Goal: Task Accomplishment & Management: Complete application form

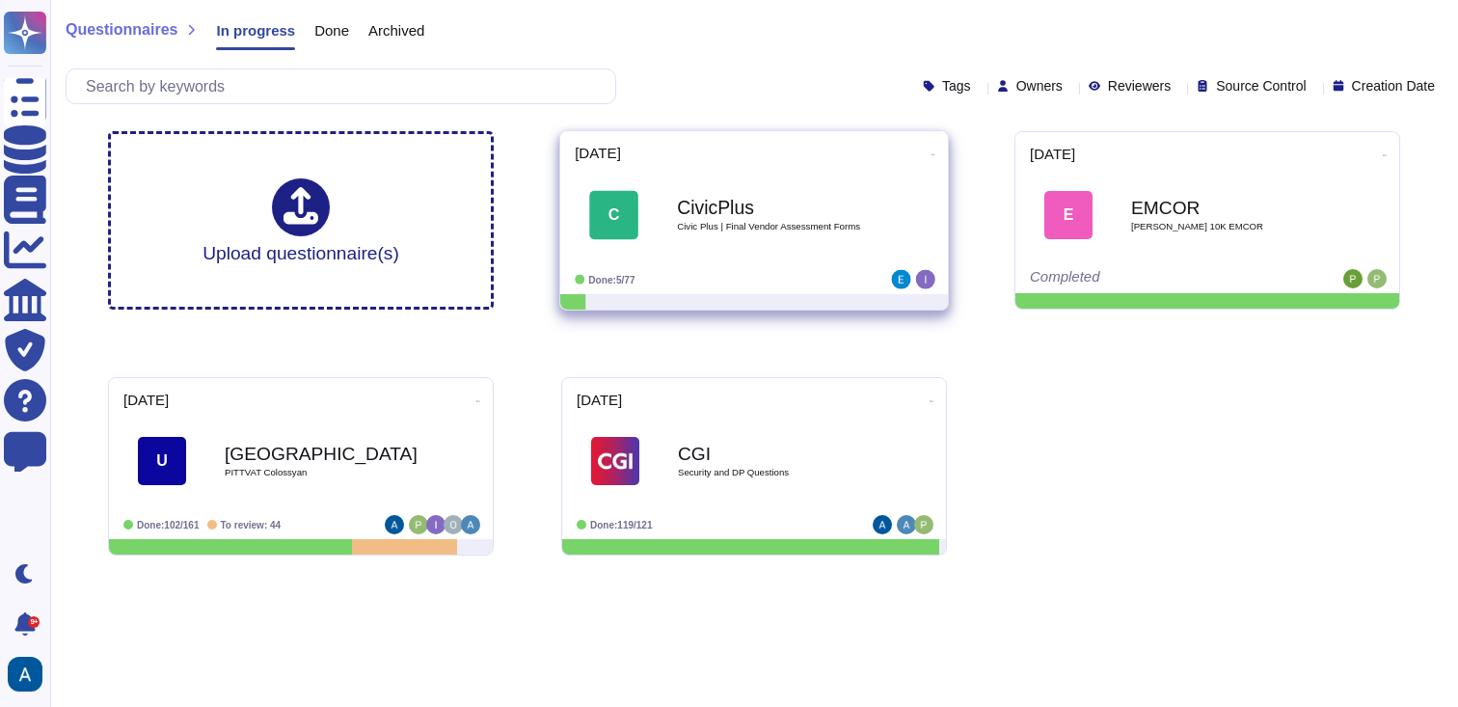
click at [864, 208] on b "CivicPlus" at bounding box center [774, 208] width 195 height 18
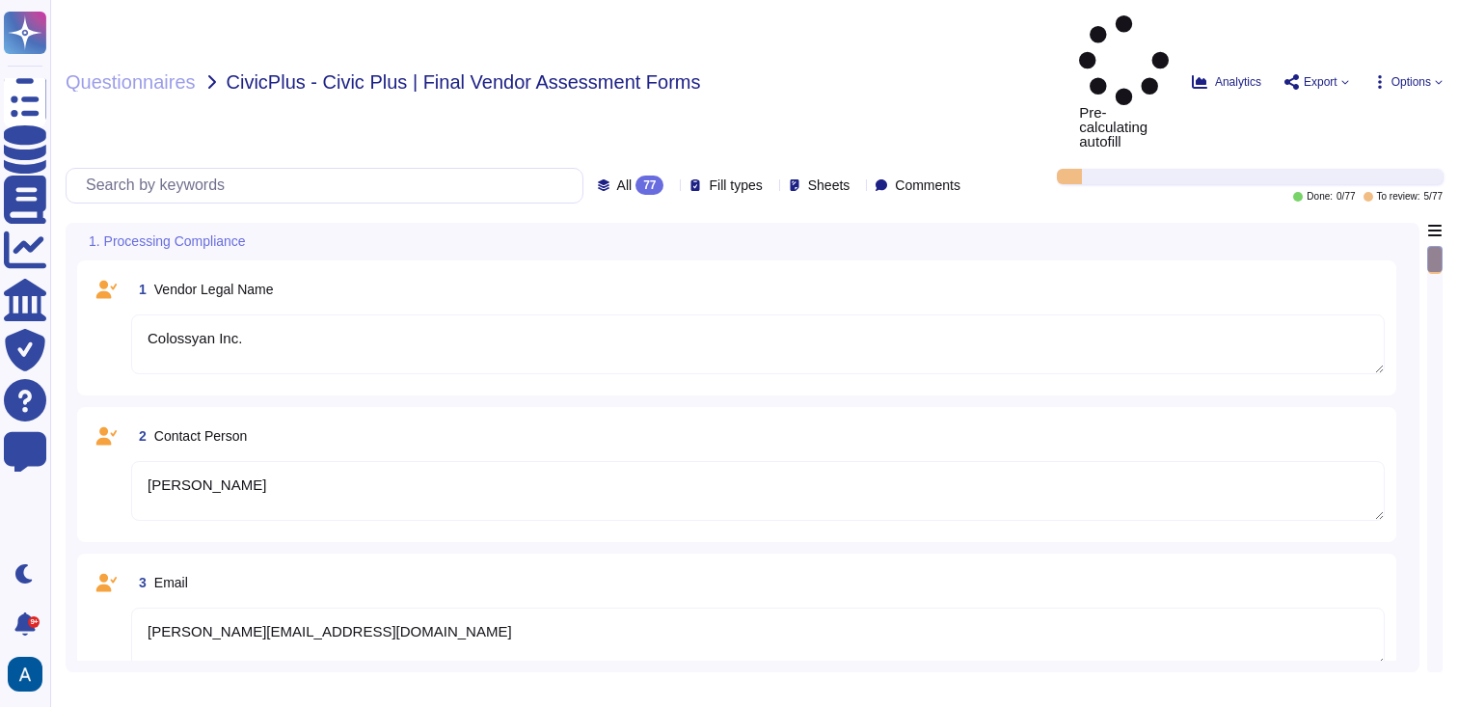
type textarea "Colossyan Inc."
type textarea "[PERSON_NAME]"
type textarea "[PERSON_NAME][EMAIL_ADDRESS][DOMAIN_NAME]"
type textarea "[PHONE_NUMBER]"
type textarea "[STREET_ADDRESS][US_STATE]"
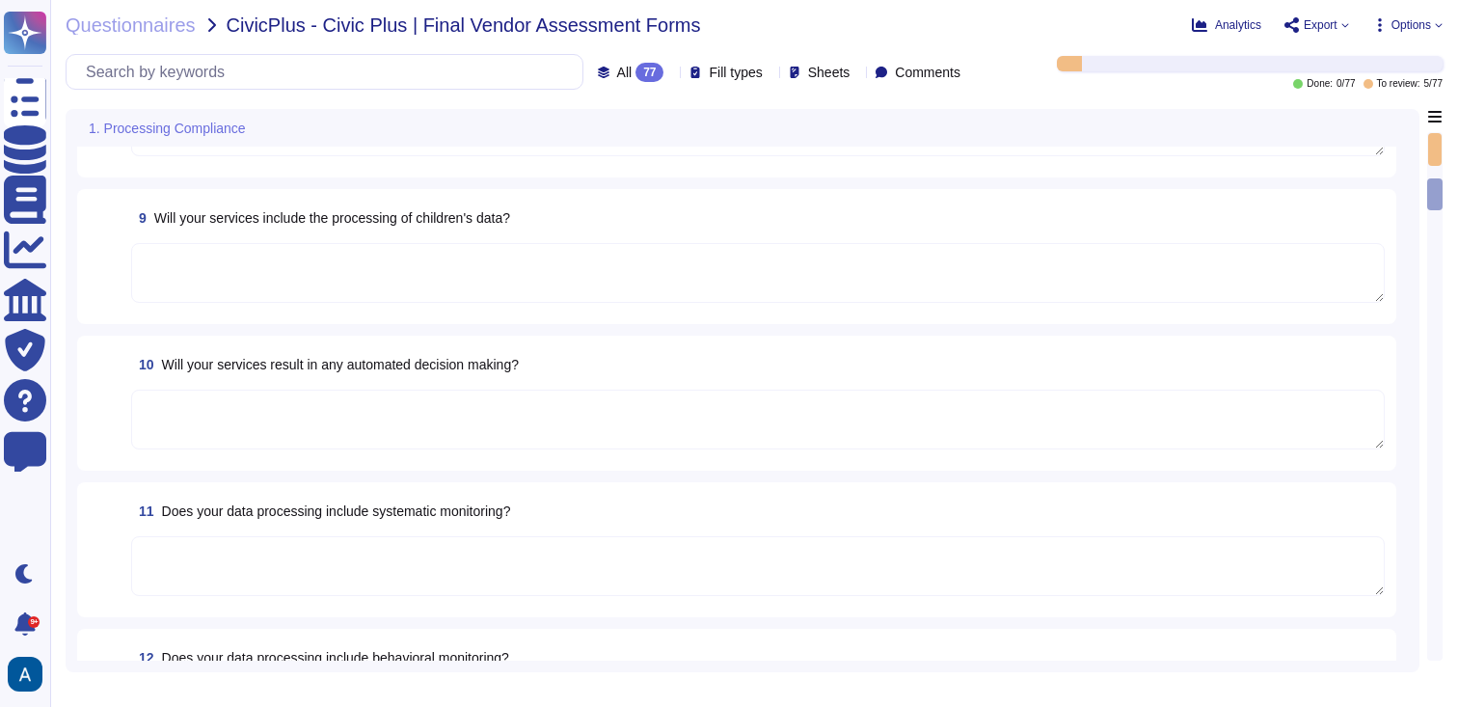
scroll to position [1089, 0]
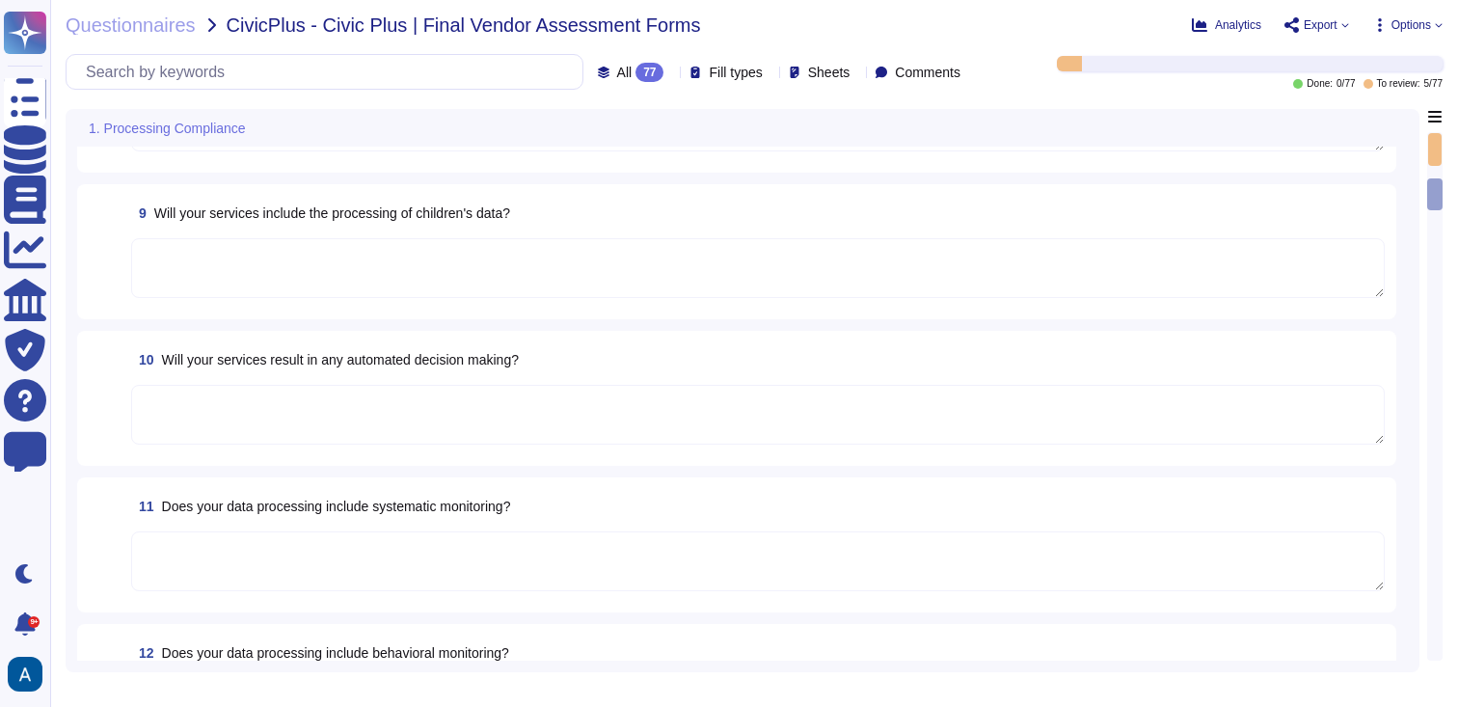
click at [728, 257] on textarea at bounding box center [758, 268] width 1254 height 60
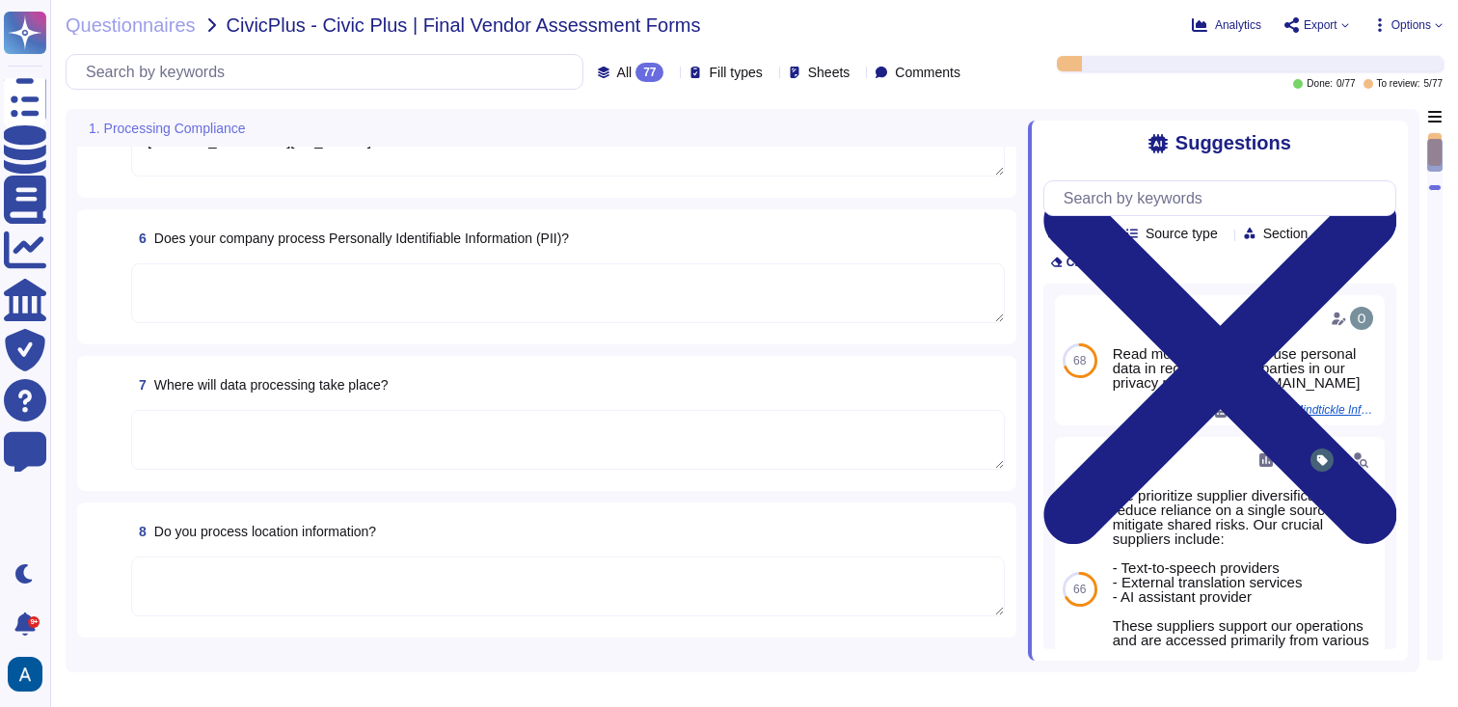
scroll to position [17, 0]
type textarea "Colossyan Inc."
type textarea "[PERSON_NAME]"
type textarea "[PERSON_NAME][EMAIL_ADDRESS][DOMAIN_NAME]"
type textarea "[PHONE_NUMBER]"
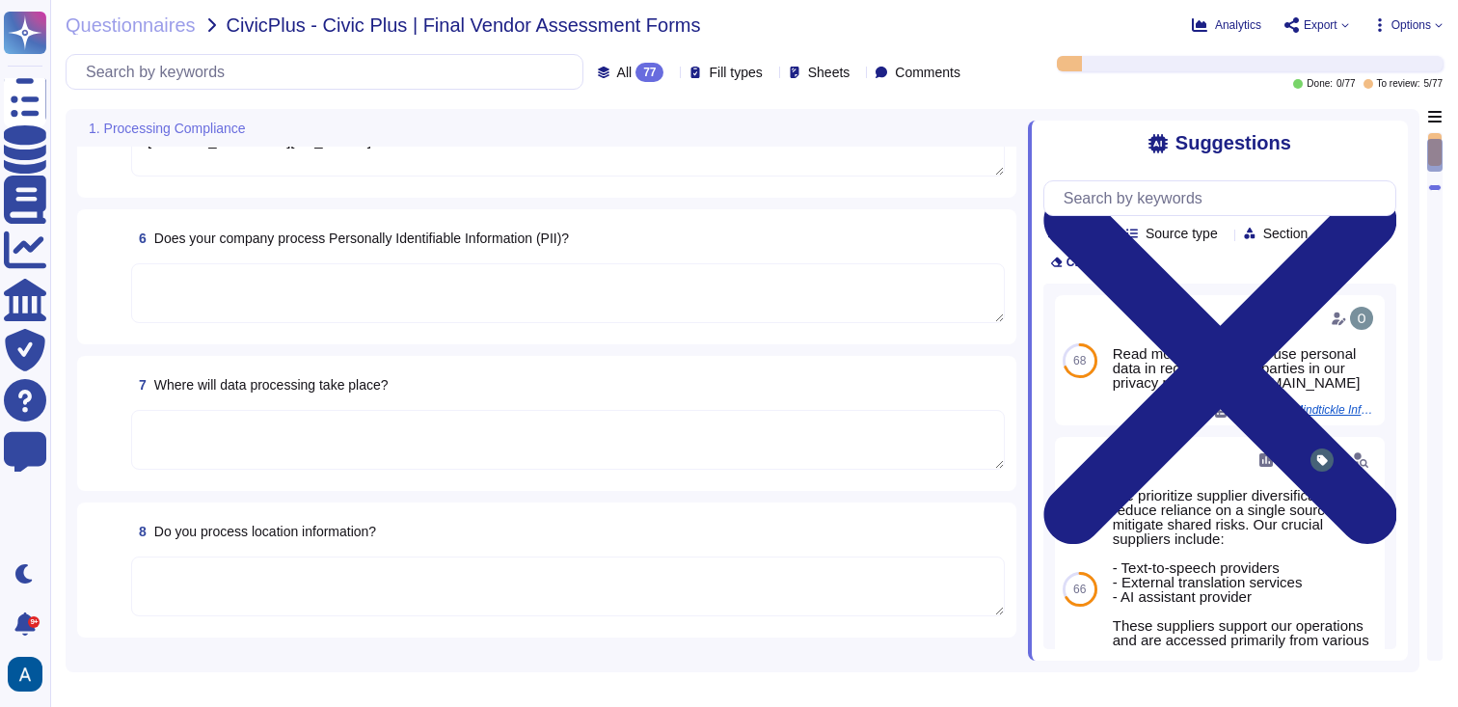
type textarea "[STREET_ADDRESS][US_STATE]"
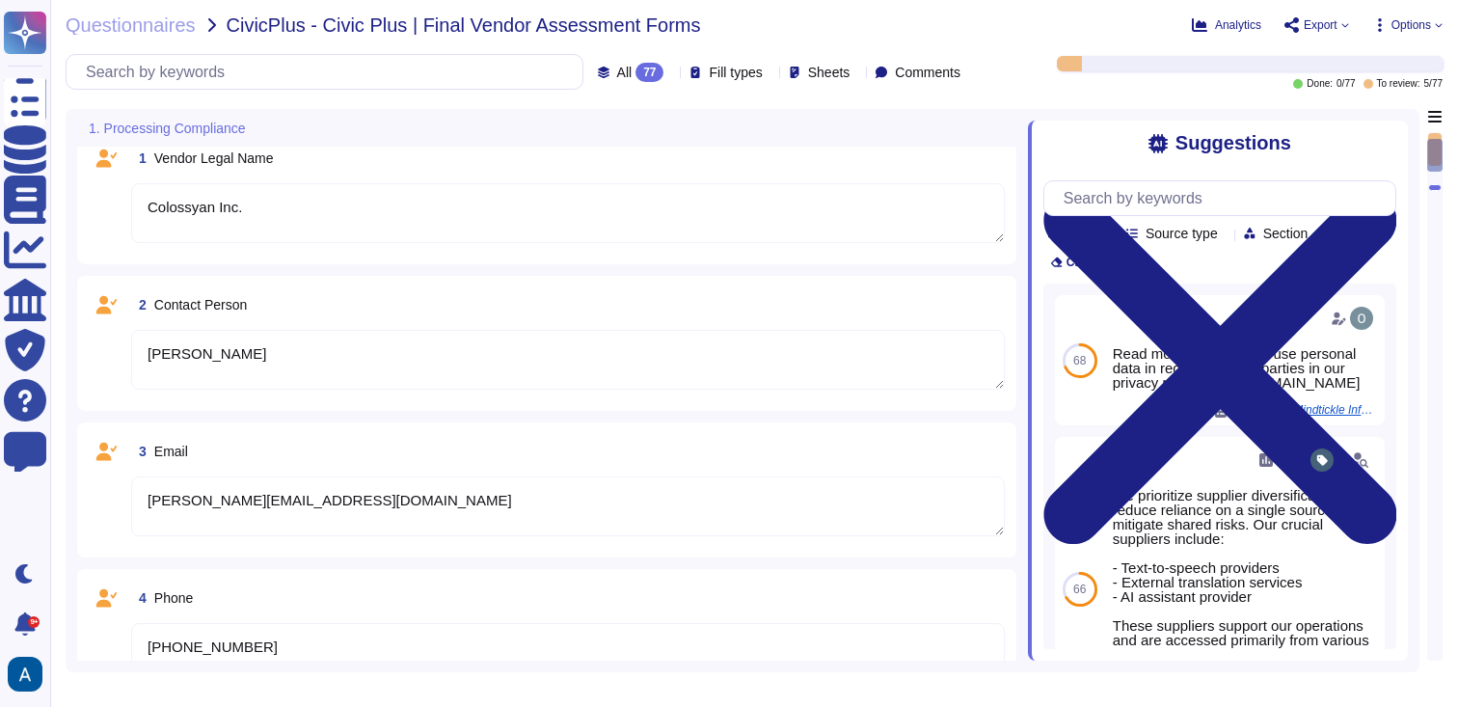
scroll to position [0, 0]
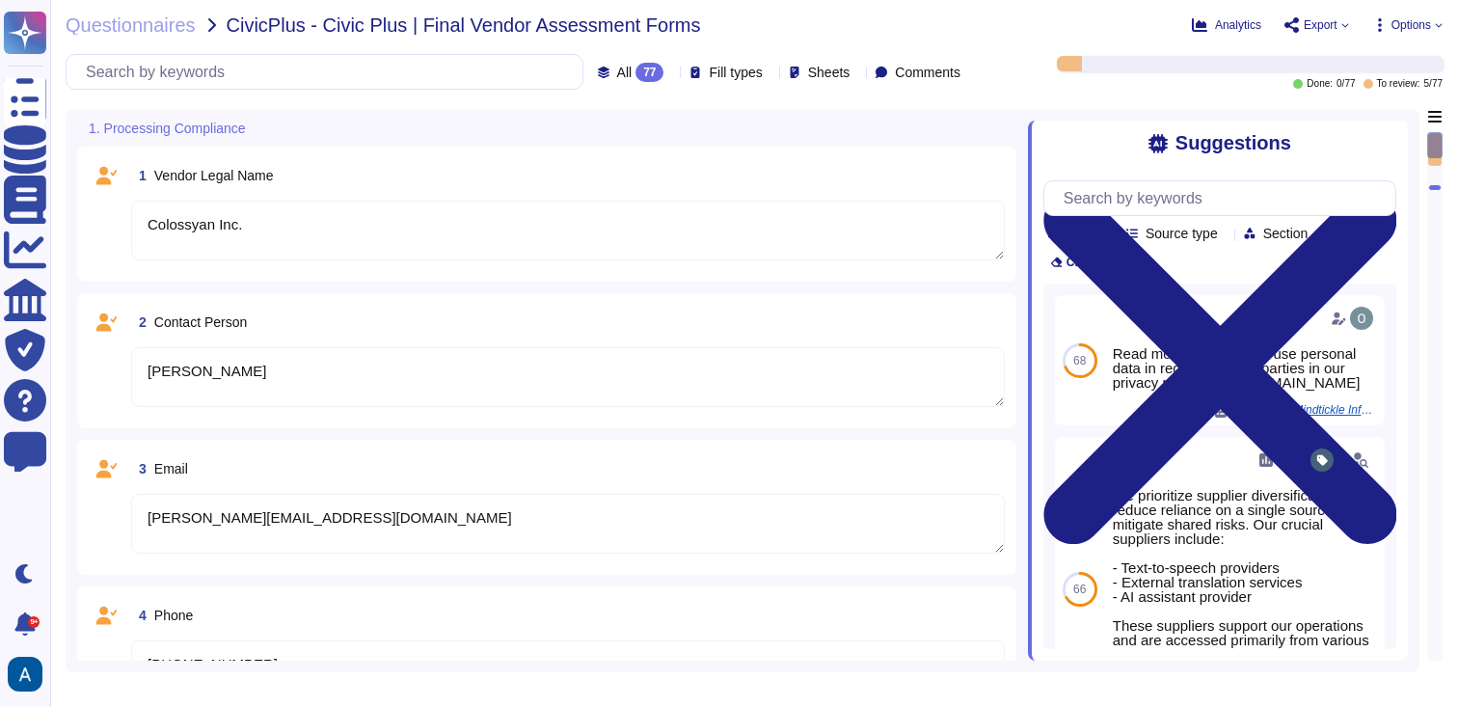
click at [770, 73] on icon at bounding box center [770, 73] width 0 height 0
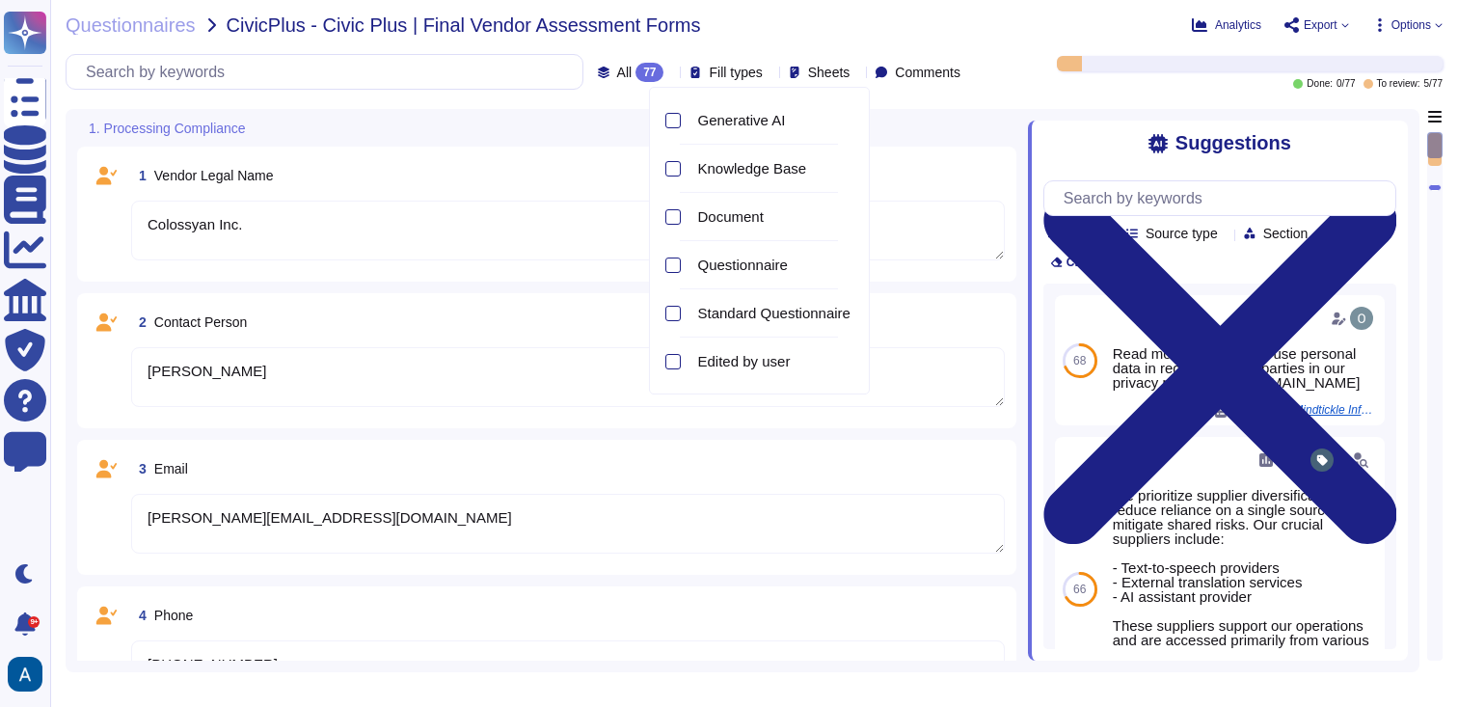
click at [770, 73] on icon at bounding box center [770, 73] width 0 height 0
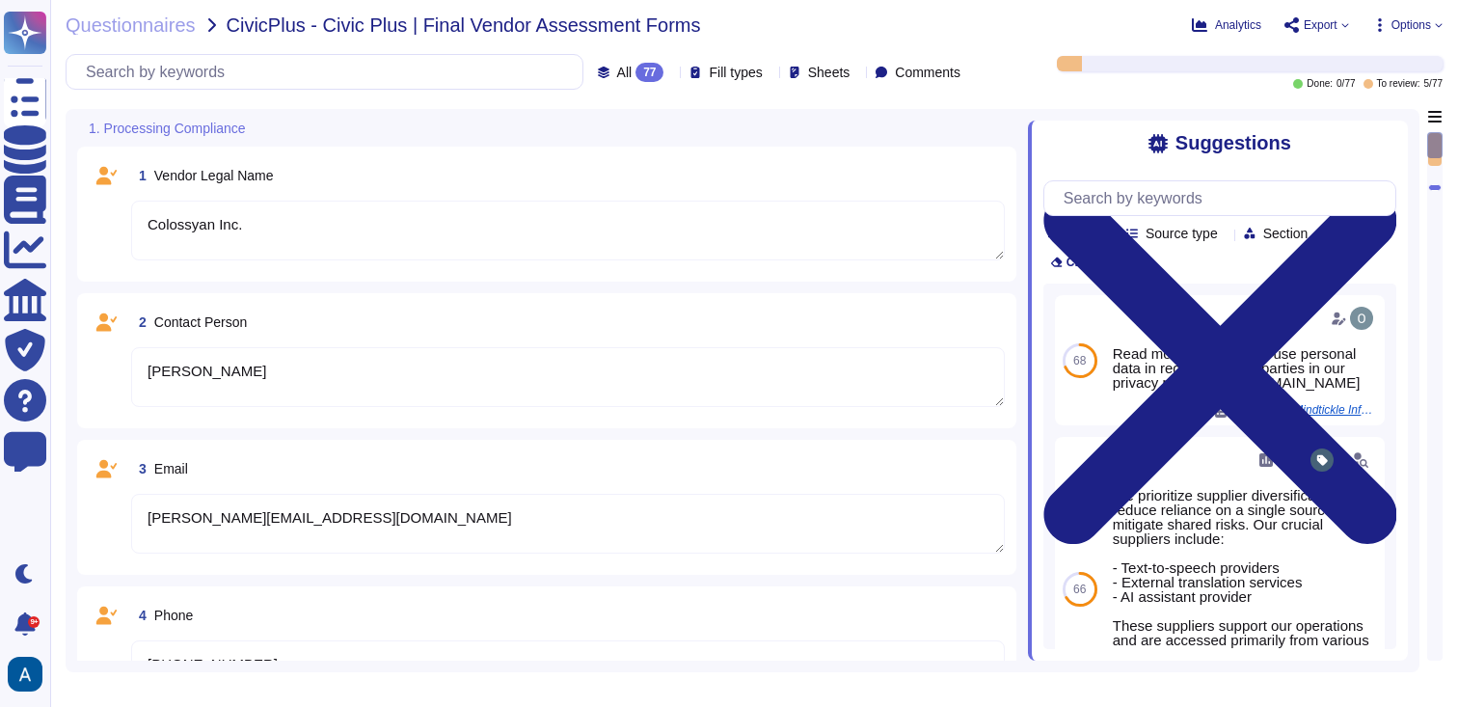
click at [665, 260] on div "Colossyan Inc." at bounding box center [568, 232] width 874 height 62
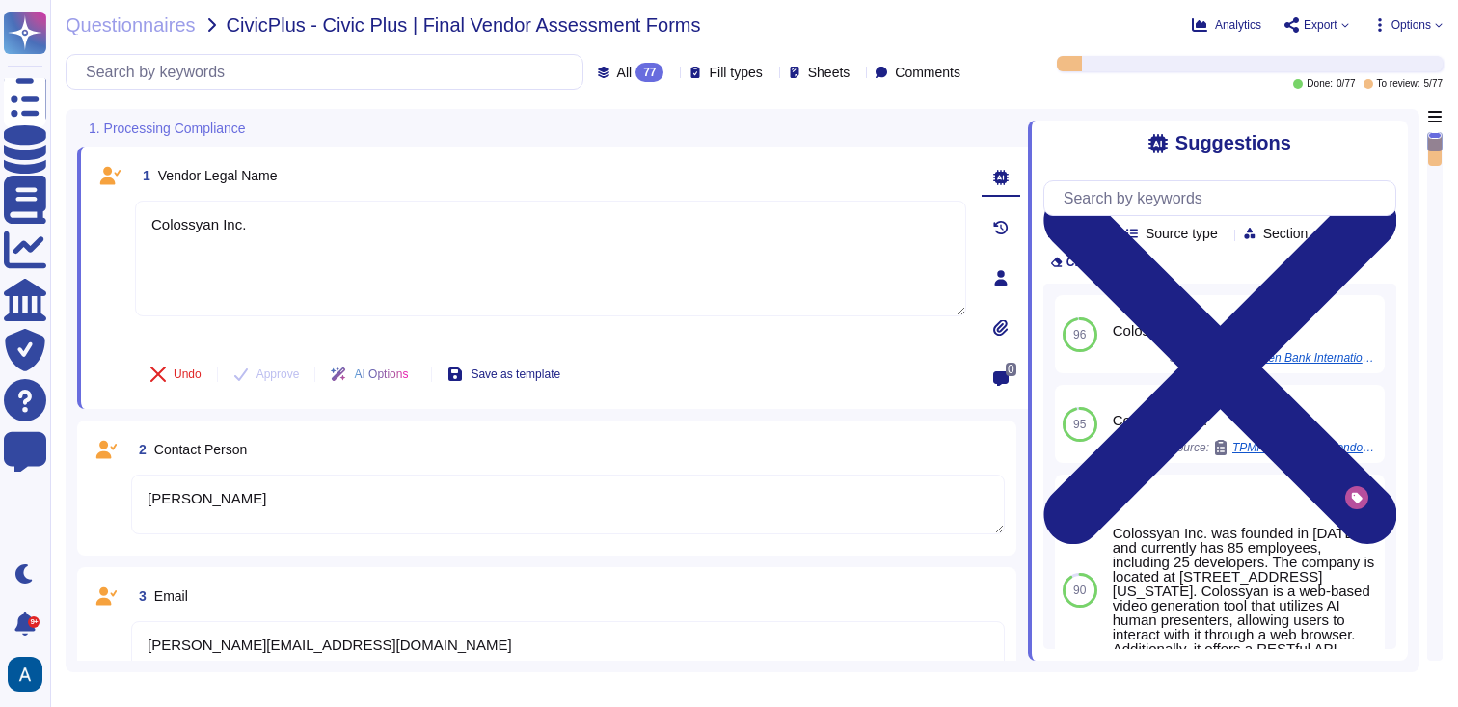
click at [1404, 23] on span "Options" at bounding box center [1412, 25] width 40 height 12
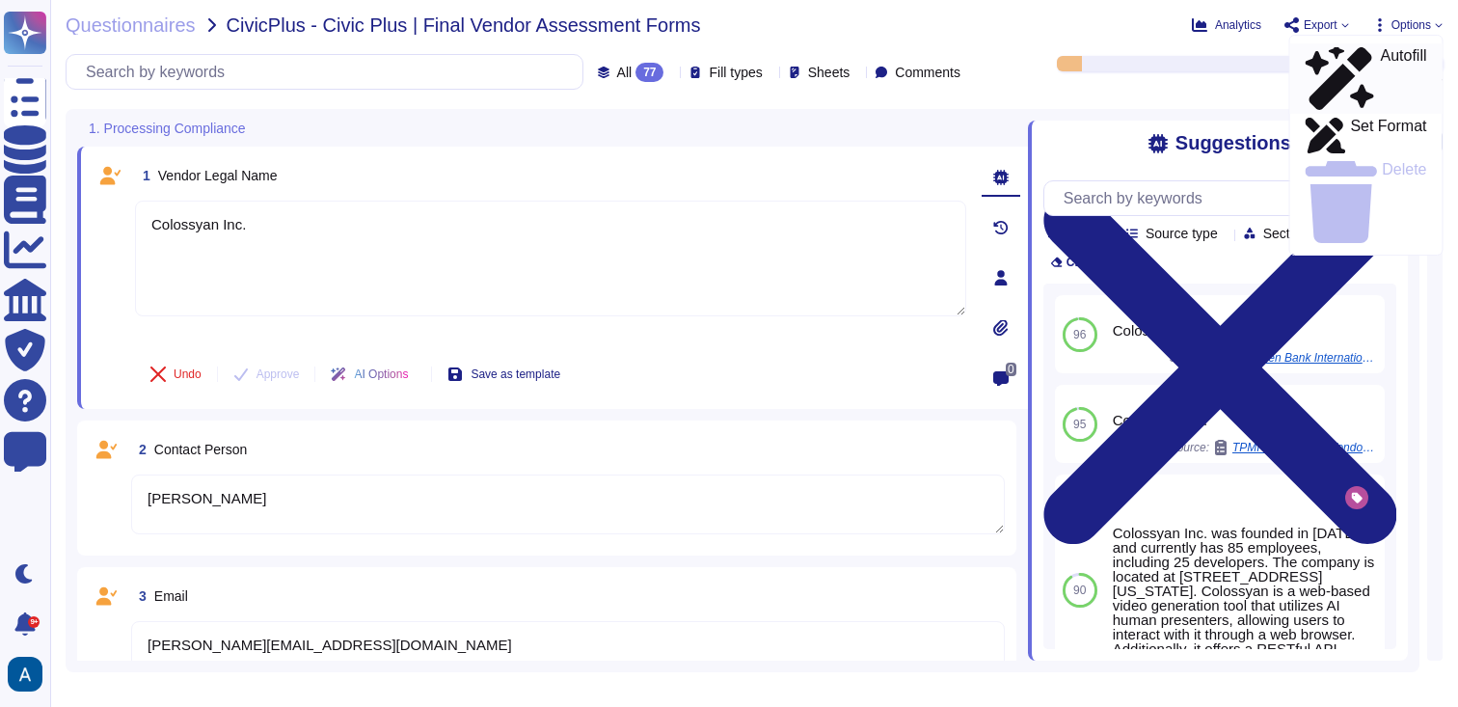
click at [1380, 44] on link "Autofill" at bounding box center [1366, 78] width 152 height 70
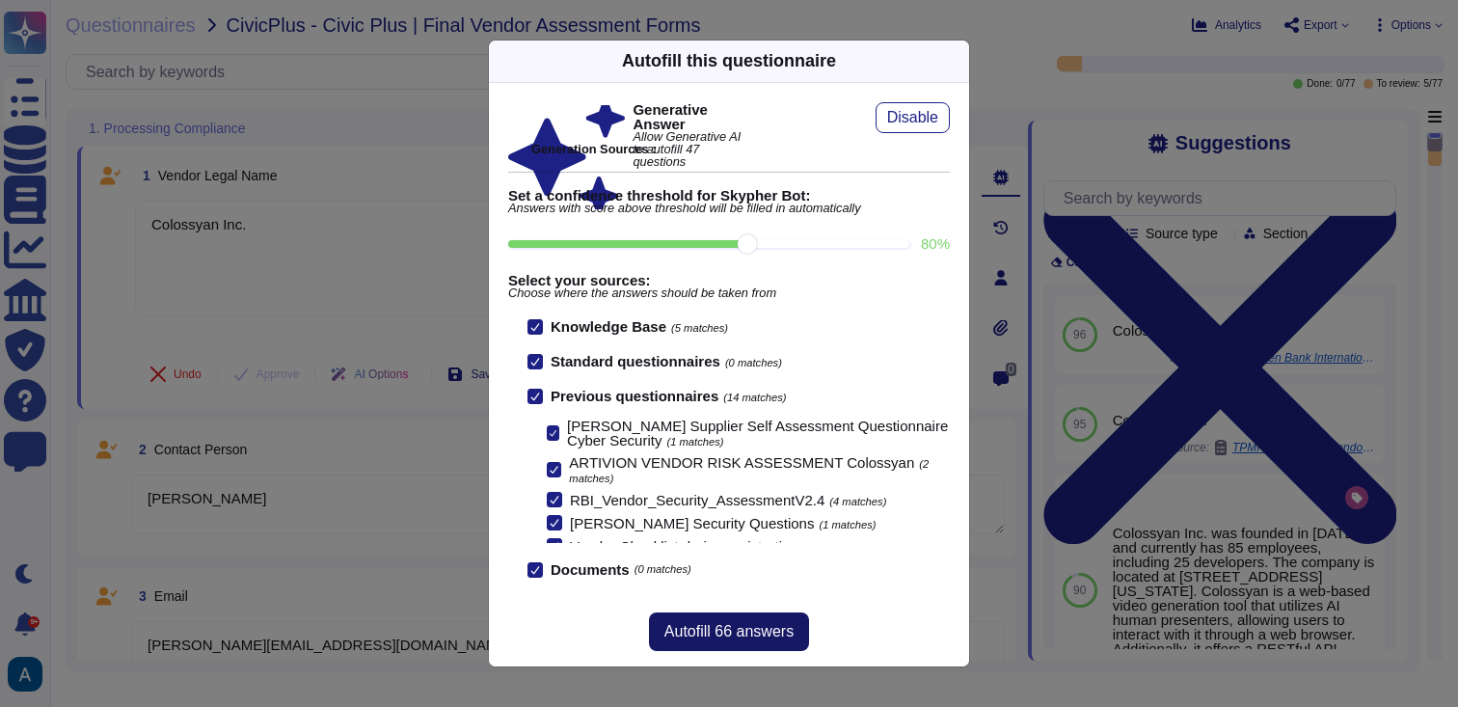
click at [792, 629] on span "Autofill 66 answers" at bounding box center [728, 631] width 129 height 15
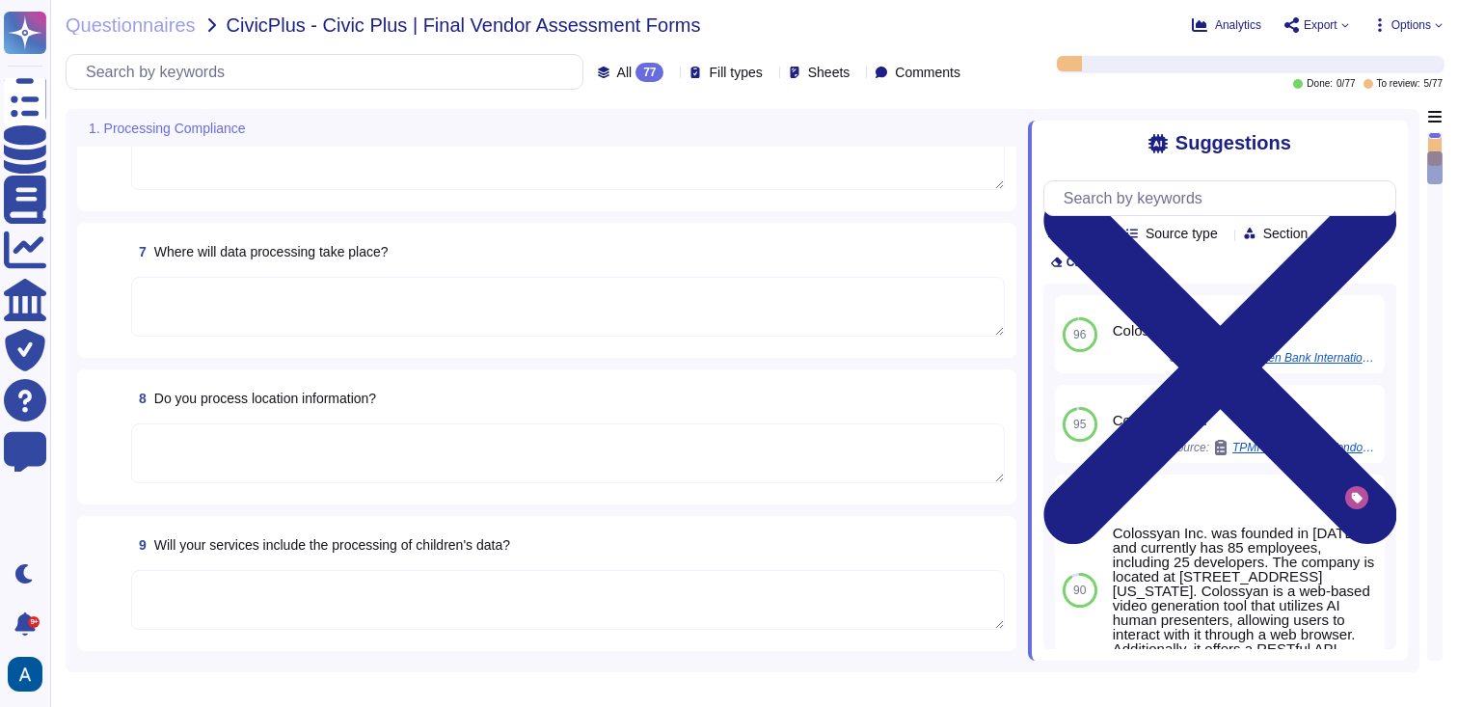
type textarea "Colossyan Inc."
type textarea "[PERSON_NAME]"
type textarea "[PERSON_NAME][EMAIL_ADDRESS][DOMAIN_NAME]"
type textarea "[PHONE_NUMBER]"
type textarea "[STREET_ADDRESS][US_STATE]"
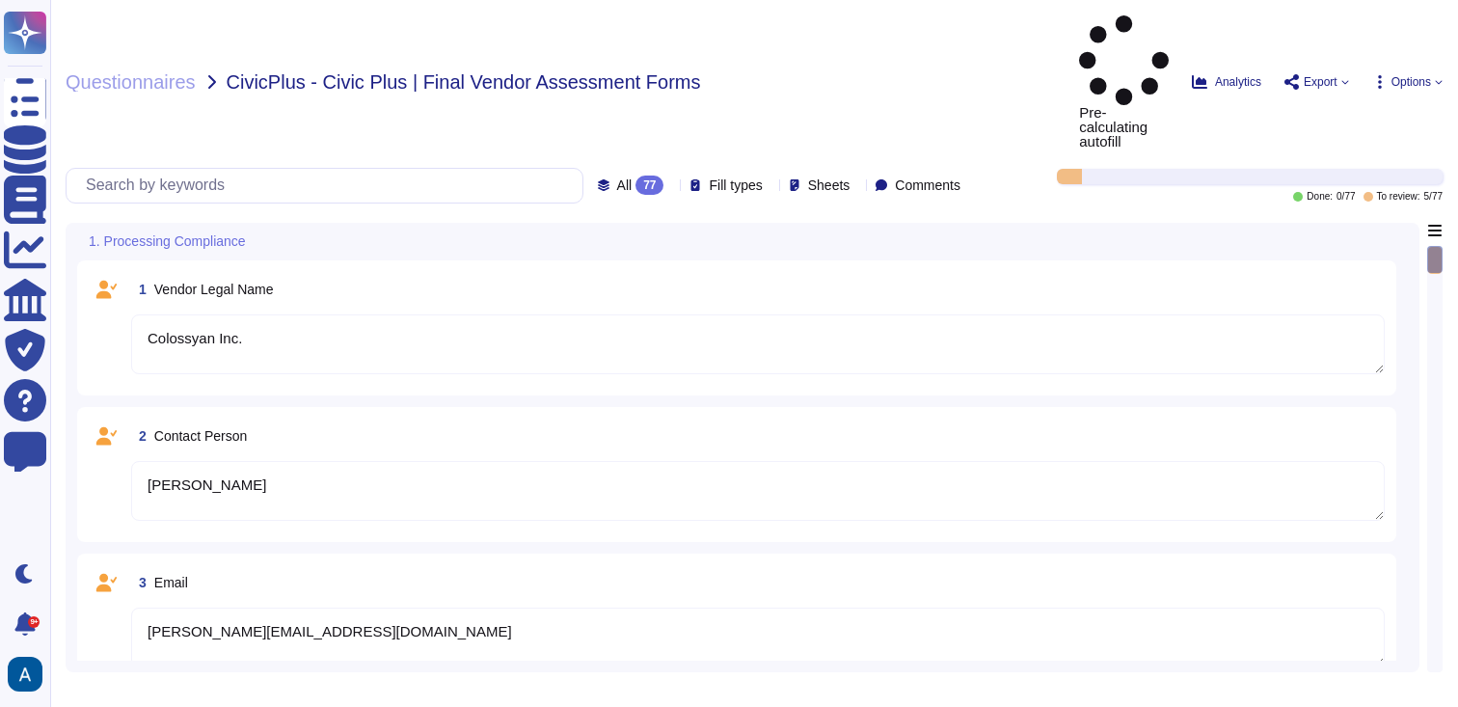
type textarea "Colossyan Inc."
type textarea "[PERSON_NAME]"
type textarea "[PERSON_NAME][EMAIL_ADDRESS][DOMAIN_NAME]"
type textarea "[PHONE_NUMBER]"
type textarea "[STREET_ADDRESS][US_STATE]"
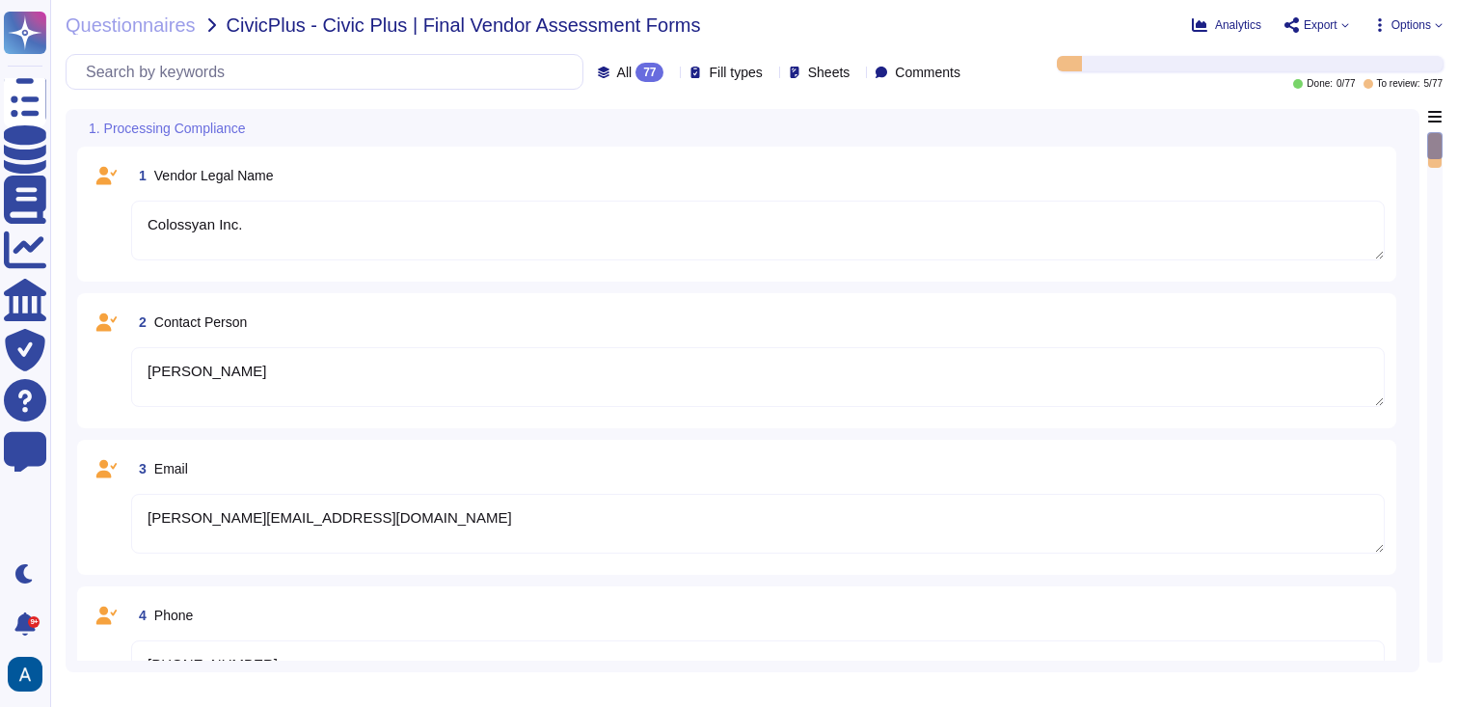
click at [1403, 28] on span "Options" at bounding box center [1412, 25] width 40 height 12
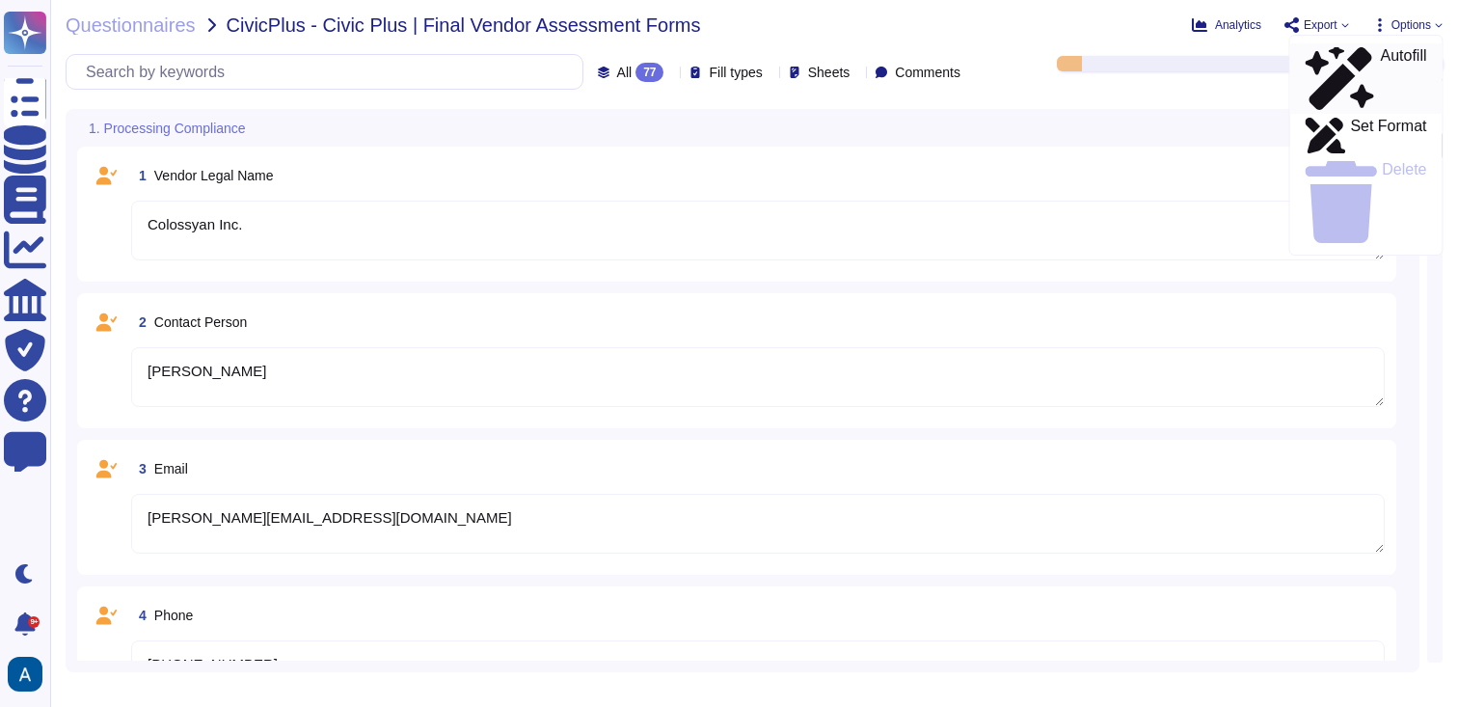
click at [1396, 46] on link "Autofill" at bounding box center [1366, 78] width 152 height 70
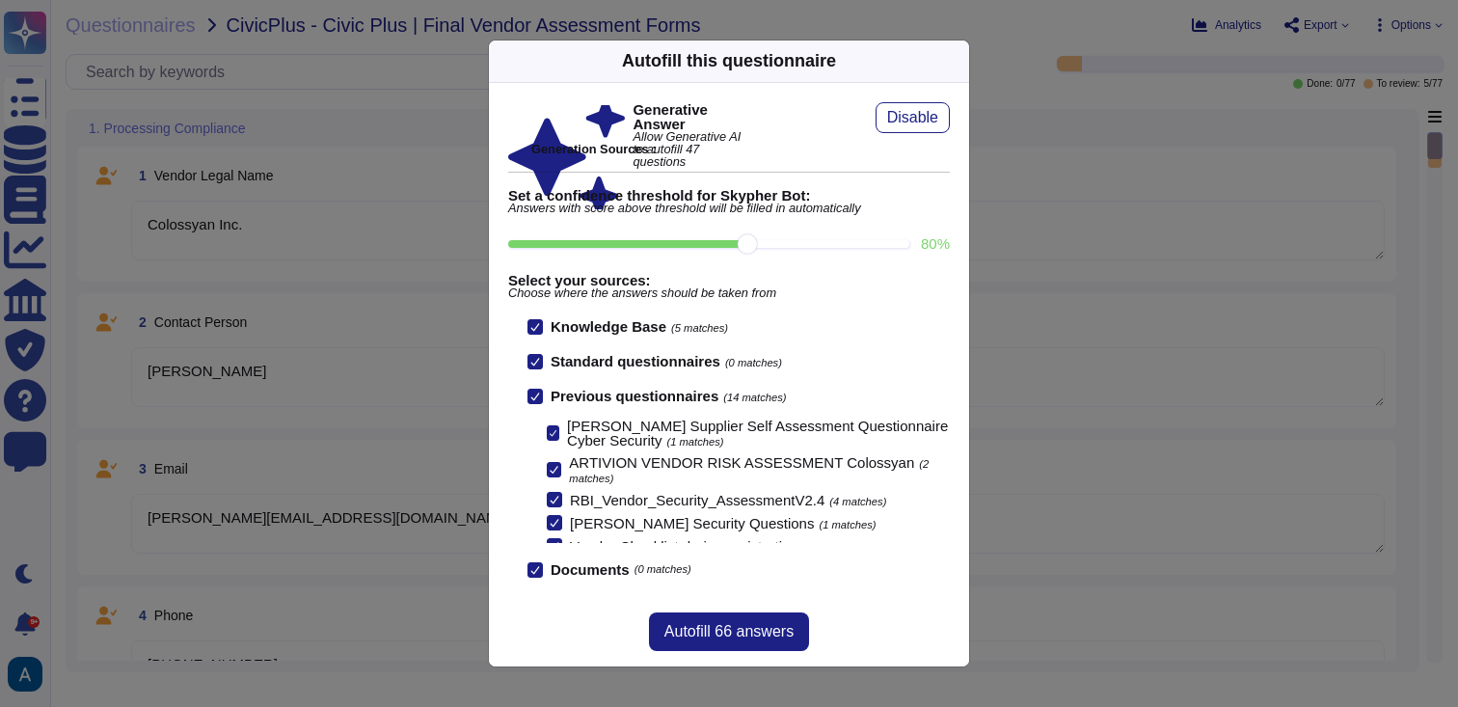
scroll to position [177, 0]
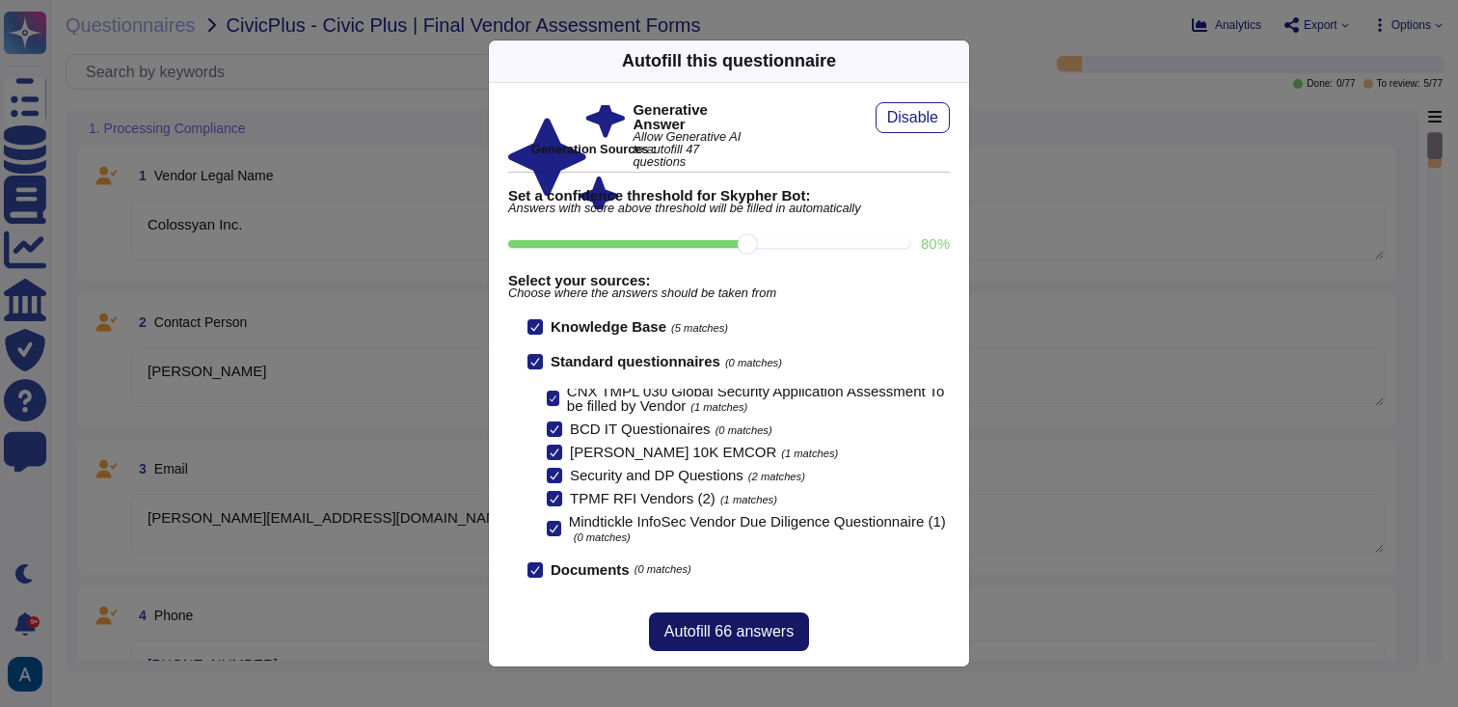
click at [794, 612] on button "Autofill 66 answers" at bounding box center [729, 631] width 160 height 39
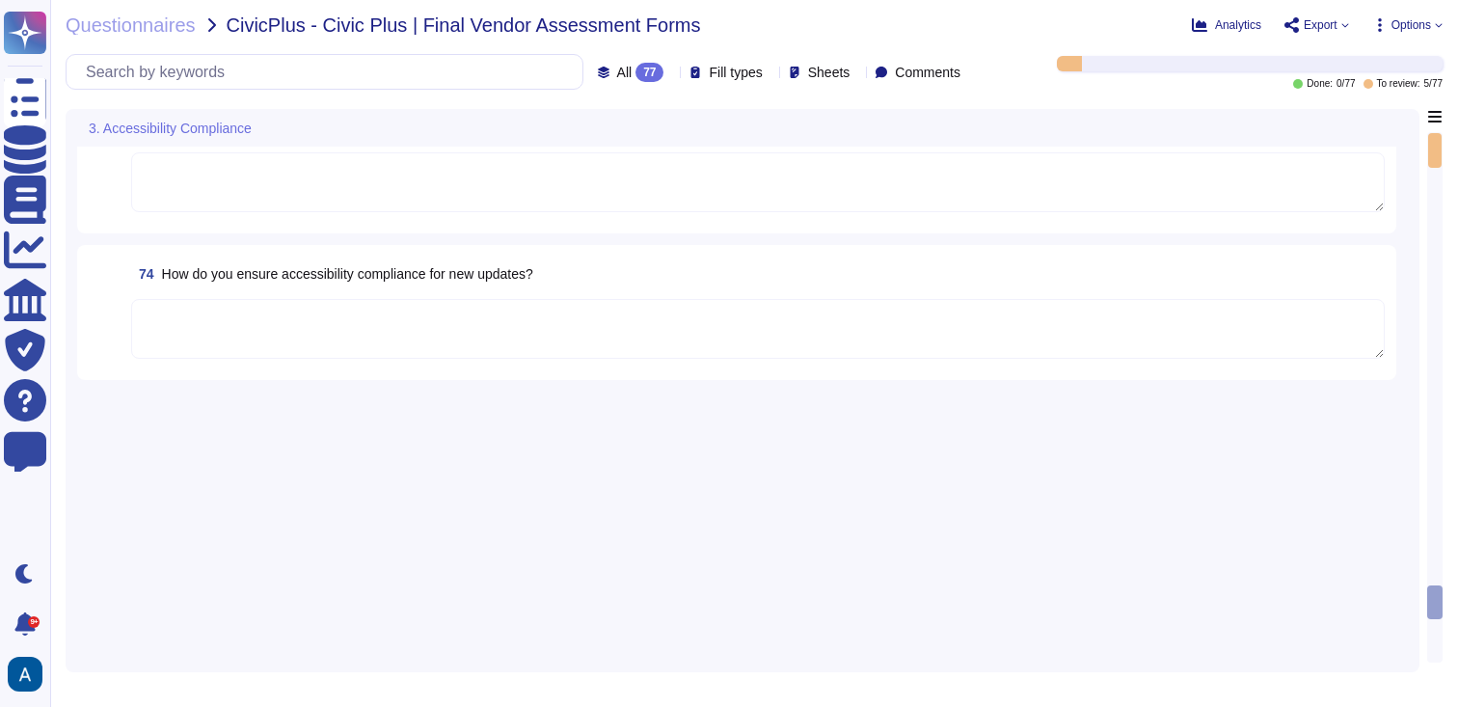
scroll to position [10026, 0]
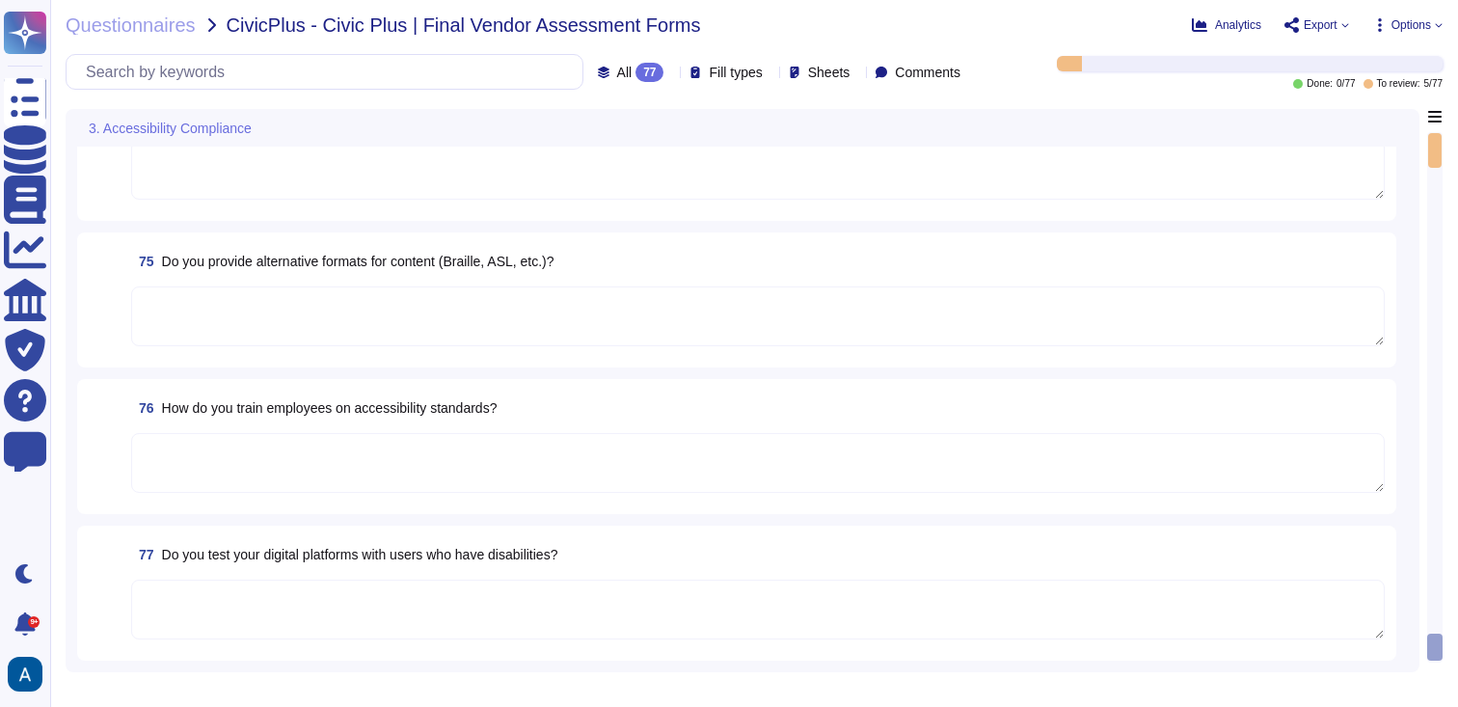
click at [761, 597] on textarea at bounding box center [758, 610] width 1254 height 60
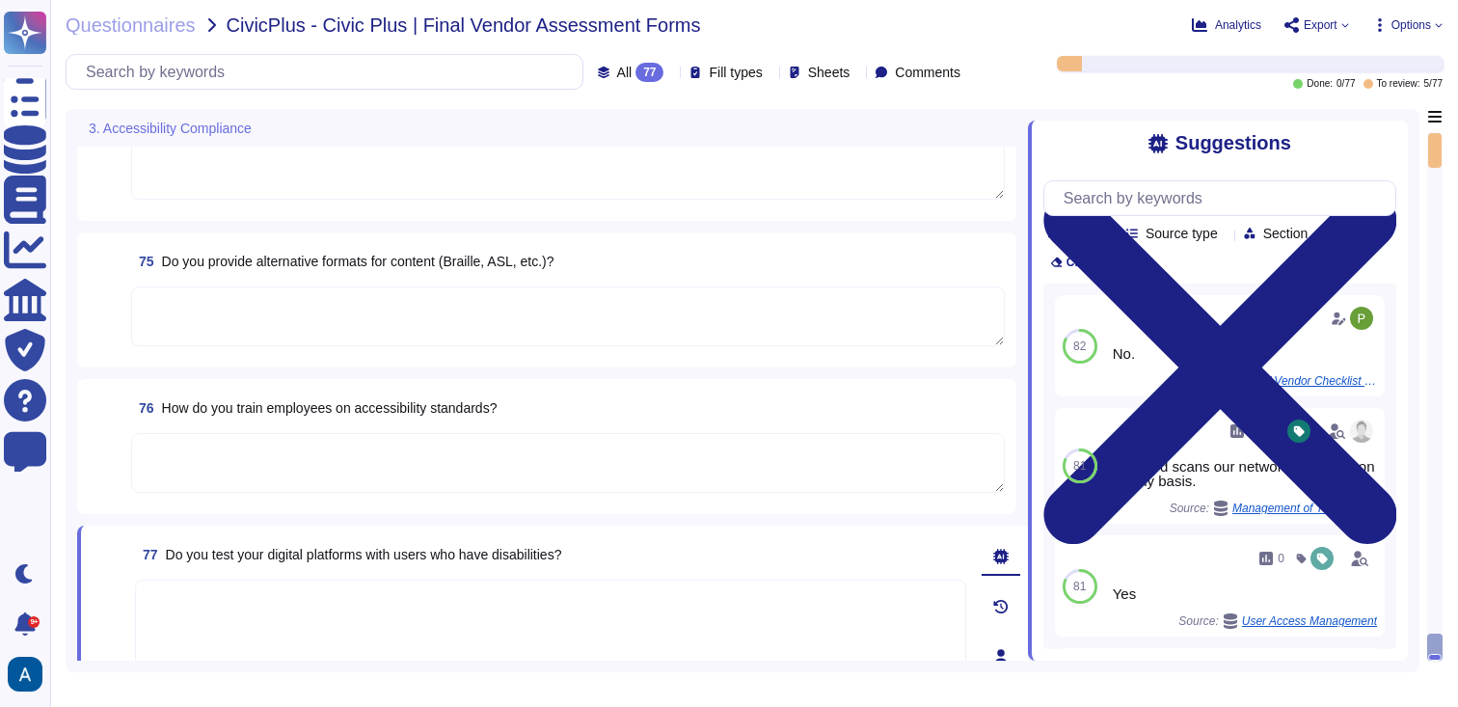
click at [871, 439] on textarea at bounding box center [568, 463] width 874 height 60
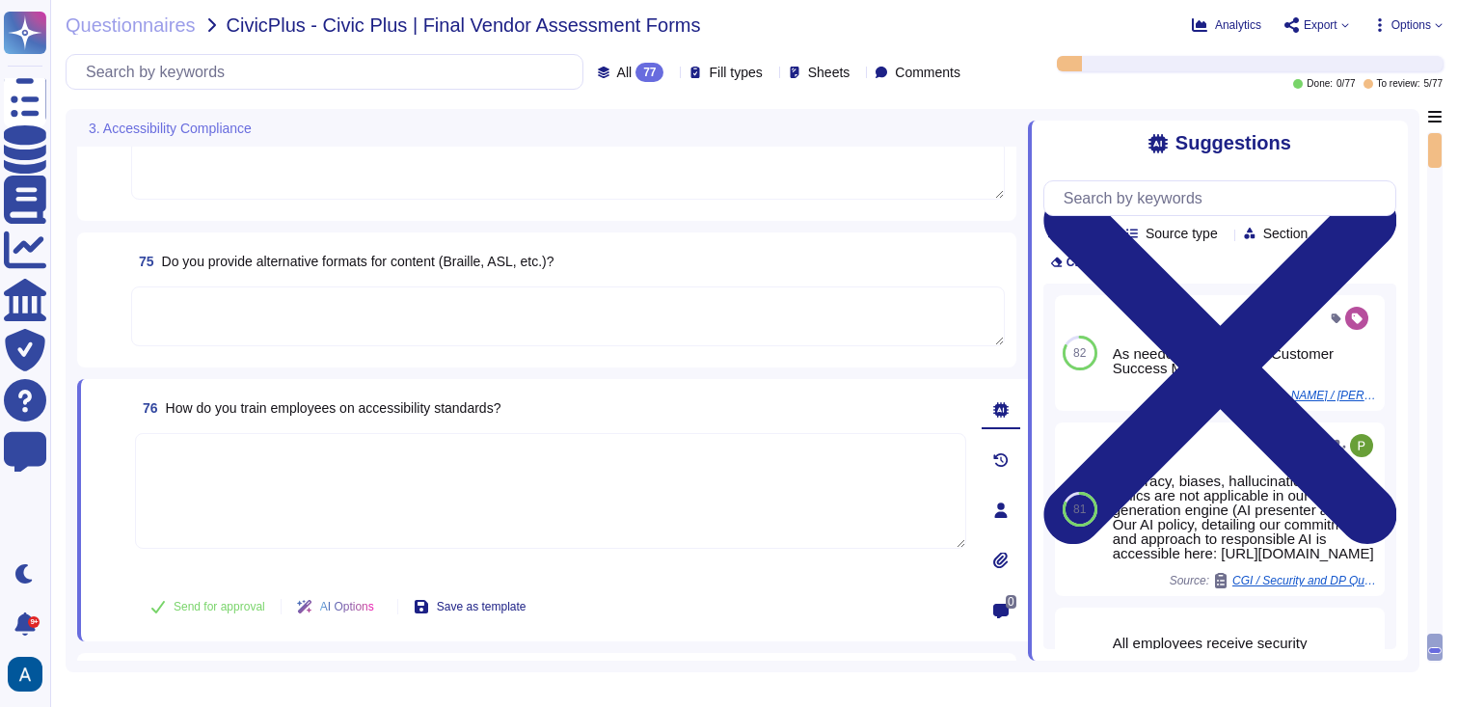
click at [839, 335] on textarea at bounding box center [568, 316] width 874 height 60
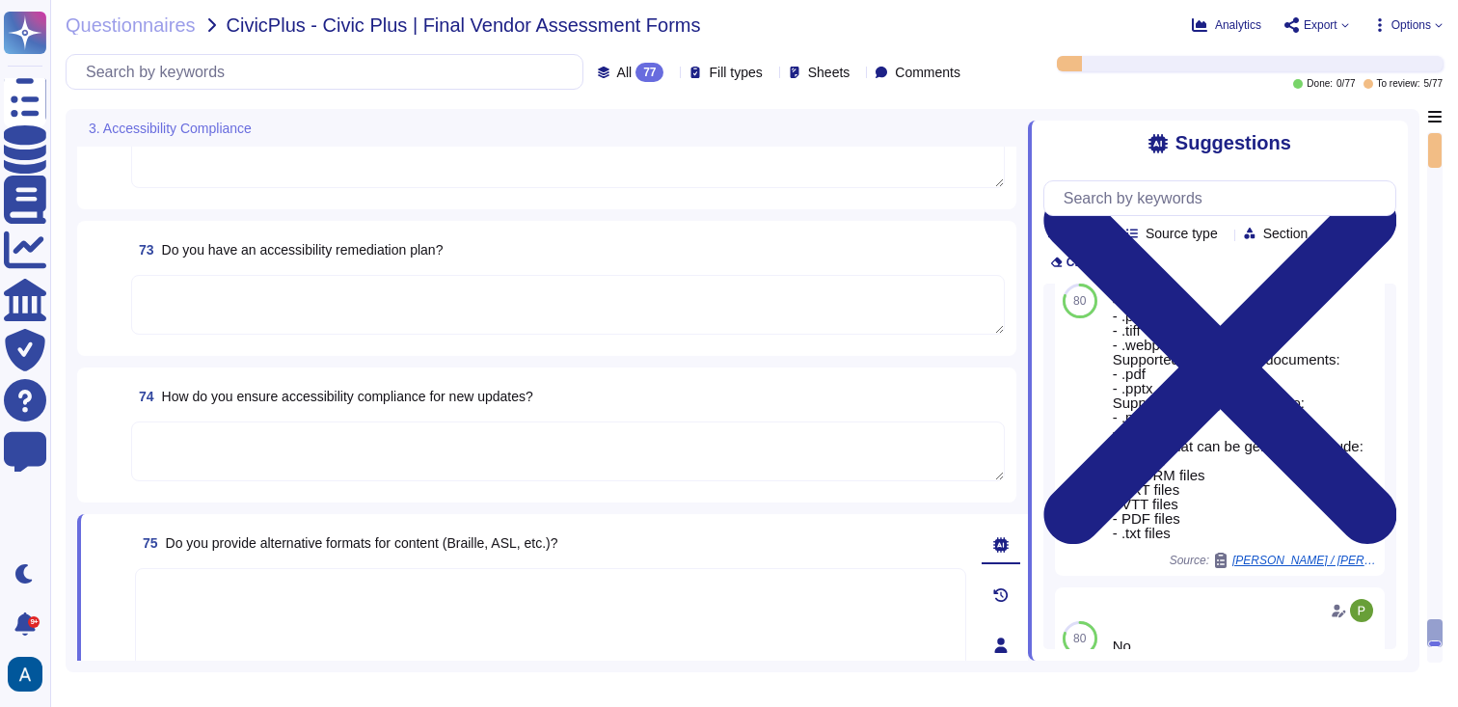
scroll to position [9759, 0]
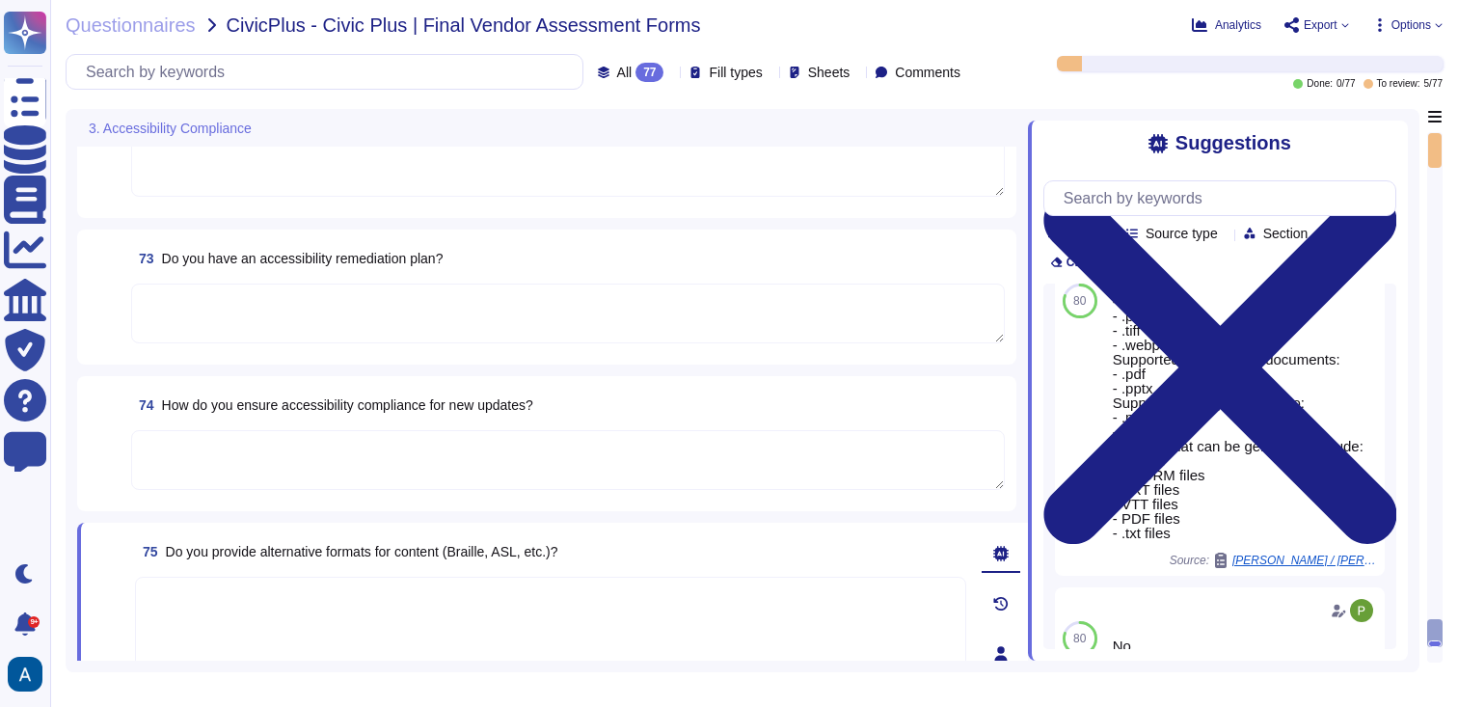
click at [757, 446] on textarea at bounding box center [568, 460] width 874 height 60
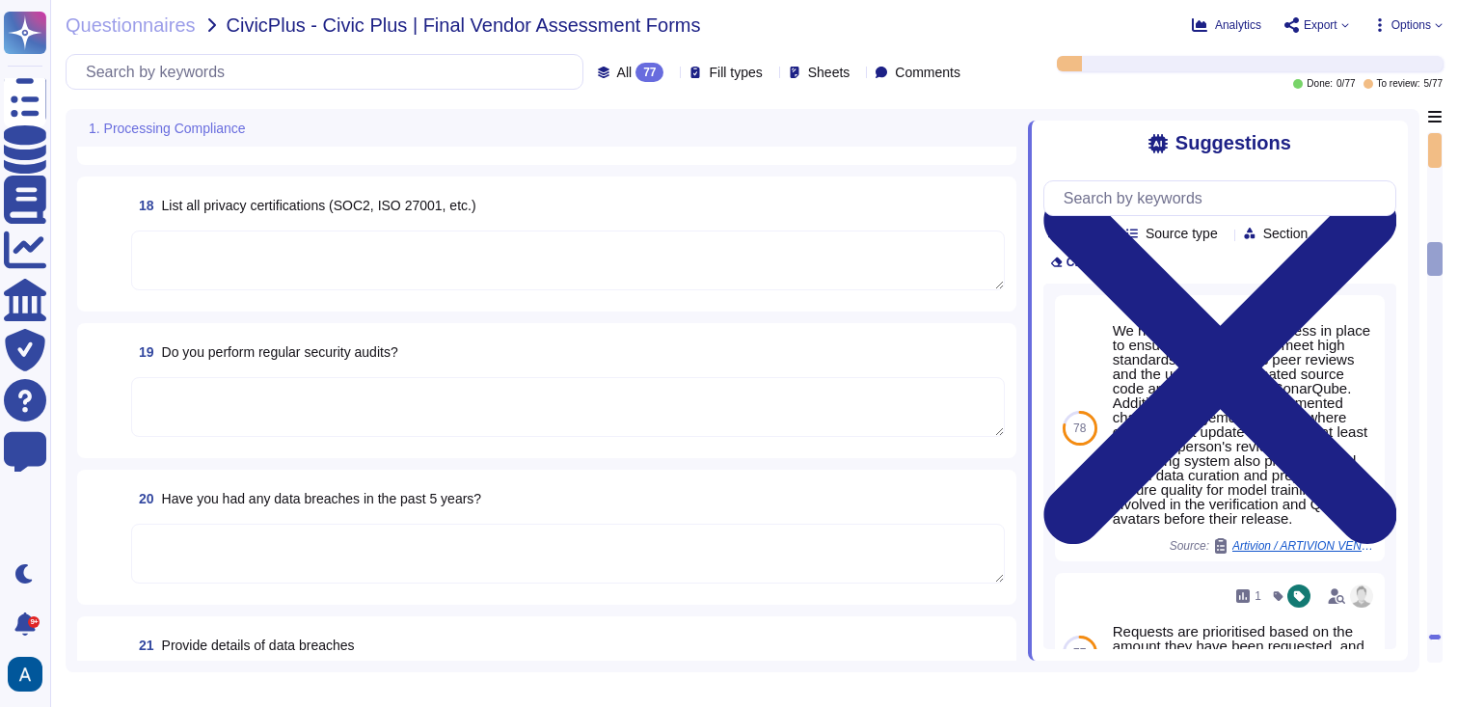
scroll to position [2333, 0]
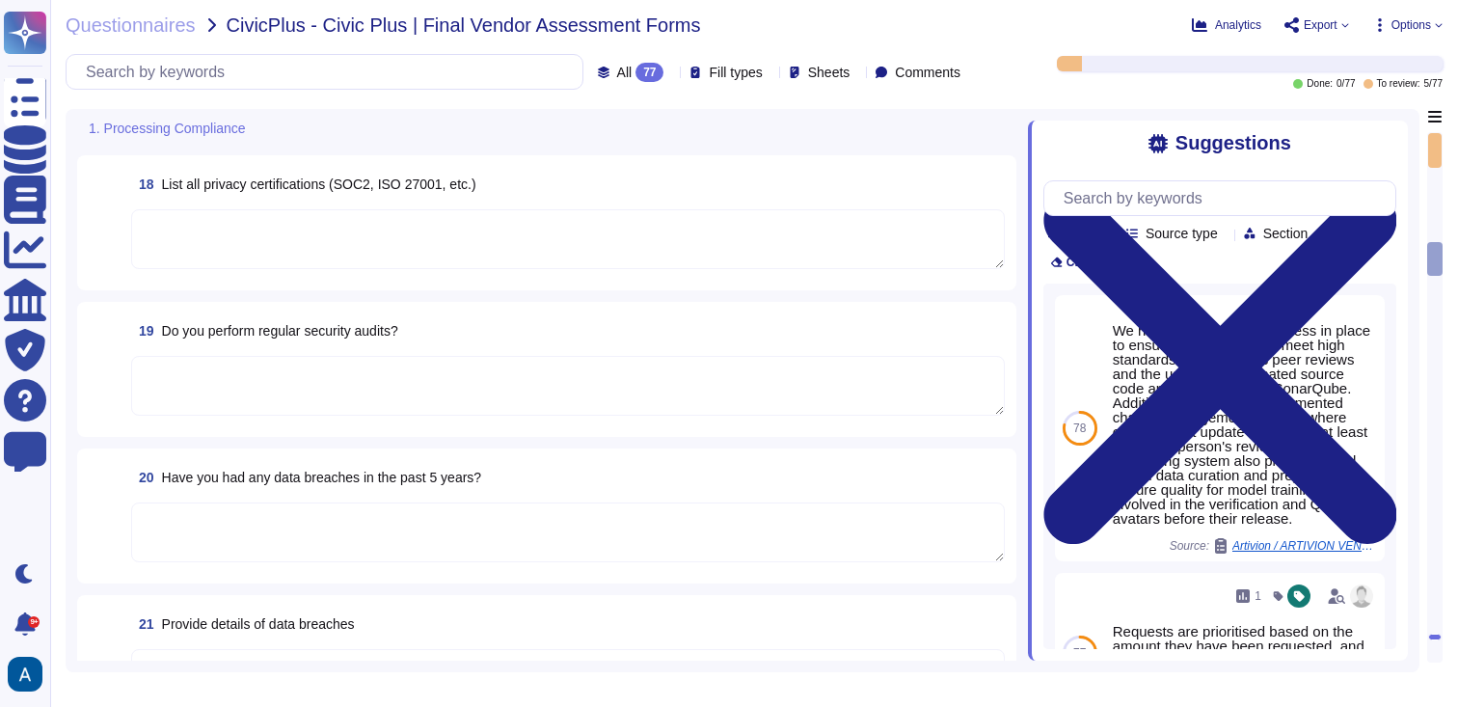
click at [736, 511] on textarea at bounding box center [568, 532] width 874 height 60
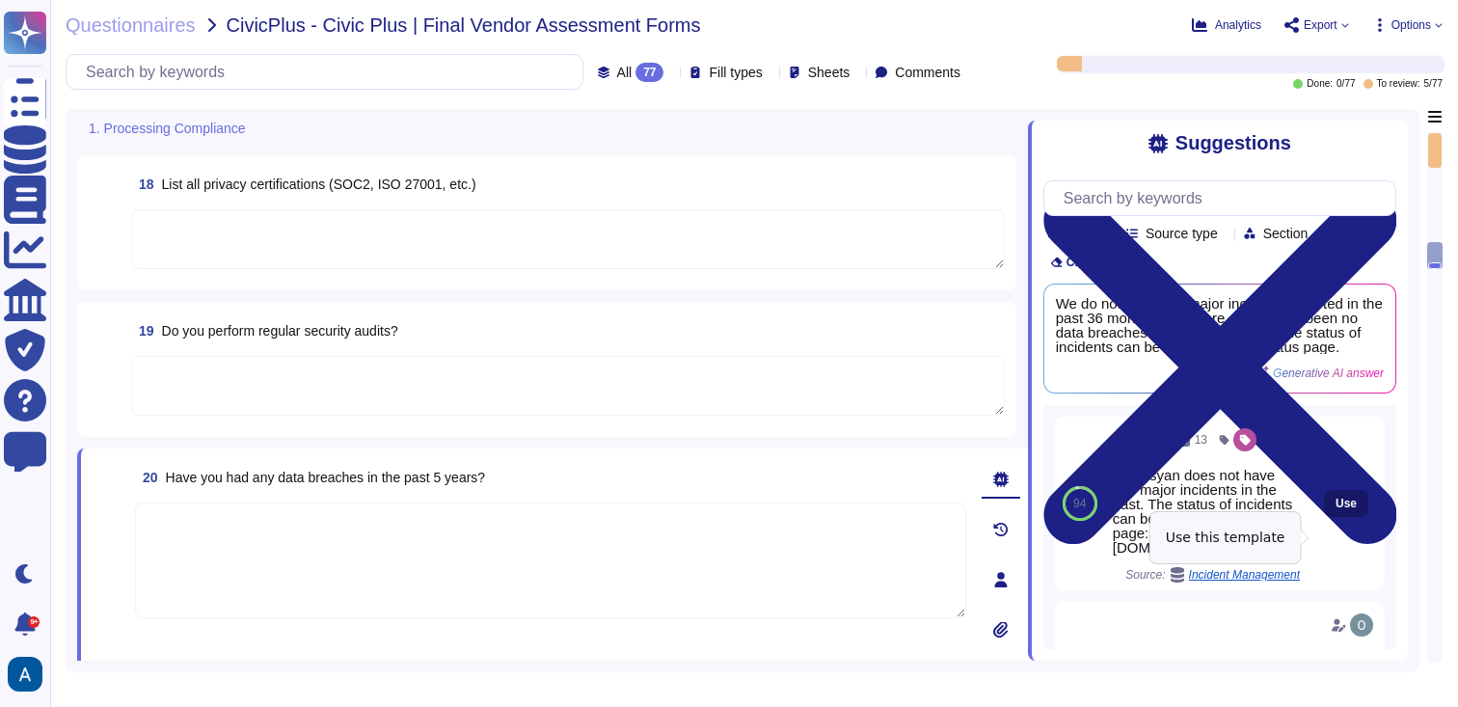
click at [1336, 509] on span "Use" at bounding box center [1346, 504] width 21 height 12
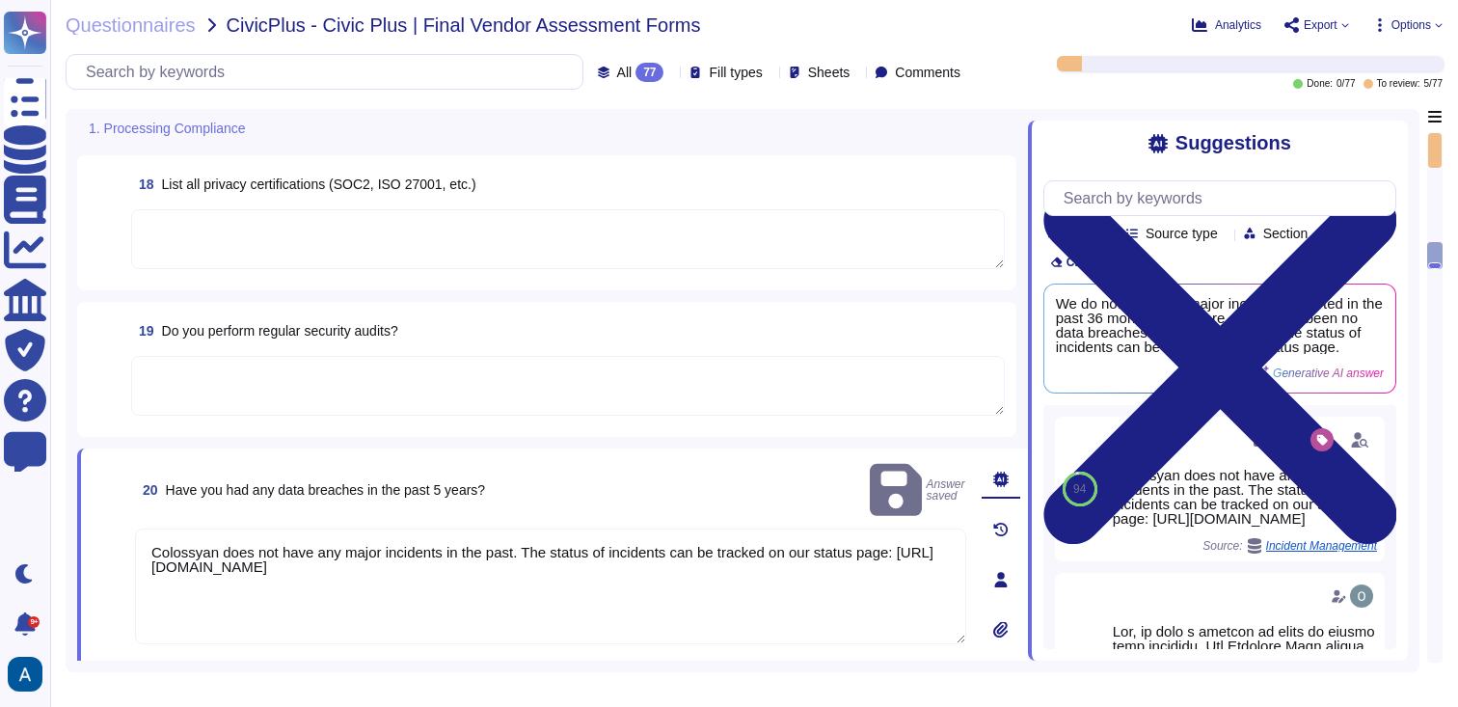
click at [152, 528] on textarea "Colossyan does not have any major incidents in the past. The status of incident…" at bounding box center [550, 586] width 831 height 116
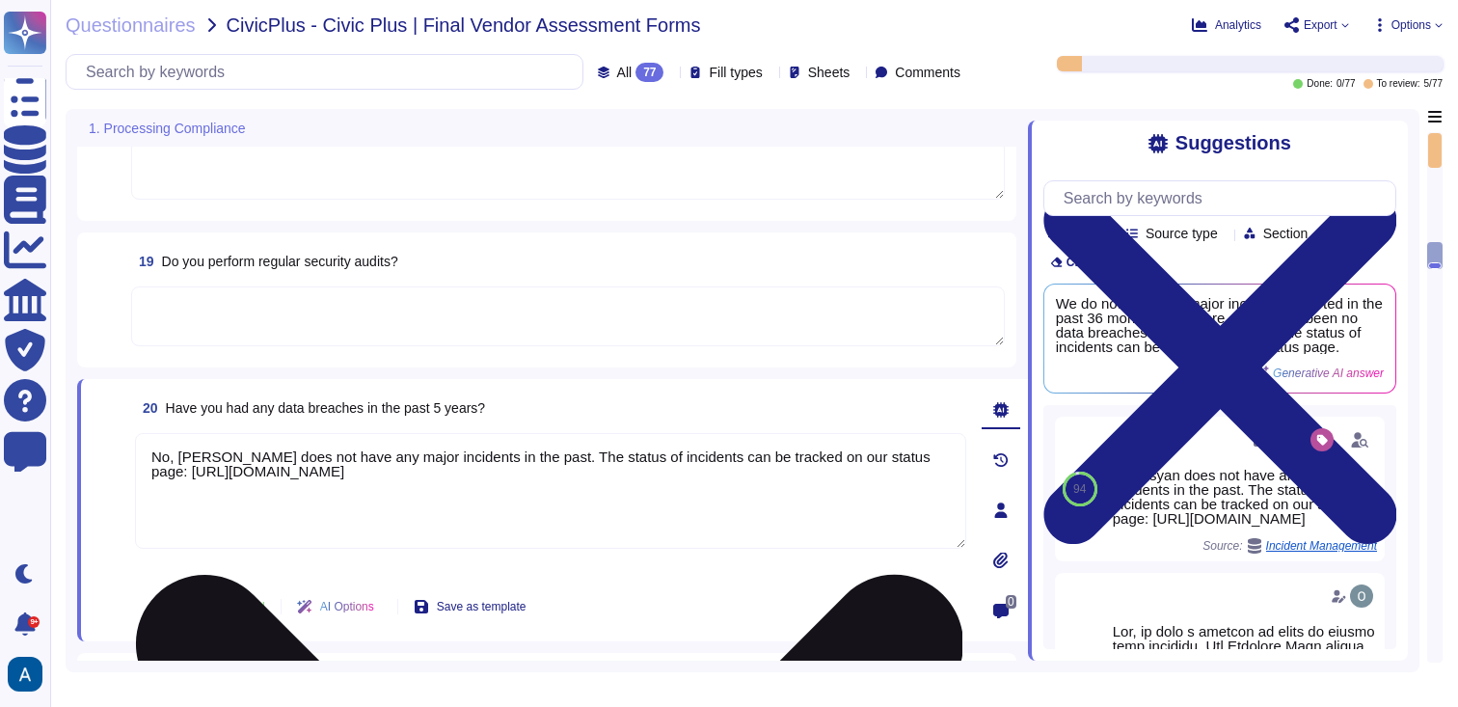
scroll to position [2396, 0]
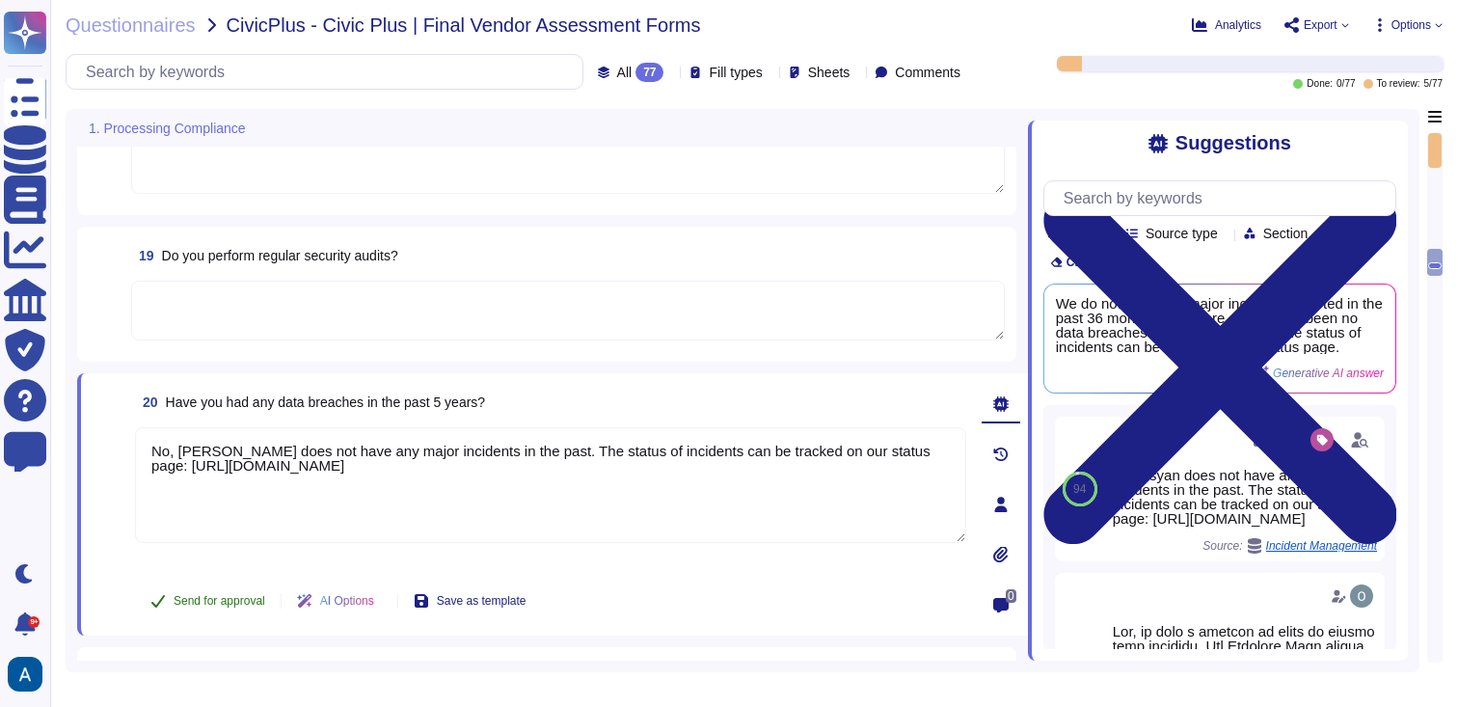
click at [239, 597] on span "Send for approval" at bounding box center [220, 601] width 92 height 12
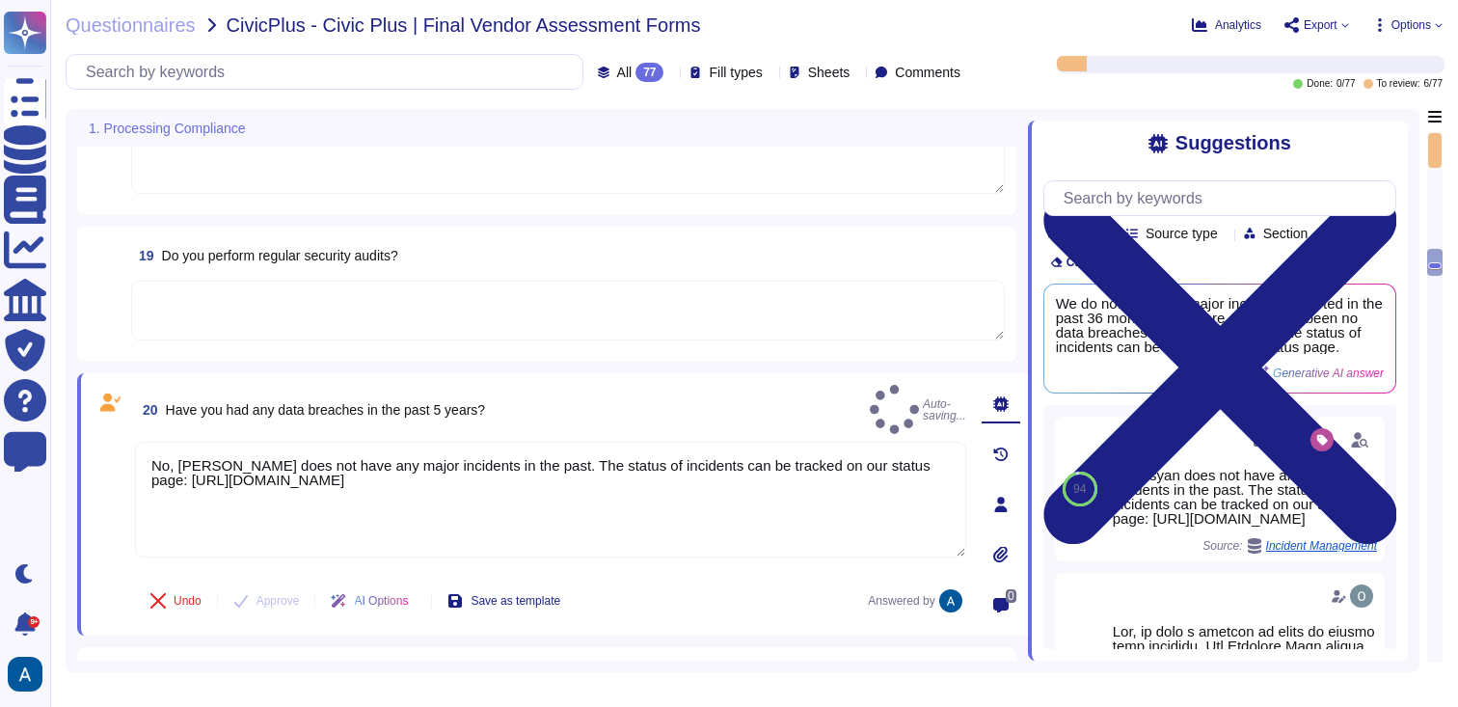
type textarea "No, [PERSON_NAME] does not have any major incidents in the past. The status of …"
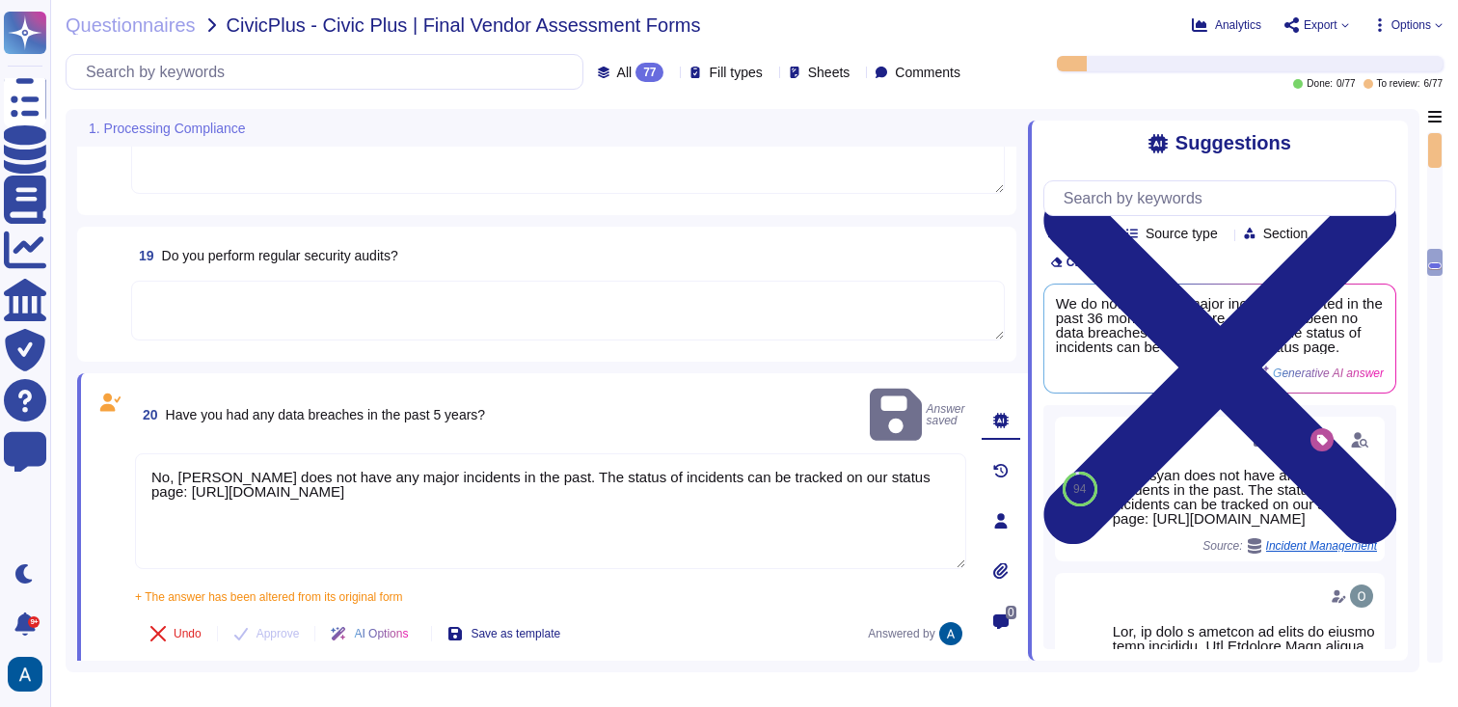
click at [461, 306] on textarea at bounding box center [568, 311] width 874 height 60
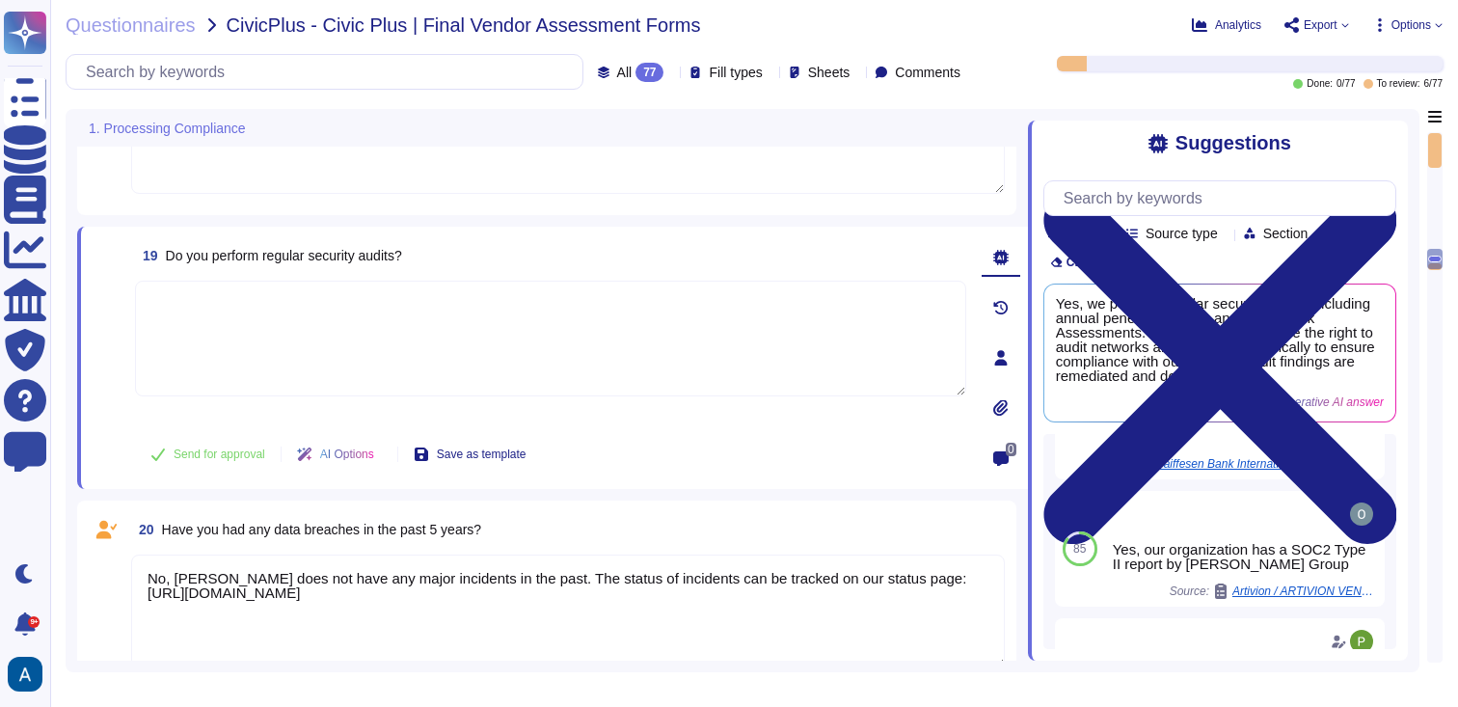
scroll to position [221, 0]
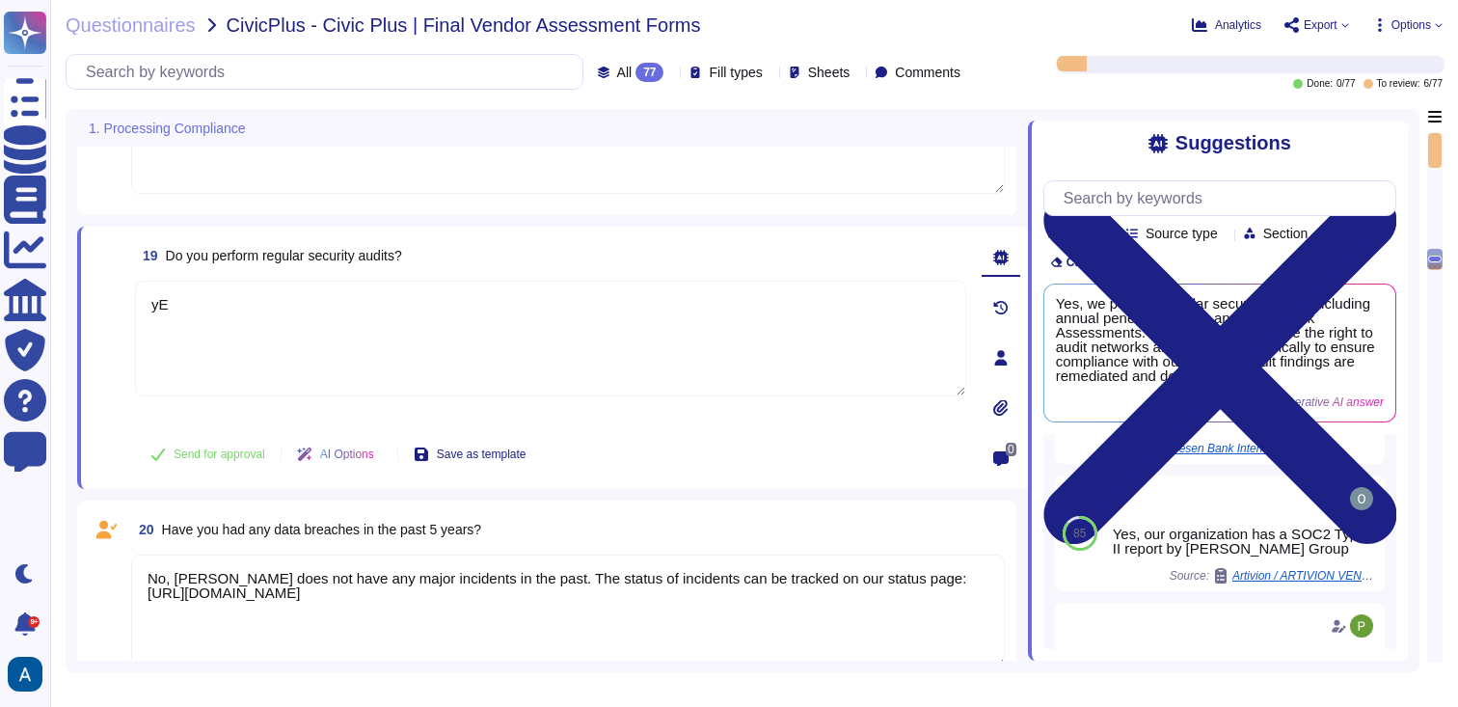
type textarea "y"
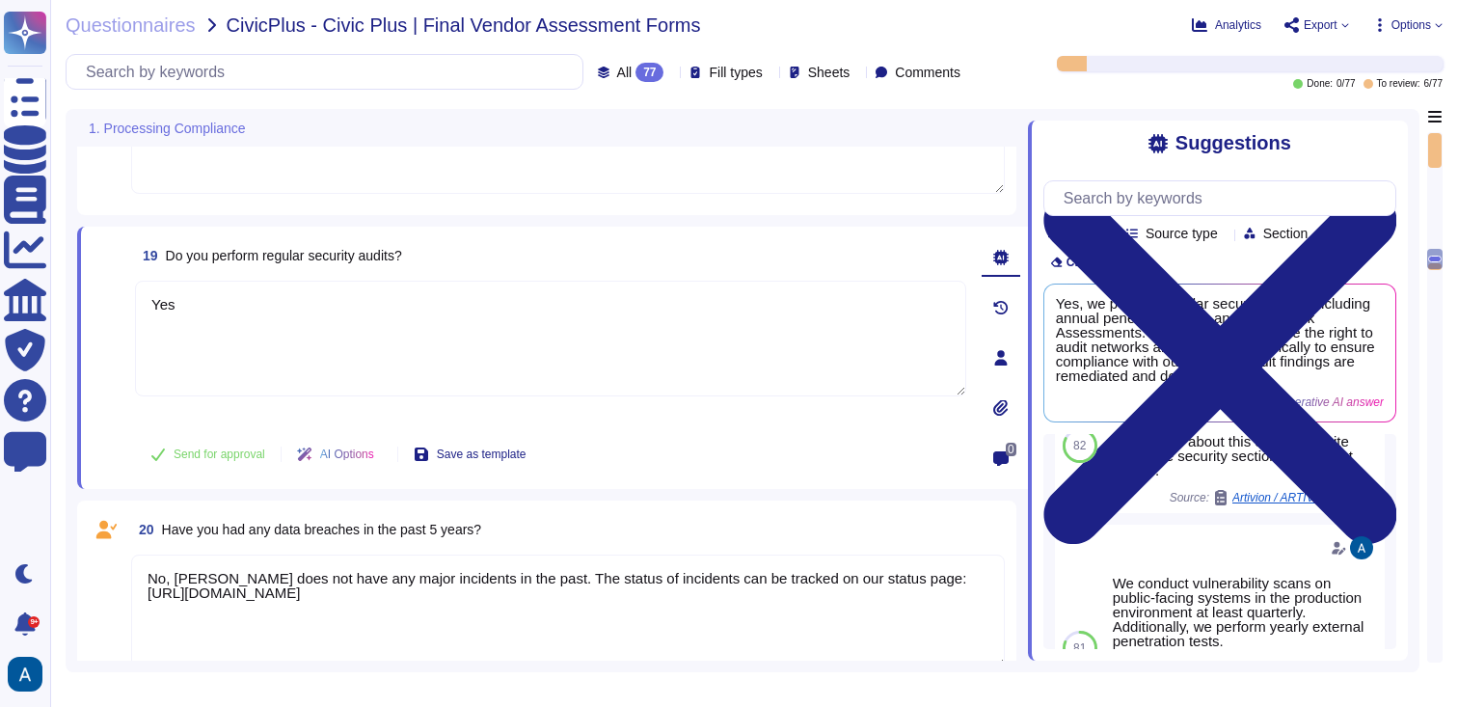
scroll to position [596, 0]
click at [257, 453] on span "Send for approval" at bounding box center [220, 454] width 92 height 12
type textarea "Yes"
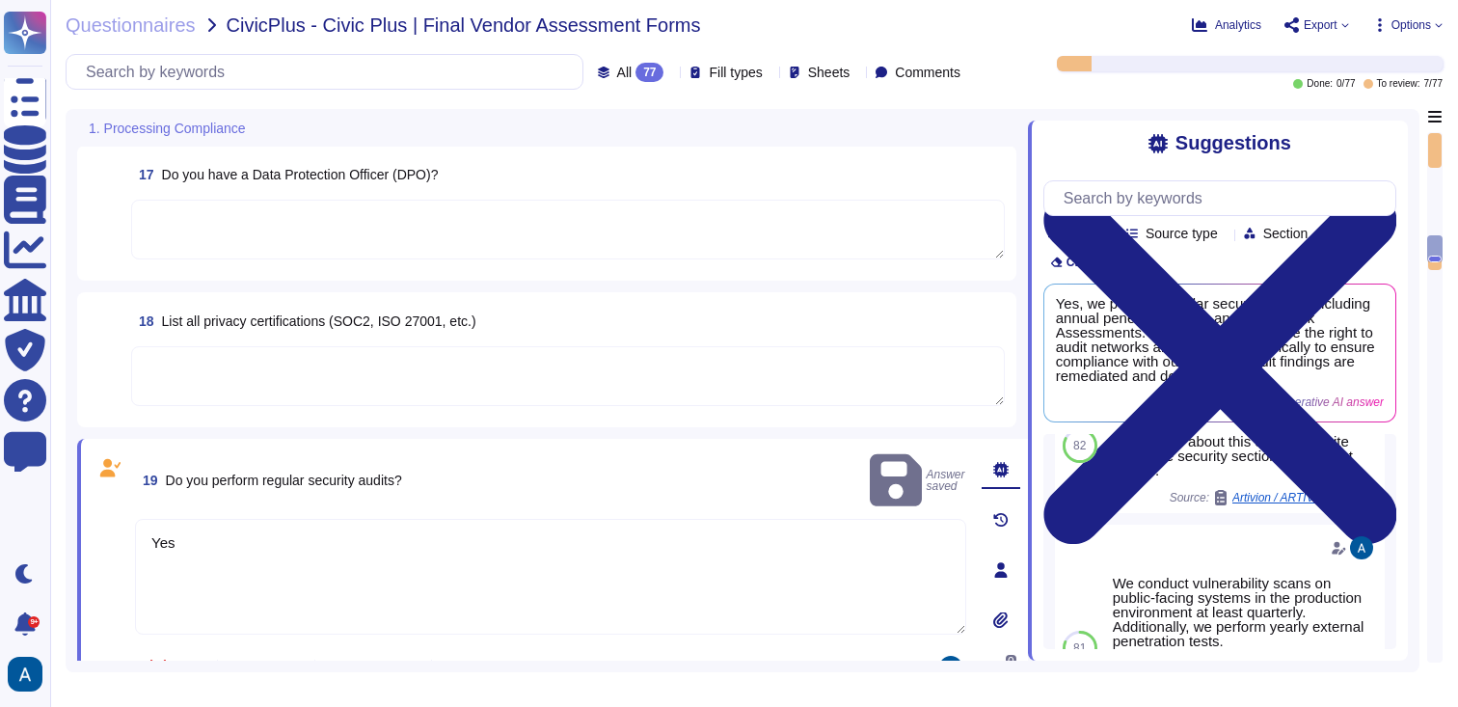
scroll to position [2186, 0]
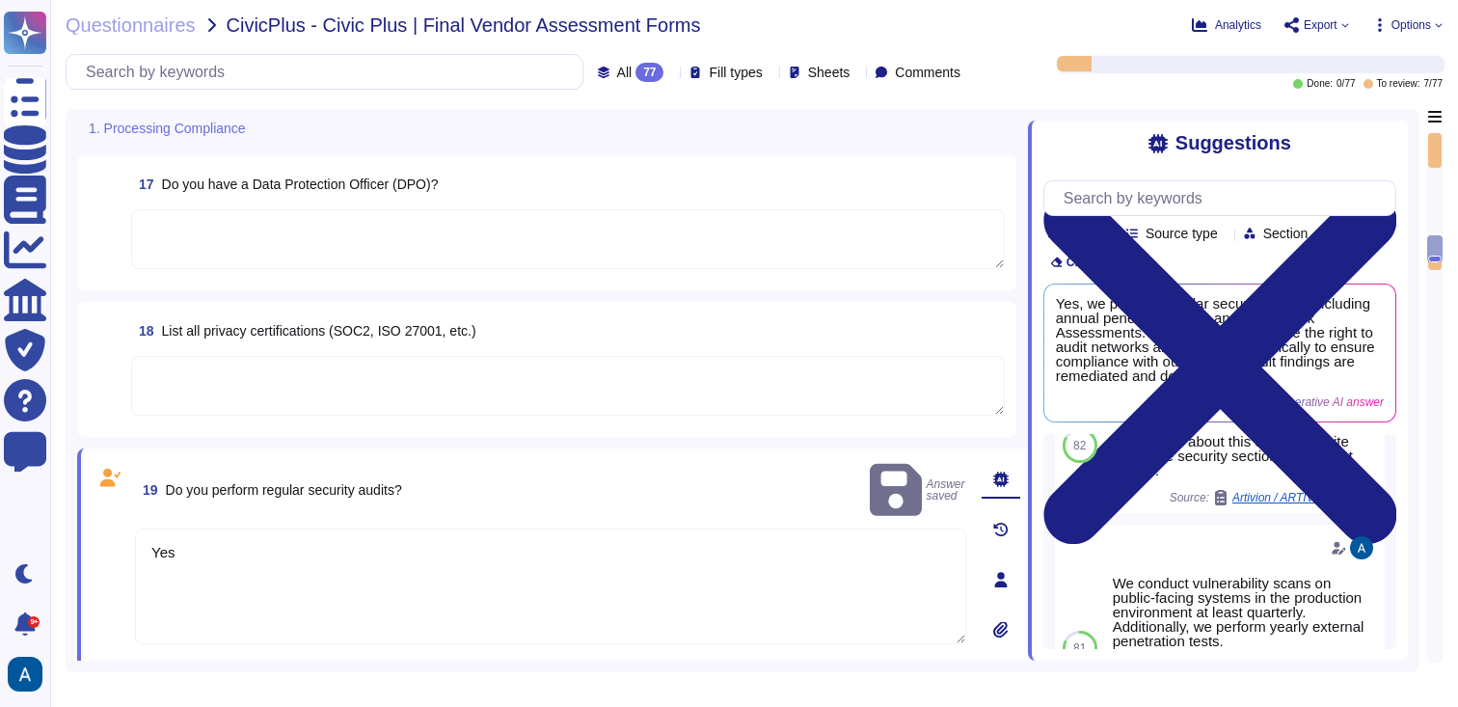
click at [288, 409] on textarea at bounding box center [568, 386] width 874 height 60
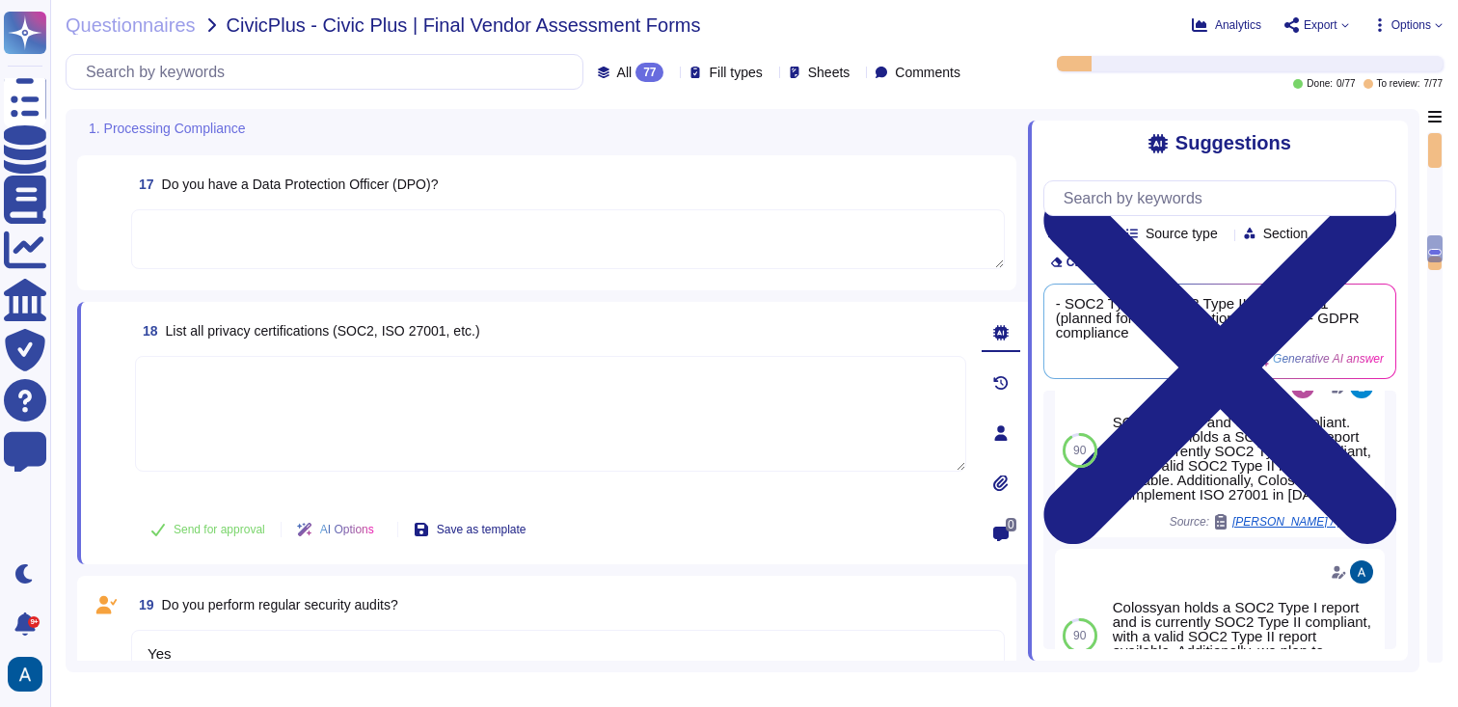
scroll to position [151, 0]
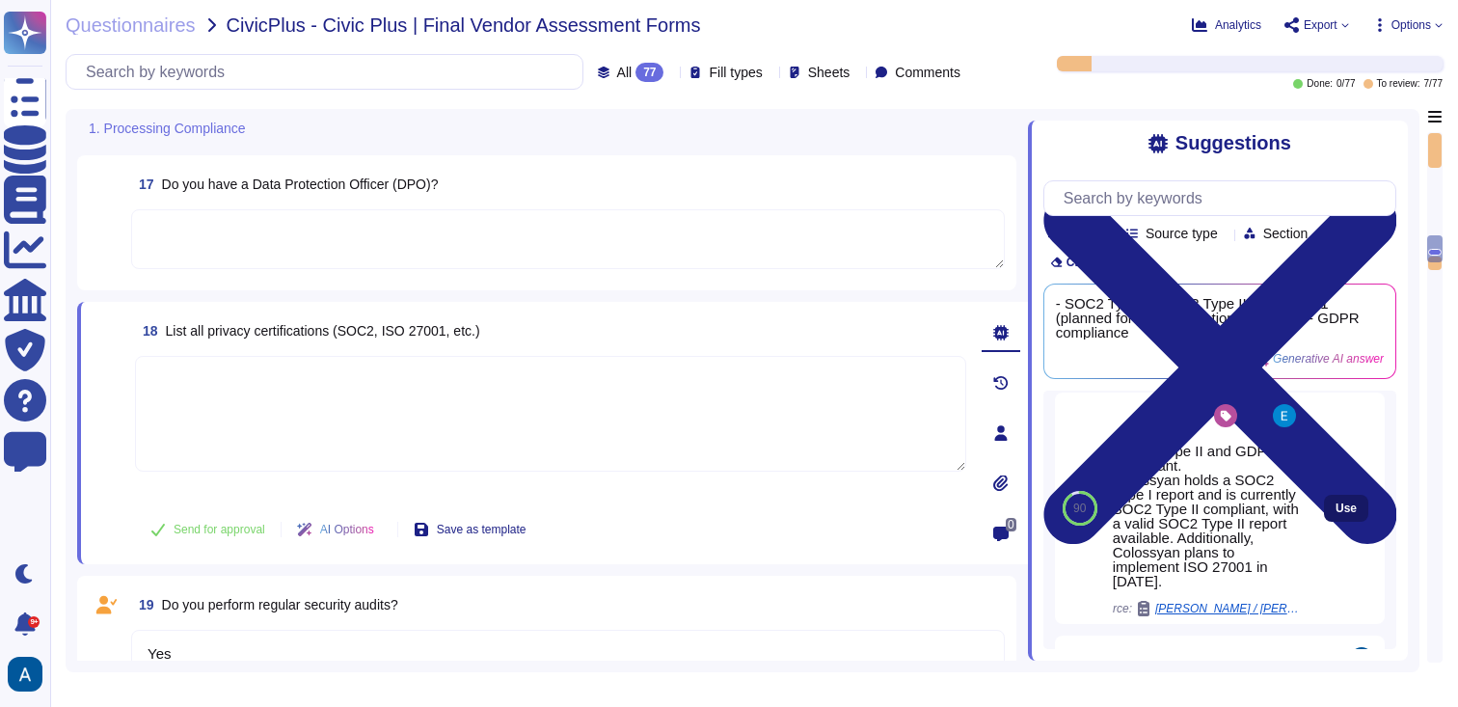
click at [1324, 522] on button "Use" at bounding box center [1346, 508] width 44 height 27
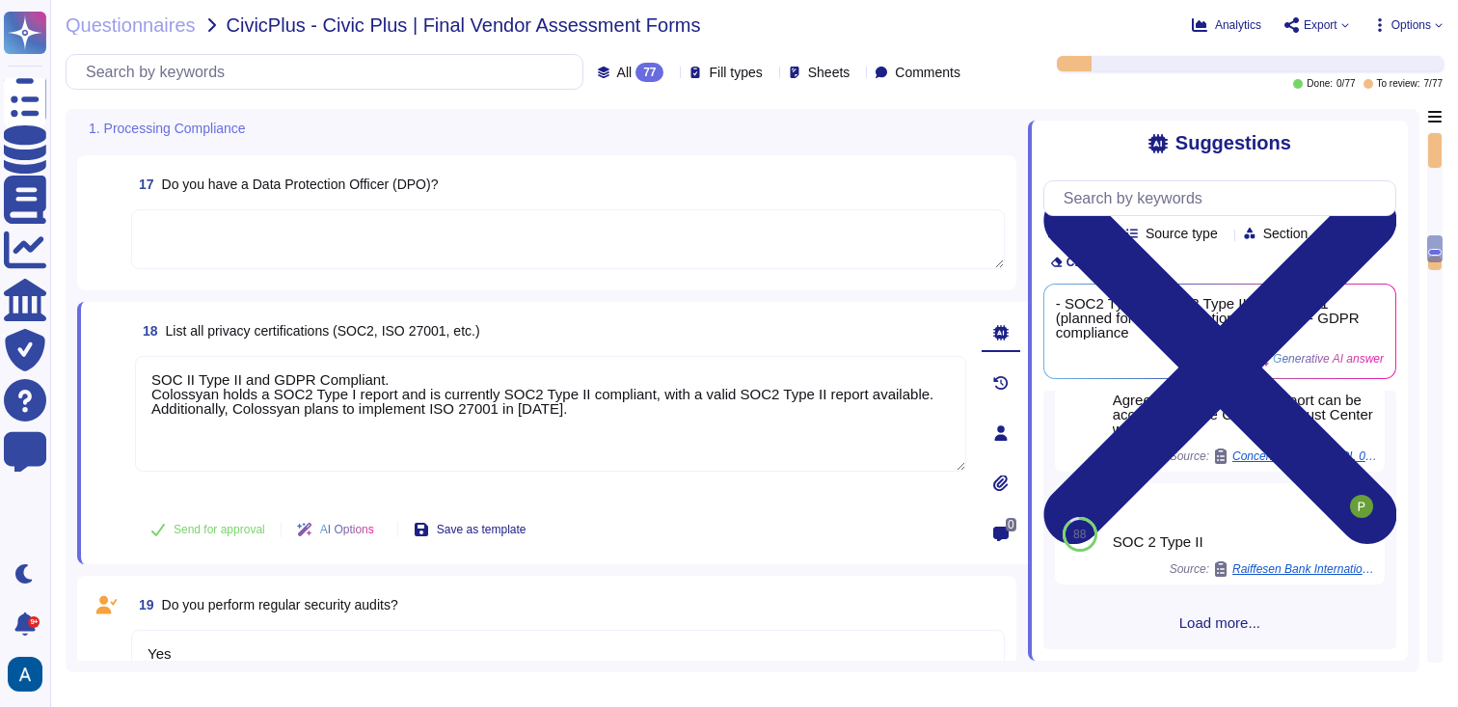
scroll to position [693, 0]
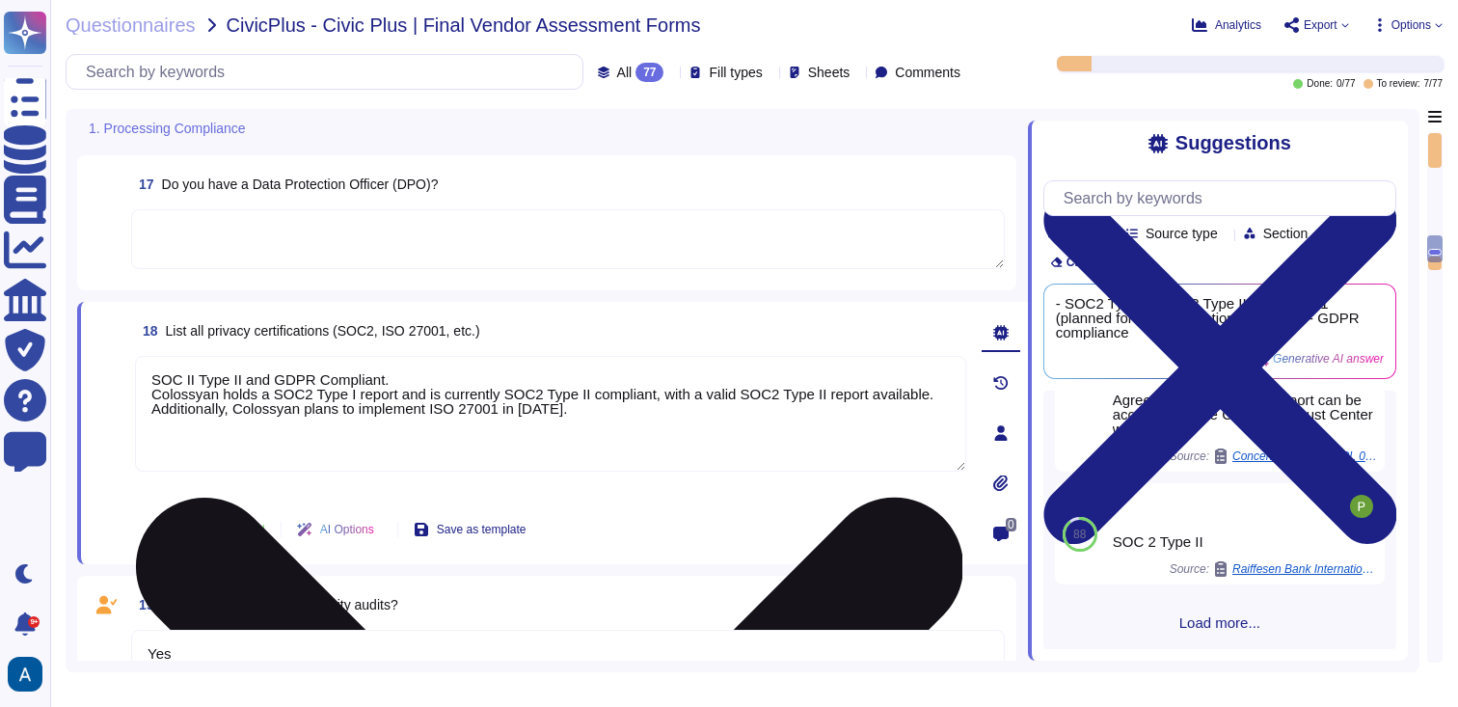
drag, startPoint x: 612, startPoint y: 411, endPoint x: 135, endPoint y: 391, distance: 477.8
click at [134, 391] on div "18 List all privacy certifications (SOC2, ISO 27001, etc.) SOC II Type II and G…" at bounding box center [530, 432] width 874 height 239
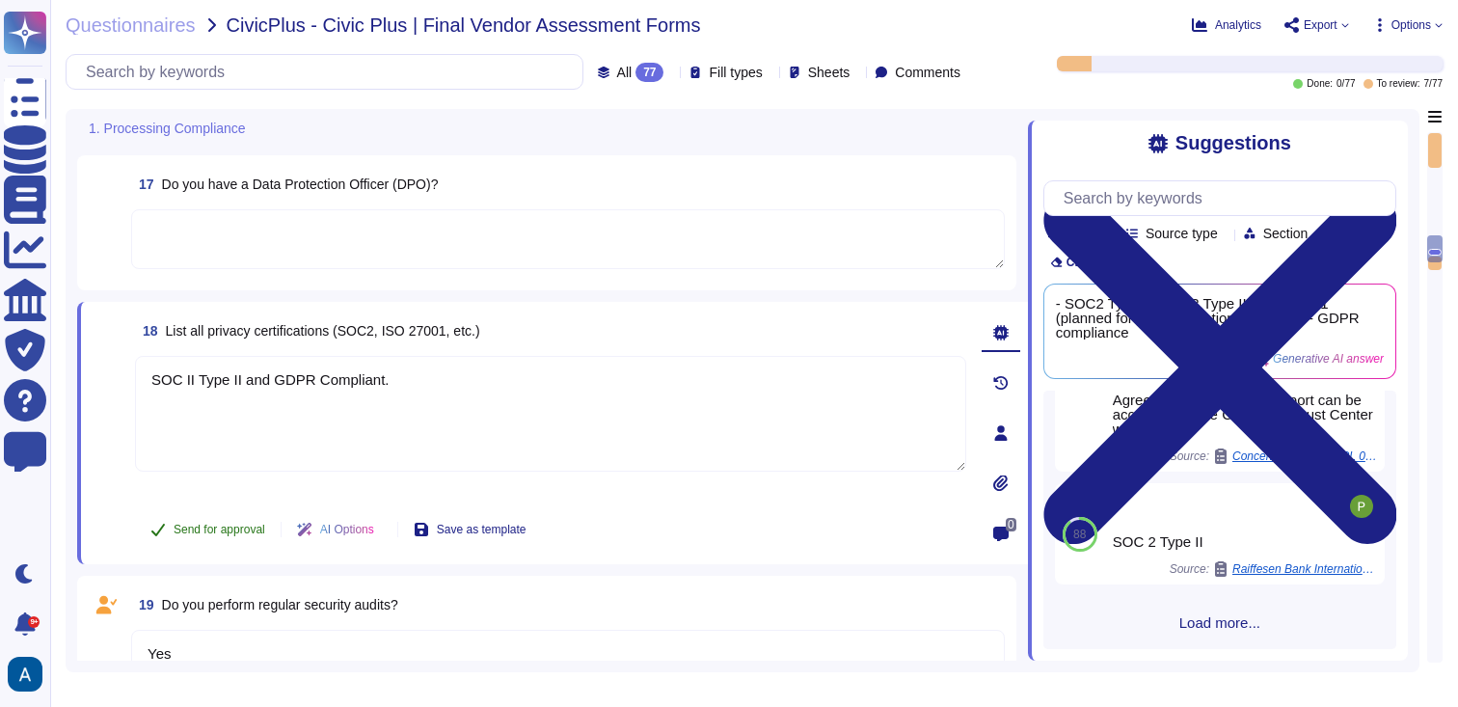
click at [213, 524] on span "Send for approval" at bounding box center [220, 530] width 92 height 12
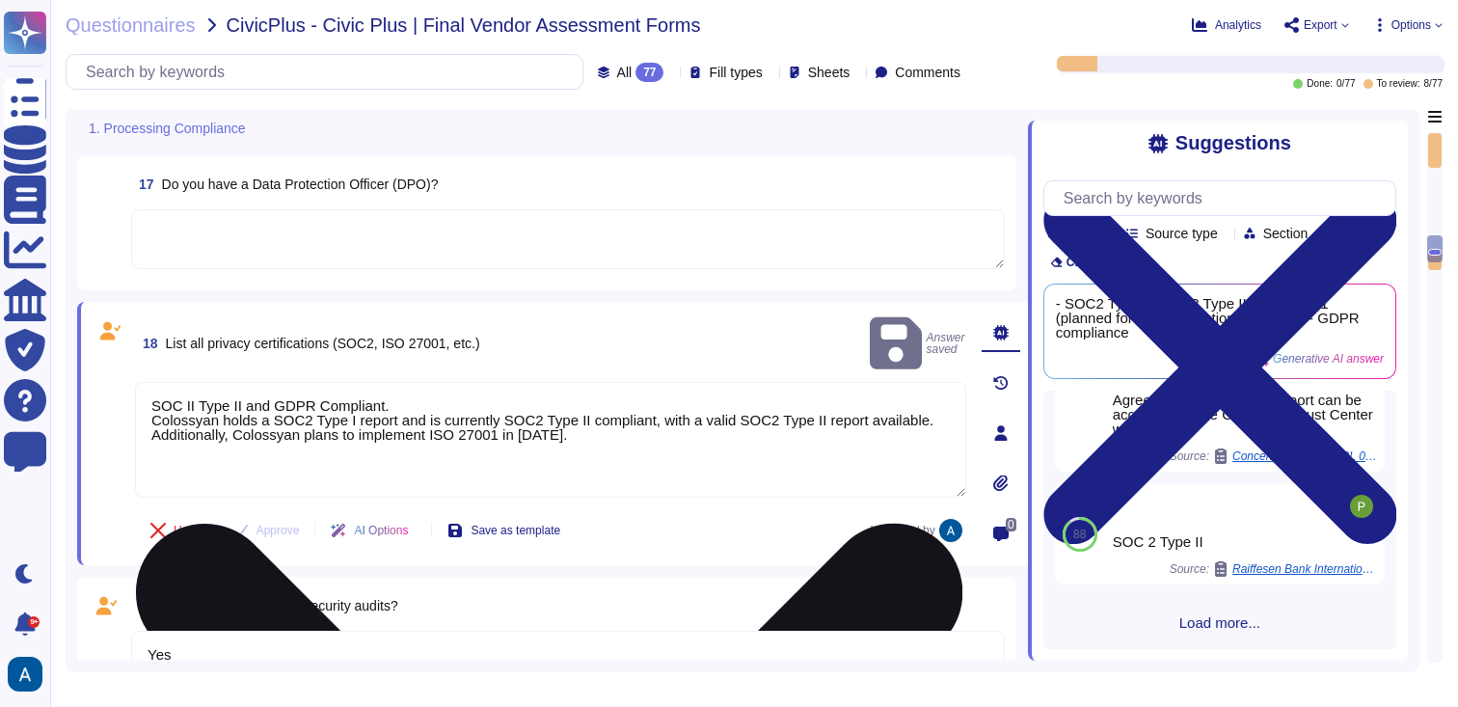
type textarea "SOC II Type II and GDPR Compliant."
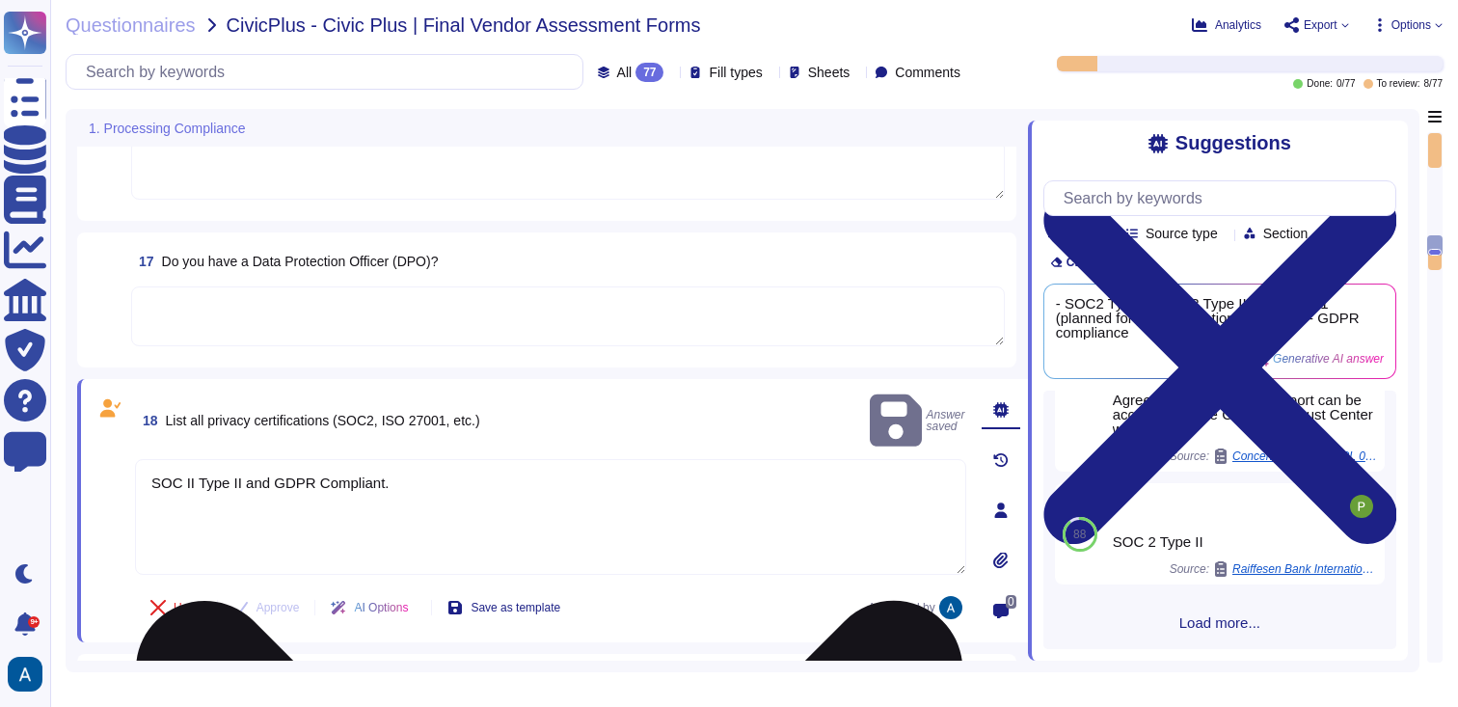
scroll to position [2112, 0]
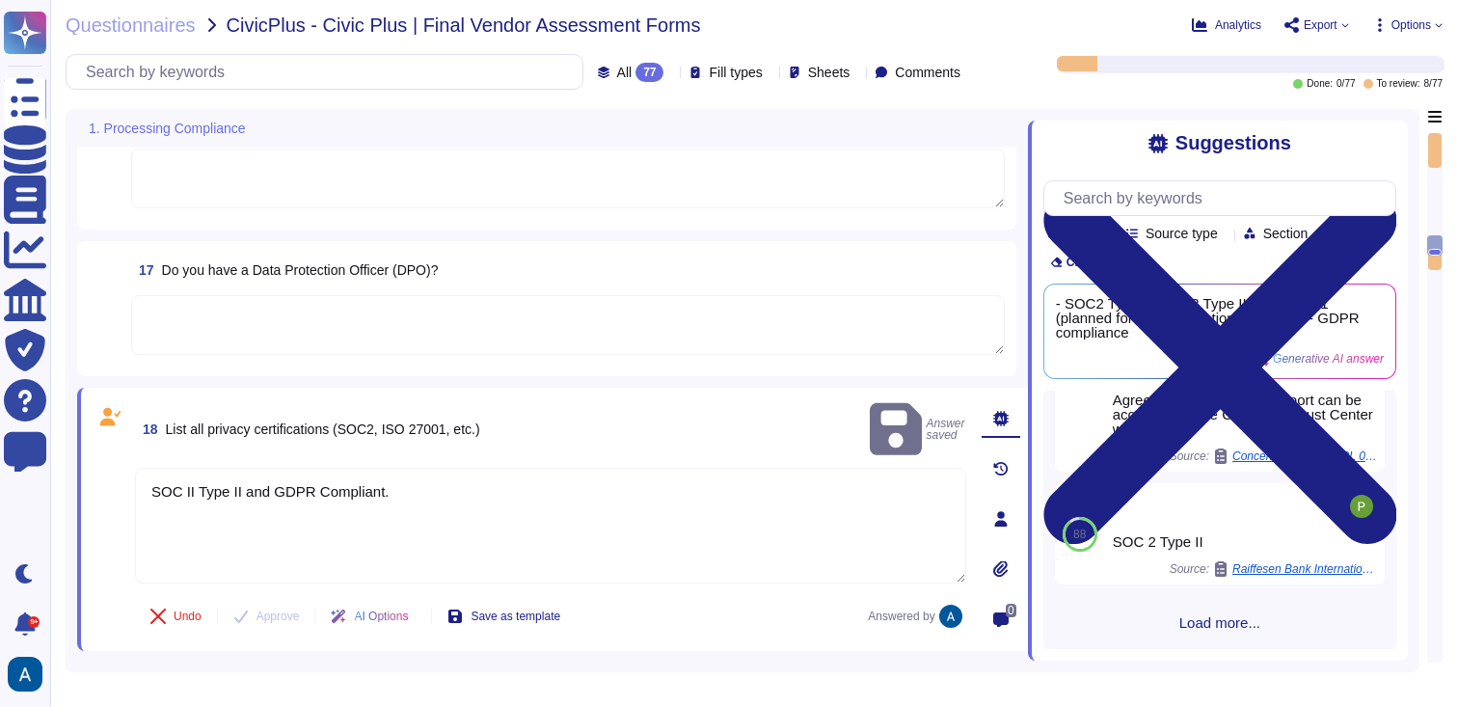
click at [311, 324] on textarea at bounding box center [568, 325] width 874 height 60
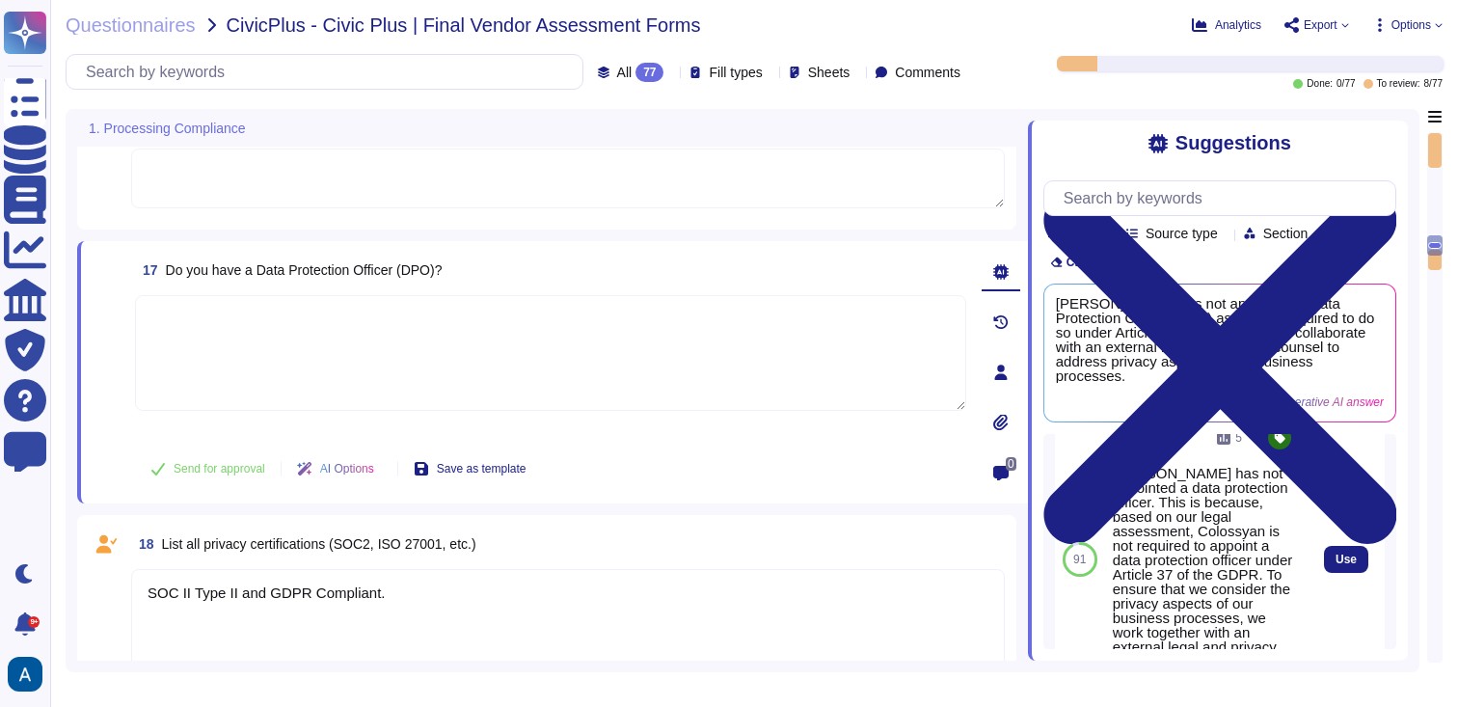
scroll to position [54, 0]
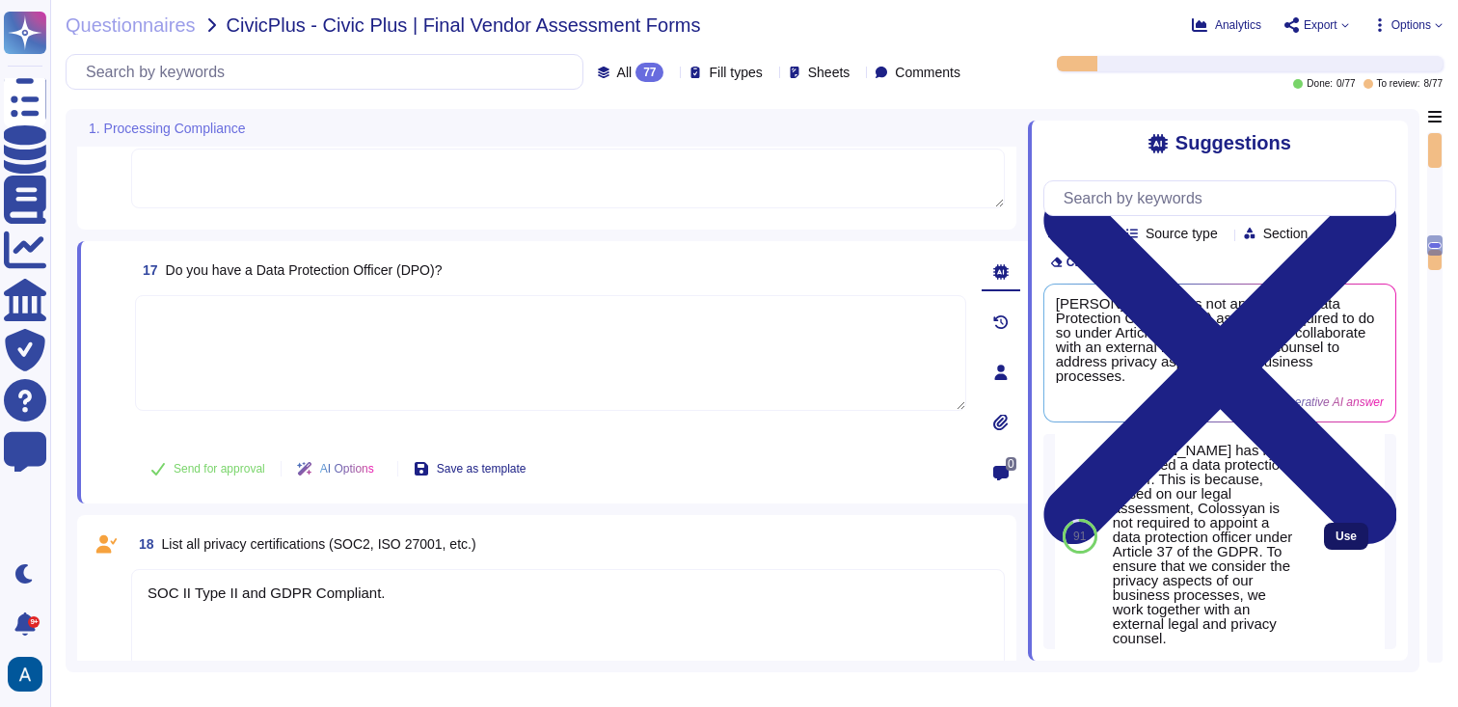
click at [1324, 550] on div "Use" at bounding box center [1346, 536] width 44 height 27
click at [1336, 542] on span "Use" at bounding box center [1346, 536] width 21 height 12
type textarea "[PERSON_NAME] has not appointed a data protection officer. This is because, bas…"
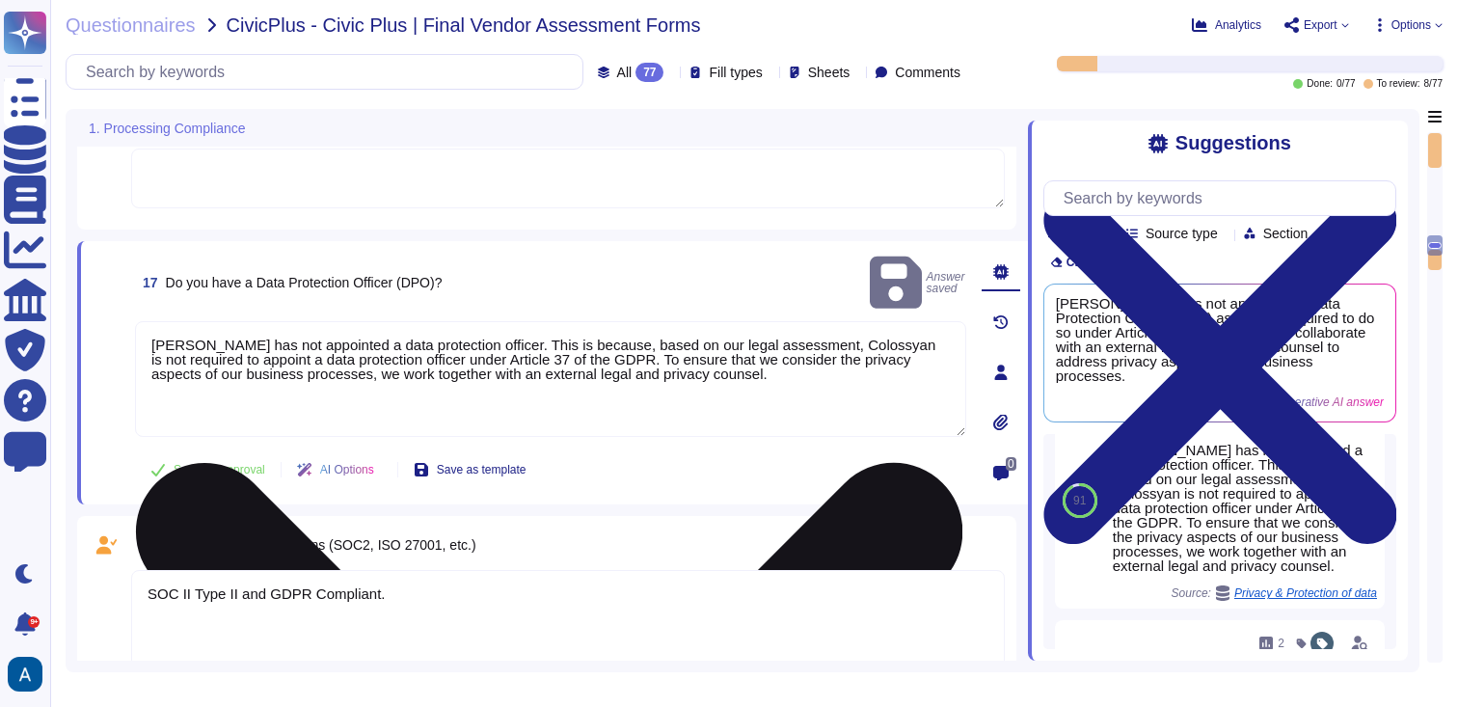
click at [858, 386] on textarea "[PERSON_NAME] has not appointed a data protection officer. This is because, bas…" at bounding box center [550, 379] width 831 height 116
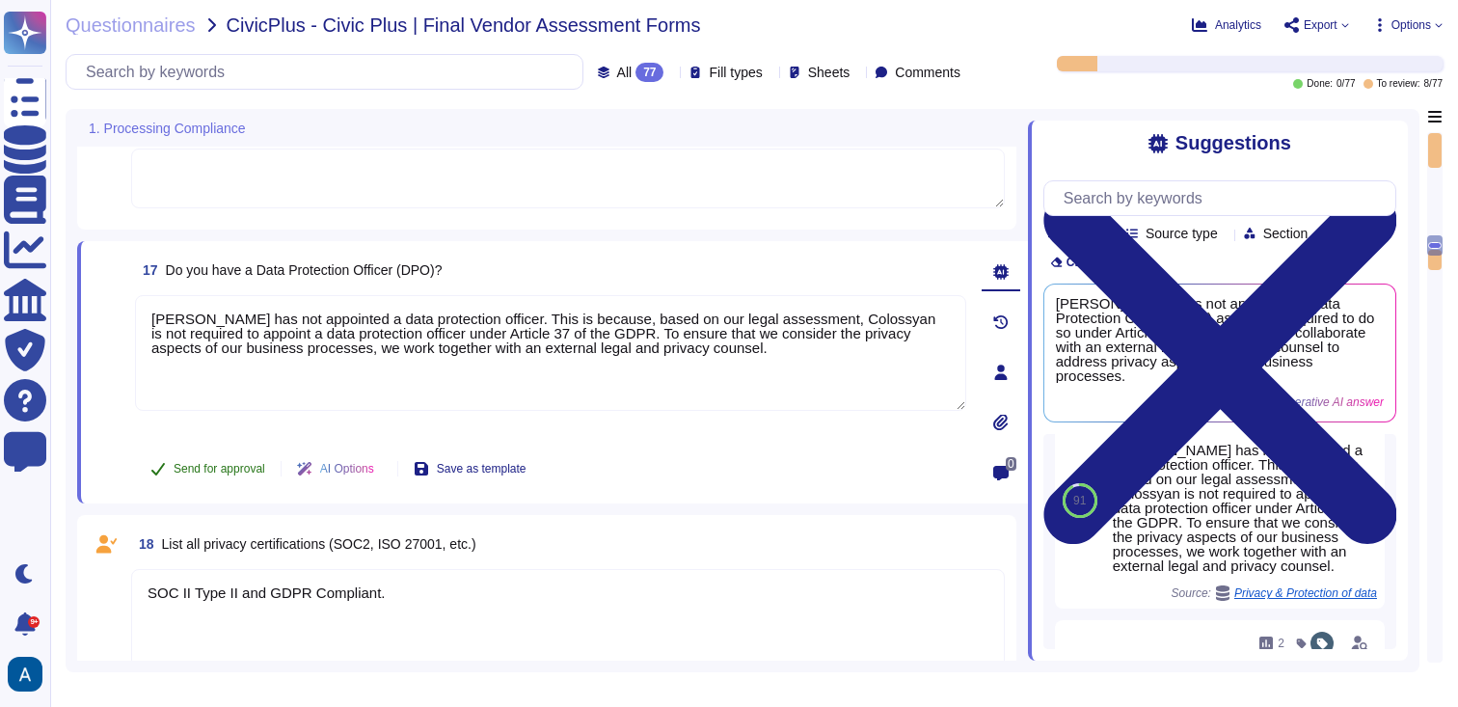
click at [242, 469] on span "Send for approval" at bounding box center [220, 469] width 92 height 12
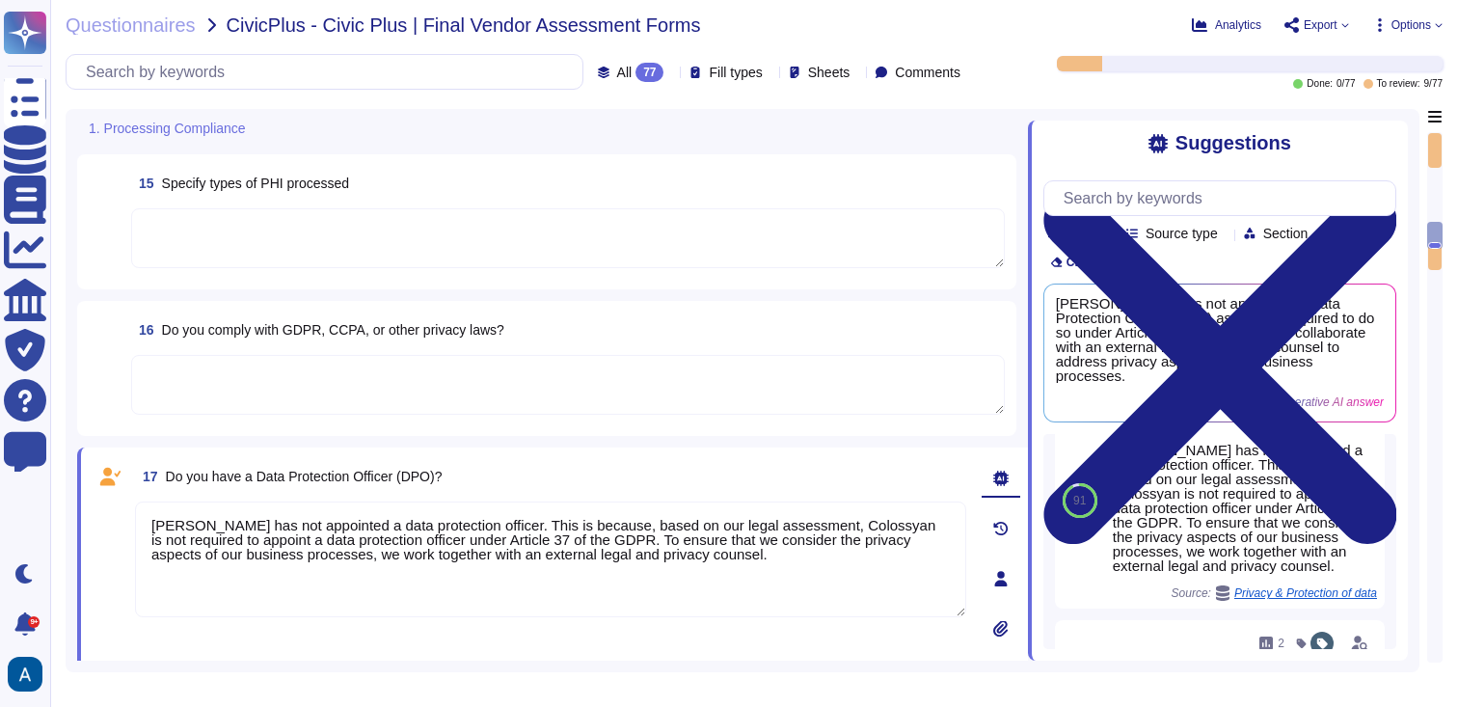
scroll to position [1903, 0]
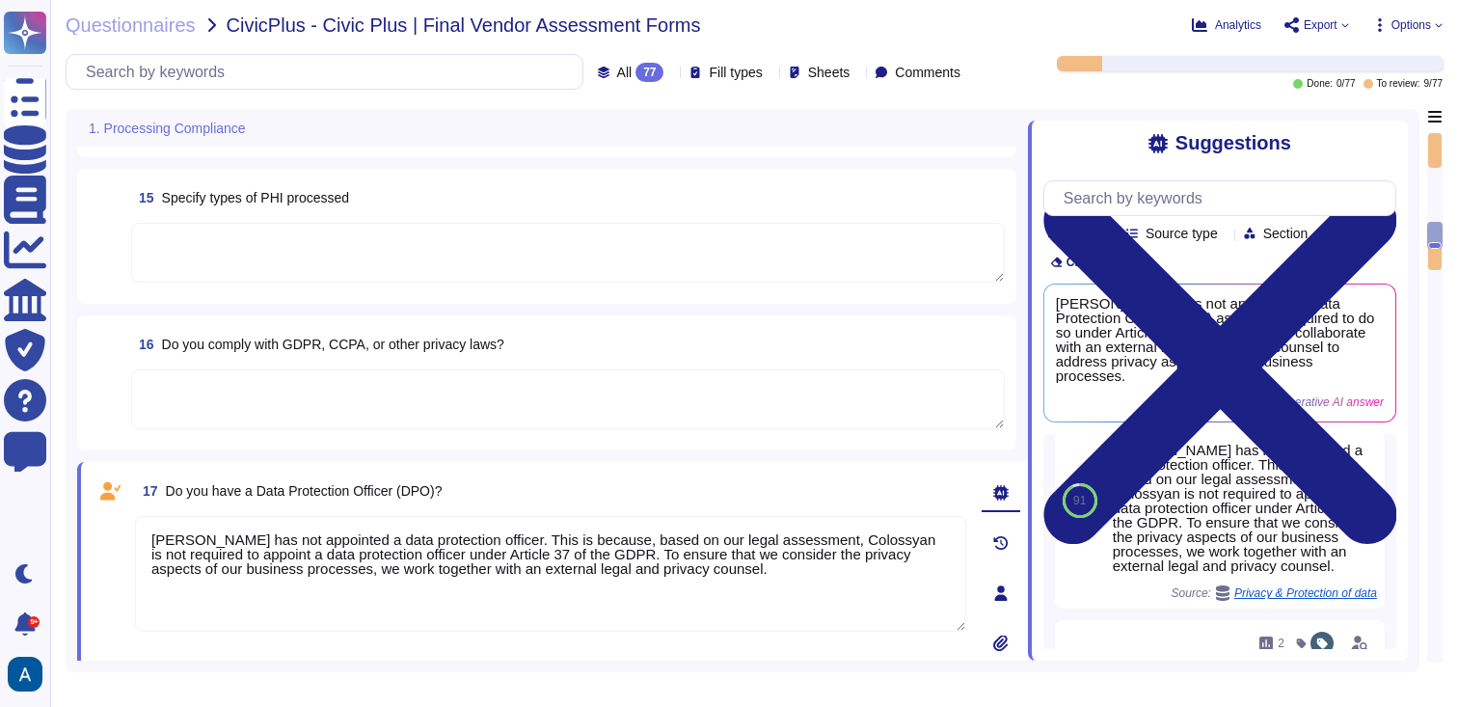
click at [303, 418] on textarea at bounding box center [568, 399] width 874 height 60
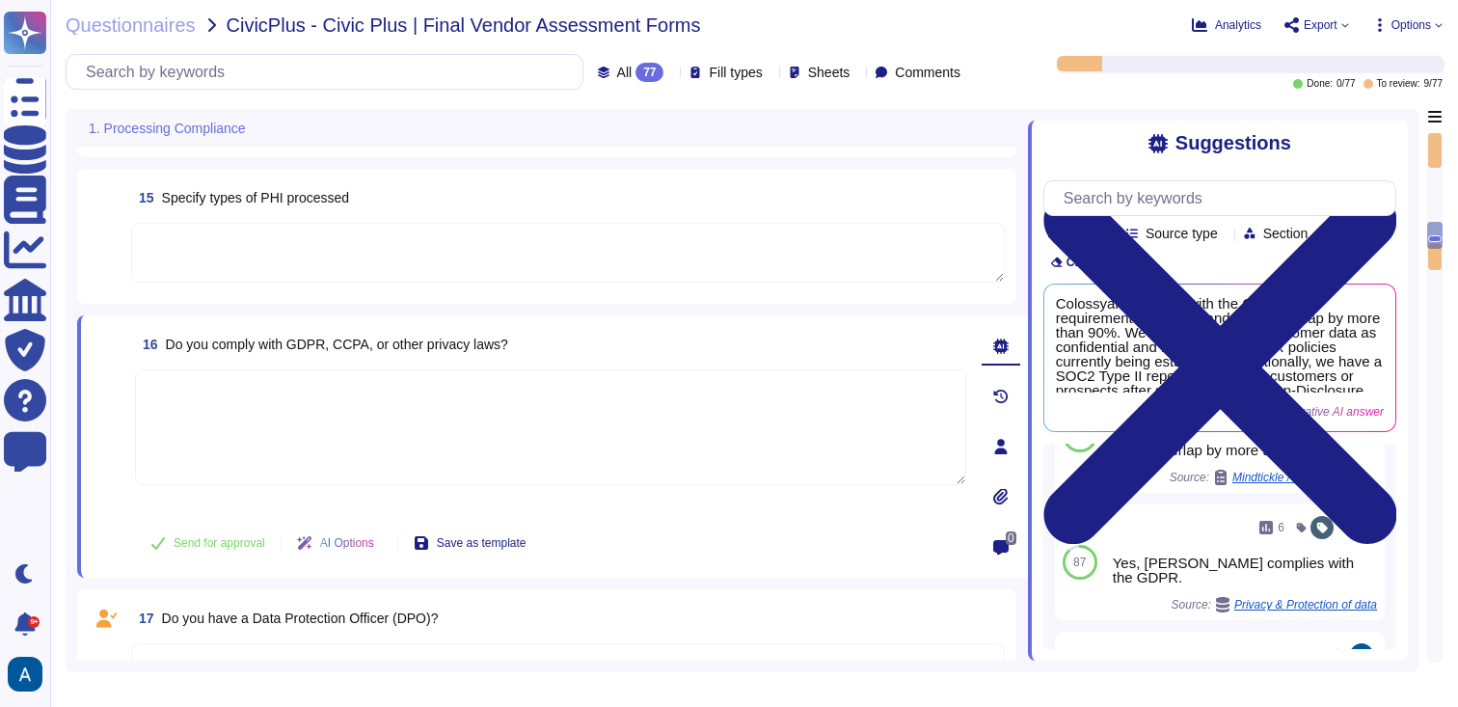
scroll to position [222, 0]
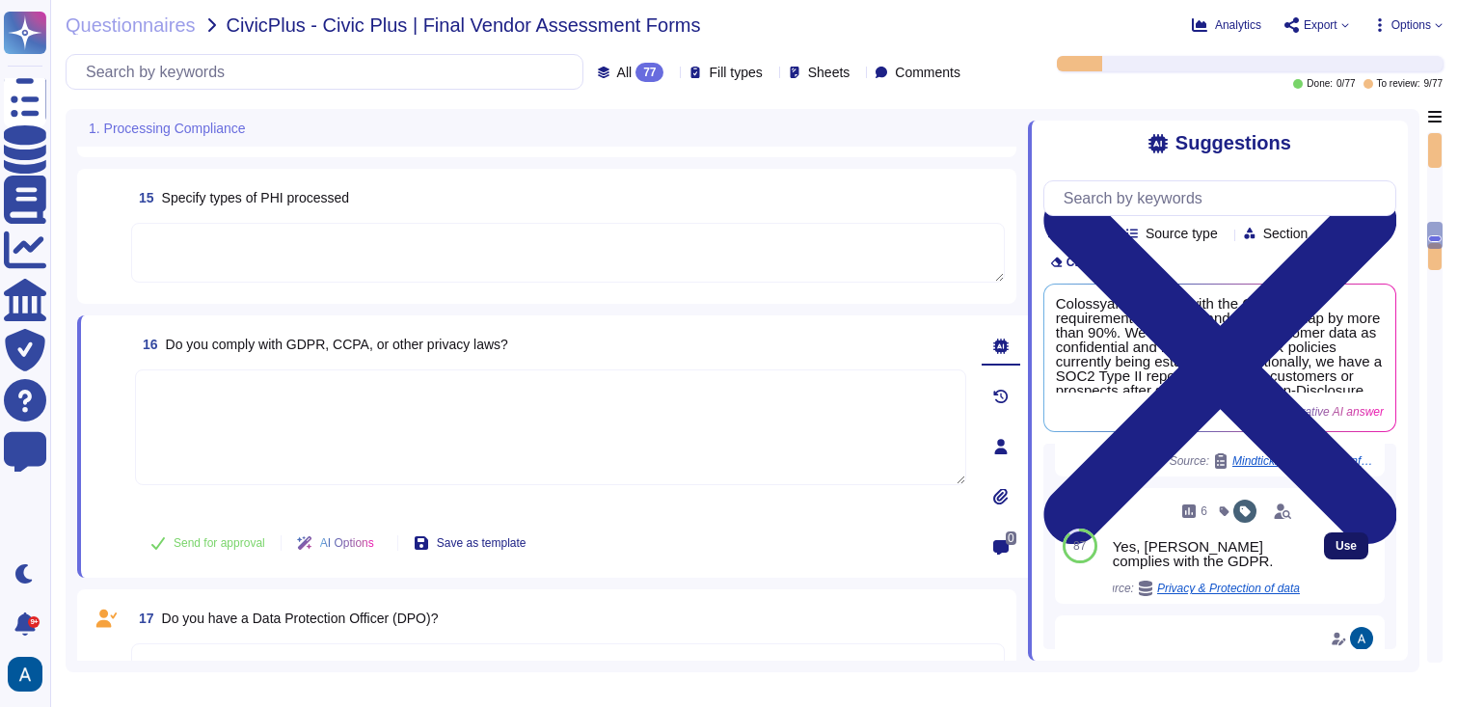
click at [1336, 552] on span "Use" at bounding box center [1346, 546] width 21 height 12
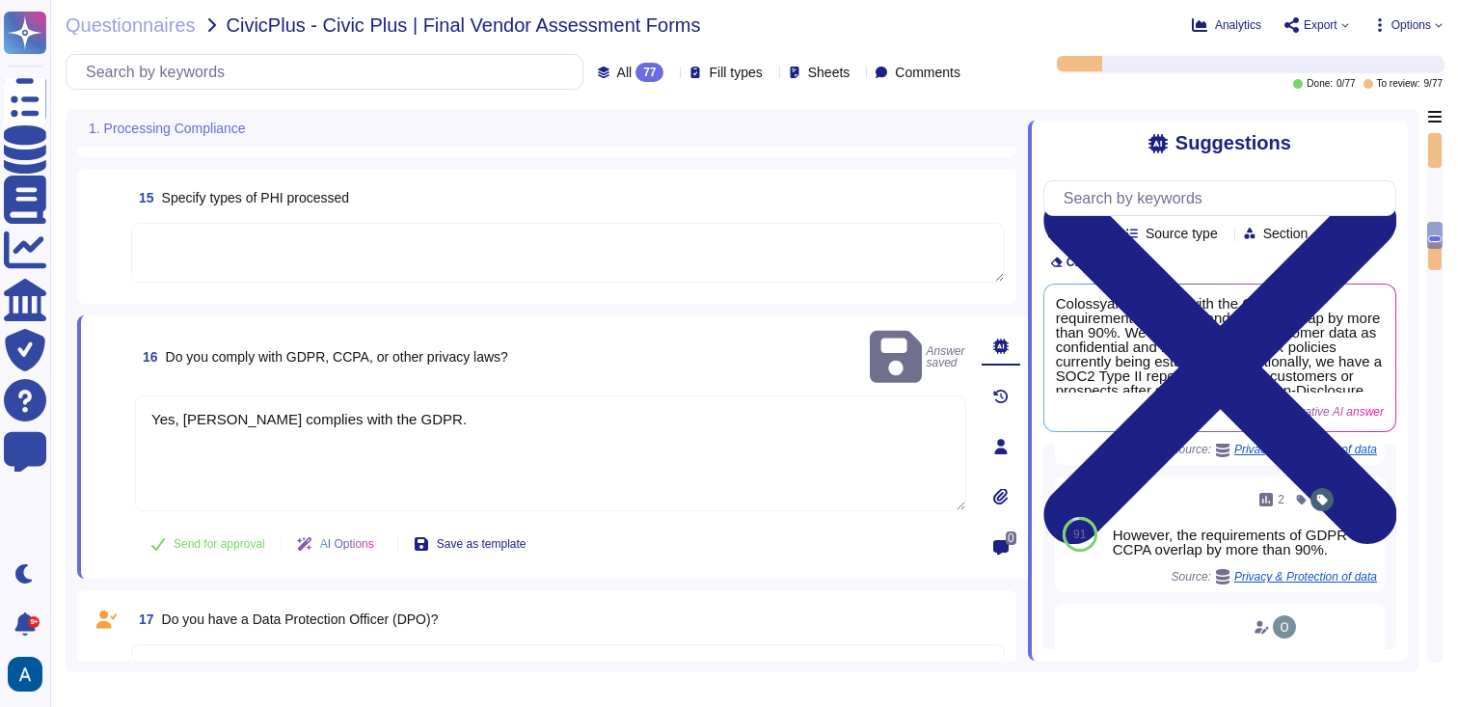
scroll to position [105, 0]
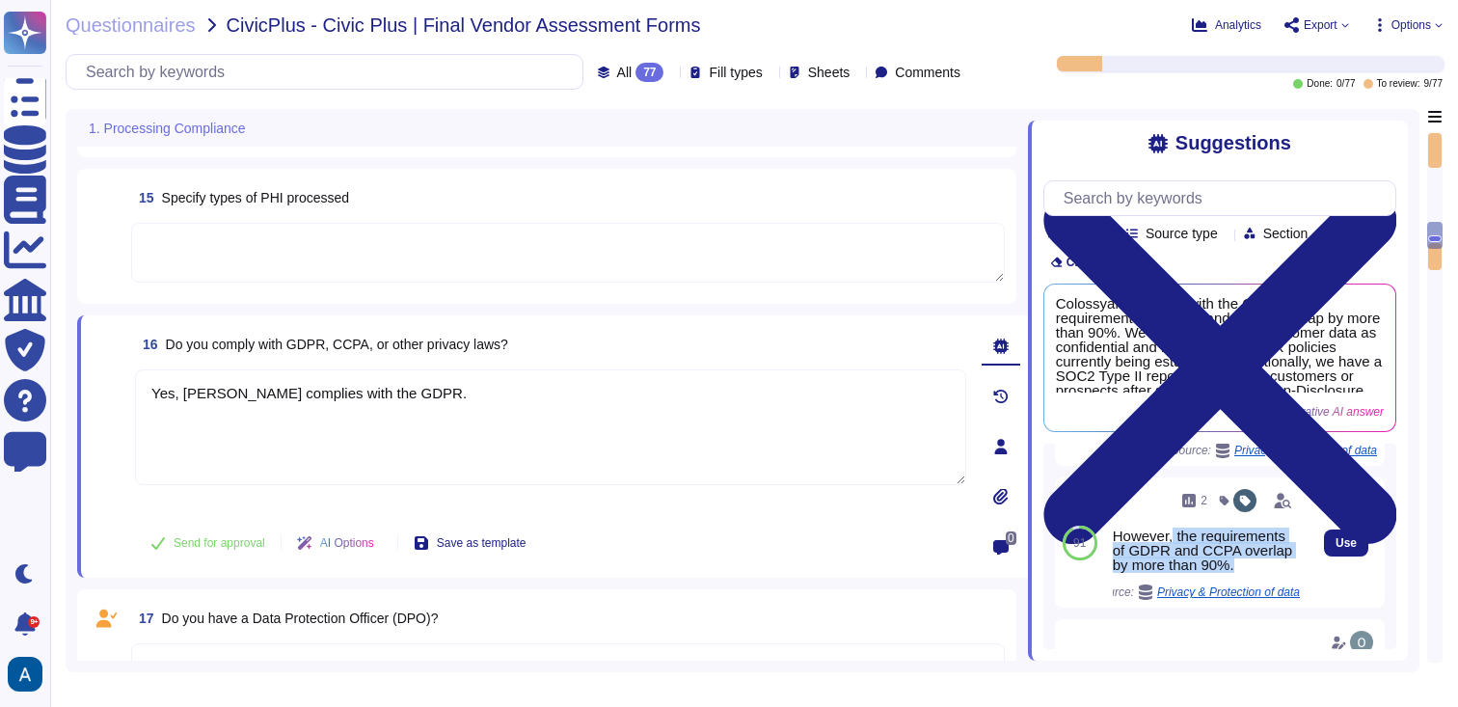
drag, startPoint x: 1232, startPoint y: 605, endPoint x: 1173, endPoint y: 561, distance: 73.9
click at [1173, 561] on div "However, the requirements of GDPR and CCPA overlap by more than 90%." at bounding box center [1206, 549] width 187 height 43
copy div "the requirements of GDPR and CCPA overlap by more than 90%."
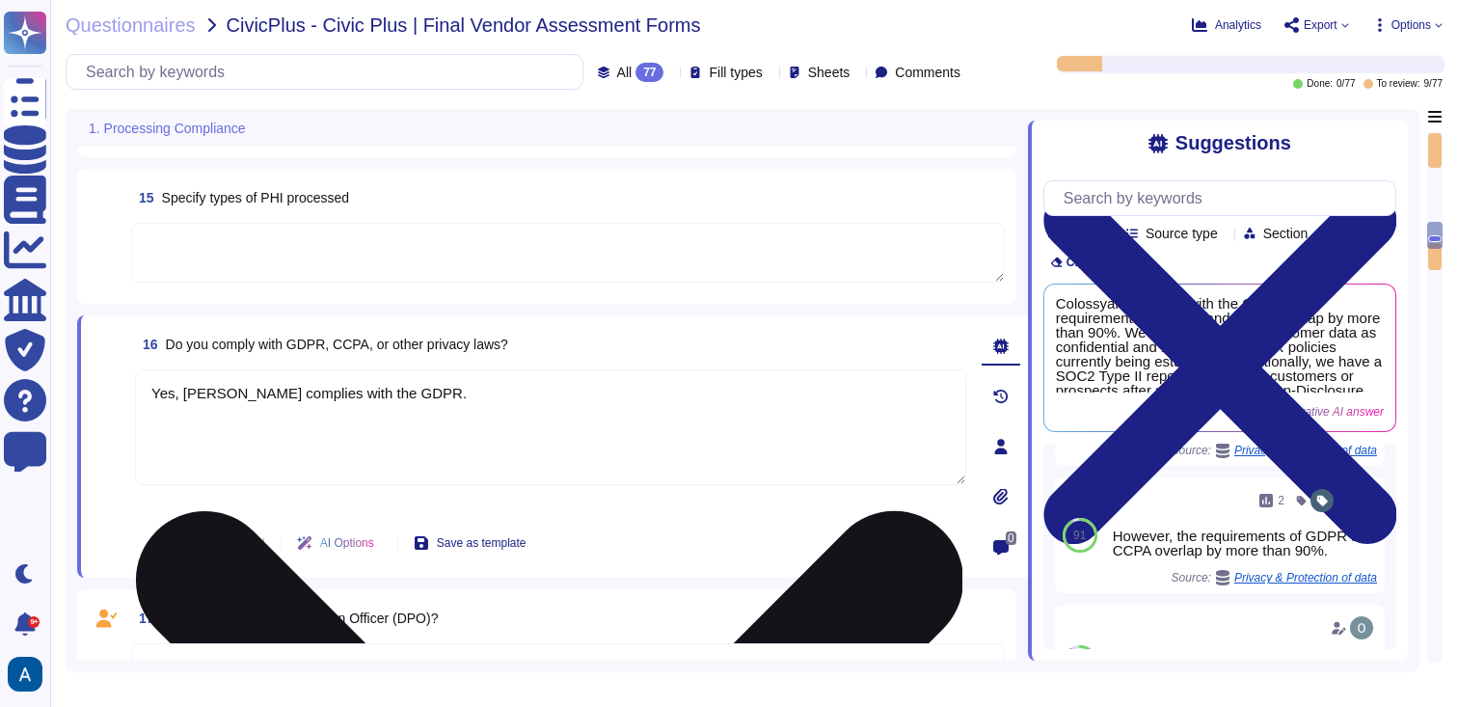
click at [561, 452] on textarea "Yes, [PERSON_NAME] complies with the GDPR." at bounding box center [550, 427] width 831 height 116
paste textarea "the requirements of GDPR and CCPA overlap by more than 90%."
click at [430, 391] on textarea "Yes, [PERSON_NAME] complies with the GDPR. ( the requirements of GDPR and CCPA …" at bounding box center [550, 427] width 831 height 116
click at [888, 412] on textarea "Yes, [PERSON_NAME] complies with the GDPR. (the requirements of GDPR and CCPA o…" at bounding box center [550, 427] width 831 height 116
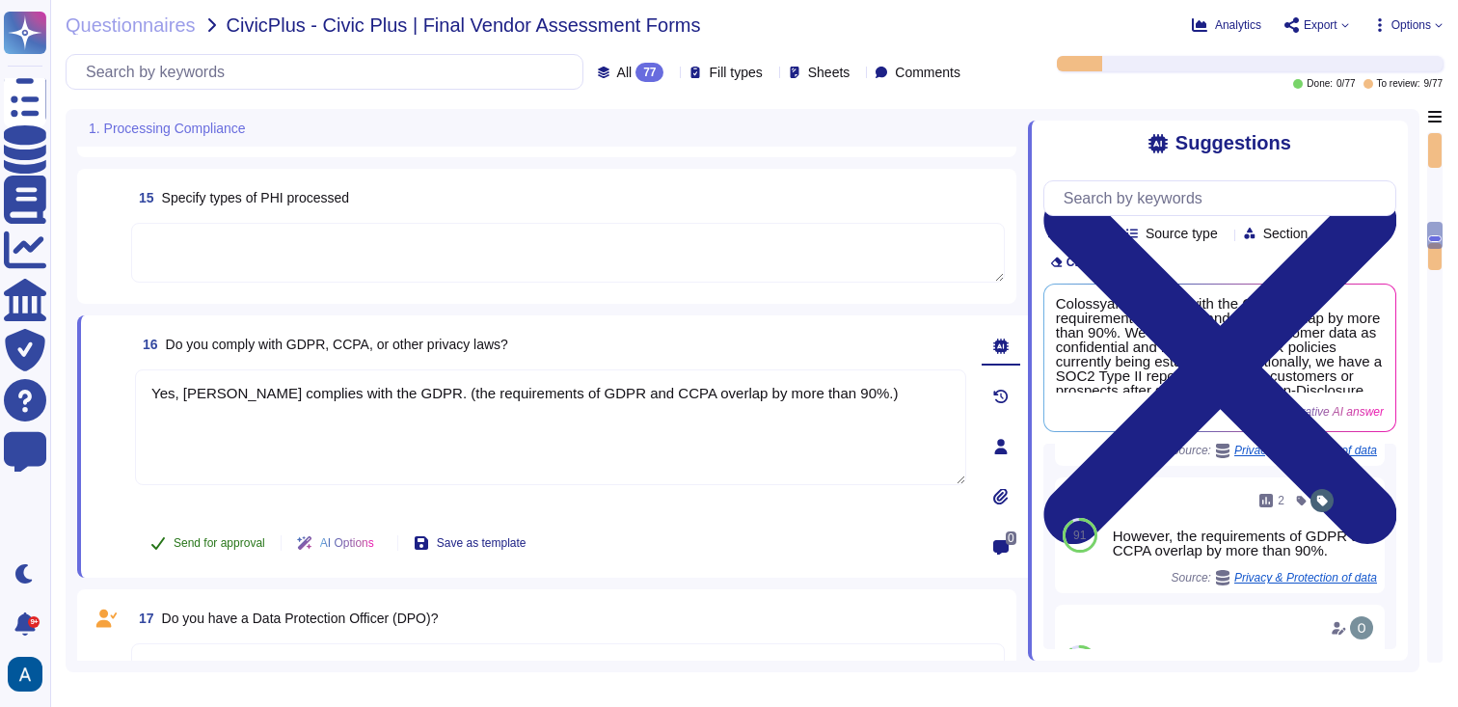
type textarea "Yes, [PERSON_NAME] complies with the GDPR. (the requirements of GDPR and CCPA o…"
click at [234, 553] on button "Send for approval" at bounding box center [208, 543] width 146 height 39
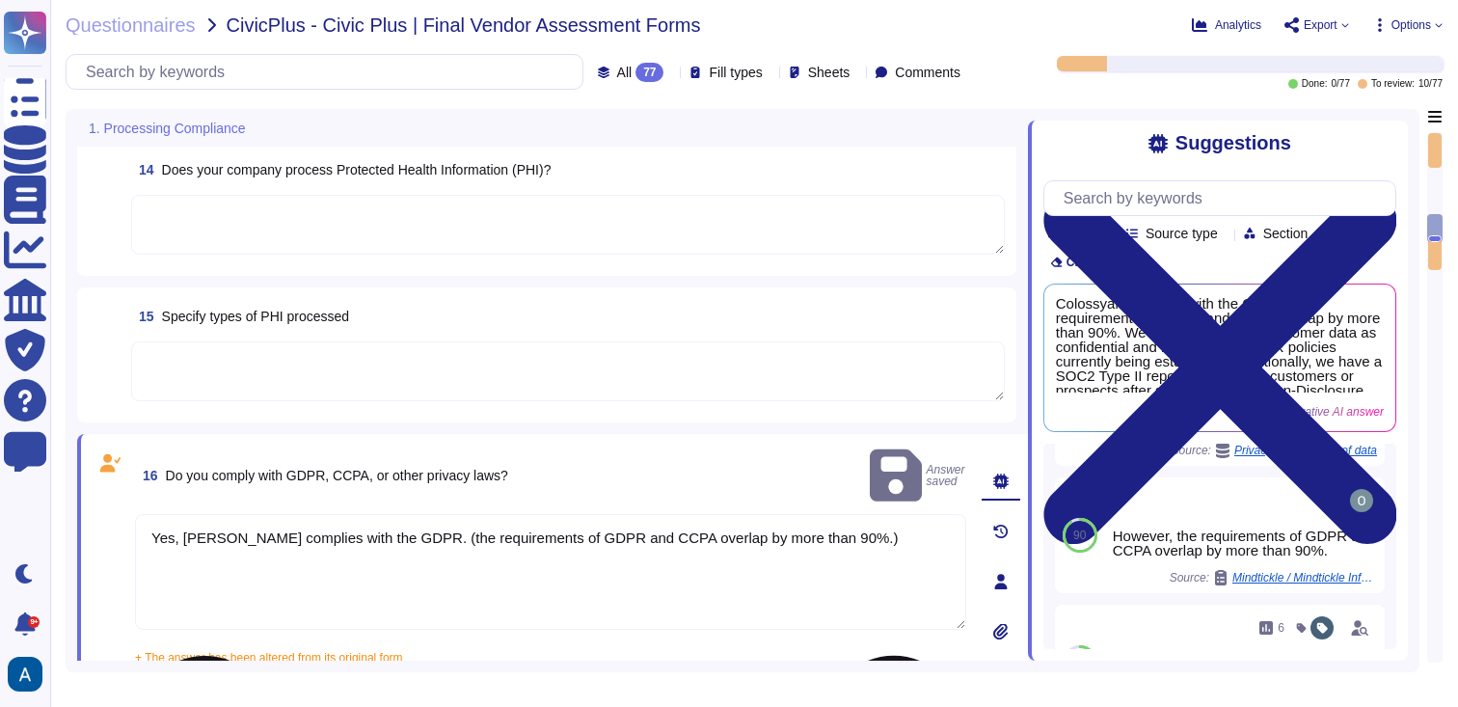
scroll to position [1771, 0]
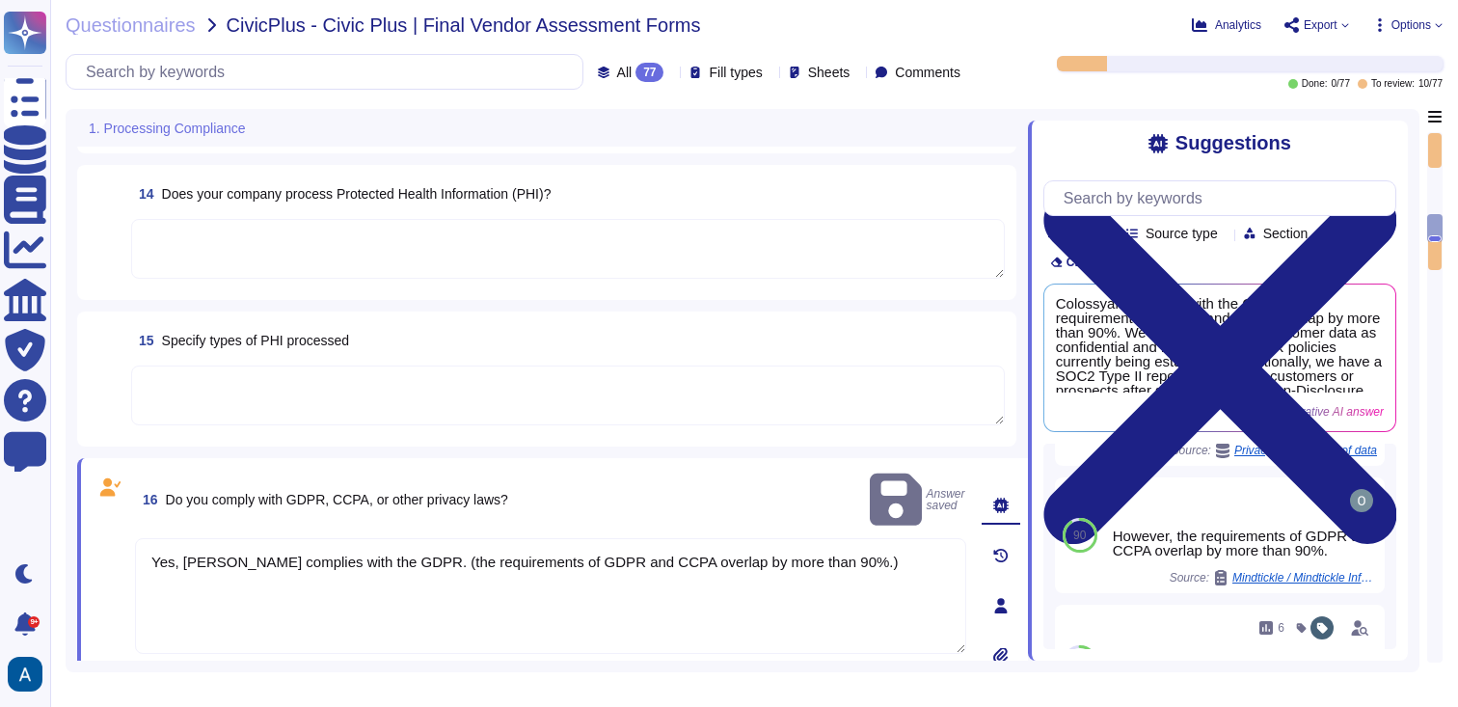
click at [310, 416] on textarea at bounding box center [568, 395] width 874 height 60
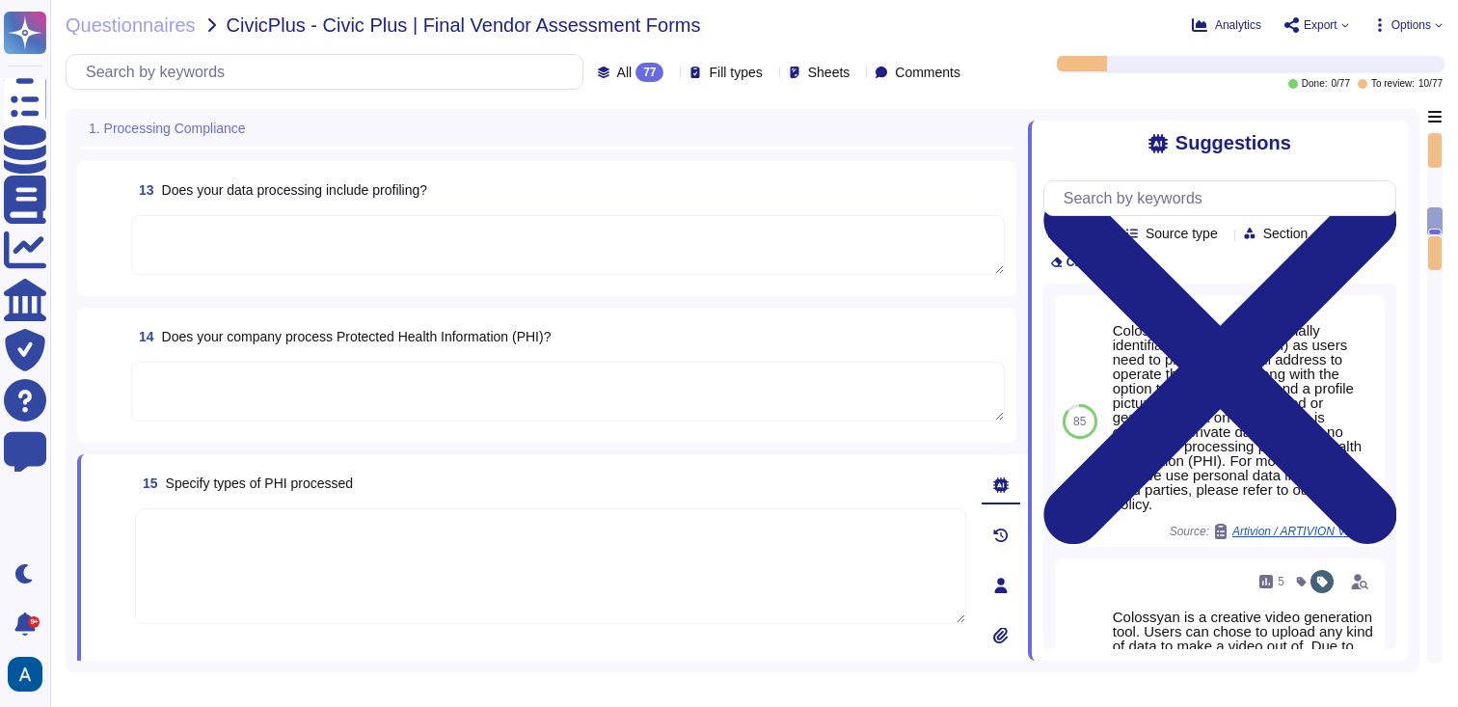
scroll to position [1622, 0]
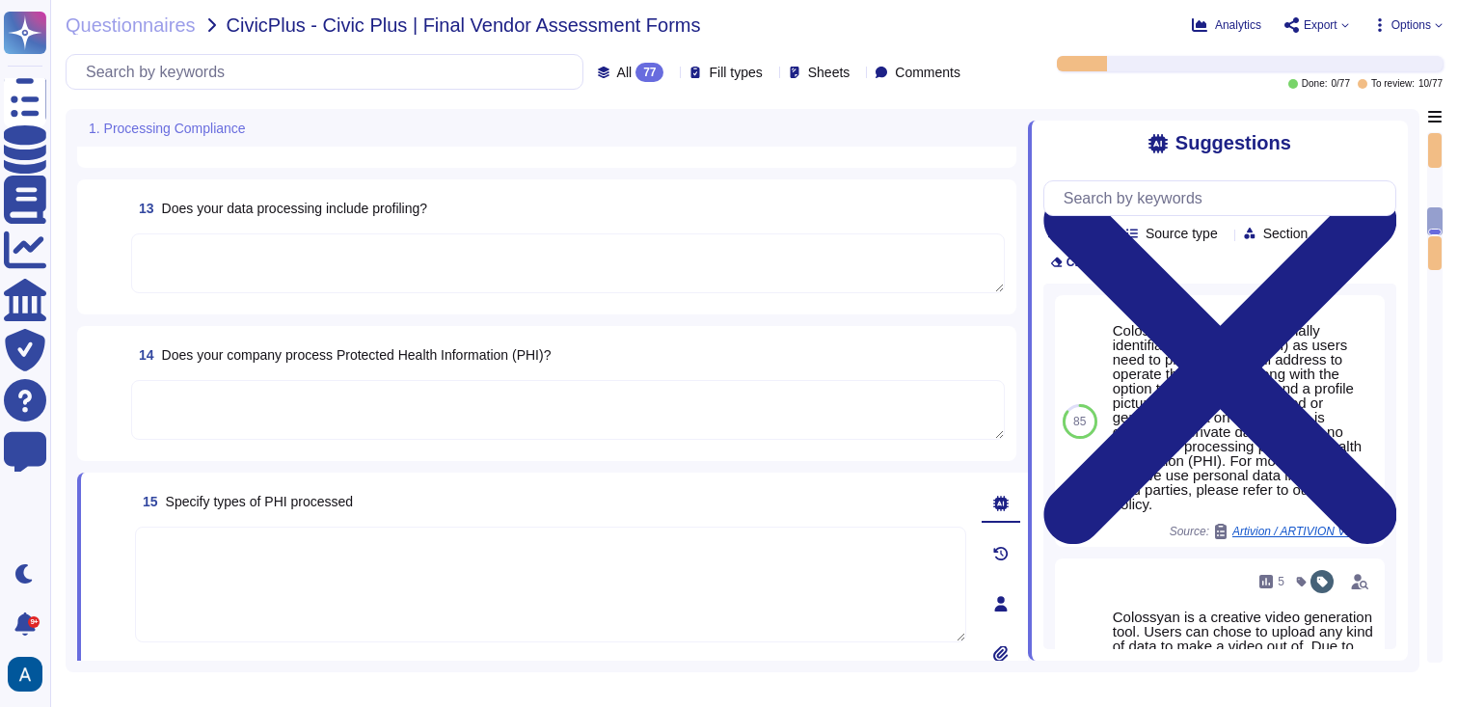
click at [906, 388] on textarea at bounding box center [568, 410] width 874 height 60
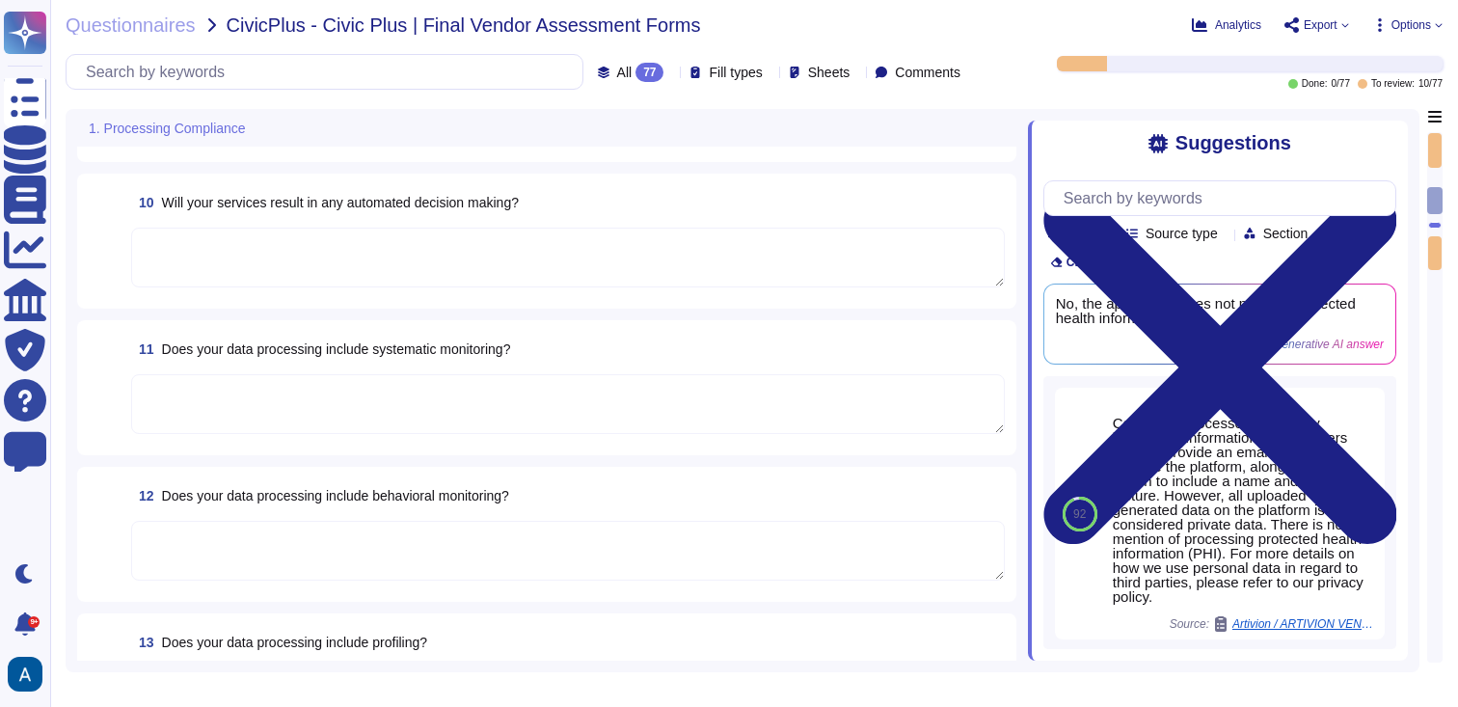
type textarea "[STREET_ADDRESS][US_STATE]"
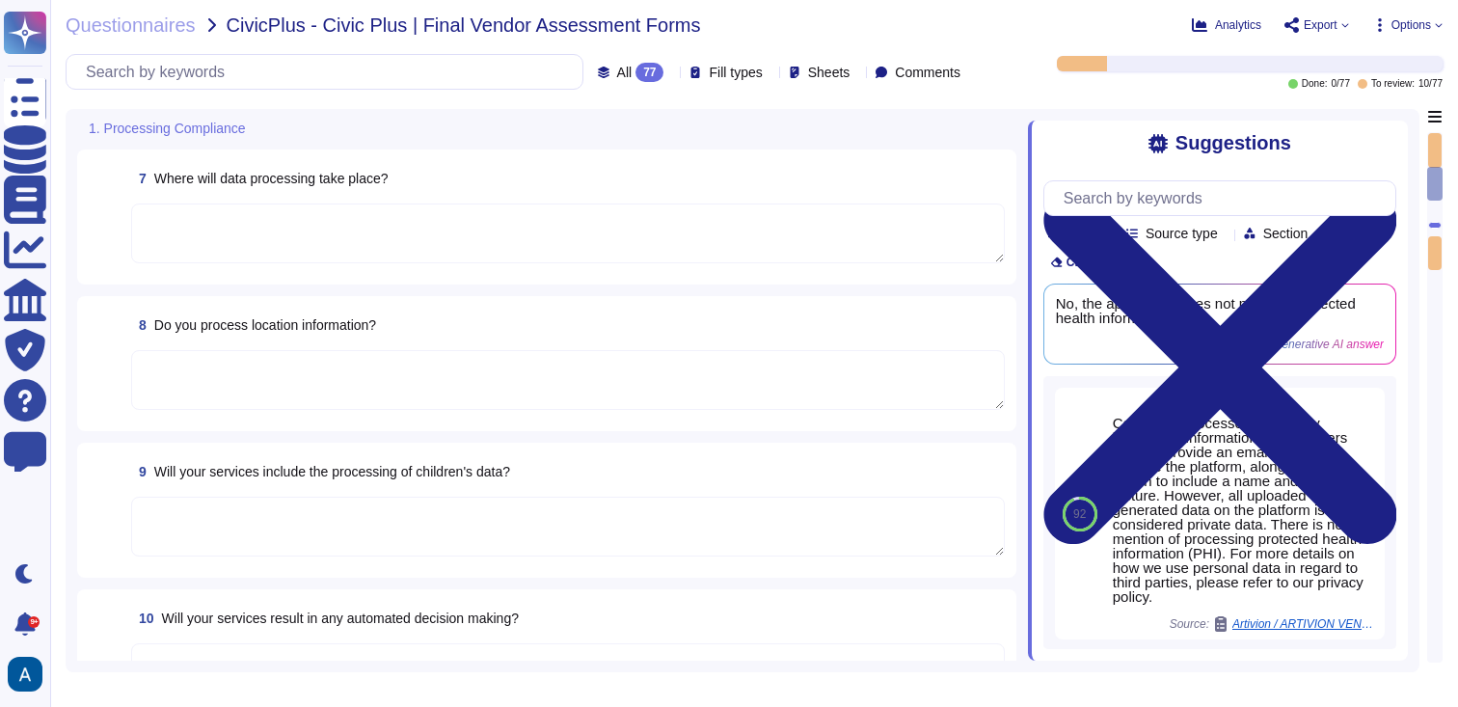
type textarea "[PHONE_NUMBER]"
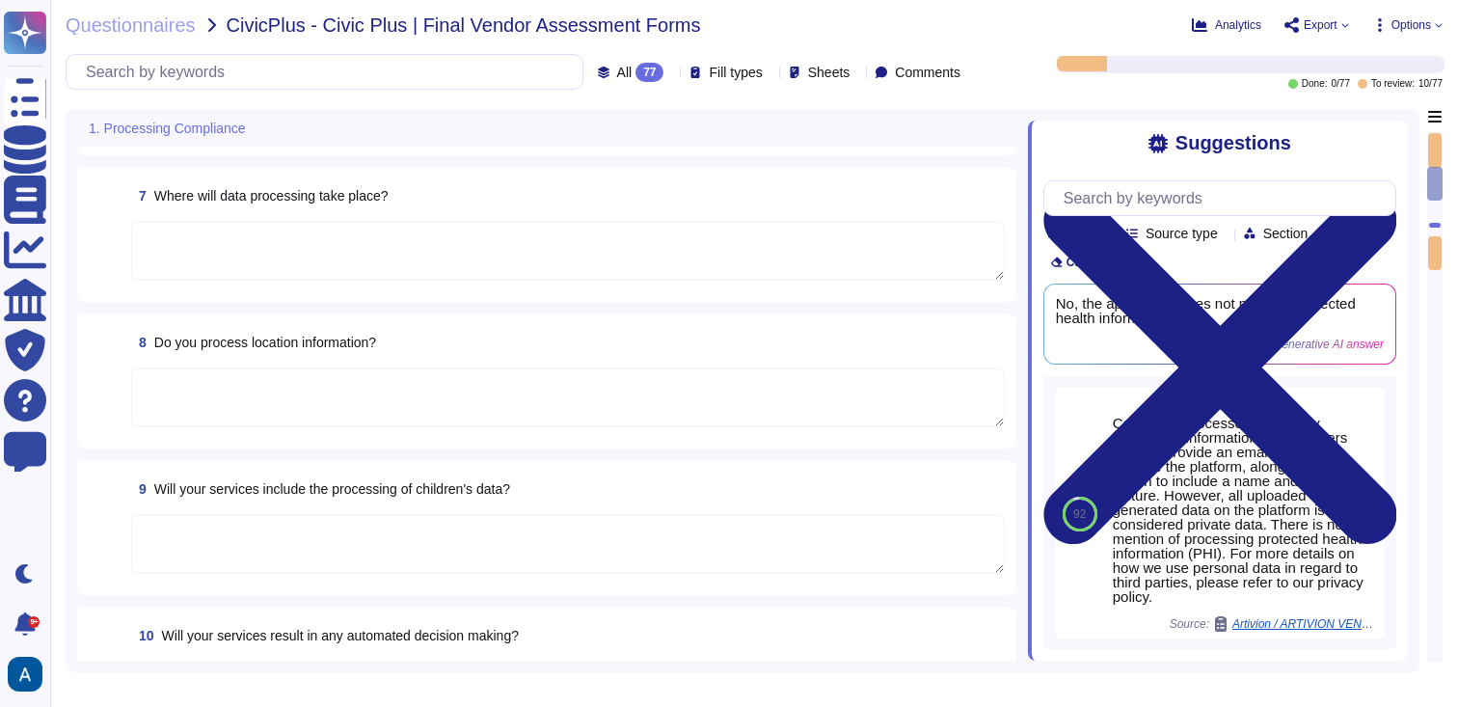
scroll to position [810, 0]
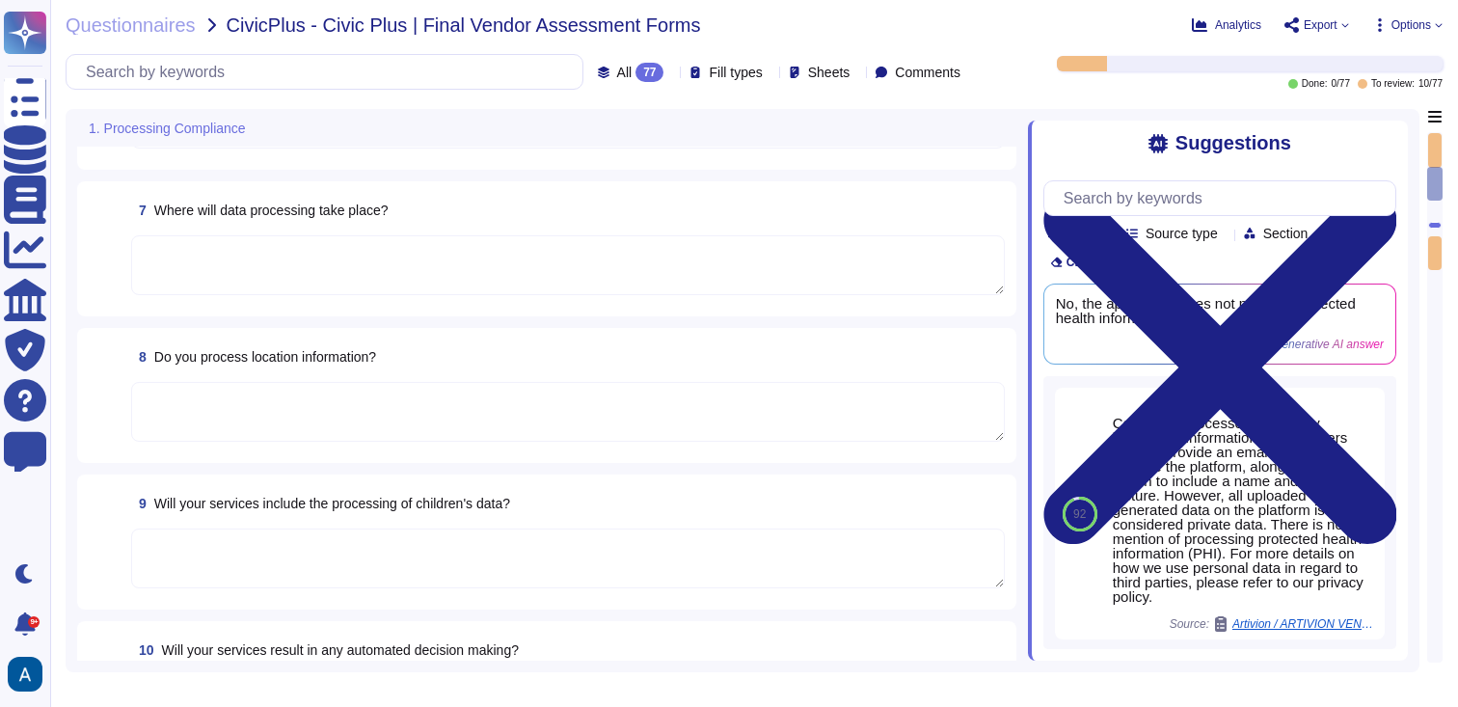
click at [884, 289] on textarea at bounding box center [568, 265] width 874 height 60
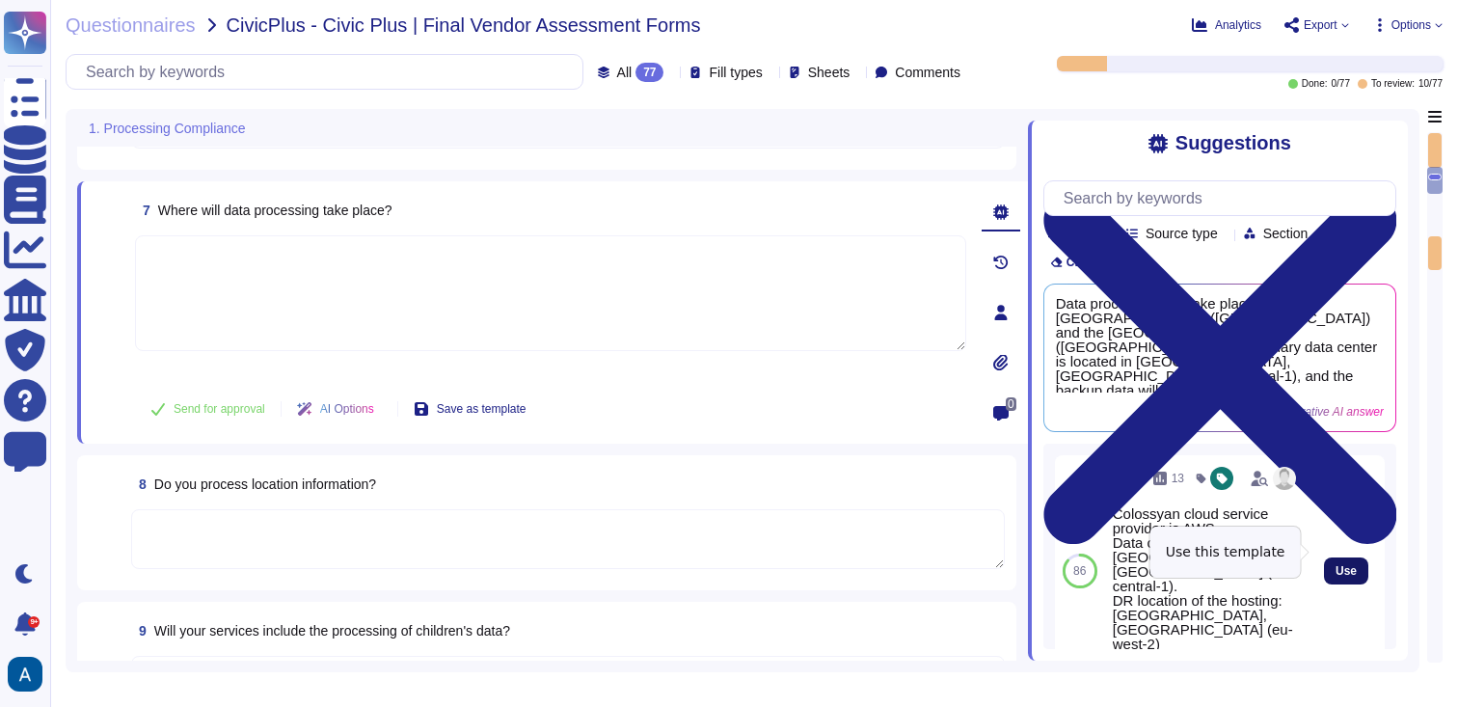
click at [1336, 565] on span "Use" at bounding box center [1346, 571] width 21 height 12
type textarea "Colossyan cloud service provider is AWS Data center is located in [GEOGRAPHIC_D…"
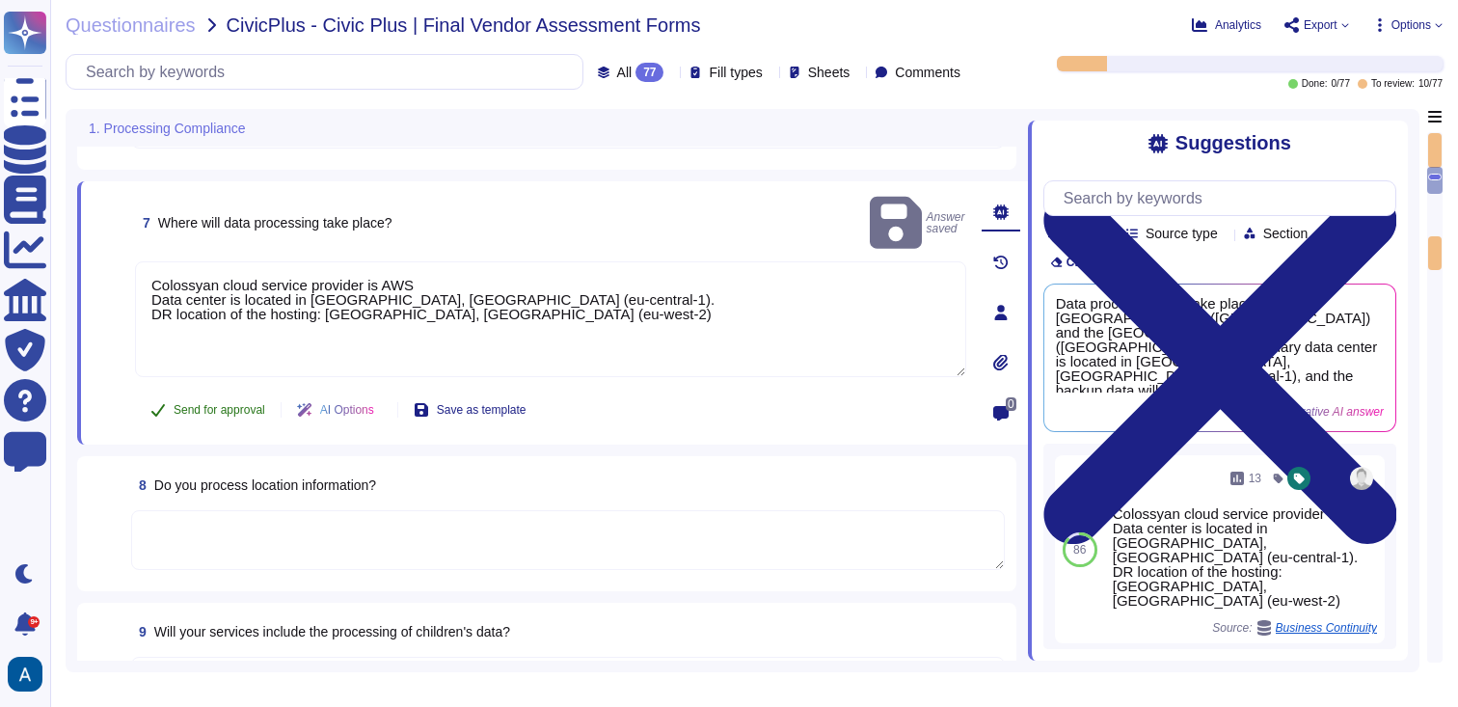
click at [233, 404] on span "Send for approval" at bounding box center [220, 410] width 92 height 12
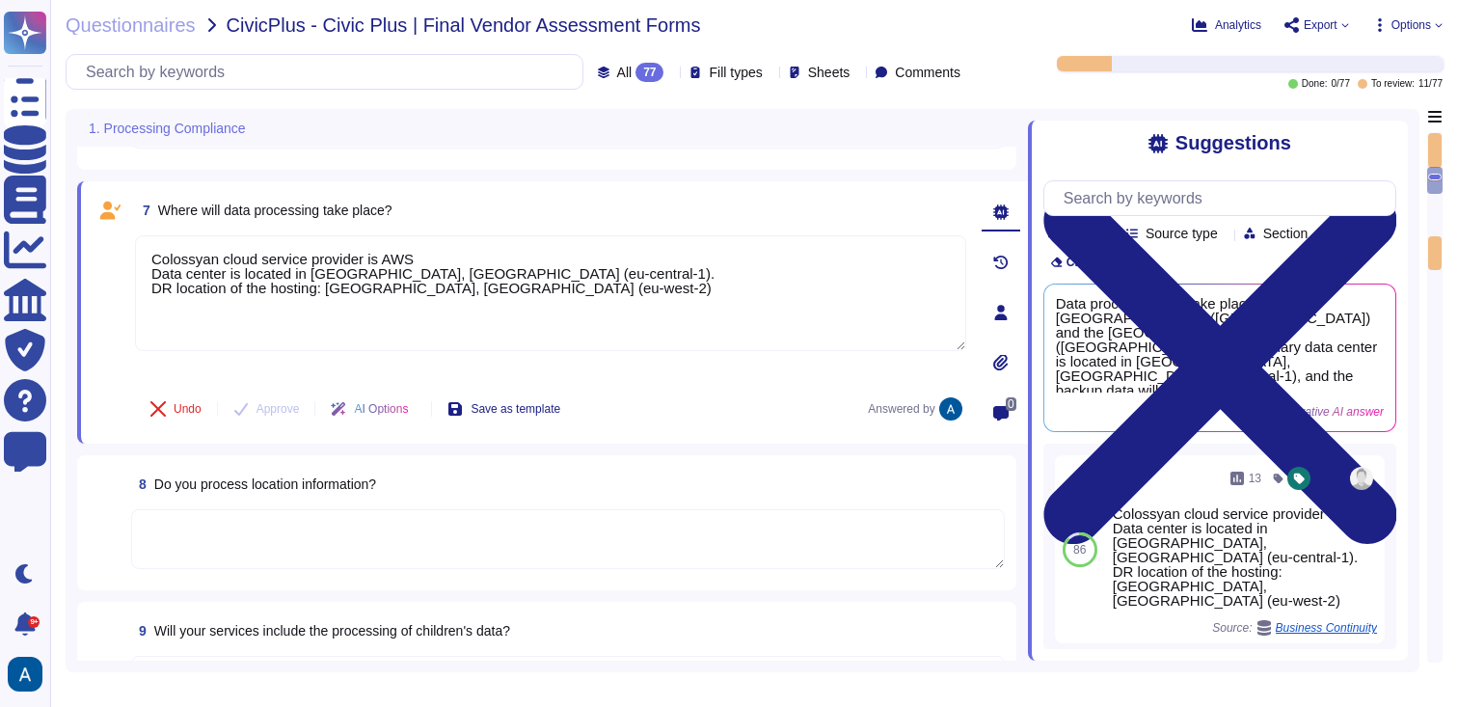
click at [331, 532] on textarea at bounding box center [568, 539] width 874 height 60
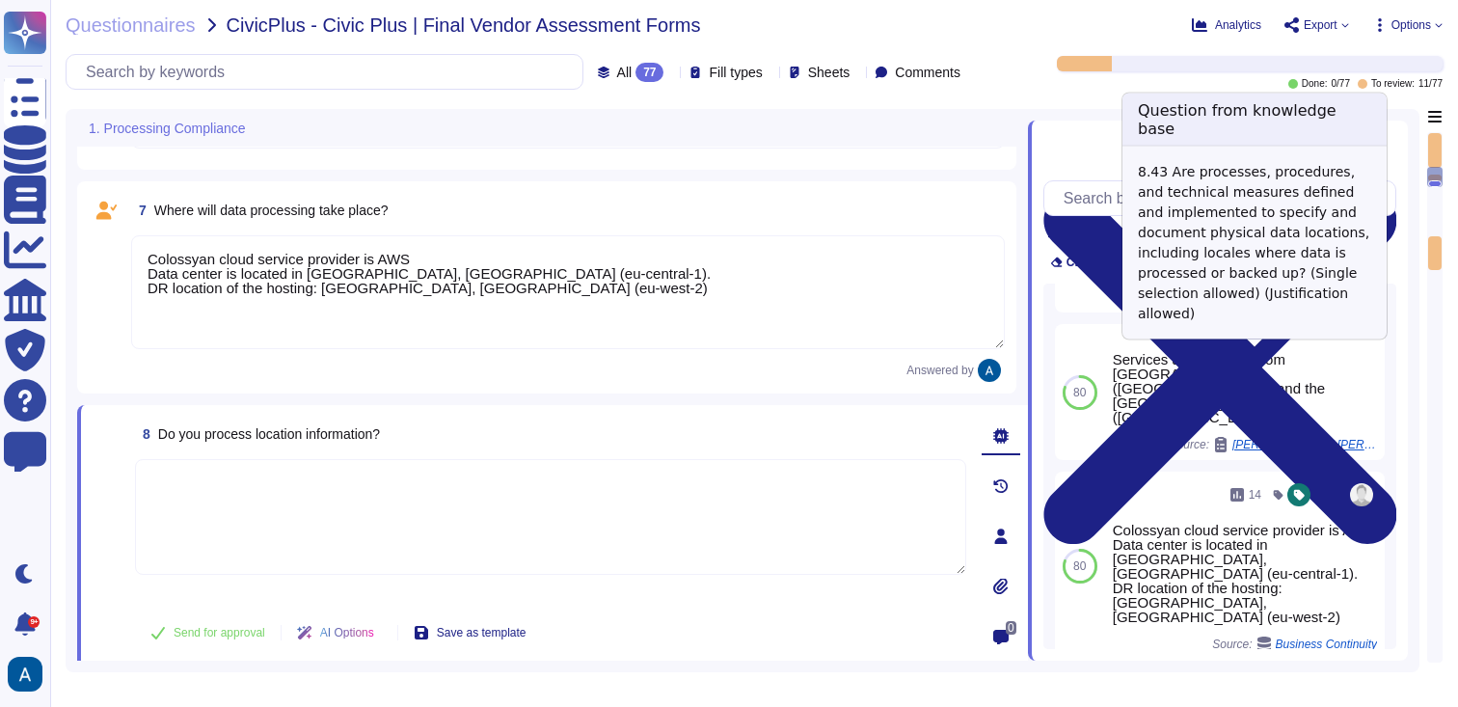
scroll to position [201, 0]
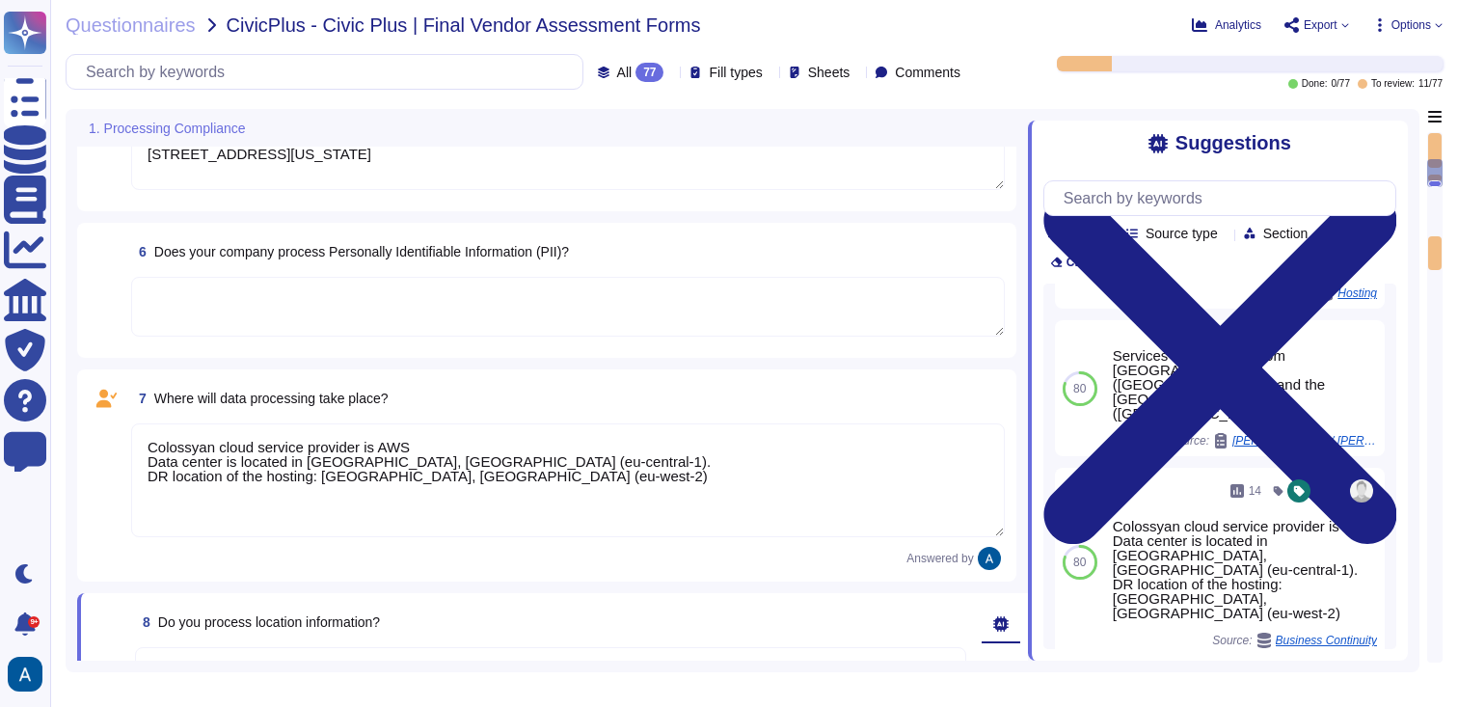
type textarea "[PERSON_NAME]"
type textarea "[PERSON_NAME][EMAIL_ADDRESS][DOMAIN_NAME]"
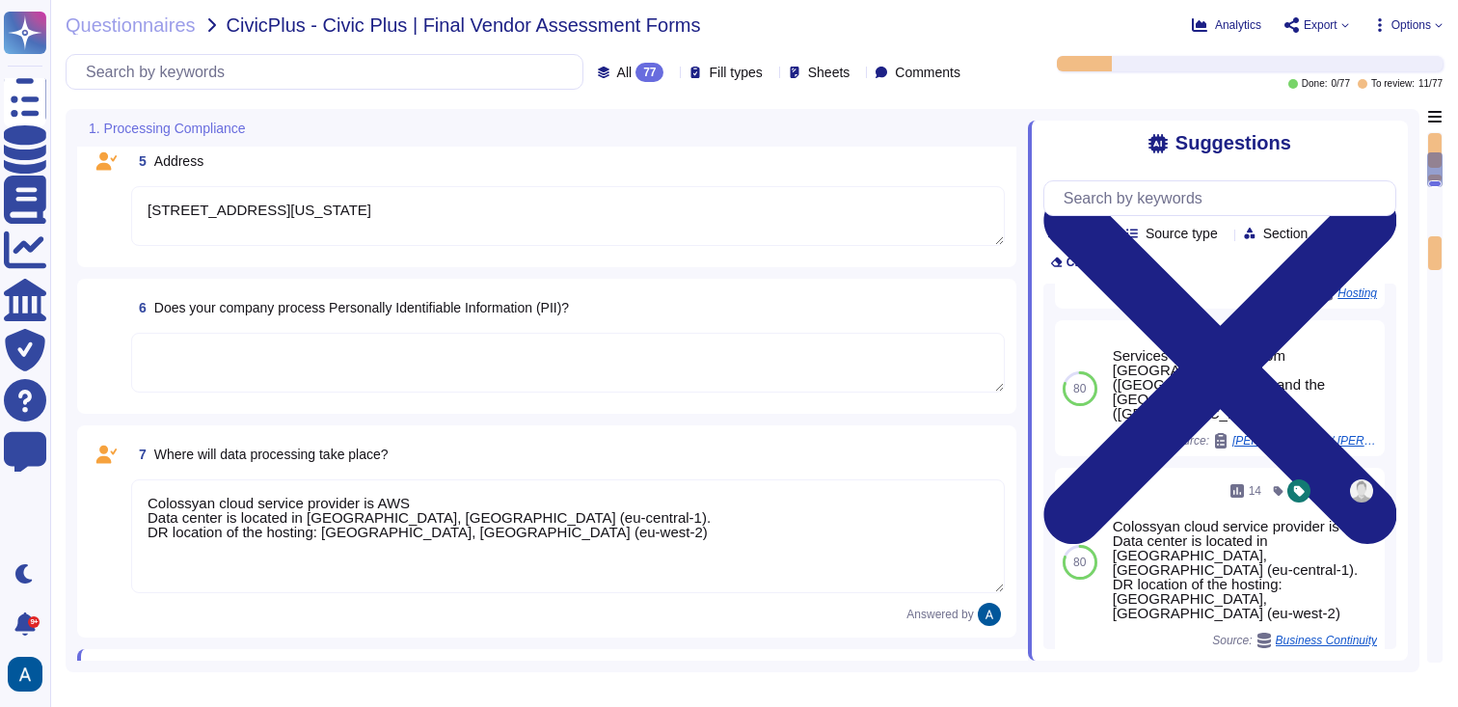
scroll to position [583, 0]
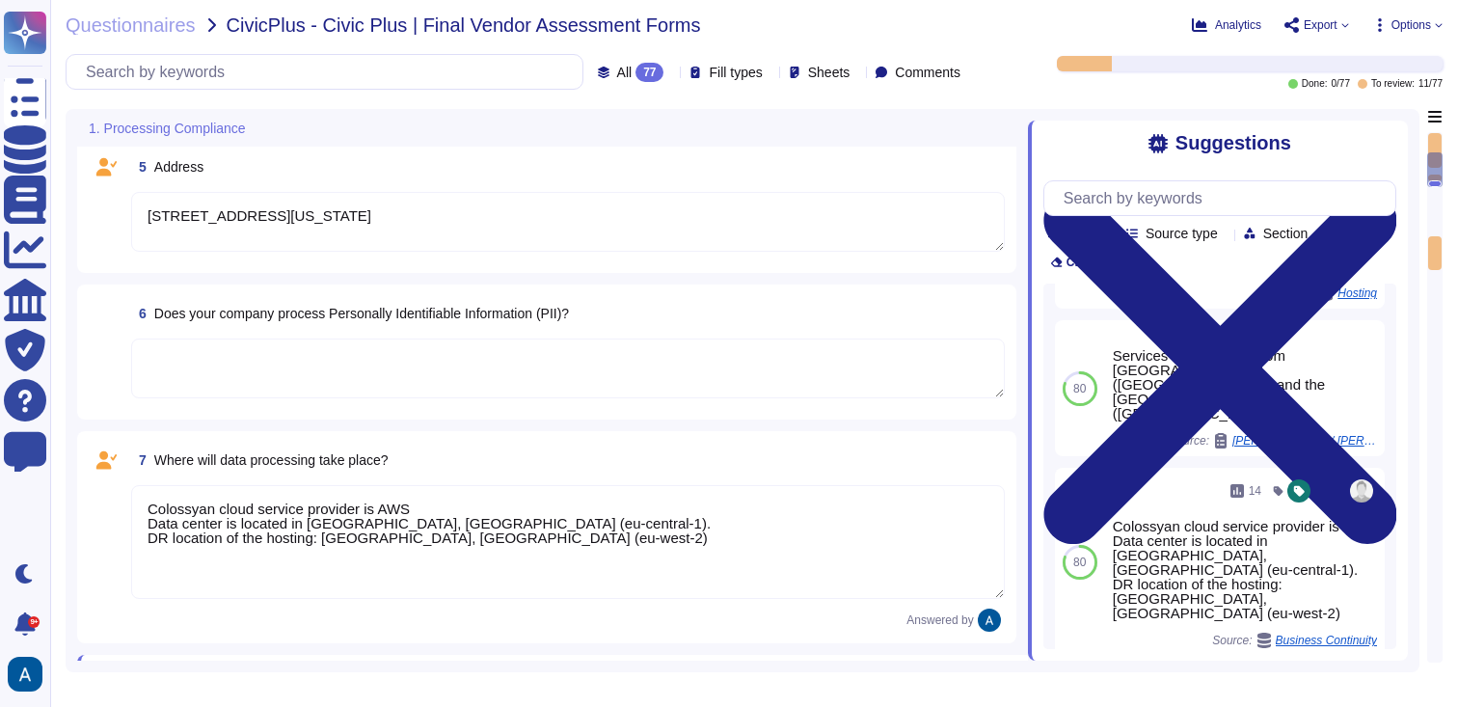
click at [738, 383] on textarea at bounding box center [568, 368] width 874 height 60
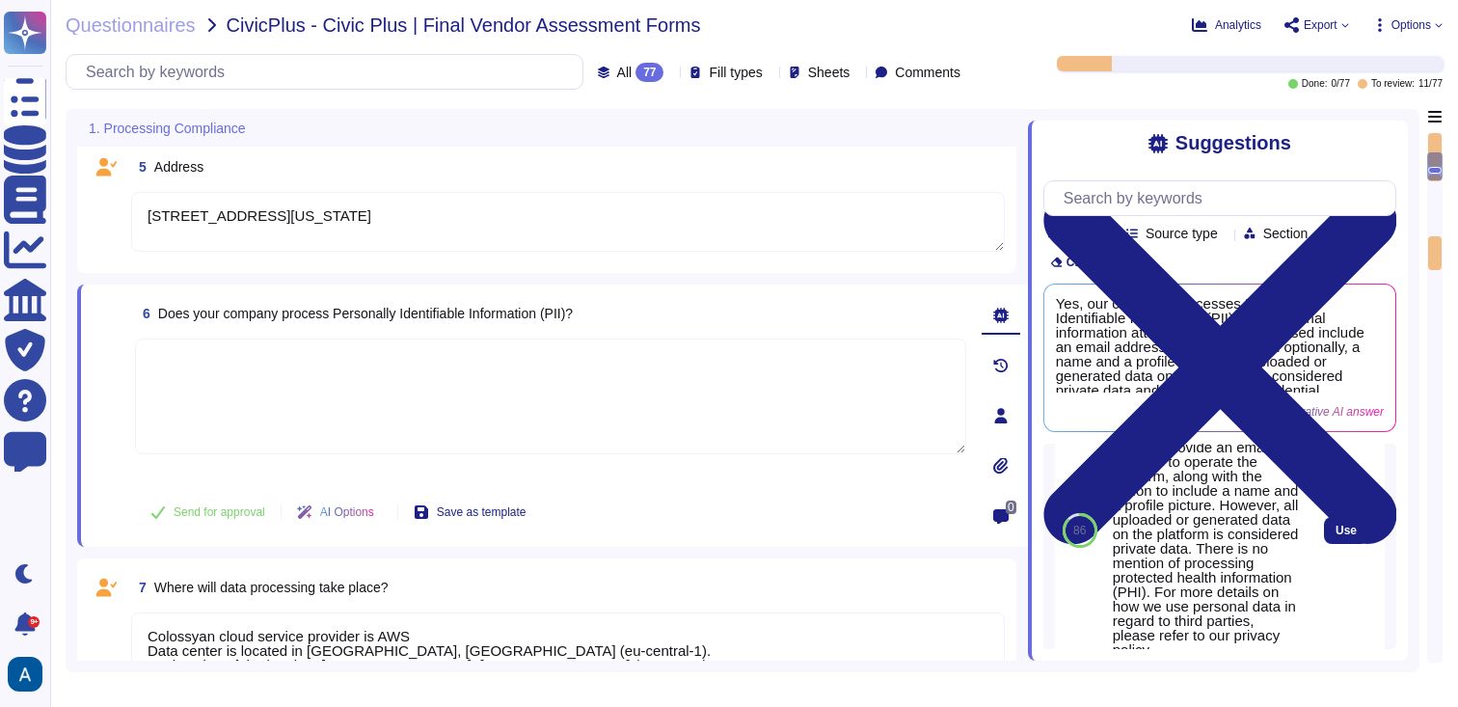
scroll to position [93, 0]
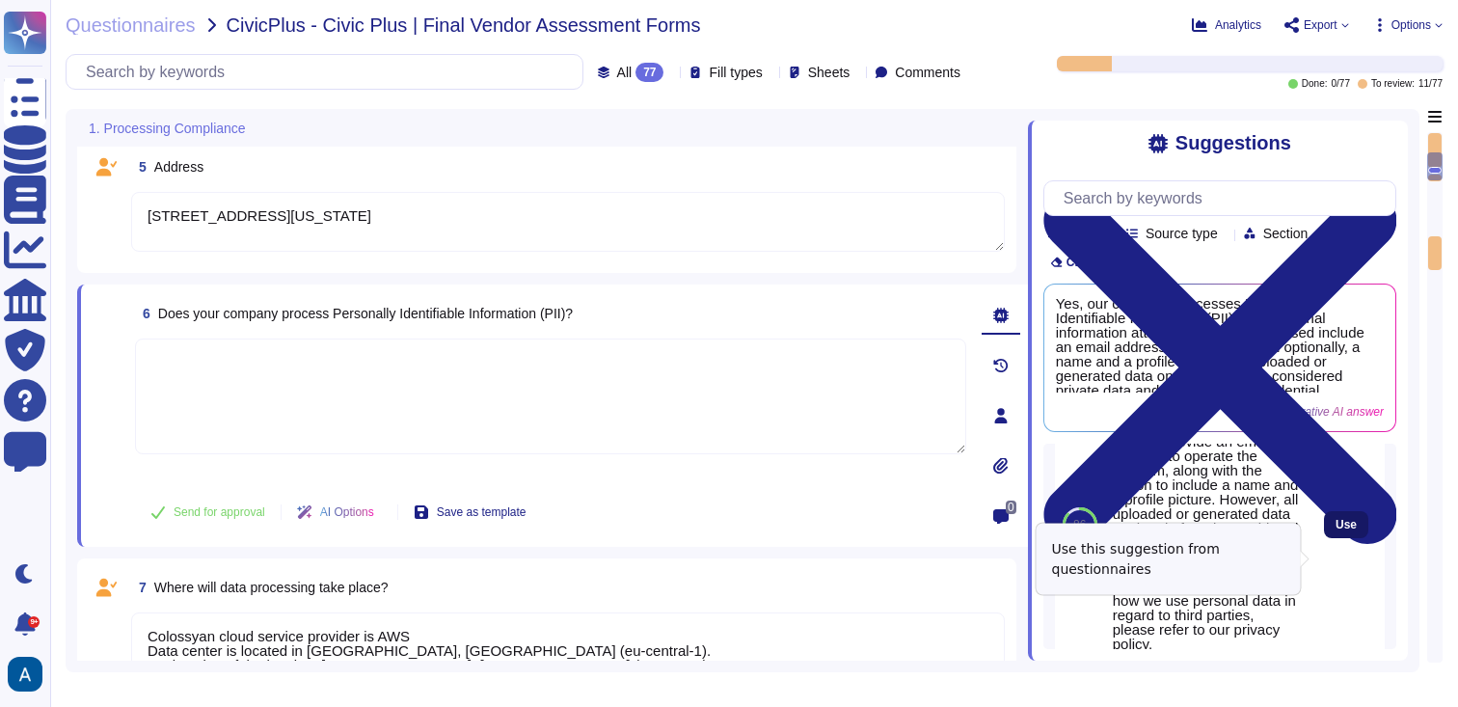
click at [1347, 538] on button "Use" at bounding box center [1346, 524] width 44 height 27
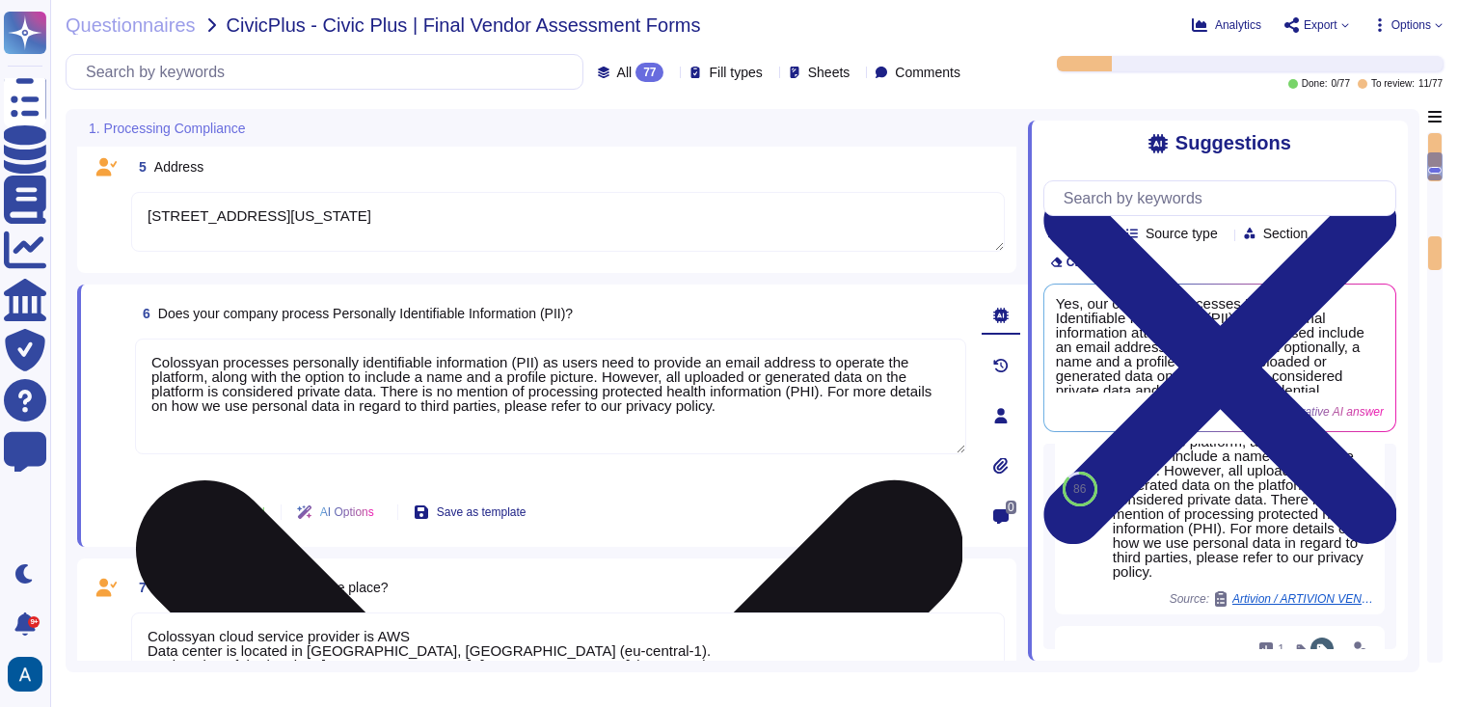
drag, startPoint x: 849, startPoint y: 393, endPoint x: 394, endPoint y: 393, distance: 454.2
click at [394, 393] on textarea "Colossyan processes personally identifiable information (PII) as users need to …" at bounding box center [550, 396] width 831 height 116
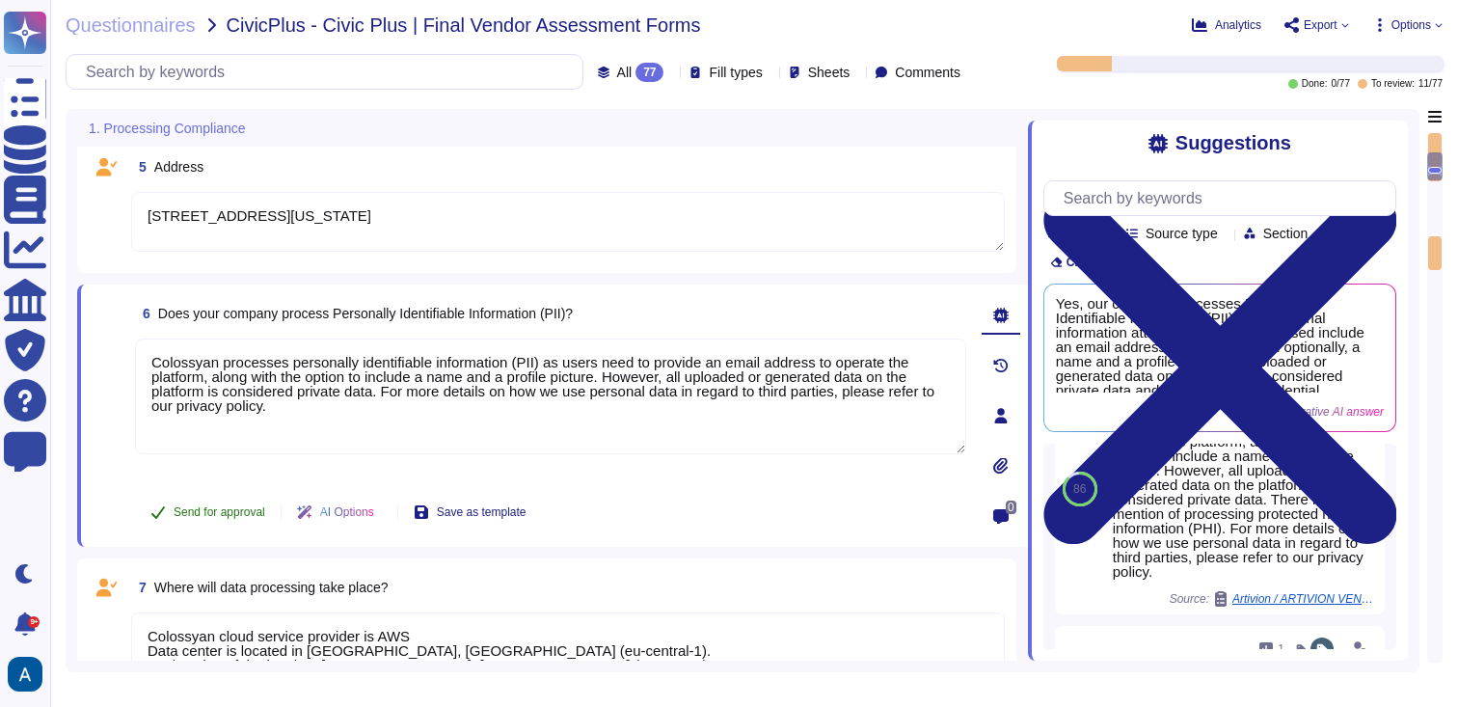
type textarea "Colossyan processes personally identifiable information (PII) as users need to …"
click at [241, 508] on span "Send for approval" at bounding box center [220, 512] width 92 height 12
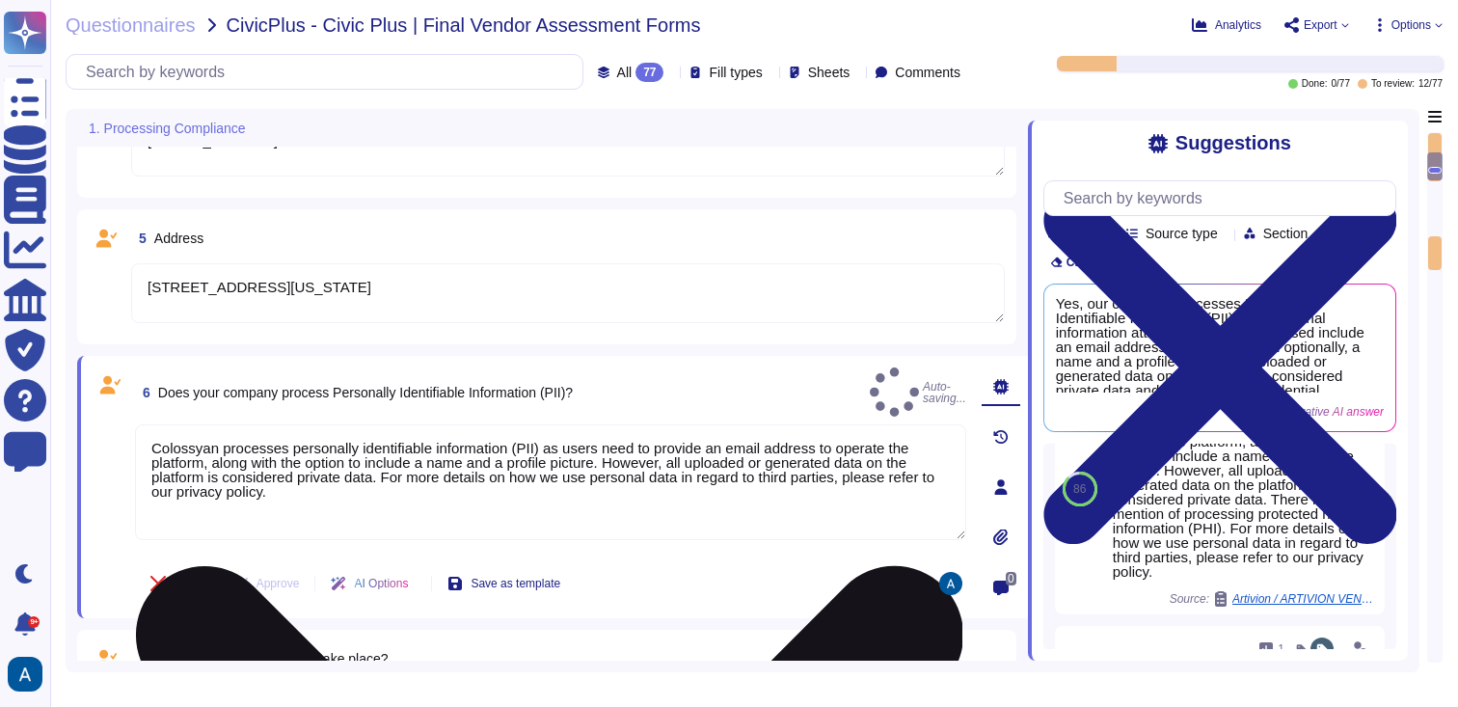
type textarea "Colossyan Inc."
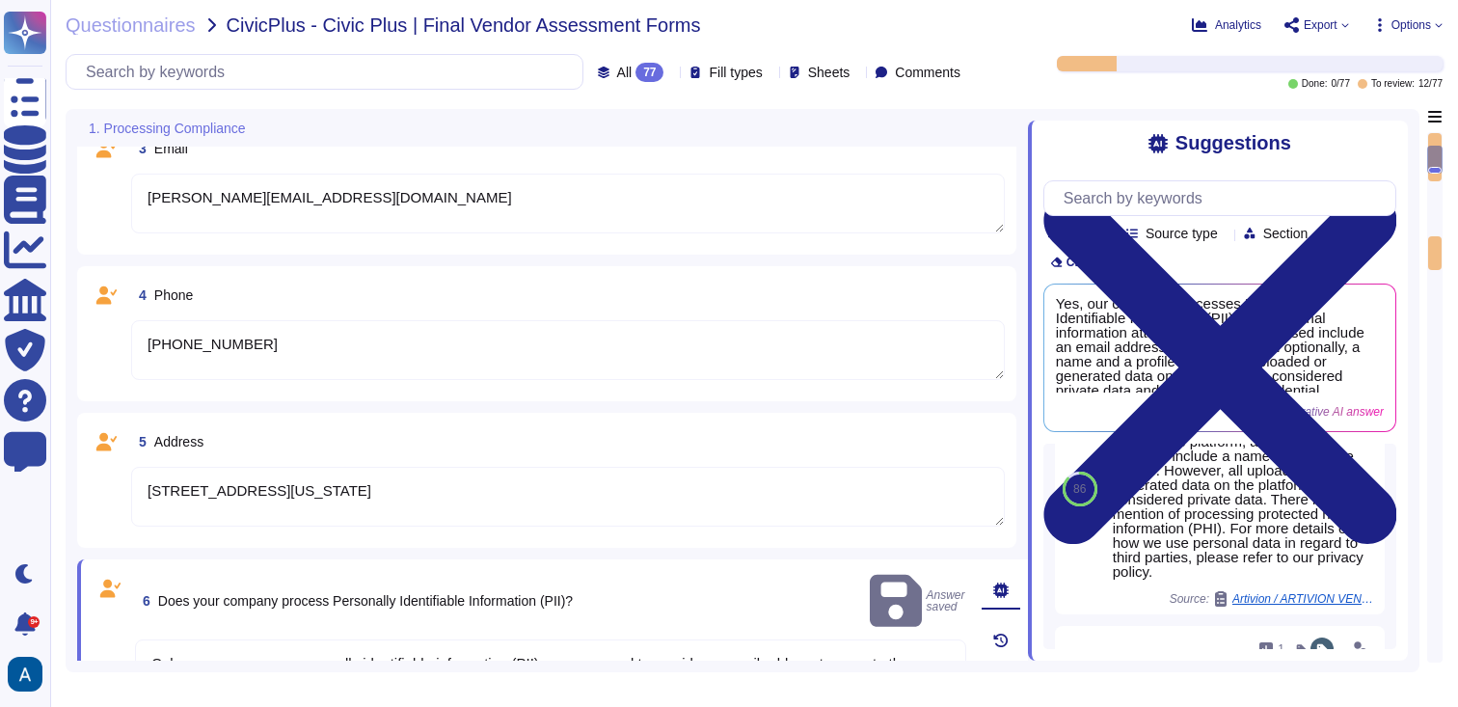
type textarea "Colossyan processes personally identifiable information (PII) as users need to …"
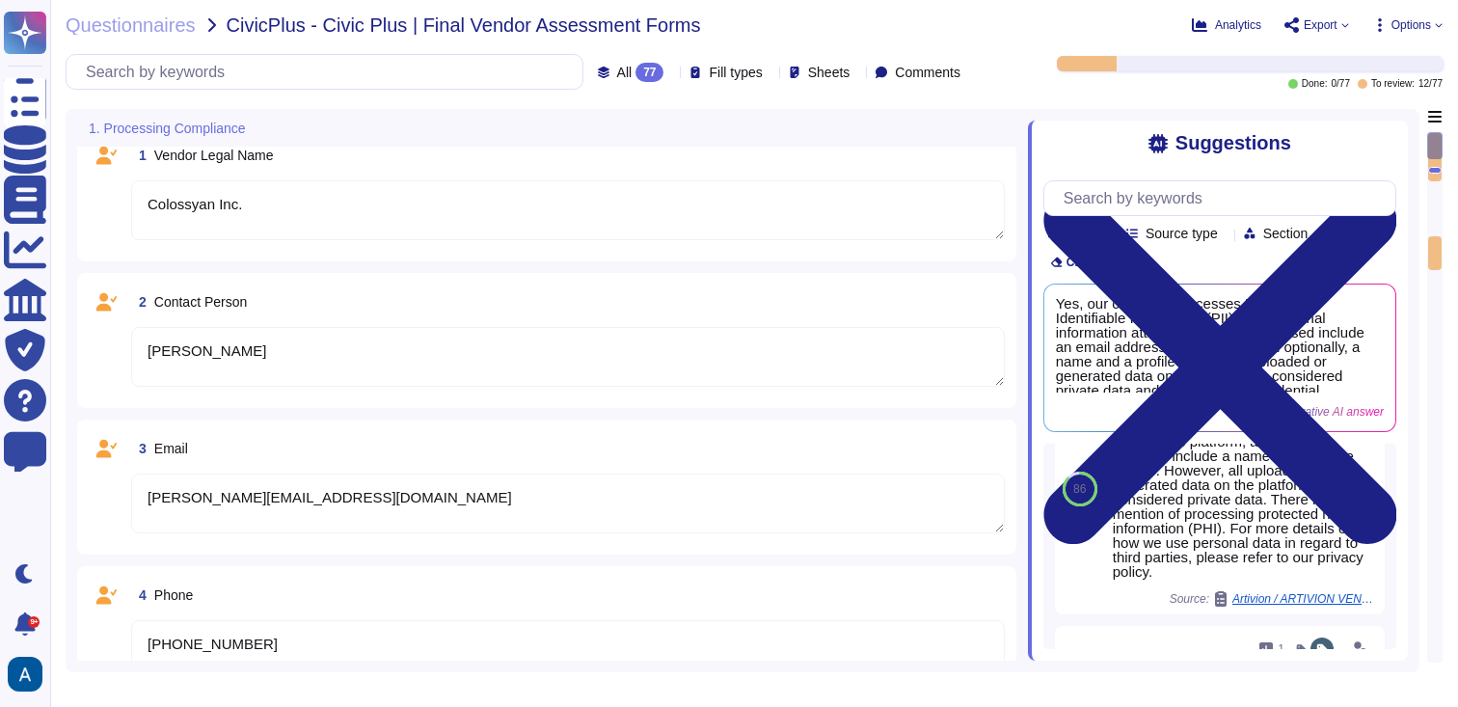
scroll to position [0, 0]
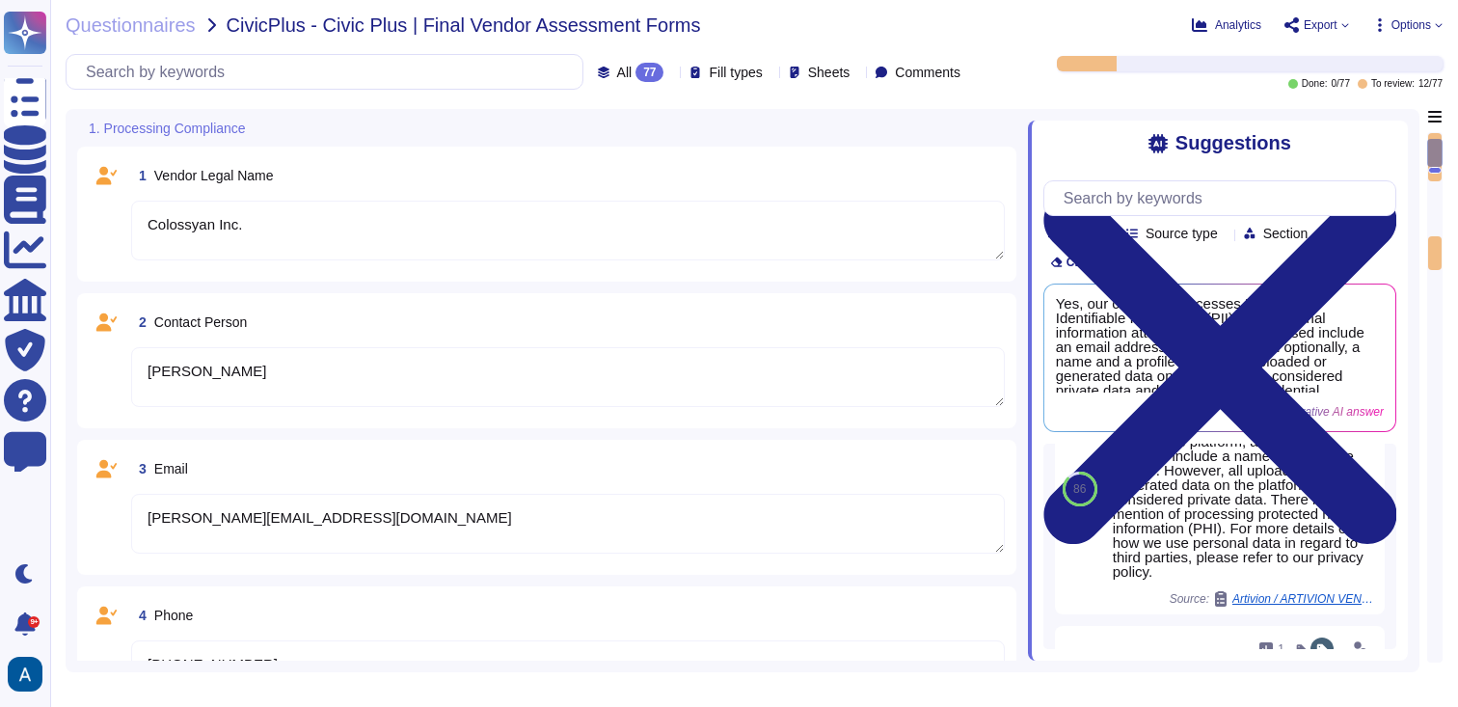
type textarea "Colossyan cloud service provider is AWS Data center is located in [GEOGRAPHIC_D…"
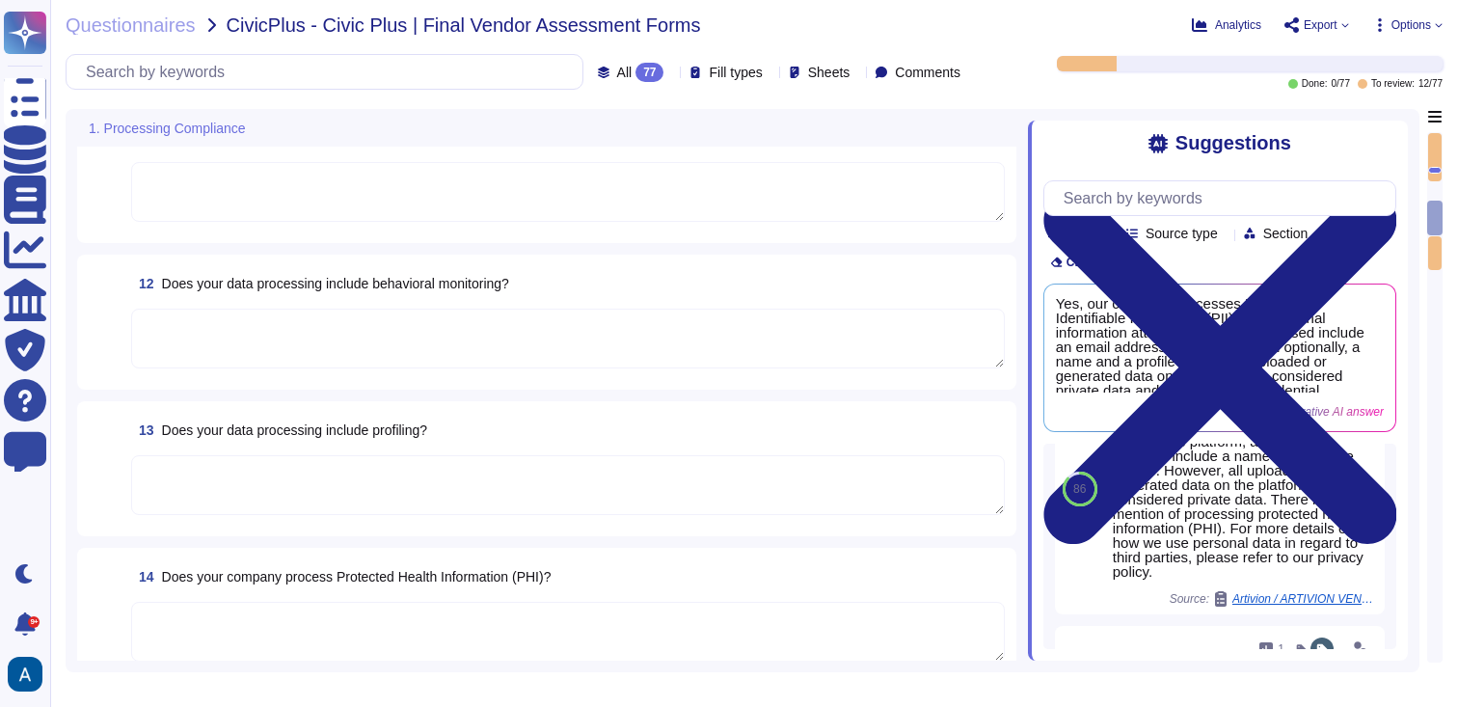
type textarea "Yes, [PERSON_NAME] complies with the GDPR. (the requirements of GDPR and CCPA o…"
type textarea "[PERSON_NAME] has not appointed a data protection officer. This is because, bas…"
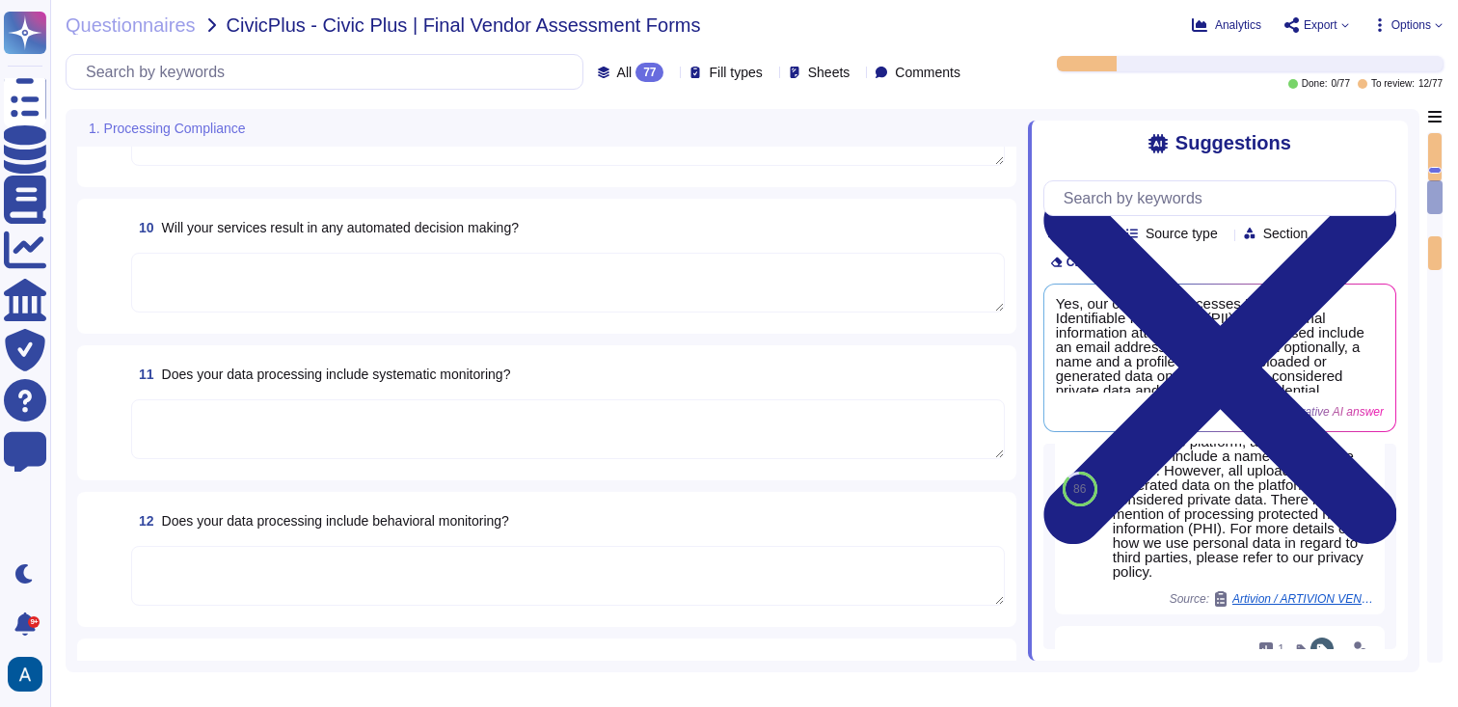
type textarea "Colossyan processes personally identifiable information (PII) as users need to …"
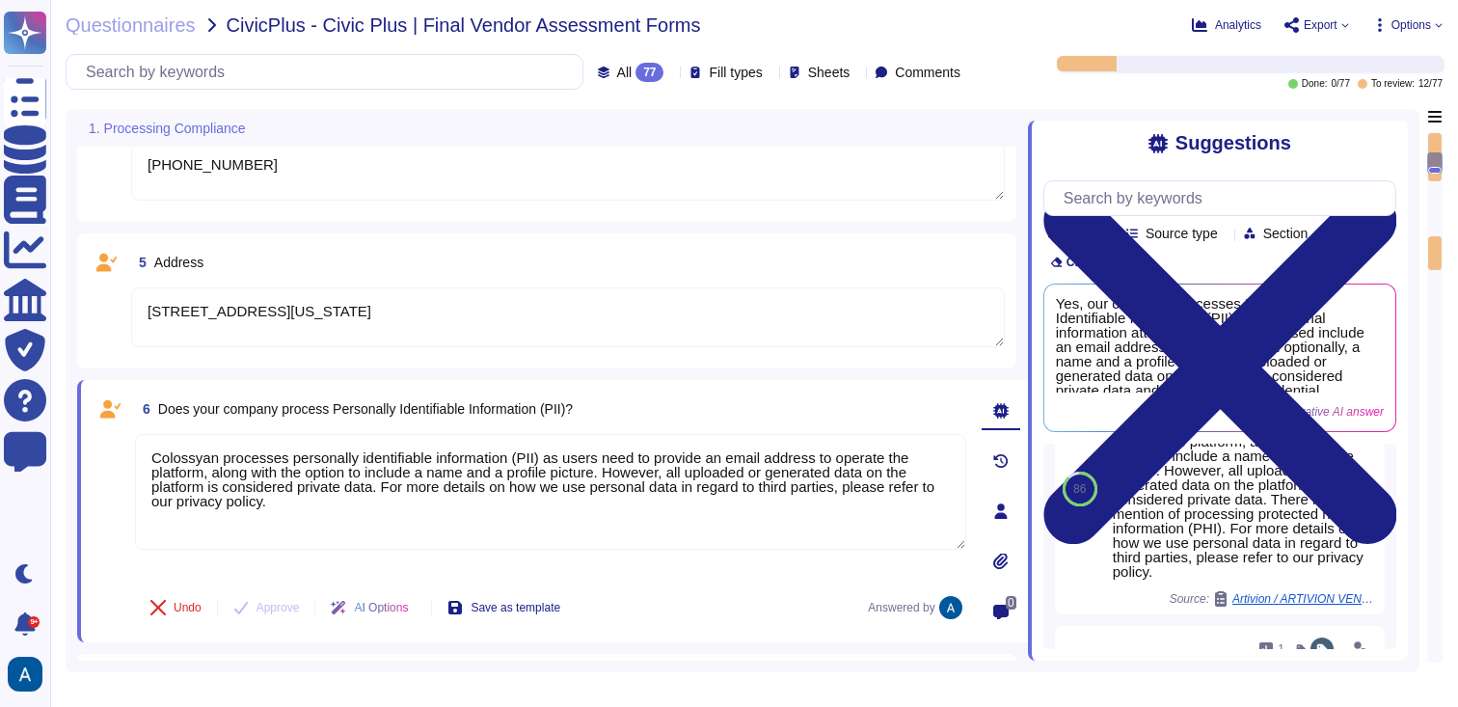
type textarea "Colossyan Inc."
type textarea "[PERSON_NAME]"
type textarea "[PERSON_NAME][EMAIL_ADDRESS][DOMAIN_NAME]"
type textarea "[PHONE_NUMBER]"
type textarea "[STREET_ADDRESS][US_STATE]"
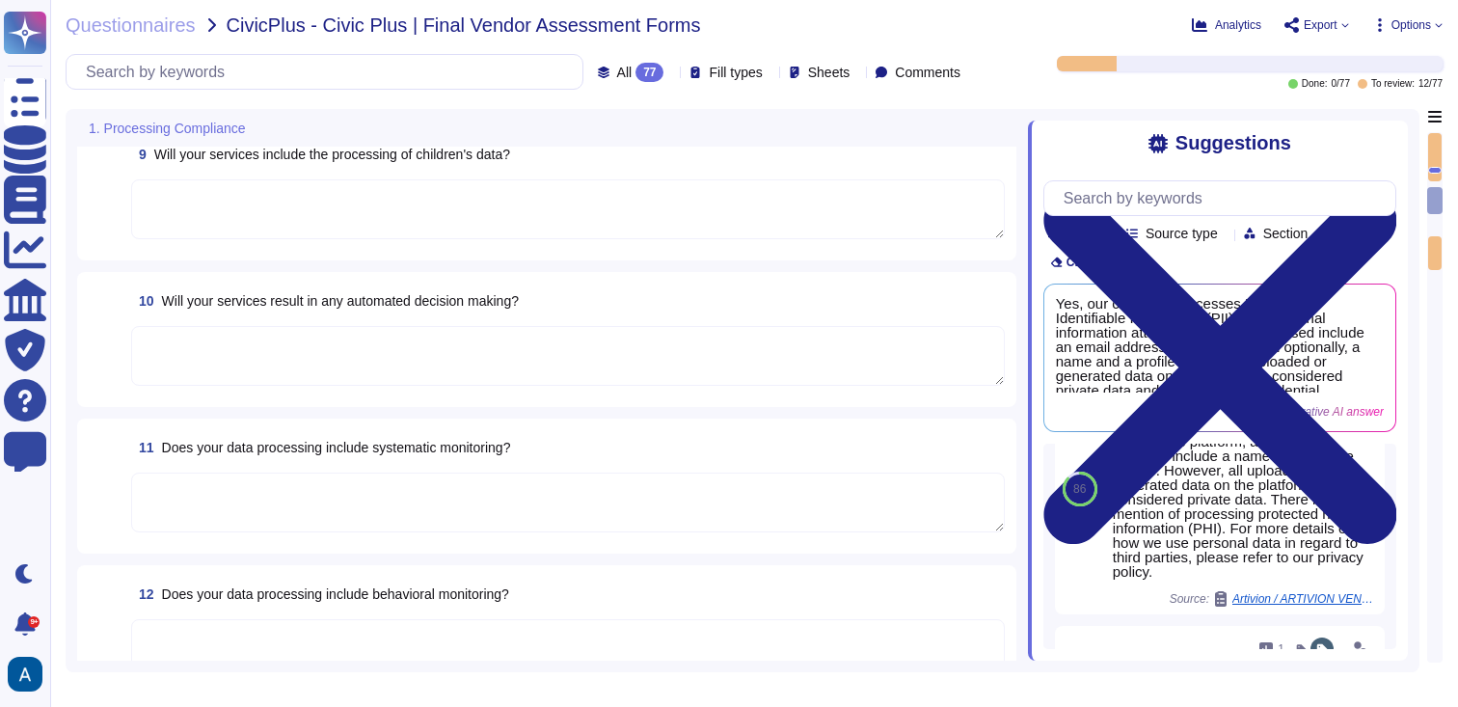
type textarea "Yes, [PERSON_NAME] complies with the GDPR. (the requirements of GDPR and CCPA o…"
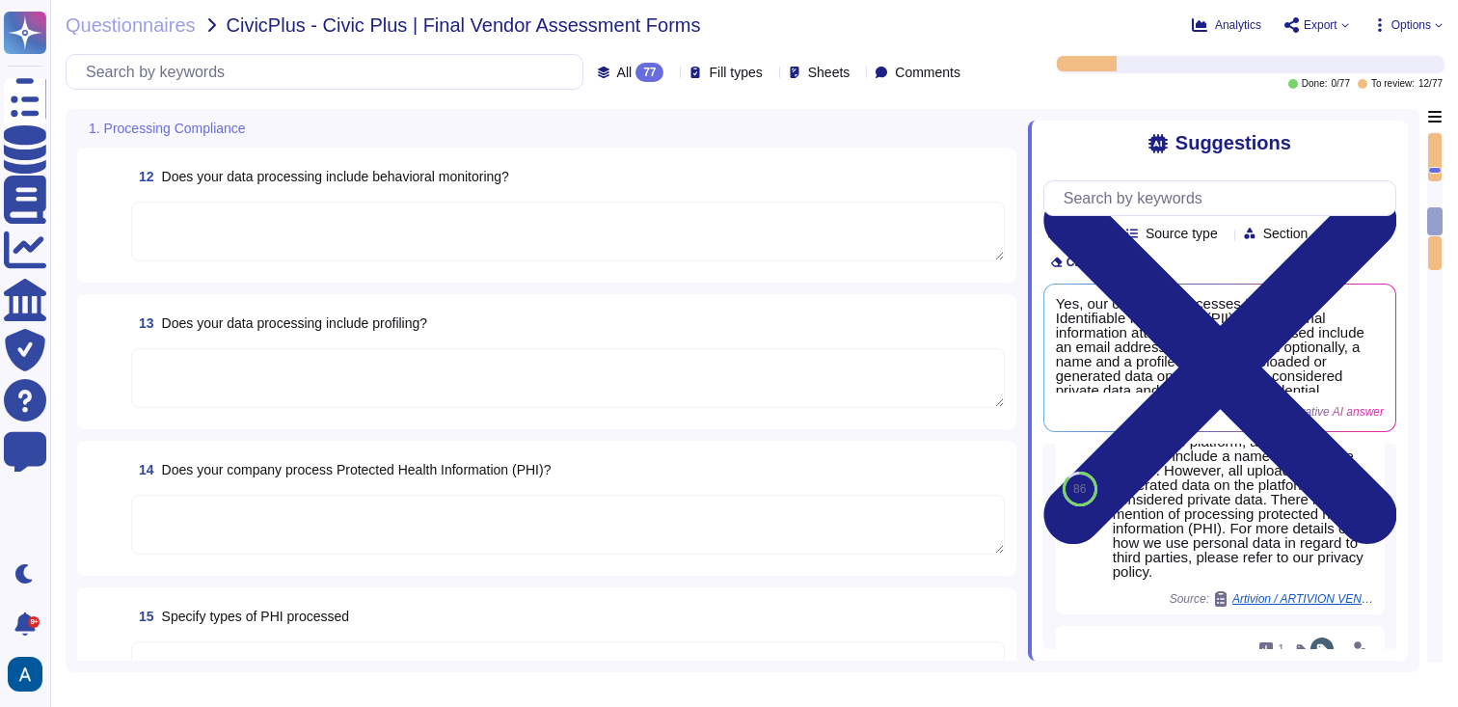
type textarea "[PERSON_NAME] has not appointed a data protection officer. This is because, bas…"
type textarea "SOC II Type II and GDPR Compliant."
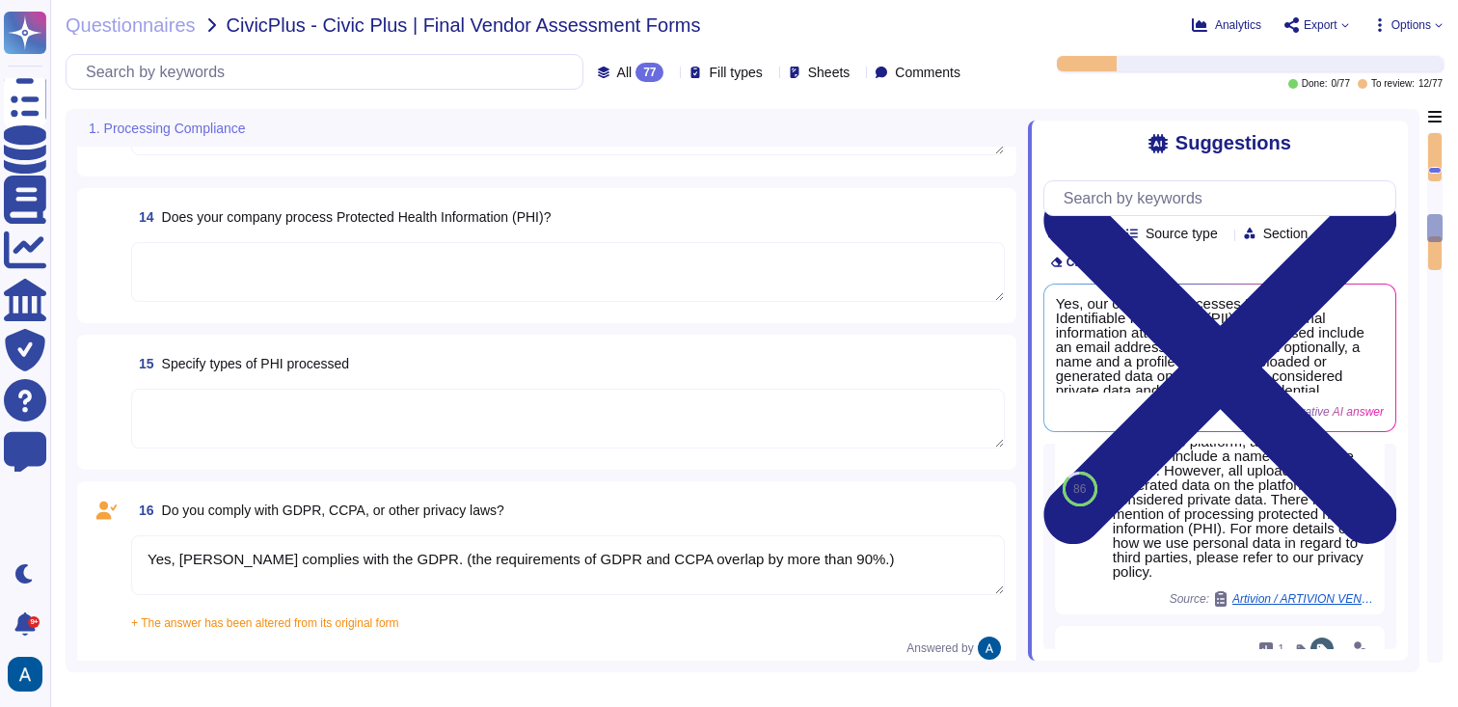
type textarea "Yes"
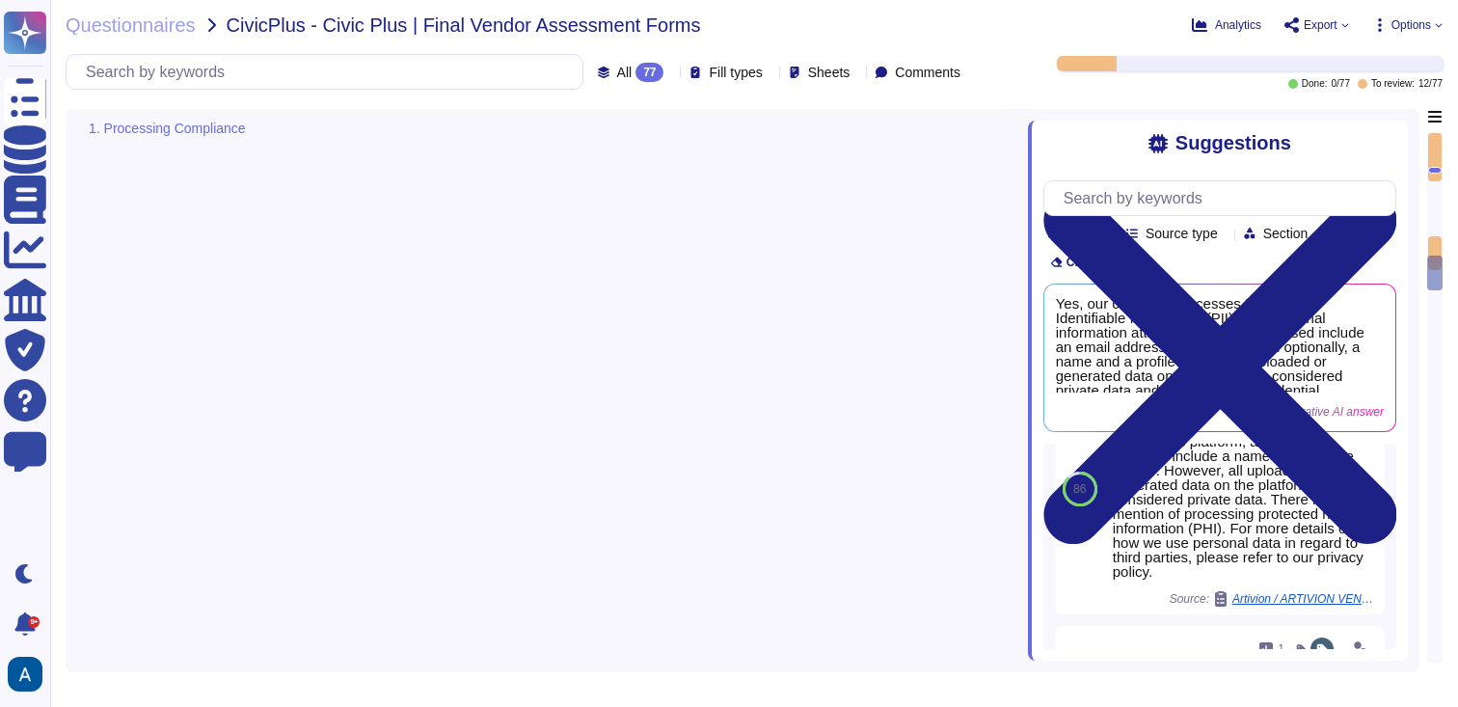
type textarea "No, [PERSON_NAME] does not have any major incidents in the past. The status of …"
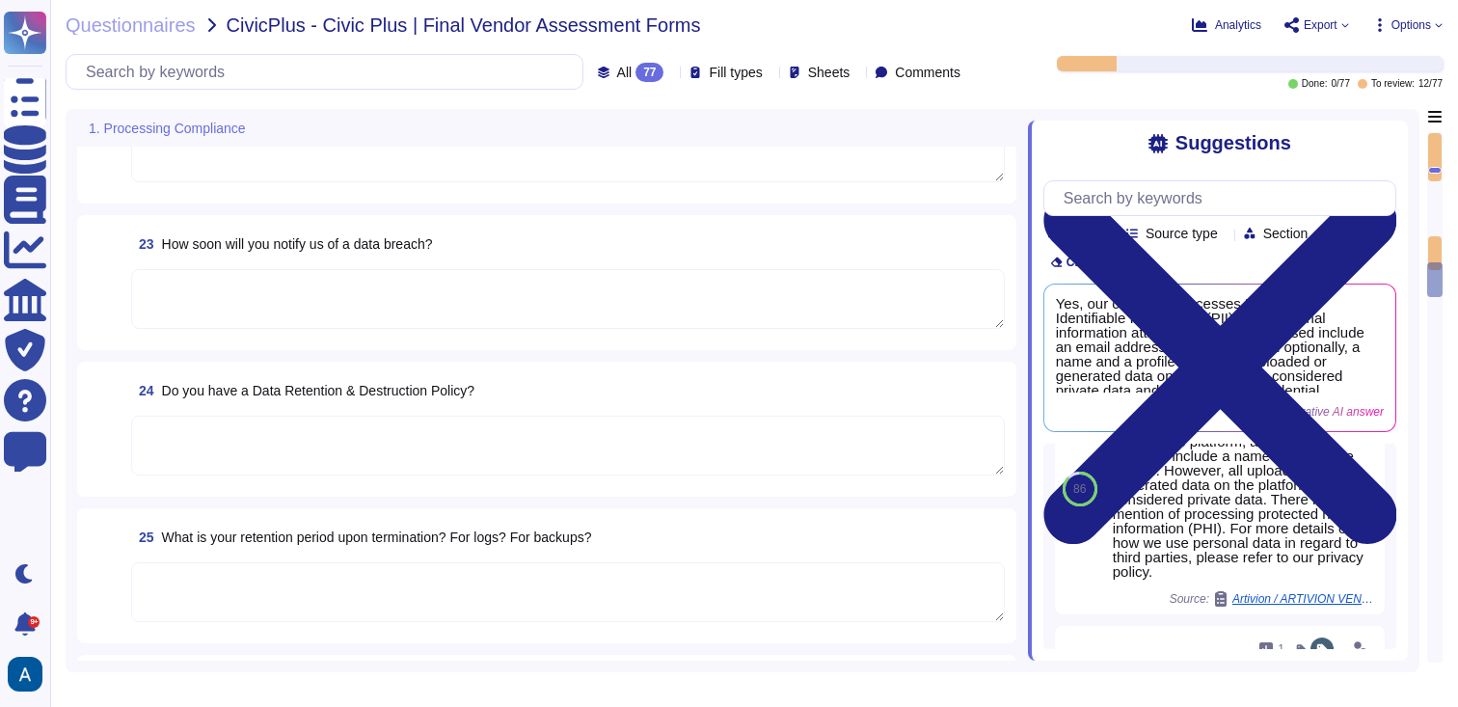
type textarea "SOC II Type II and GDPR Compliant."
type textarea "Yes"
type textarea "No, [PERSON_NAME] does not have any major incidents in the past. The status of …"
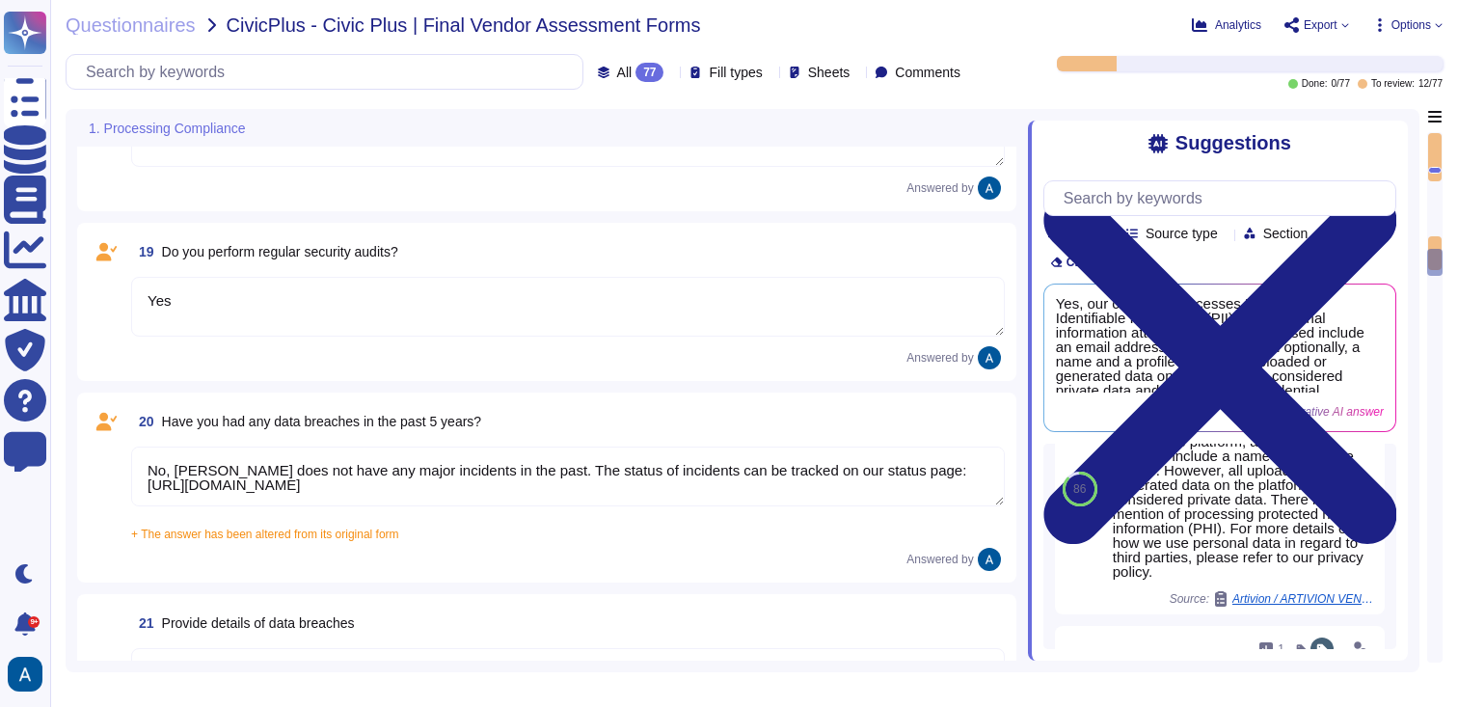
type textarea "Yes, [PERSON_NAME] complies with the GDPR. (the requirements of GDPR and CCPA o…"
type textarea "[PERSON_NAME] has not appointed a data protection officer. This is because, bas…"
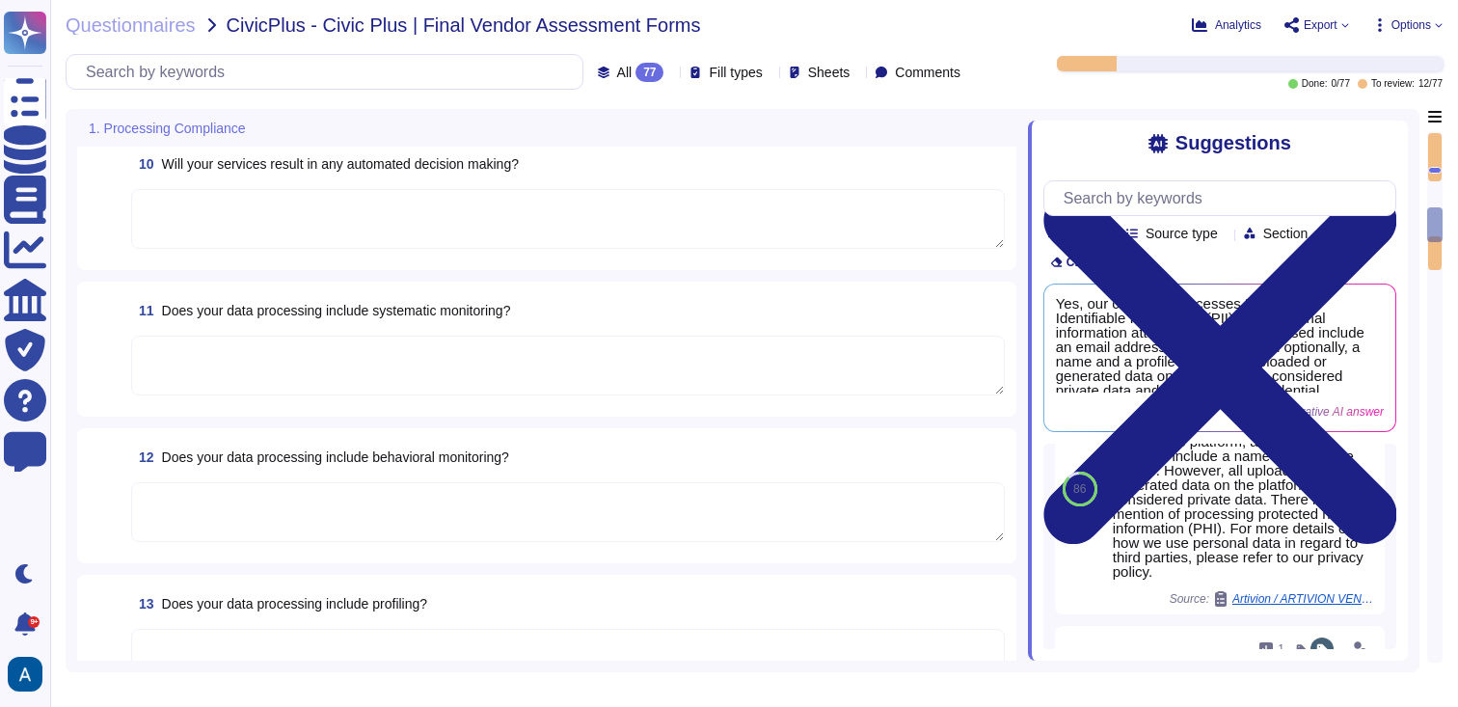
scroll to position [278, 0]
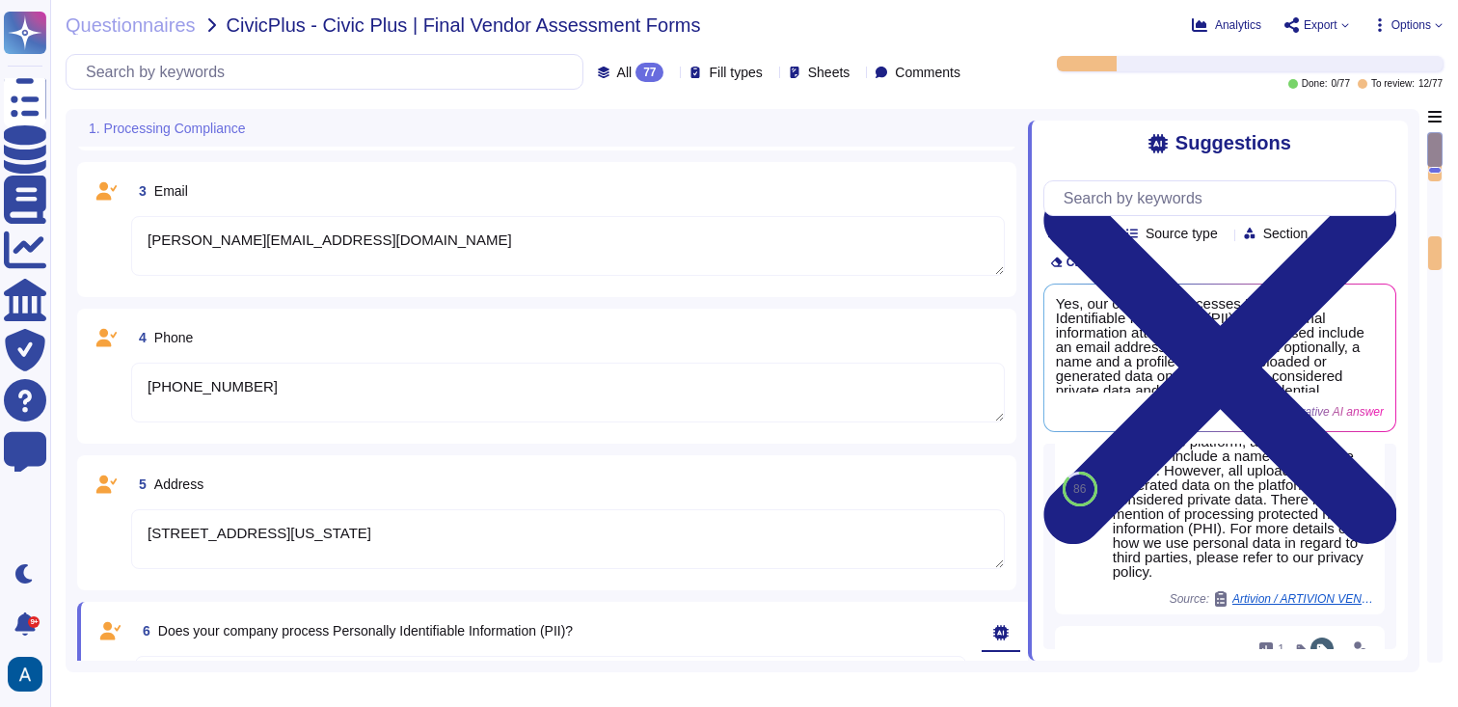
type textarea "Colossyan Inc."
type textarea "[PERSON_NAME]"
type textarea "[PERSON_NAME][EMAIL_ADDRESS][DOMAIN_NAME]"
type textarea "[PHONE_NUMBER]"
type textarea "[STREET_ADDRESS][US_STATE]"
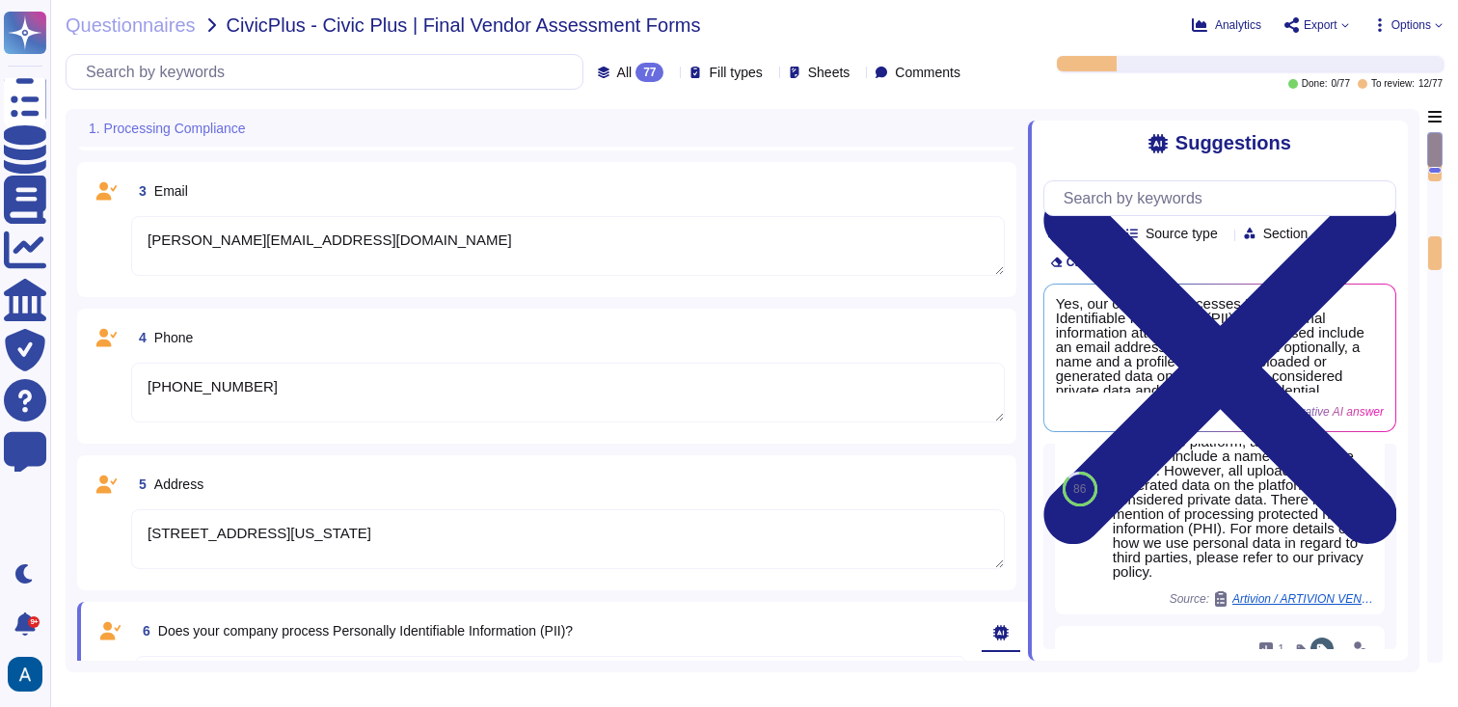
type textarea "Colossyan processes personally identifiable information (PII) as users need to …"
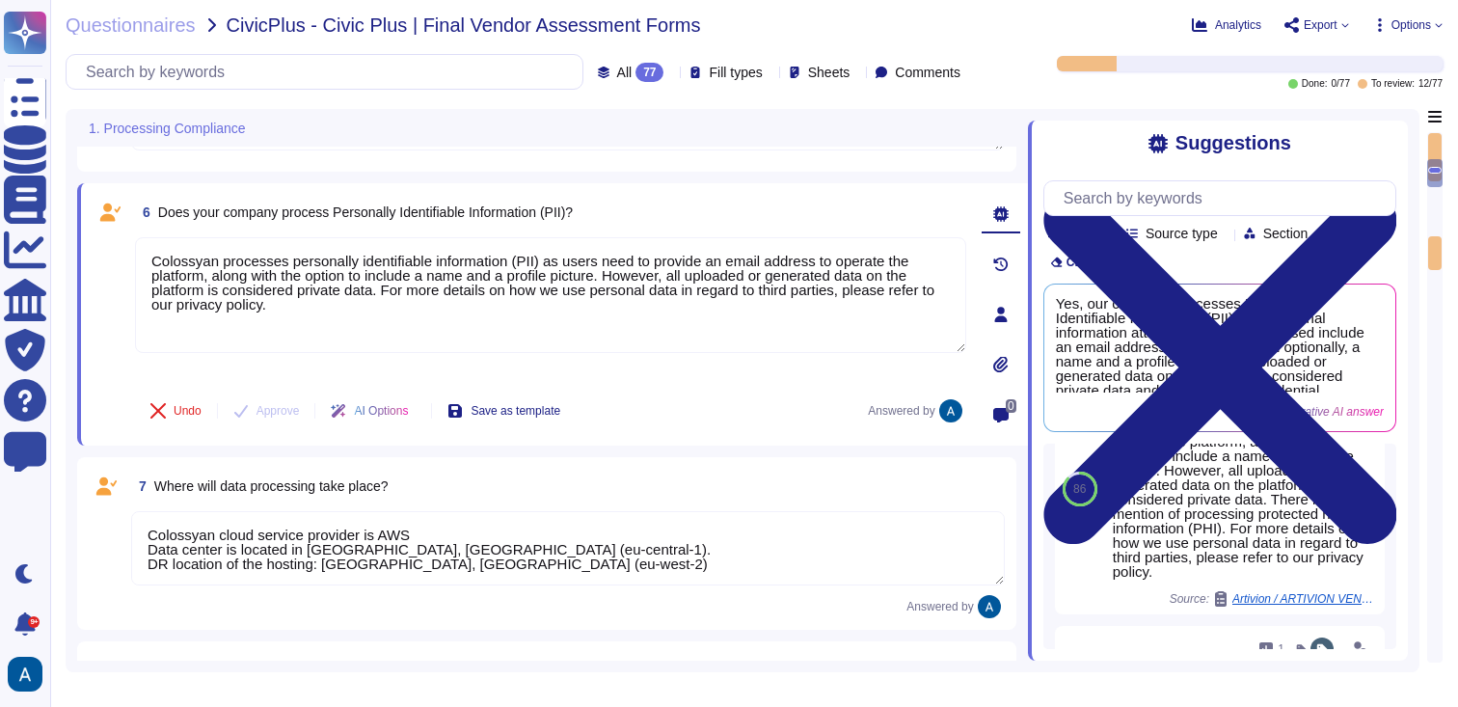
type textarea "Colossyan cloud service provider is AWS Data center is located in [GEOGRAPHIC_D…"
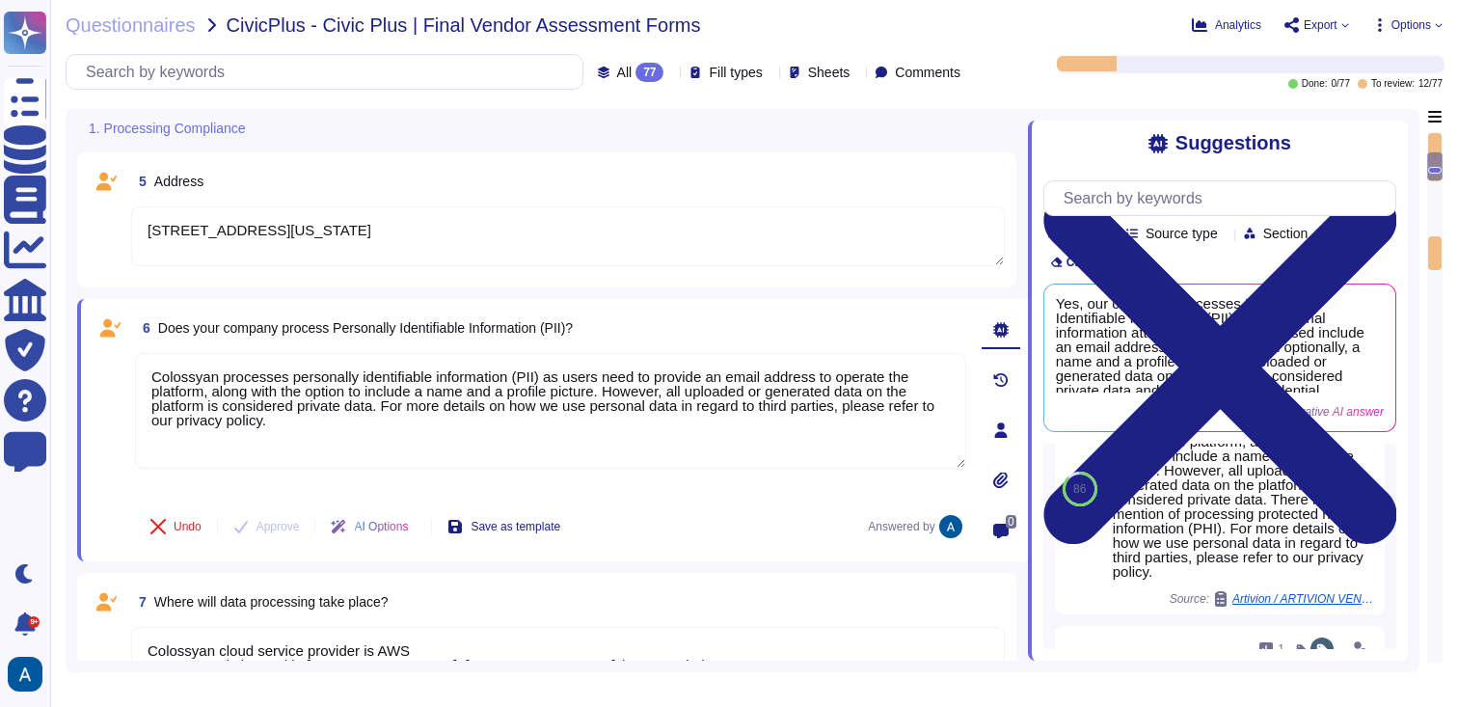
type textarea "[PERSON_NAME]"
type textarea "[PERSON_NAME][EMAIL_ADDRESS][DOMAIN_NAME]"
type textarea "[PHONE_NUMBER]"
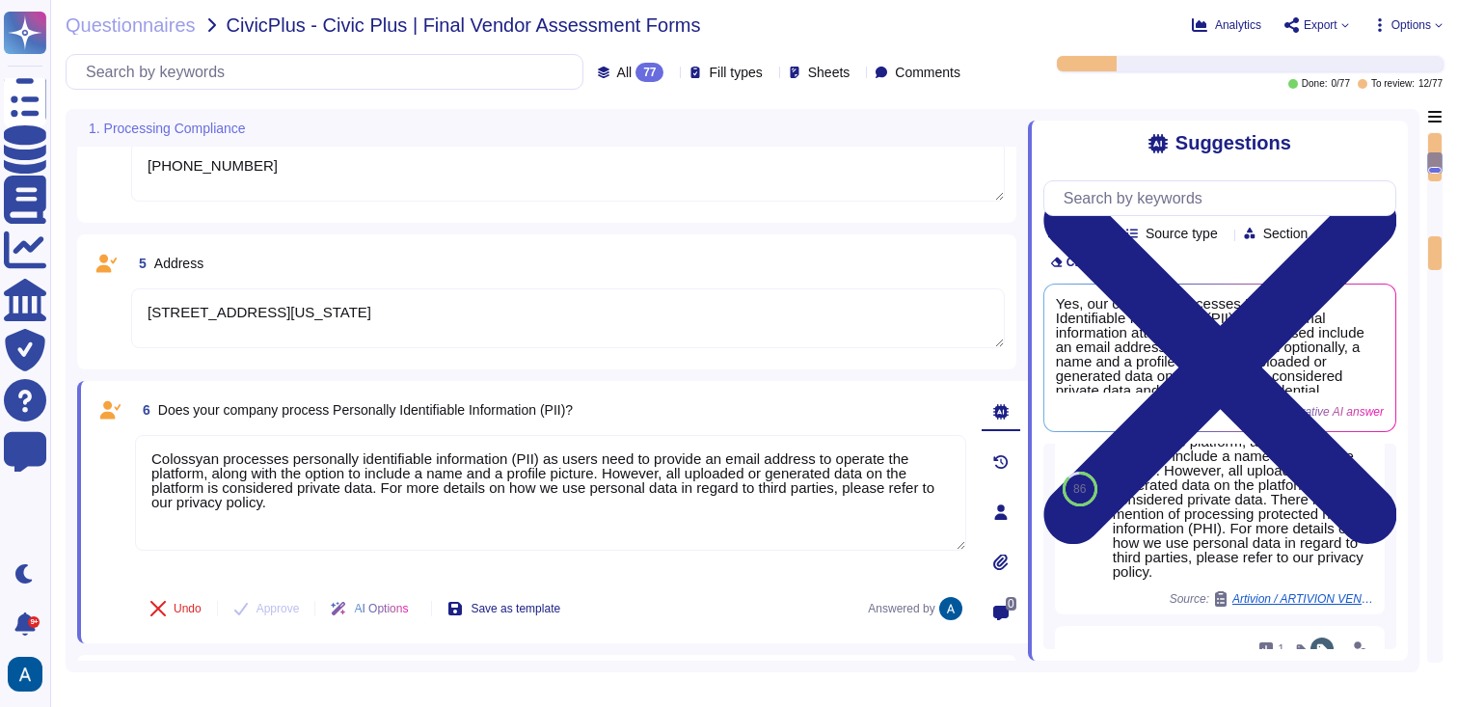
type textarea "Colossyan Inc."
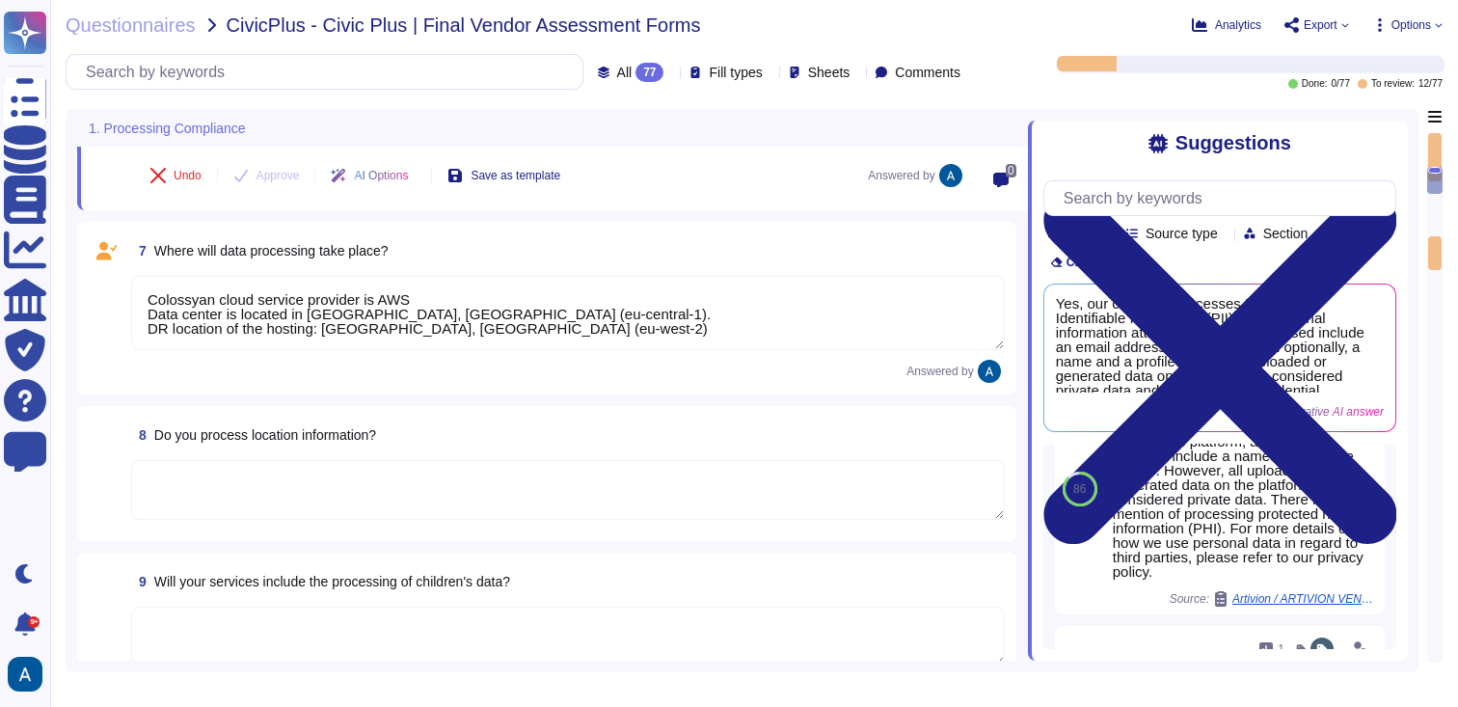
scroll to position [928, 0]
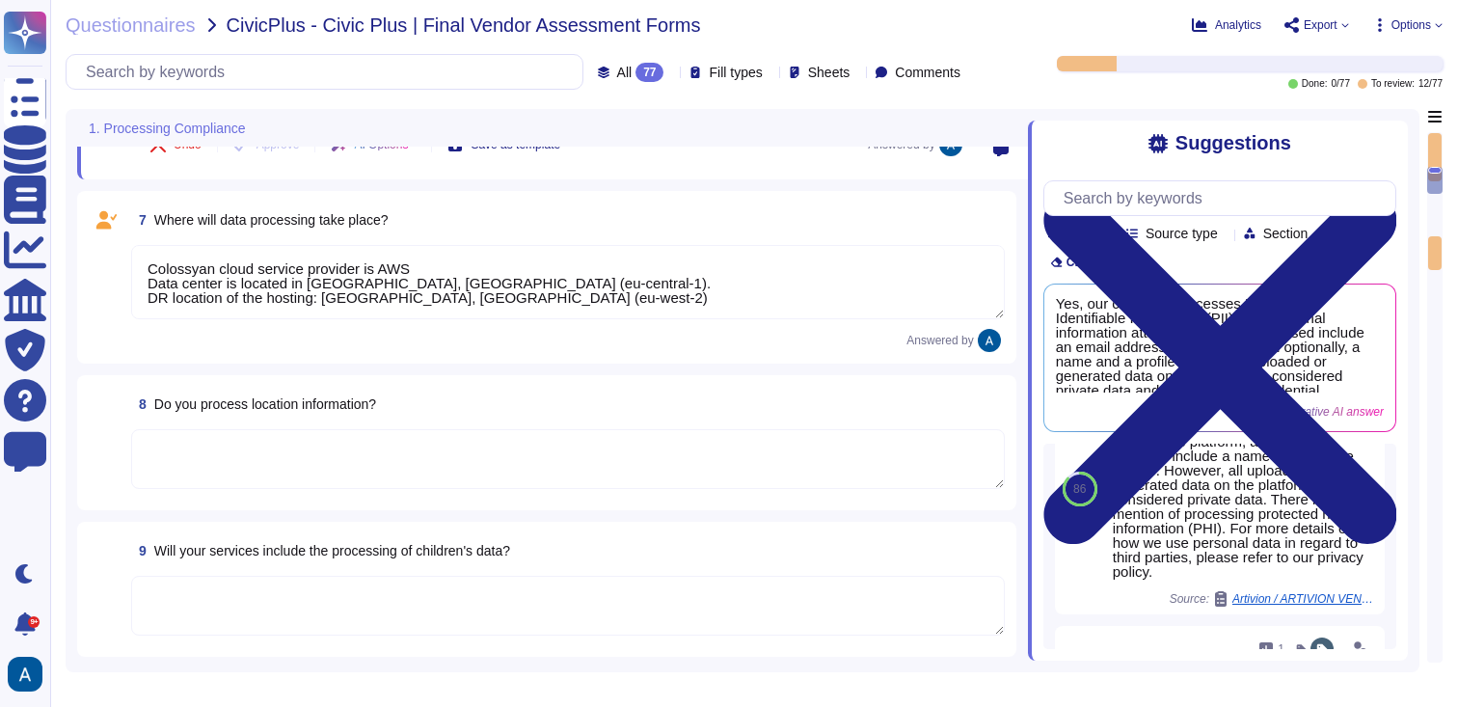
click at [780, 440] on textarea at bounding box center [568, 459] width 874 height 60
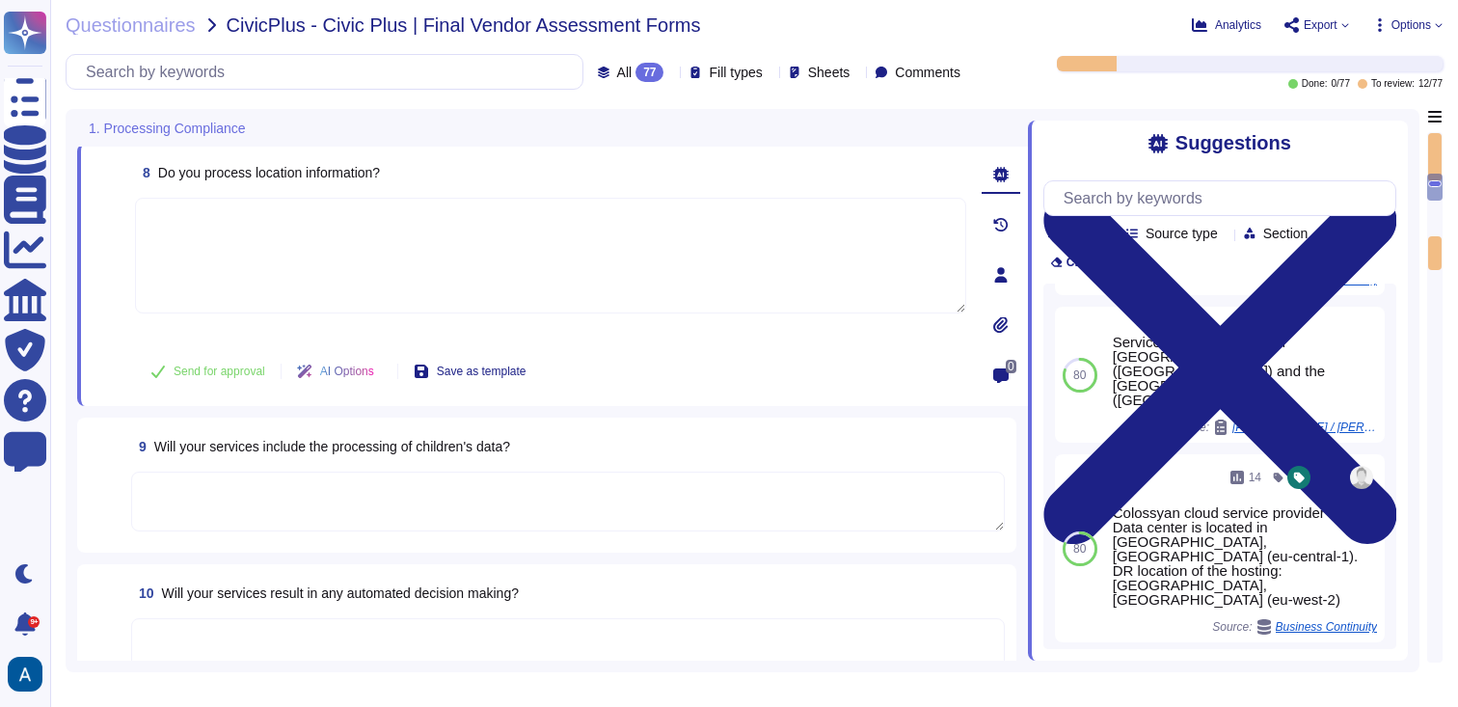
scroll to position [1099, 0]
click at [807, 510] on textarea at bounding box center [568, 500] width 874 height 60
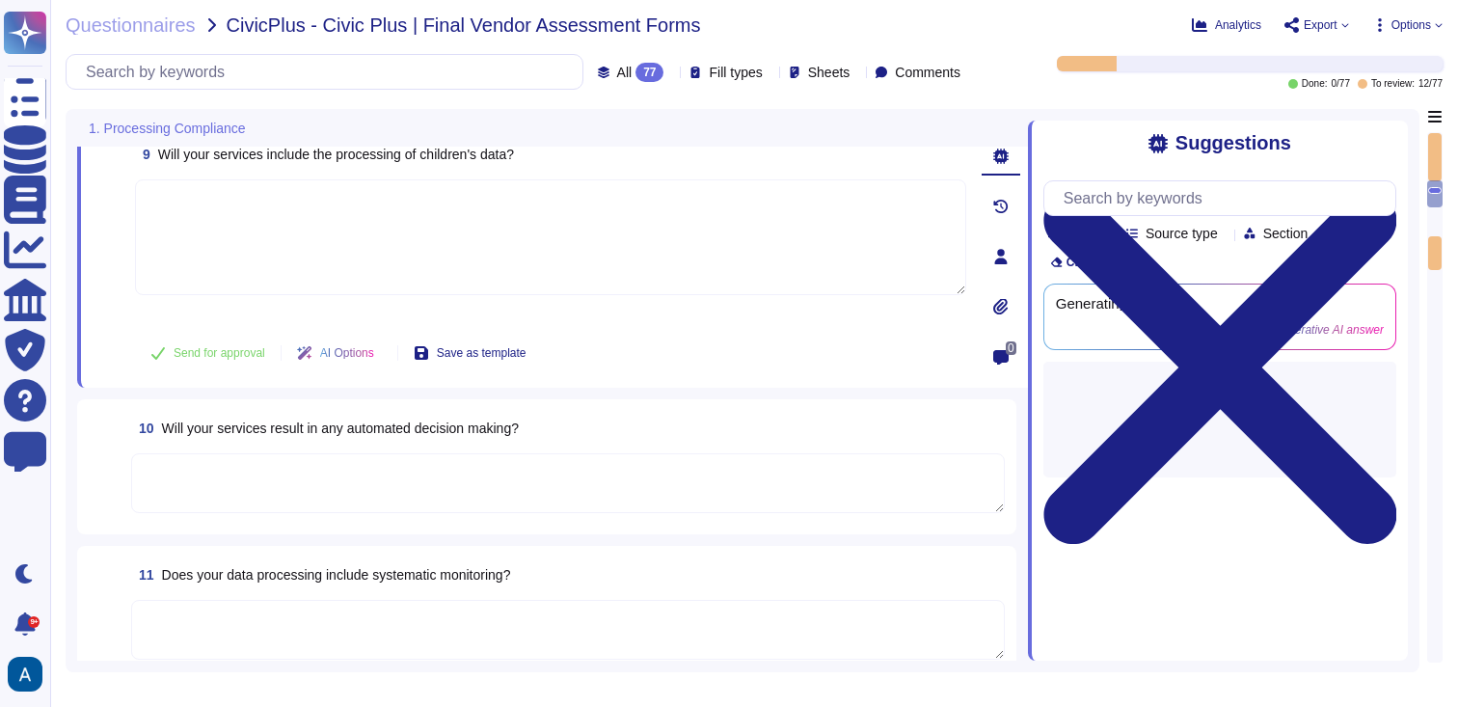
scroll to position [1256, 0]
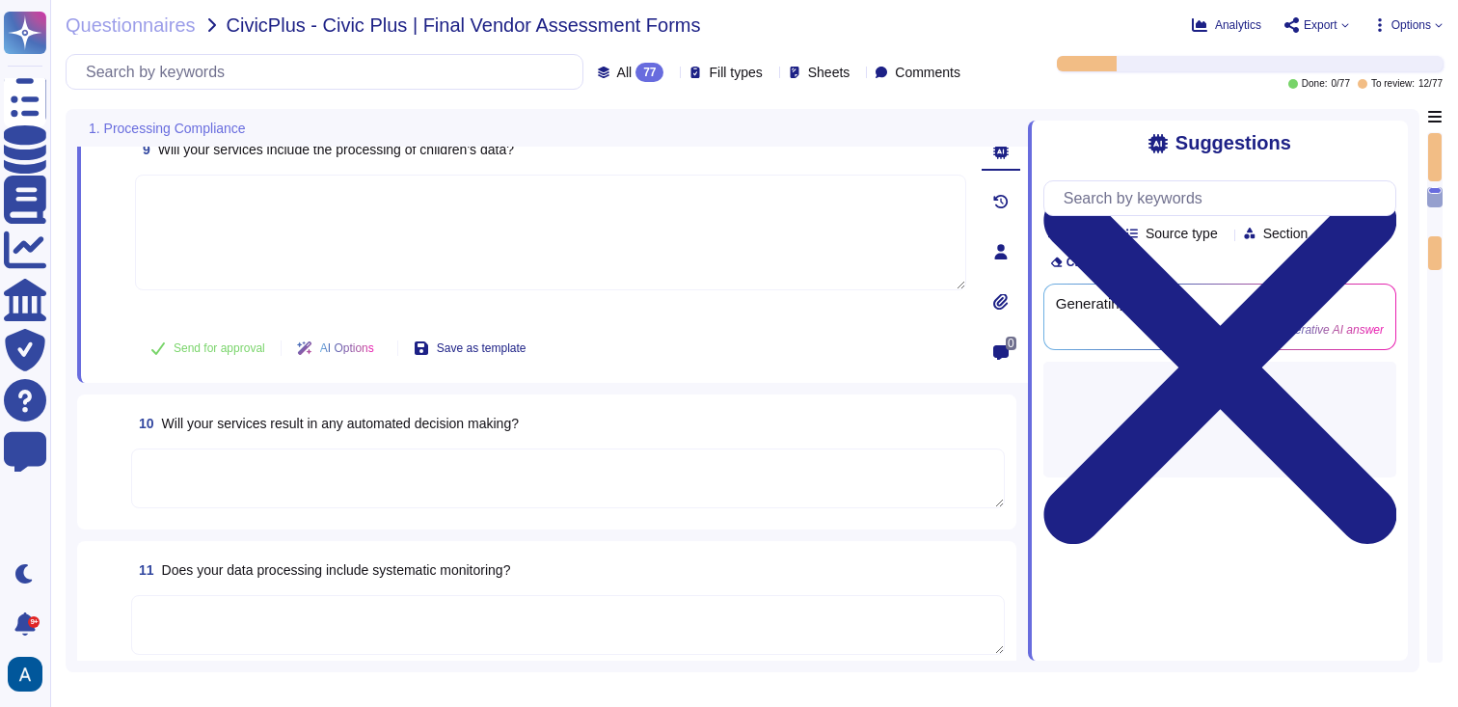
click at [807, 483] on textarea at bounding box center [568, 478] width 874 height 60
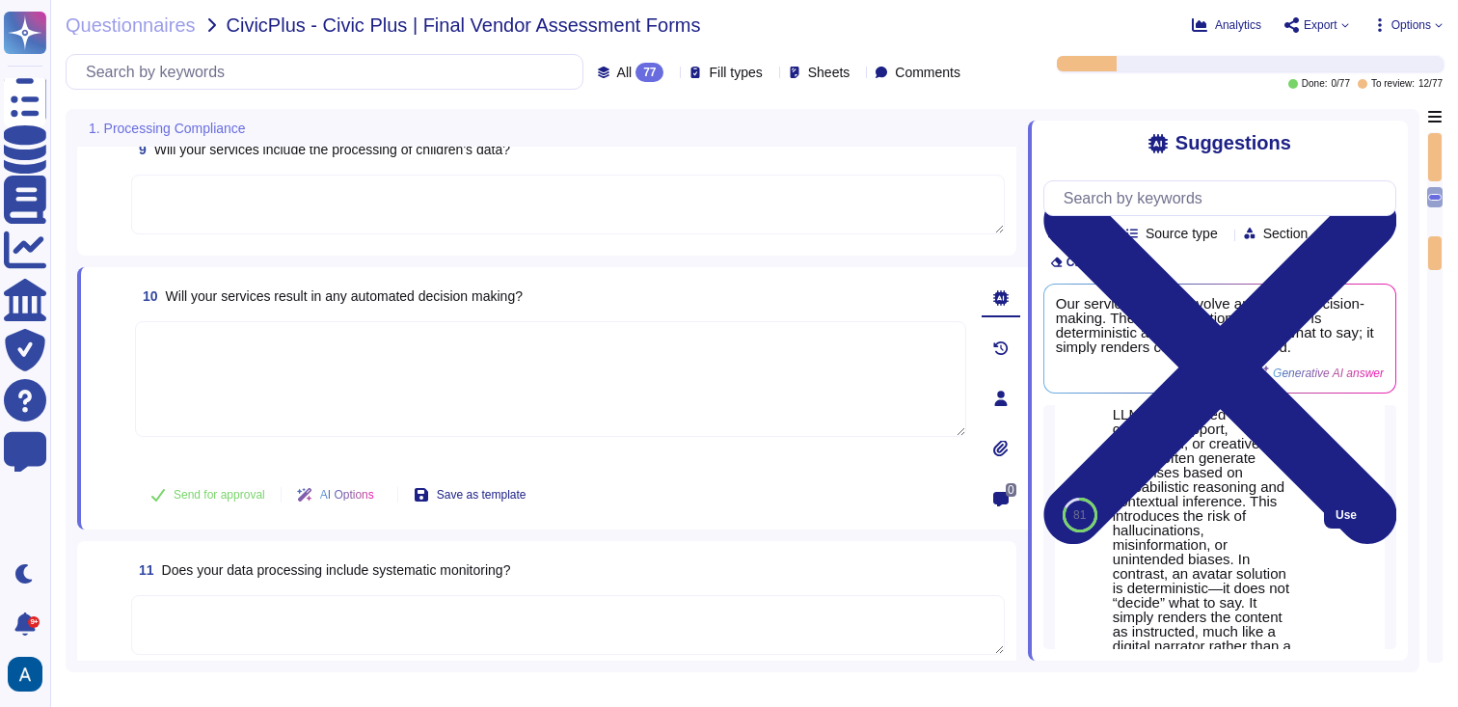
scroll to position [107, 0]
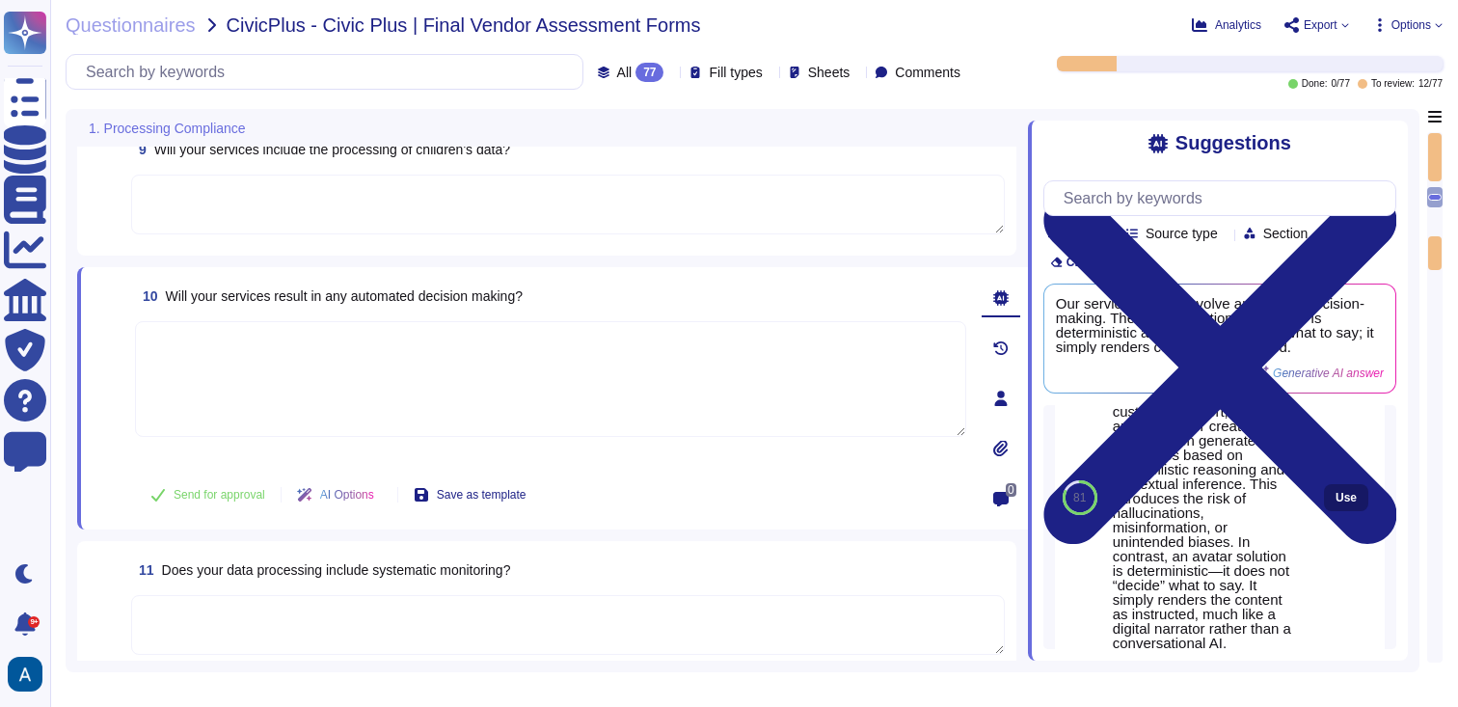
click at [1338, 511] on button "Use" at bounding box center [1346, 497] width 44 height 27
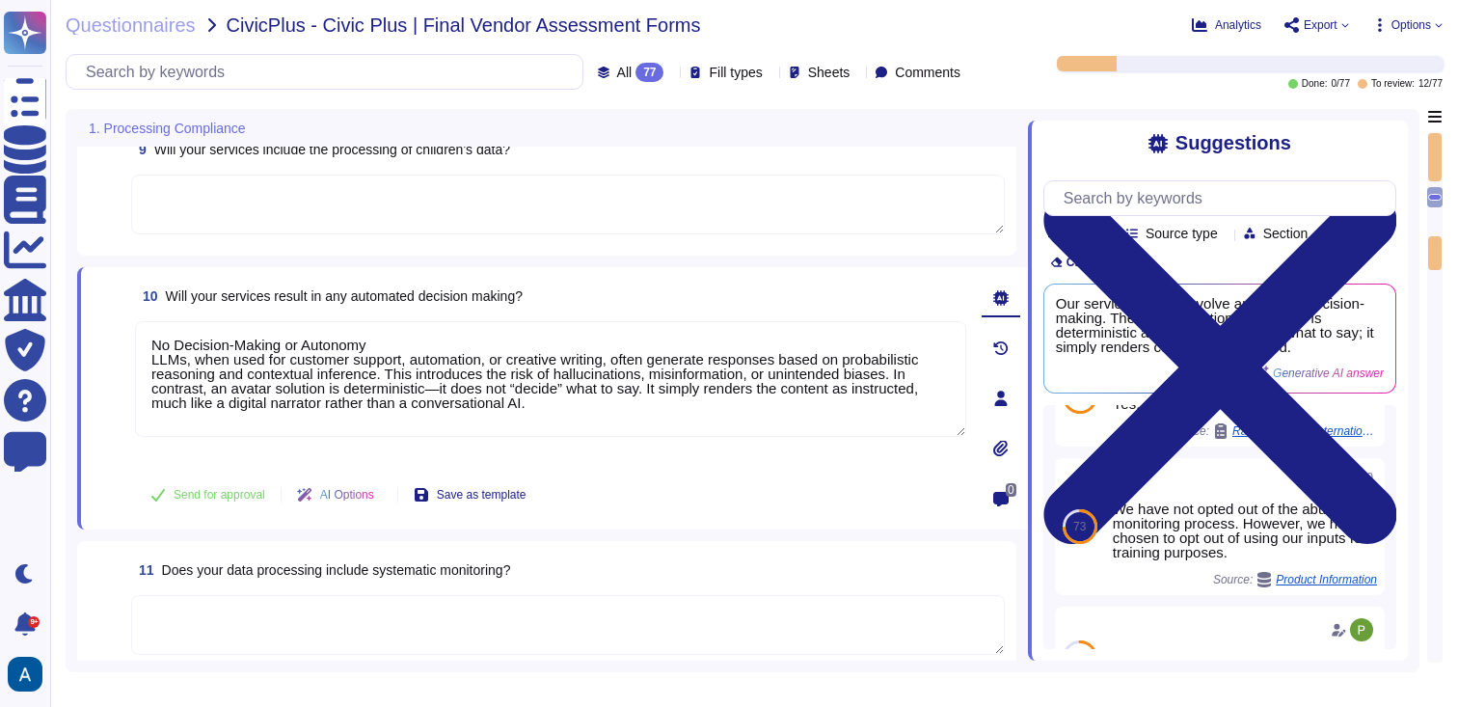
scroll to position [462, 0]
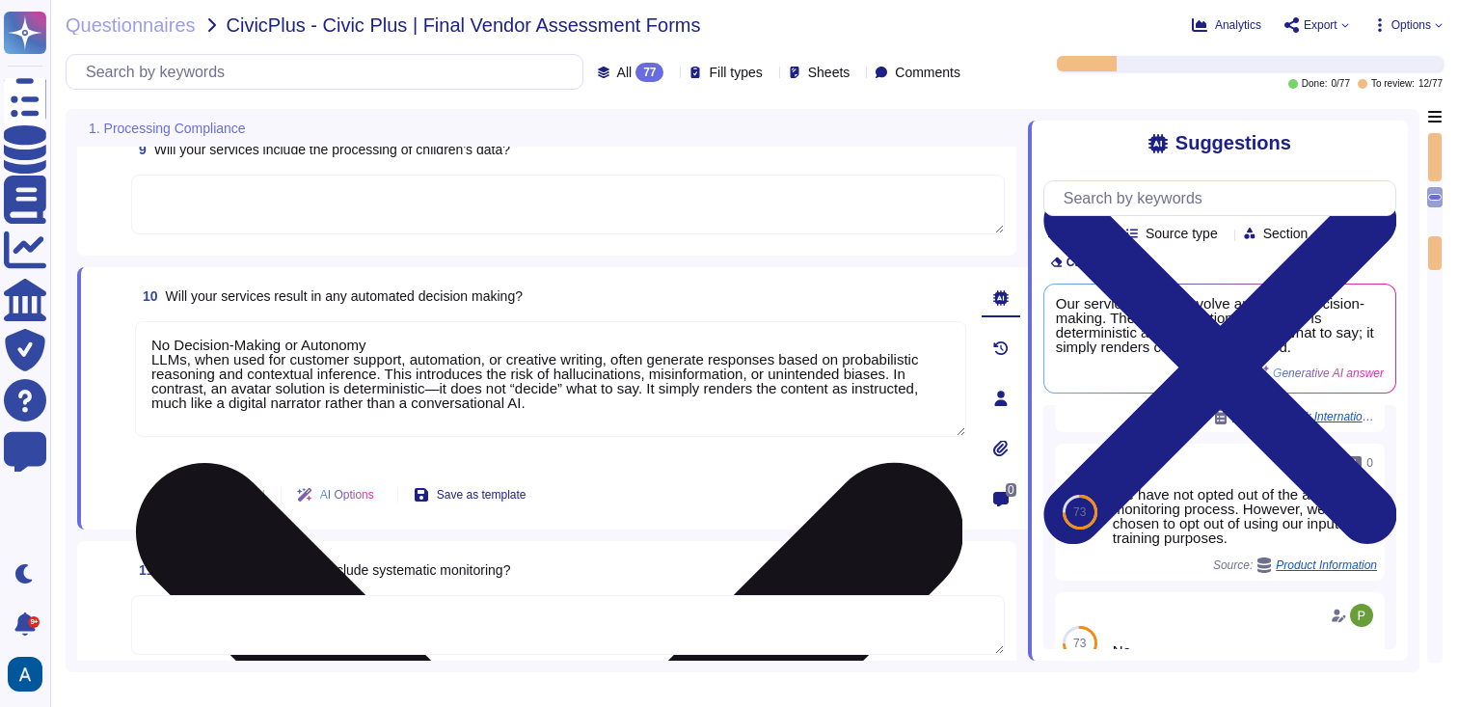
click at [688, 378] on textarea "No Decision-Making or Autonomy LLMs, when used for customer support, automation…" at bounding box center [550, 379] width 831 height 116
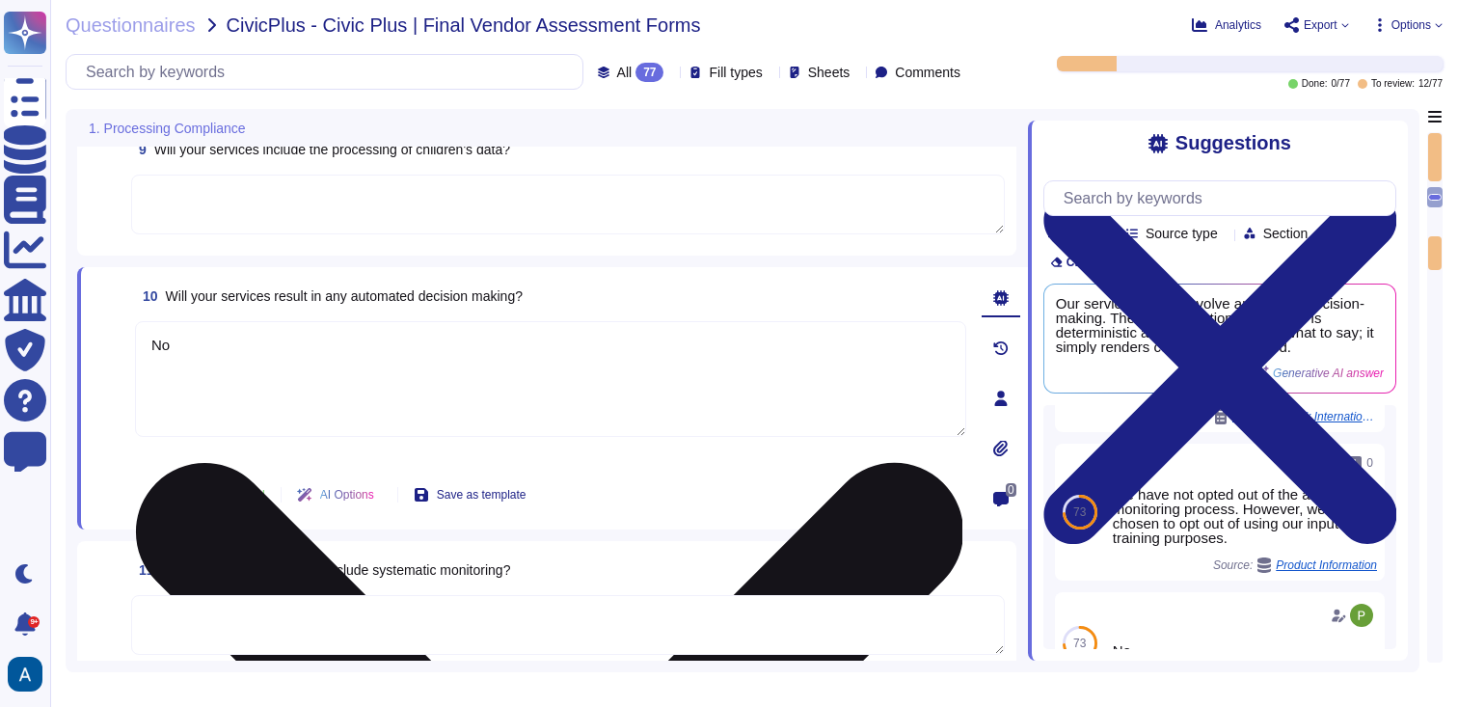
type textarea "N"
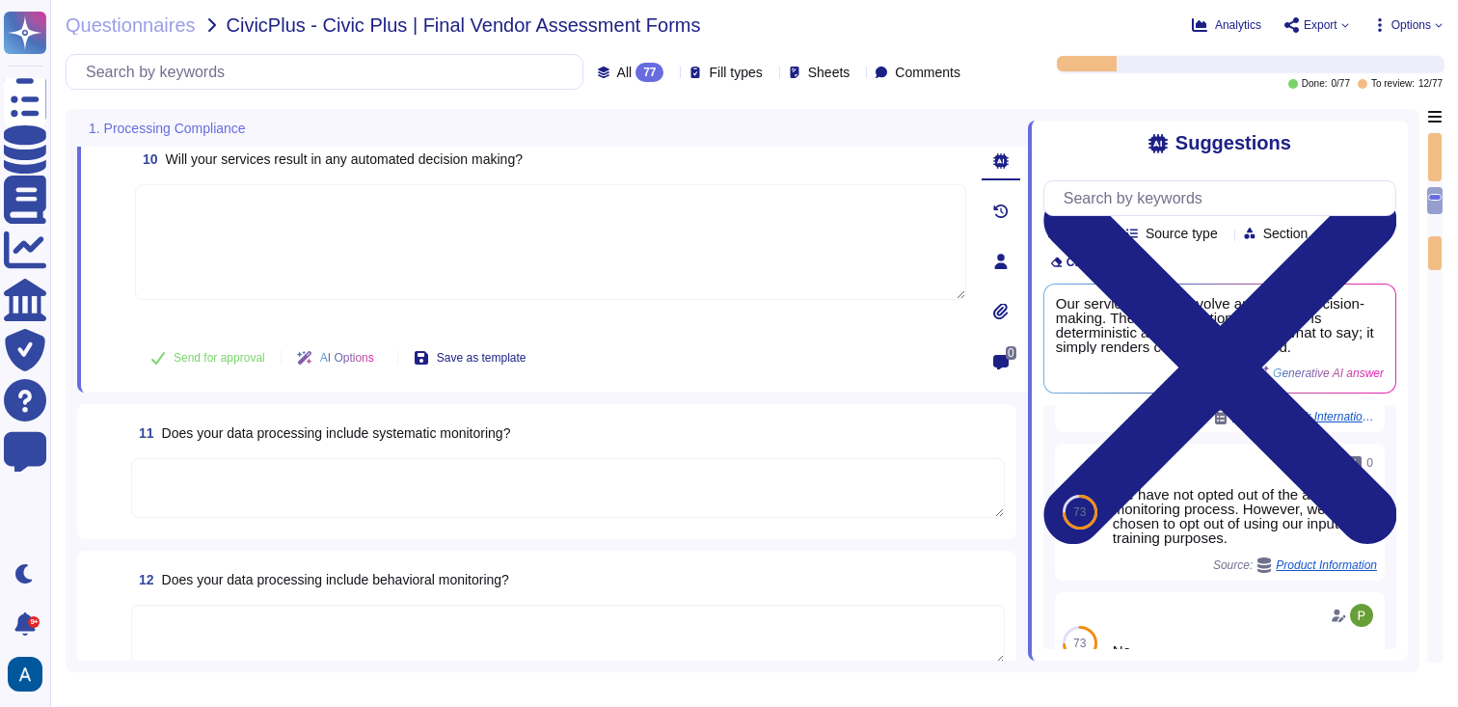
scroll to position [1395, 0]
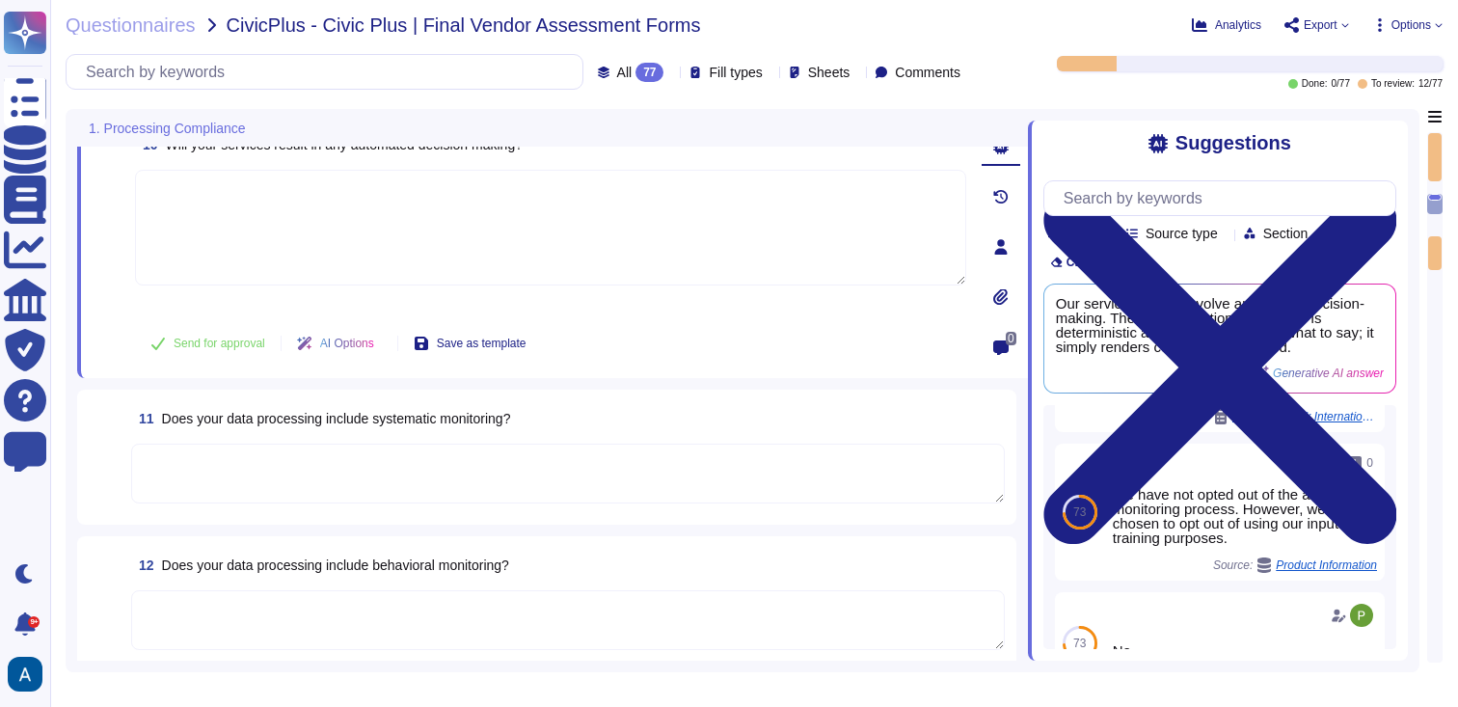
type textarea "Yes, [PERSON_NAME] complies with the GDPR. (the requirements of GDPR and CCPA o…"
click at [660, 483] on textarea at bounding box center [568, 474] width 874 height 60
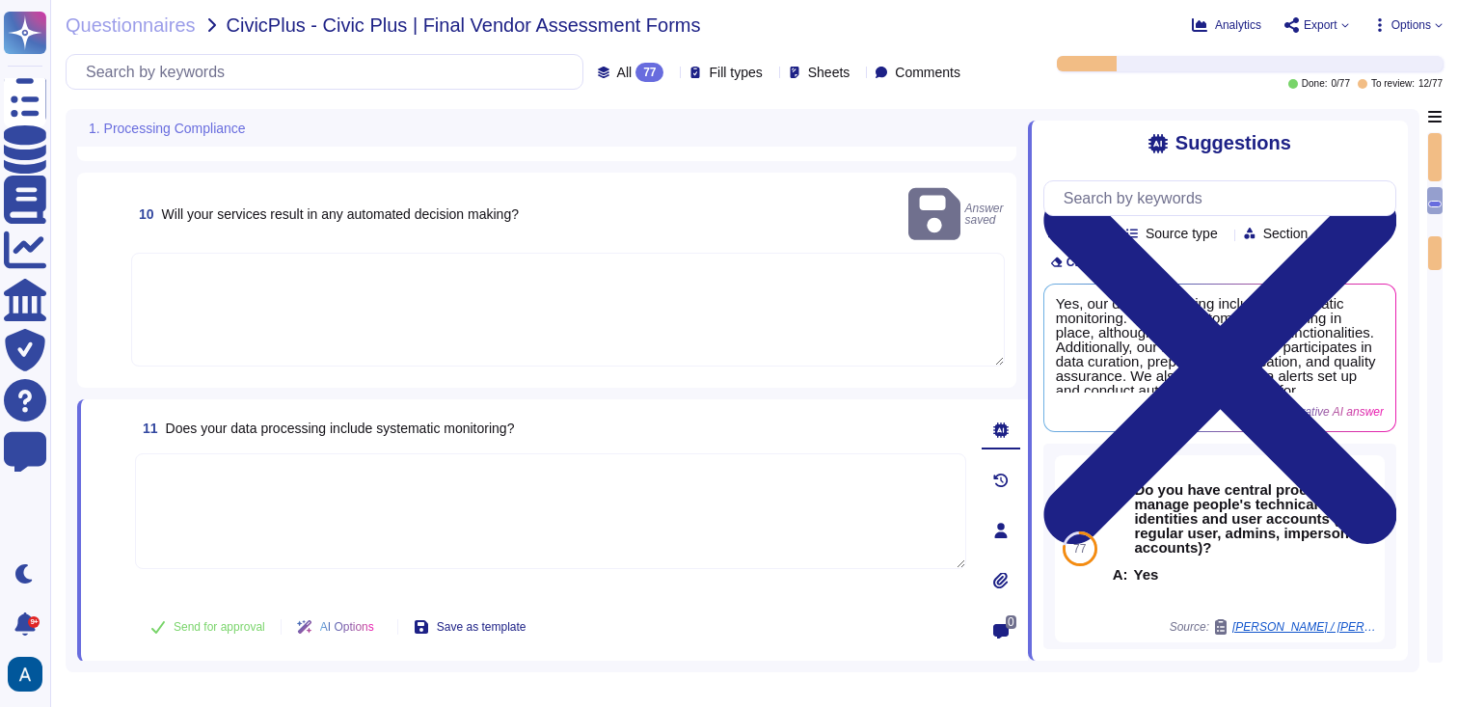
scroll to position [1292, 0]
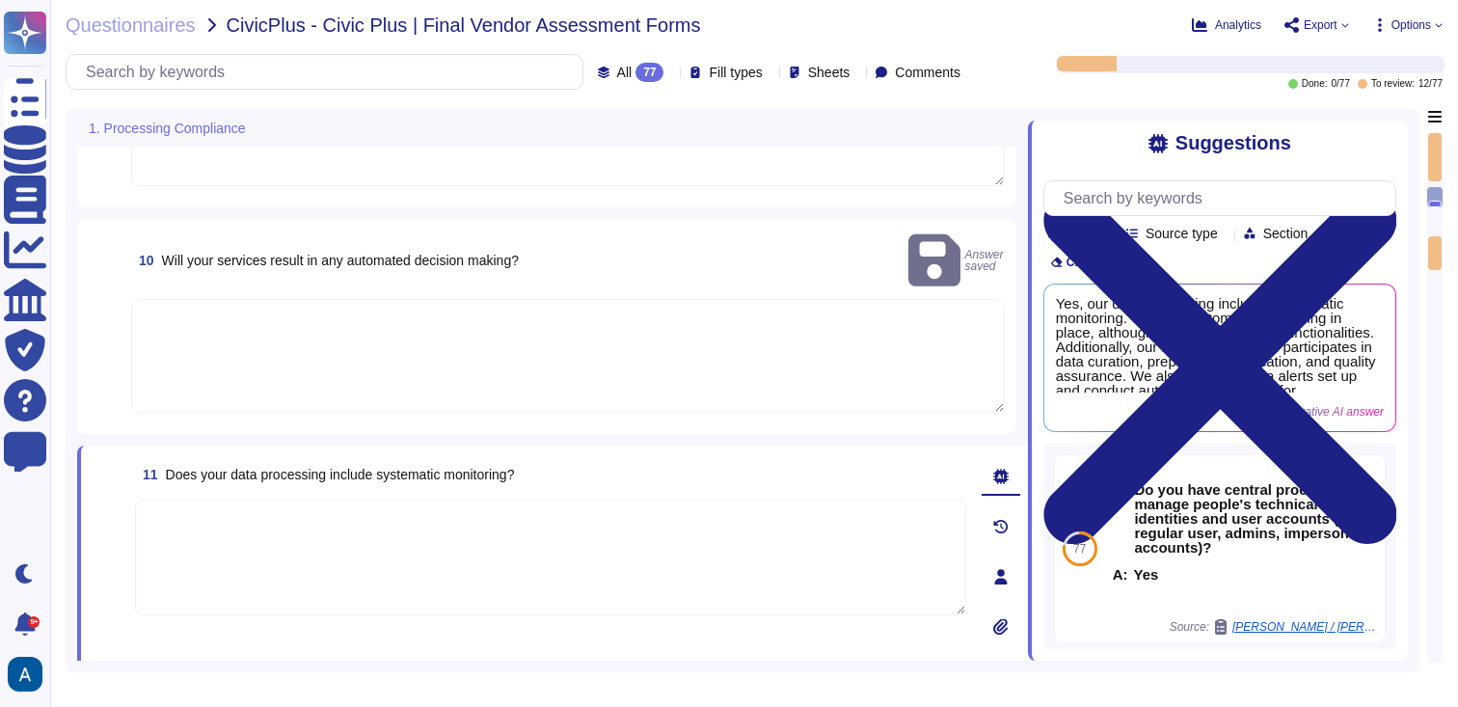
click at [679, 341] on textarea at bounding box center [568, 356] width 874 height 114
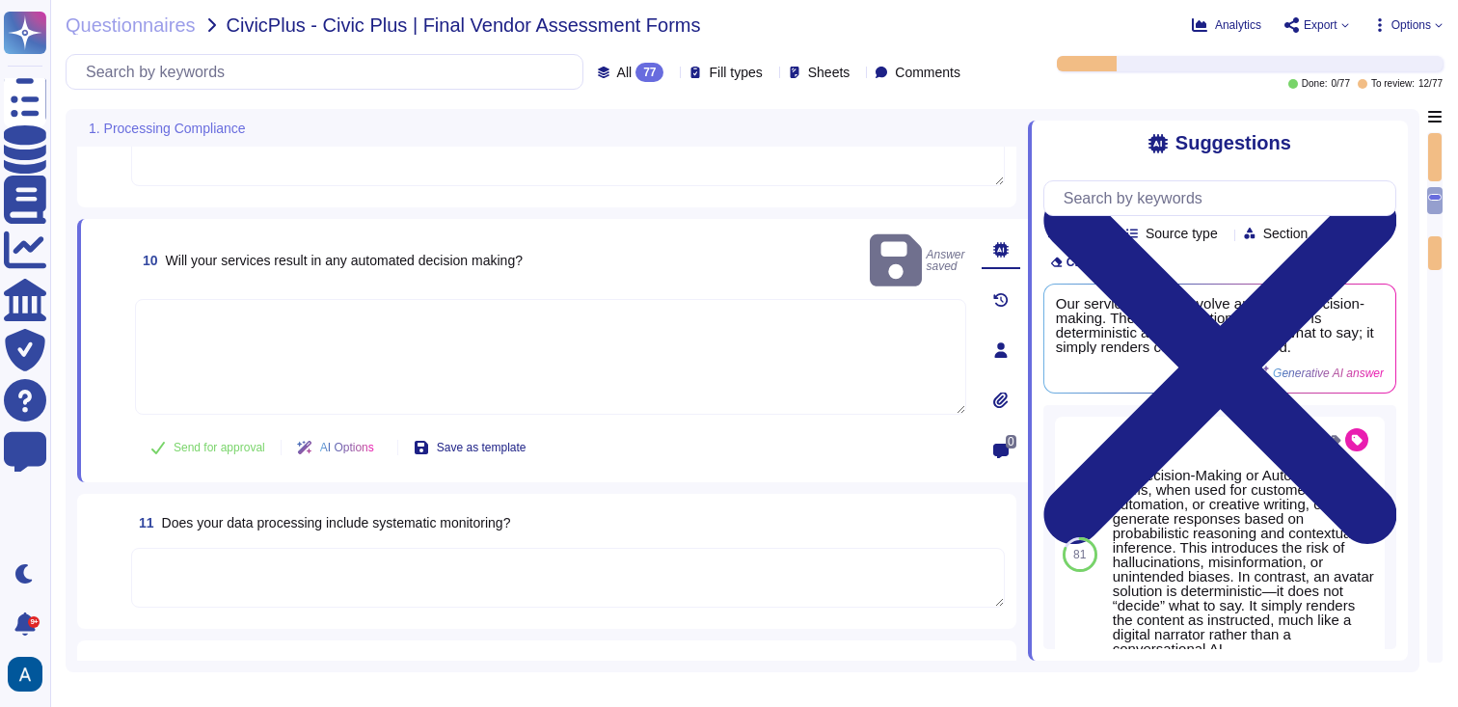
type textarea "Yes, [PERSON_NAME] complies with the GDPR. (the requirements of GDPR and CCPA o…"
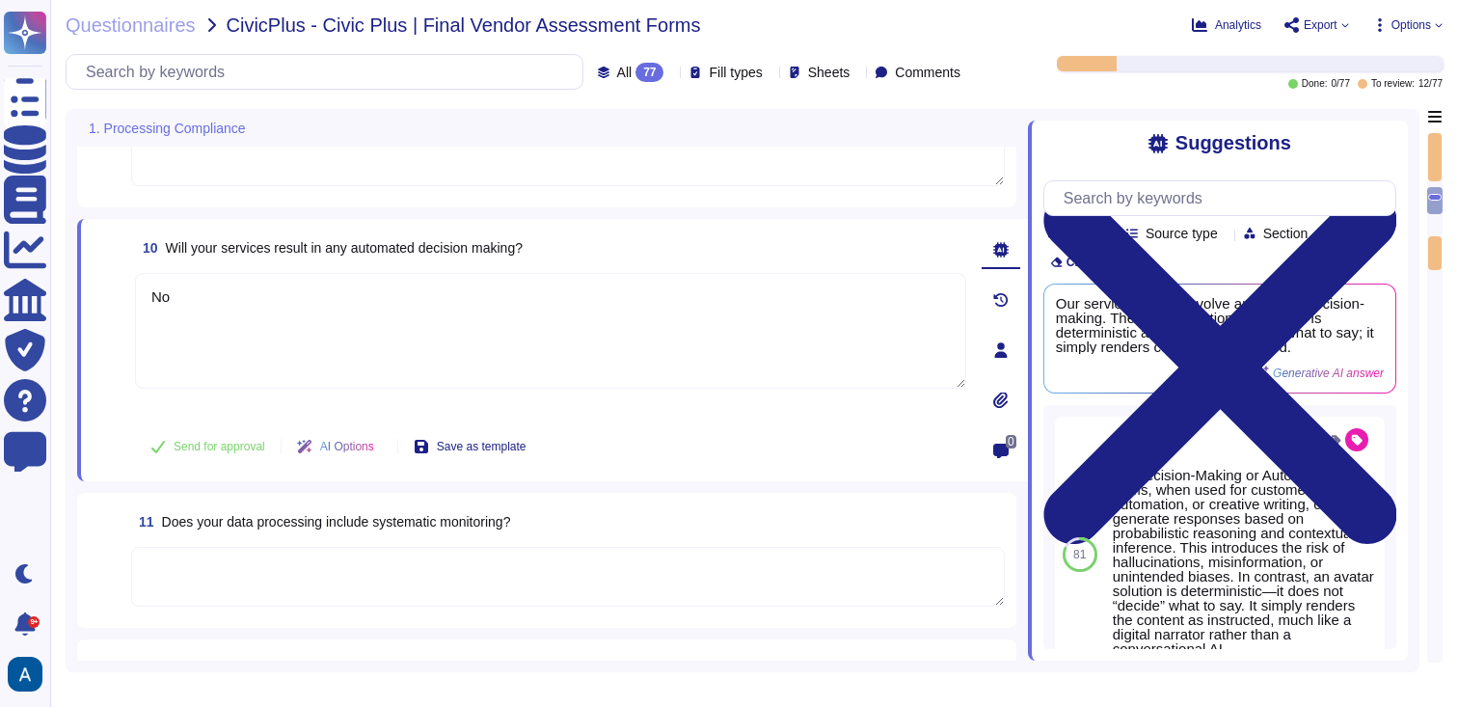
type textarea "No"
click at [228, 468] on div "Send for approval AI Options Save as template" at bounding box center [338, 446] width 406 height 46
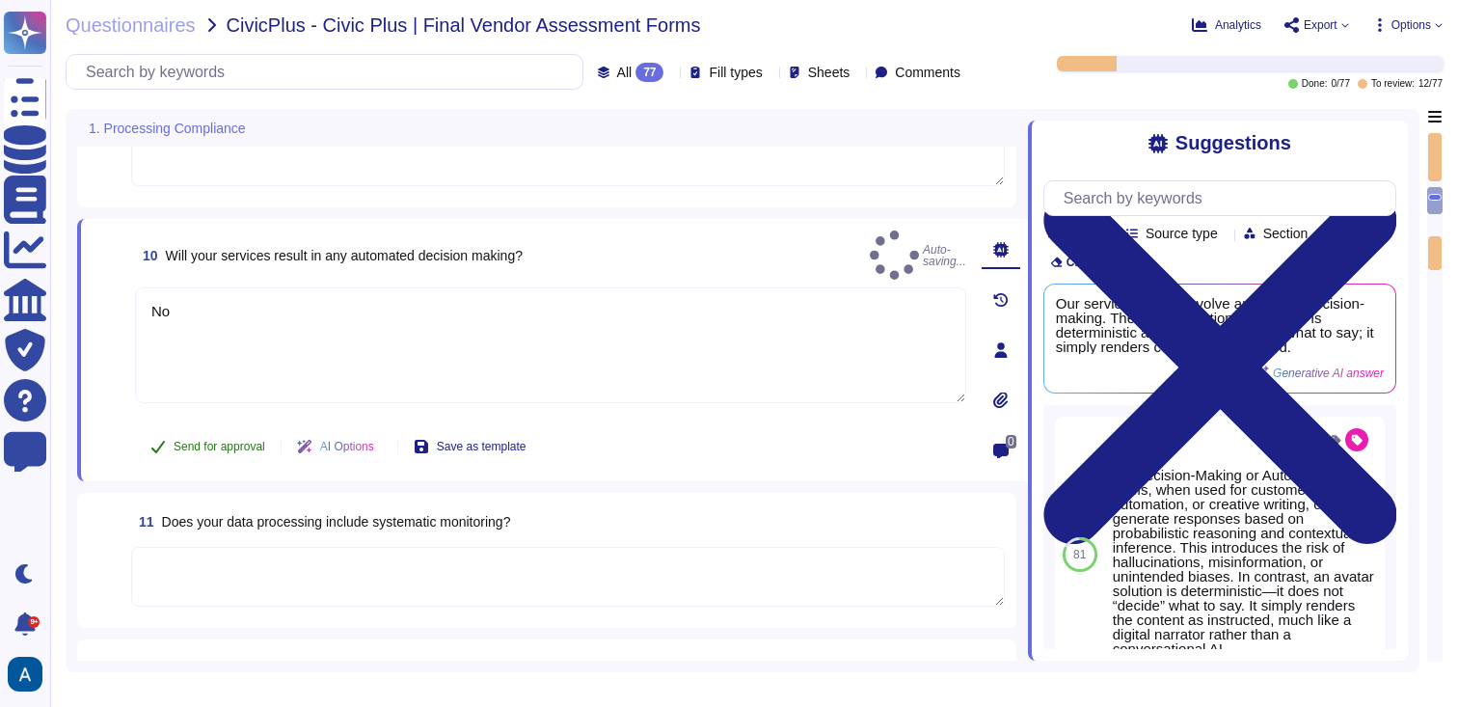
click at [228, 441] on span "Send for approval" at bounding box center [220, 447] width 92 height 12
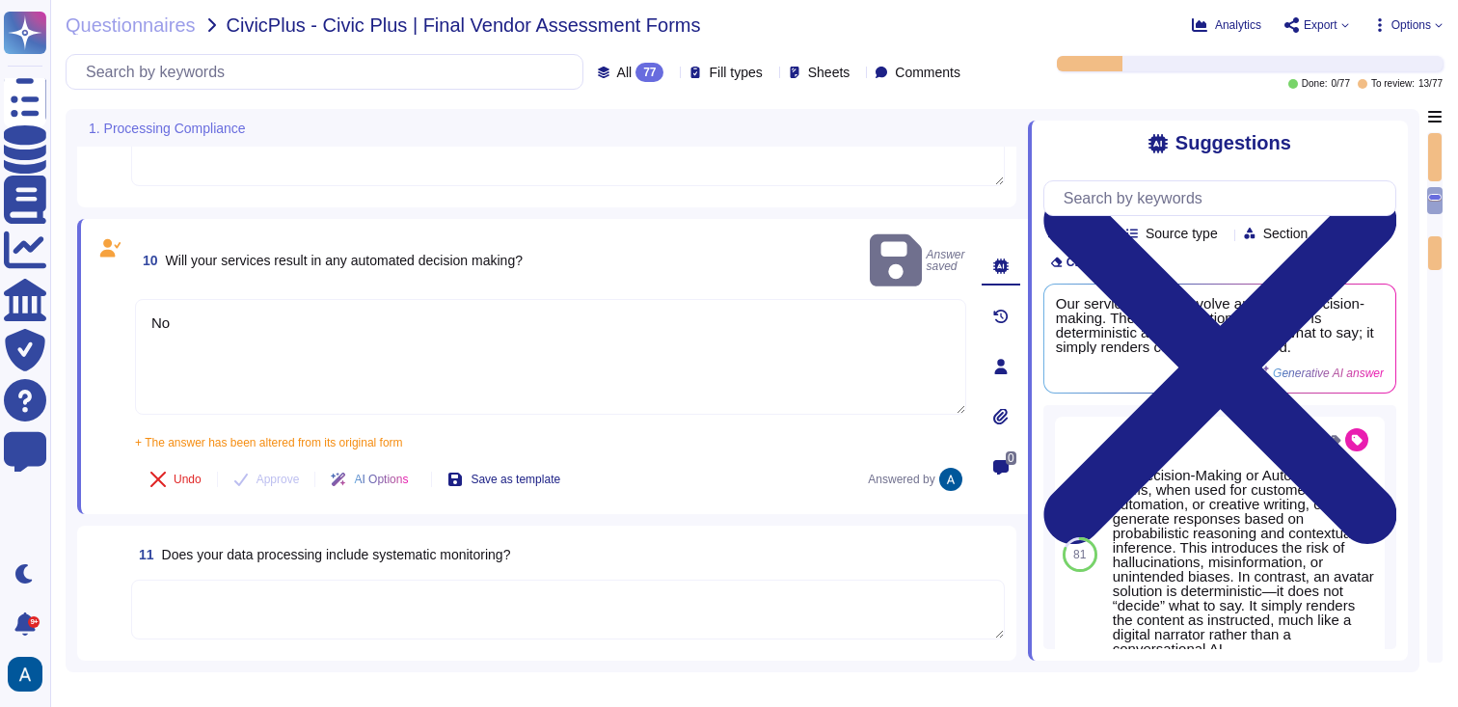
click at [311, 592] on textarea at bounding box center [568, 610] width 874 height 60
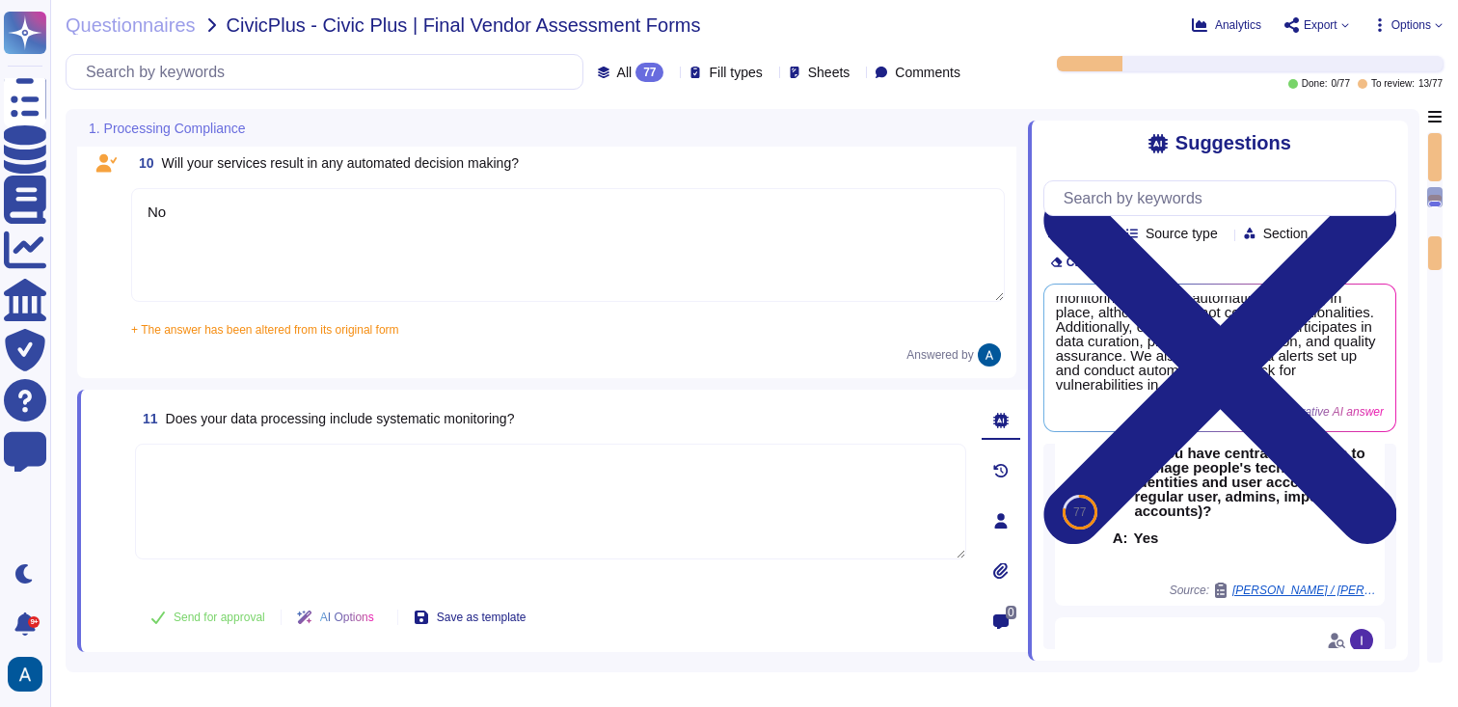
scroll to position [35, 0]
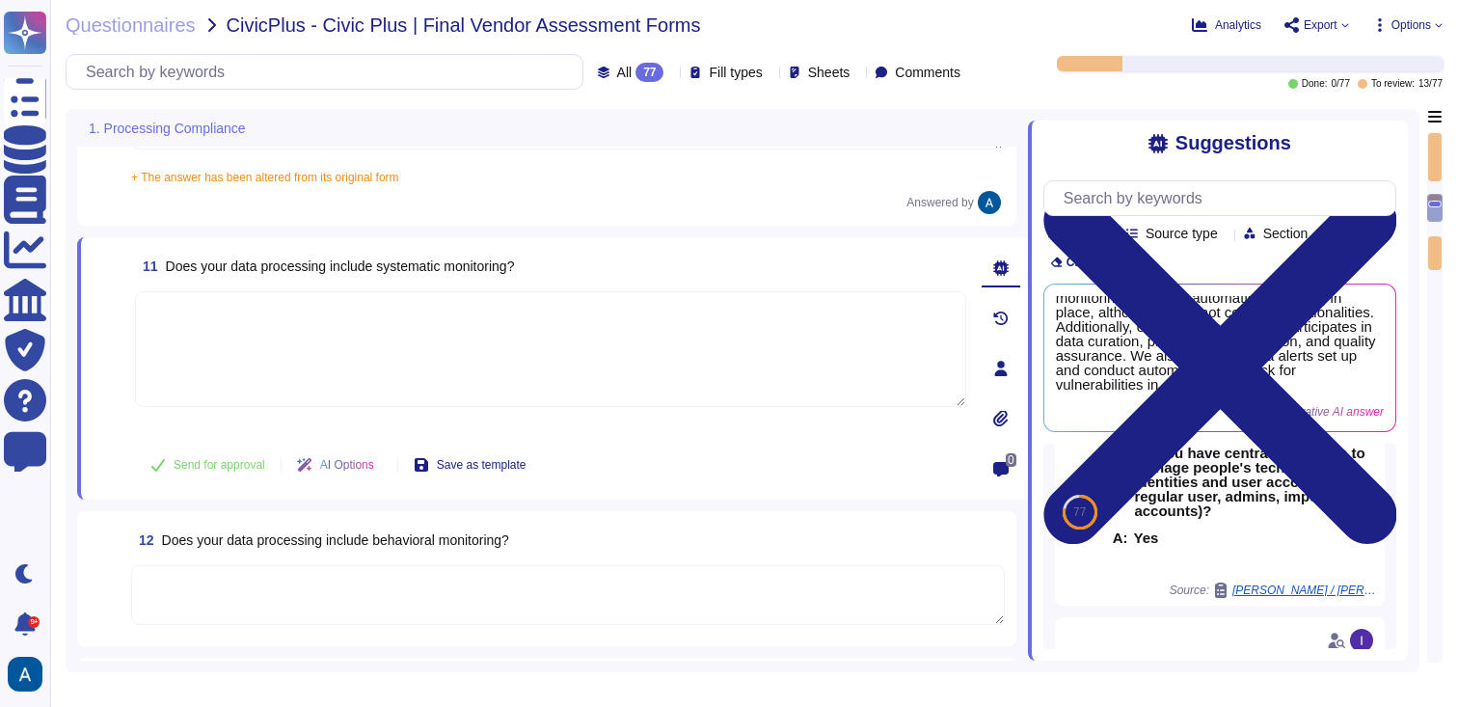
type textarea "Yes, [PERSON_NAME] complies with the GDPR. (the requirements of GDPR and CCPA o…"
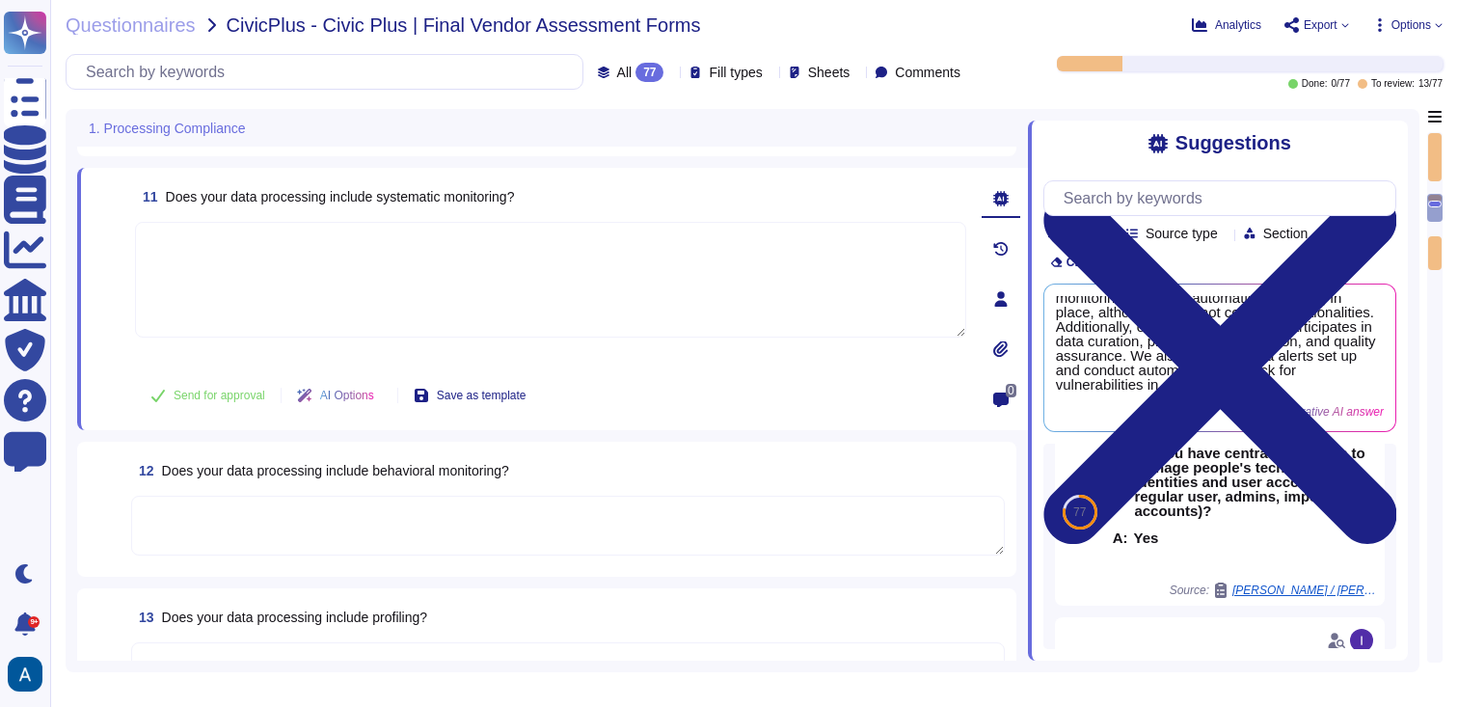
scroll to position [1606, 0]
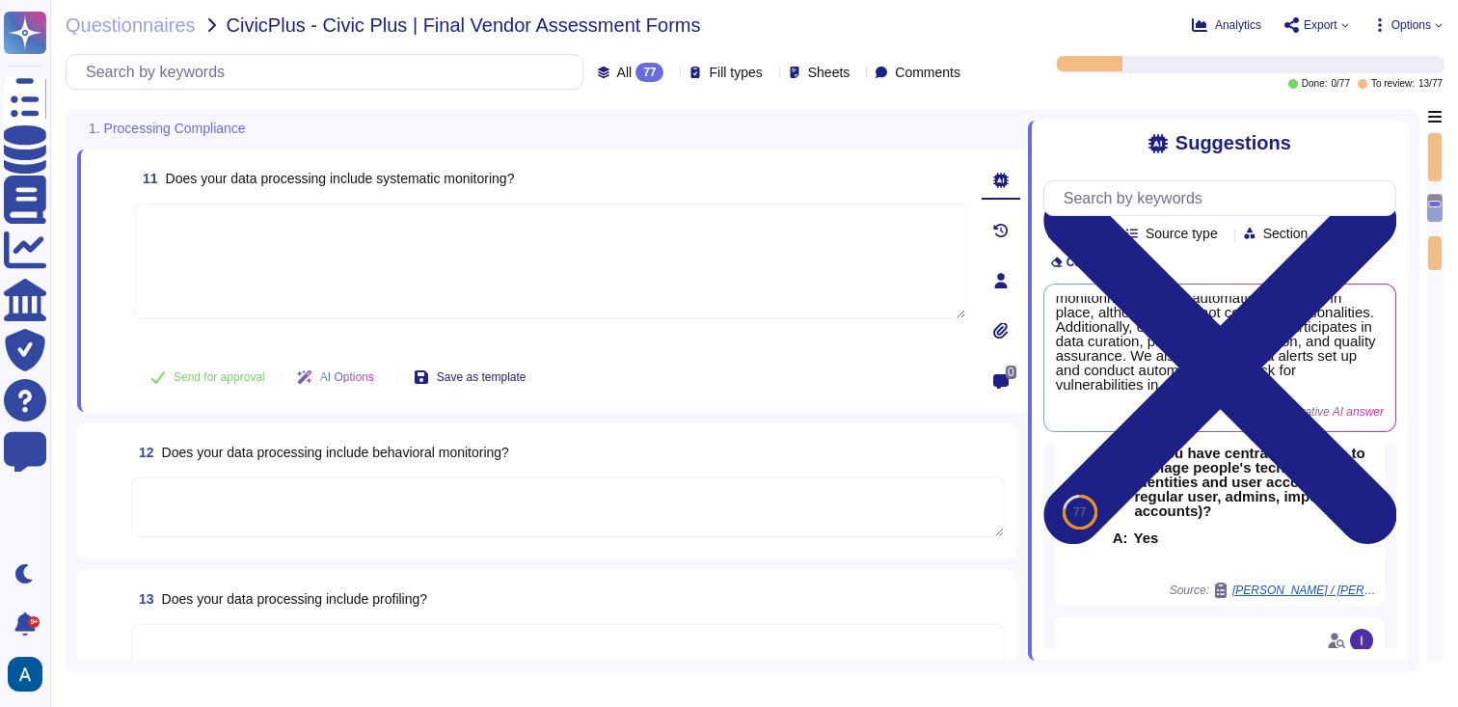
click at [775, 488] on textarea at bounding box center [568, 507] width 874 height 60
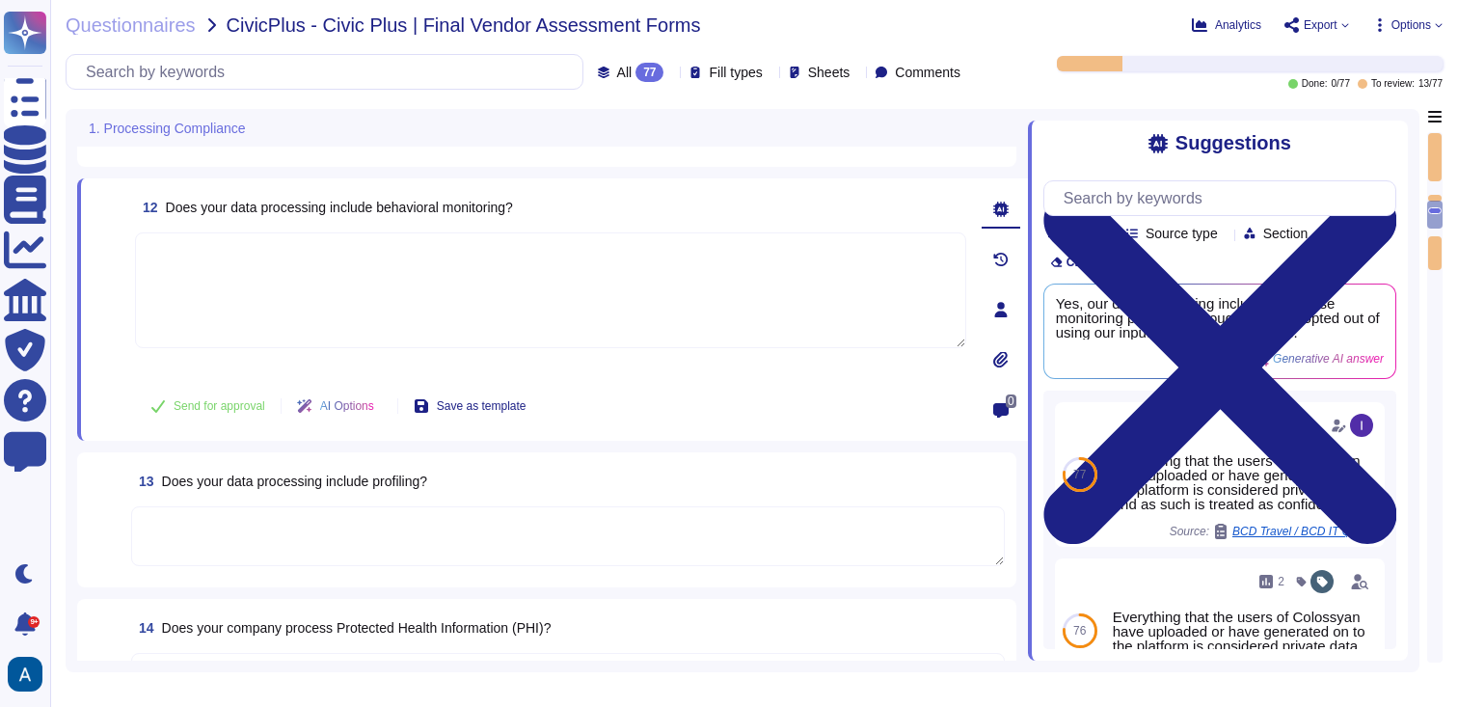
type textarea "[PERSON_NAME] has not appointed a data protection officer. This is because, bas…"
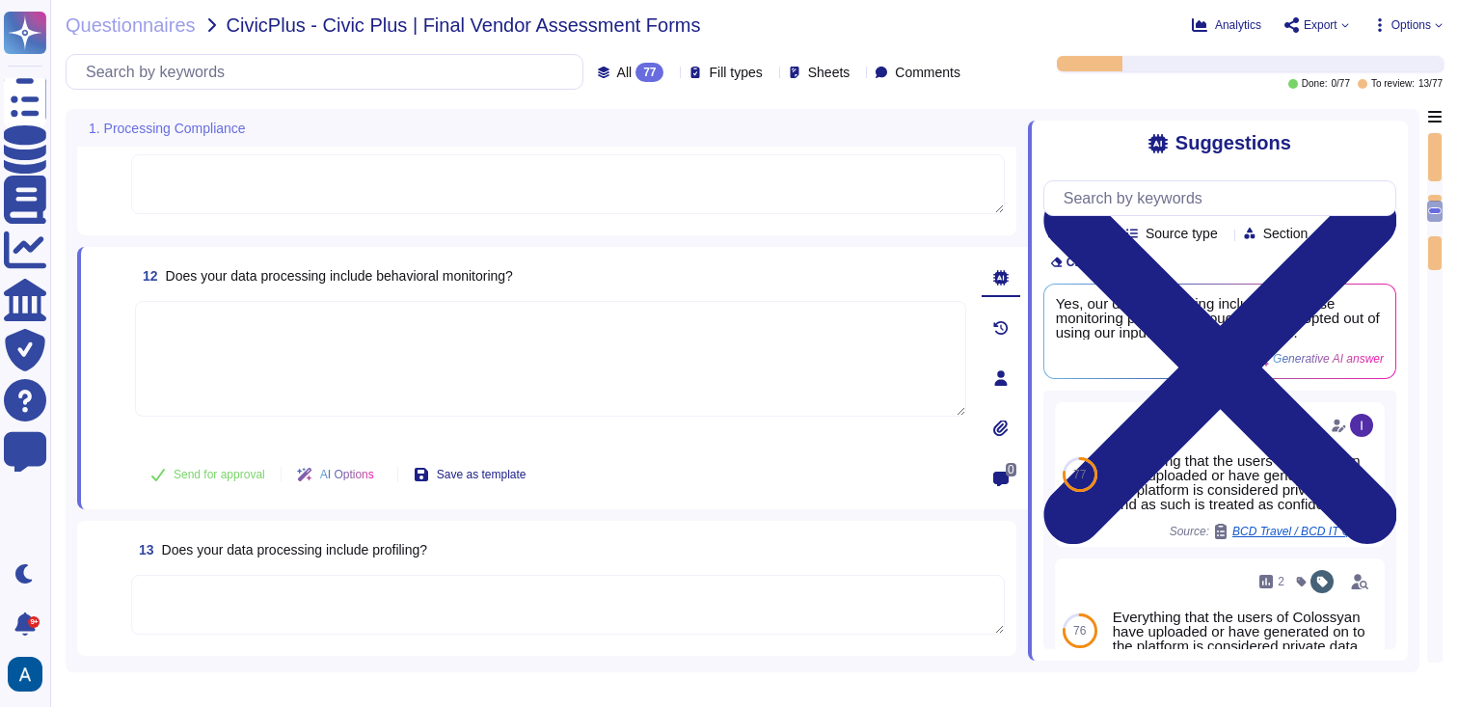
click at [838, 580] on textarea at bounding box center [568, 605] width 874 height 60
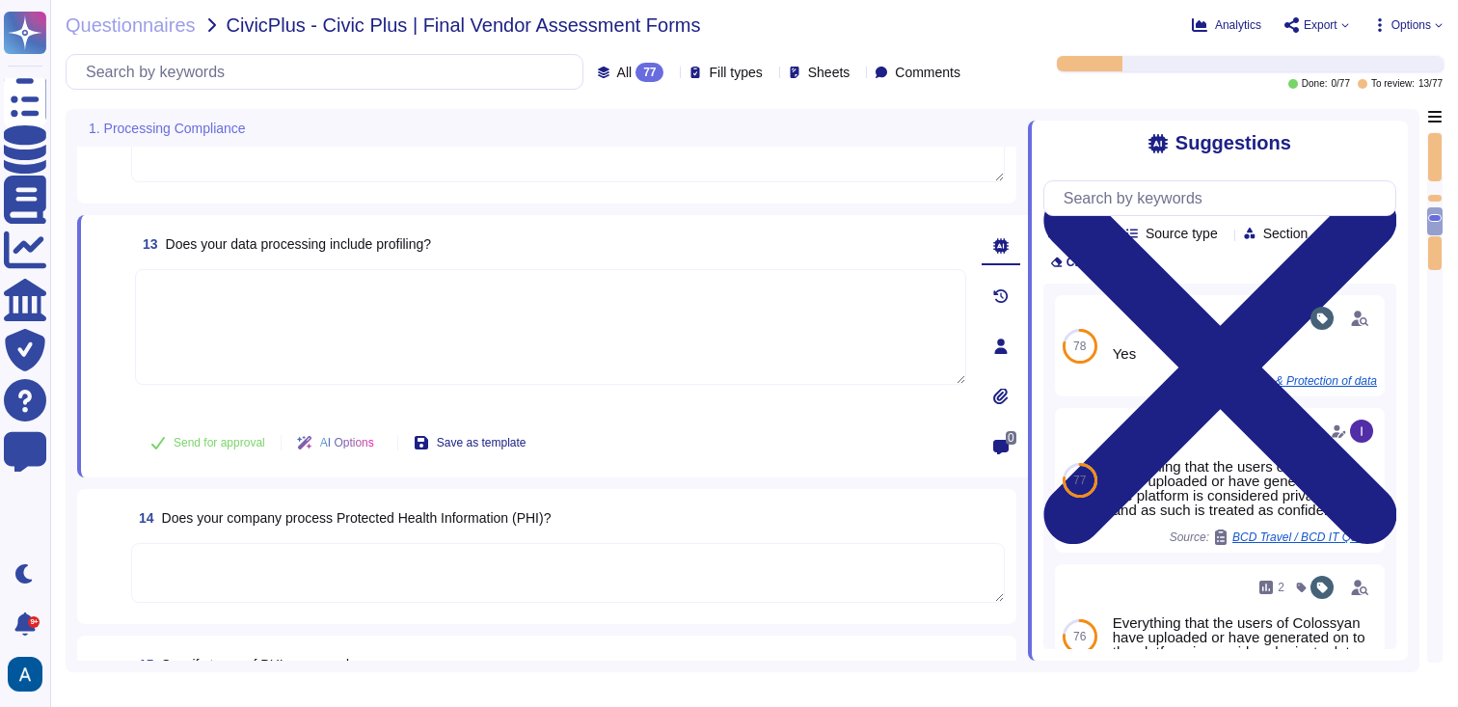
scroll to position [1825, 0]
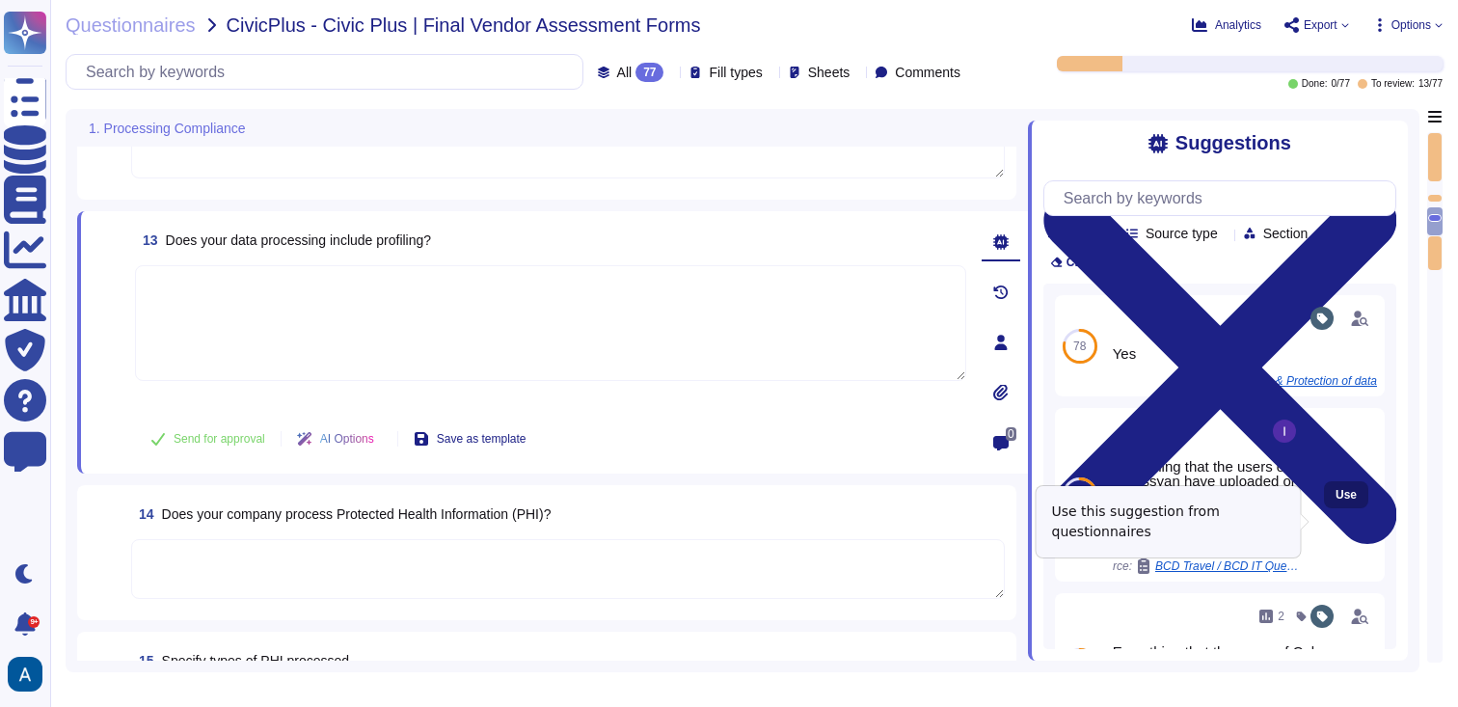
click at [1343, 508] on button "Use" at bounding box center [1346, 494] width 44 height 27
type textarea "Everything that the users of Colossyan have uploaded or have generated on to th…"
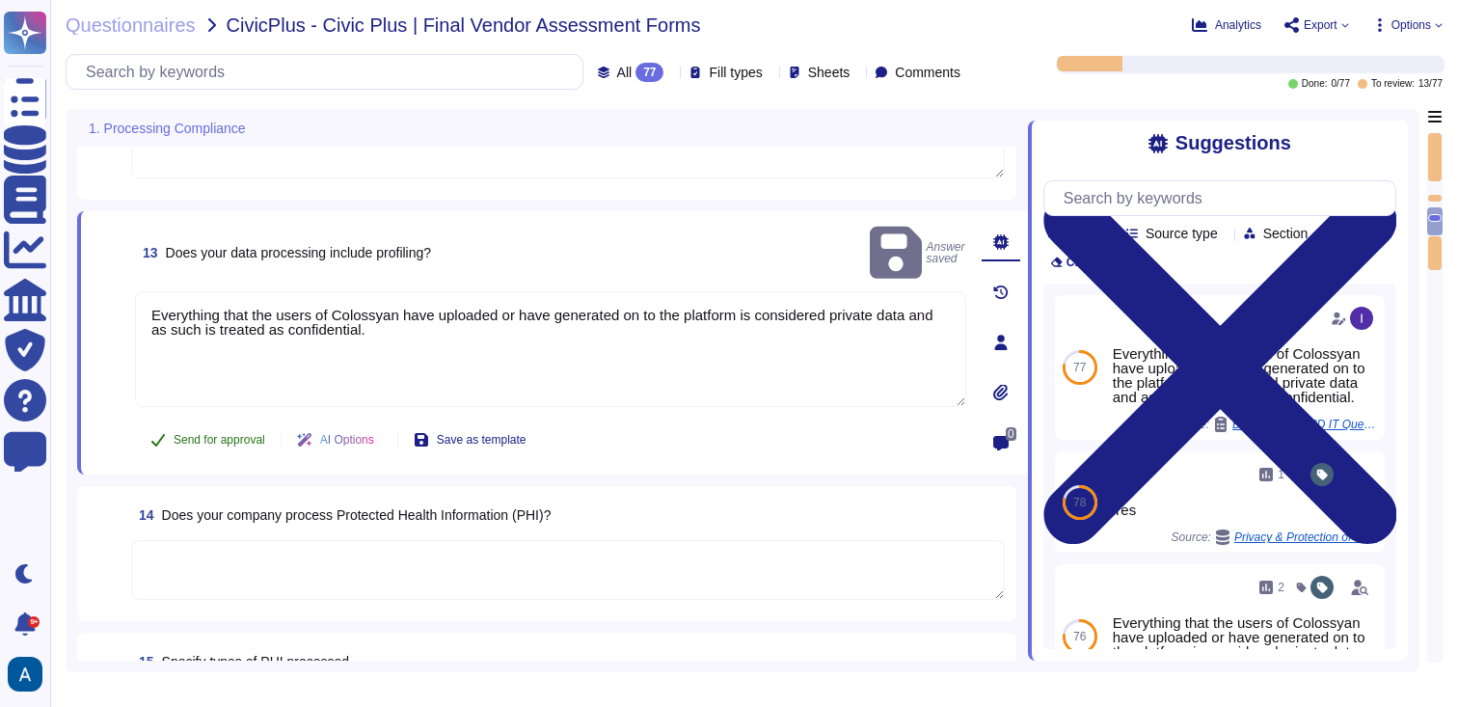
click at [261, 430] on button "Send for approval" at bounding box center [208, 439] width 146 height 39
click at [327, 547] on textarea at bounding box center [568, 570] width 874 height 60
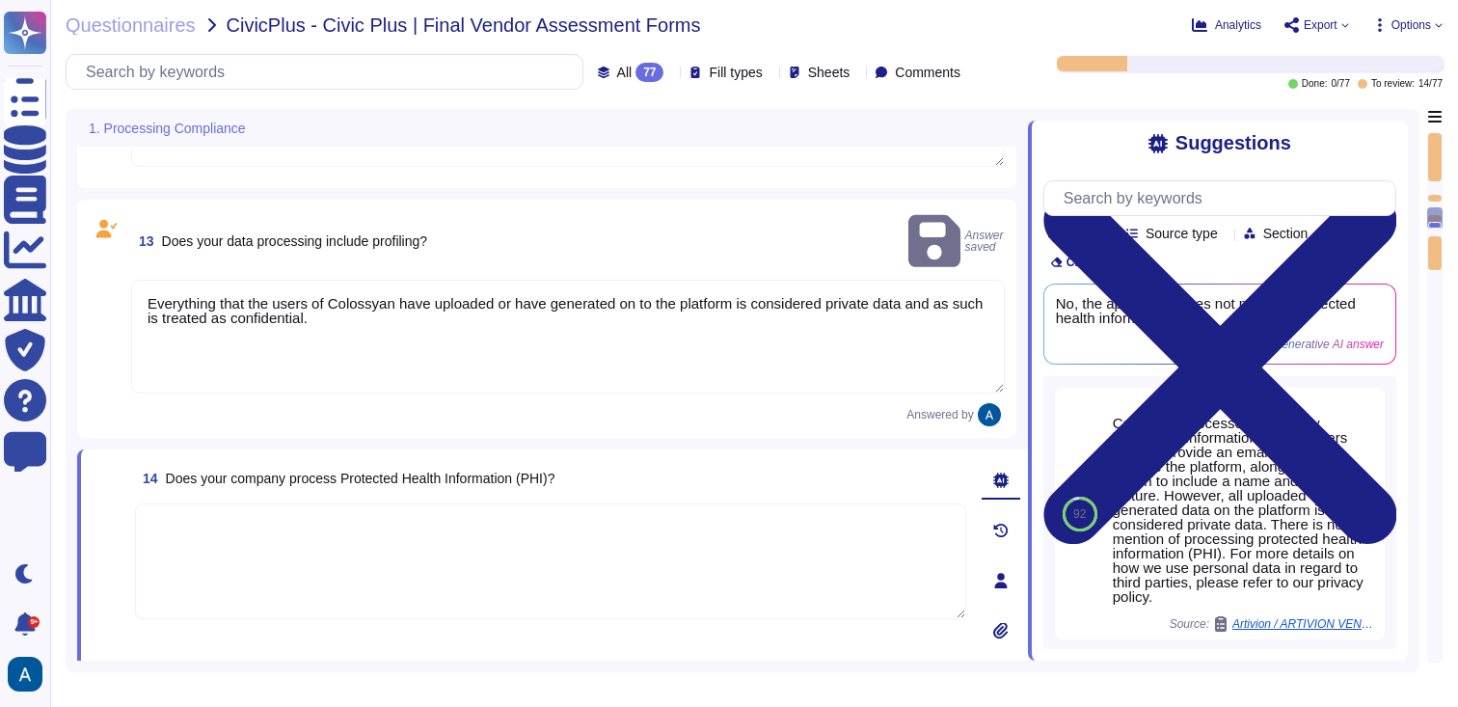
type textarea "[PERSON_NAME] has not appointed a data protection officer. This is because, bas…"
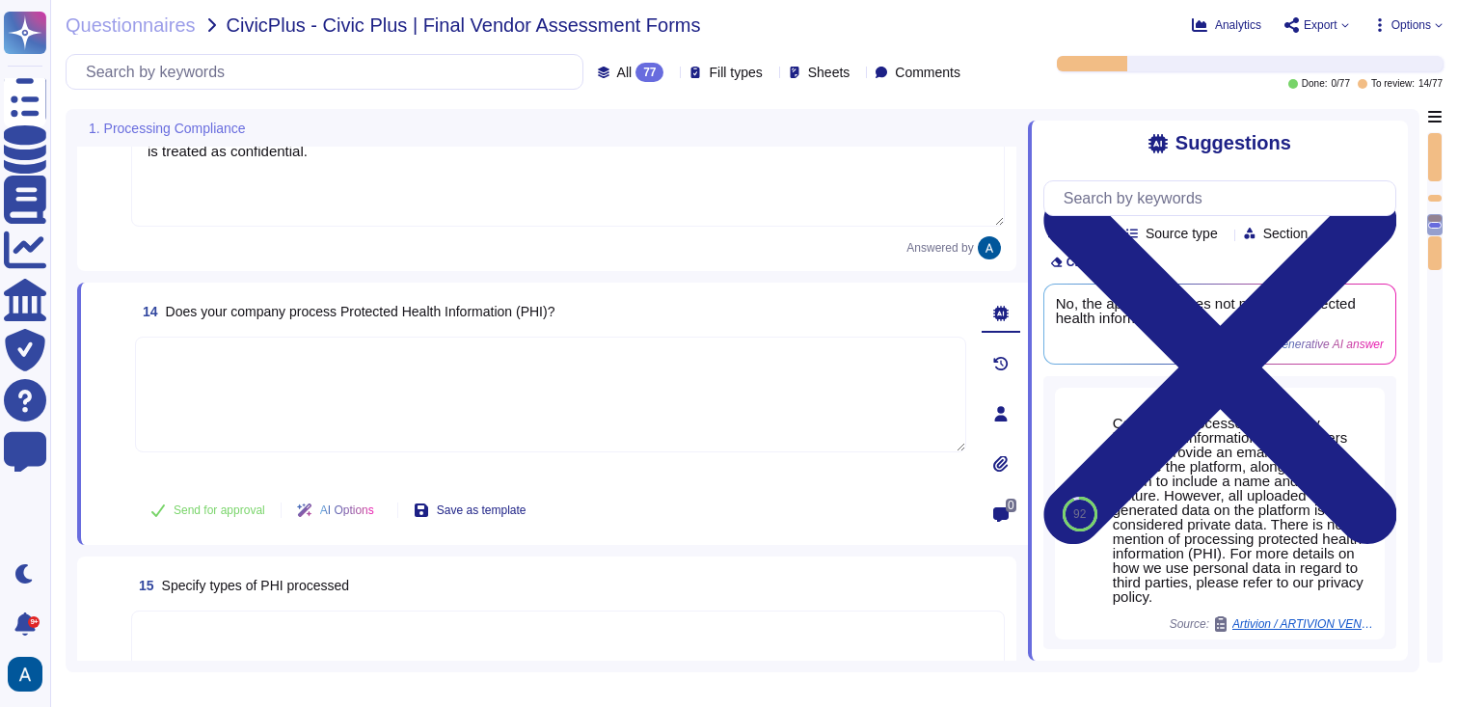
type textarea "SOC II Type II and GDPR Compliant."
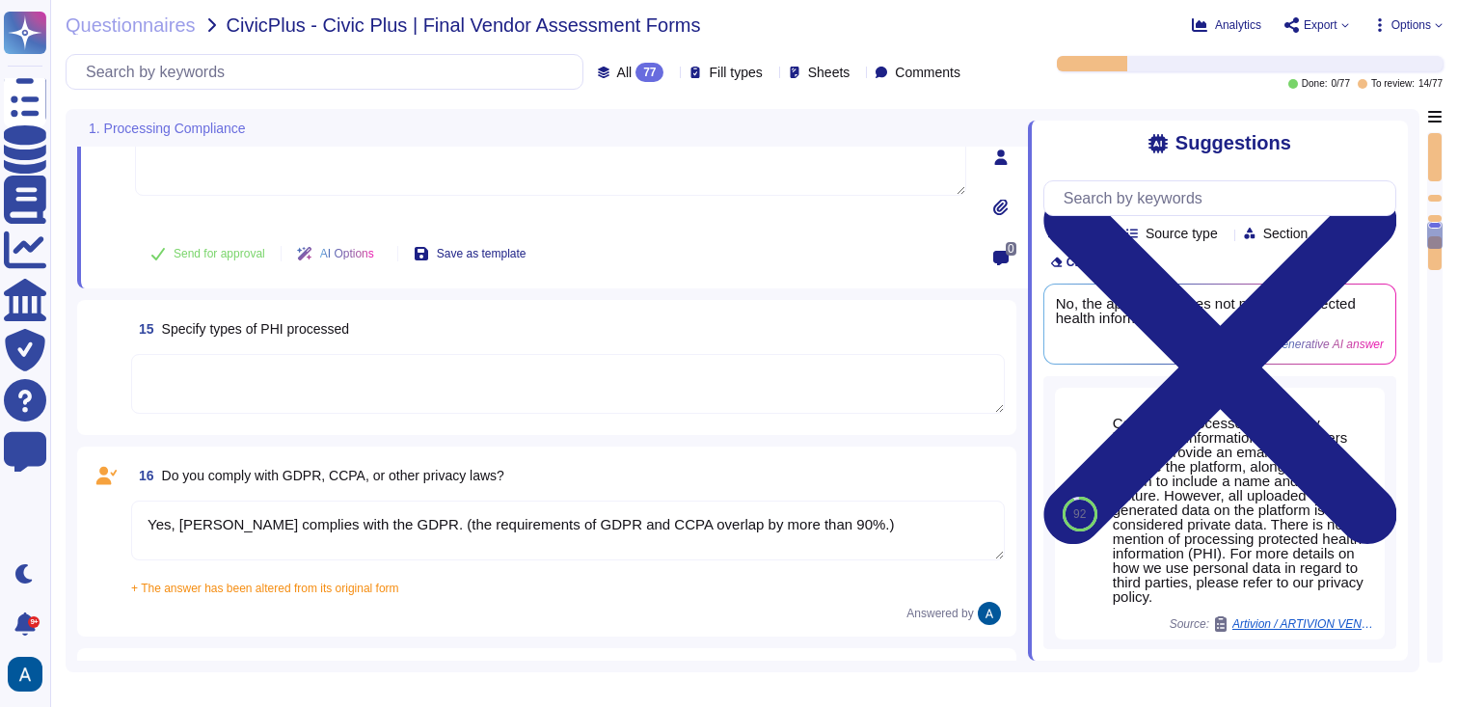
type textarea "Yes"
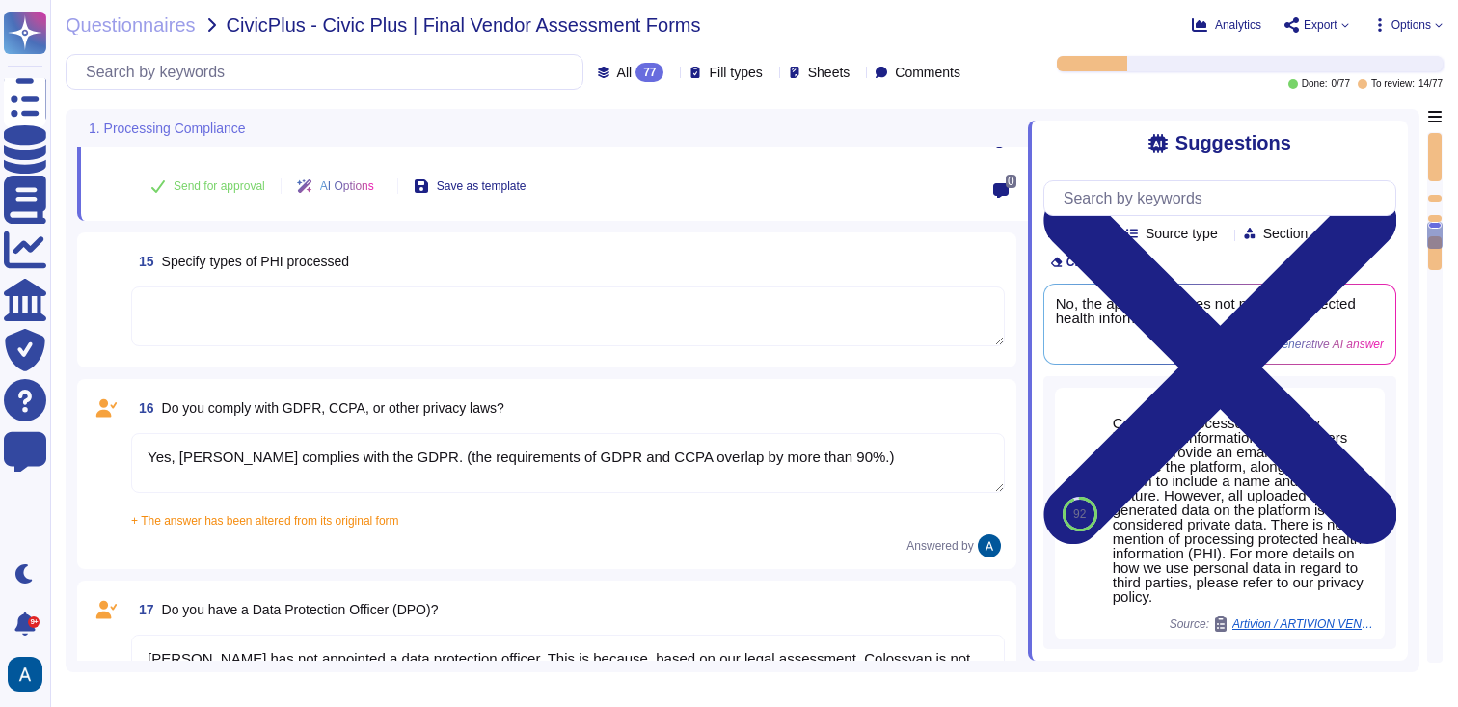
type textarea "No, [PERSON_NAME] does not have any major incidents in the past. The status of …"
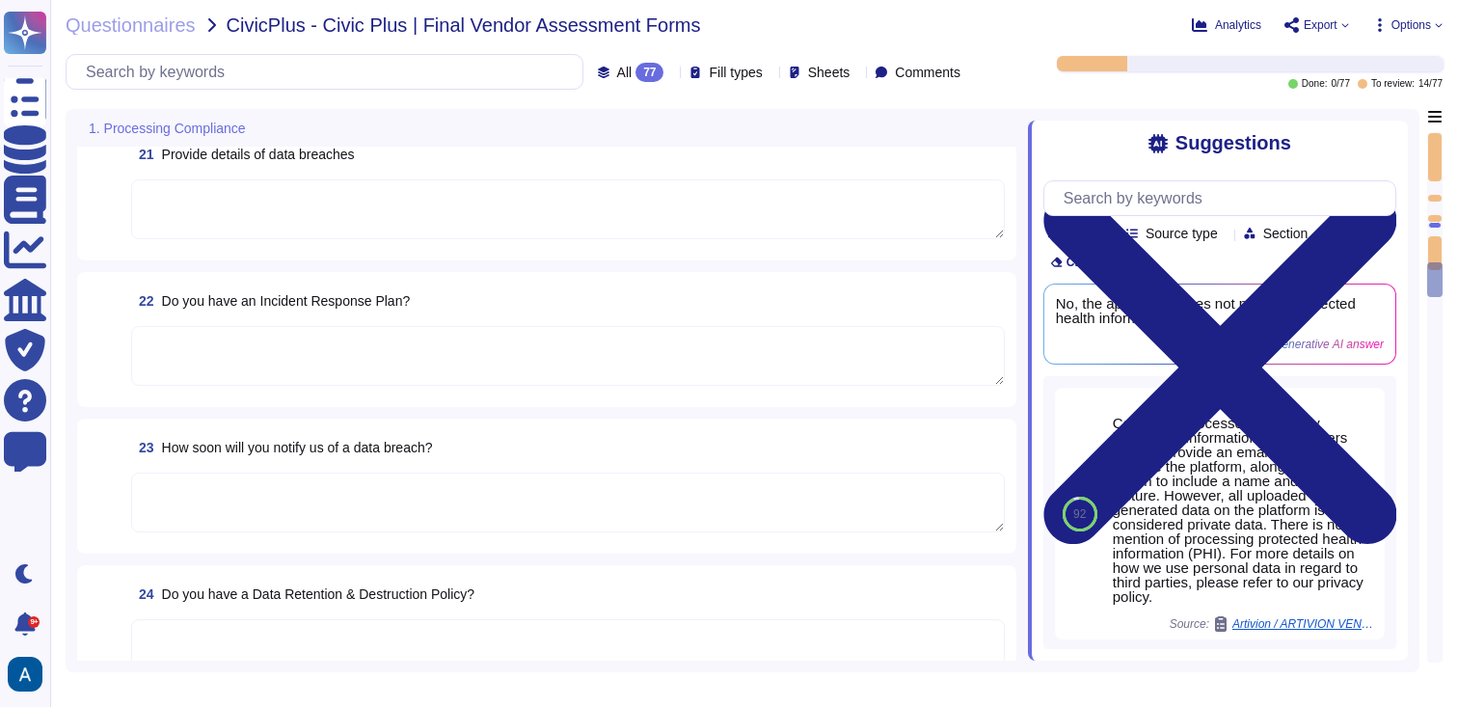
scroll to position [3388, 0]
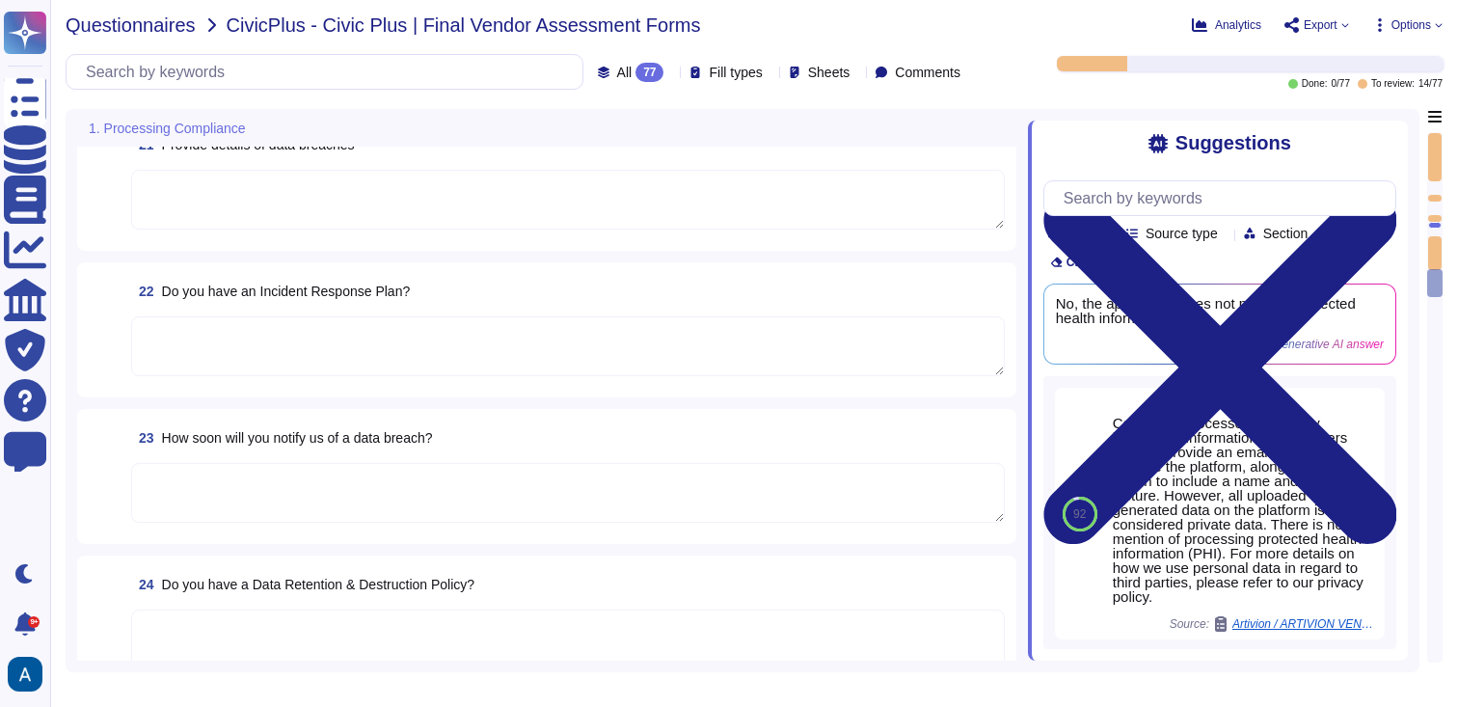
click at [142, 24] on span "Questionnaires" at bounding box center [131, 24] width 130 height 19
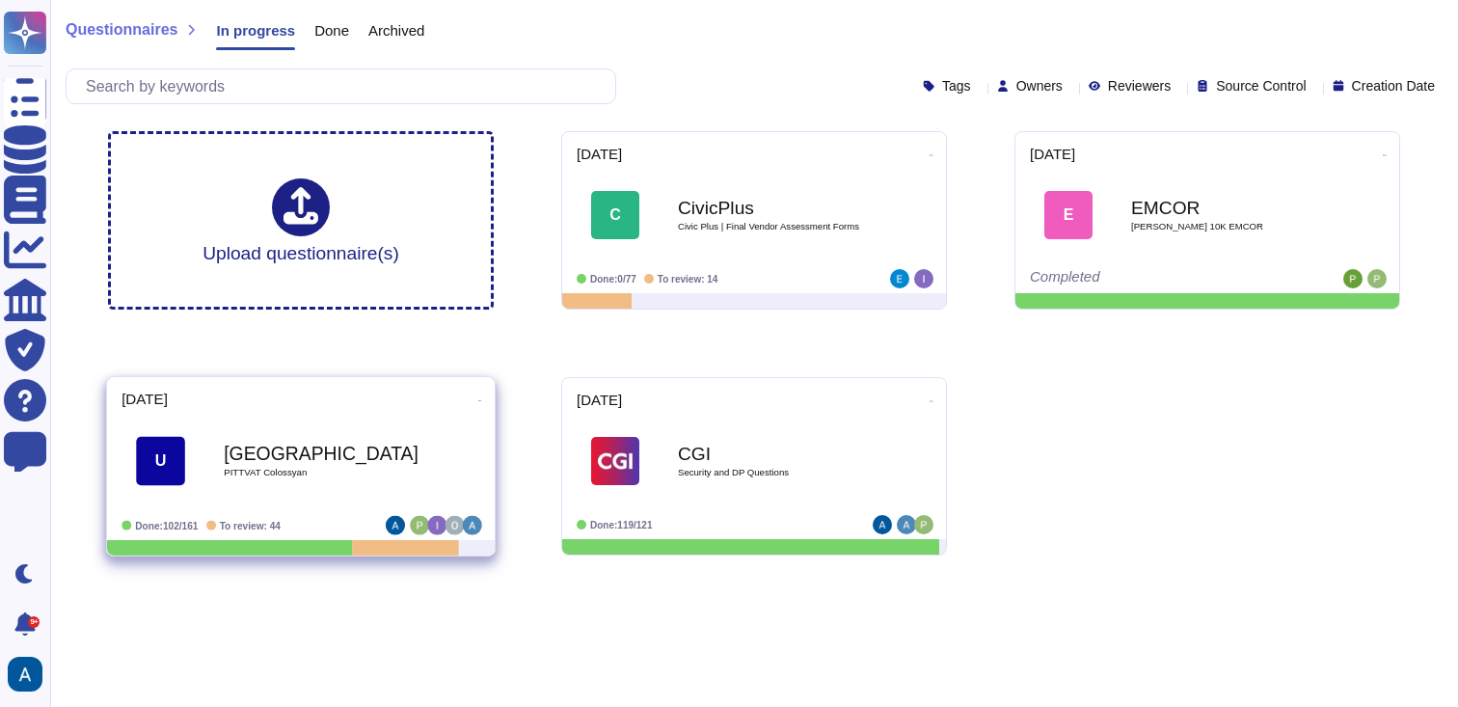
click at [372, 445] on b "[GEOGRAPHIC_DATA]" at bounding box center [321, 454] width 195 height 18
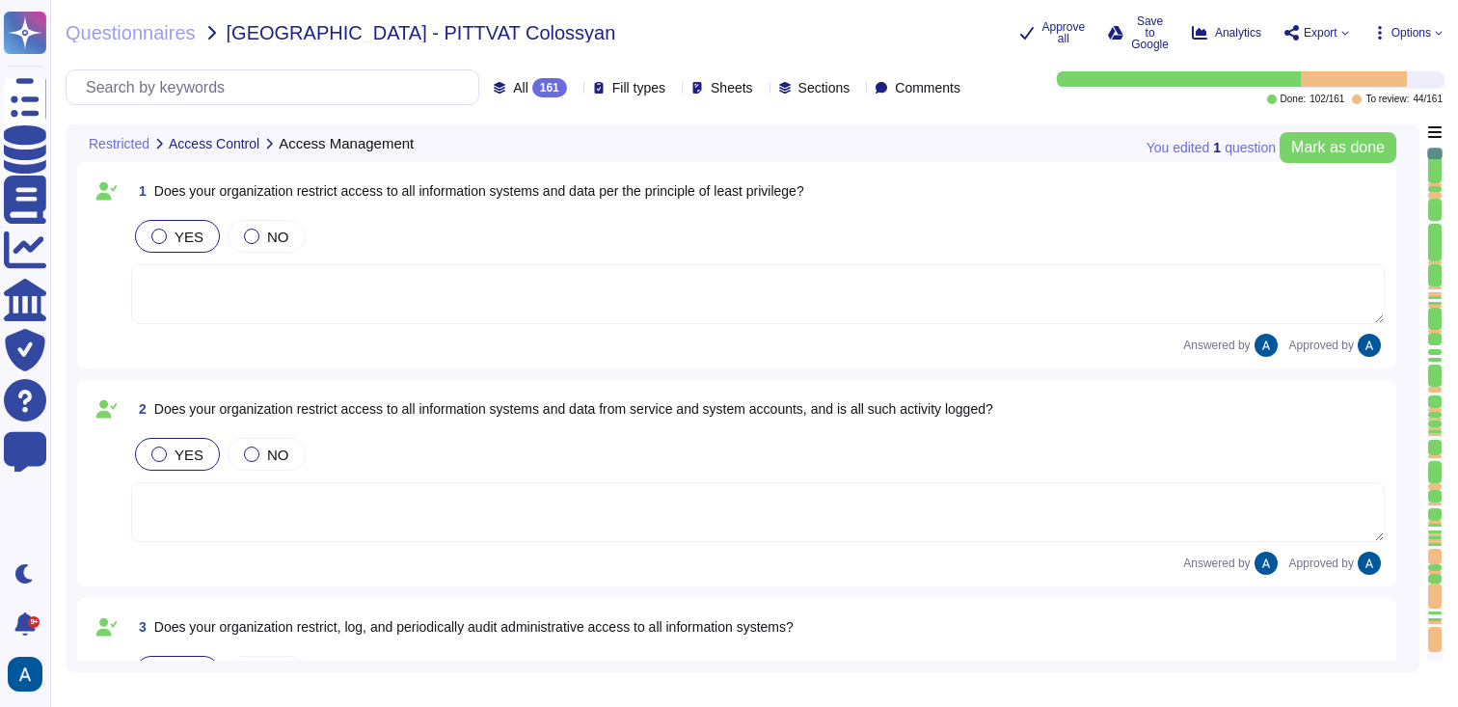
click at [1435, 552] on div at bounding box center [1435, 556] width 14 height 15
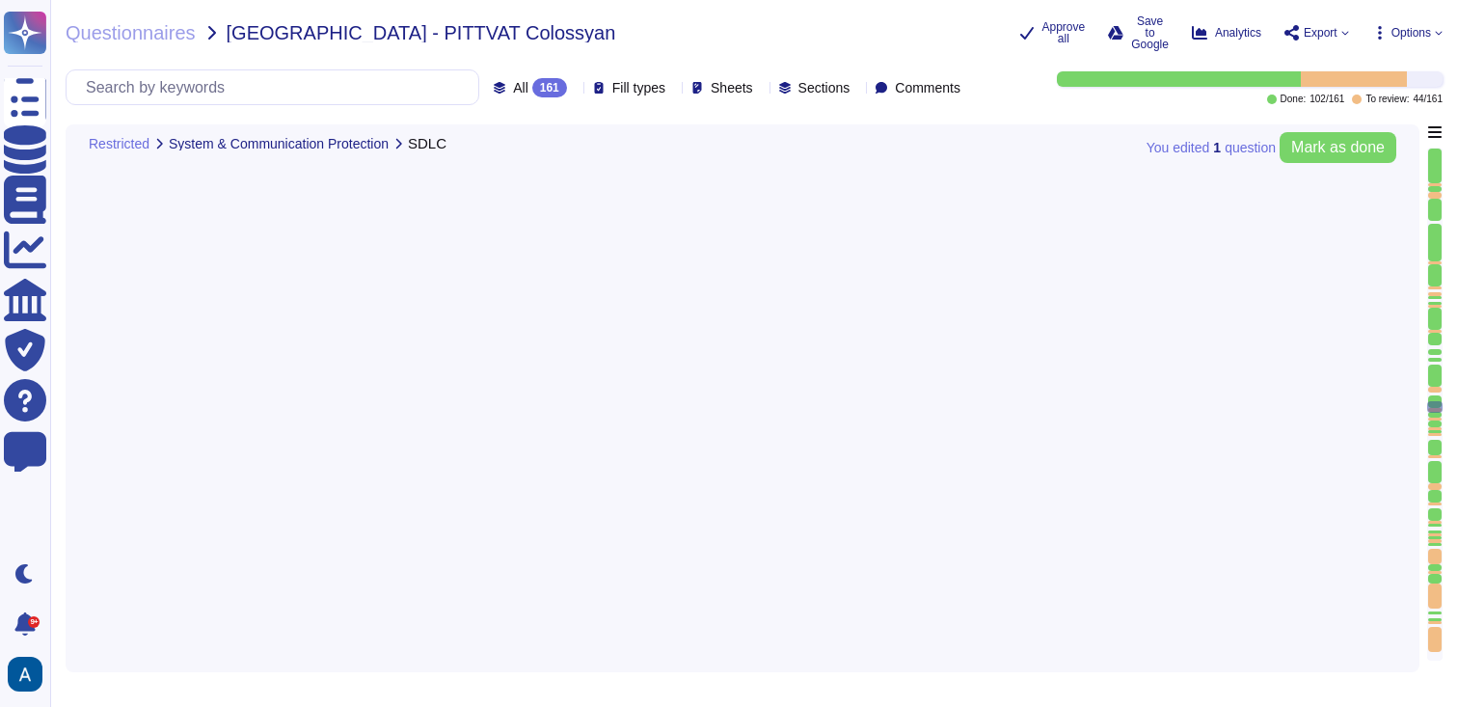
type textarea "Yes, our organization's SDLC processes include peer reviews, where significant …"
type textarea "Yes, our organization has documented processes and procedures in place to ident…"
type textarea "Yes, our organization has documented processes and procedures in place to grant…"
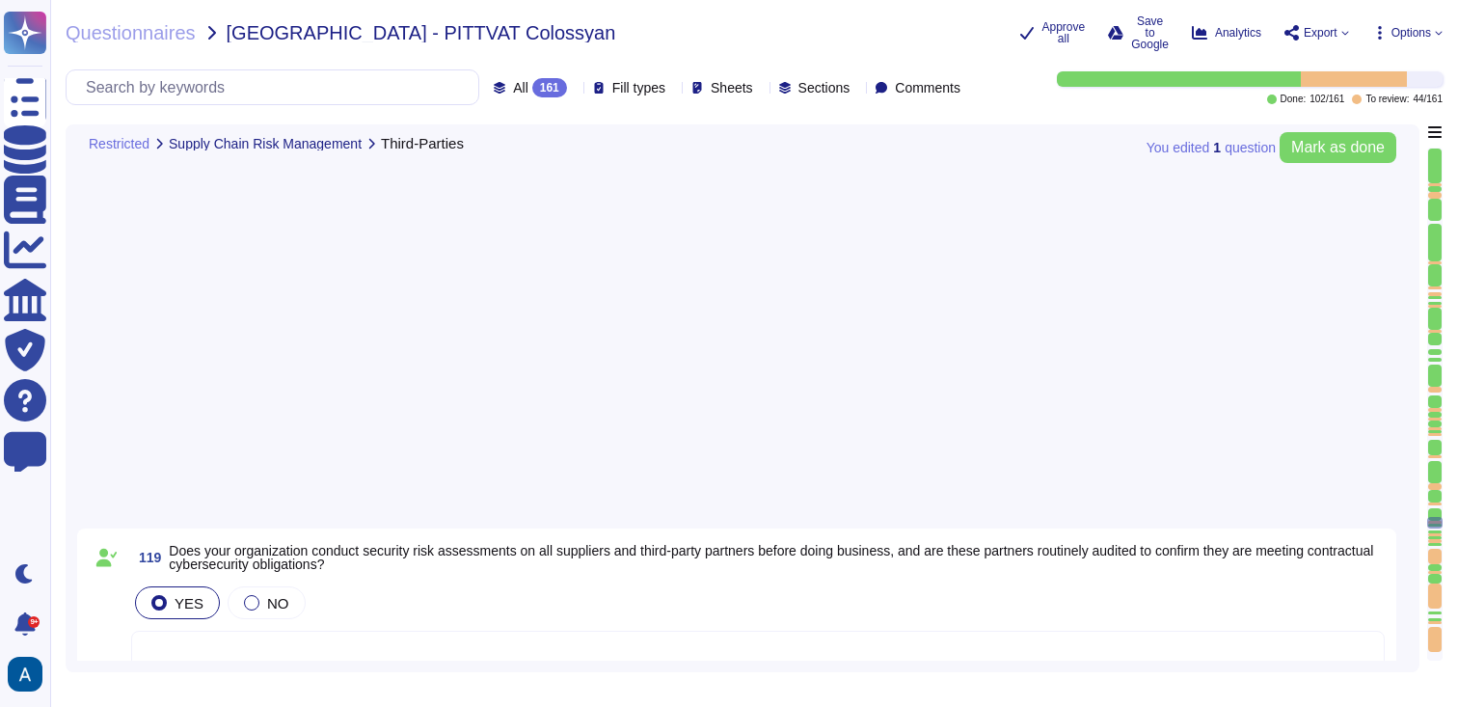
type textarea "No, certain activities are strictly prohibited, including sharing information f…"
type textarea "Colossyan cloud service provider is AWS. Our data centers are located in [GEOGR…"
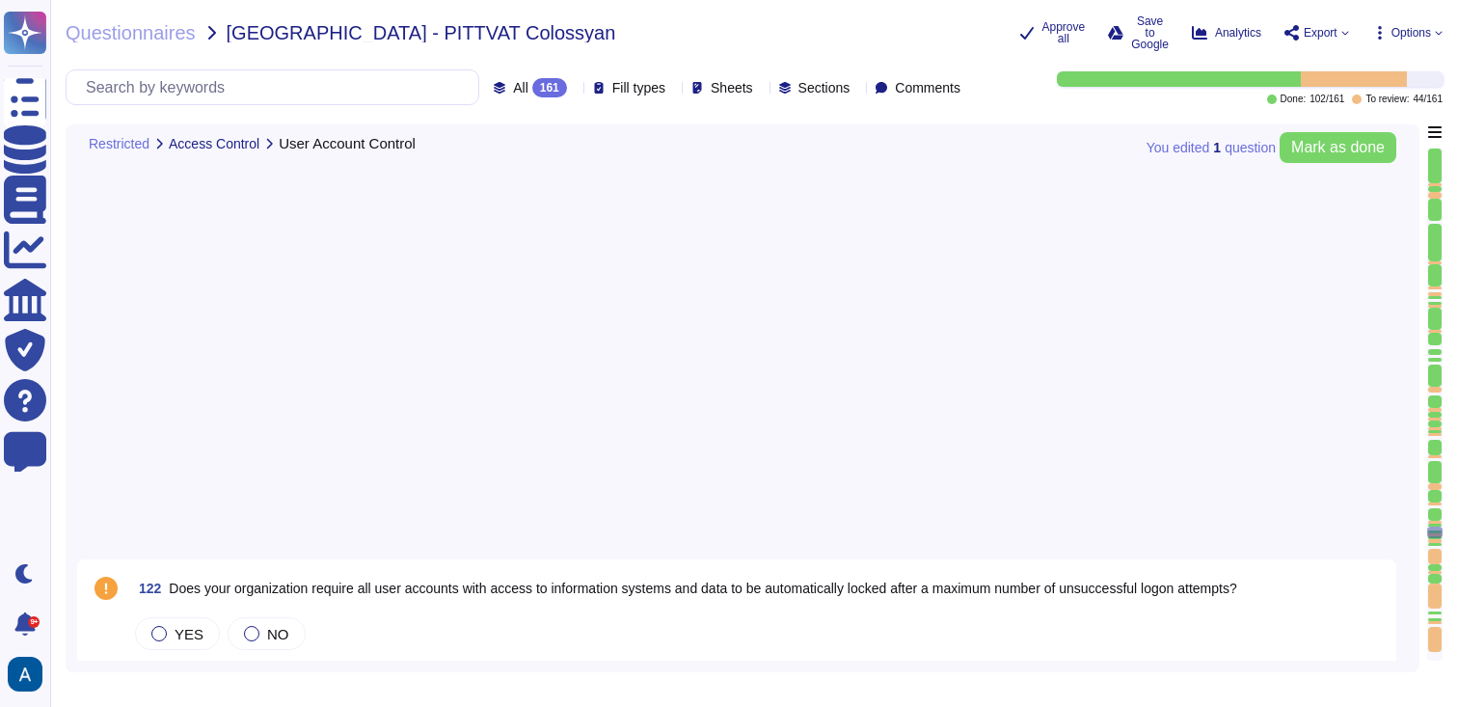
type textarea "User accounts shall be promptly disabled or removed when users leave the organi…"
type textarea "Colossyan Inc requires that all personnel have a unique user identifier for sys…"
type textarea "Yes, our organization prohibits the reuse of user IDs. User IDs shall not be re…"
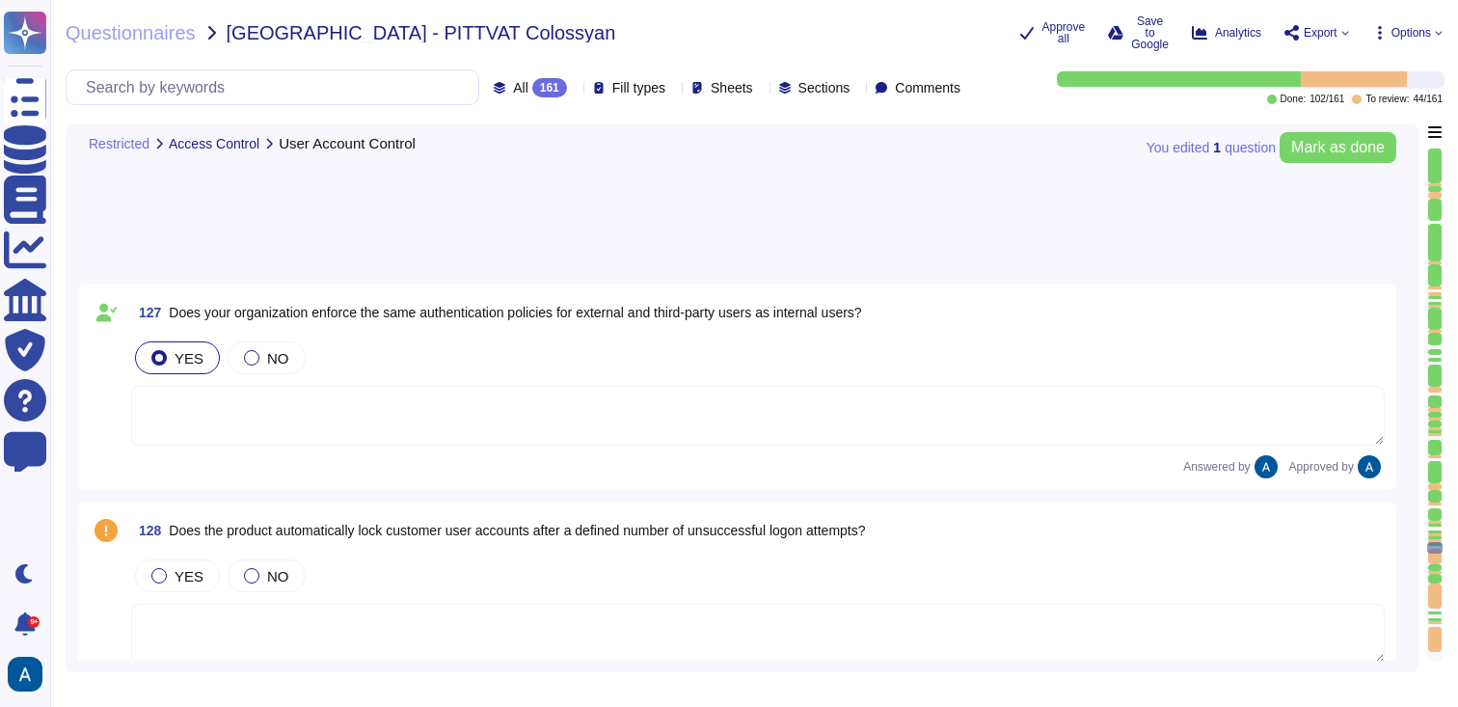
type textarea "Yes, the application can be configured to enforce a timeout after a specified p…"
type textarea "ID token expiration is 10 hours"
type textarea "Yes, our organization has established, approved, and reviewed vulnerability man…"
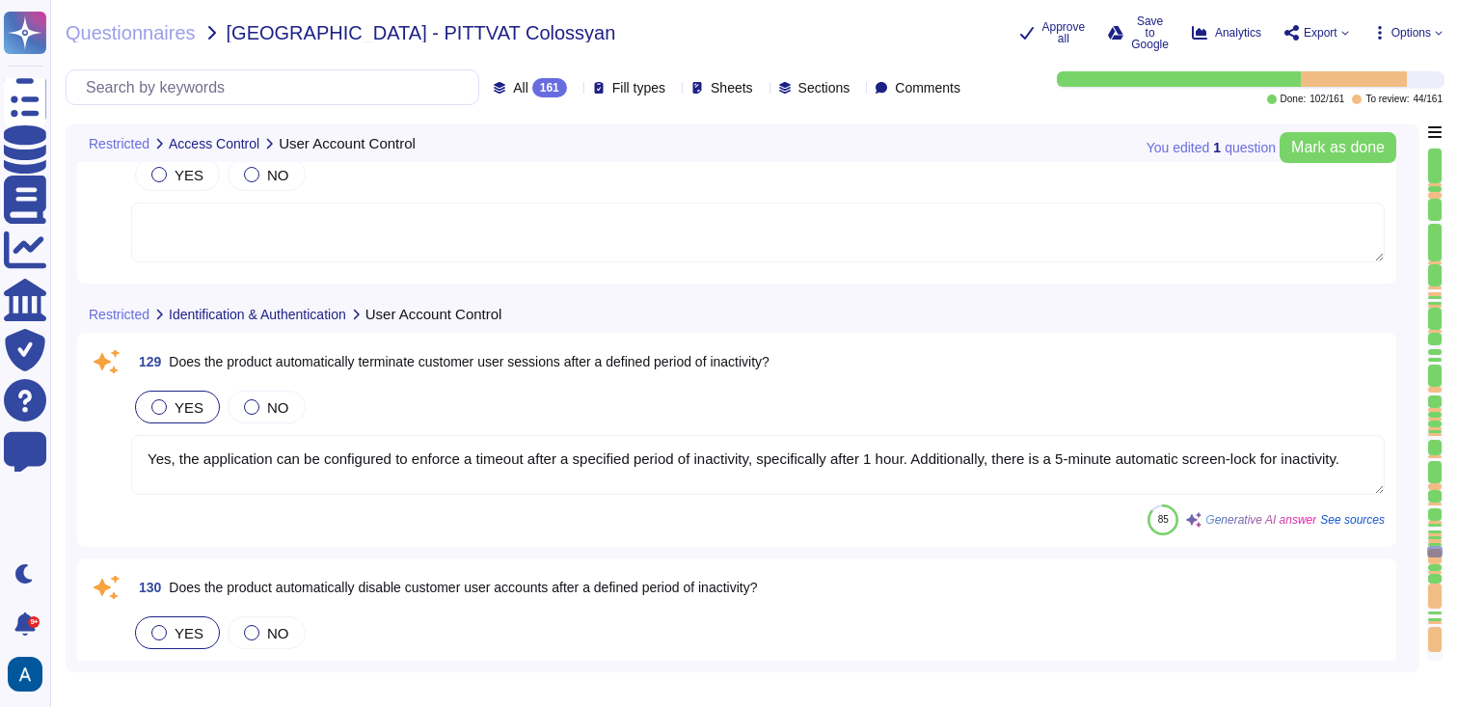
type textarea "Yes, our organization remediates vulnerabilities in information systems based o…"
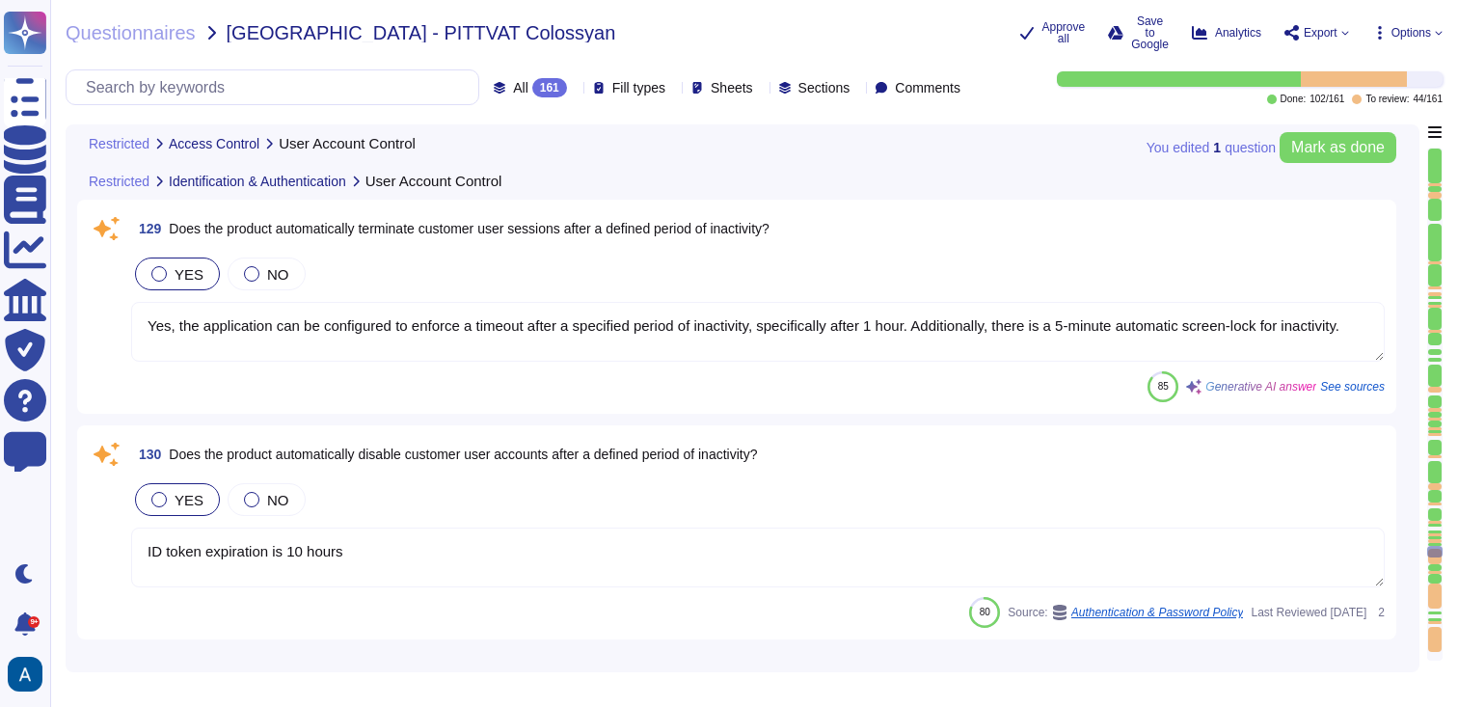
scroll to position [29151, 0]
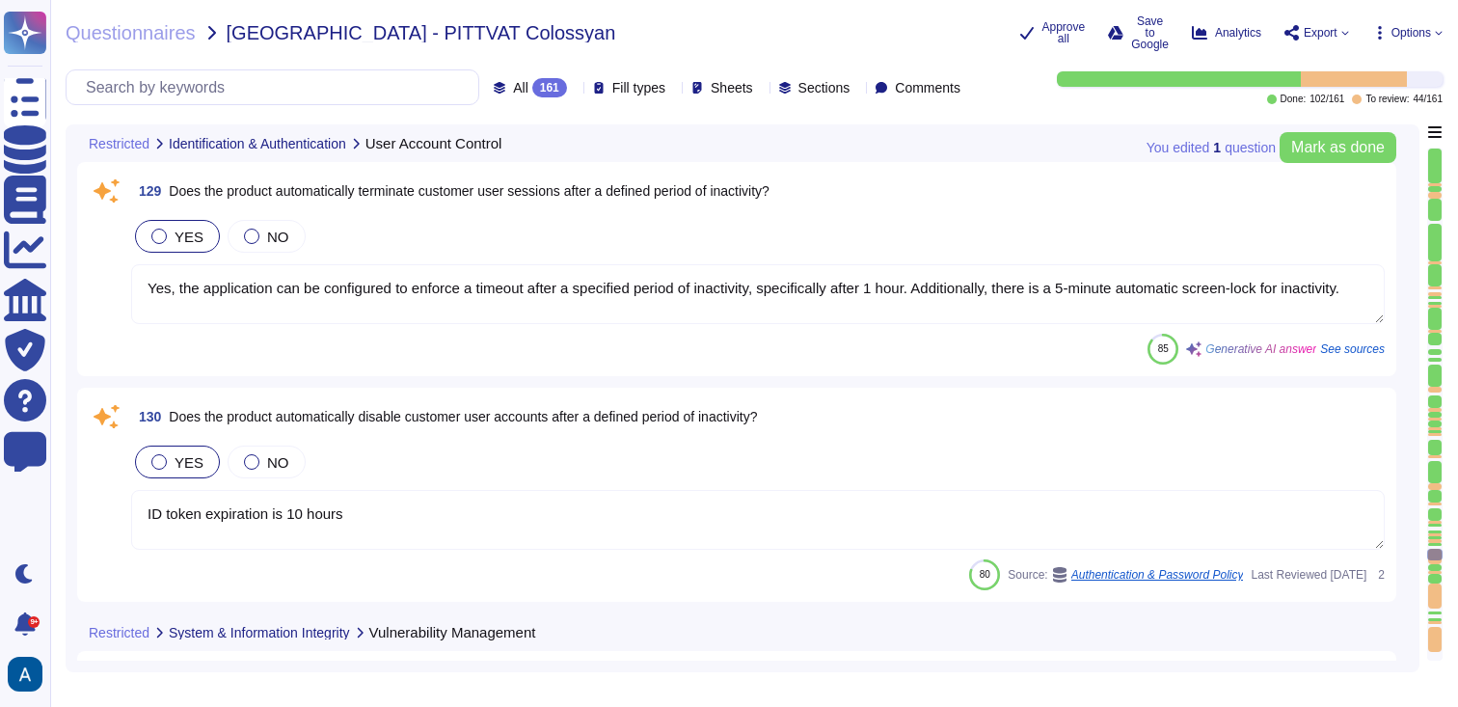
click at [362, 305] on textarea "Yes, the application can be configured to enforce a timeout after a specified p…" at bounding box center [758, 294] width 1254 height 60
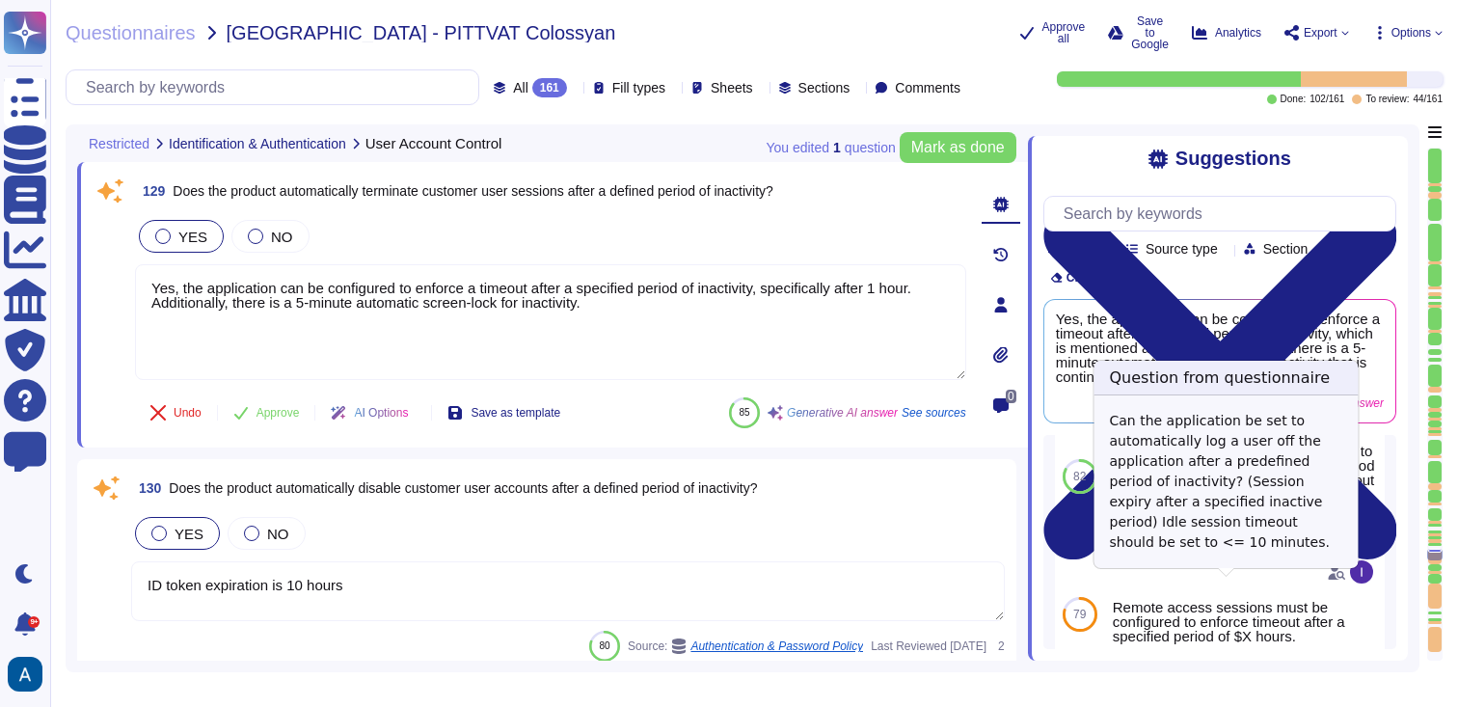
scroll to position [137, 0]
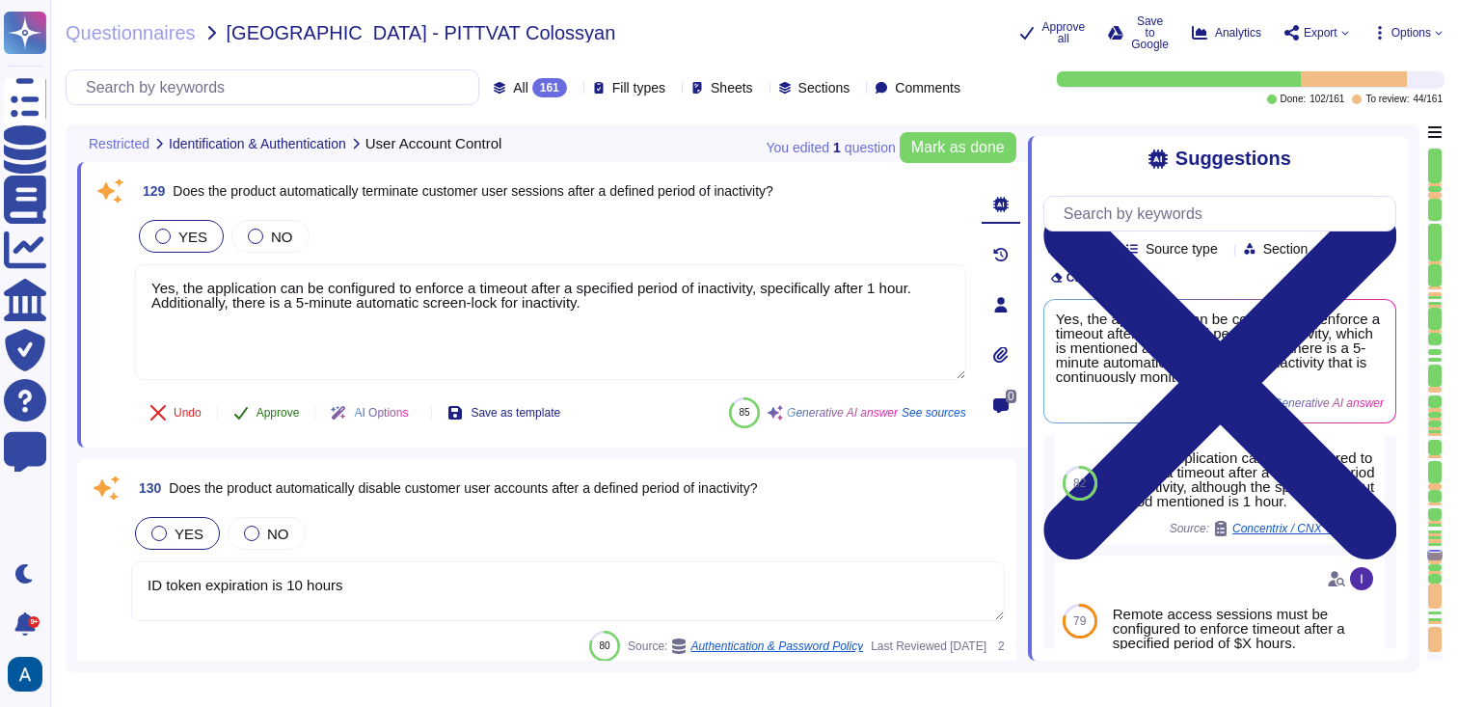
click at [266, 414] on span "Approve" at bounding box center [278, 413] width 43 height 12
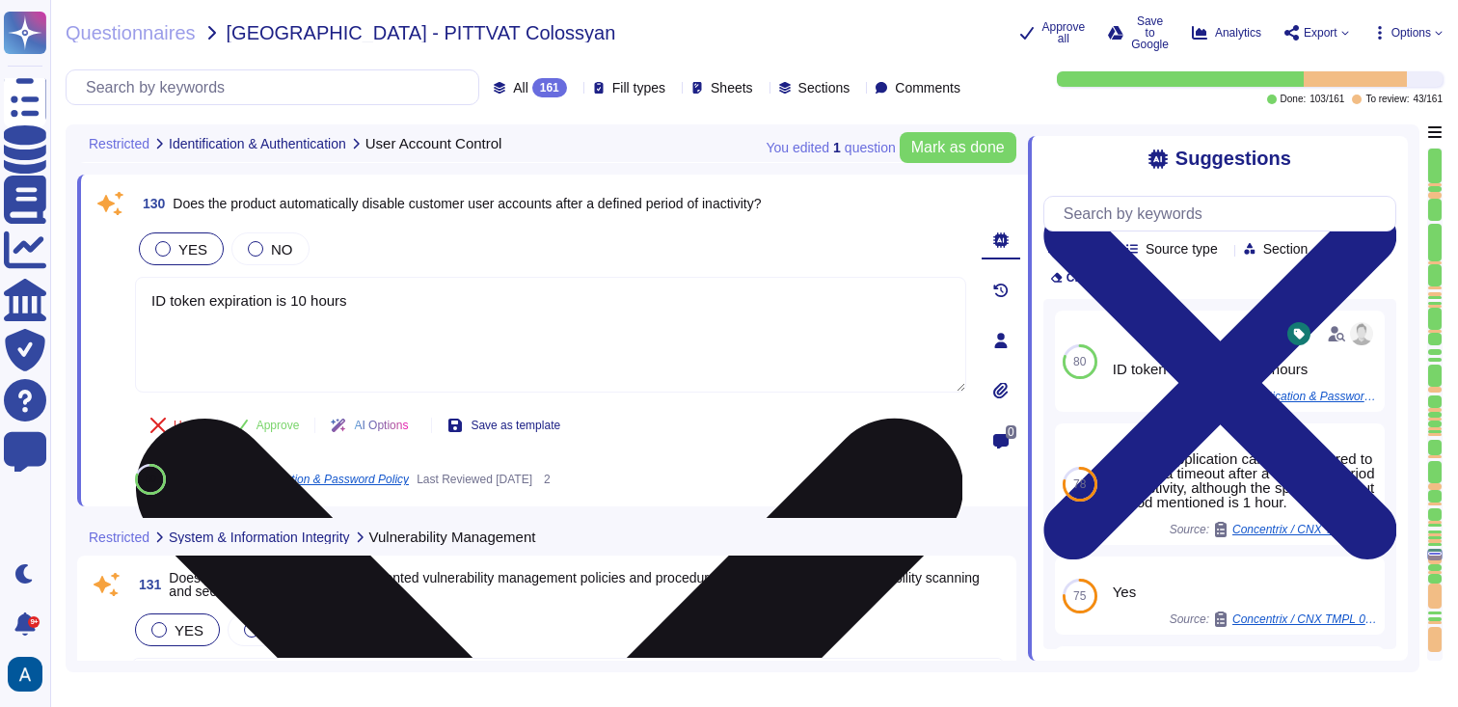
scroll to position [29369, 0]
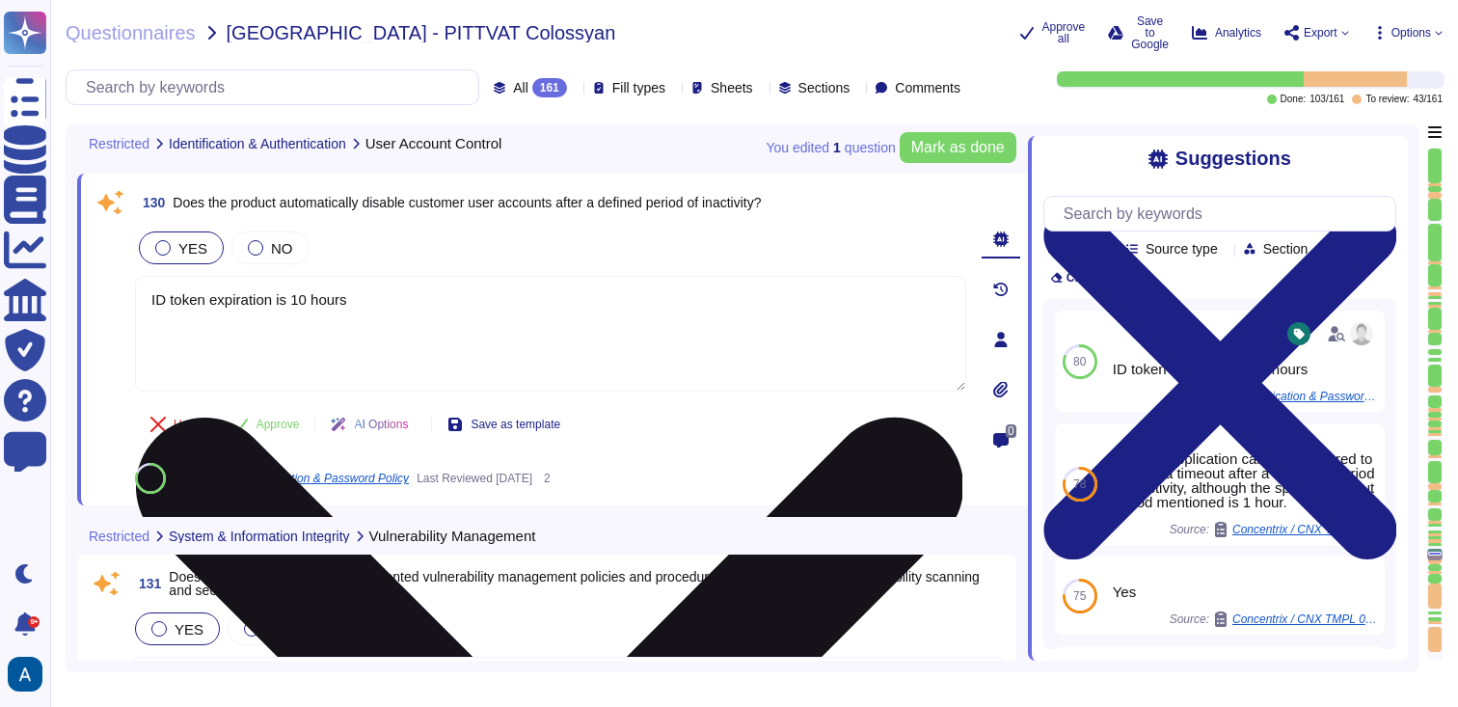
type textarea "Our vulnerability management process is available in Colossyan Trust Center (we…"
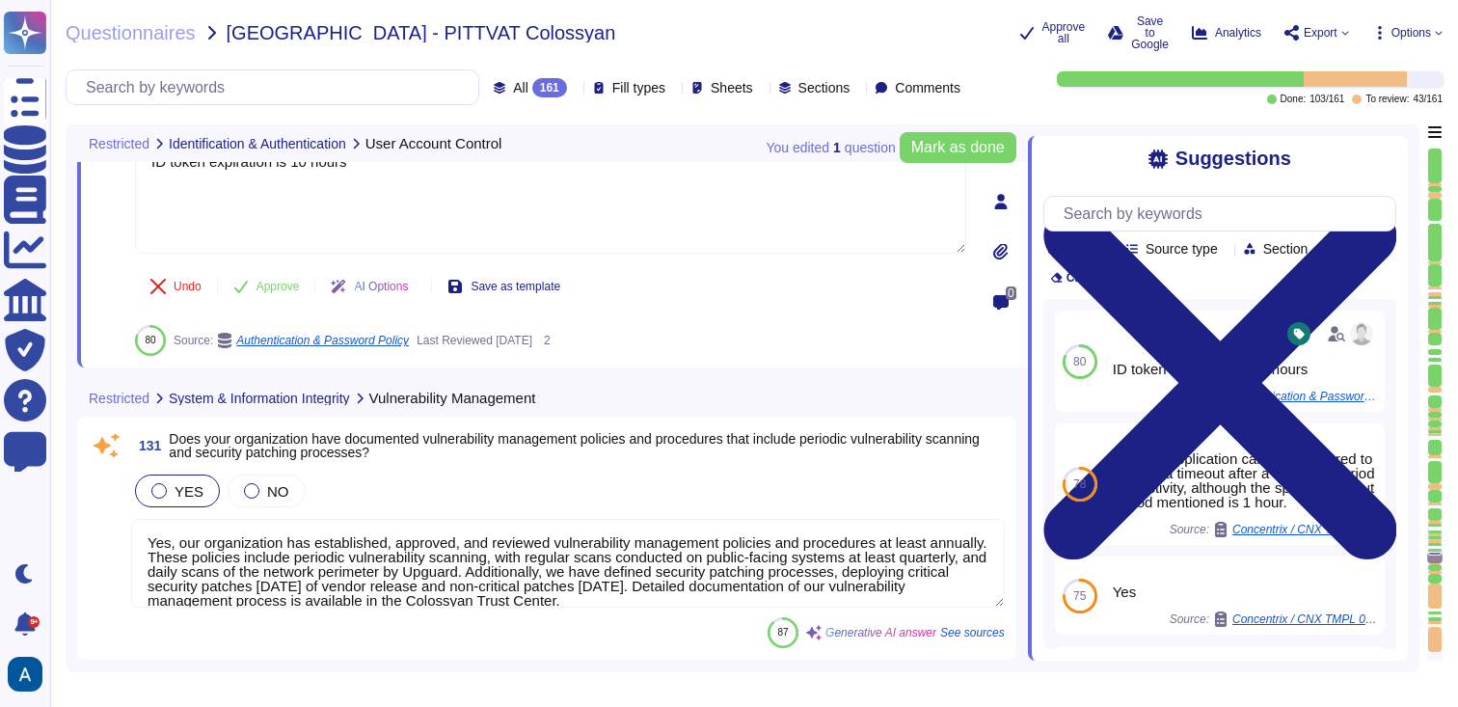
scroll to position [29509, 0]
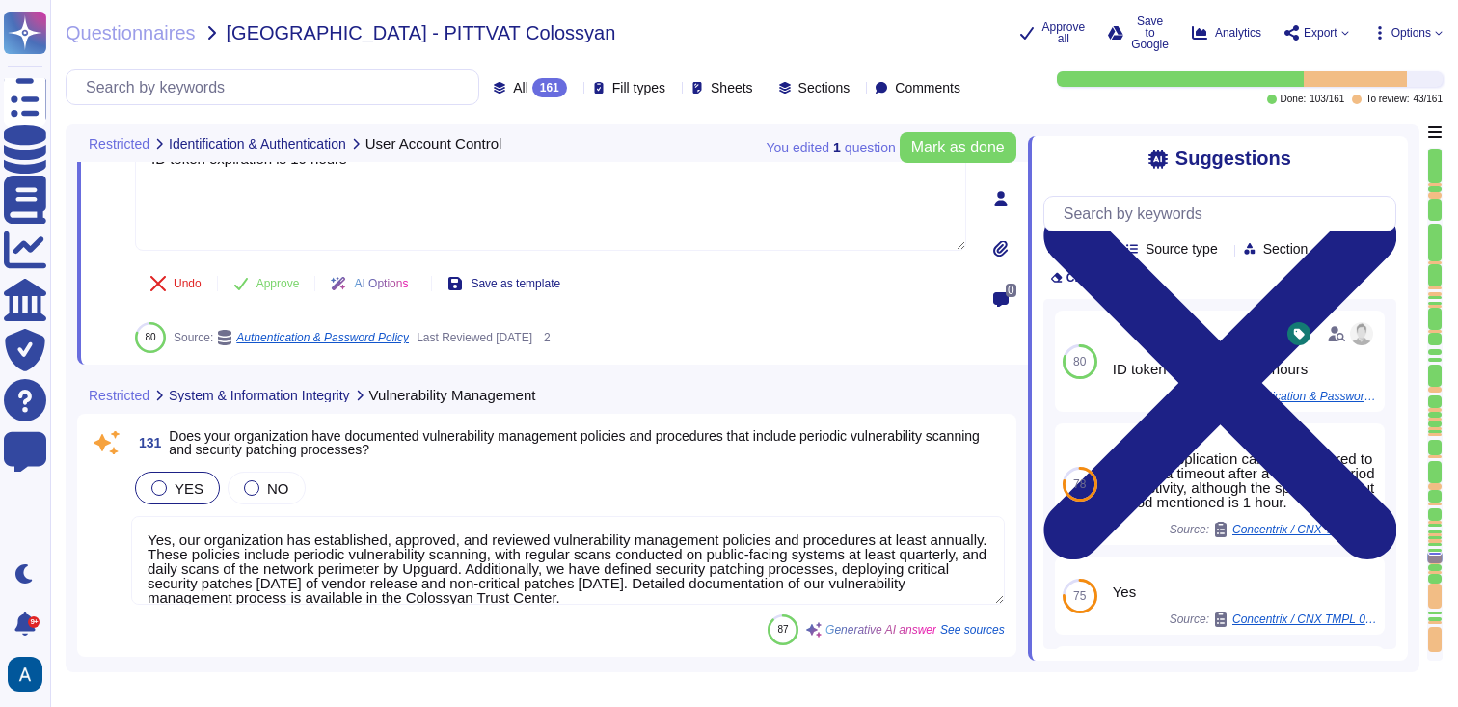
click at [408, 528] on textarea "Yes, our organization has established, approved, and reviewed vulnerability man…" at bounding box center [568, 560] width 874 height 89
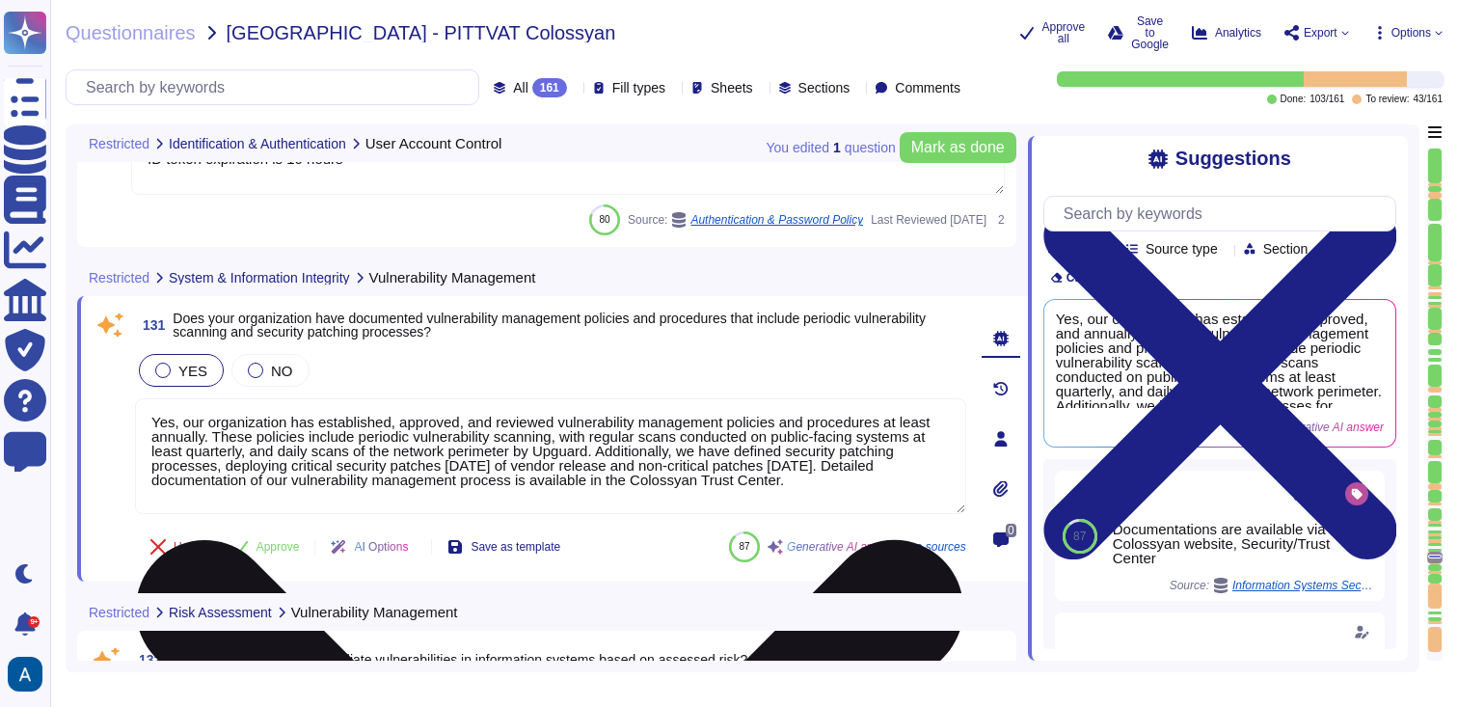
click at [754, 456] on textarea "Yes, our organization has established, approved, and reviewed vulnerability man…" at bounding box center [550, 456] width 831 height 116
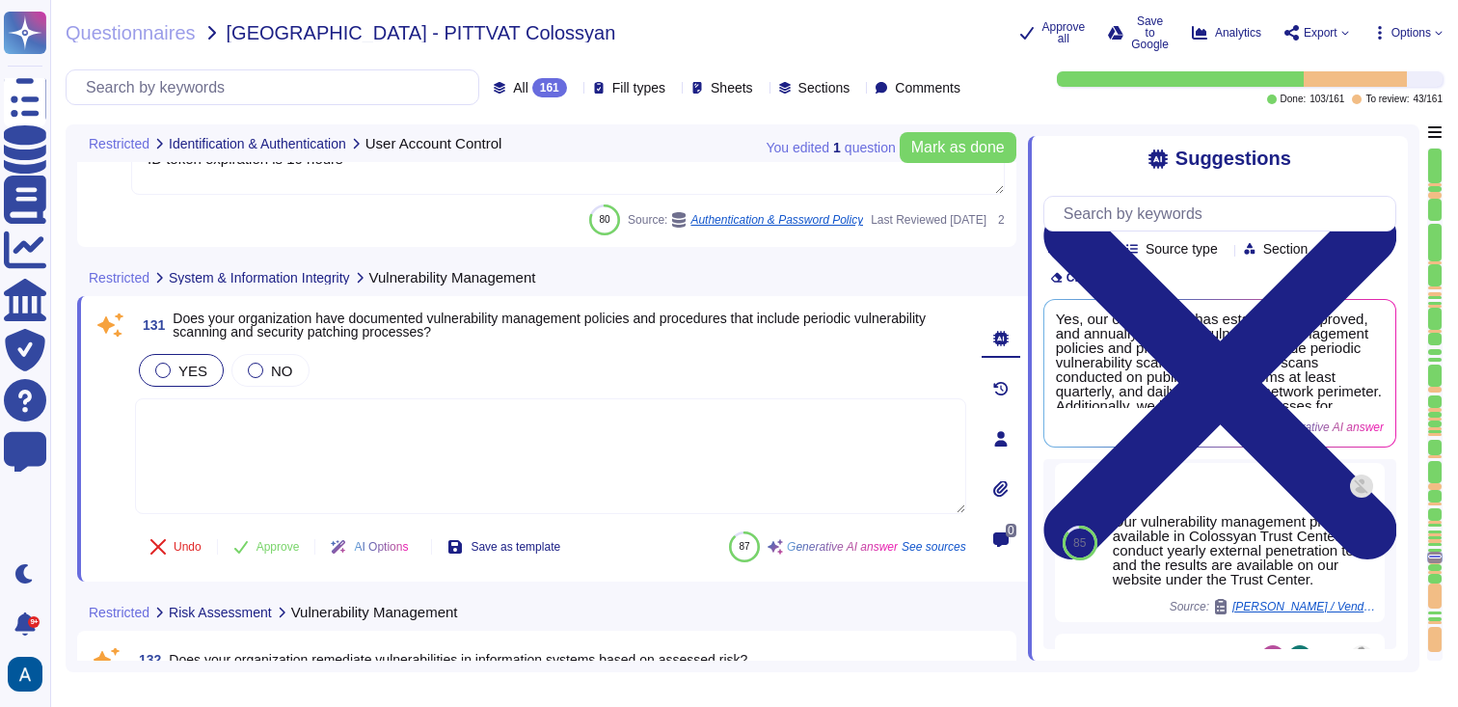
scroll to position [1424, 0]
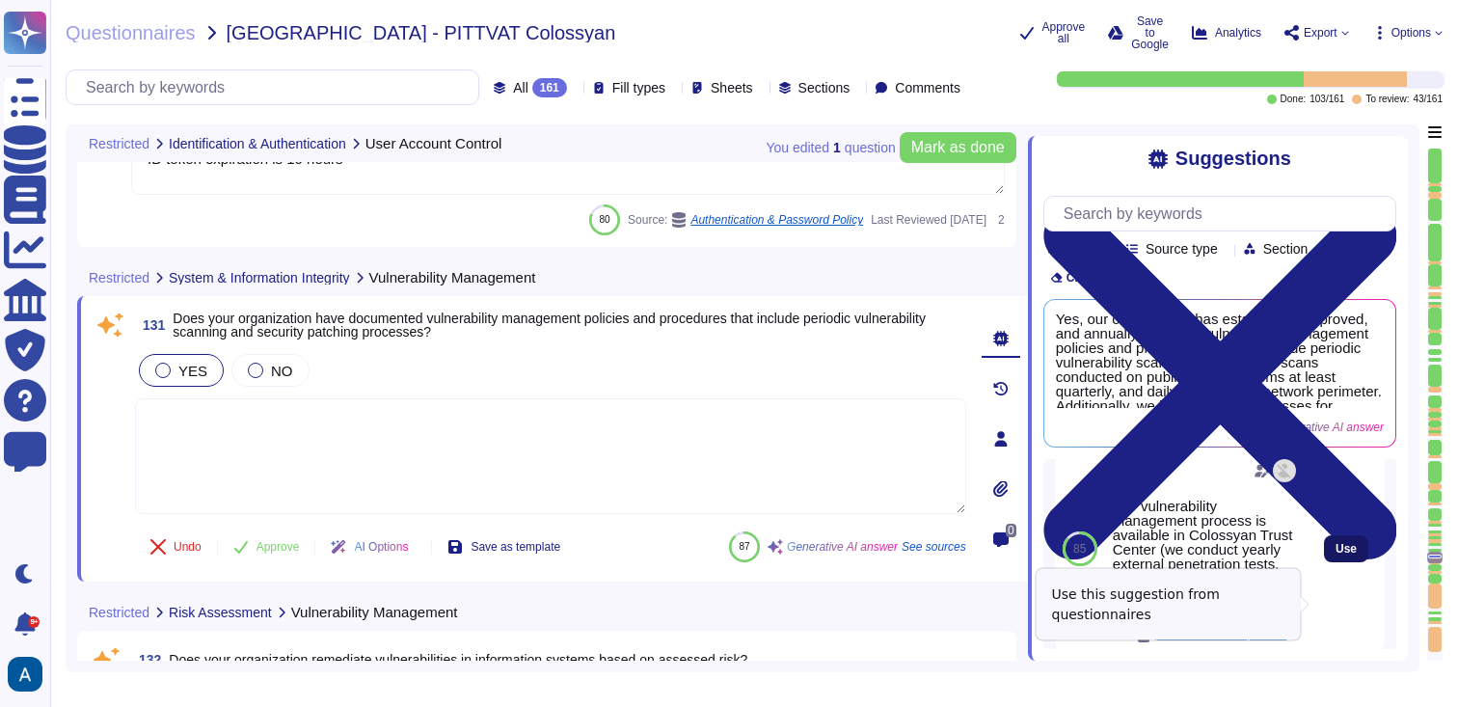
click at [1336, 554] on span "Use" at bounding box center [1346, 549] width 21 height 12
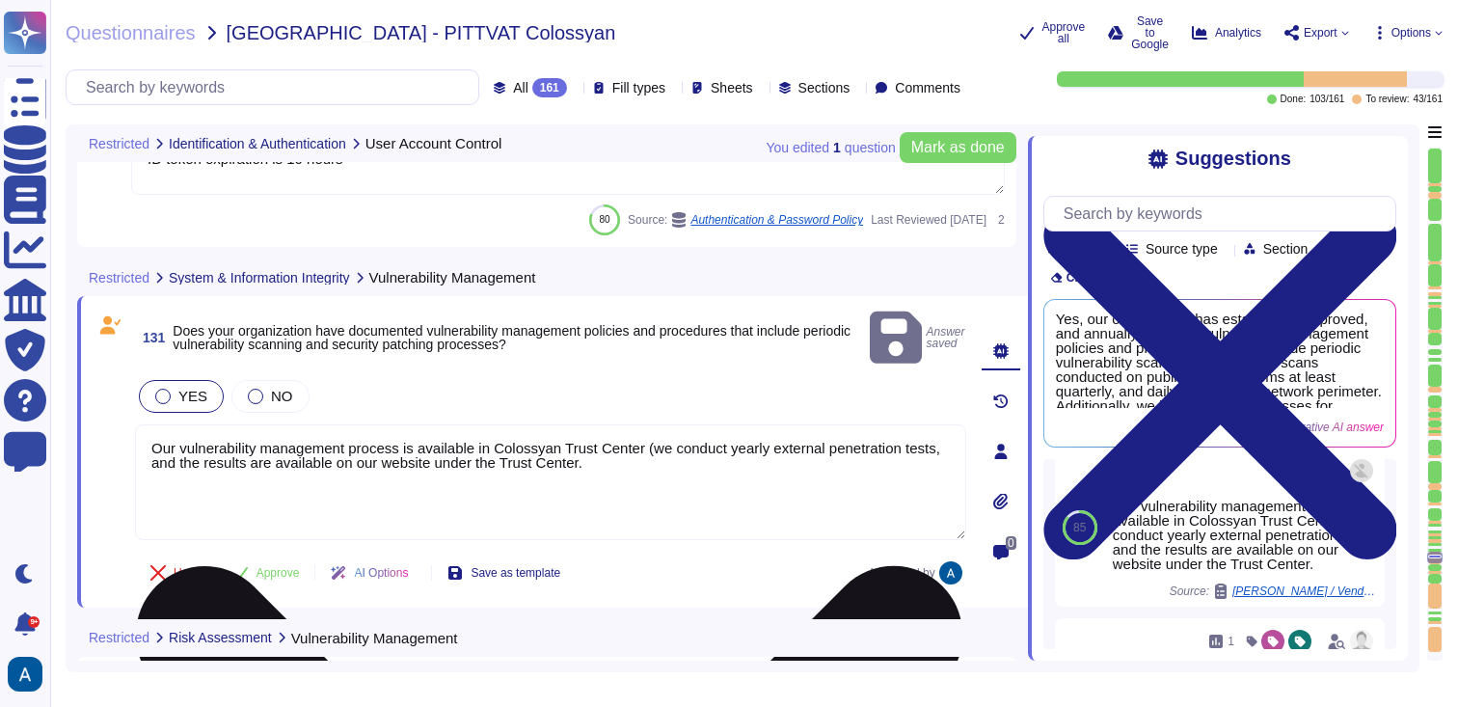
click at [870, 435] on textarea "Our vulnerability management process is available in Colossyan Trust Center (we…" at bounding box center [550, 482] width 831 height 116
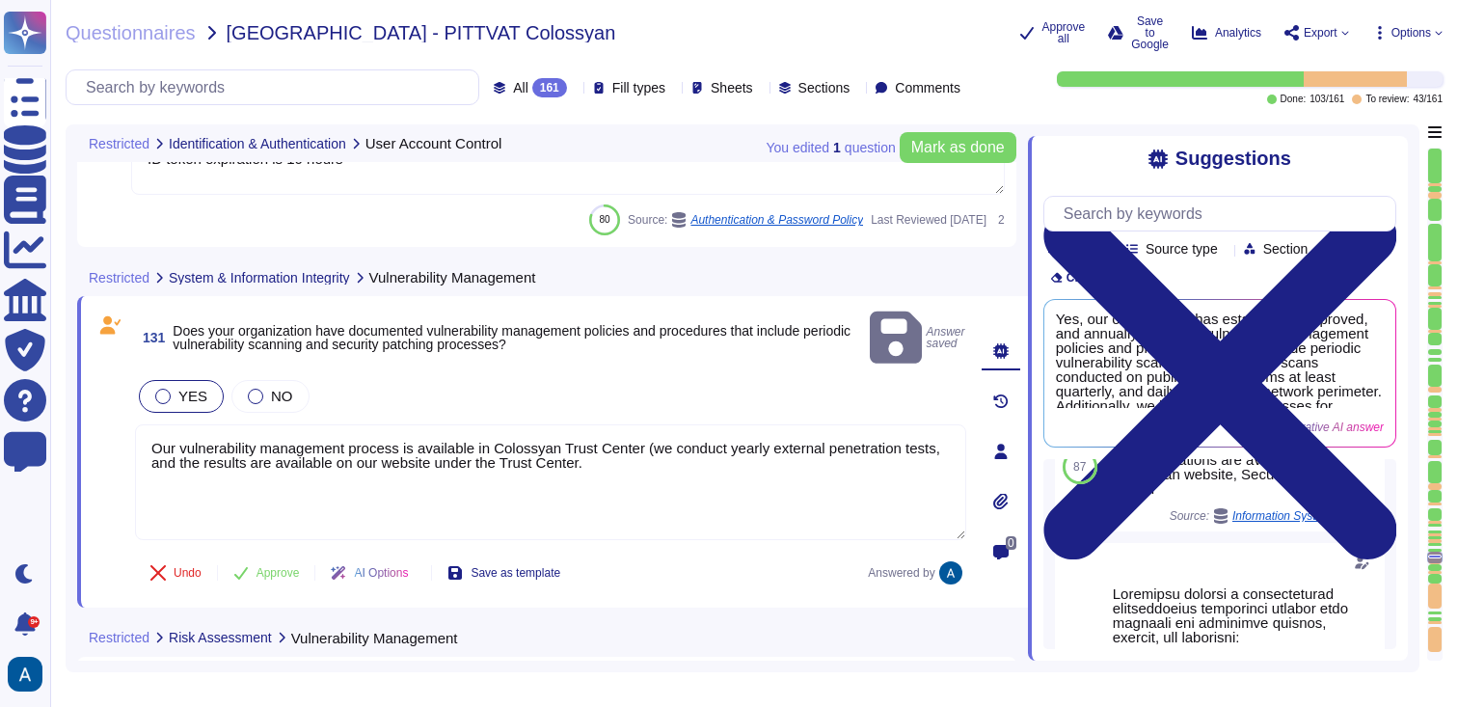
scroll to position [0, 0]
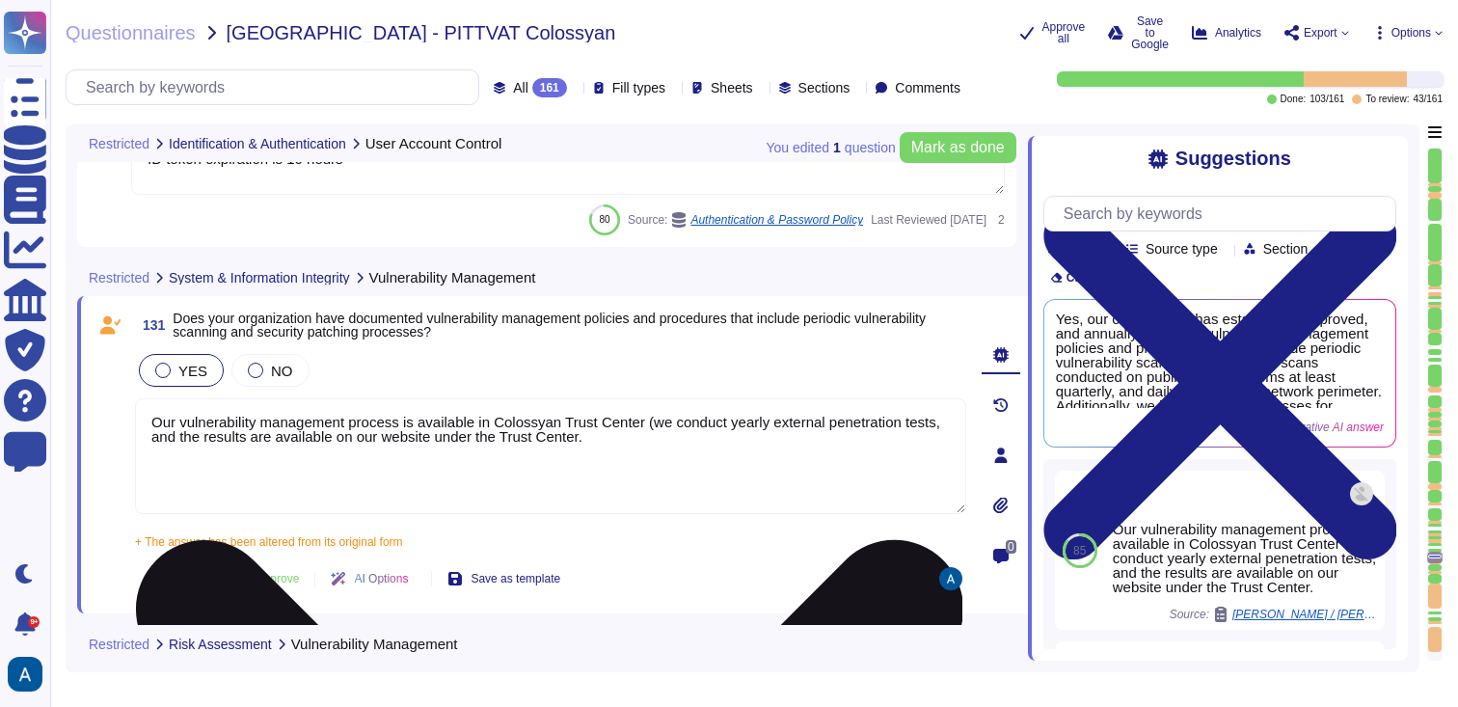
click at [705, 480] on textarea "Our vulnerability management process is available in Colossyan Trust Center (we…" at bounding box center [550, 456] width 831 height 116
paste textarea "[URL][DOMAIN_NAME]"
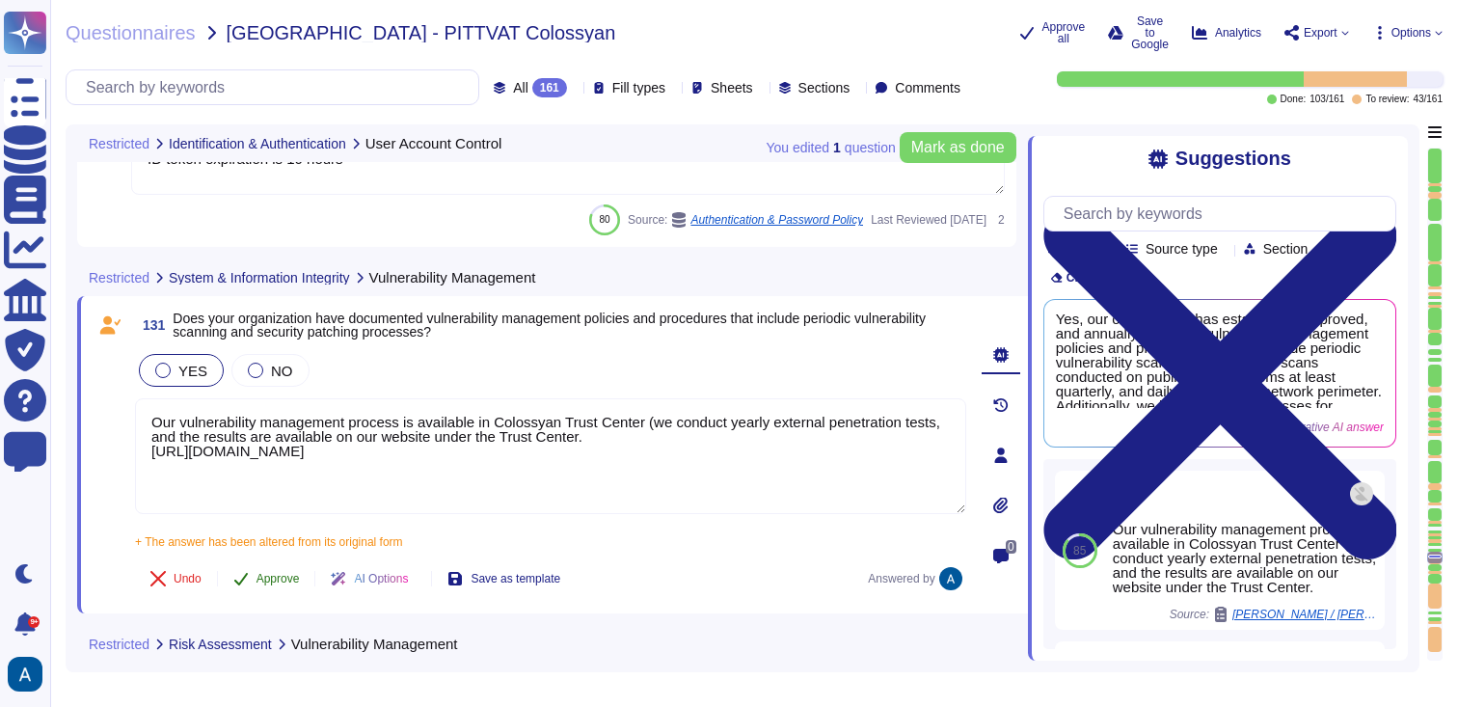
click at [300, 577] on span "Approve" at bounding box center [278, 579] width 43 height 12
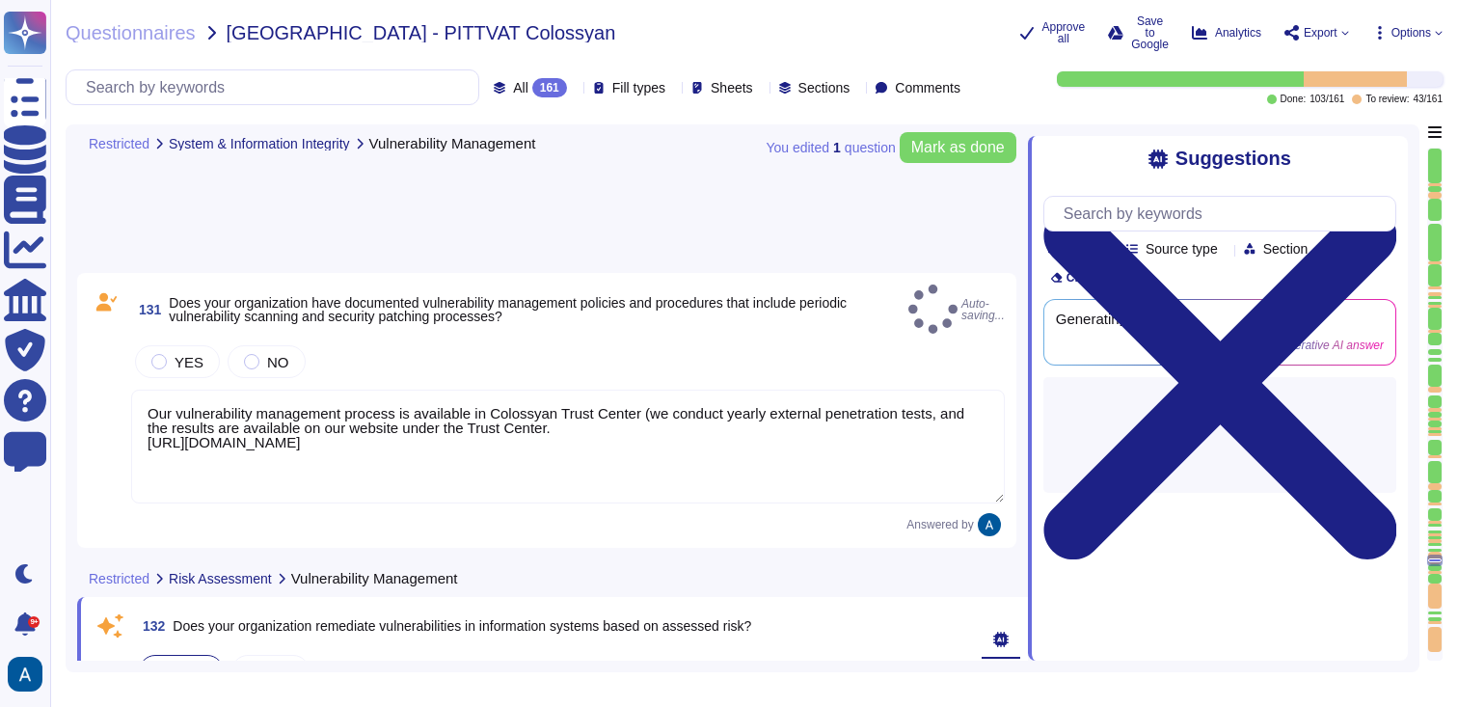
scroll to position [29849, 0]
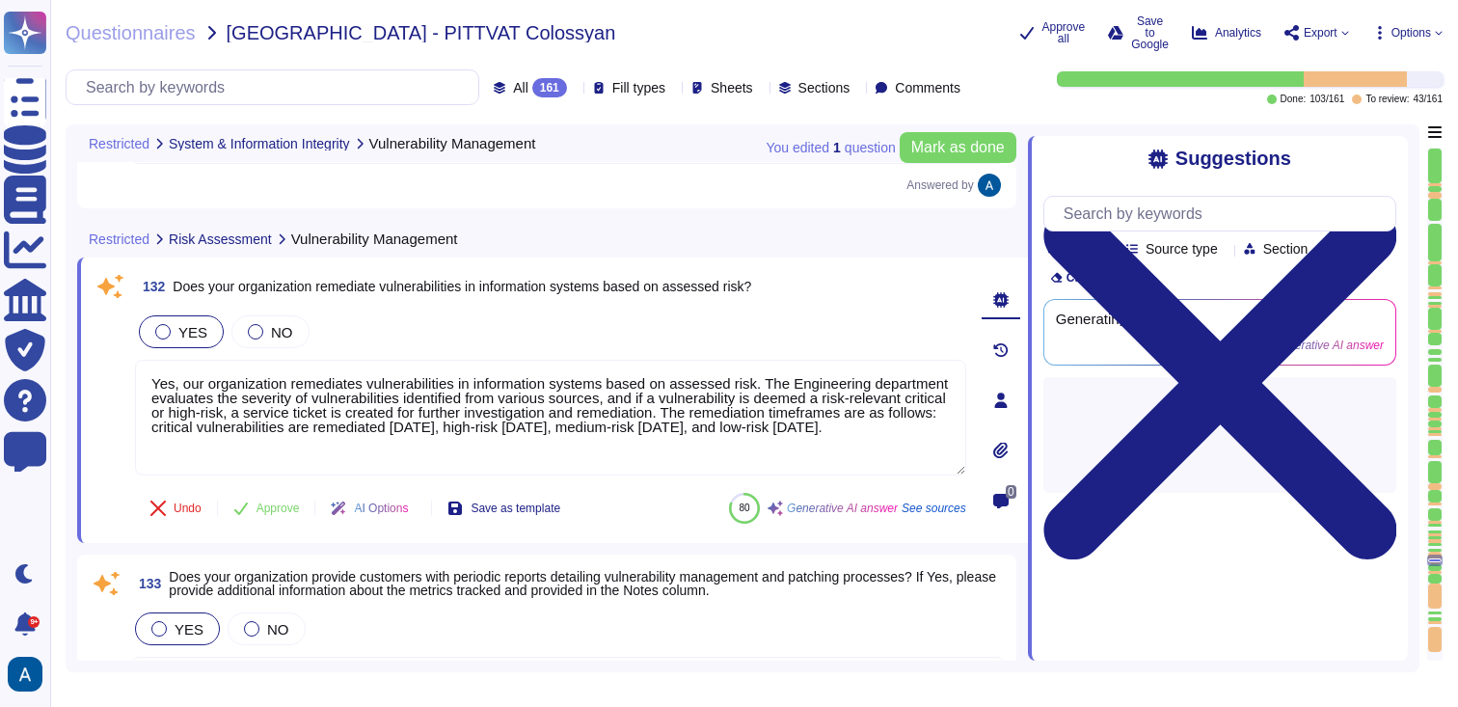
type textarea "Our vulnerability management process is available in Colossyan Trust Center (we…"
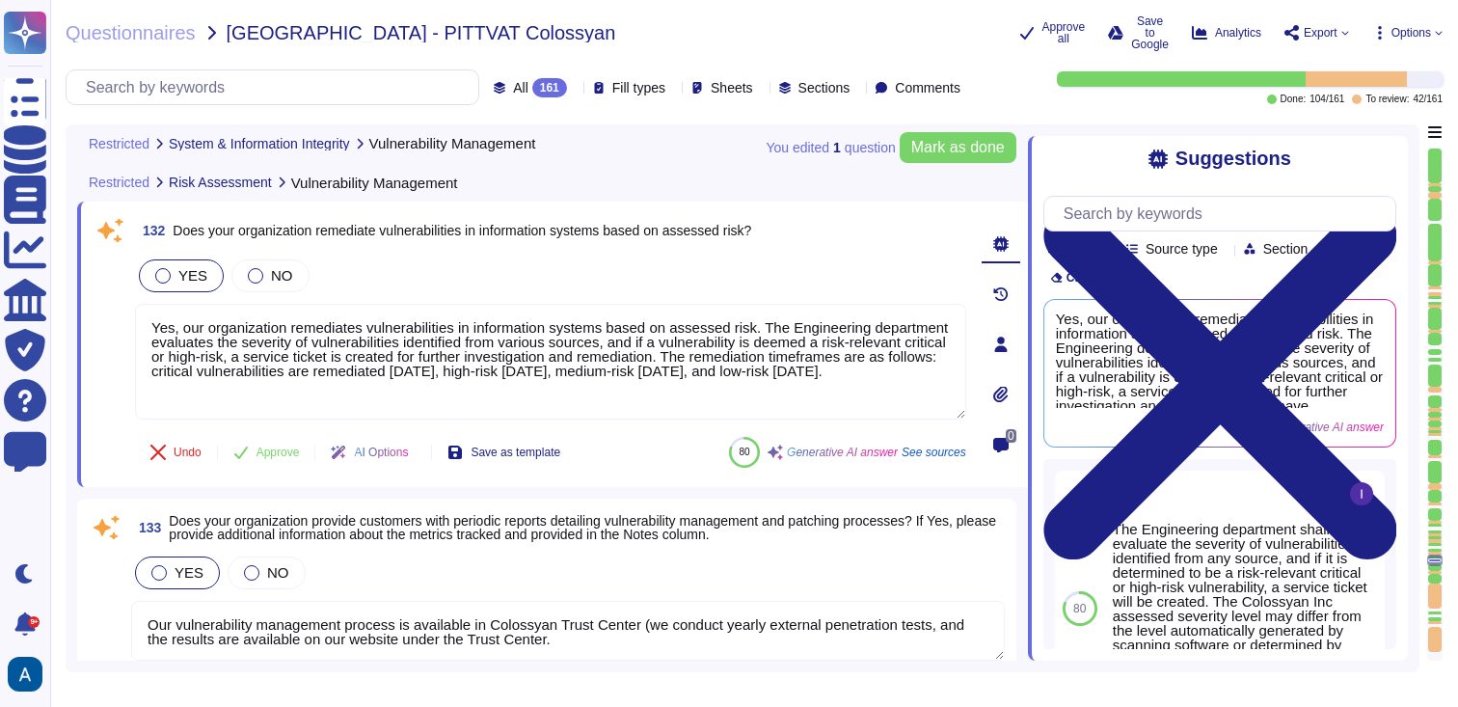
scroll to position [29879, 0]
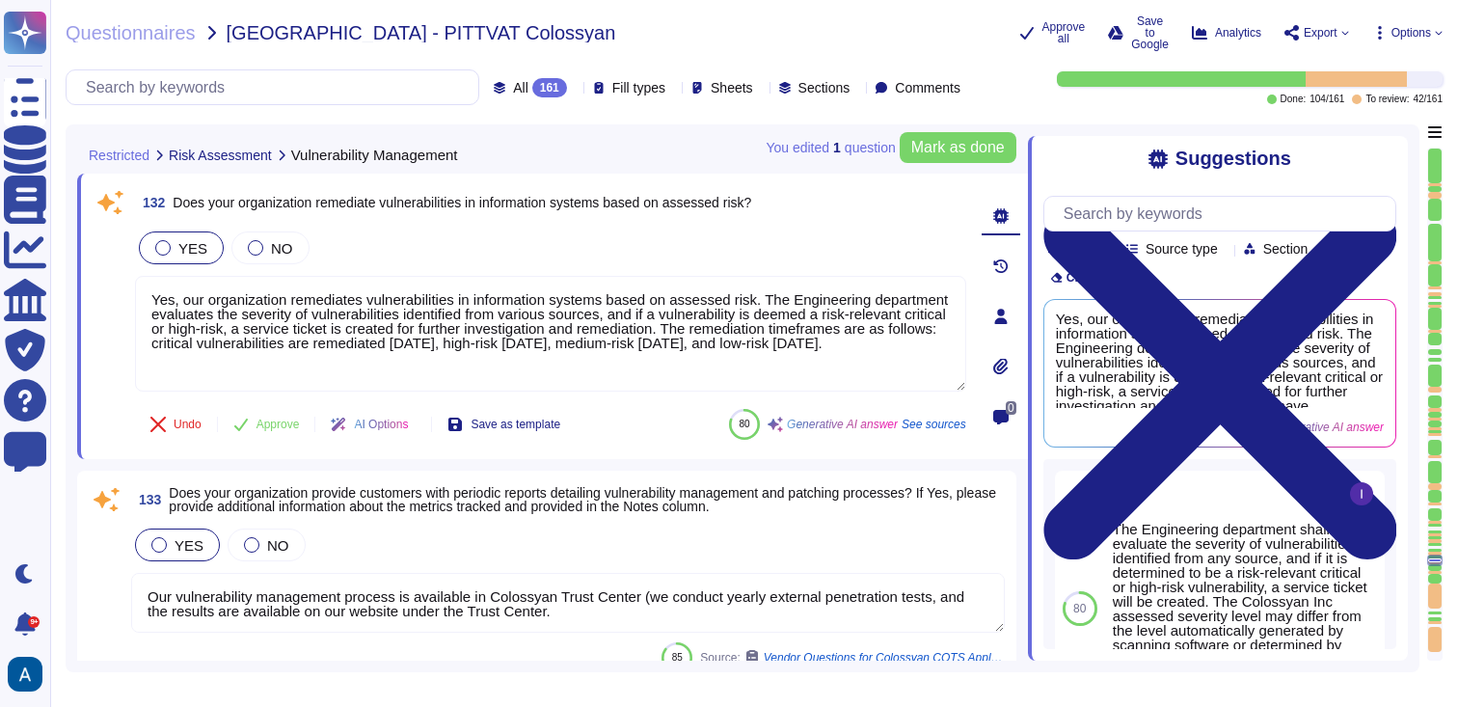
type textarea "Our vulnerability management process is available in Colossyan Trust Center (we…"
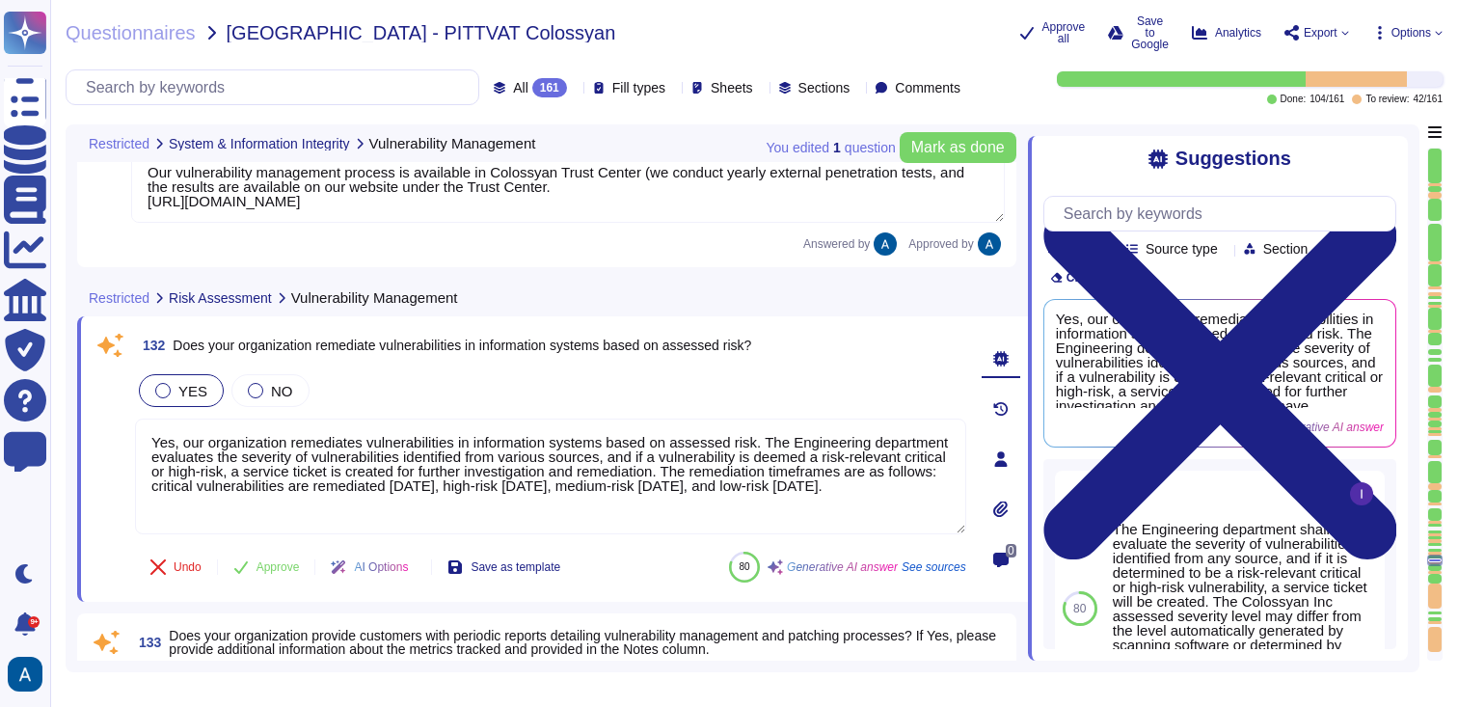
scroll to position [29742, 0]
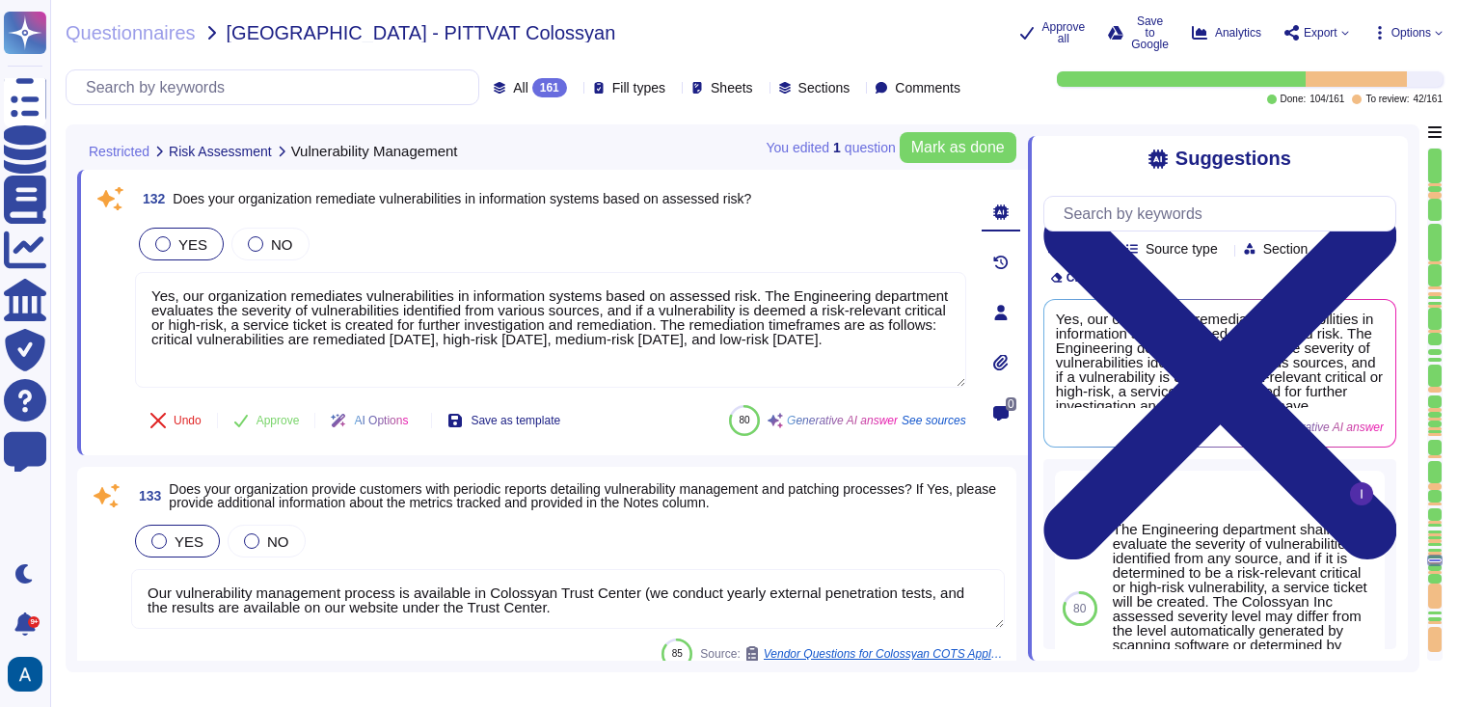
type textarea "Our vulnerability management process is available in Colossyan Trust Center (we…"
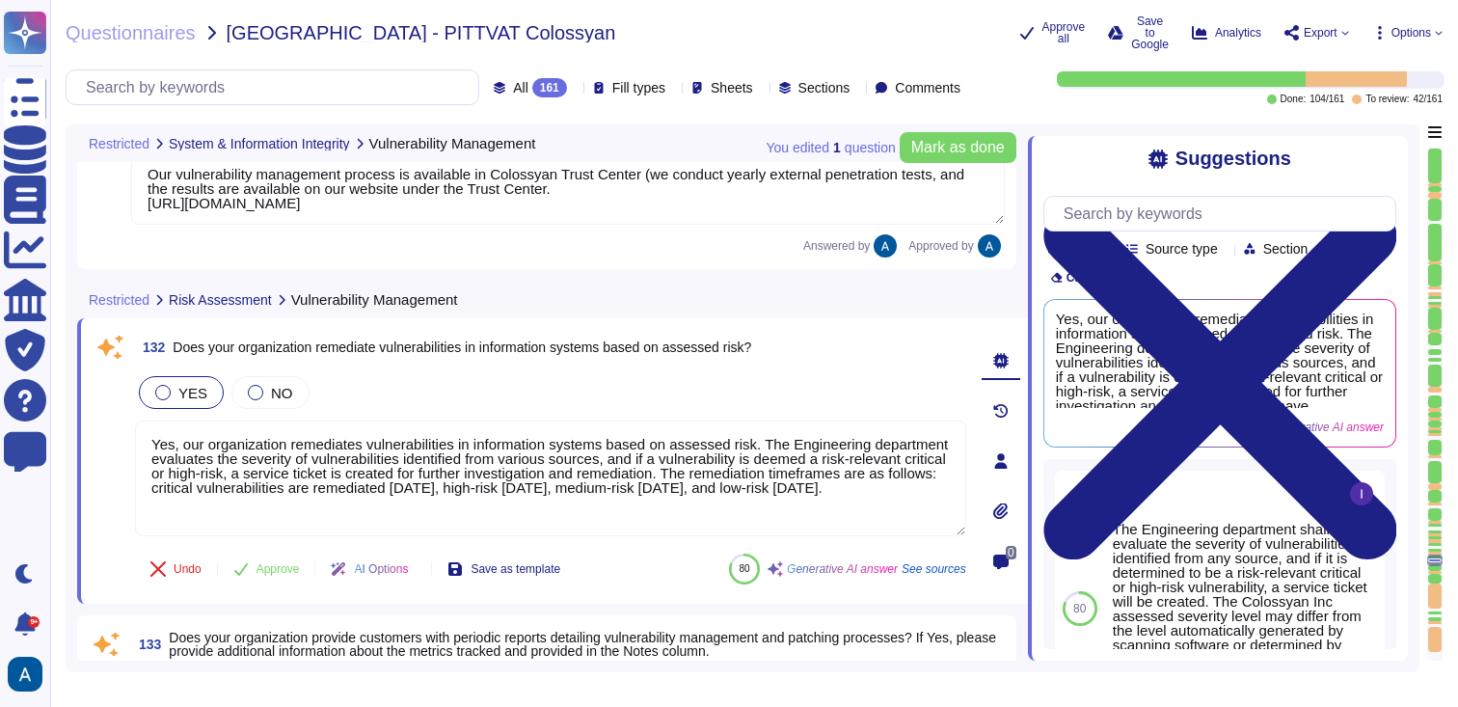
scroll to position [29738, 0]
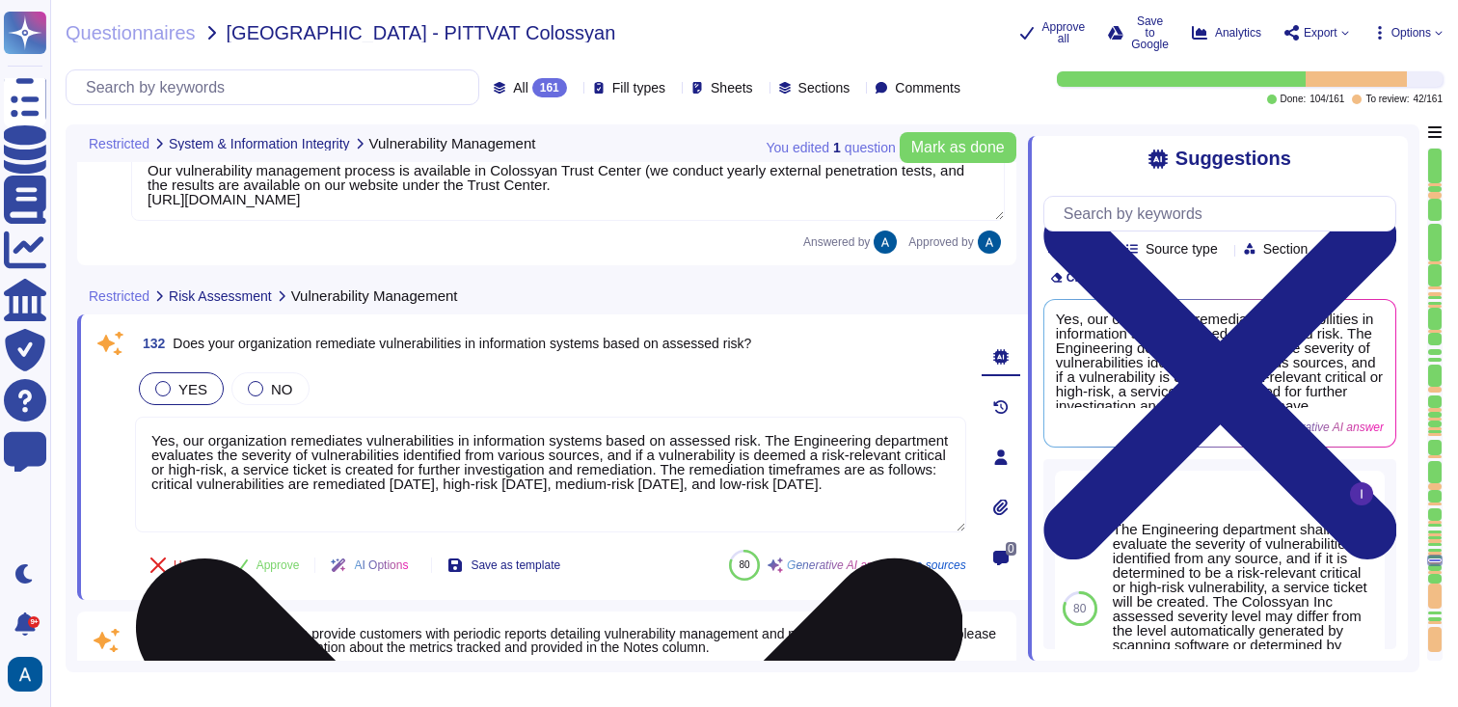
click at [653, 478] on textarea "Yes, our organization remediates vulnerabilities in information systems based o…" at bounding box center [550, 475] width 831 height 116
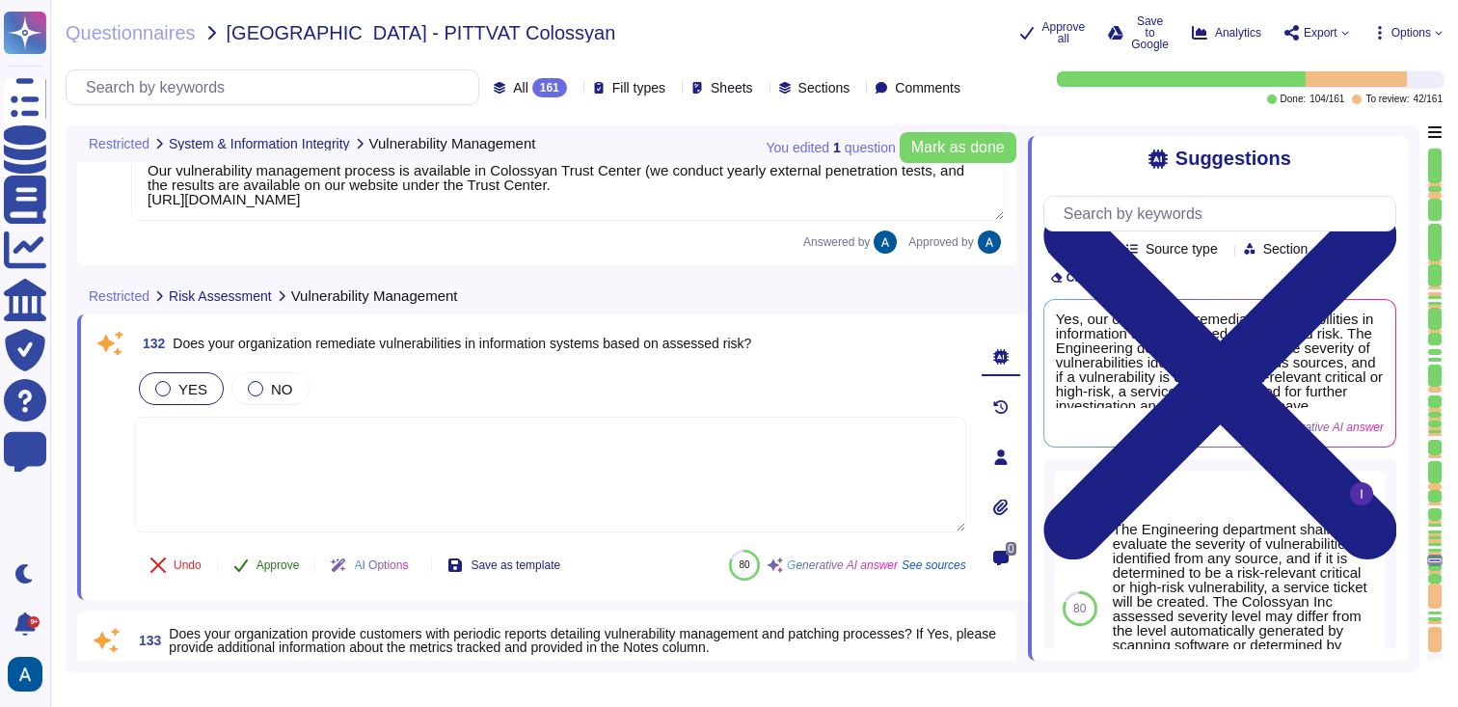
click at [289, 559] on span "Approve" at bounding box center [278, 565] width 43 height 12
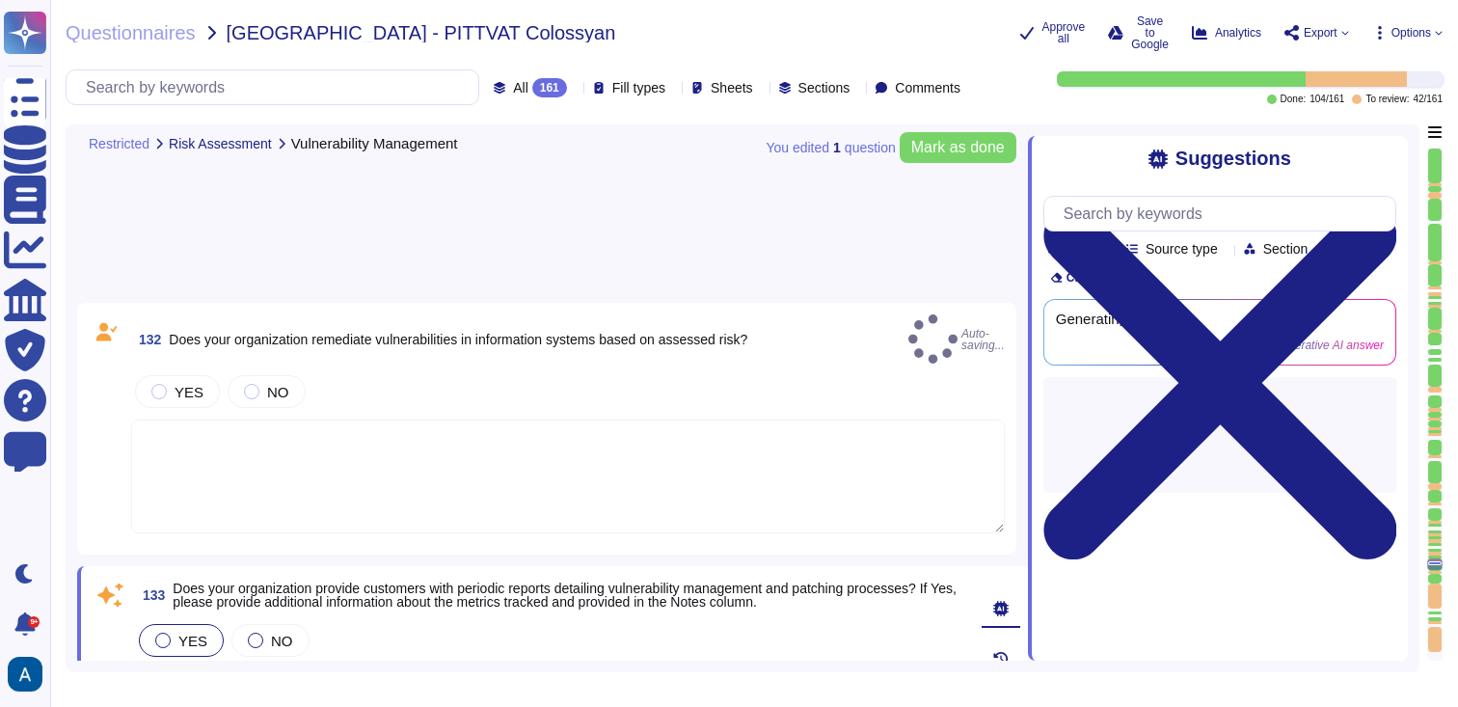
type textarea "Colossyan employs a comprehensive approach to security and event monitoring and…"
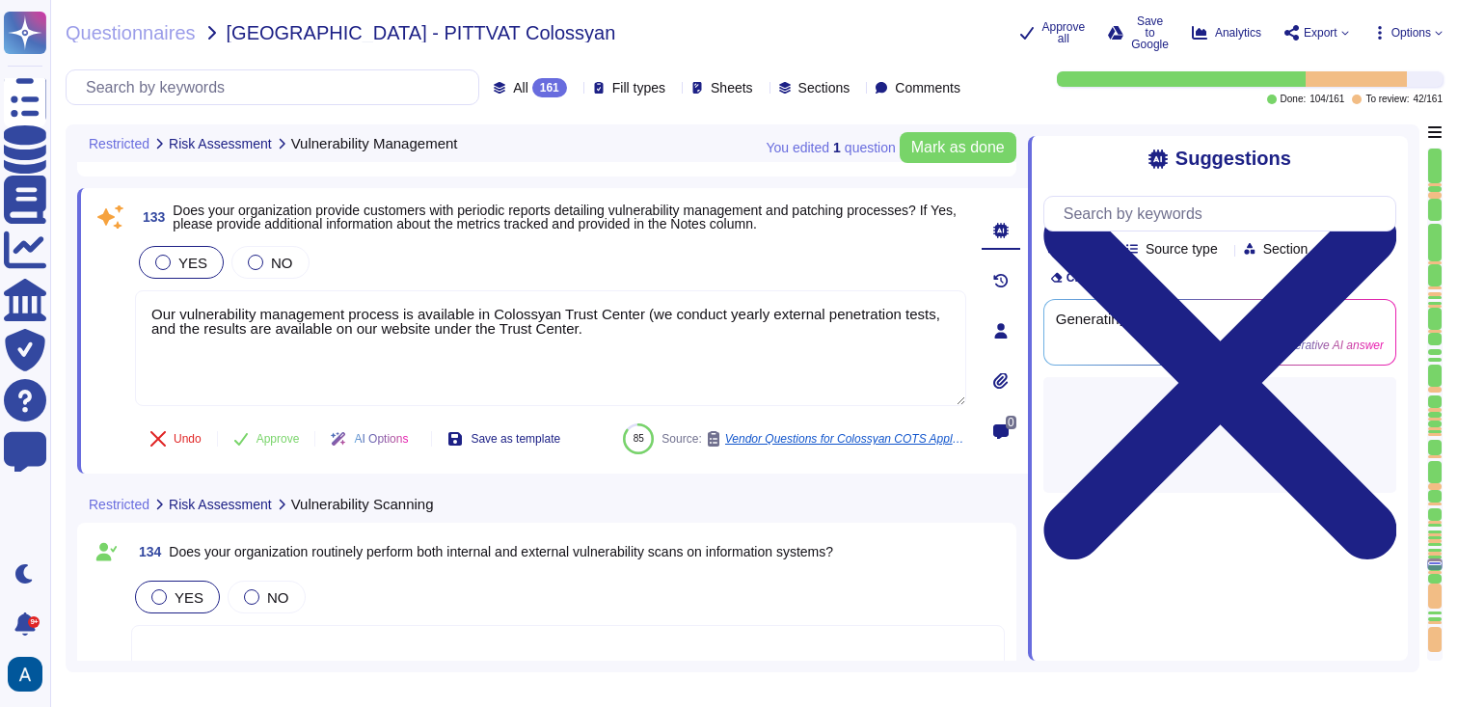
type textarea "Yes, our organization remediates vulnerabilities in information systems based o…"
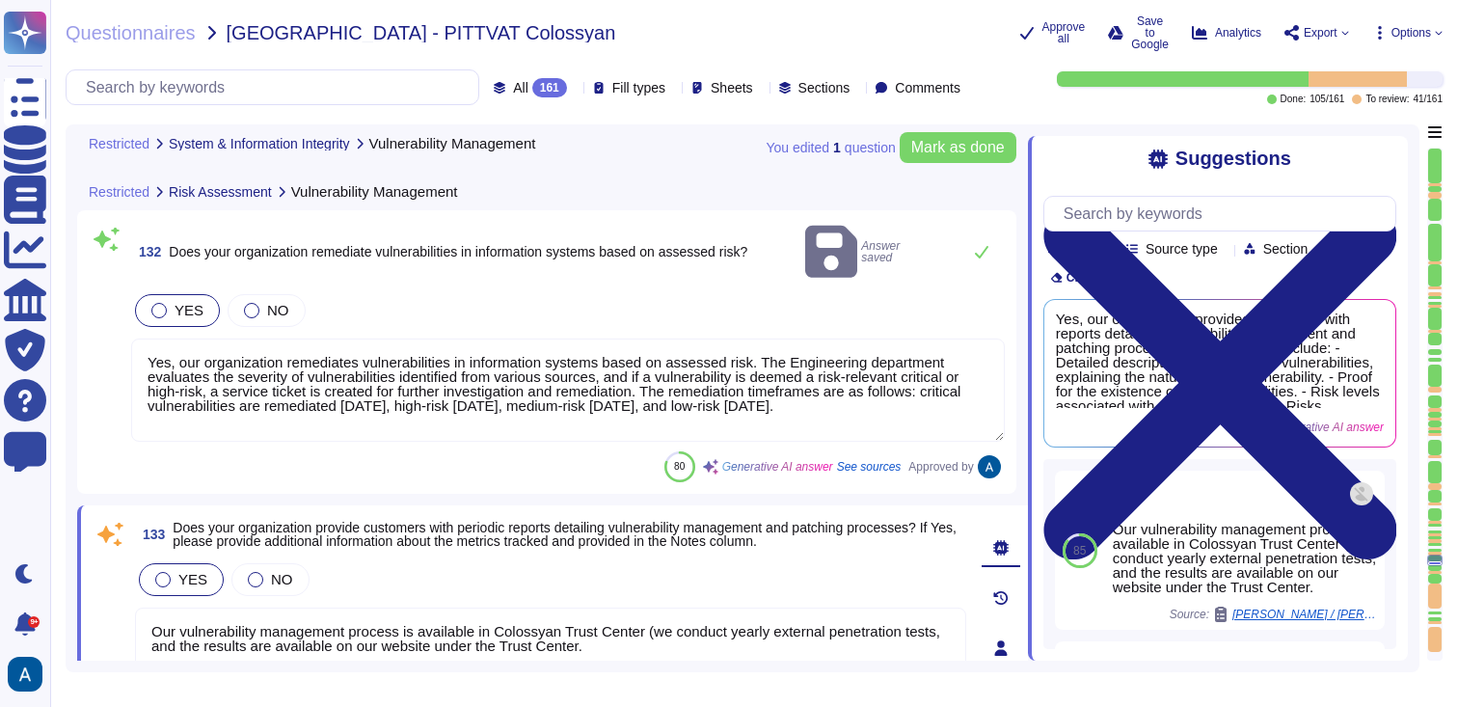
type textarea "Our vulnerability management process is available in Colossyan Trust Center (we…"
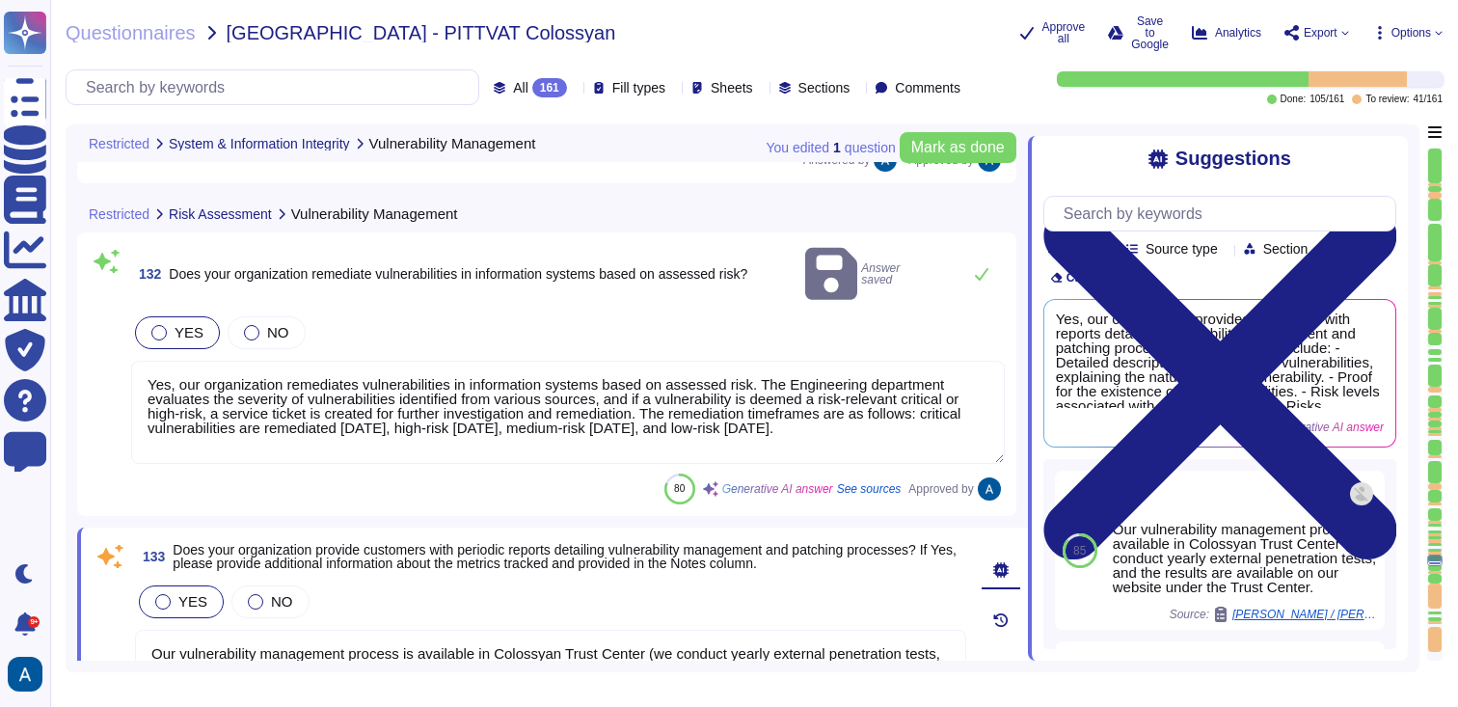
click at [318, 422] on textarea "Yes, our organization remediates vulnerabilities in information systems based o…" at bounding box center [568, 412] width 874 height 103
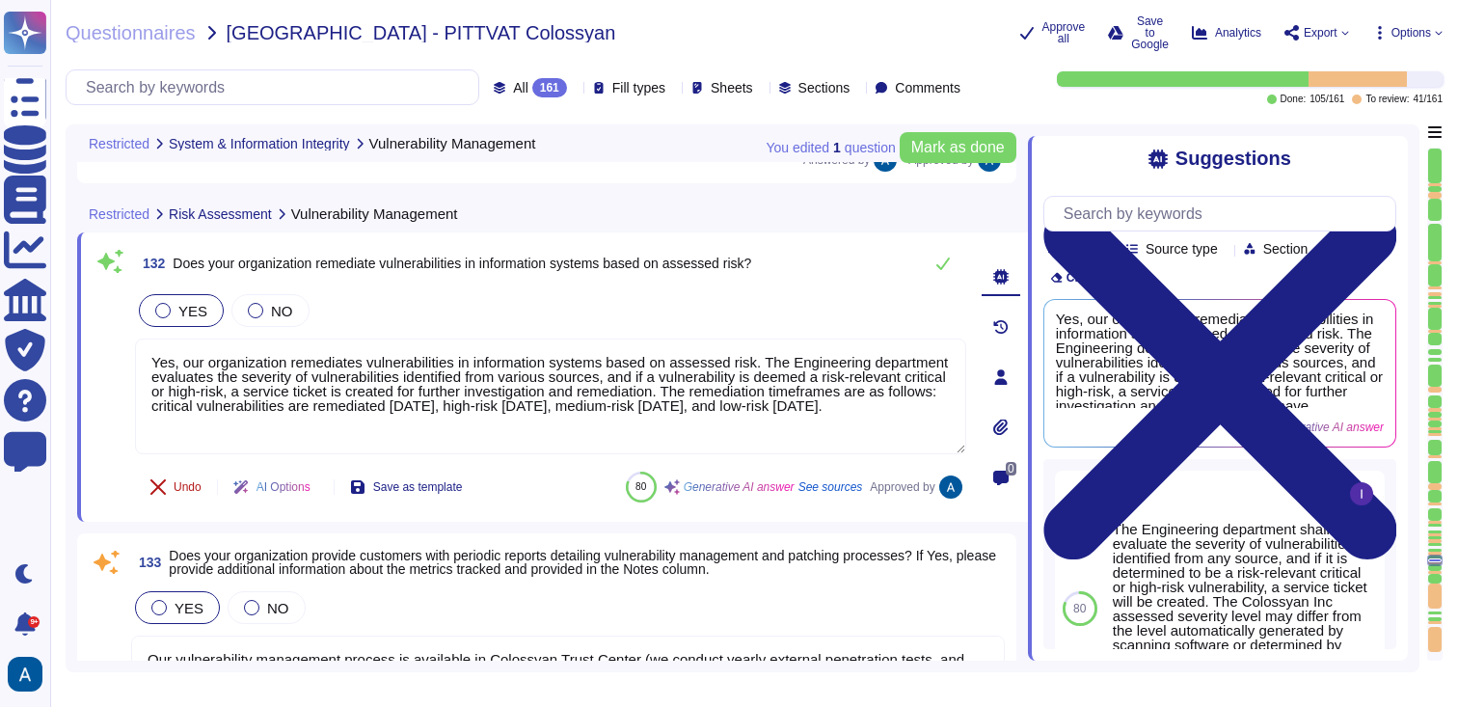
click at [199, 483] on span "Undo" at bounding box center [188, 487] width 28 height 12
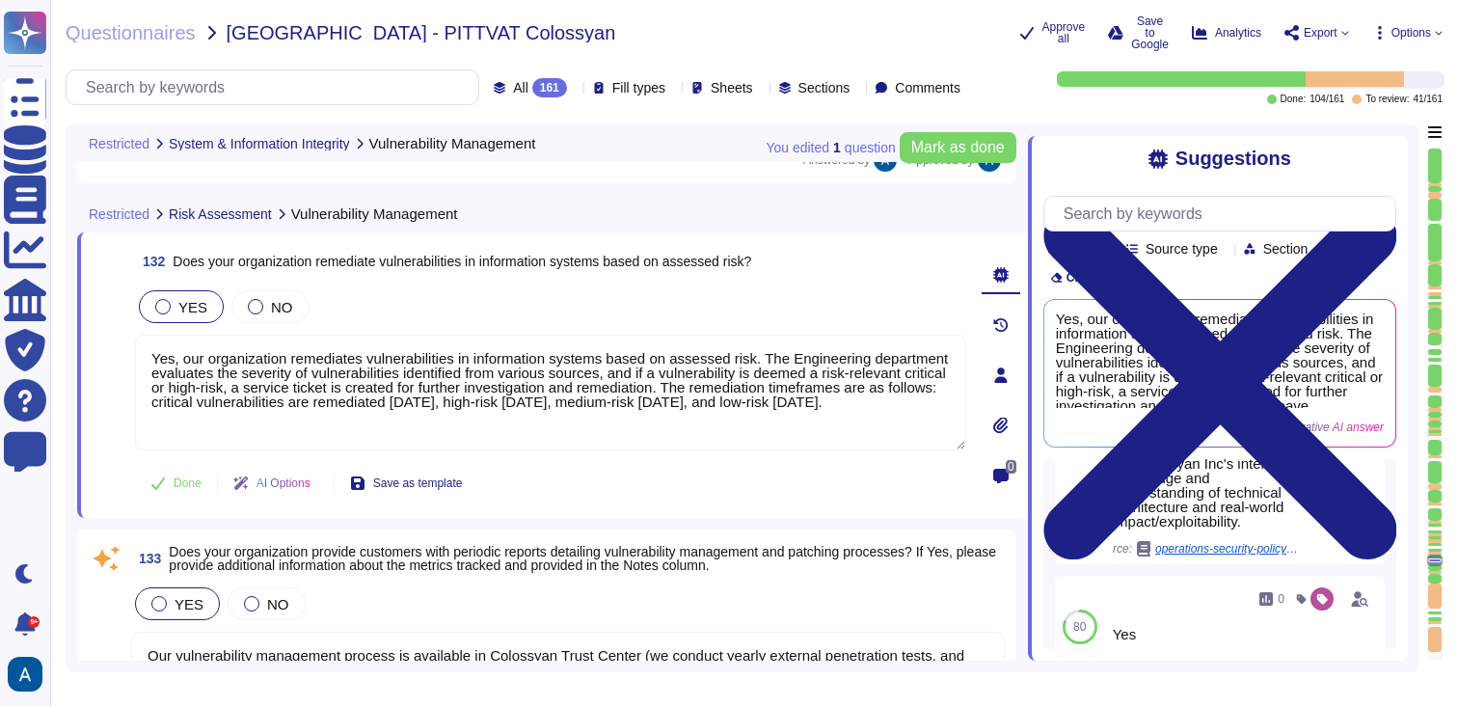
scroll to position [272, 0]
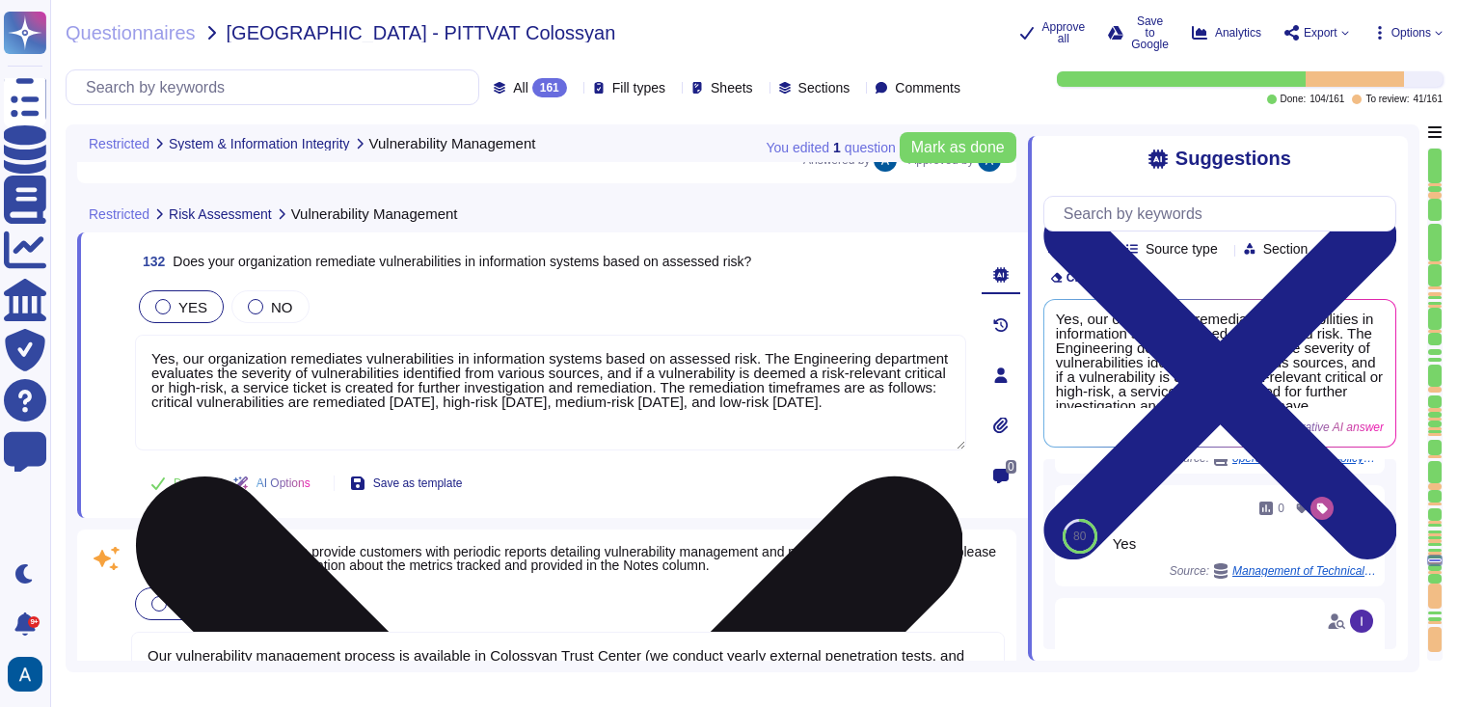
click at [704, 428] on textarea "Yes, our organization remediates vulnerabilities in information systems based o…" at bounding box center [550, 393] width 831 height 116
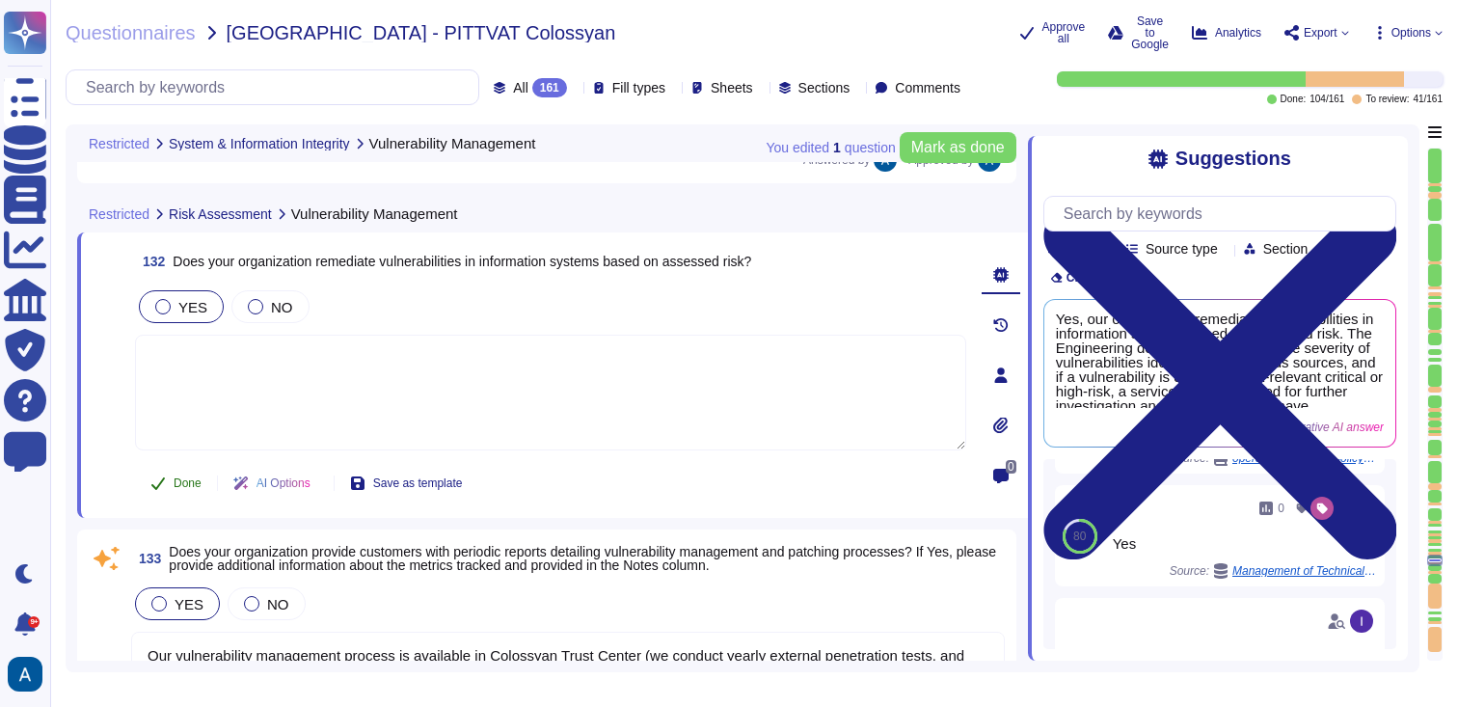
click at [192, 483] on span "Done" at bounding box center [188, 483] width 28 height 12
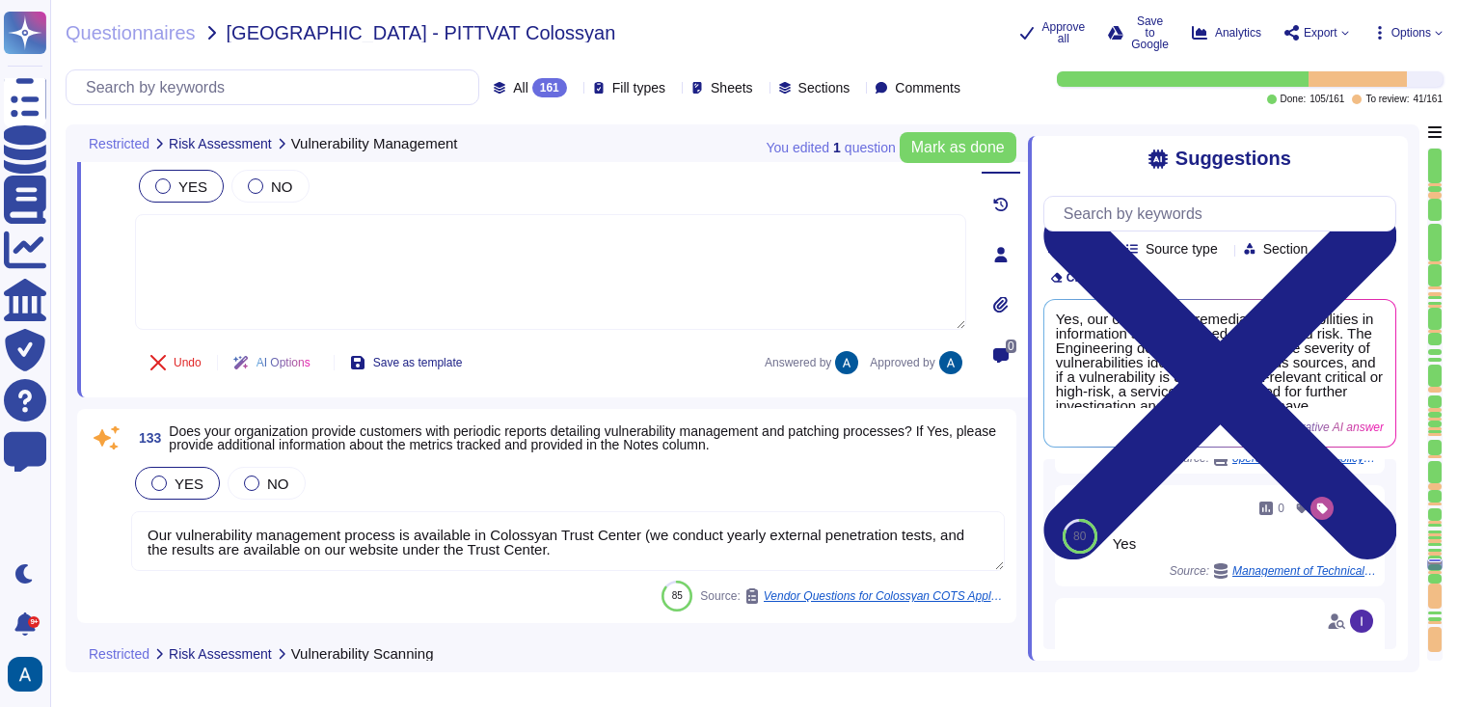
scroll to position [29939, 0]
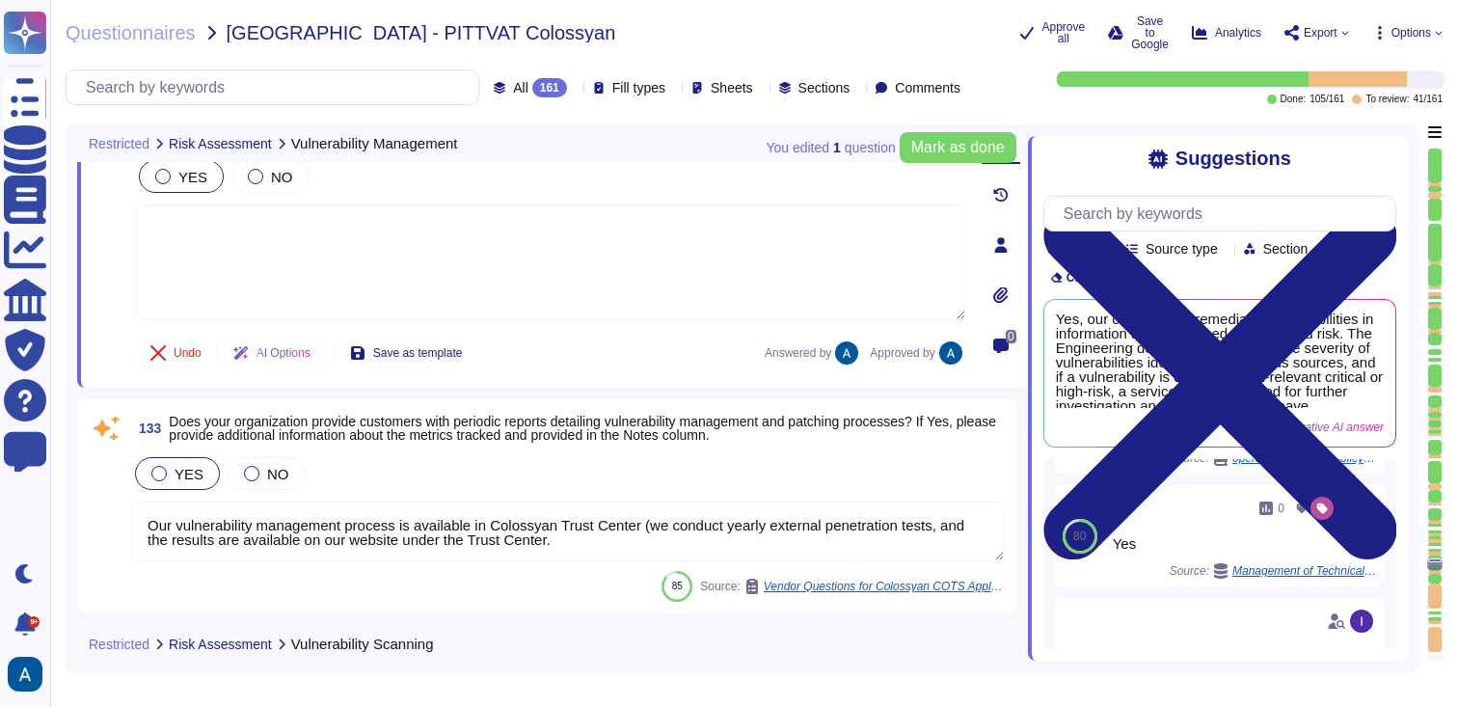
click at [356, 539] on textarea "Our vulnerability management process is available in Colossyan Trust Center (we…" at bounding box center [568, 531] width 874 height 60
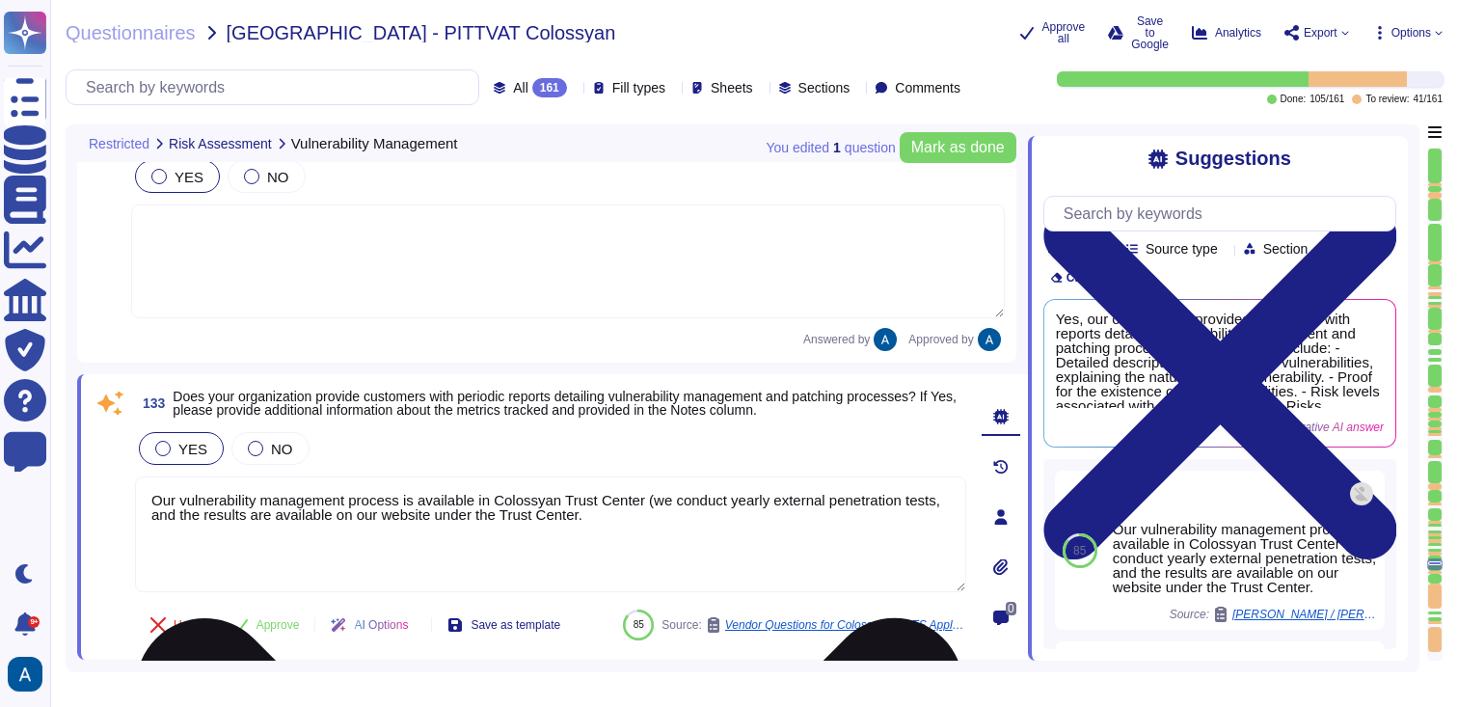
click at [808, 535] on textarea "Our vulnerability management process is available in Colossyan Trust Center (we…" at bounding box center [550, 534] width 831 height 116
click at [810, 519] on textarea "Our vulnerability management process is available in Colossyan Trust Center (we…" at bounding box center [550, 534] width 831 height 116
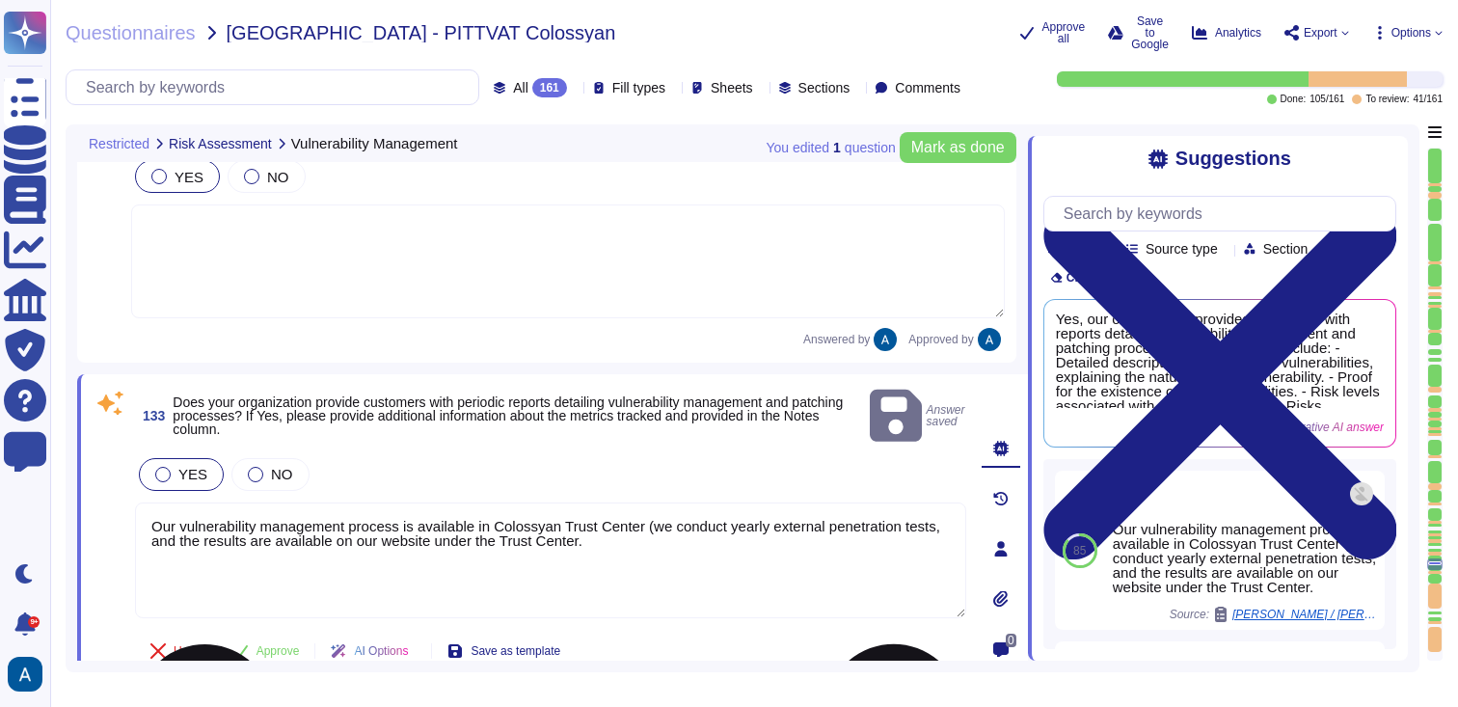
click at [581, 551] on textarea "Our vulnerability management process is available in Colossyan Trust Center (we…" at bounding box center [550, 560] width 831 height 116
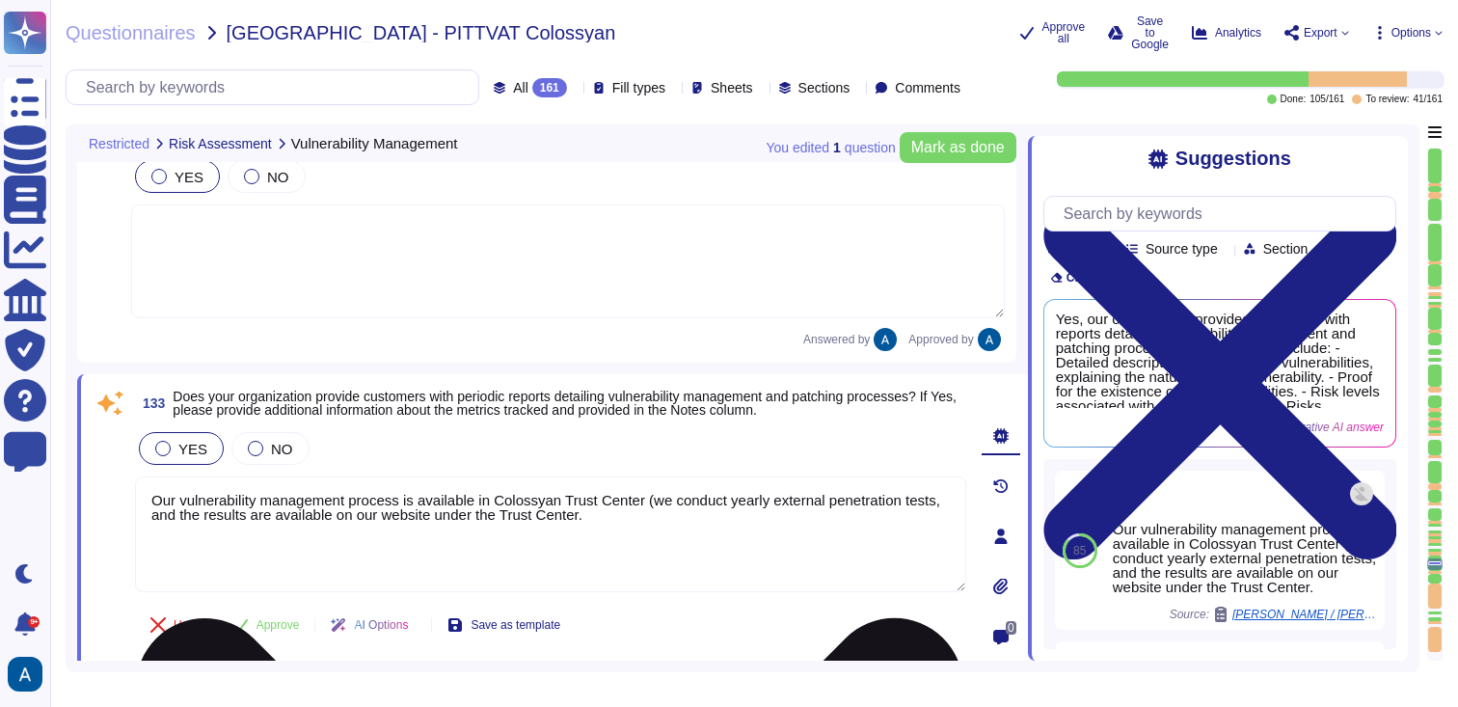
paste textarea "[URL][DOMAIN_NAME]"
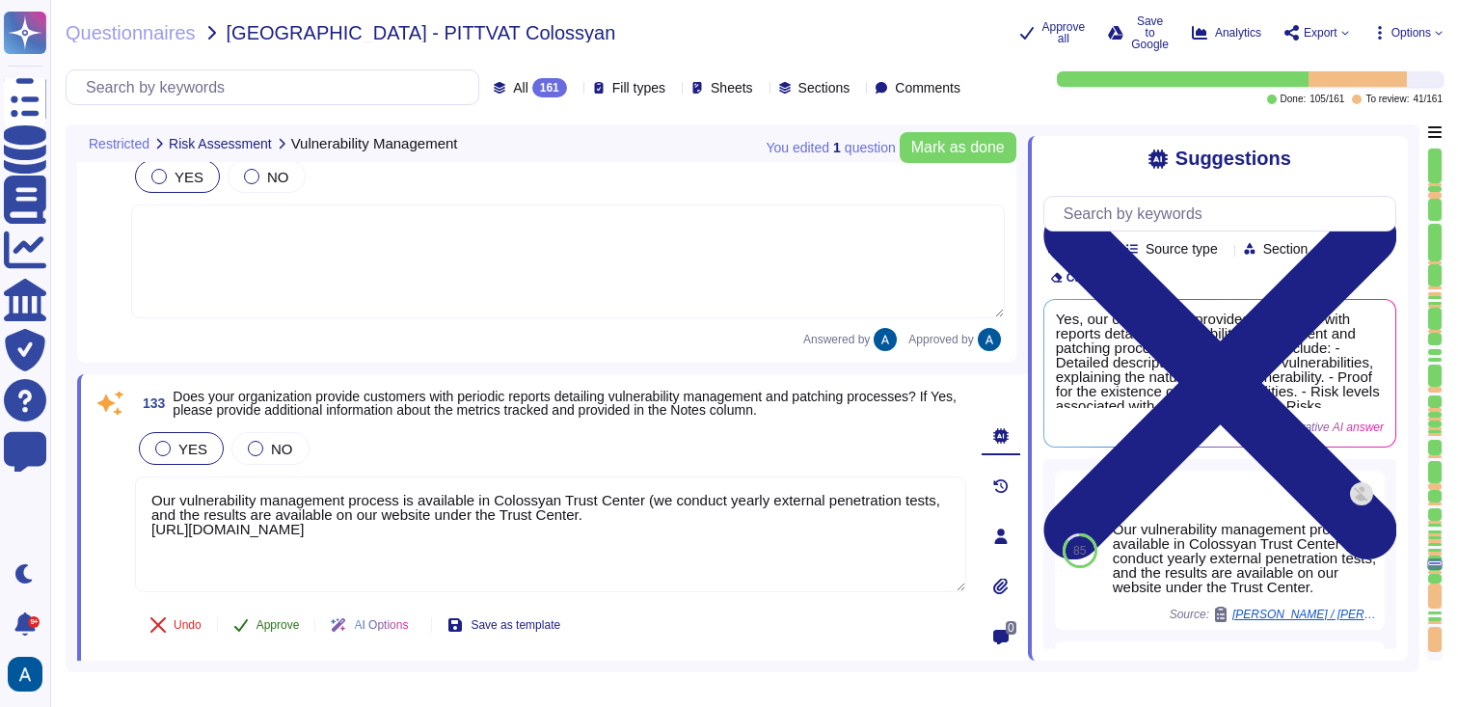
type textarea "Our vulnerability management process is available in Colossyan Trust Center (we…"
click at [297, 630] on div "133 Does your organization provide customers with periodic reports detailing vu…" at bounding box center [530, 536] width 874 height 301
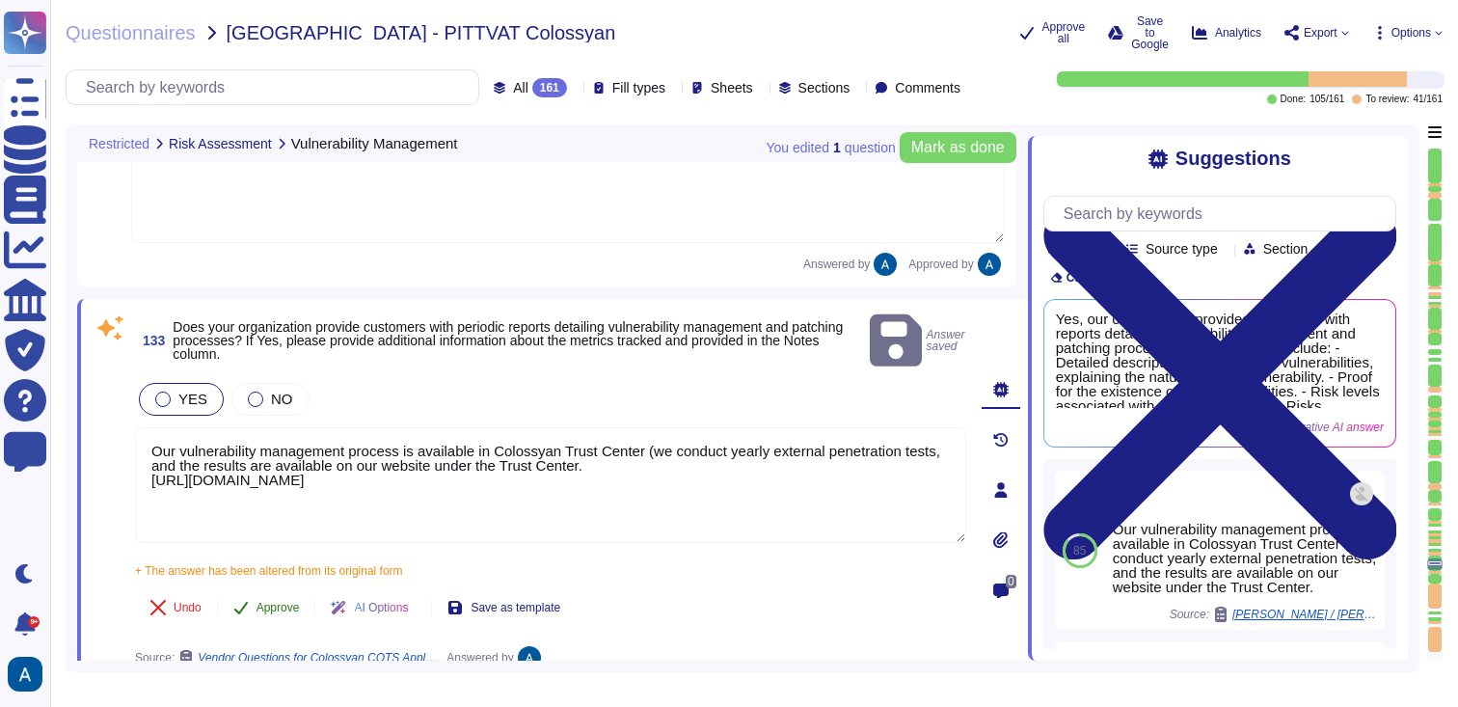
click at [286, 593] on button "Approve" at bounding box center [266, 607] width 97 height 39
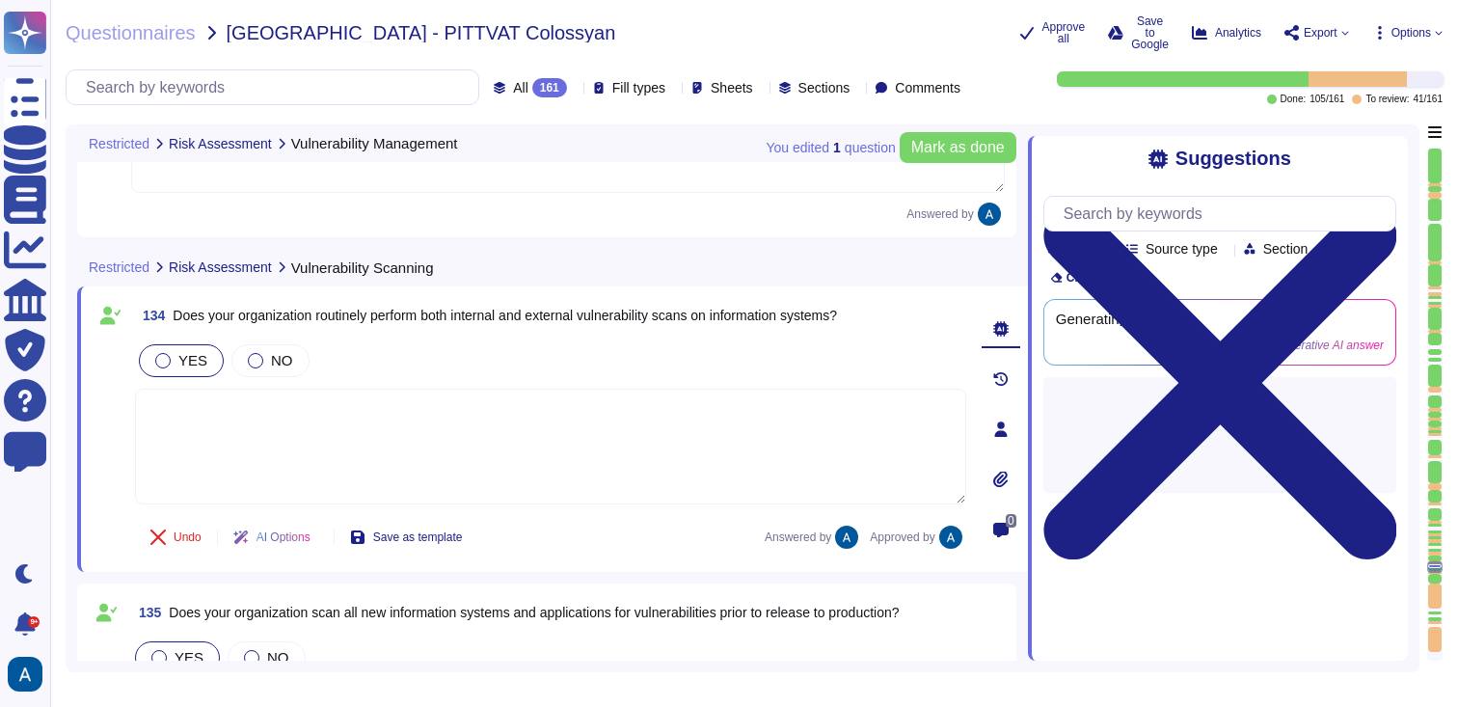
type textarea "Colossyan employs a comprehensive approach to security and event monitoring and…"
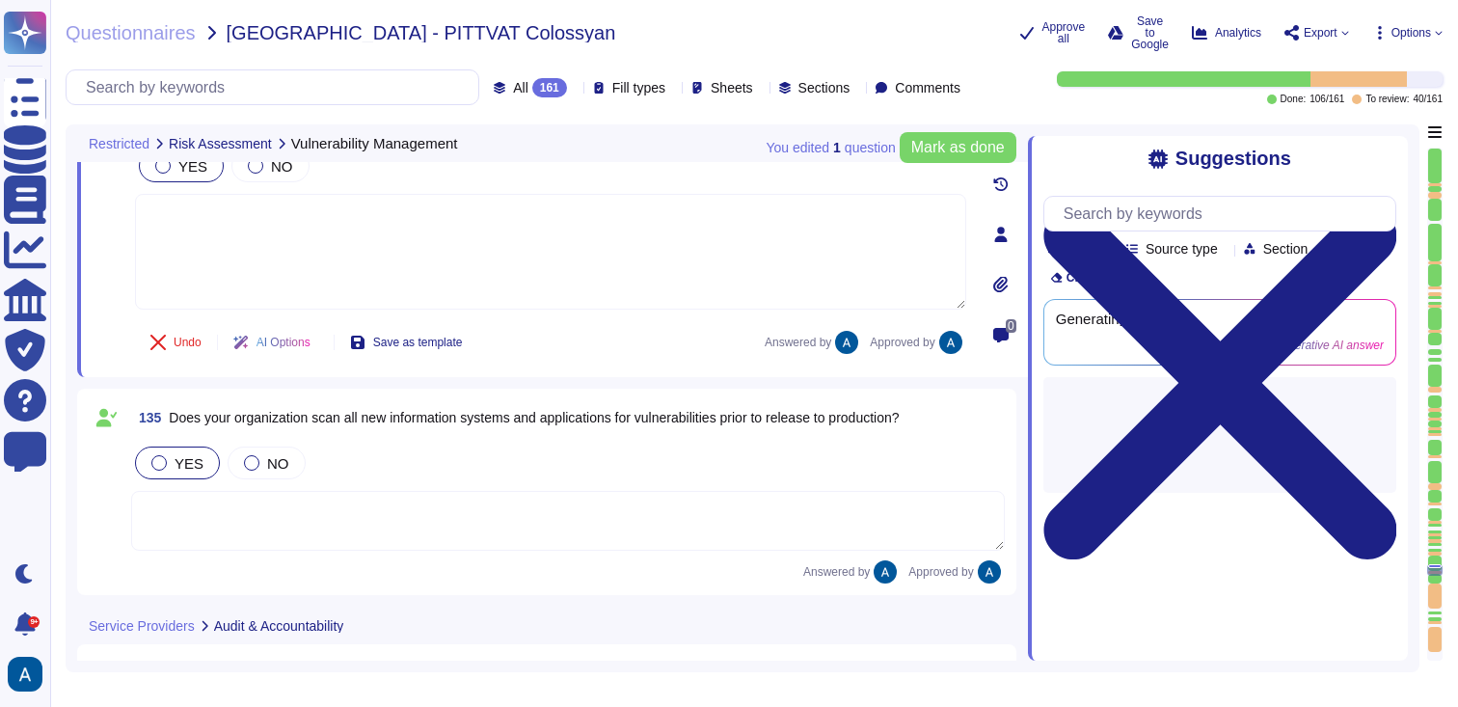
type textarea "Our vulnerability management process is available in Colossyan Trust Center (we…"
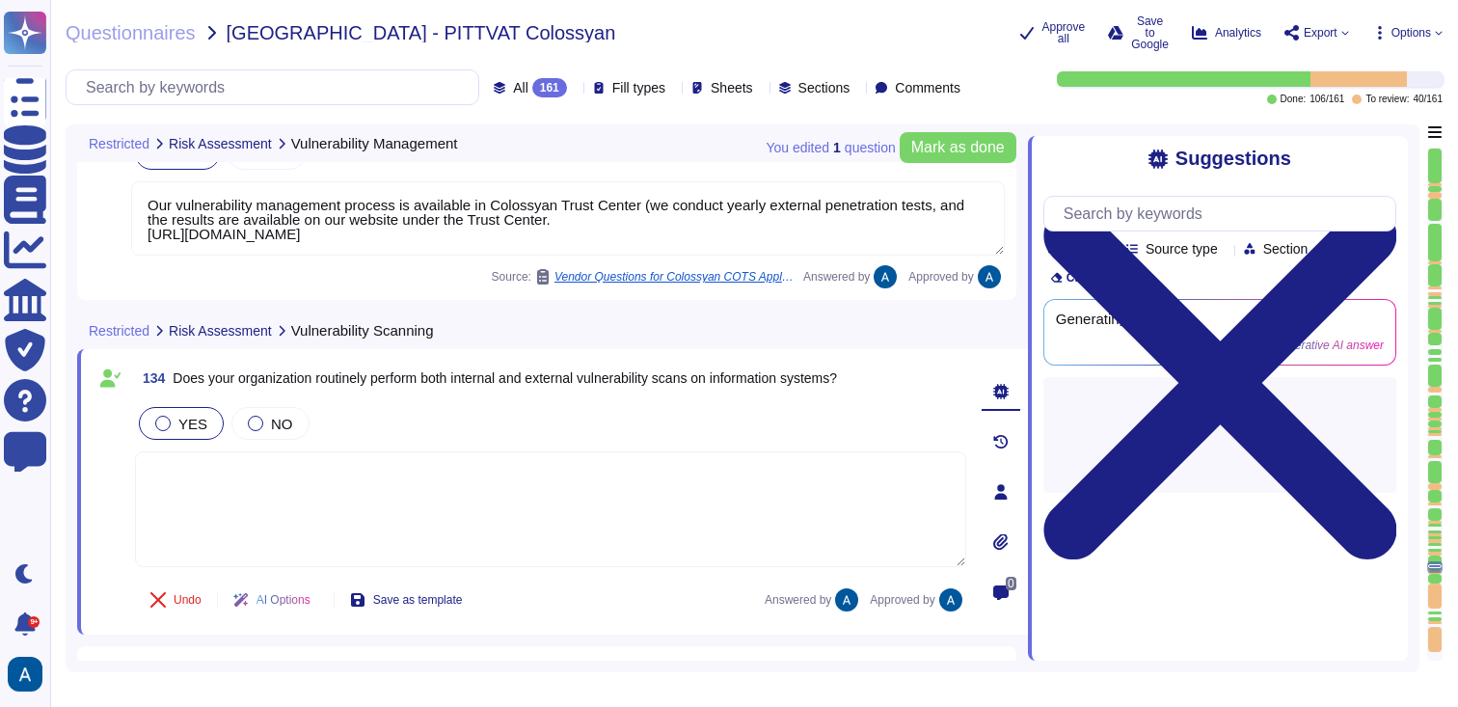
scroll to position [30193, 0]
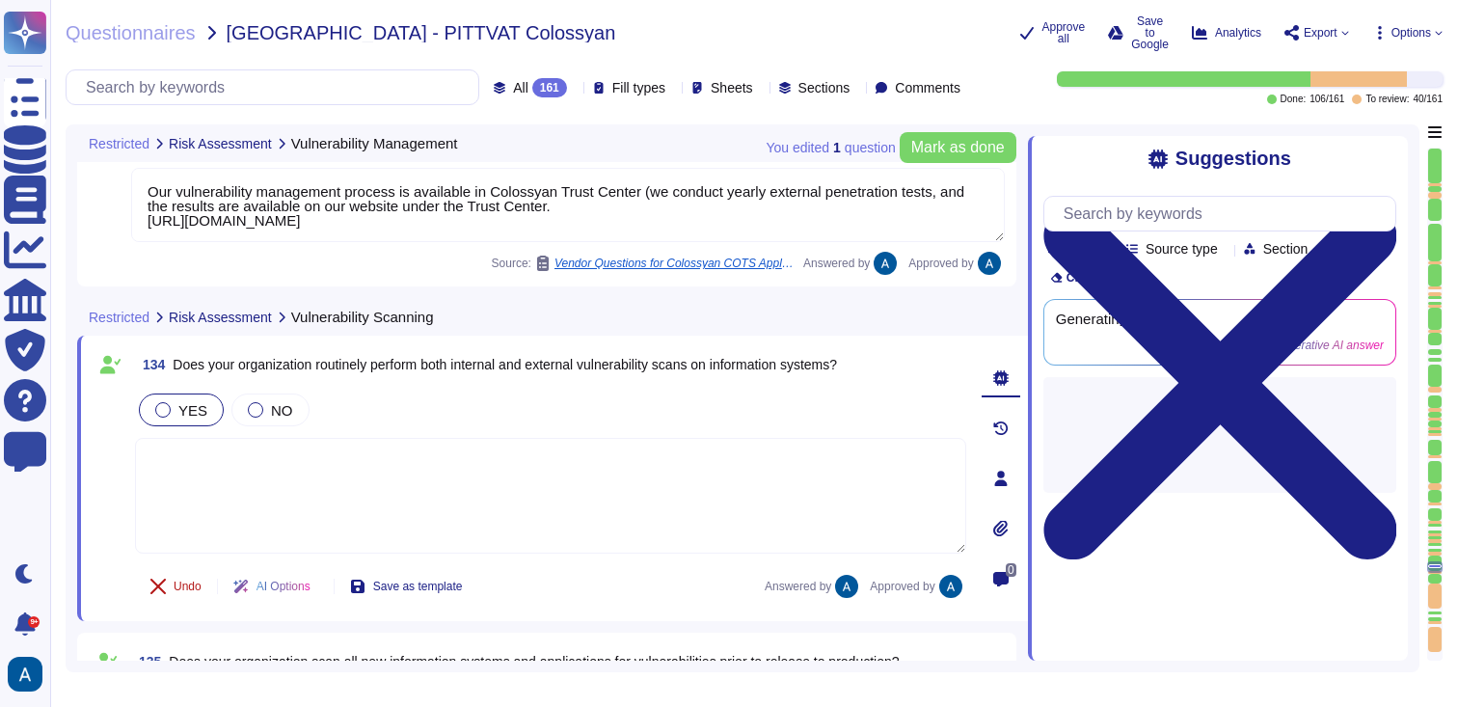
click at [193, 589] on span "Undo" at bounding box center [188, 587] width 28 height 12
click at [288, 511] on textarea at bounding box center [550, 496] width 831 height 116
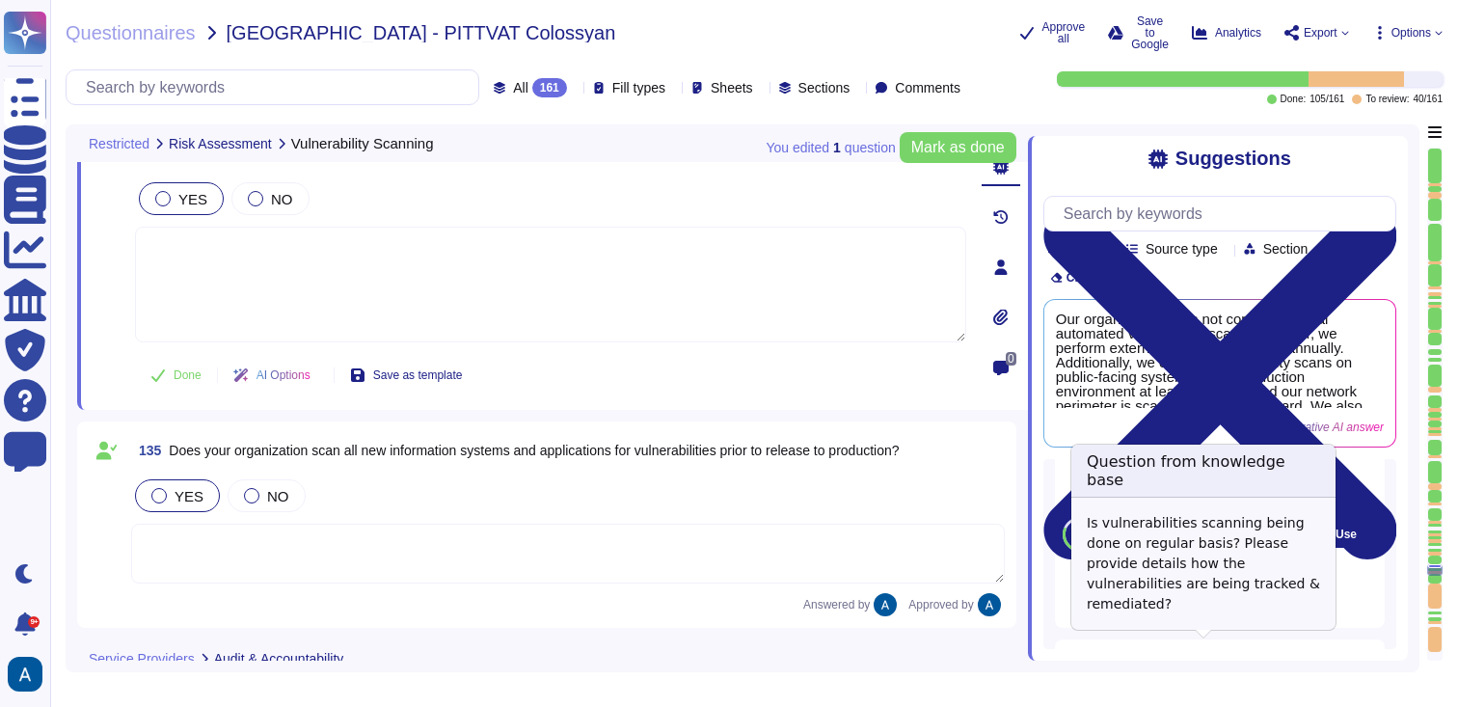
scroll to position [427, 0]
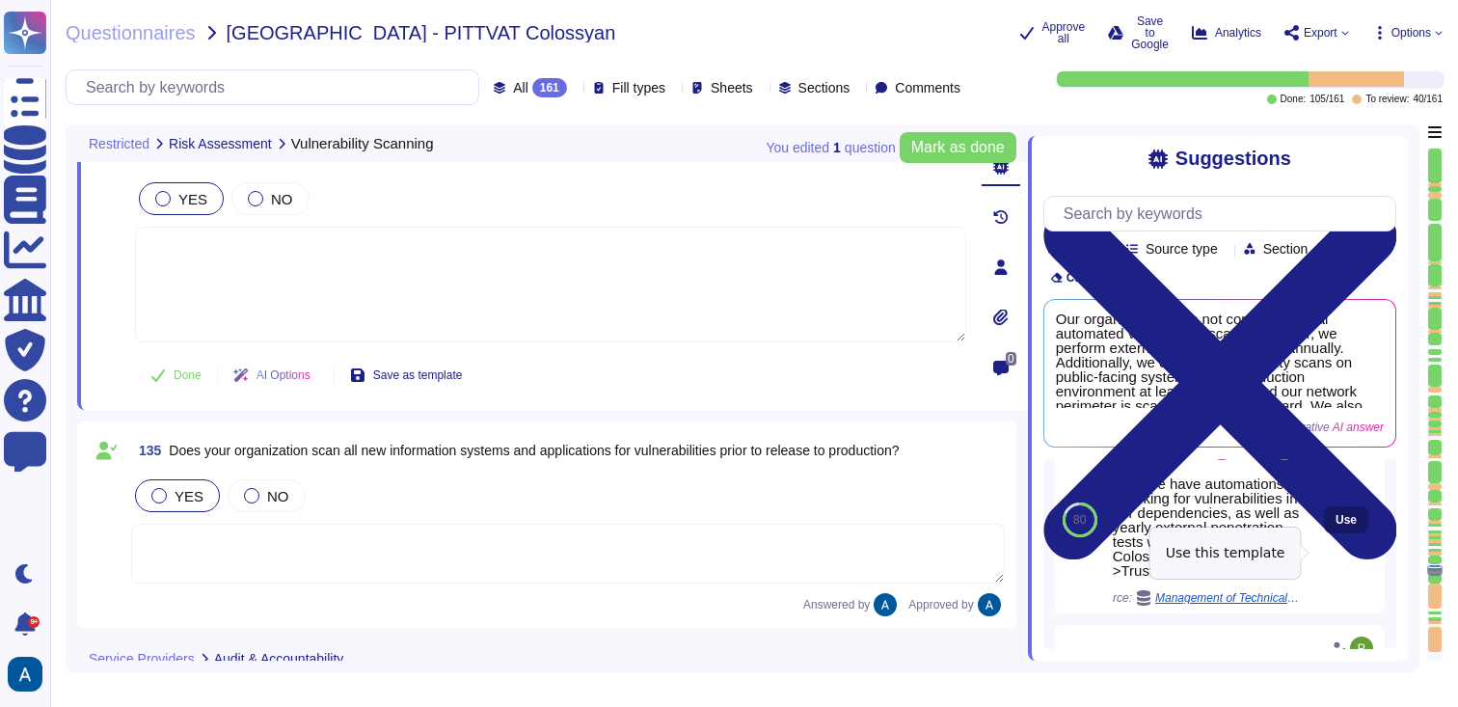
click at [1336, 526] on span "Use" at bounding box center [1346, 520] width 21 height 12
type textarea "Yes. We have automations checking for vulnerabilities in our dependencies, as w…"
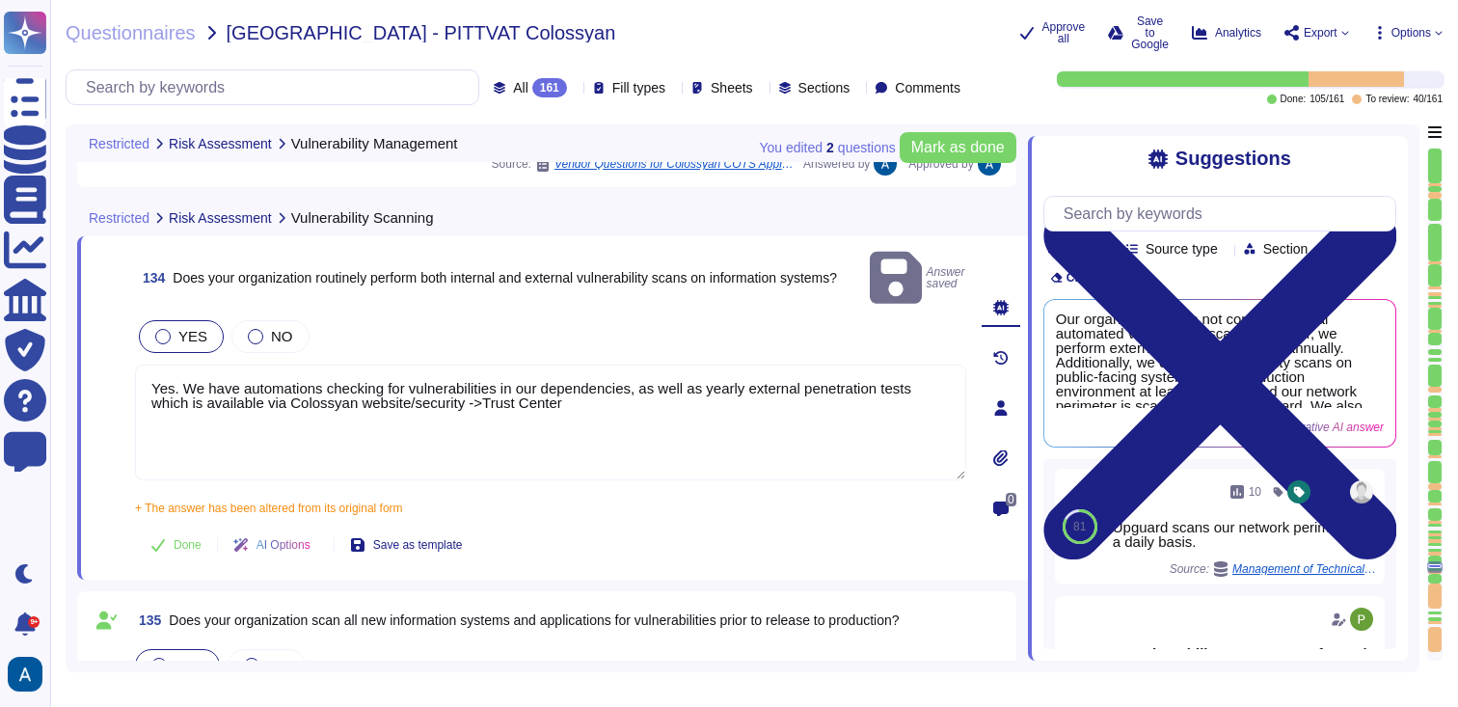
type textarea "Our vulnerability management process is available in Colossyan Trust Center (we…"
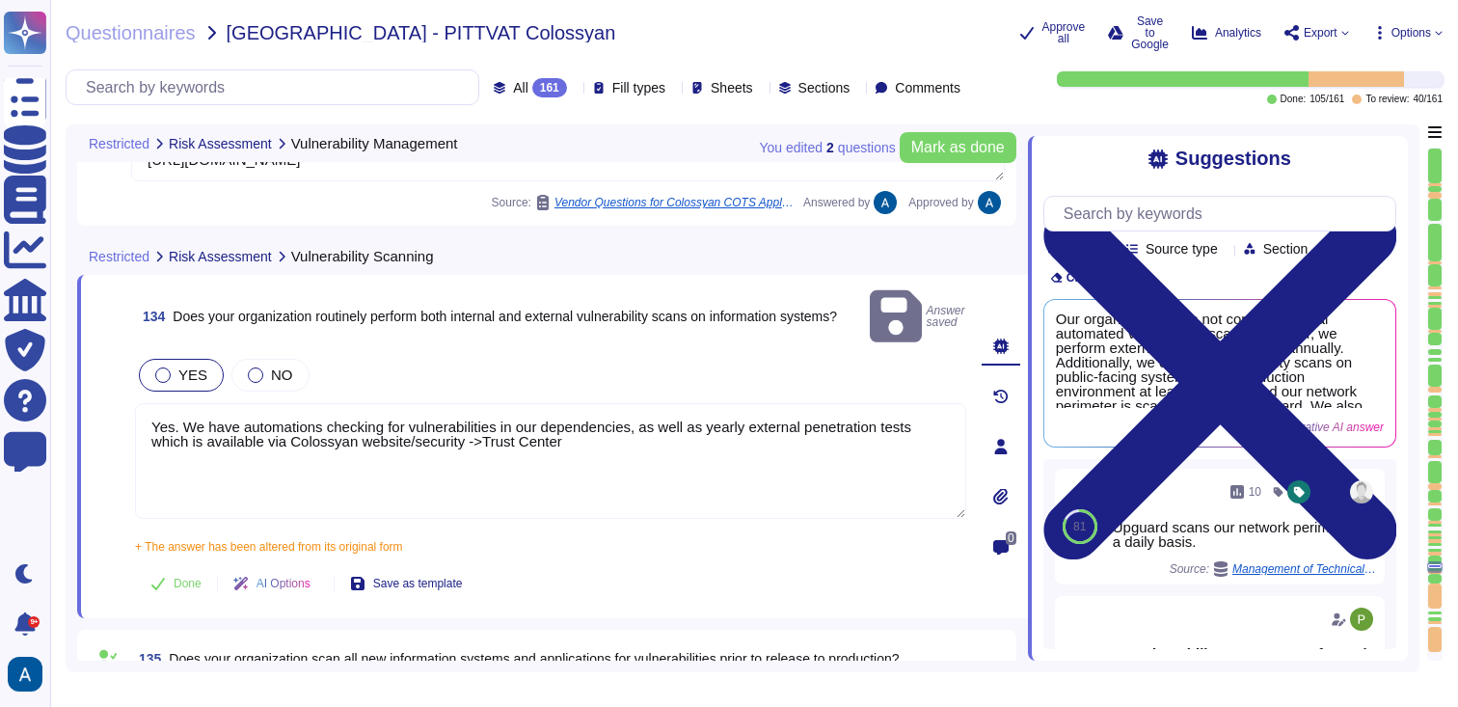
scroll to position [30252, 0]
click at [778, 420] on textarea "Yes. We have automations checking for vulnerabilities in our dependencies, as w…" at bounding box center [550, 463] width 831 height 116
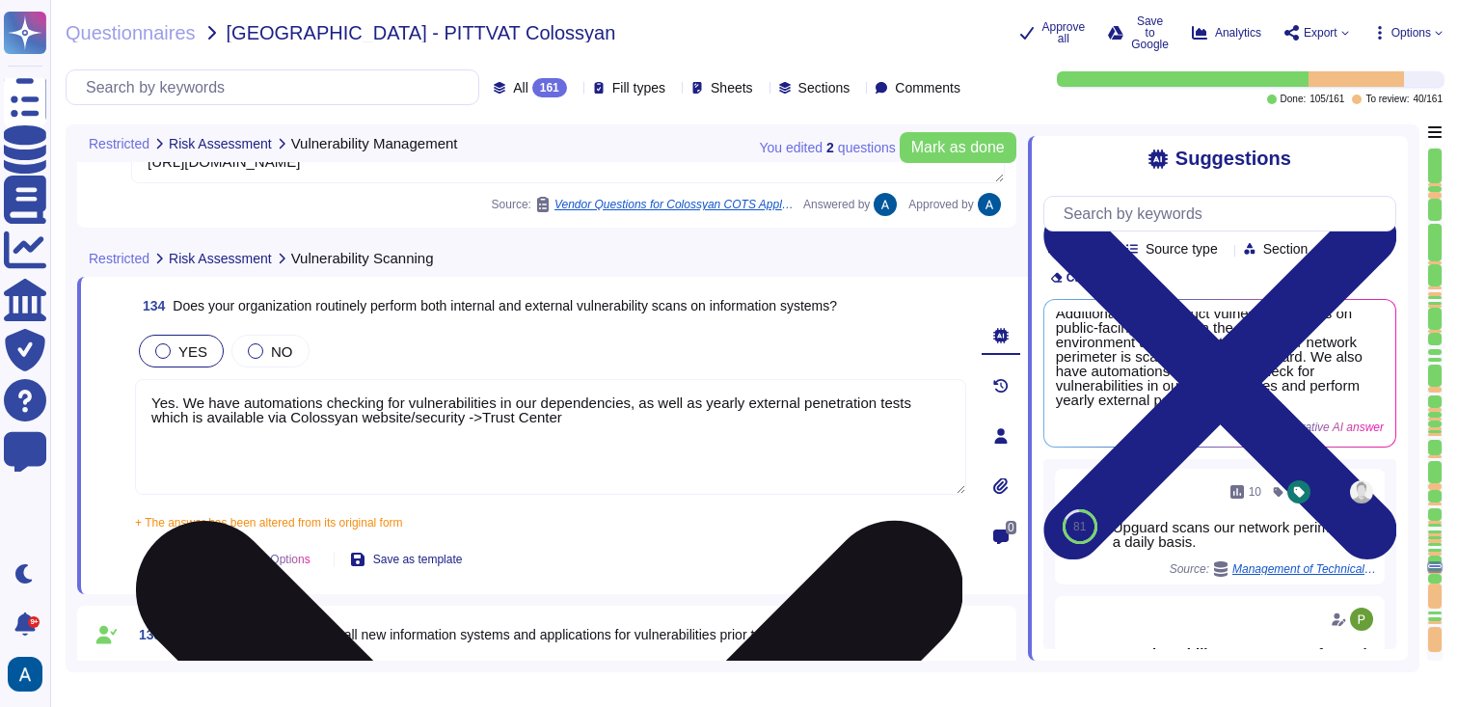
scroll to position [49, 0]
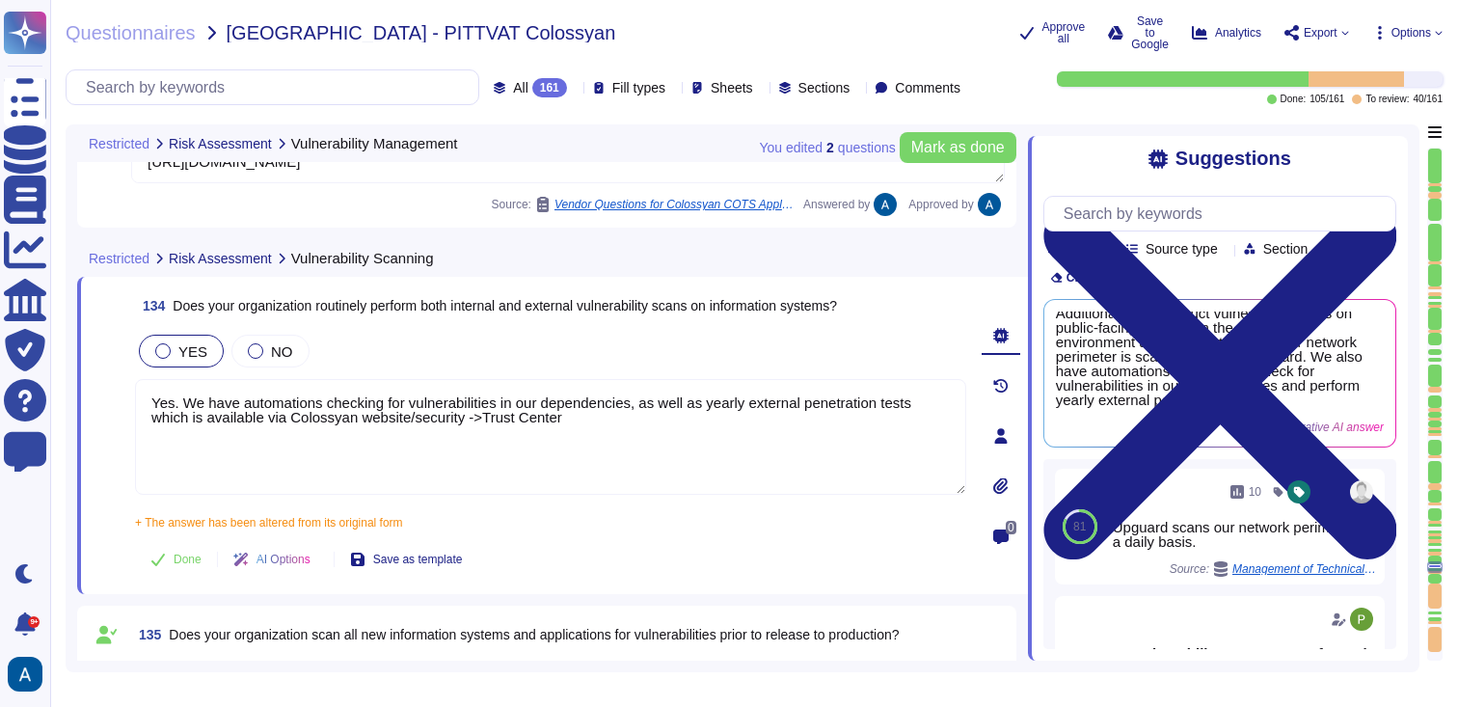
click at [629, 557] on div "Done AI Options Save as template" at bounding box center [550, 559] width 831 height 46
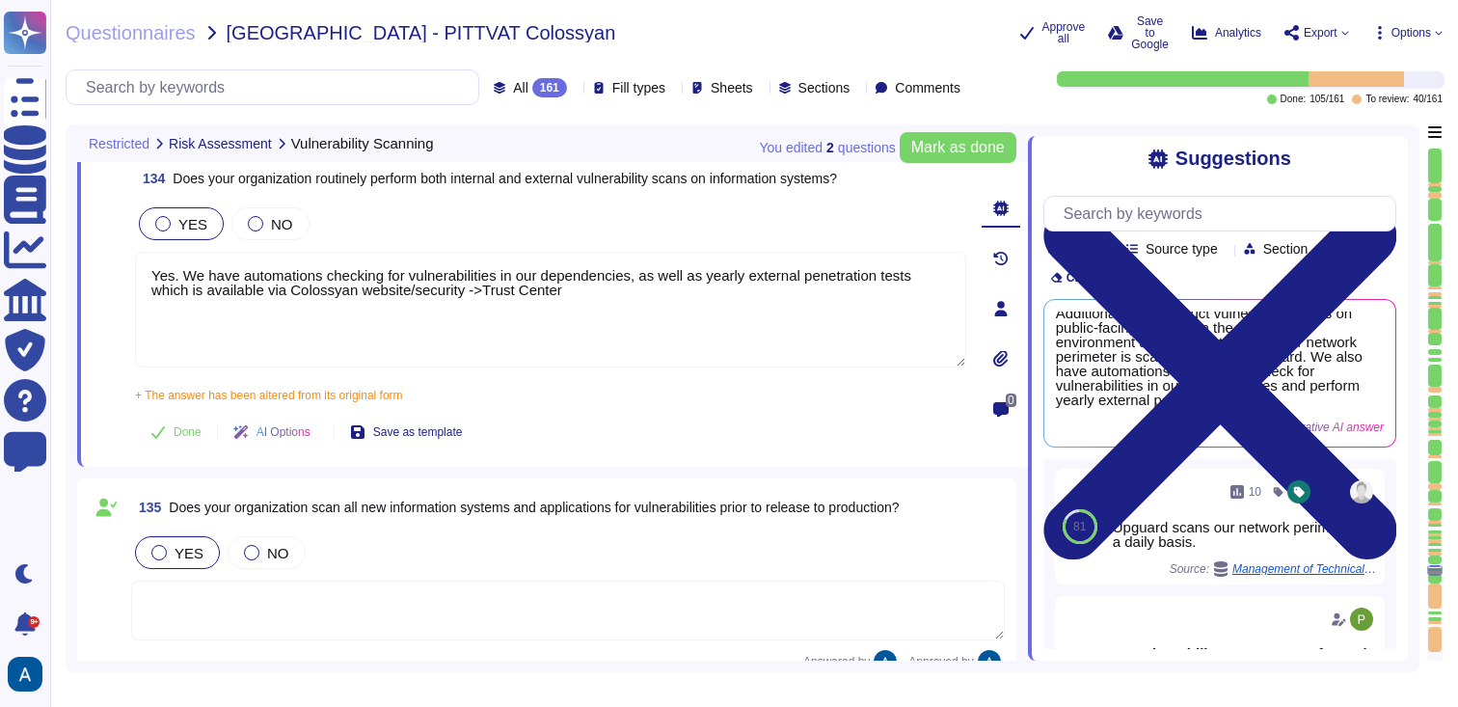
scroll to position [30360, 0]
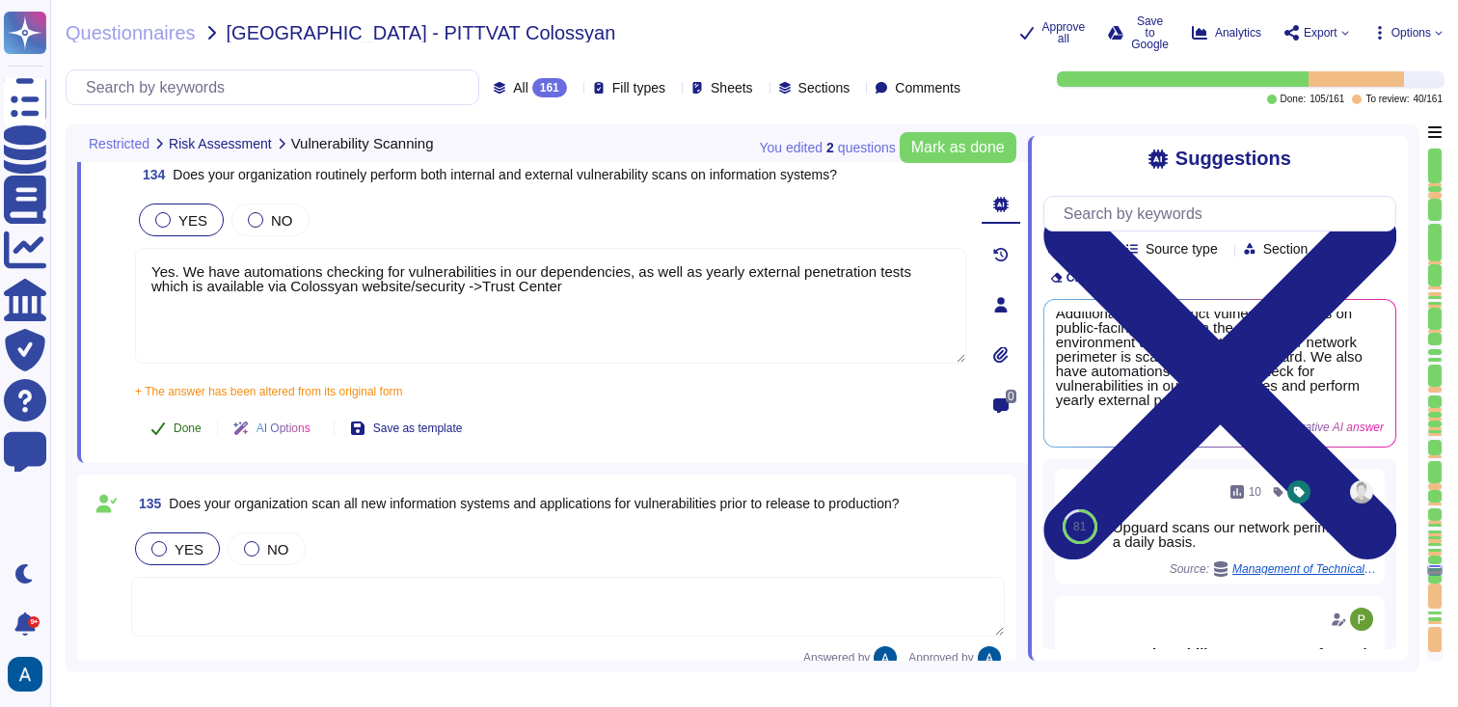
click at [188, 418] on button "Done" at bounding box center [176, 428] width 82 height 39
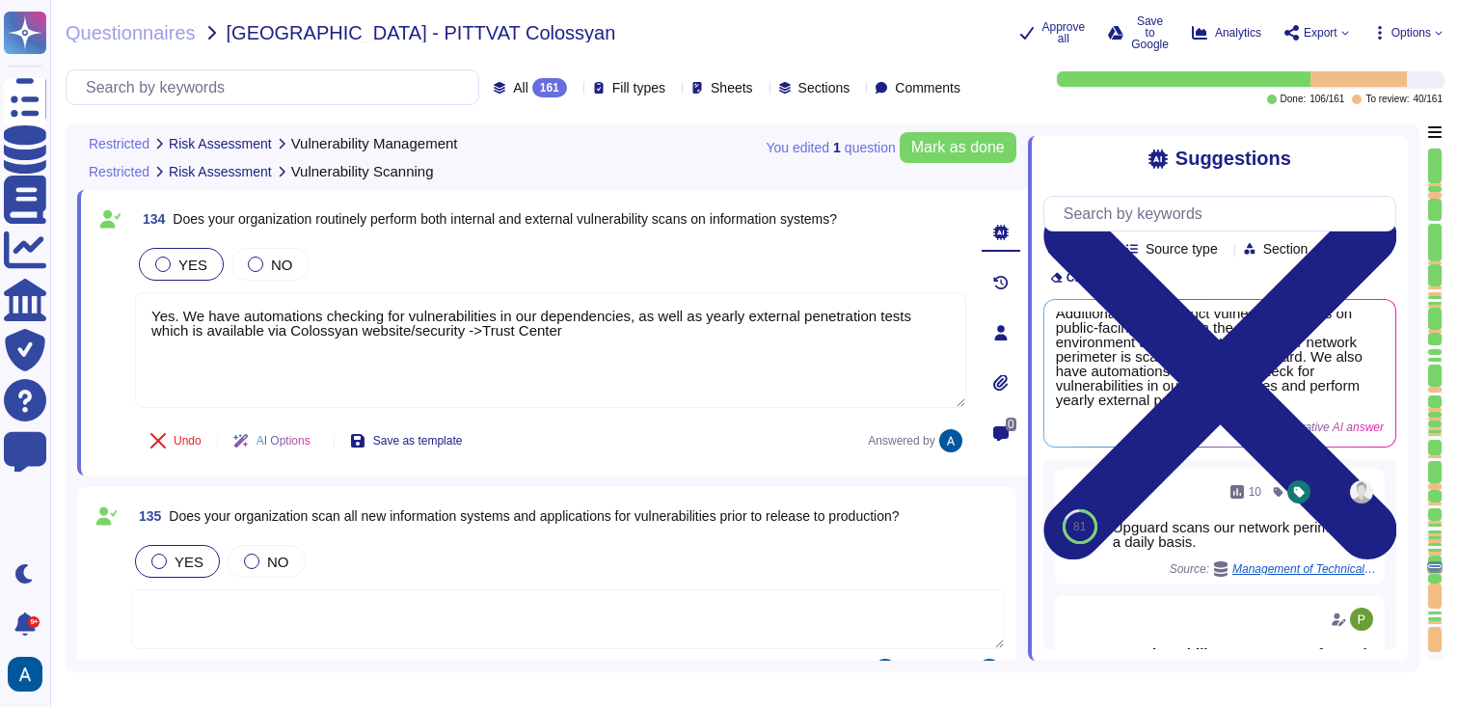
type textarea "Our vulnerability management process is available in Colossyan Trust Center (we…"
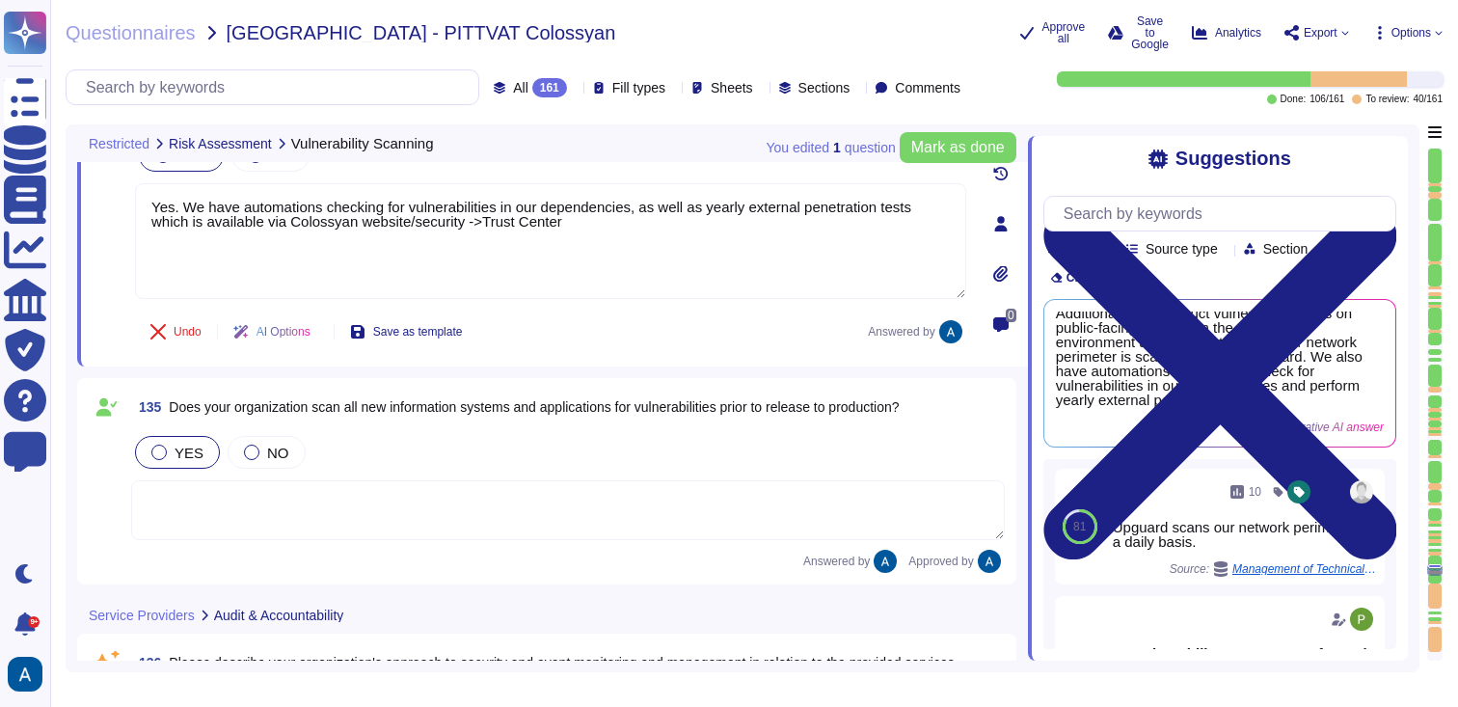
scroll to position [30431, 0]
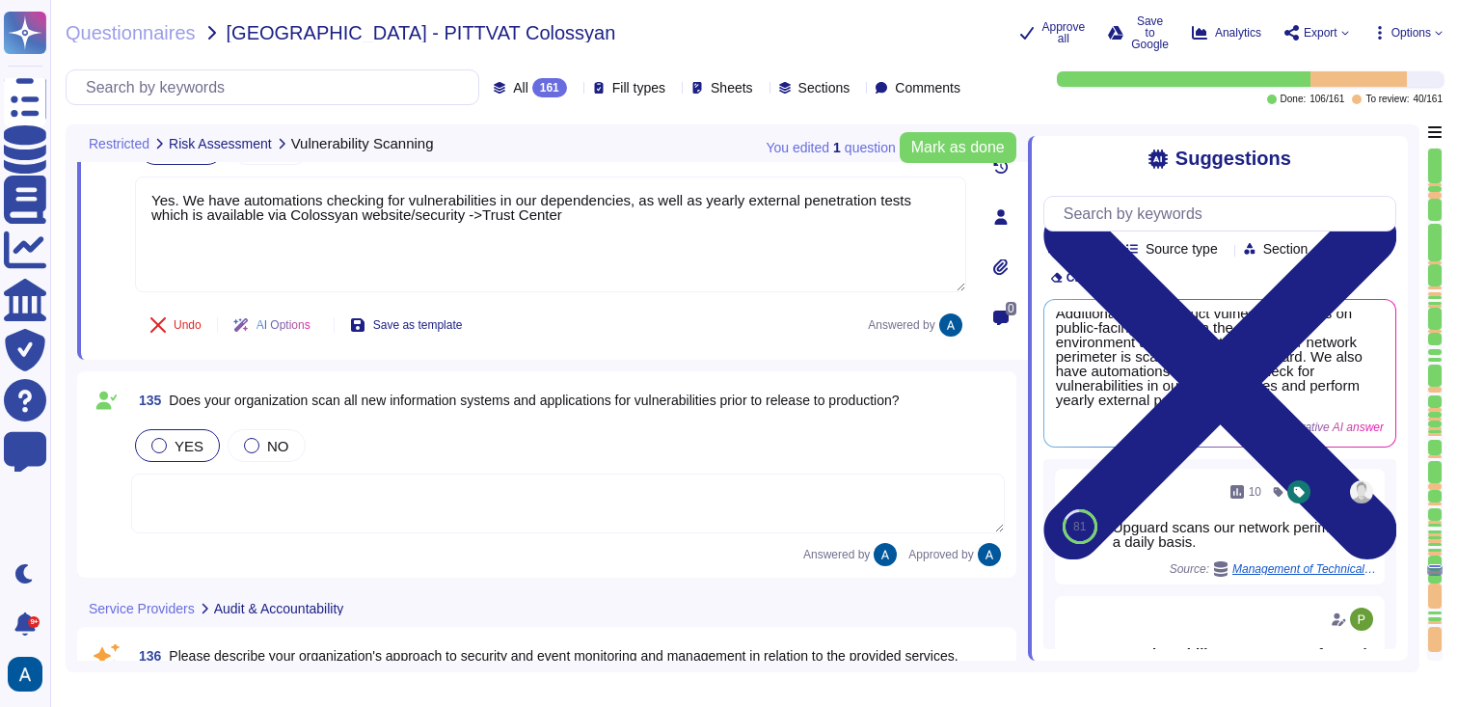
click at [352, 496] on textarea at bounding box center [568, 503] width 874 height 60
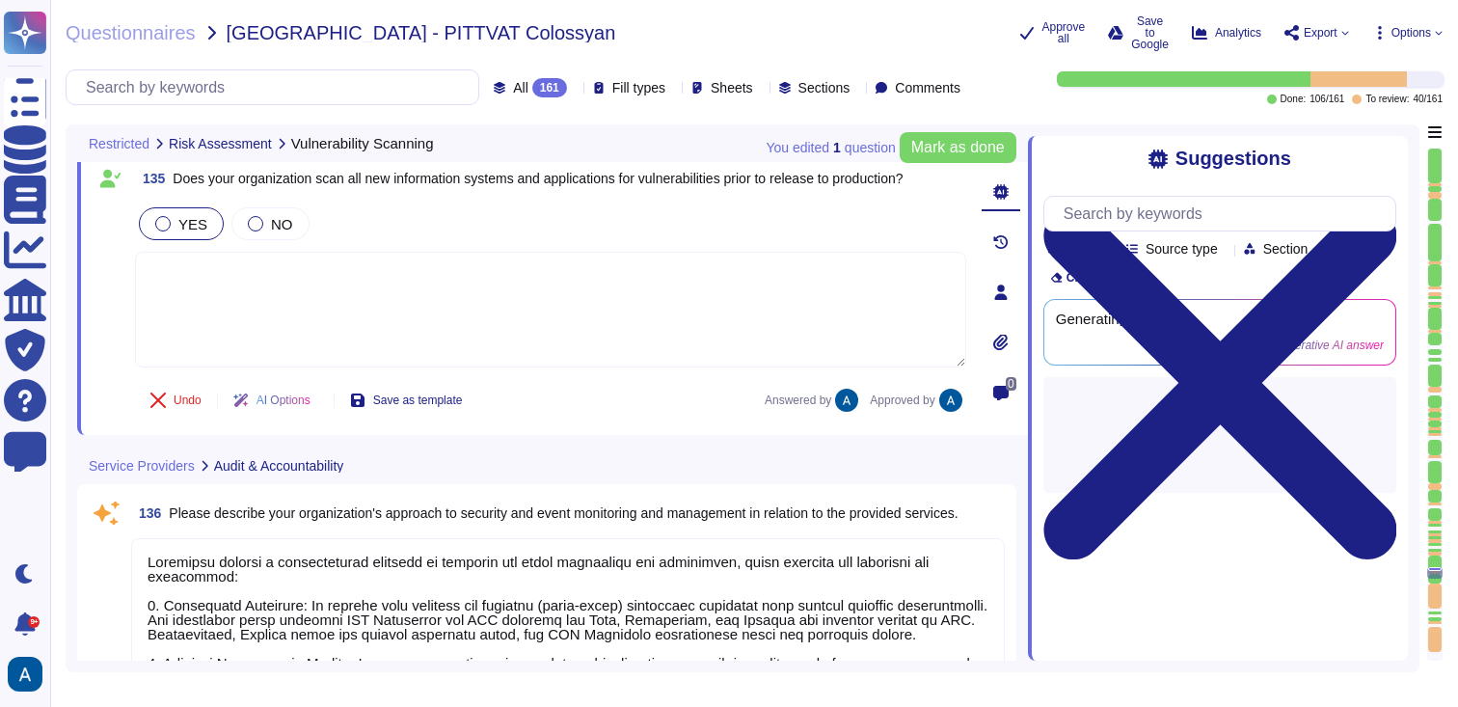
scroll to position [30643, 0]
type textarea "We have both internal and external (third-party) monitoring solutions in place …"
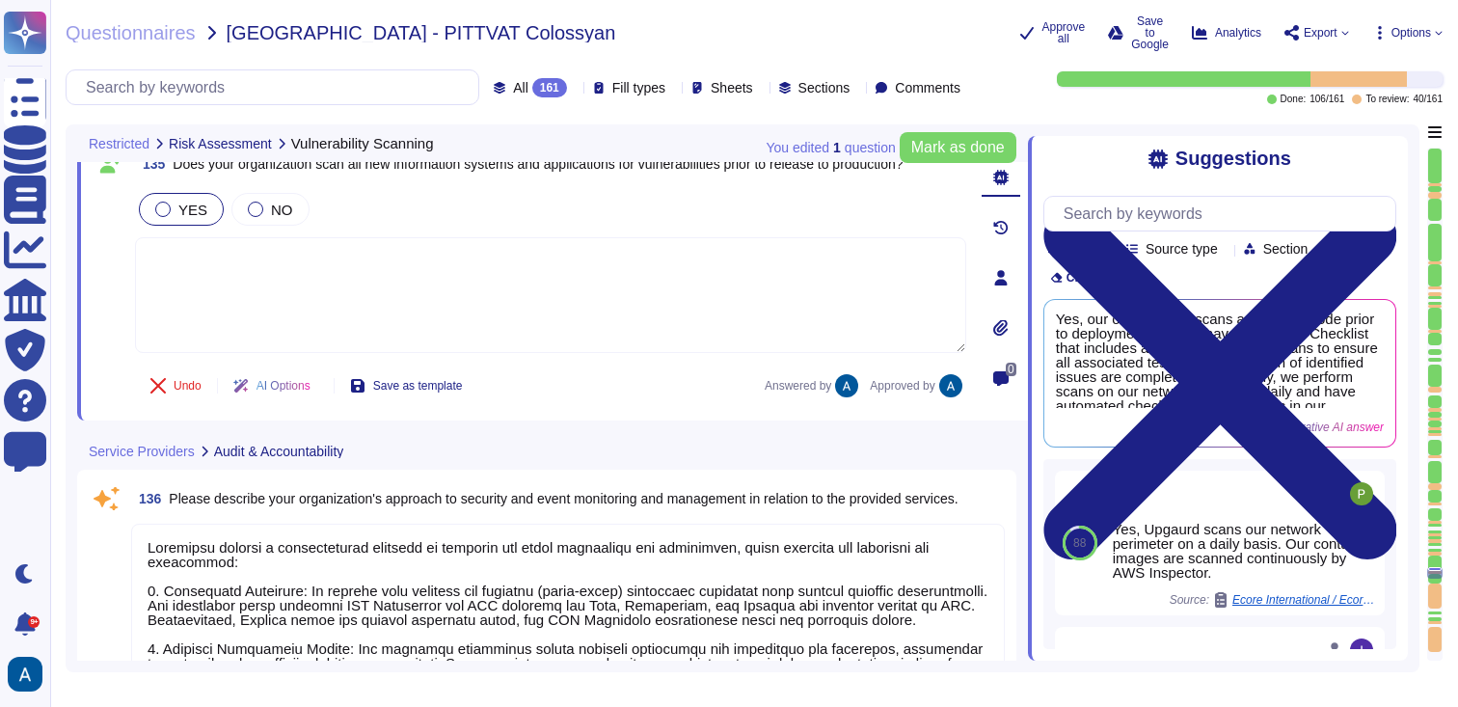
scroll to position [0, 0]
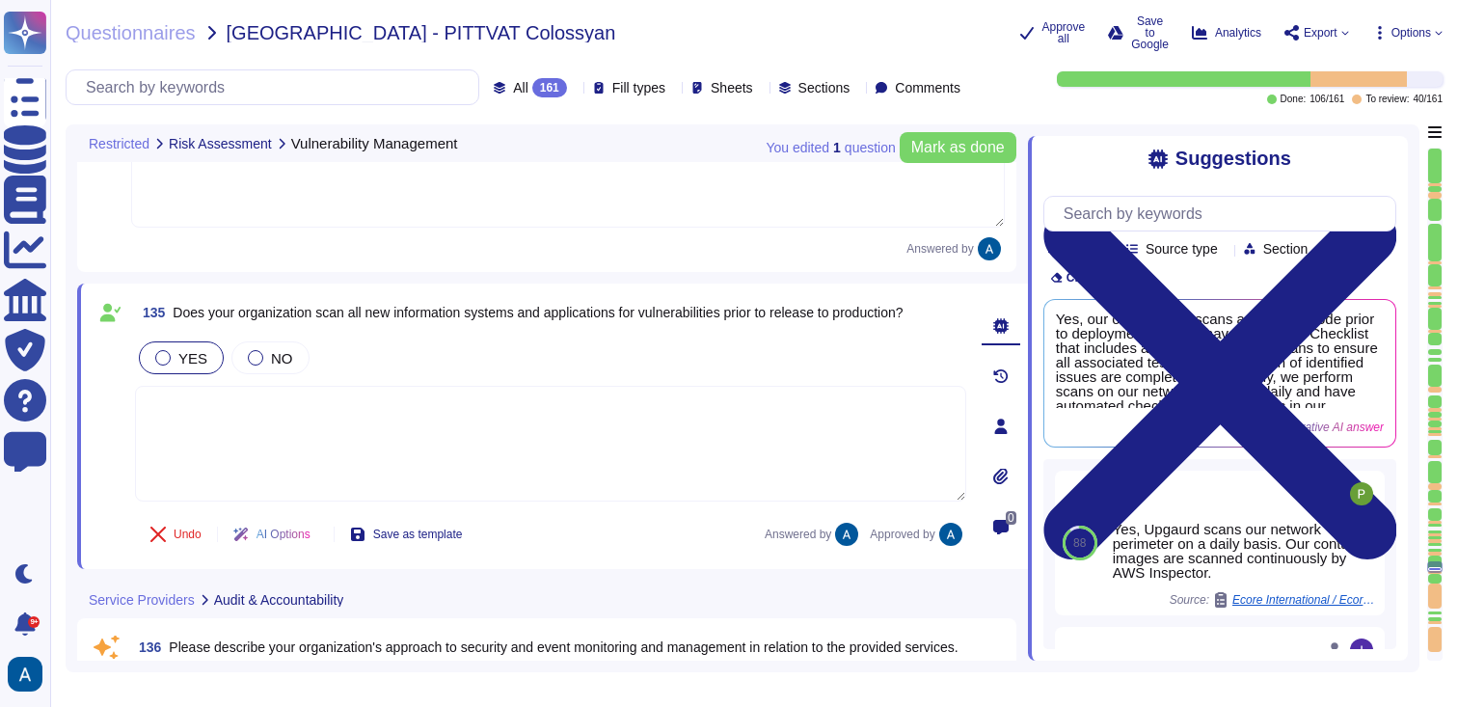
type textarea "Our vulnerability management process is available in Colossyan Trust Center (we…"
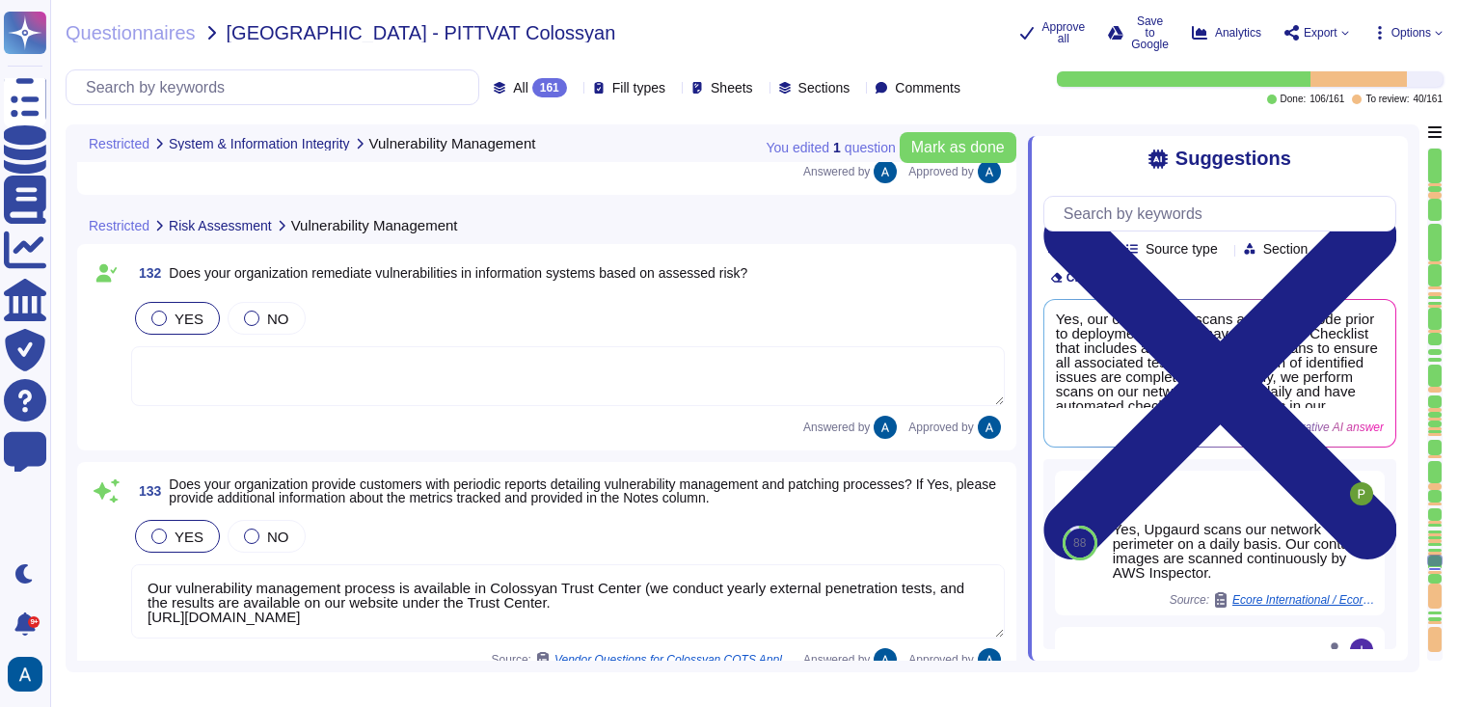
type textarea "Our vulnerability management process is available in Colossyan Trust Center (we…"
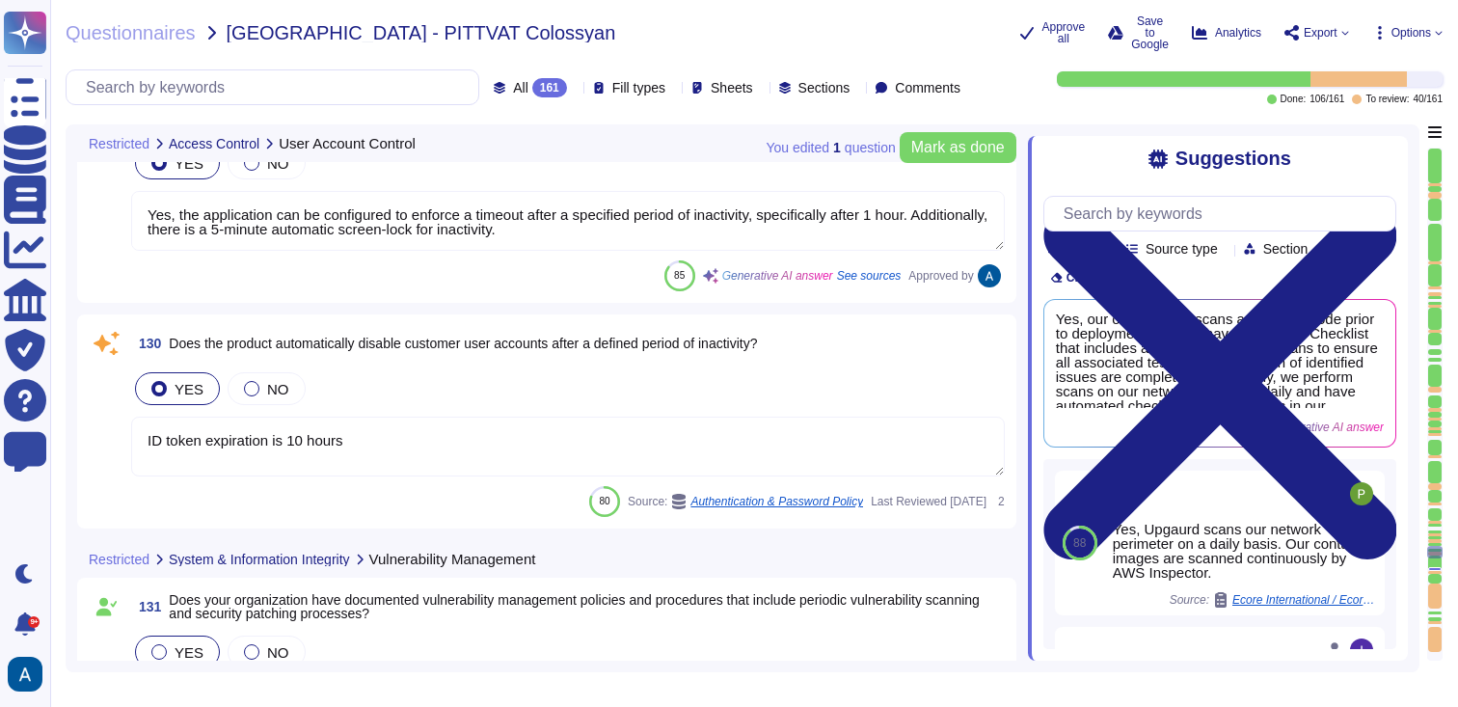
type textarea "Yes, the application can be configured to enforce a timeout after a specified p…"
type textarea "ID token expiration is 10 hours"
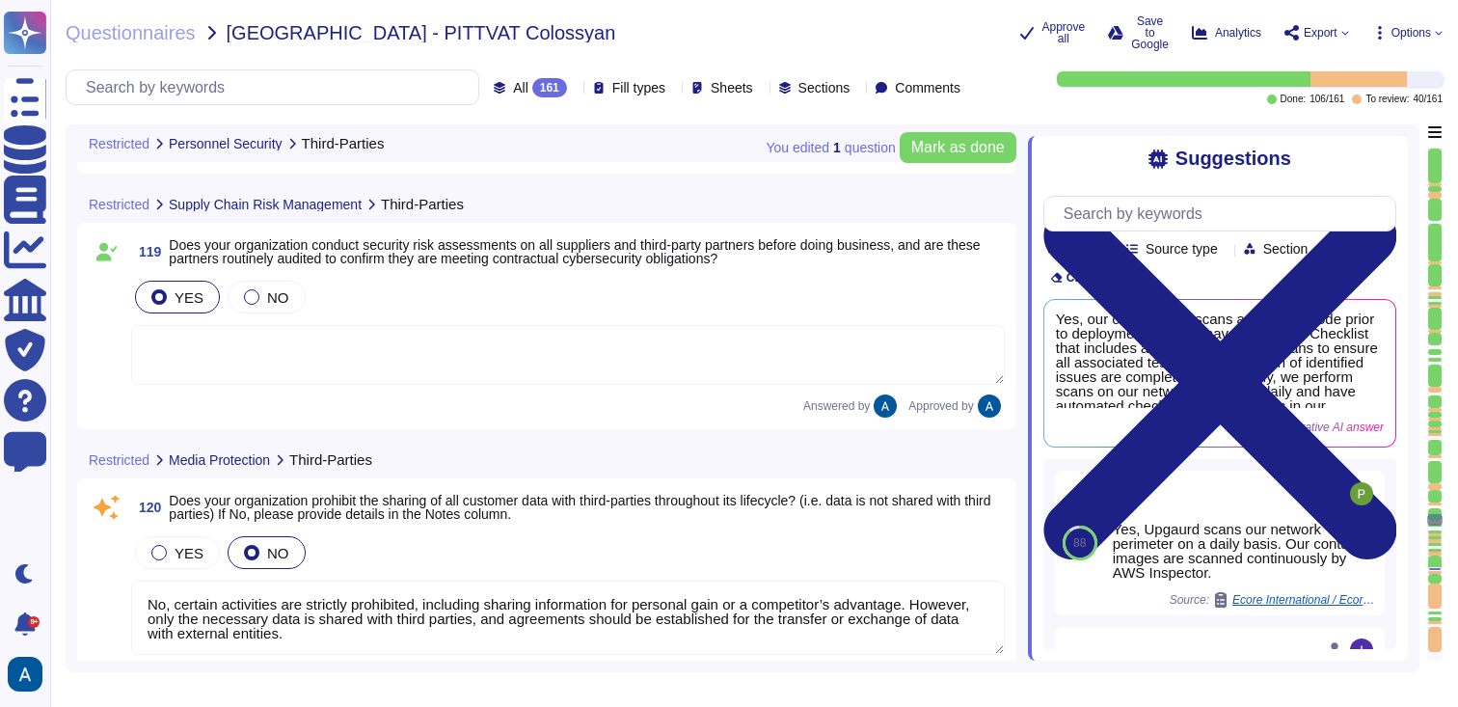
type textarea "No, certain activities are strictly prohibited, including sharing information f…"
type textarea "Colossyan cloud service provider is AWS. Our data centers are located in [GEOGR…"
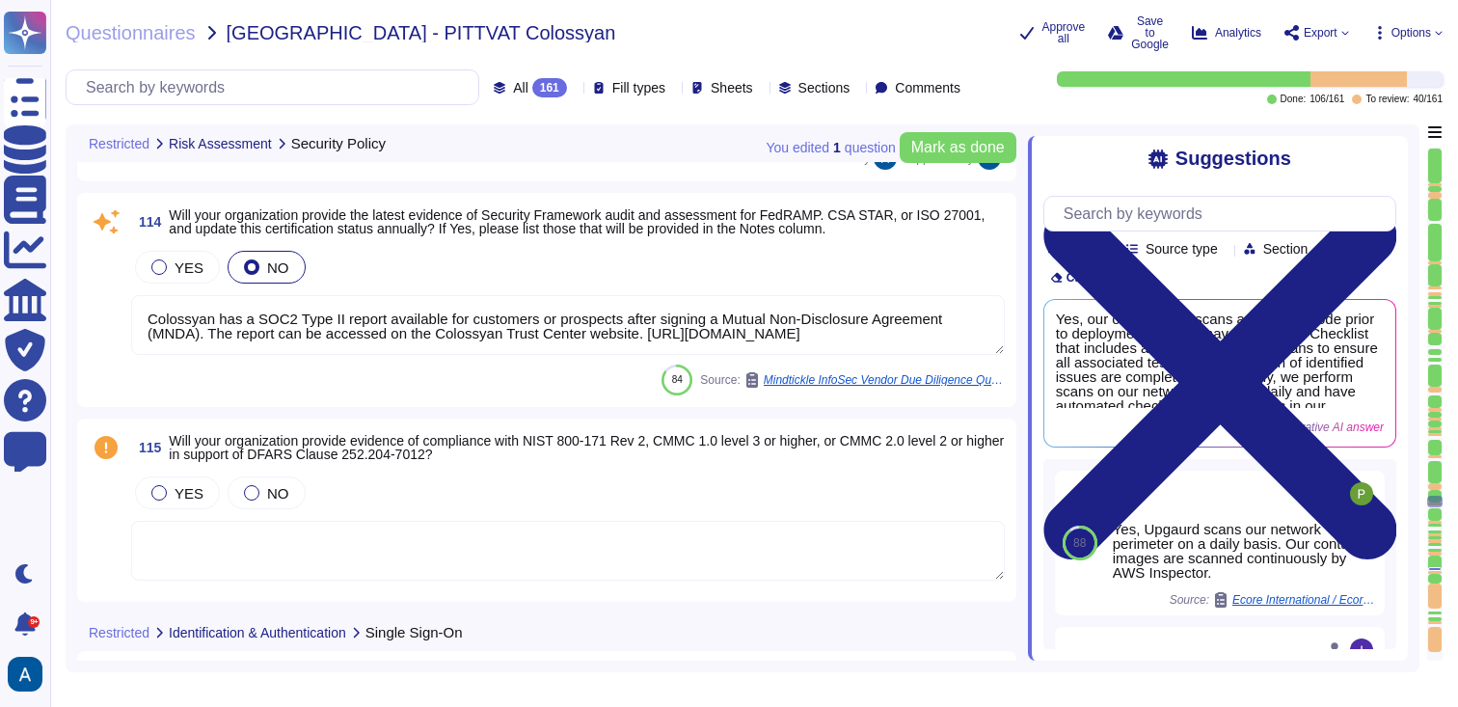
type textarea "Colossyan has a SOC2 Type II report available for customers or prospects after …"
type textarea "Our product supports Single Sign-On (SSO) via [PERSON_NAME] and OpenID Connect …"
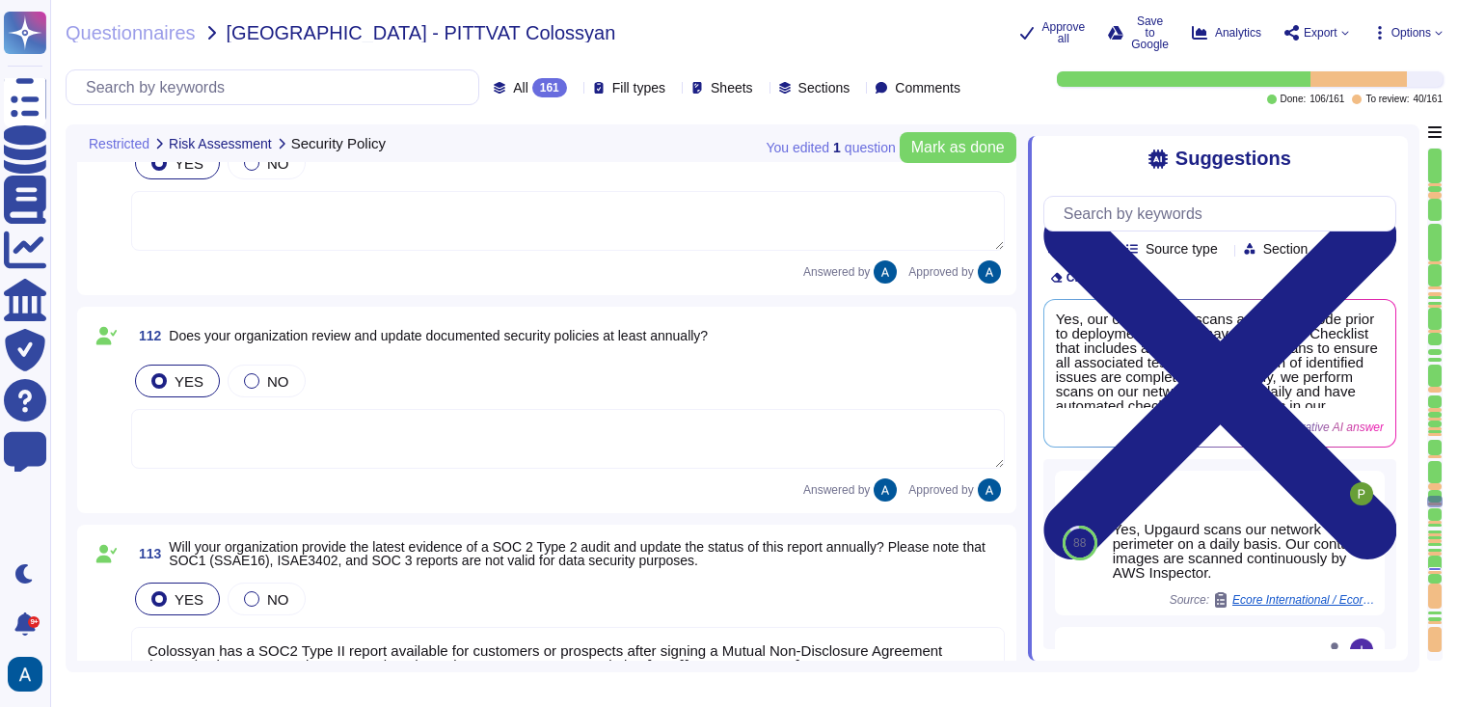
scroll to position [25109, 0]
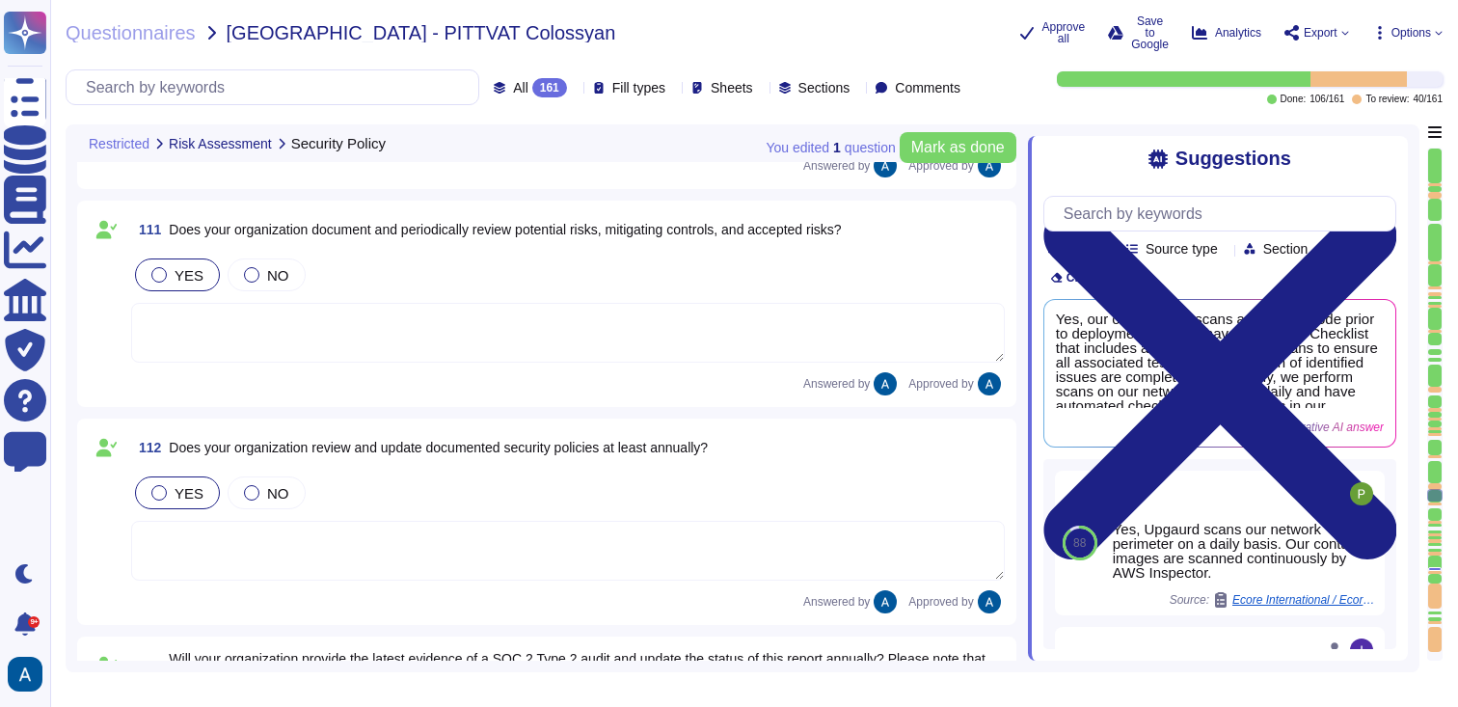
type textarea "Yes, our organization has documented processes and procedures in place to grant…"
type textarea "Our product supports Single Sign-On (SSO) via [PERSON_NAME] and OpenID Connect …"
drag, startPoint x: 1433, startPoint y: 442, endPoint x: 1438, endPoint y: 400, distance: 41.7
click at [1437, 401] on div at bounding box center [1434, 404] width 15 height 513
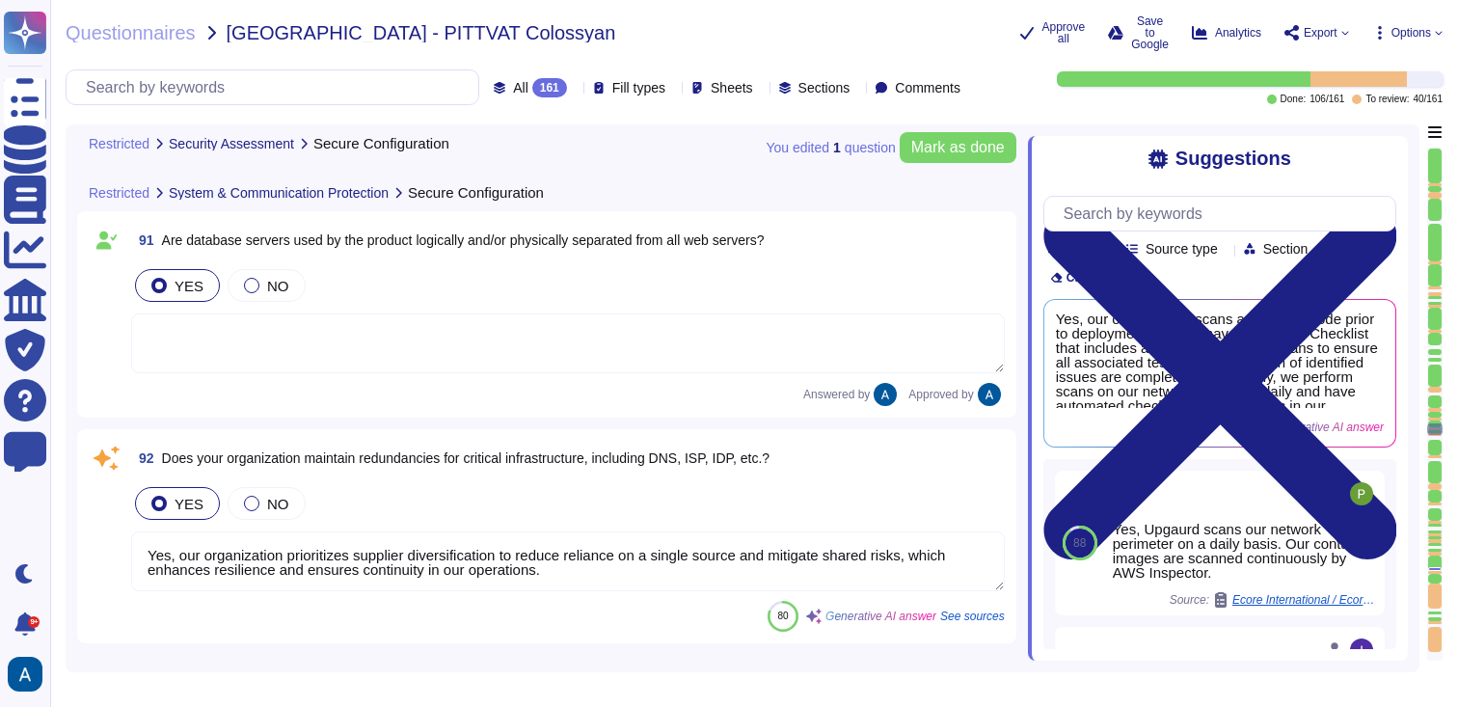
type textarea "Yes, all vendor defaults must be changed before a system is installed on the ne…"
type textarea "Yes, our organization prioritizes supplier diversification to reduce reliance o…"
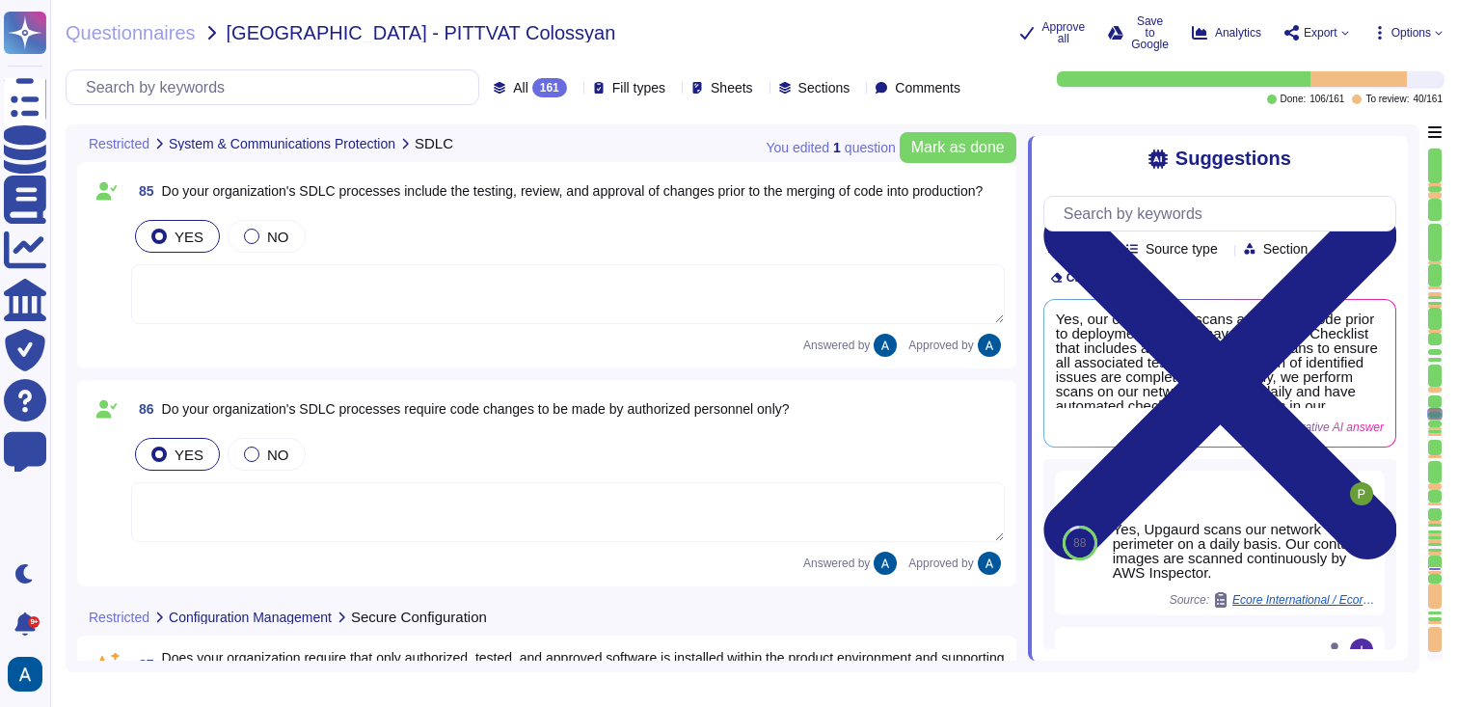
type textarea "Yes, our organization's SDLC processes include peer reviews, where significant …"
type textarea "Yes, our organization requires management approval prior to the installation or…"
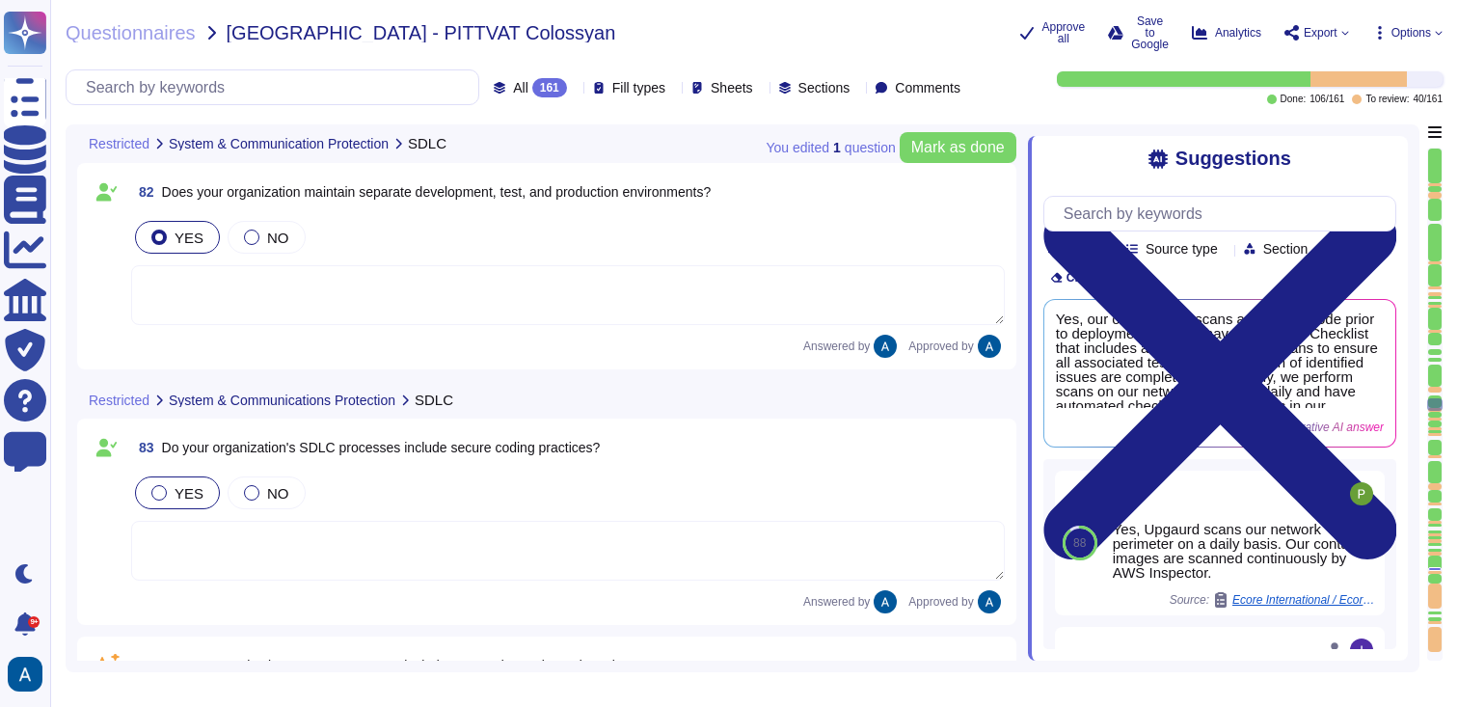
click at [1433, 297] on div at bounding box center [1435, 297] width 14 height 3
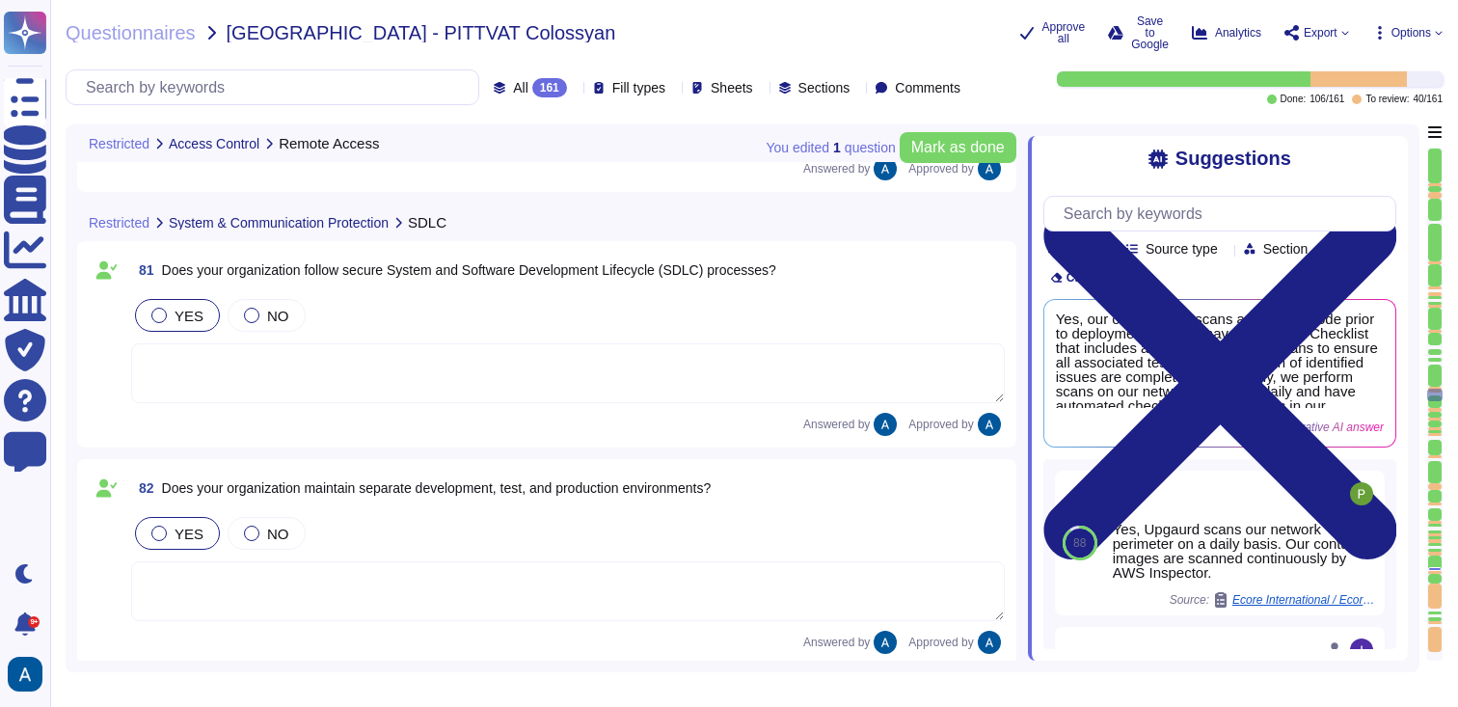
type textarea "Access to Colossyan Inc networks is restricted to authorized employees and thir…"
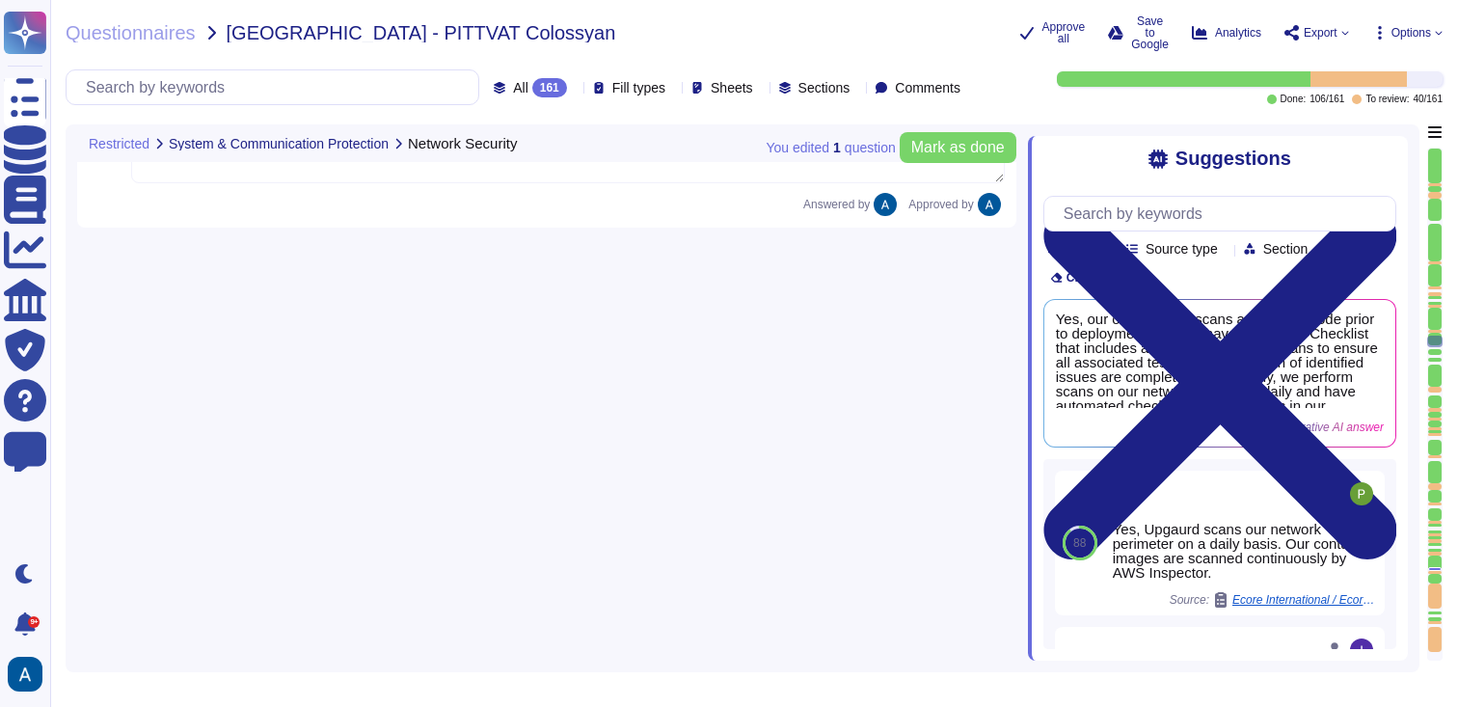
type textarea "Significant changes (additions or deletions to VPCs and subnets, new external c…"
type textarea "Yes, we have a virtually segregated DMZ in place, which may be hosted in the cl…"
type textarea "Separate IDS systems are used."
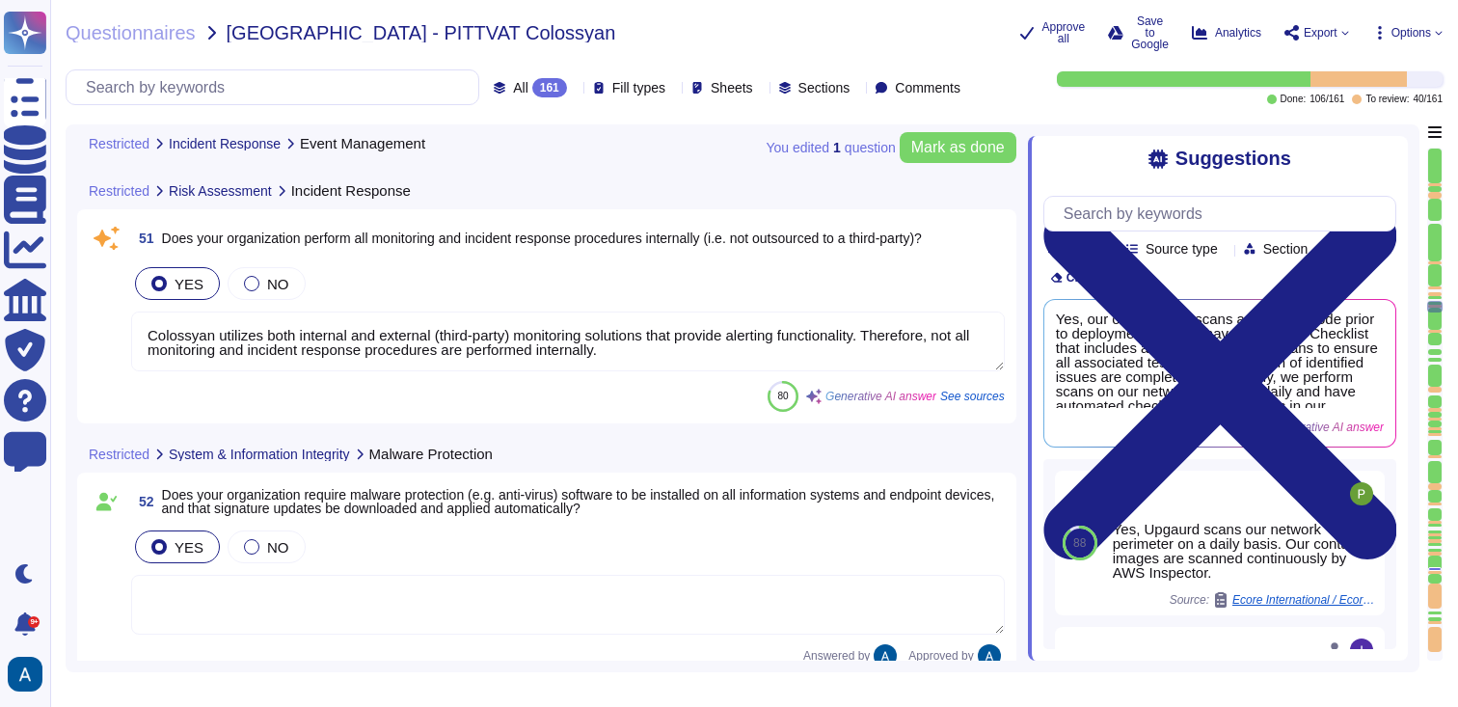
type textarea "Colossyan utilizes both internal and external (third-party) monitoring solution…"
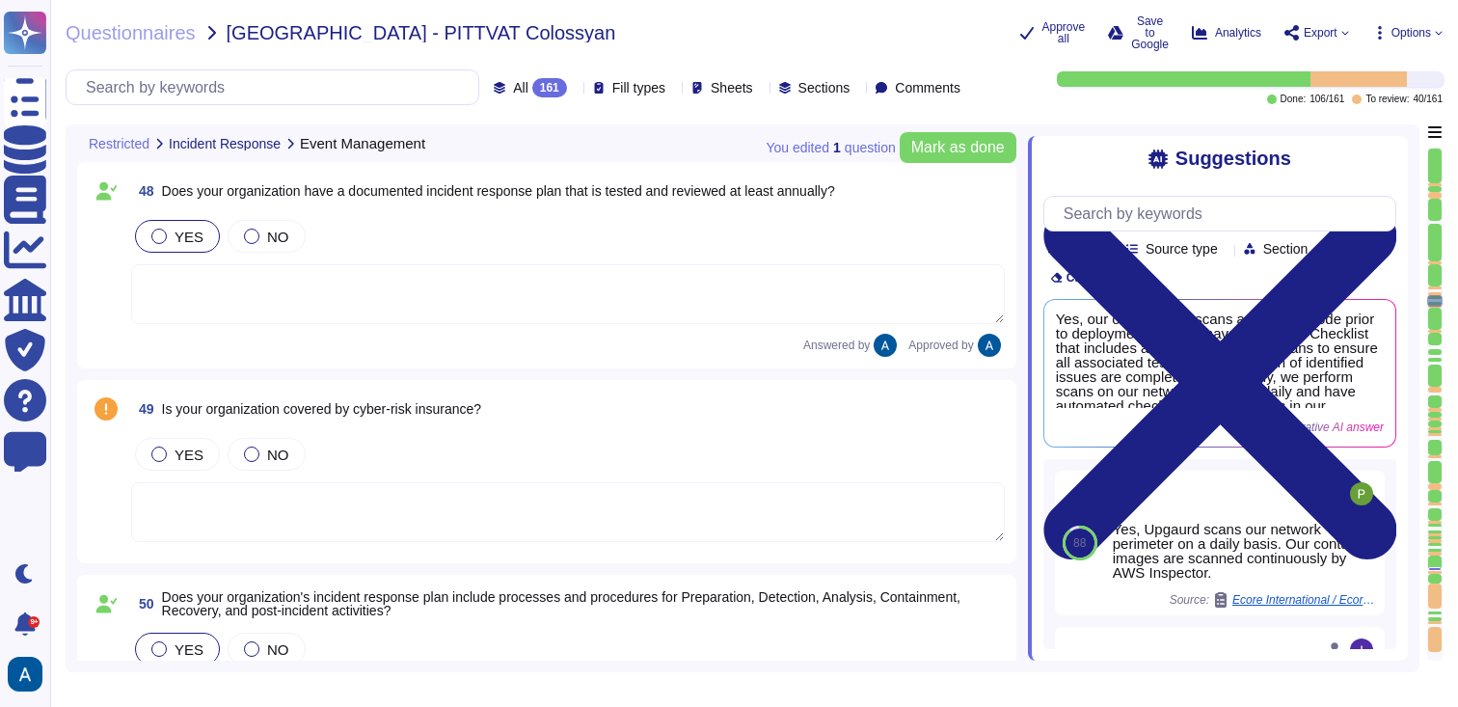
click at [1434, 288] on div at bounding box center [1435, 287] width 14 height 3
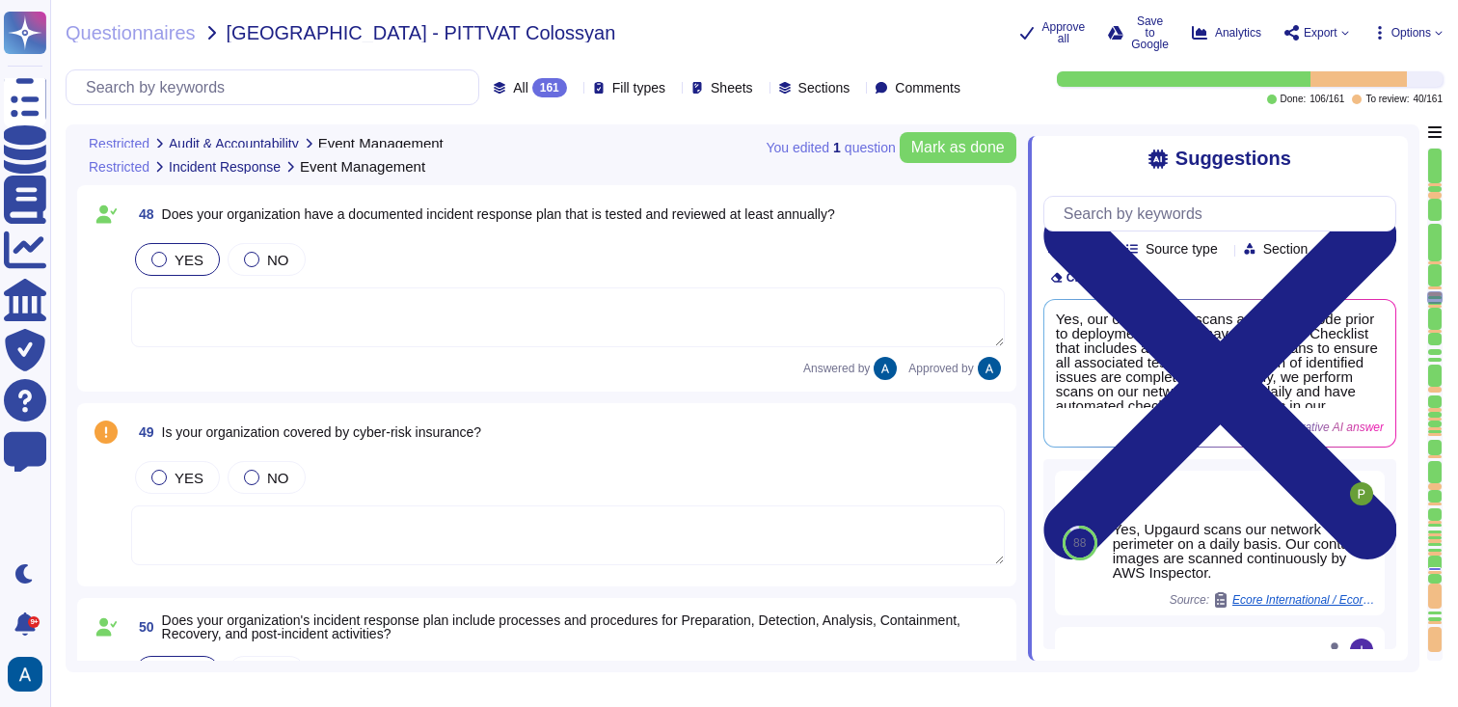
type textarea "No"
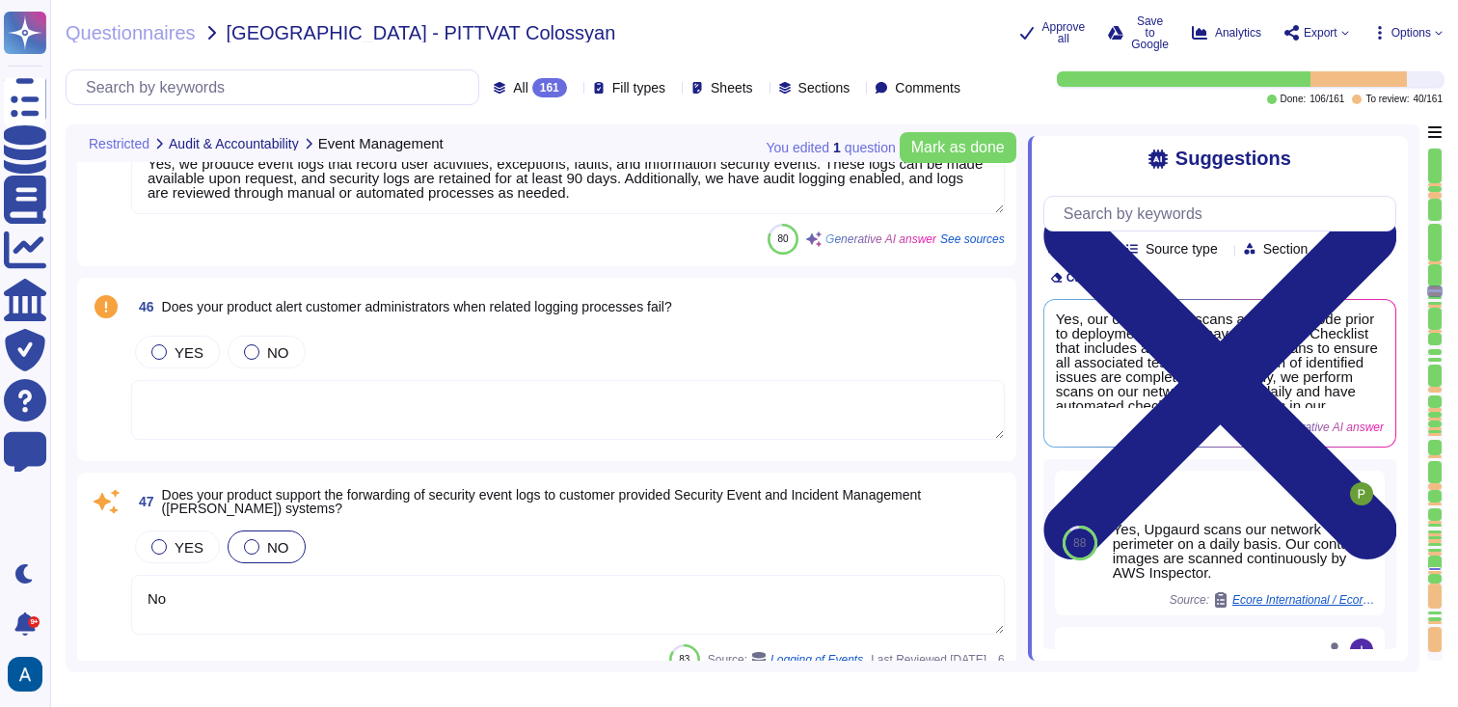
type textarea "Yes, our organization retains security logs for at least 90 days to support inc…"
type textarea "We have our own alerting system in place, which alerts us if it detects anythin…"
type textarea "Yes, we produce event logs that record user activities, exceptions, faults, and…"
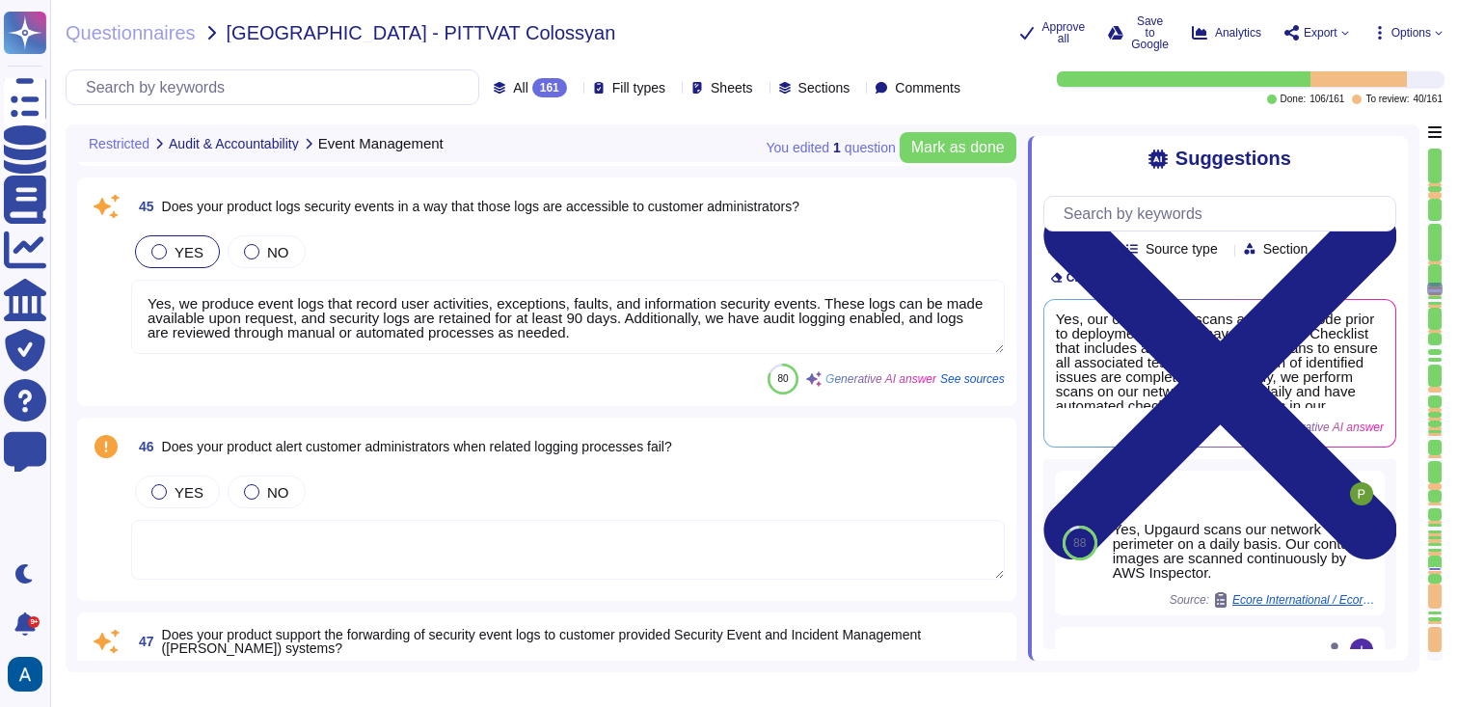
scroll to position [10142, 0]
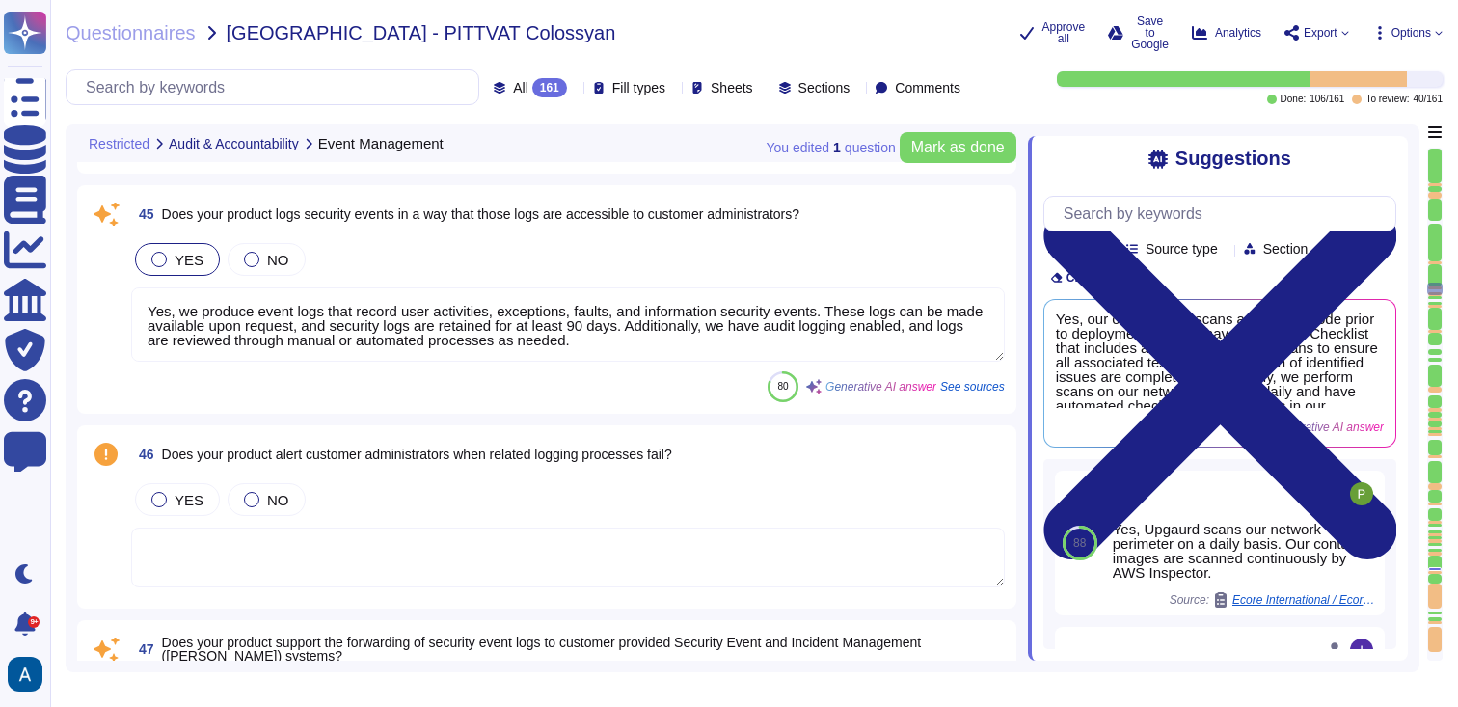
click at [797, 569] on textarea at bounding box center [568, 557] width 874 height 60
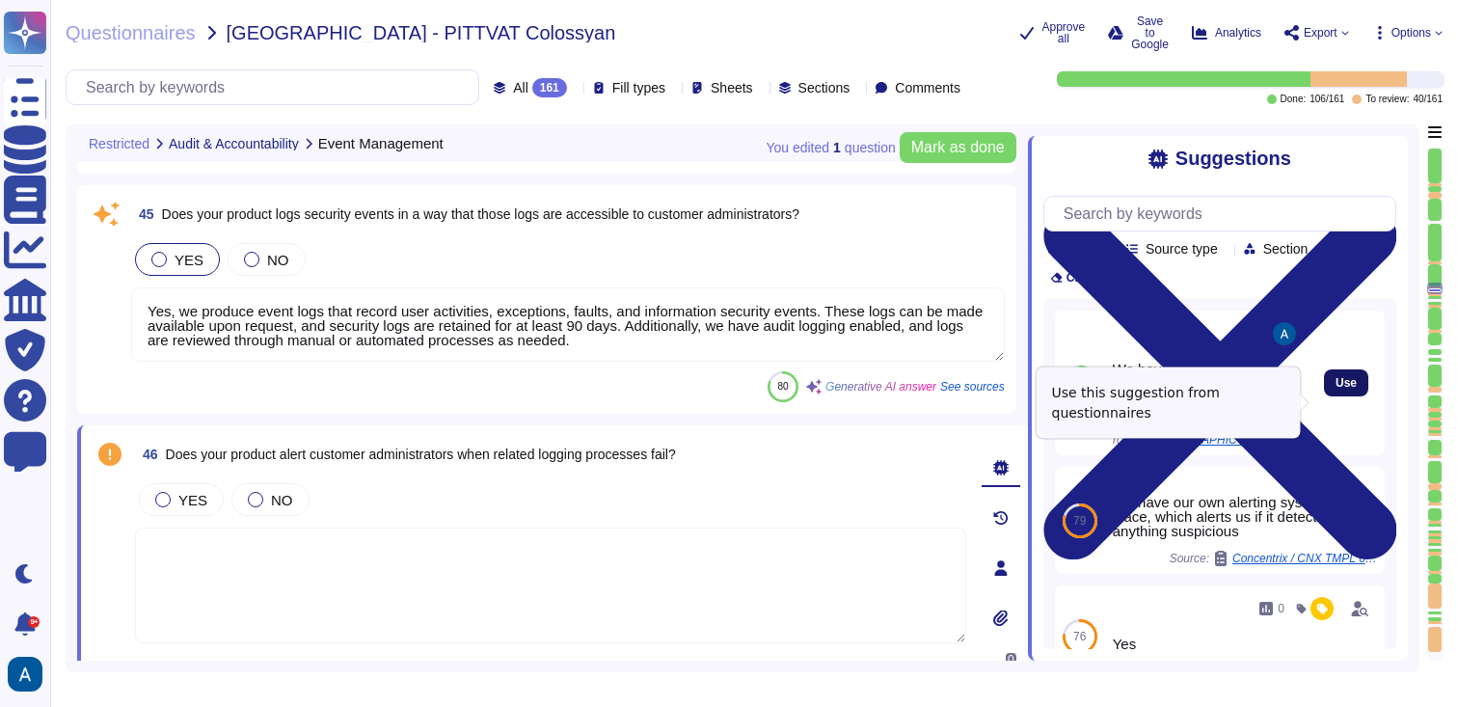
click at [1336, 389] on span "Use" at bounding box center [1346, 383] width 21 height 12
type textarea "We have our own alerting system in place, which alerts us if it detects anythin…"
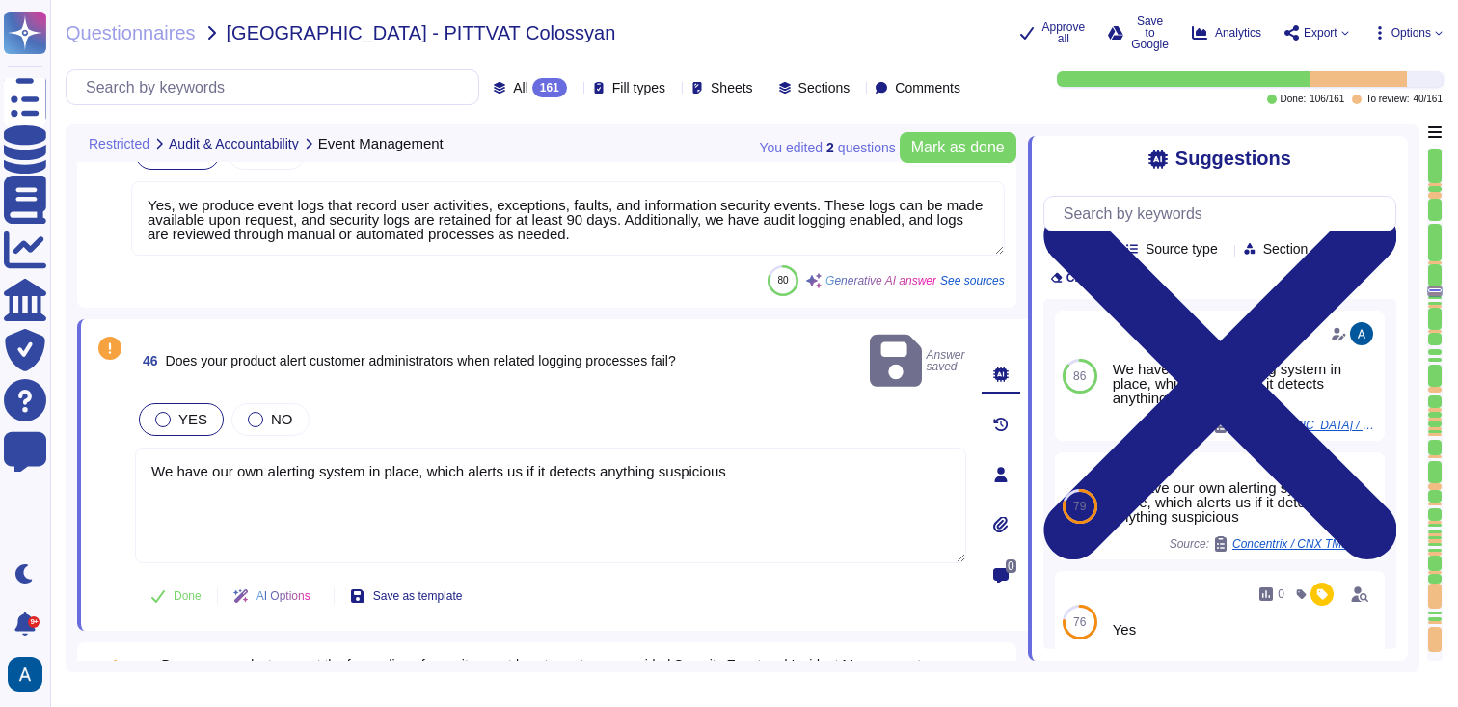
scroll to position [10252, 0]
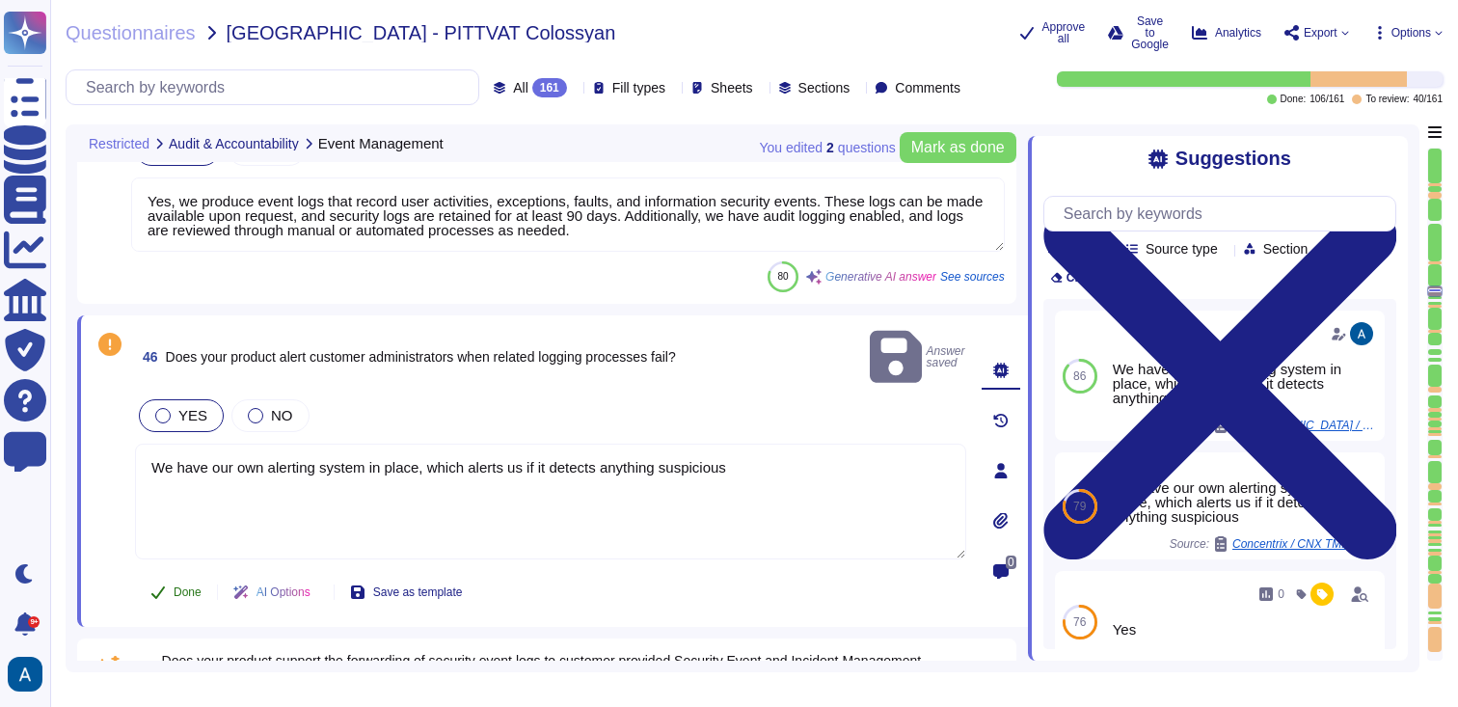
click at [192, 586] on span "Done" at bounding box center [188, 592] width 28 height 12
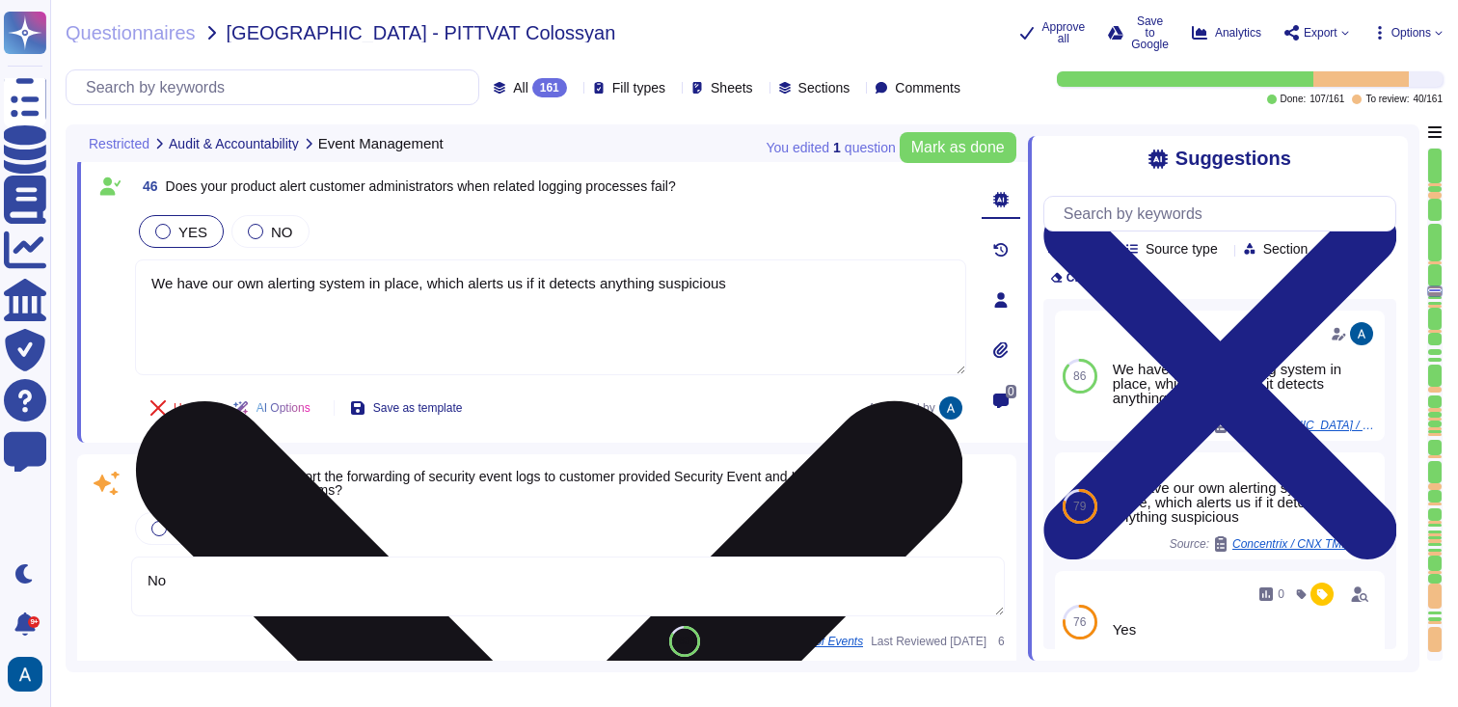
scroll to position [10422, 0]
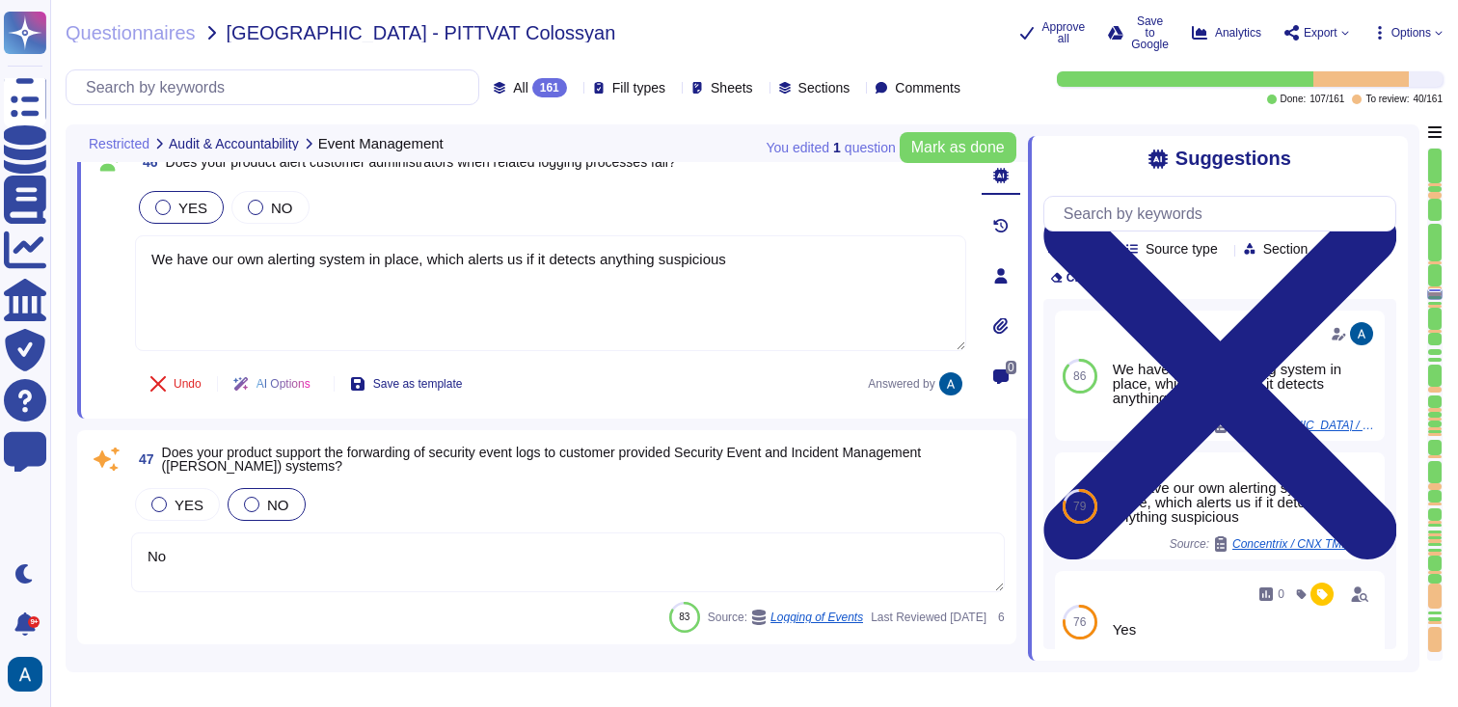
click at [477, 572] on textarea "No" at bounding box center [568, 562] width 874 height 60
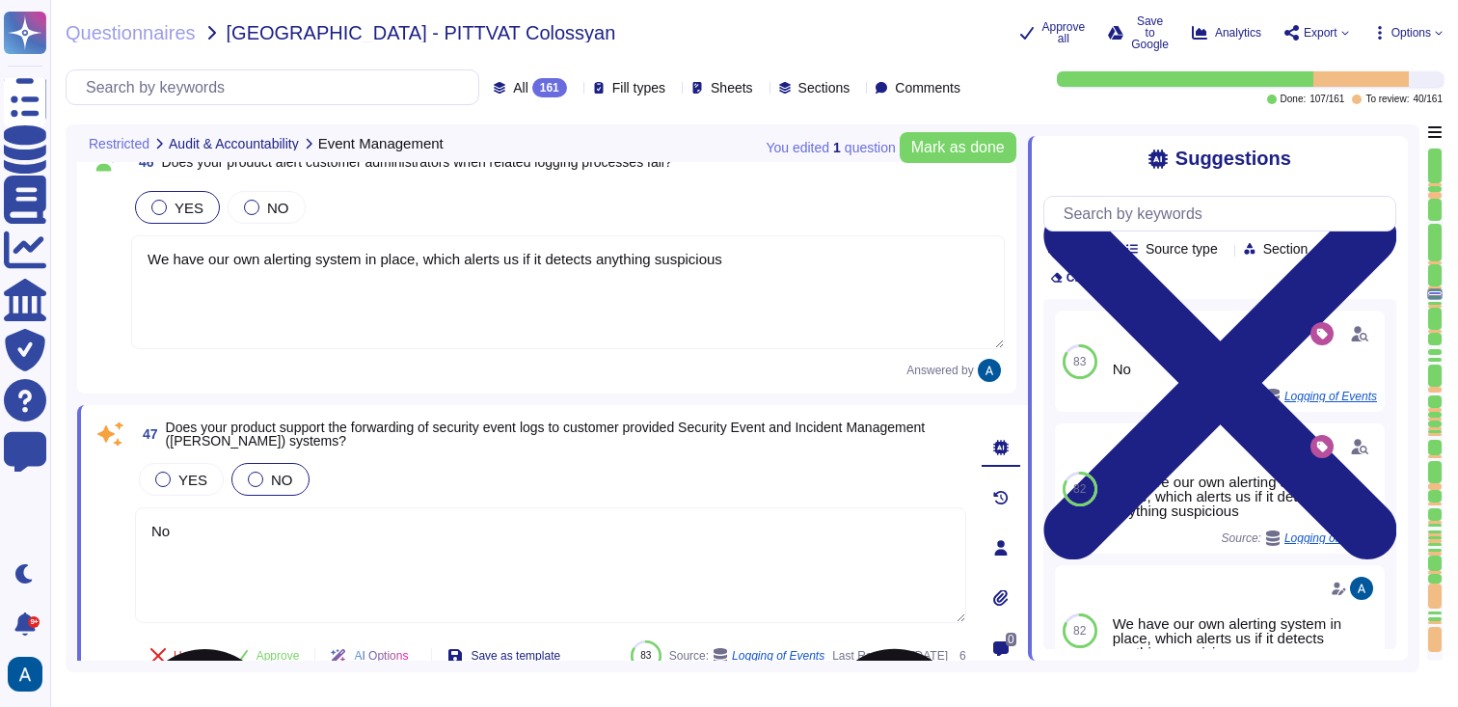
click at [866, 547] on textarea "No" at bounding box center [550, 565] width 831 height 116
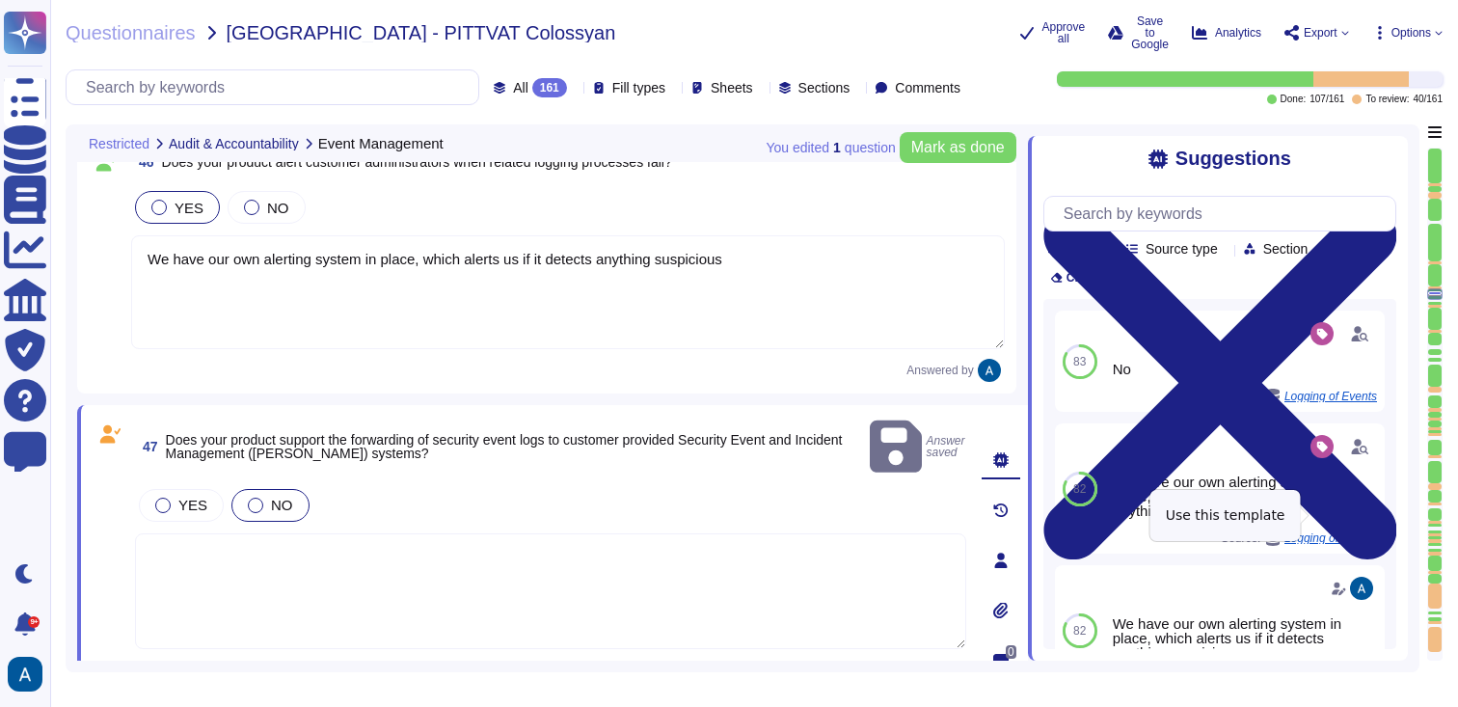
click at [1363, 502] on button "Use" at bounding box center [1385, 488] width 44 height 27
type textarea "We have our own alerting system in place, which alerts us if it detects anythin…"
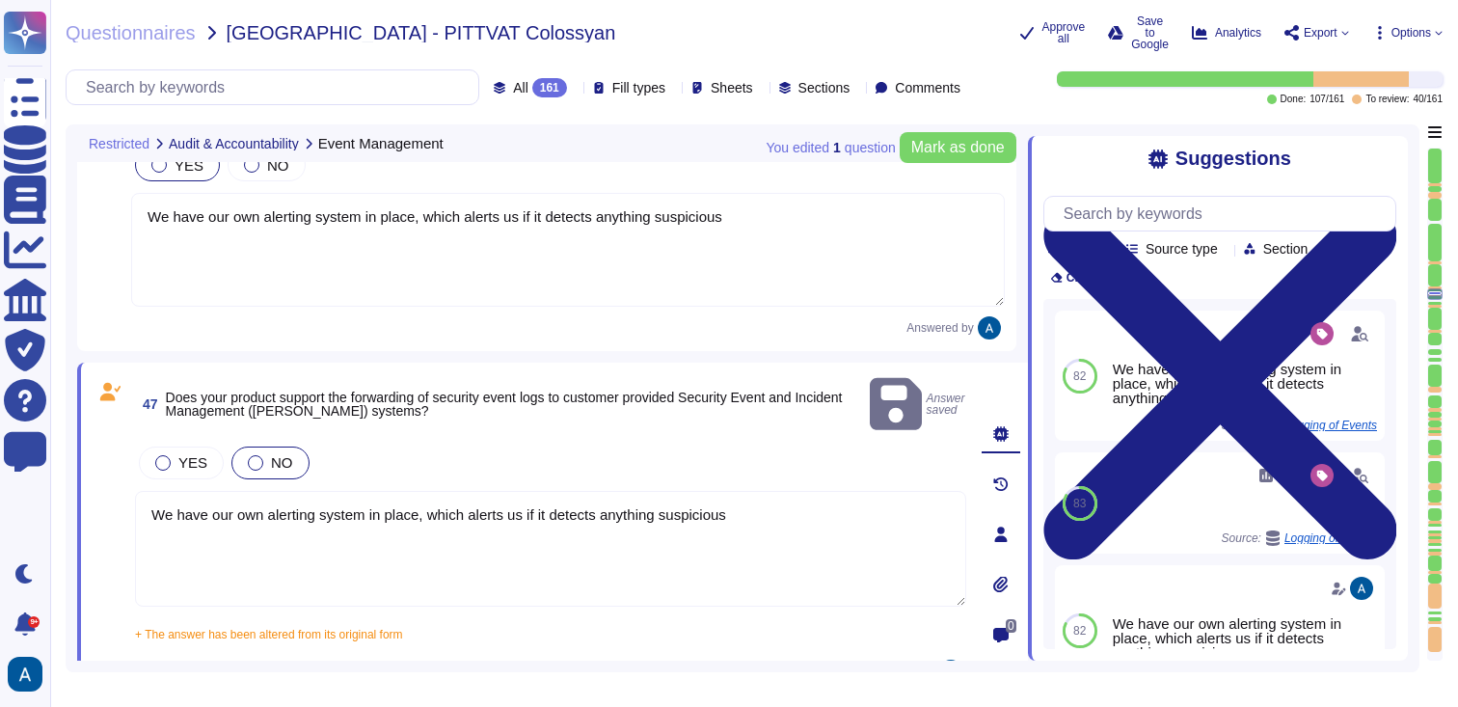
click at [260, 665] on span "Approve" at bounding box center [278, 671] width 43 height 12
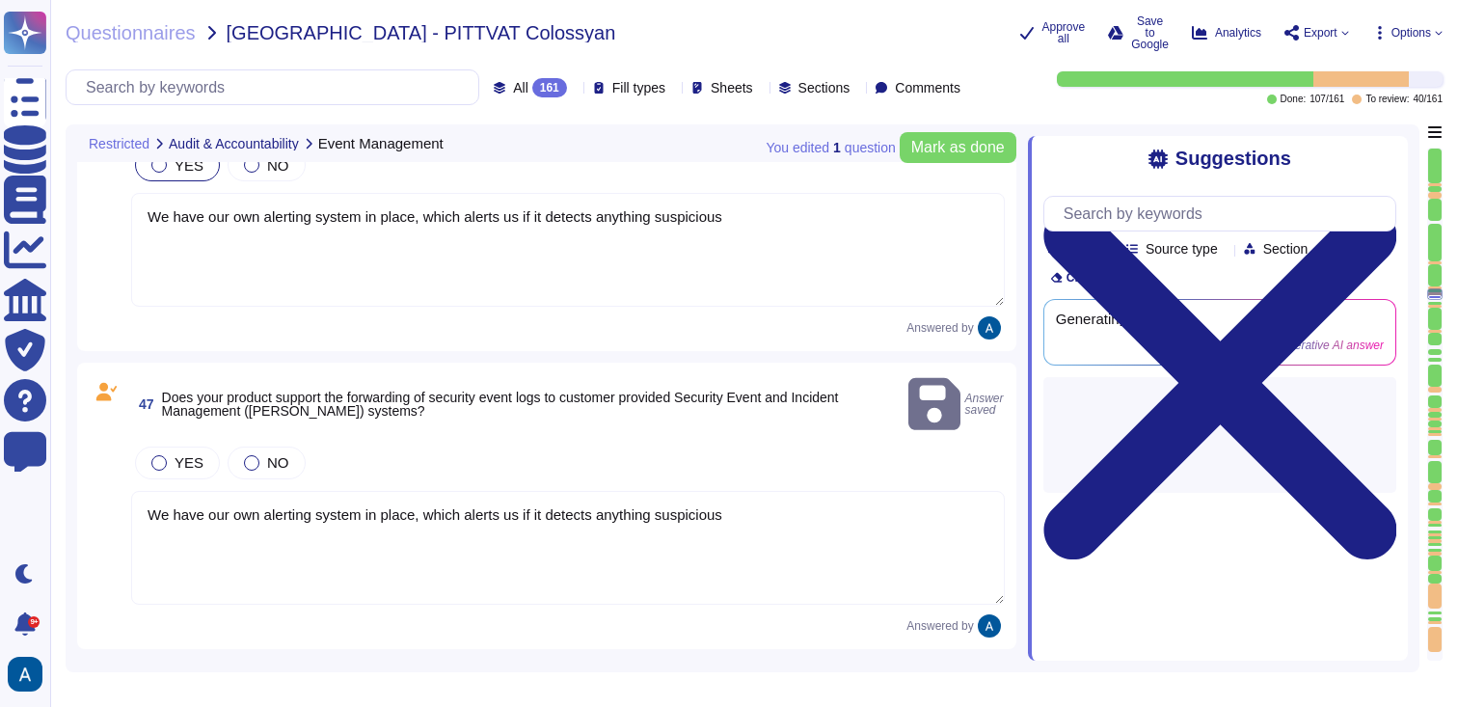
scroll to position [10876, 0]
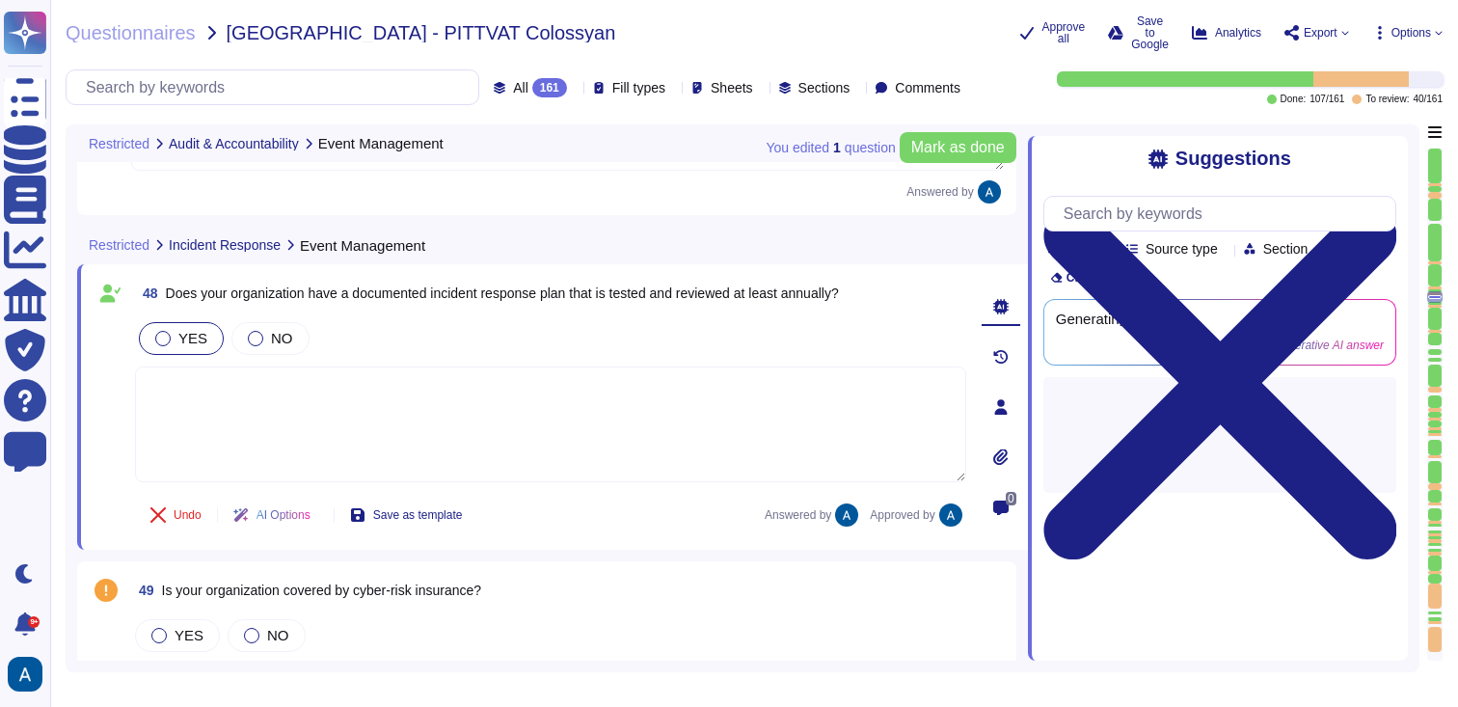
type textarea "Colossyan utilizes both internal and external (third-party) monitoring solution…"
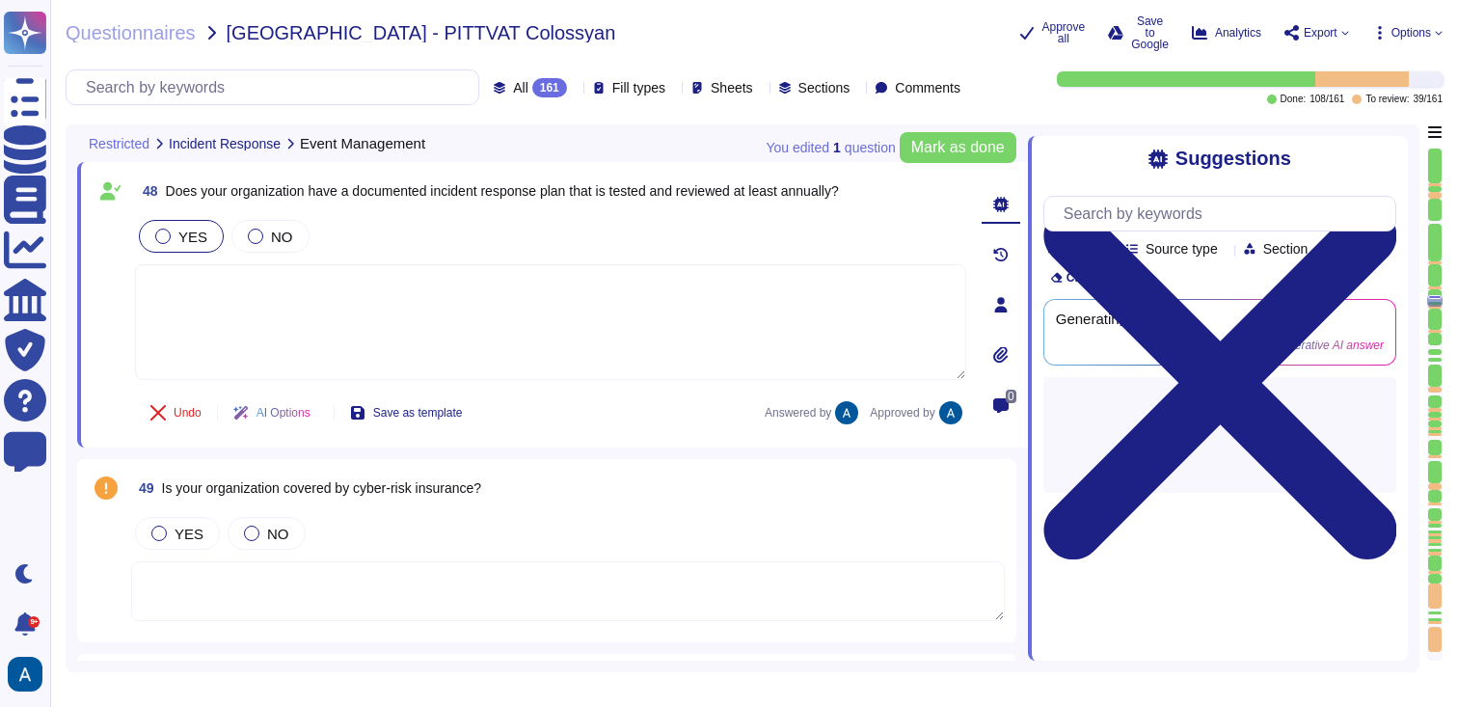
scroll to position [11037, 0]
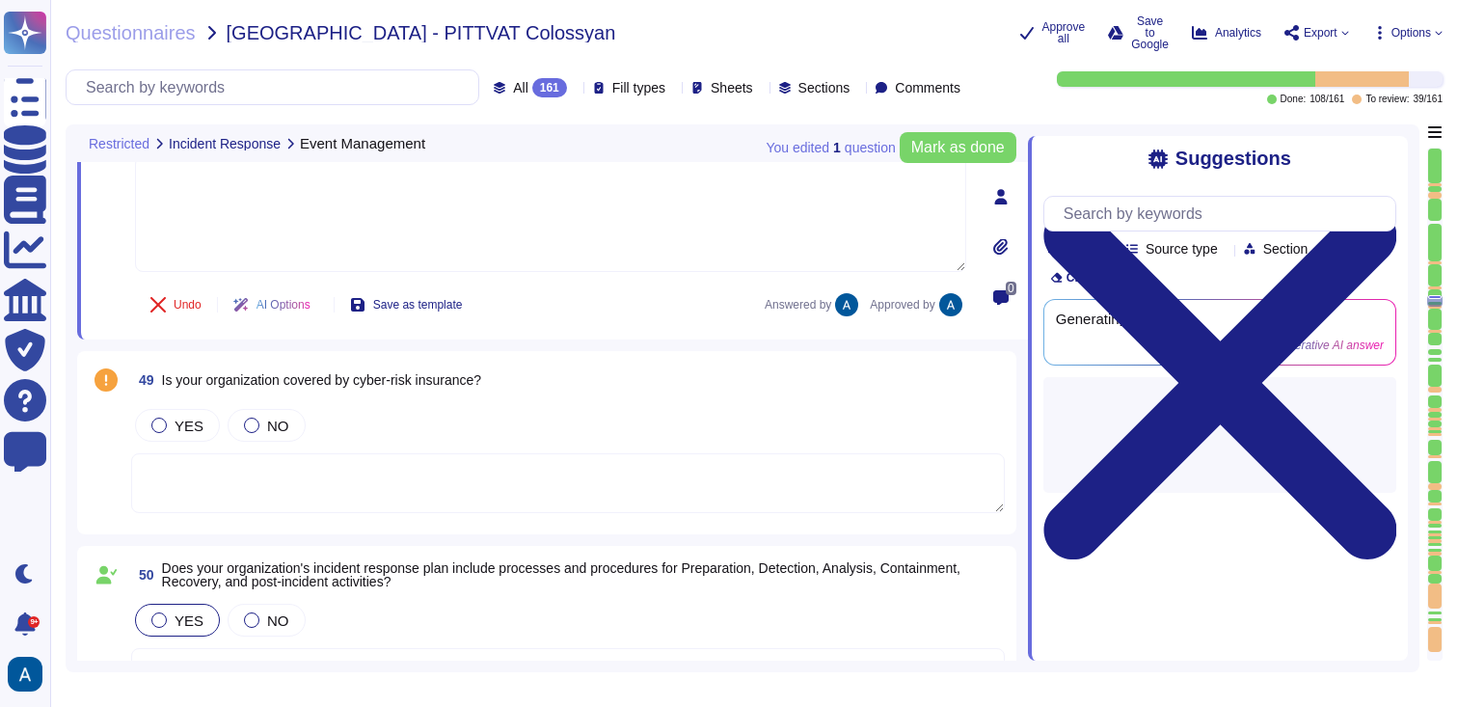
click at [401, 505] on textarea at bounding box center [568, 483] width 874 height 60
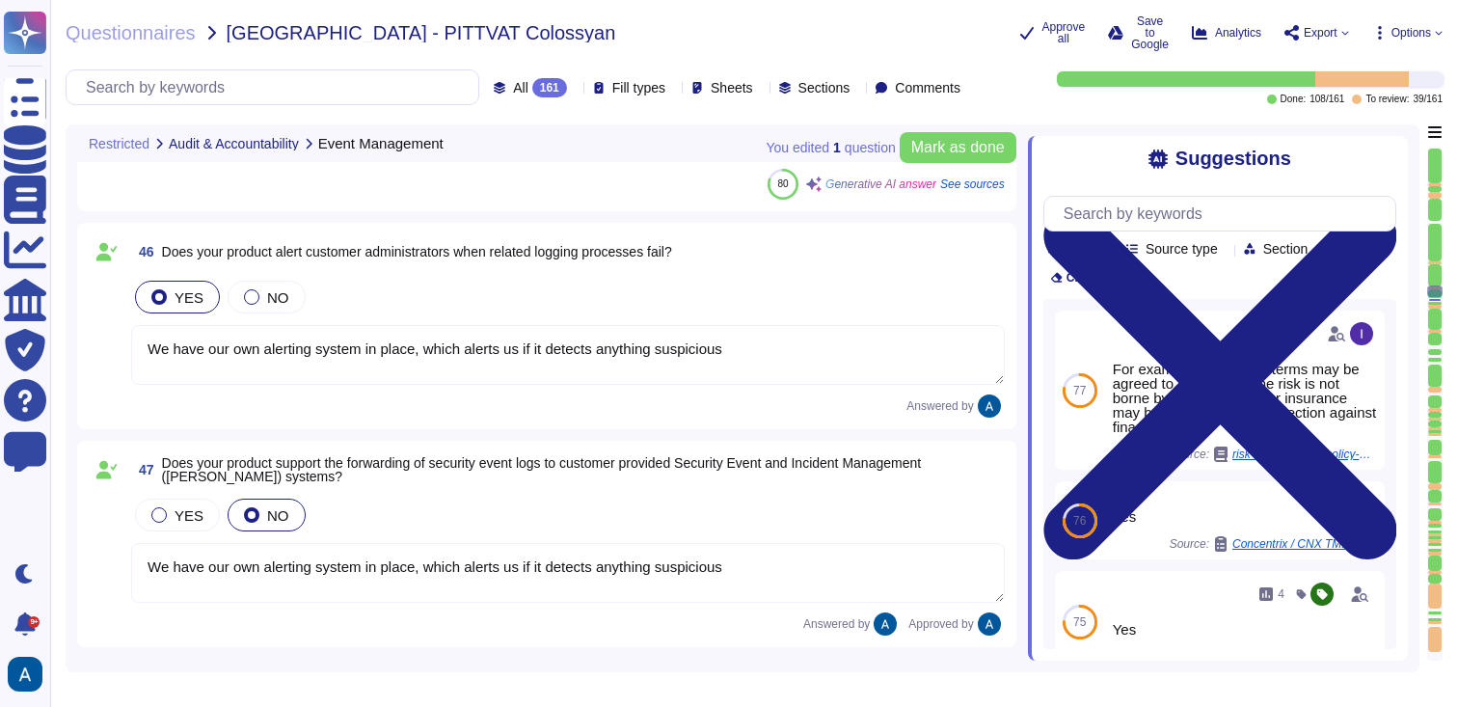
type textarea "We have our own alerting system in place, which alerts us if it detects anythin…"
type textarea "Yes, we produce event logs that record user activities, exceptions, faults, and…"
type textarea "We have our own alerting system in place, which alerts us if it detects anythin…"
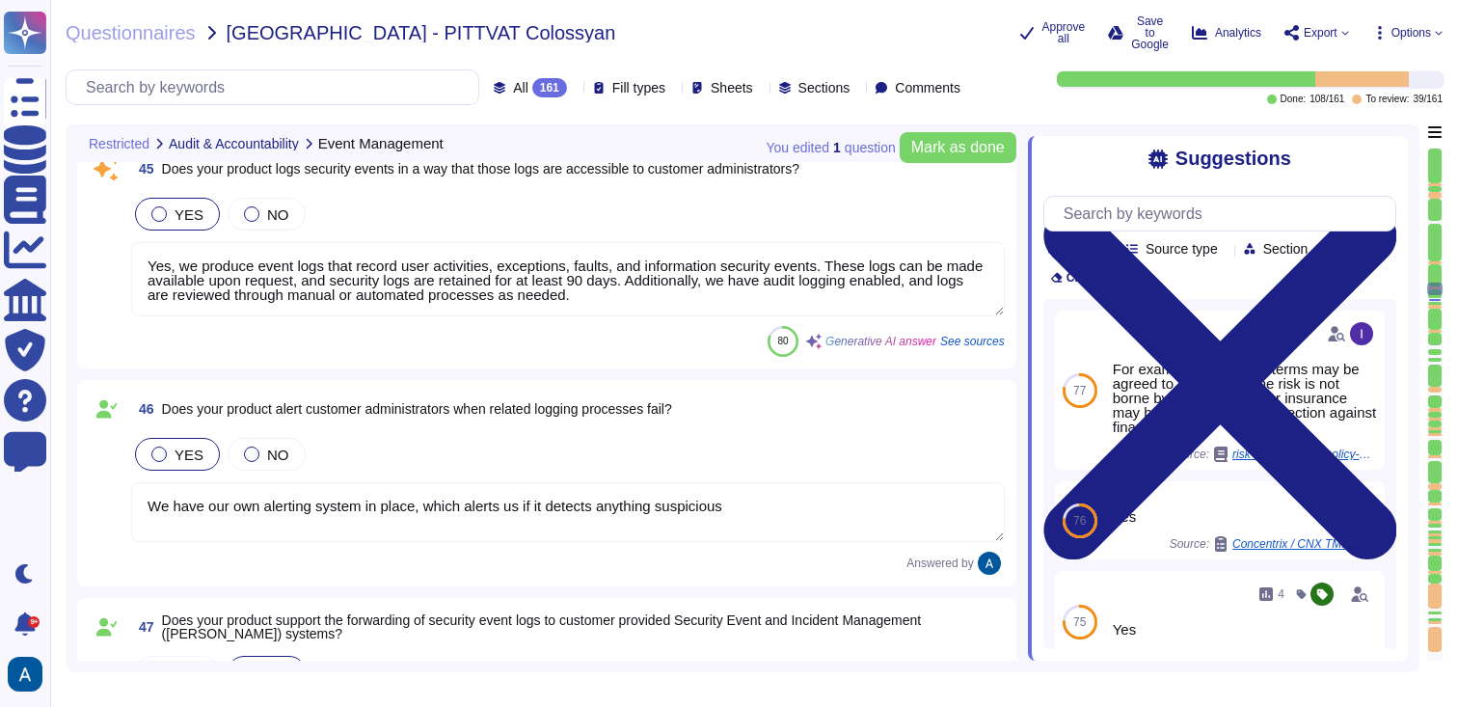
type textarea "Yes, our organization retains security logs for at least 90 days to support inc…"
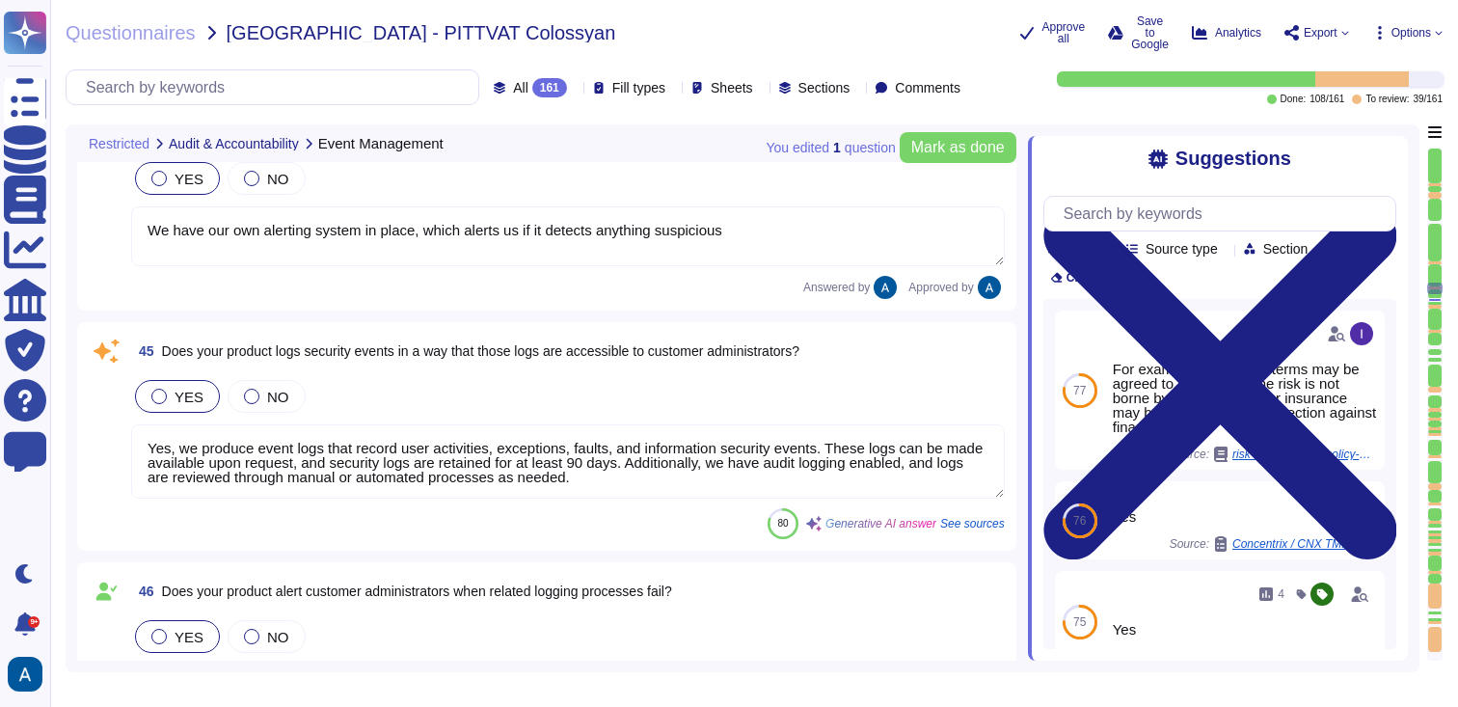
type textarea "No"
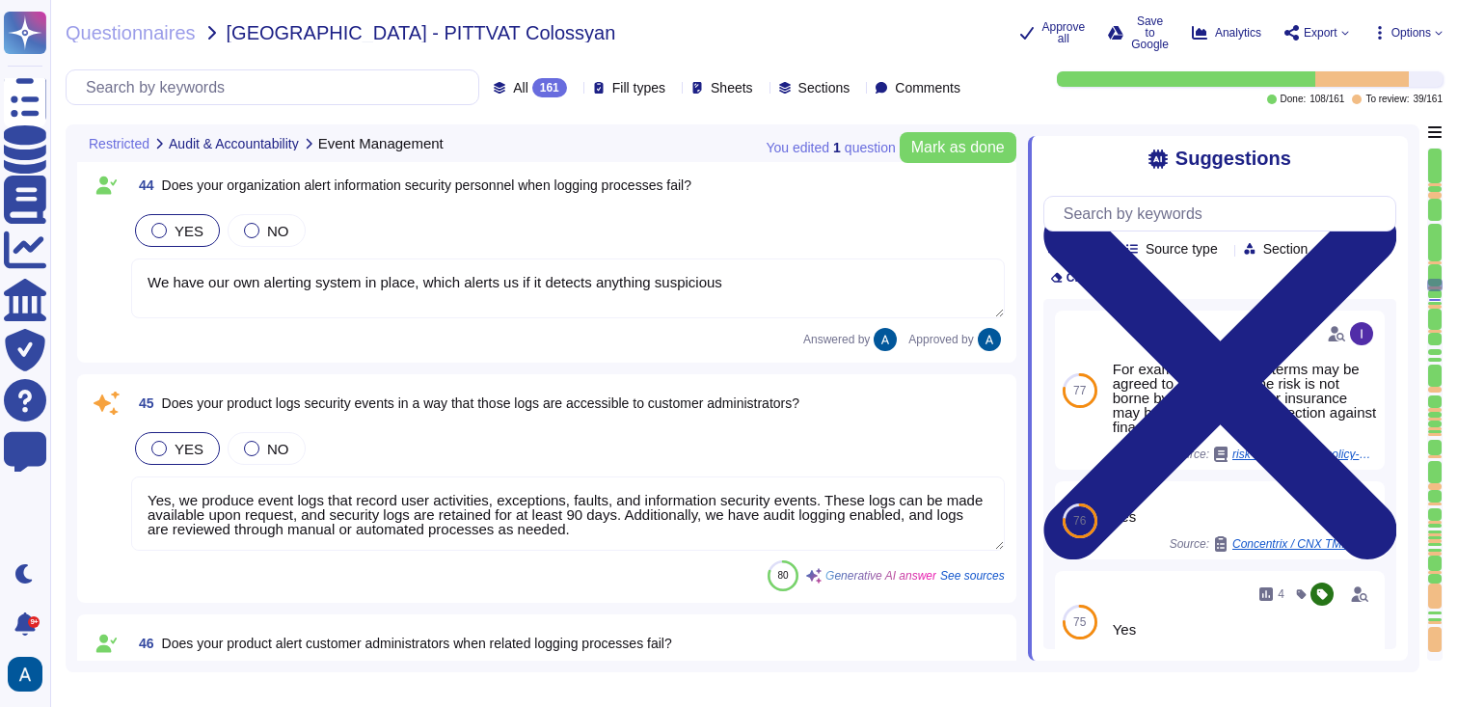
scroll to position [9957, 0]
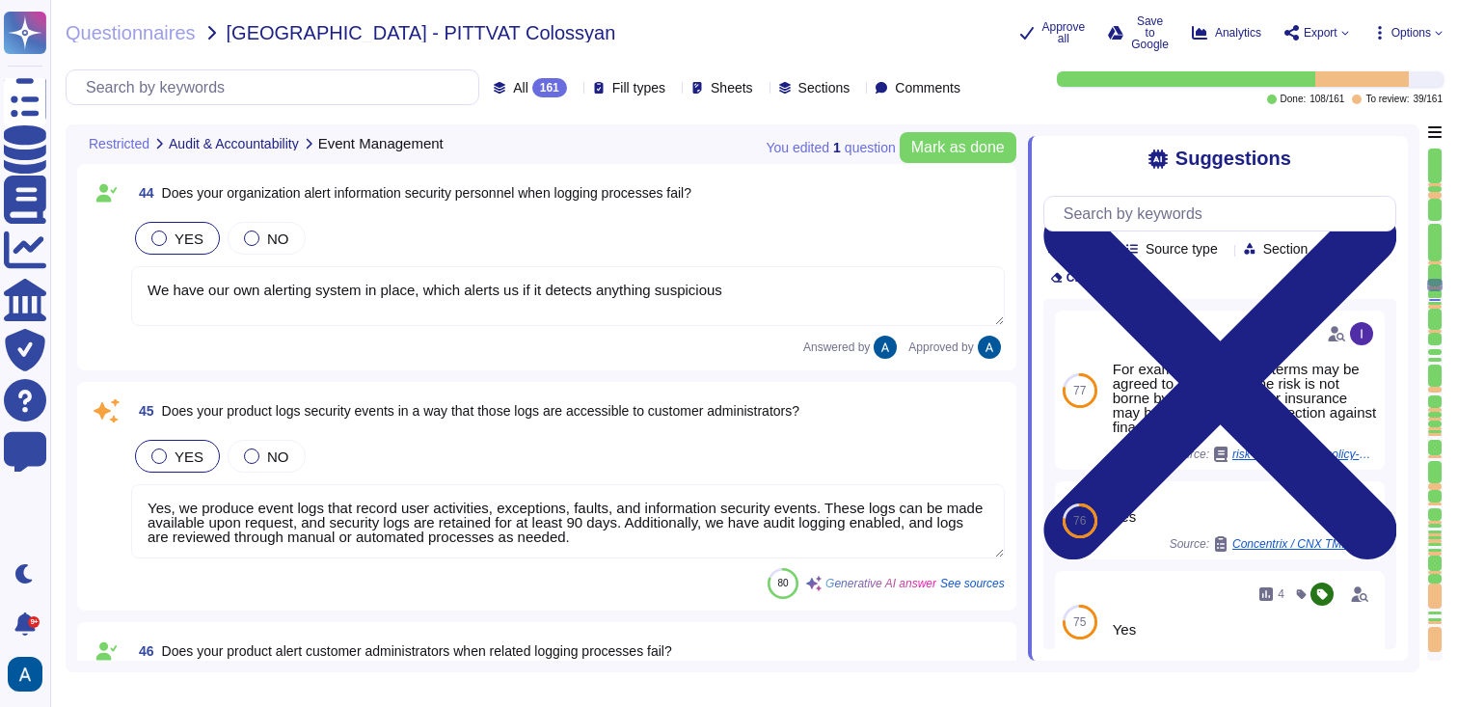
click at [730, 508] on textarea "Yes, we produce event logs that record user activities, exceptions, faults, and…" at bounding box center [568, 521] width 874 height 74
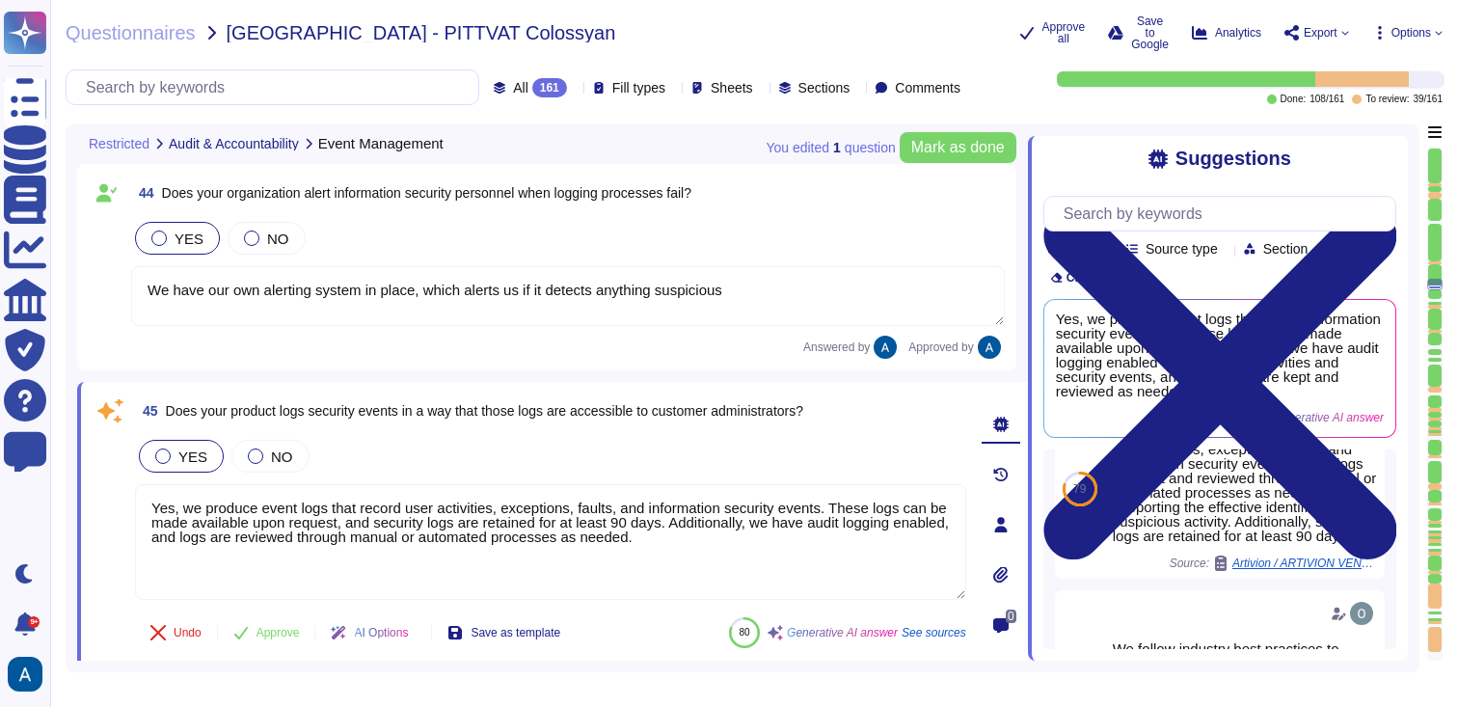
scroll to position [342, 0]
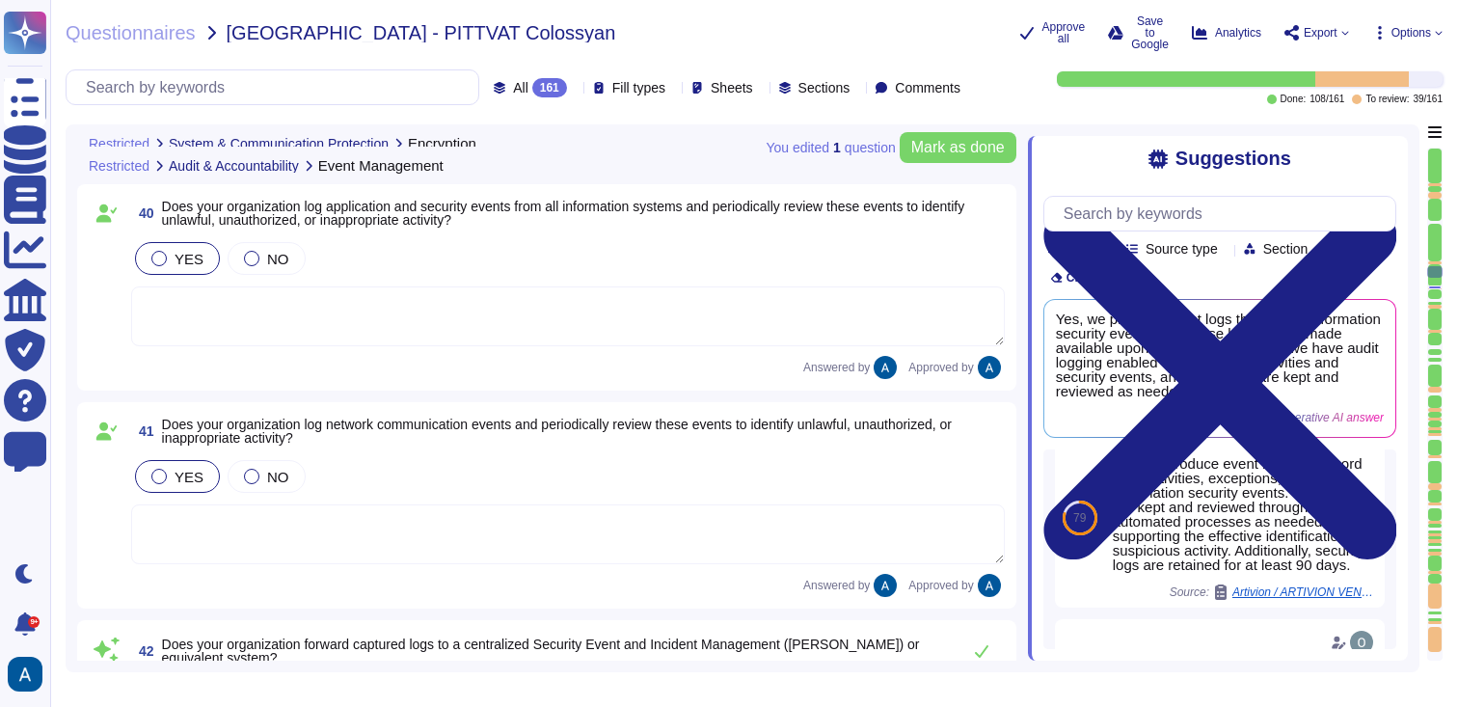
type textarea "Yes, all customer data stored in the solution, including databases, is encrypte…"
type textarea "Yes. The data is encrypted in transit using TLS 1.3, and we only communicate in…"
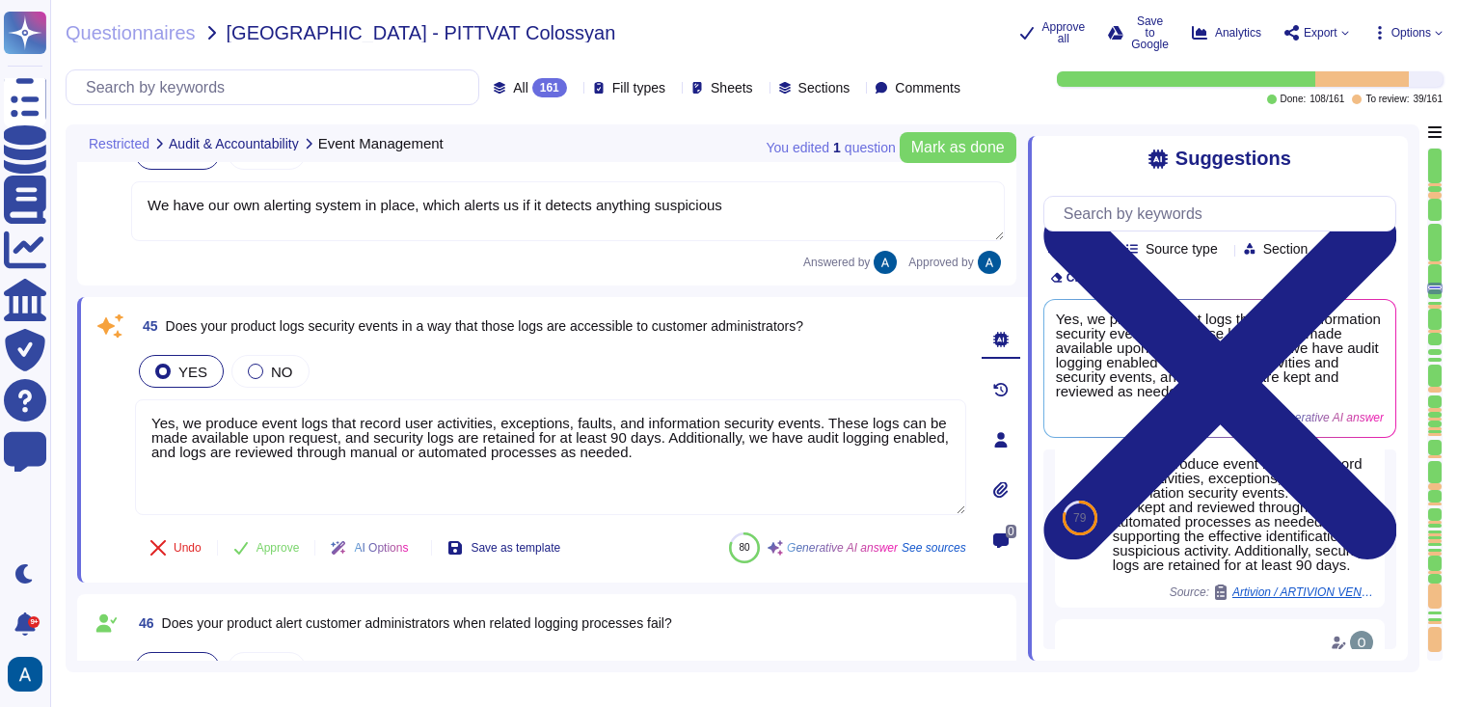
type textarea "Yes, our organization retains security logs for at least 90 days to support inc…"
type textarea "We have our own alerting system in place, which alerts us if it detects anythin…"
type textarea "Yes, we produce event logs that record user activities, exceptions, faults, and…"
type textarea "We have our own alerting system in place, which alerts us if it detects anythin…"
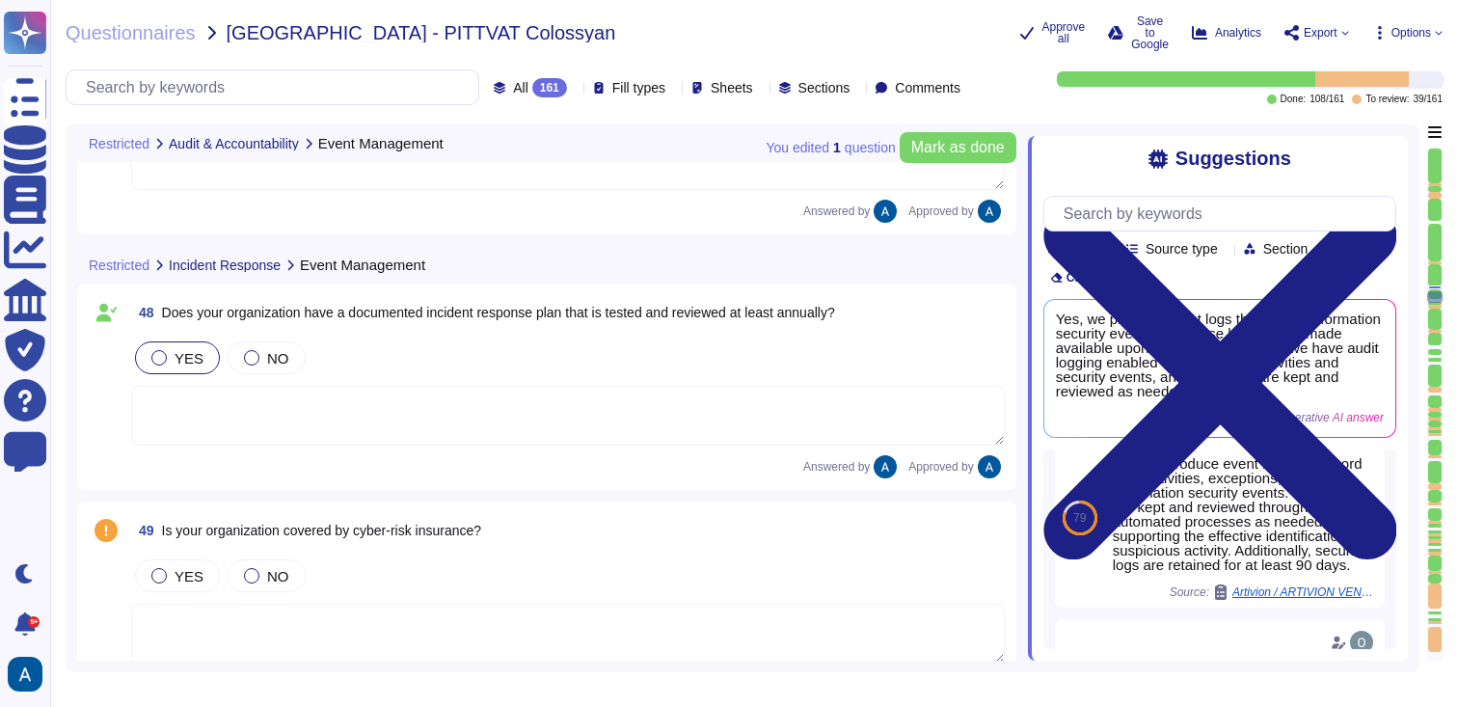
type textarea "Colossyan utilizes both internal and external (third-party) monitoring solution…"
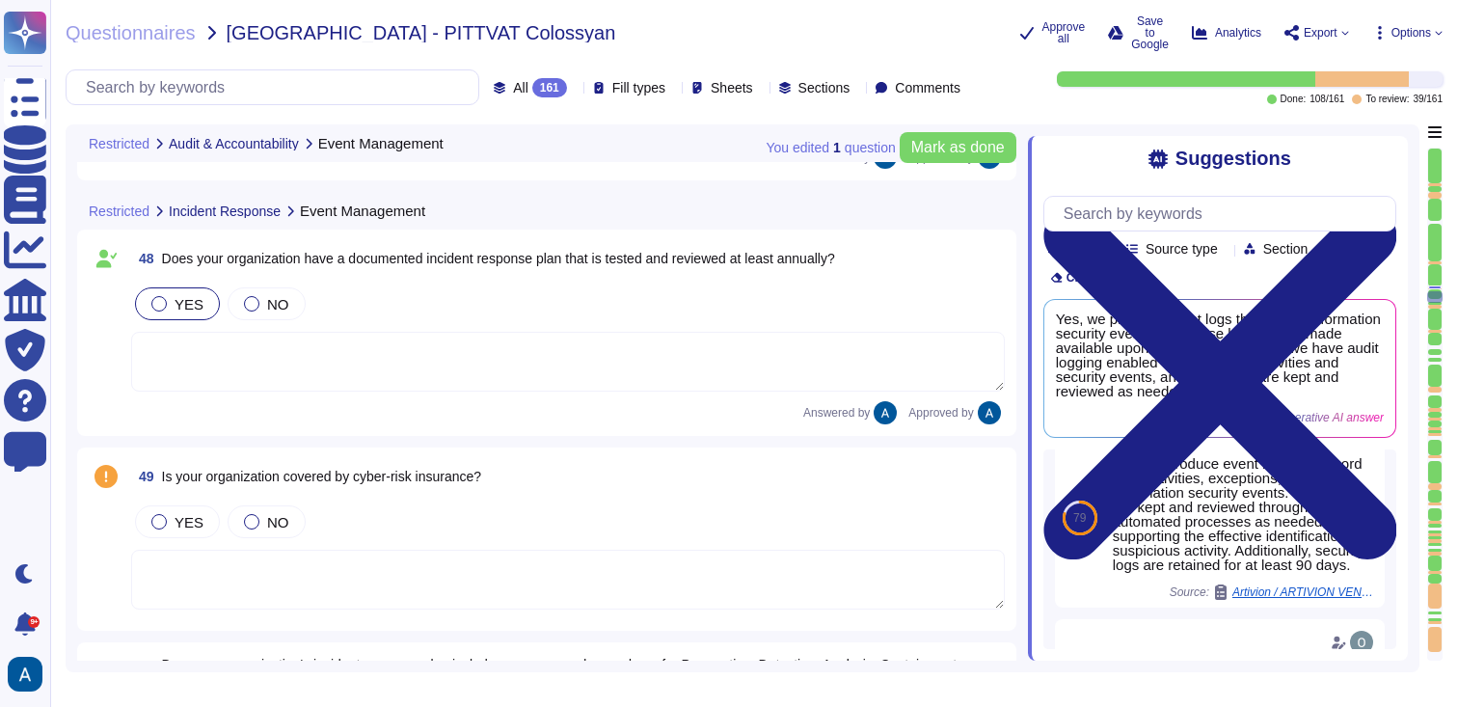
scroll to position [11050, 0]
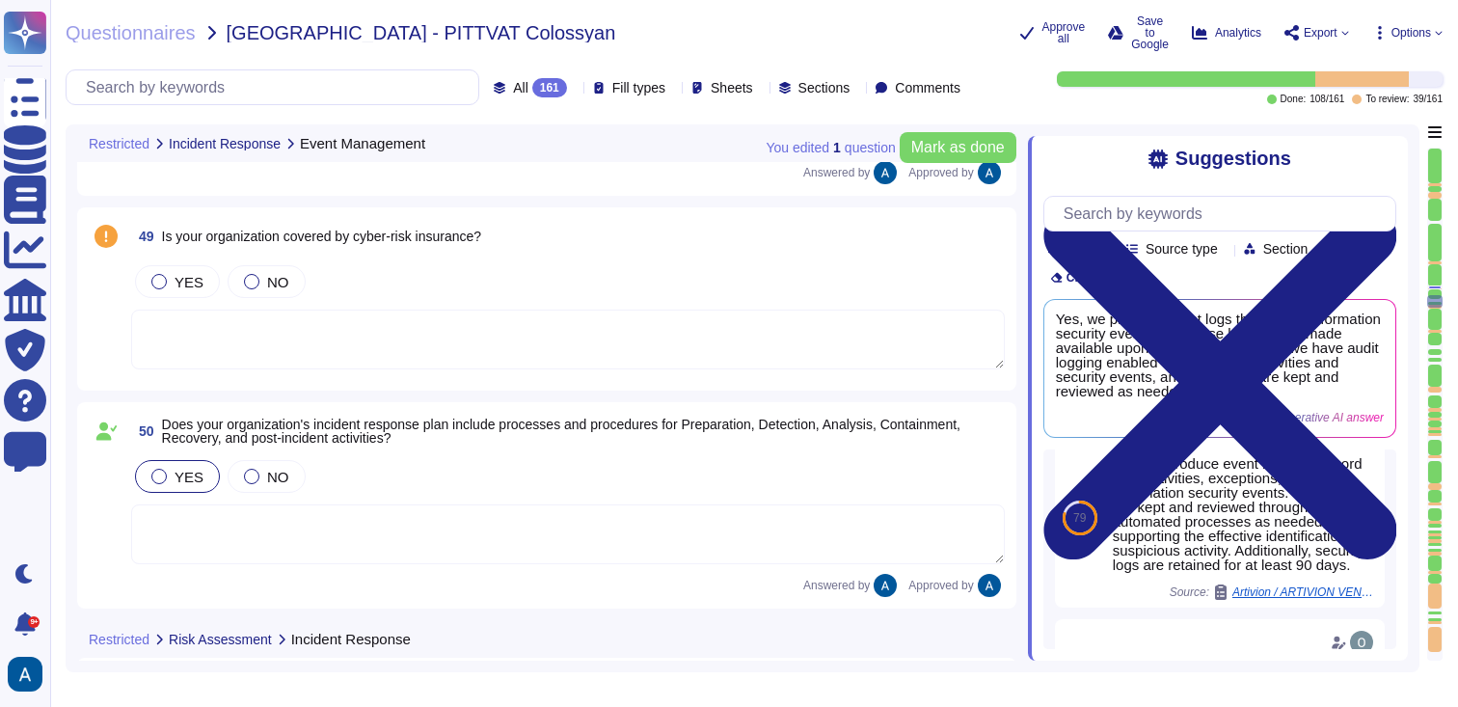
click at [1433, 586] on div at bounding box center [1435, 595] width 14 height 25
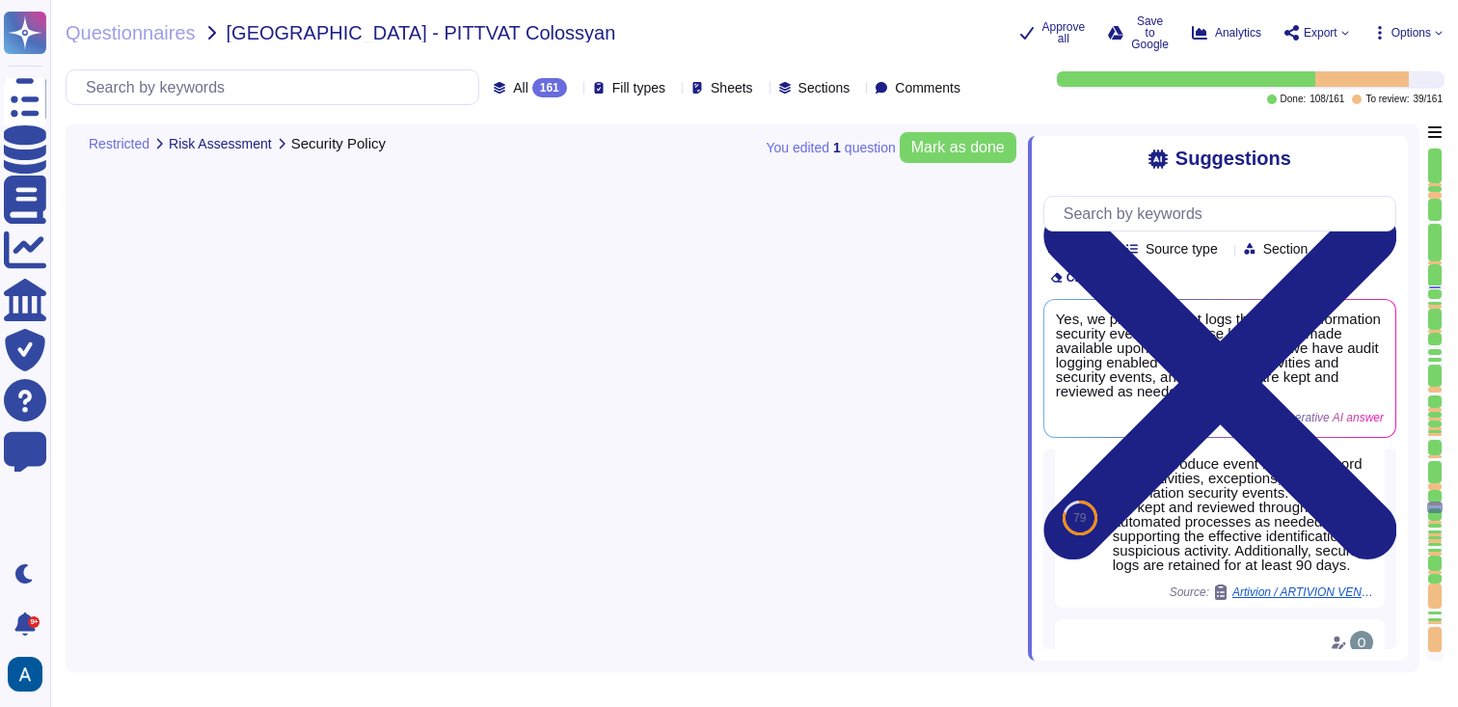
type textarea "Our product supports Single Sign-On (SSO) via [PERSON_NAME] and OpenID Connect …"
type textarea "Yes. We support both email+password authentication, as well as SSO, with Azure …"
type textarea "Our vulnerability management process is available in Colossyan Trust Center (we…"
type textarea "Yes. We have automations checking for vulnerabilities in our dependencies, as w…"
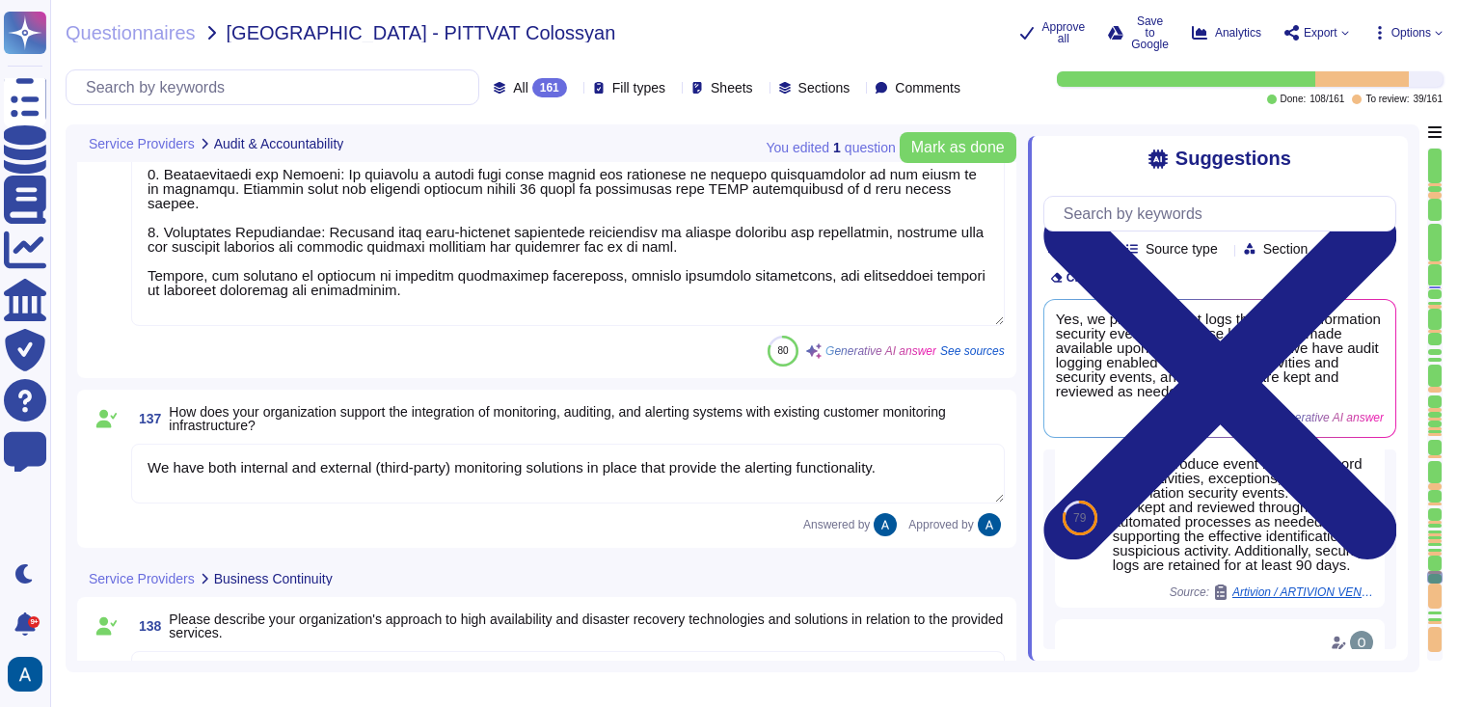
type textarea "Colossyan employs a comprehensive approach to security and event monitoring and…"
type textarea "We have both internal and external (third-party) monitoring solutions in place …"
type textarea "Under DR conditions, we offer a service-level guarantee of 99% availability, wi…"
type textarea "The recovery of the service is organized through established processes that ens…"
type textarea "VP of Engineering is authorized to make decisions on failover, resourcing, and …"
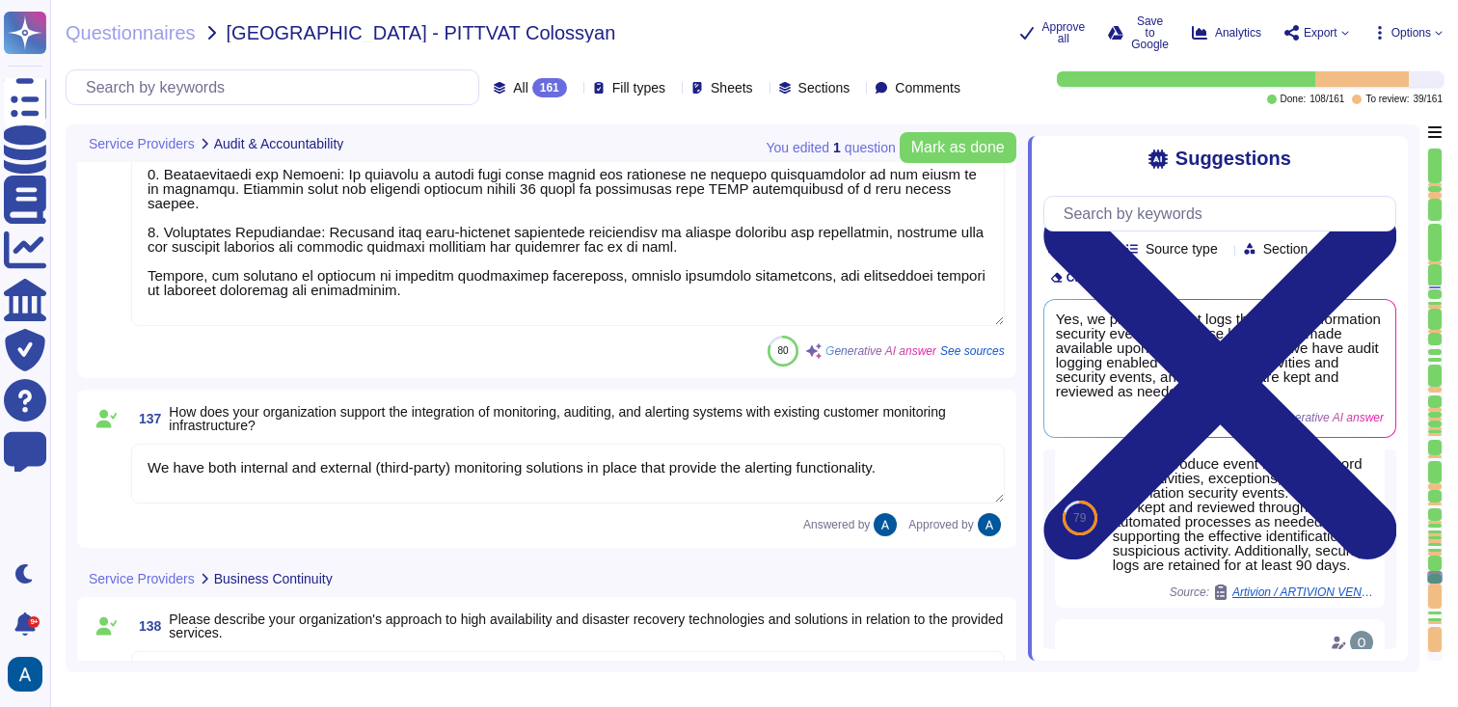
type textarea "Our organization follows a structured change management approach as outlined in…"
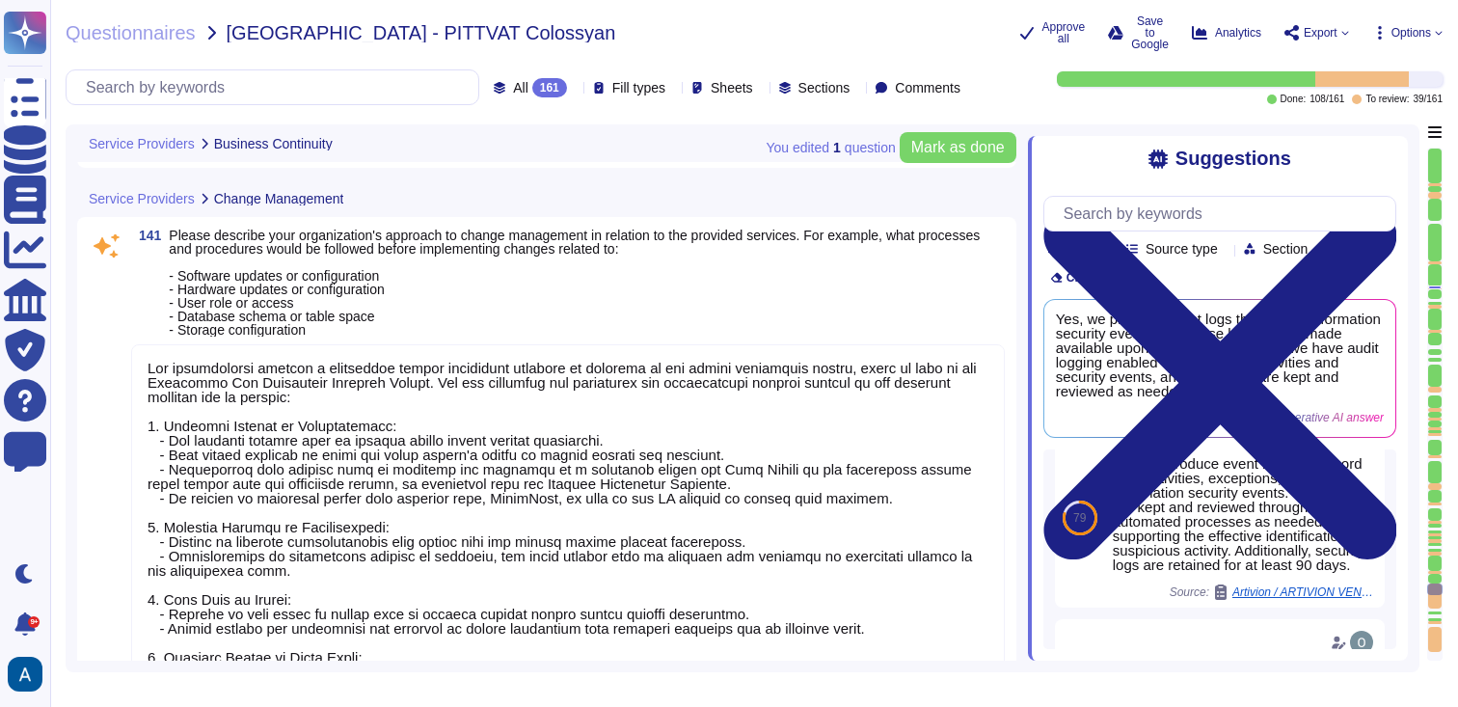
type textarea "Upon request"
type textarea "Our organization does not outsource any security functions to third-party provi…"
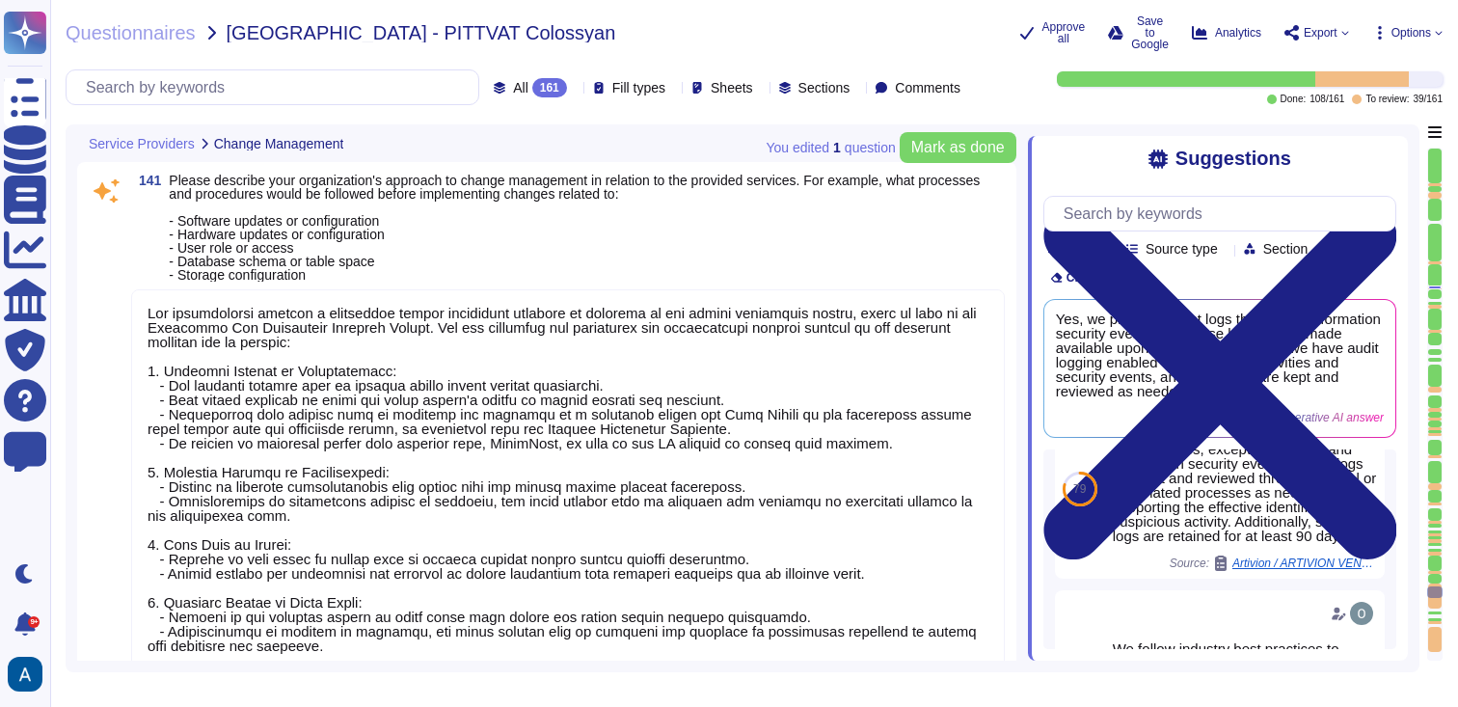
scroll to position [342, 0]
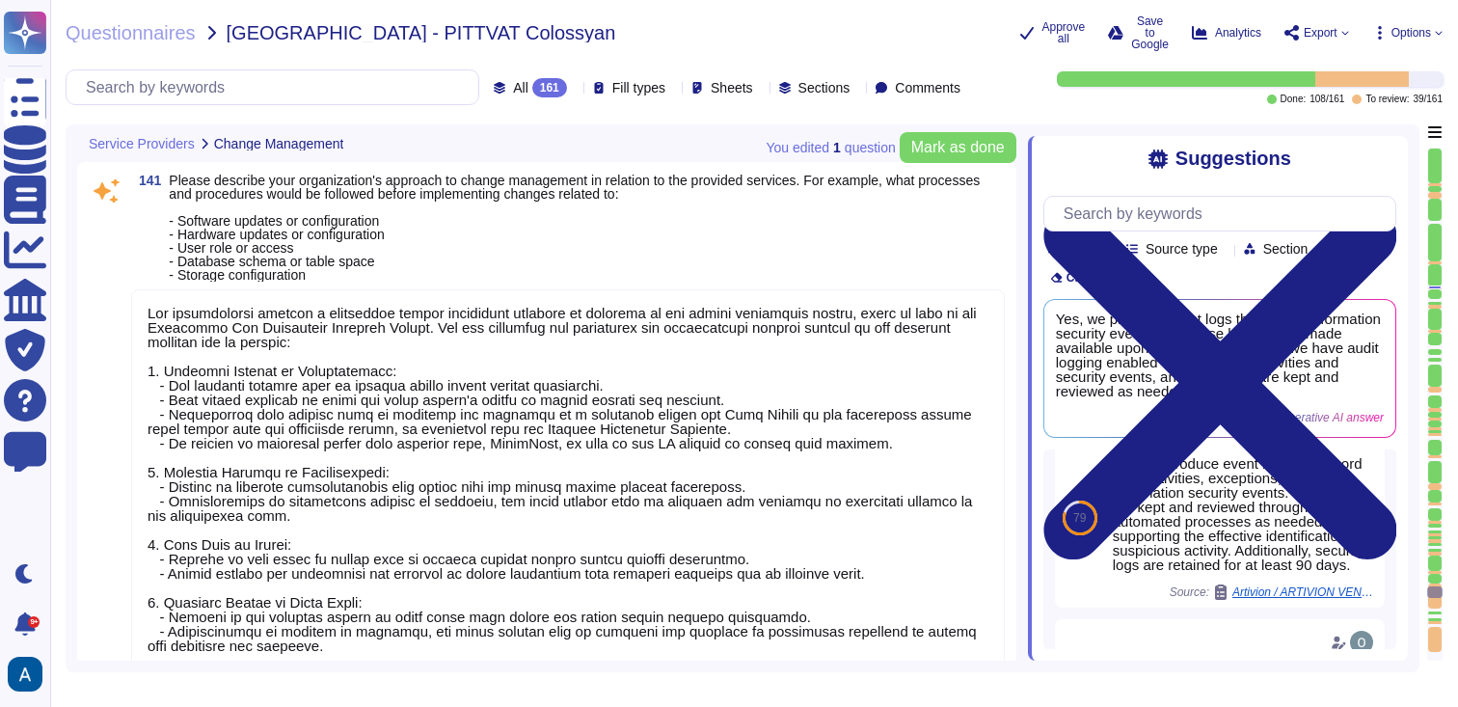
click at [368, 401] on textarea at bounding box center [568, 528] width 874 height 479
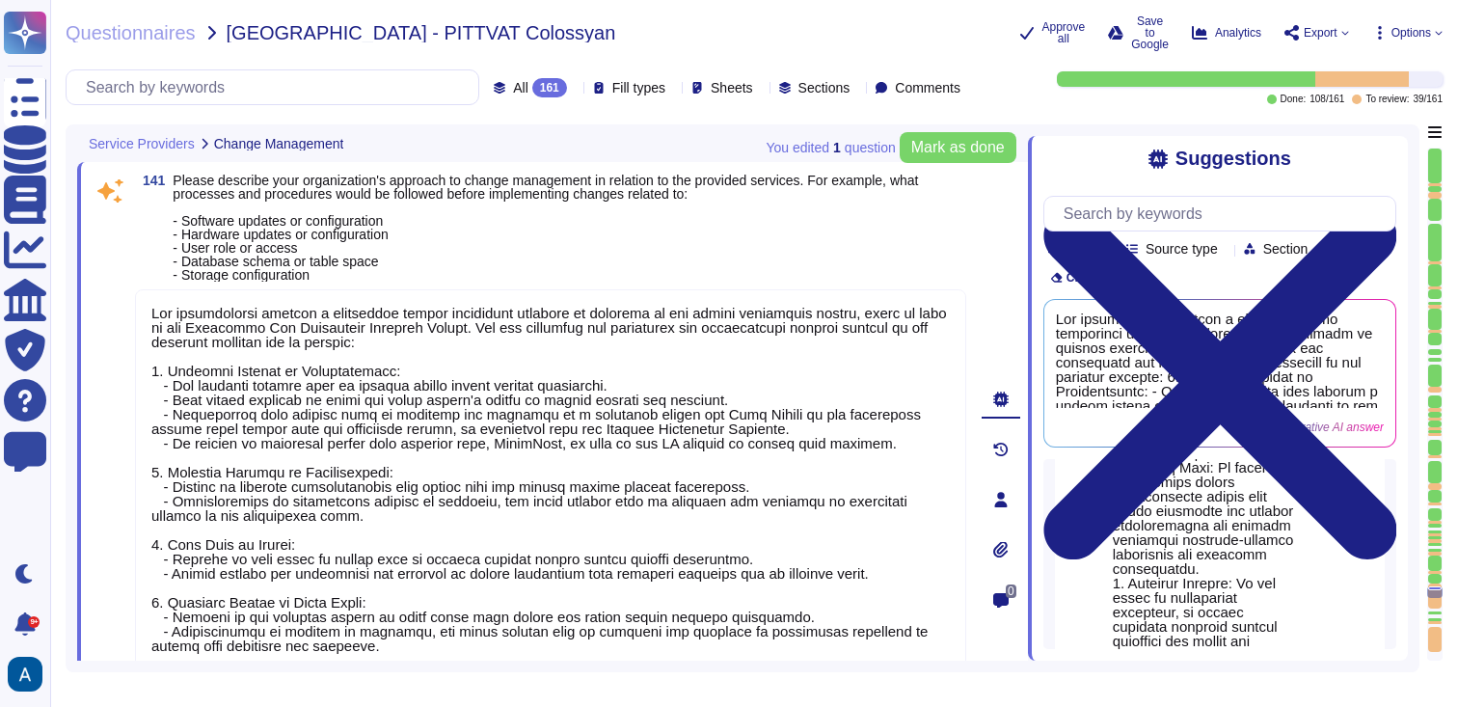
scroll to position [590, 0]
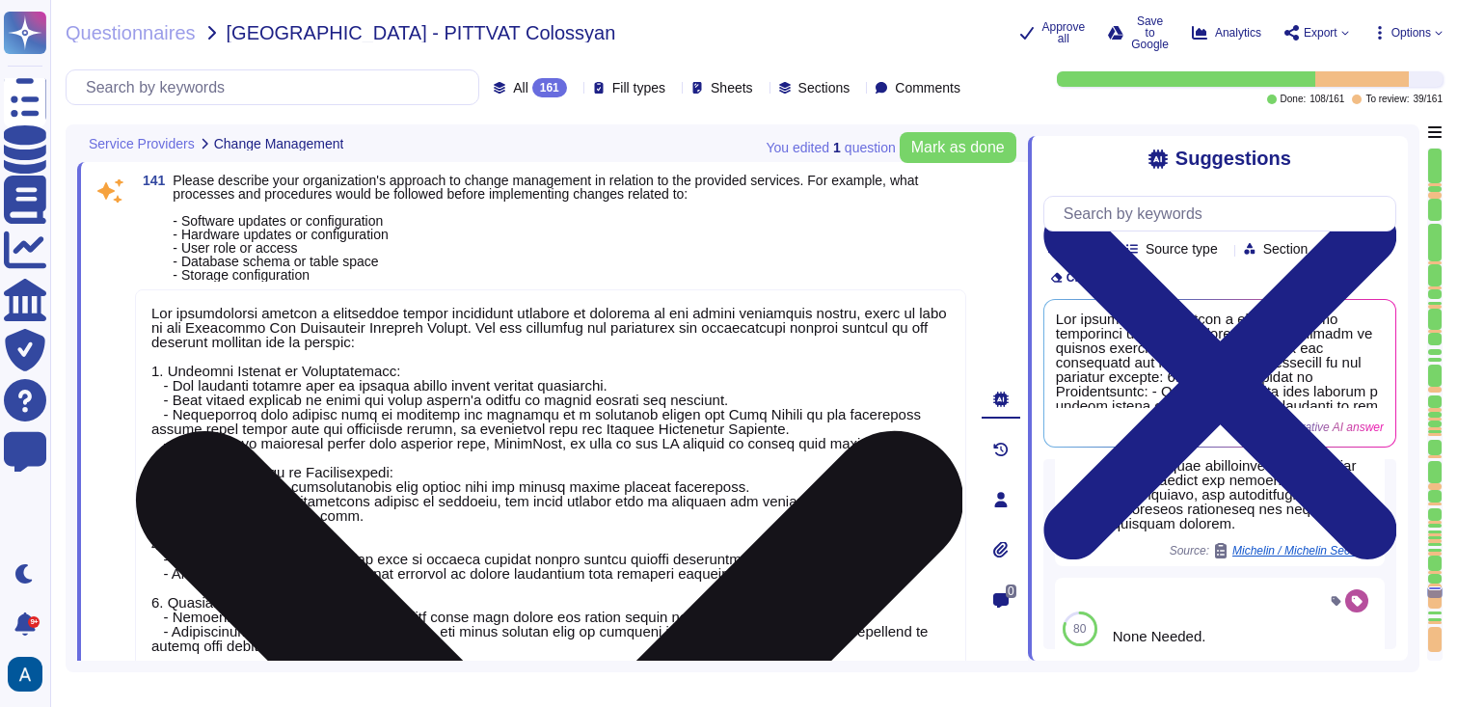
click at [820, 507] on textarea at bounding box center [550, 528] width 831 height 479
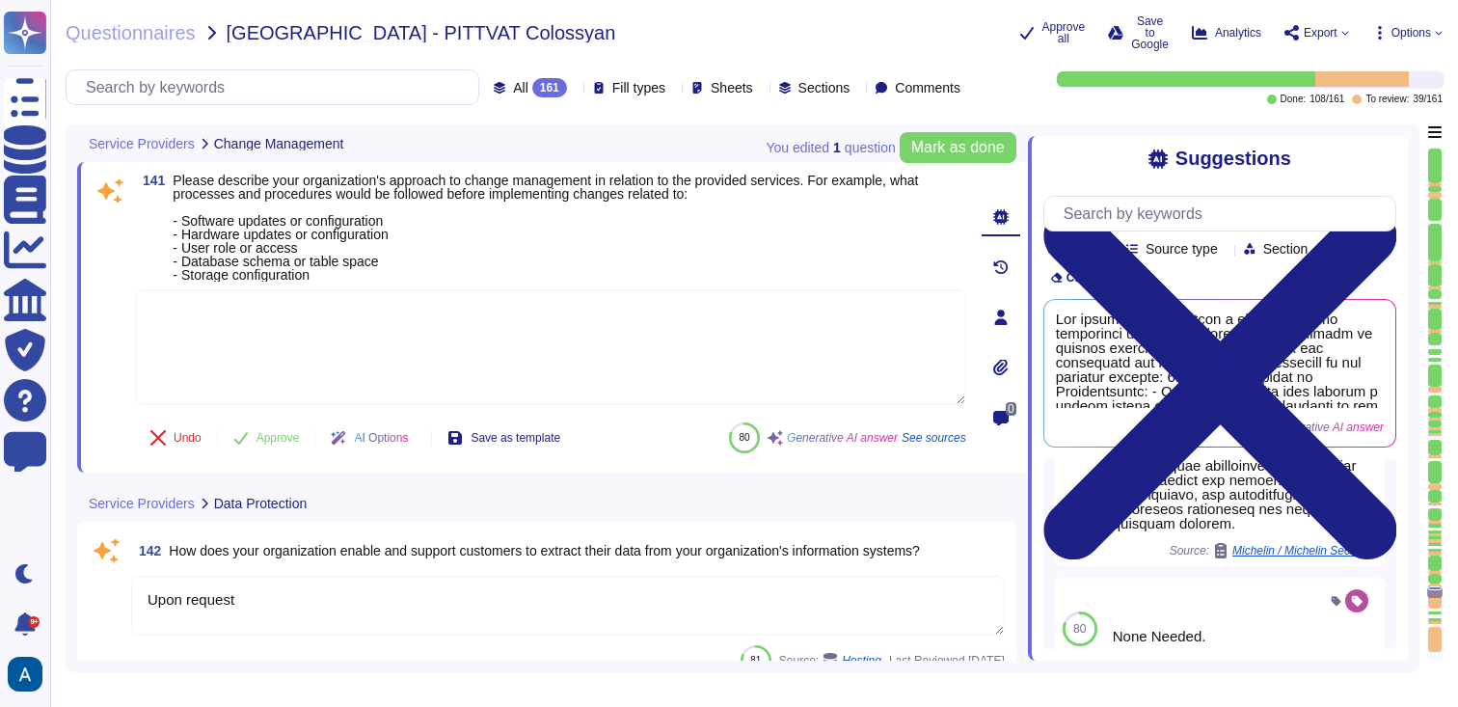
type textarea "Our organization provides verification of secure data removal through the issua…"
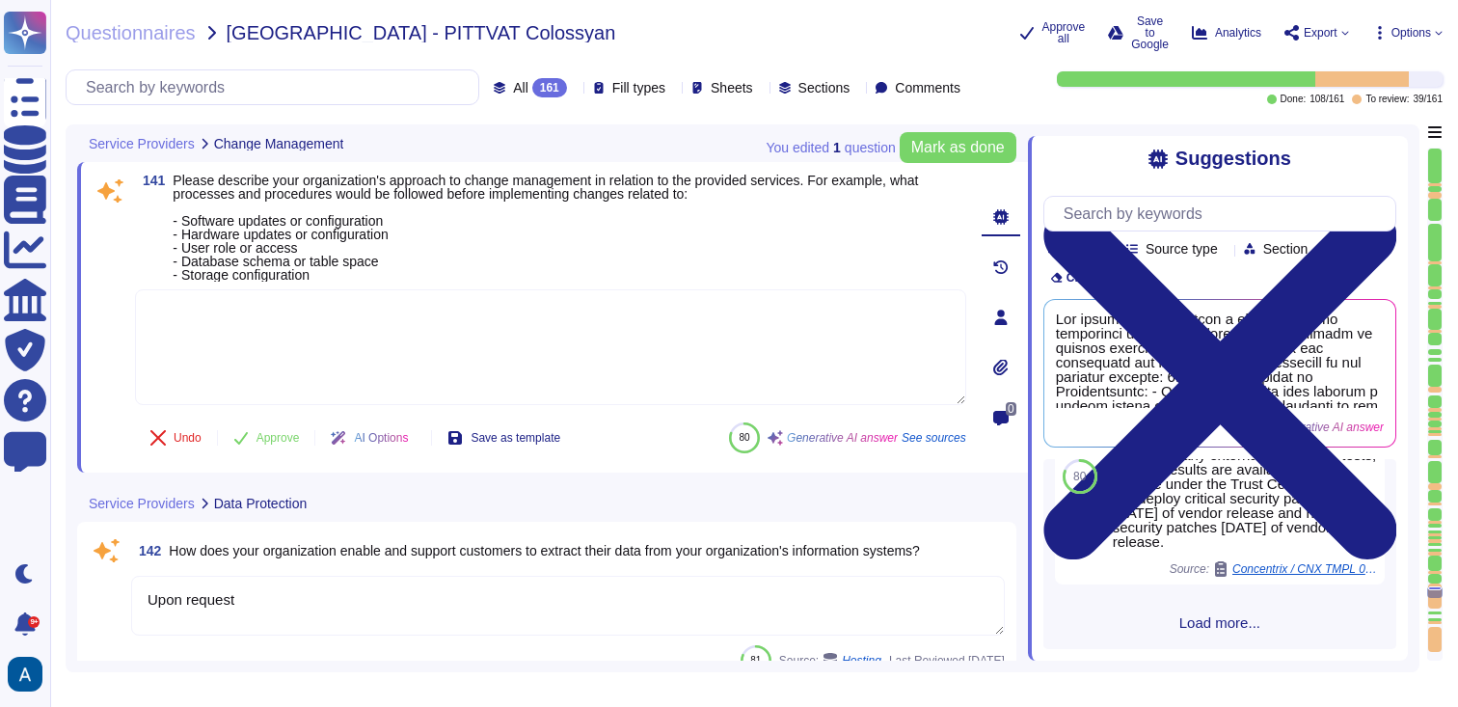
scroll to position [2084, 0]
type textarea "Our organization follows a structured change management approach as outlined in…"
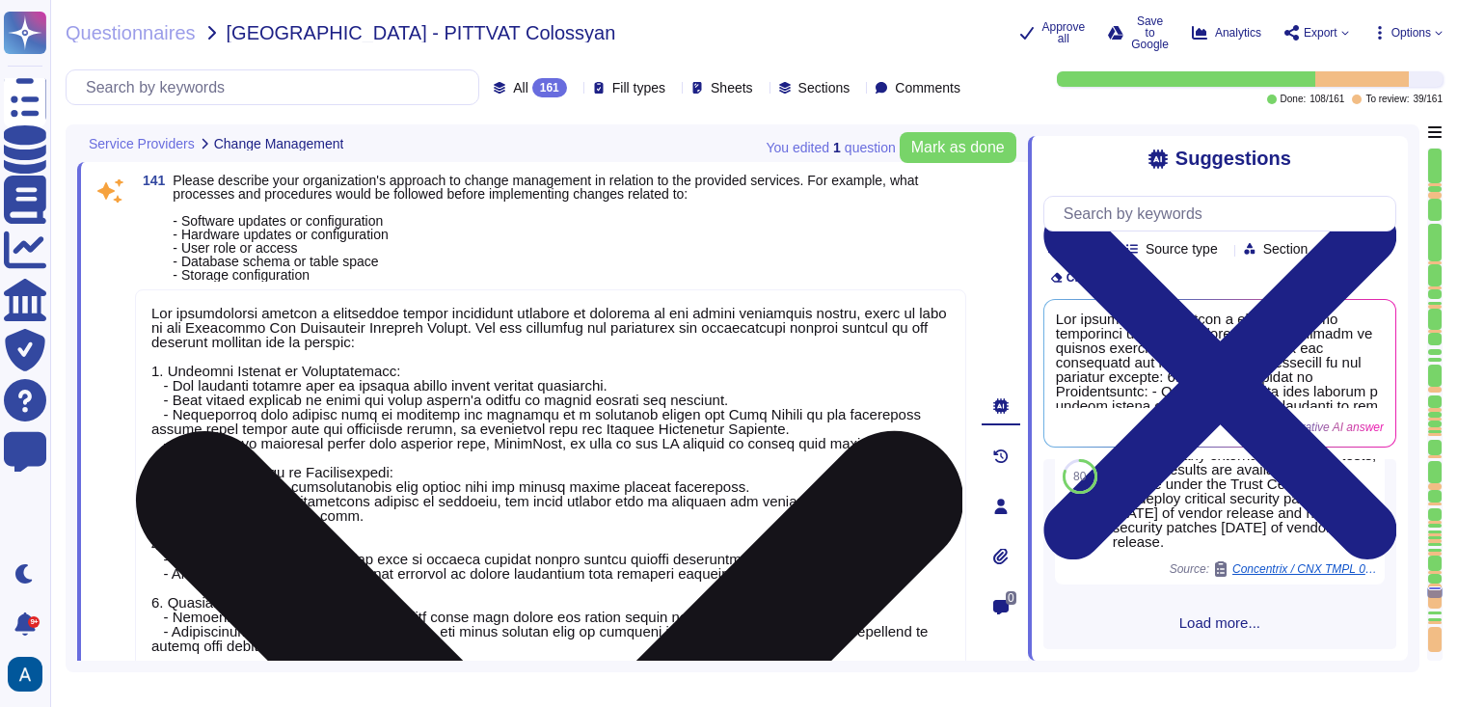
click at [828, 367] on textarea at bounding box center [550, 536] width 831 height 494
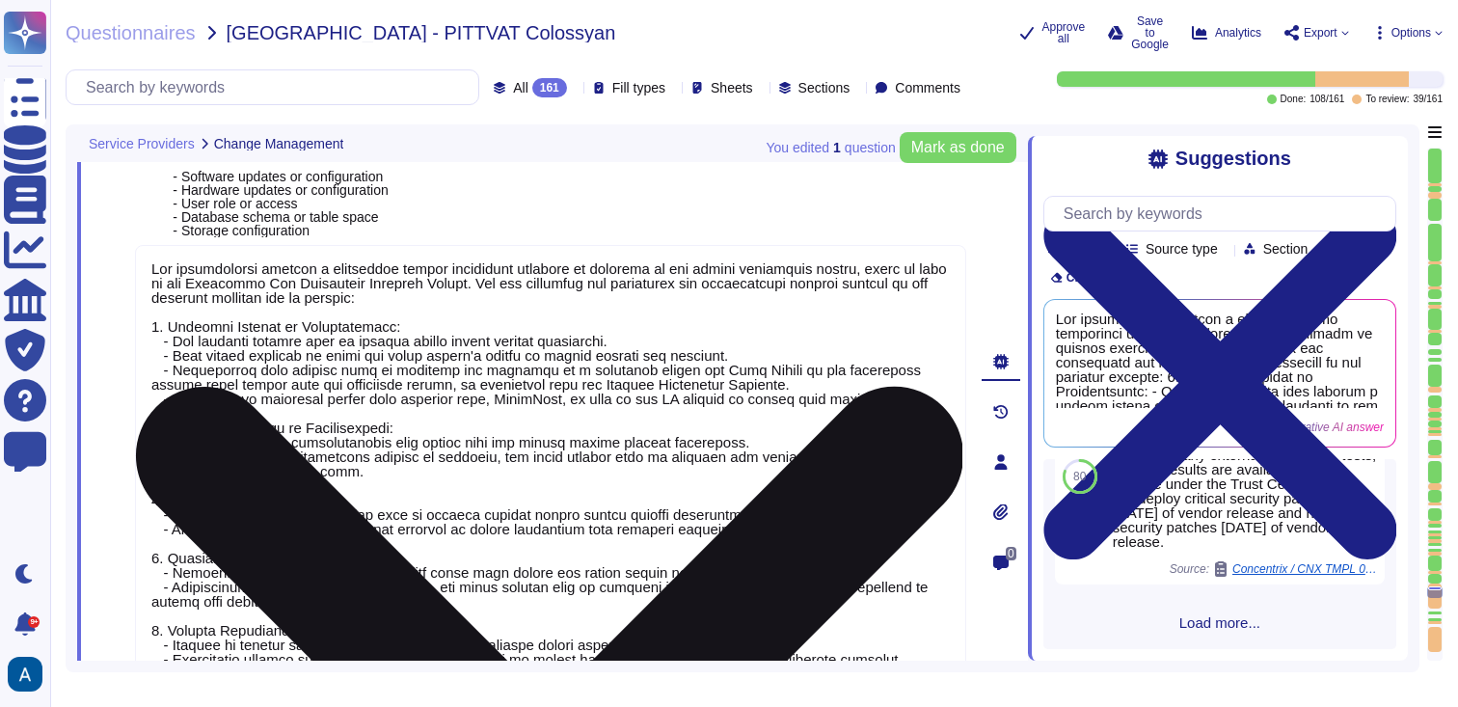
type textarea "Our organization does not outsource any security functions to third-party provi…"
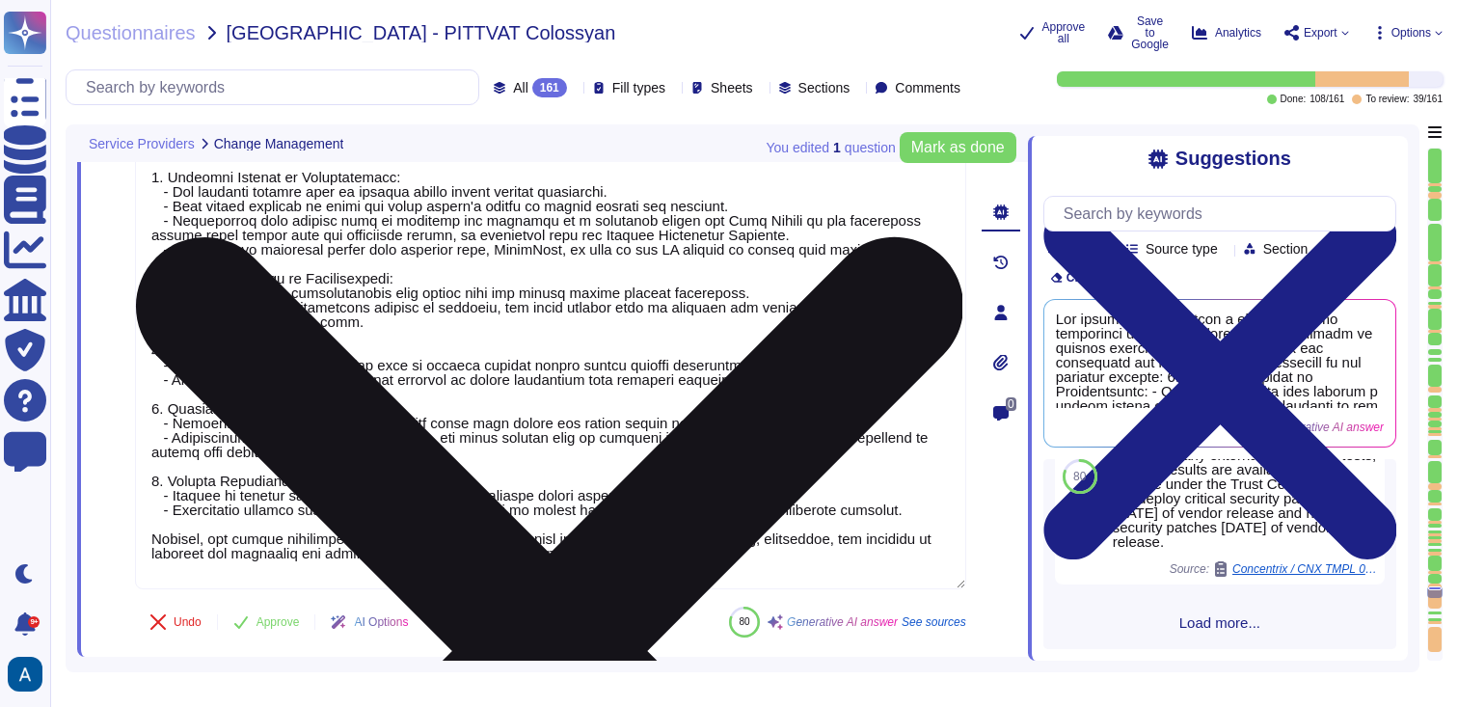
scroll to position [32694, 0]
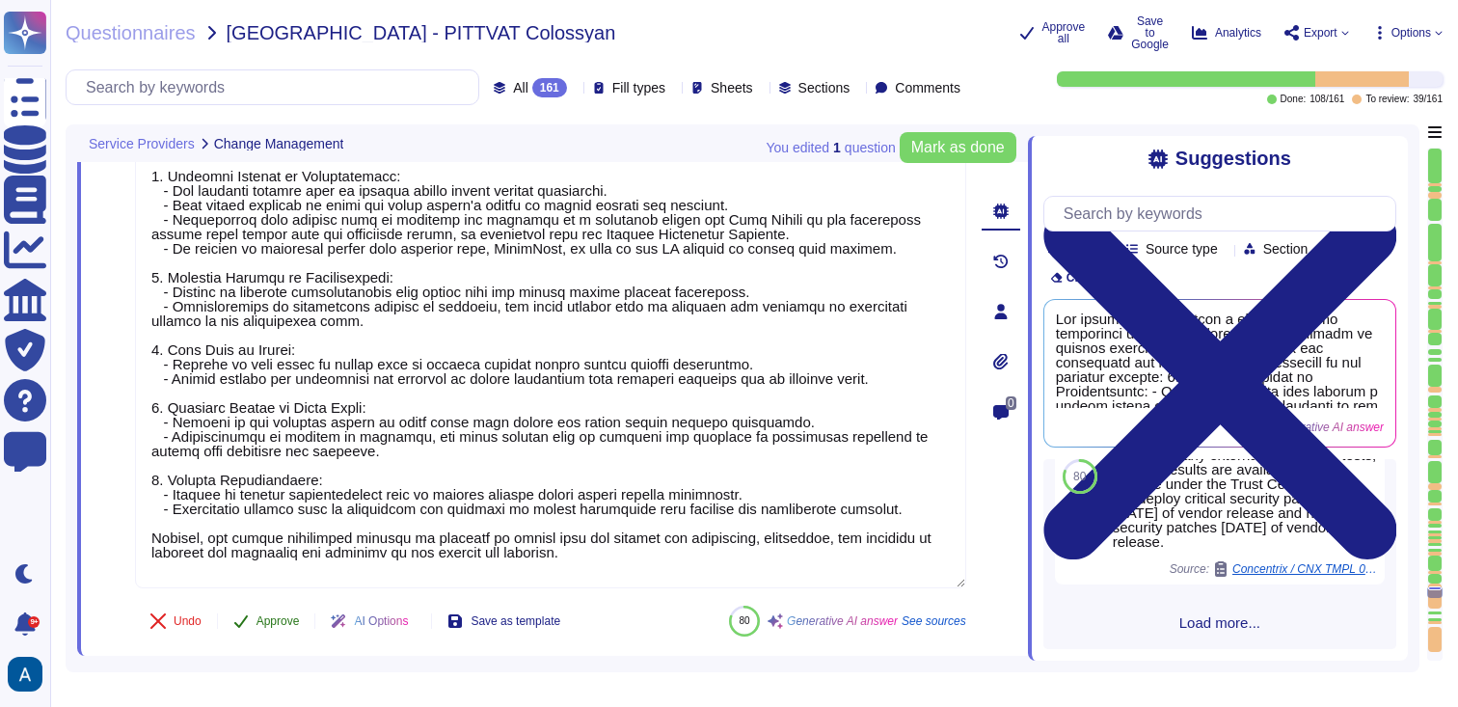
click at [296, 625] on span "Approve" at bounding box center [278, 621] width 43 height 12
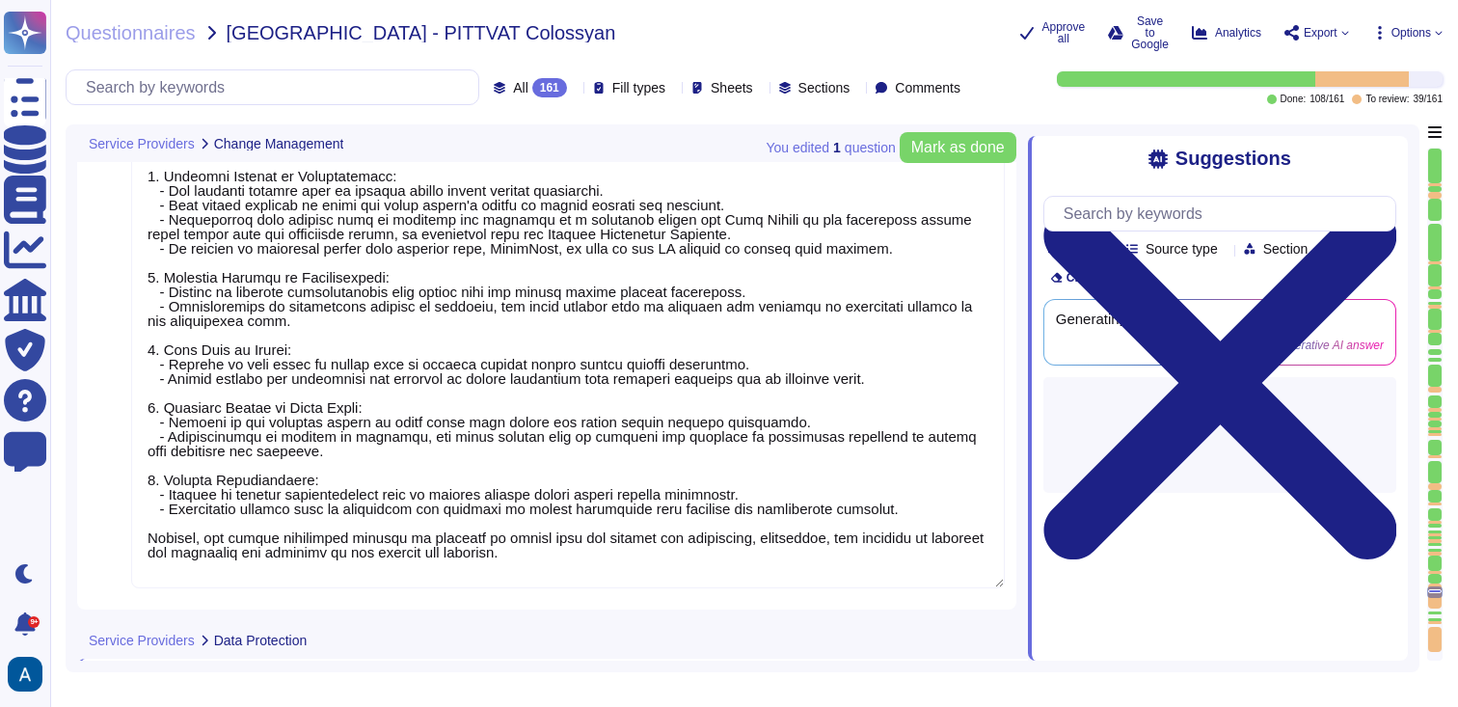
type textarea "Our organization provides verification of secure data removal through the issua…"
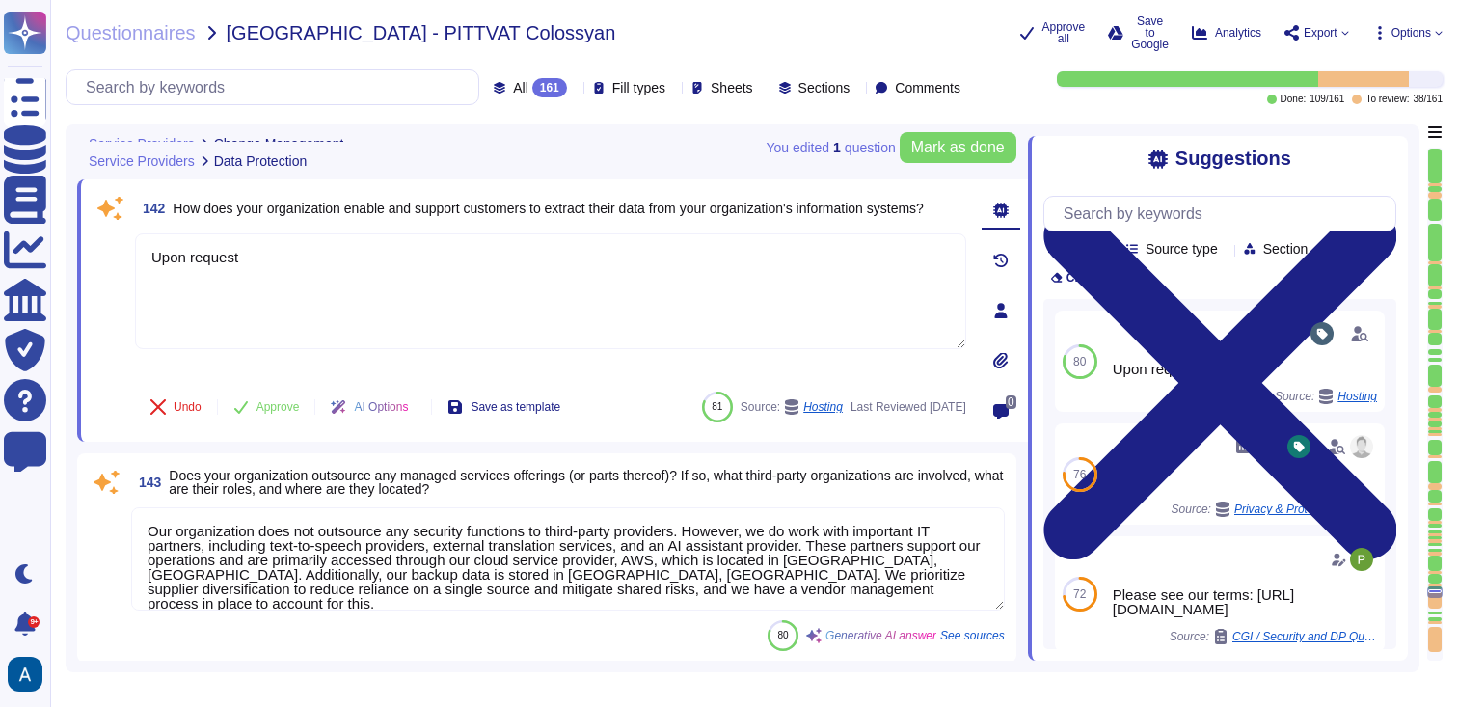
scroll to position [33210, 0]
type textarea "We collect and store various types of data, including: 1. Media Files: These in…"
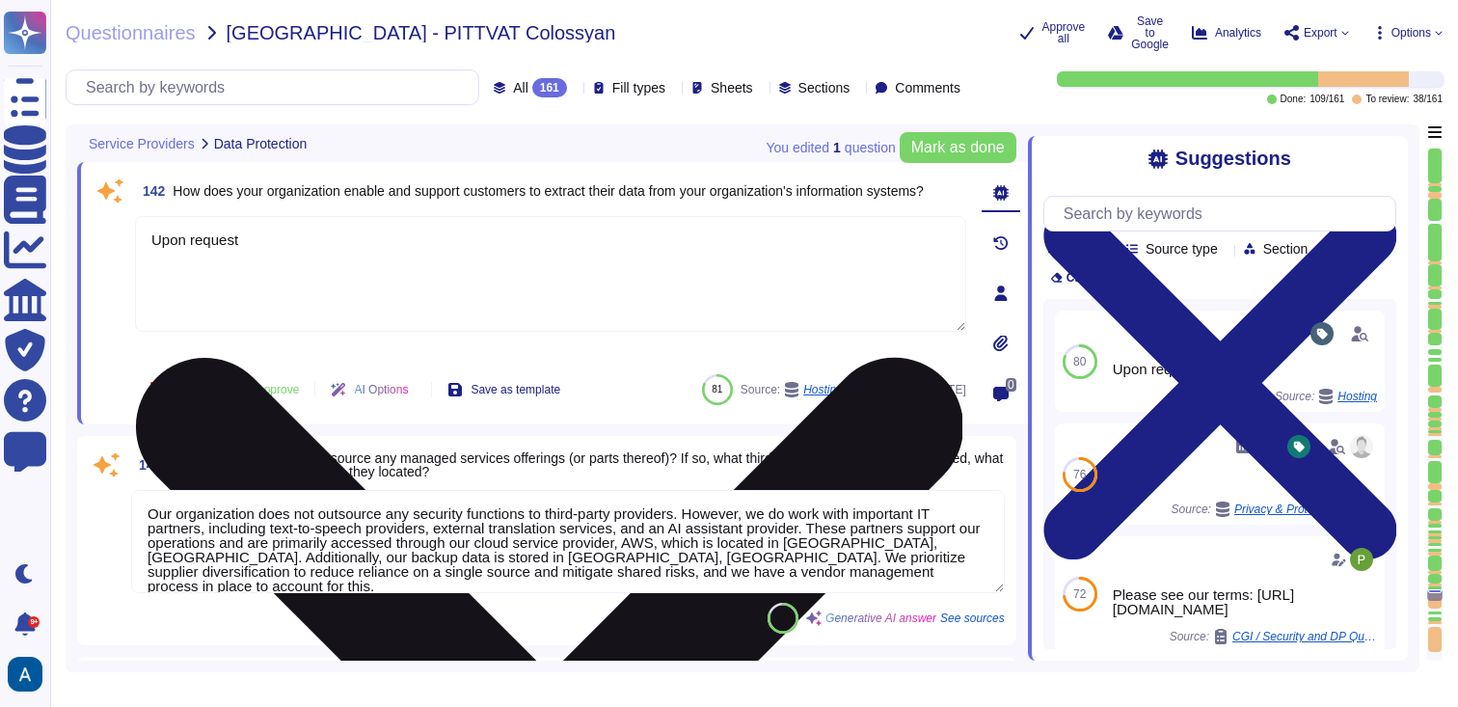
click at [441, 311] on textarea "Upon request" at bounding box center [550, 274] width 831 height 116
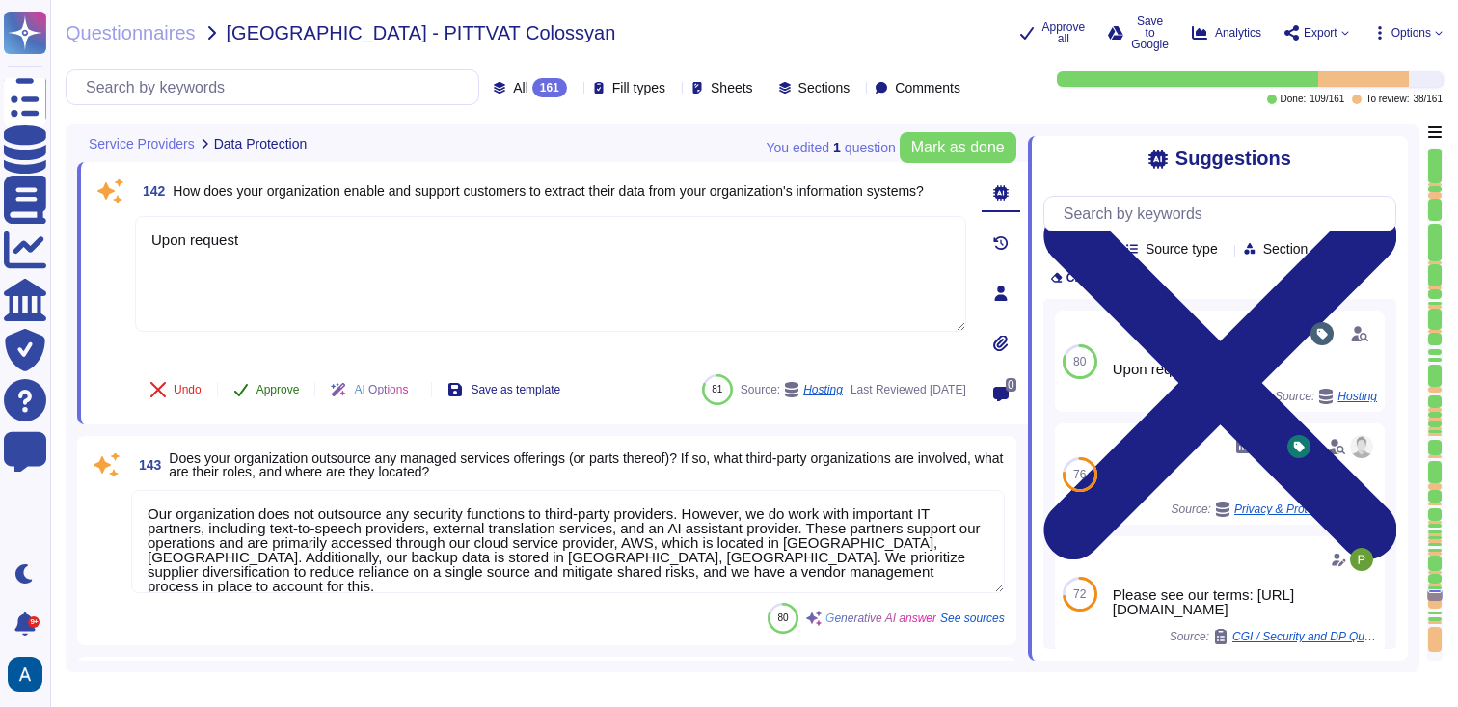
click at [296, 381] on button "Approve" at bounding box center [266, 389] width 97 height 39
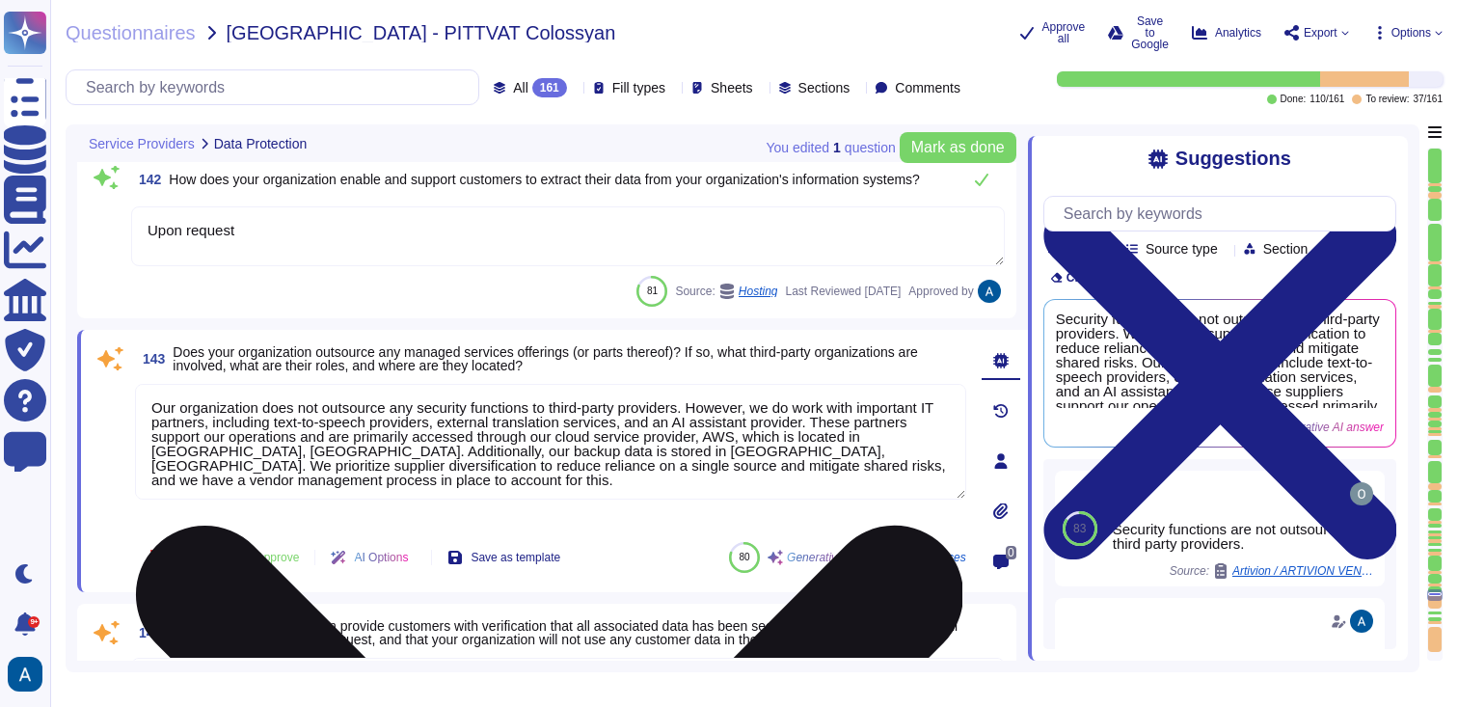
scroll to position [33172, 0]
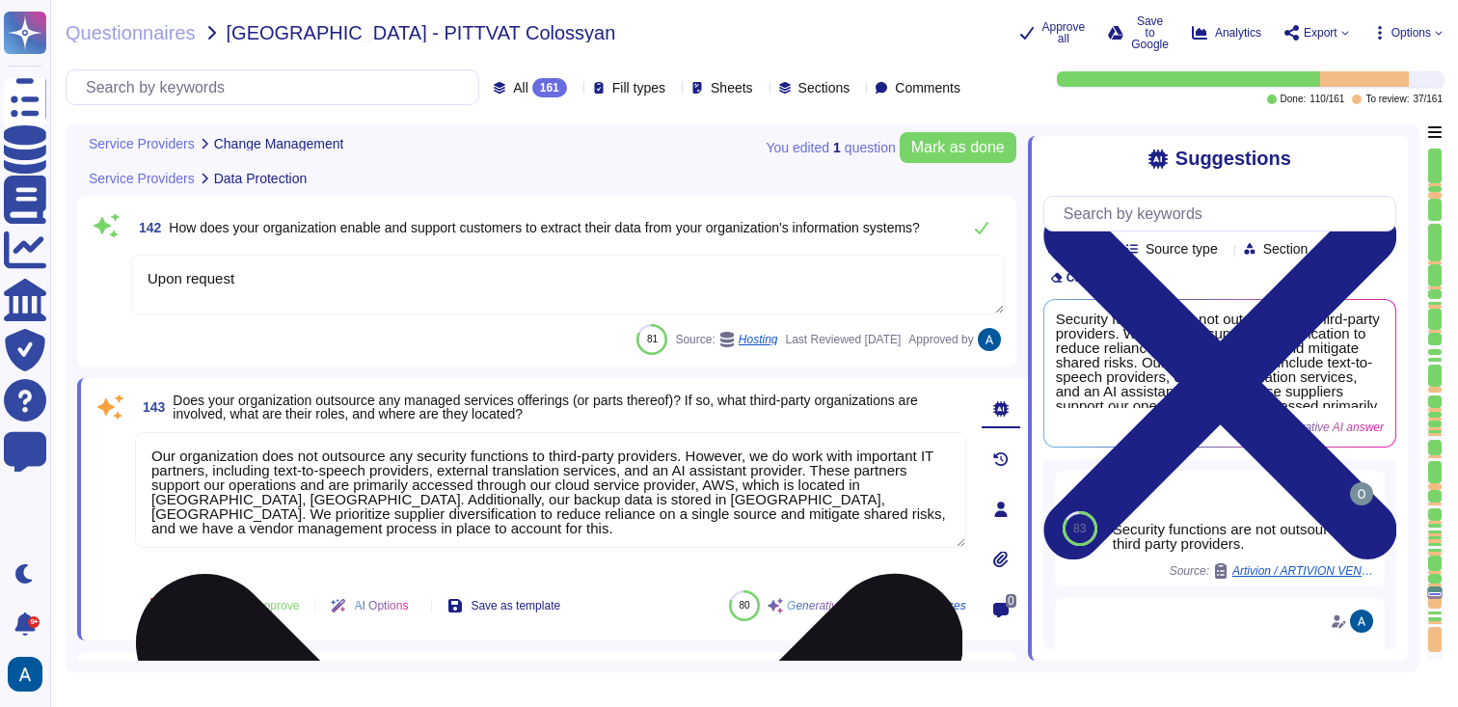
type textarea "Our organization follows a structured change management approach as outlined in…"
click at [424, 446] on textarea "Our organization does not outsource any security functions to third-party provi…" at bounding box center [550, 490] width 831 height 116
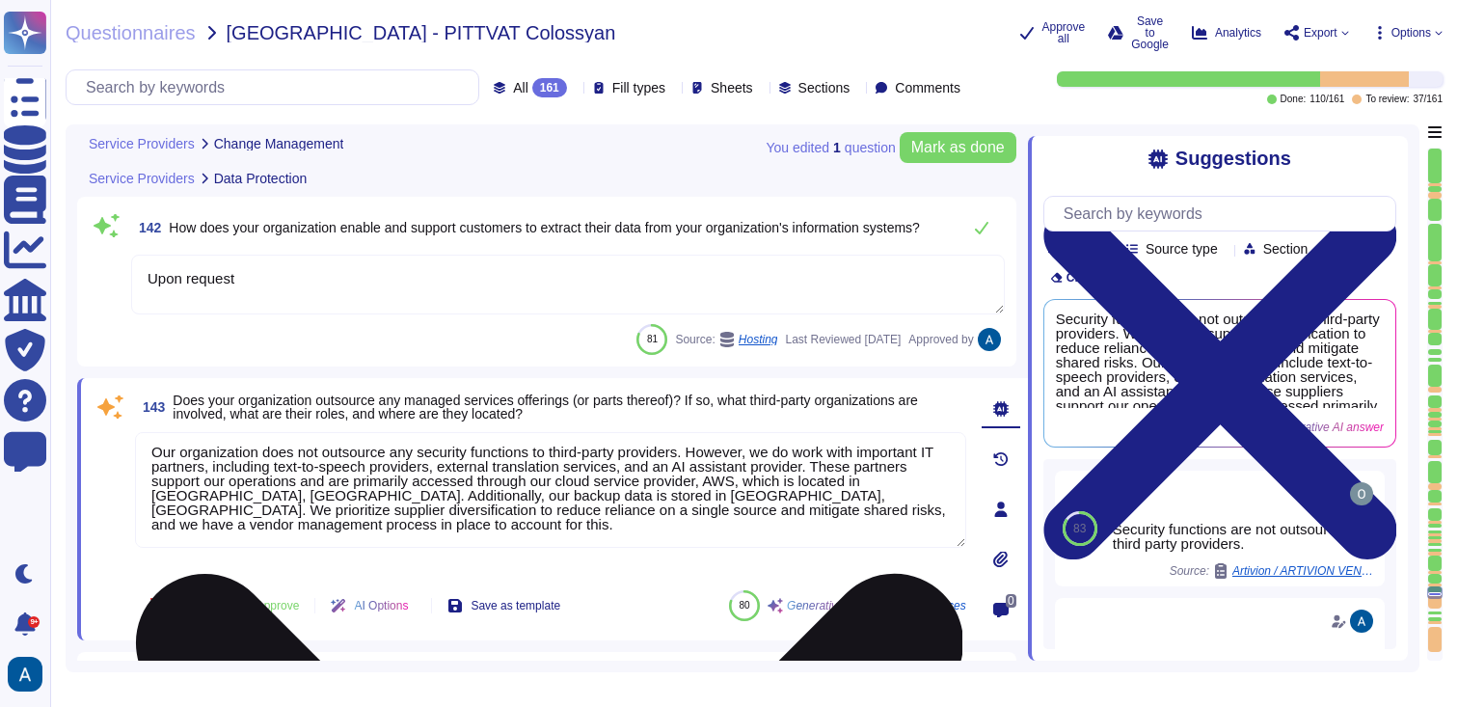
scroll to position [33175, 0]
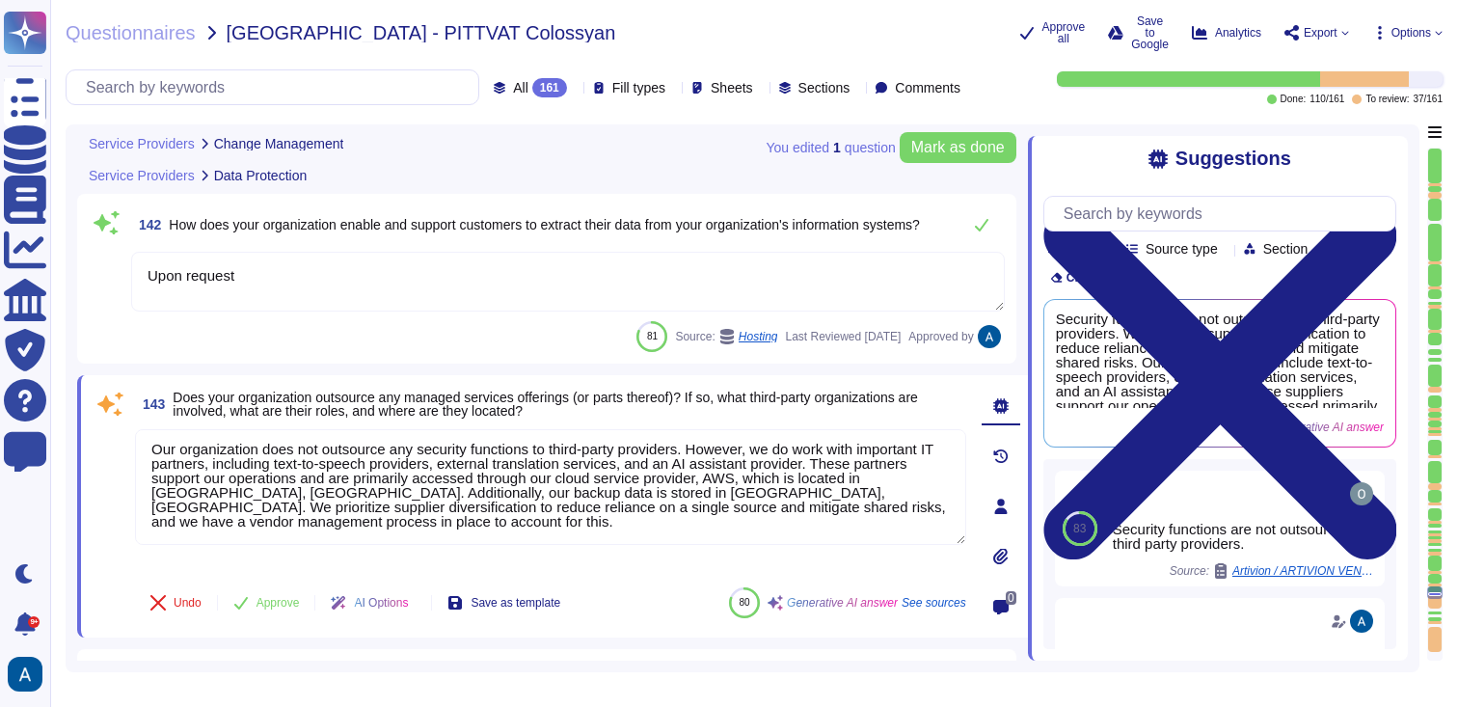
click at [1438, 603] on div at bounding box center [1435, 600] width 14 height 15
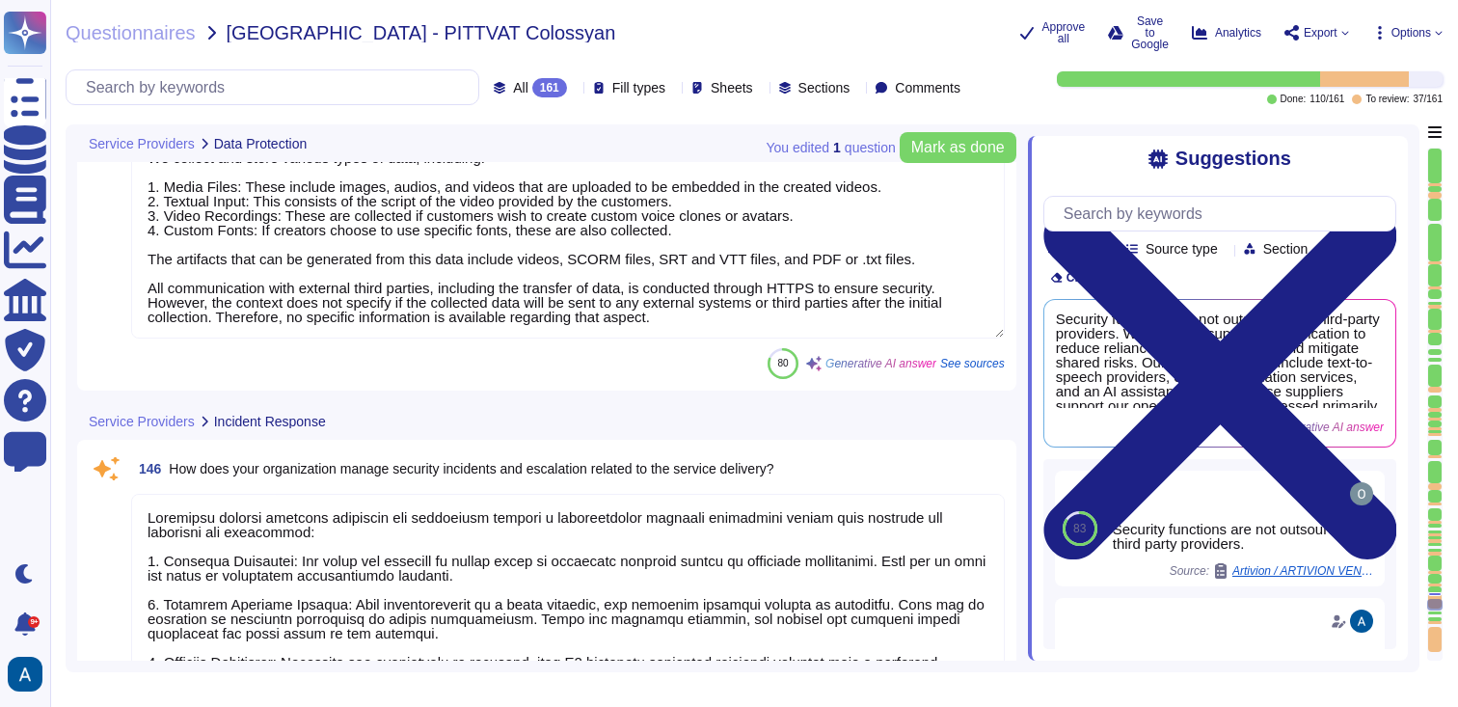
type textarea "[PERSON_NAME] manages security incidents and escalation through a comprehensive…"
type textarea "Detection and Prevention of Attacks: - We utilize a combination of internal and…"
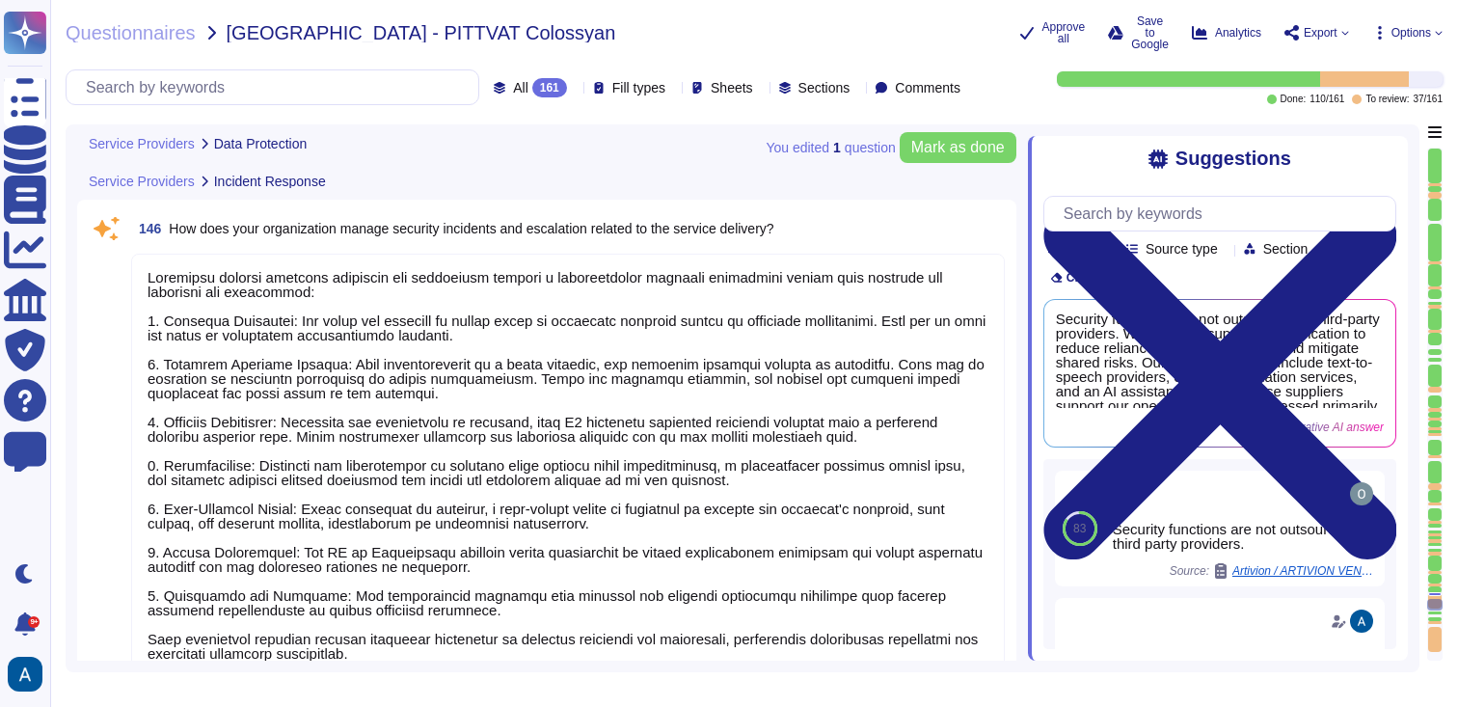
scroll to position [34271, 0]
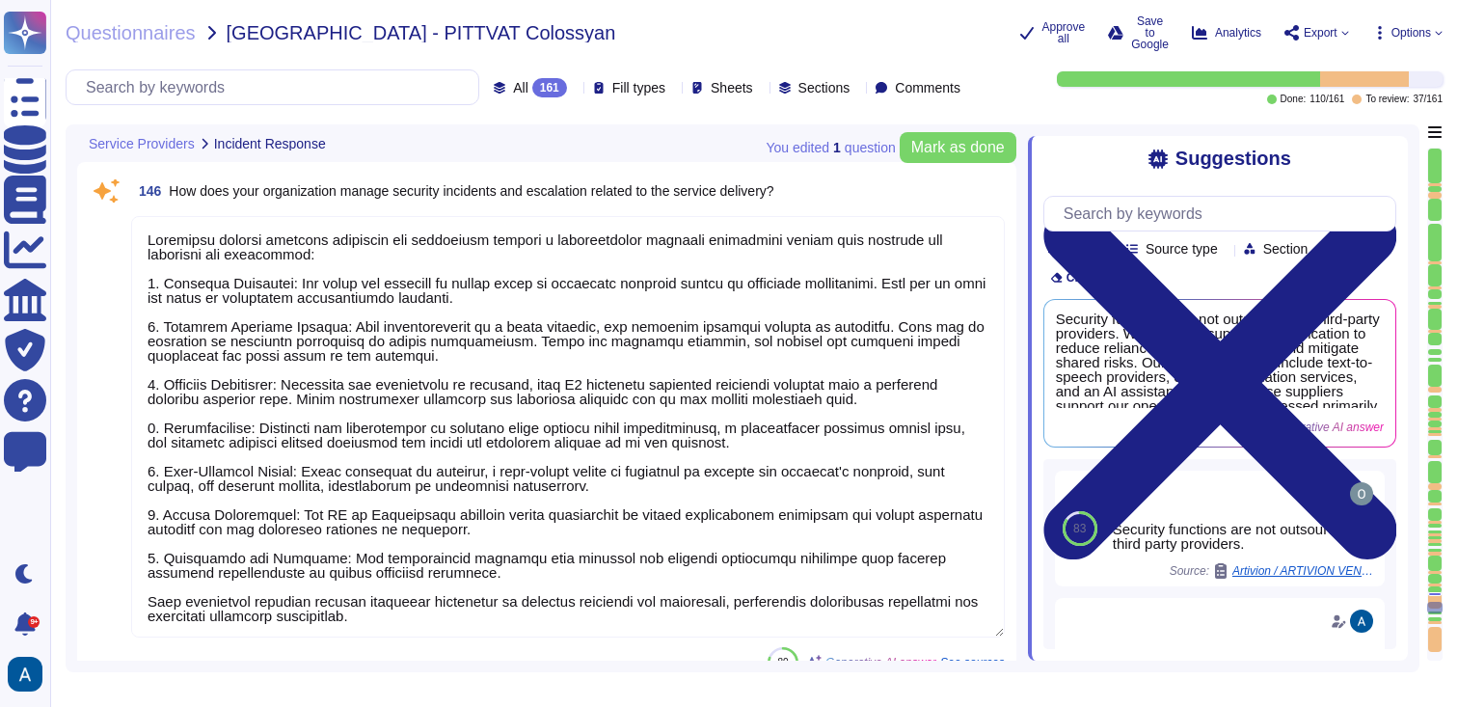
click at [826, 290] on textarea at bounding box center [568, 426] width 874 height 421
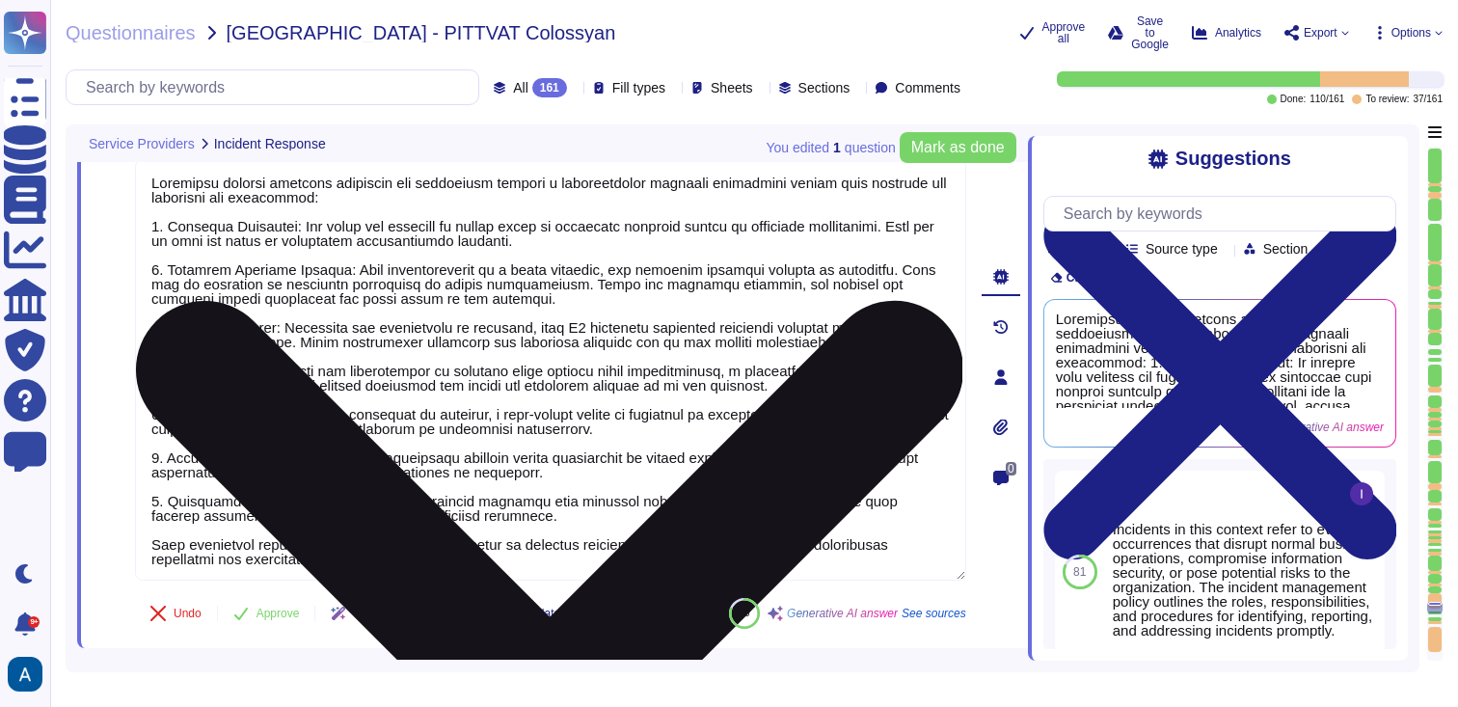
scroll to position [34322, 0]
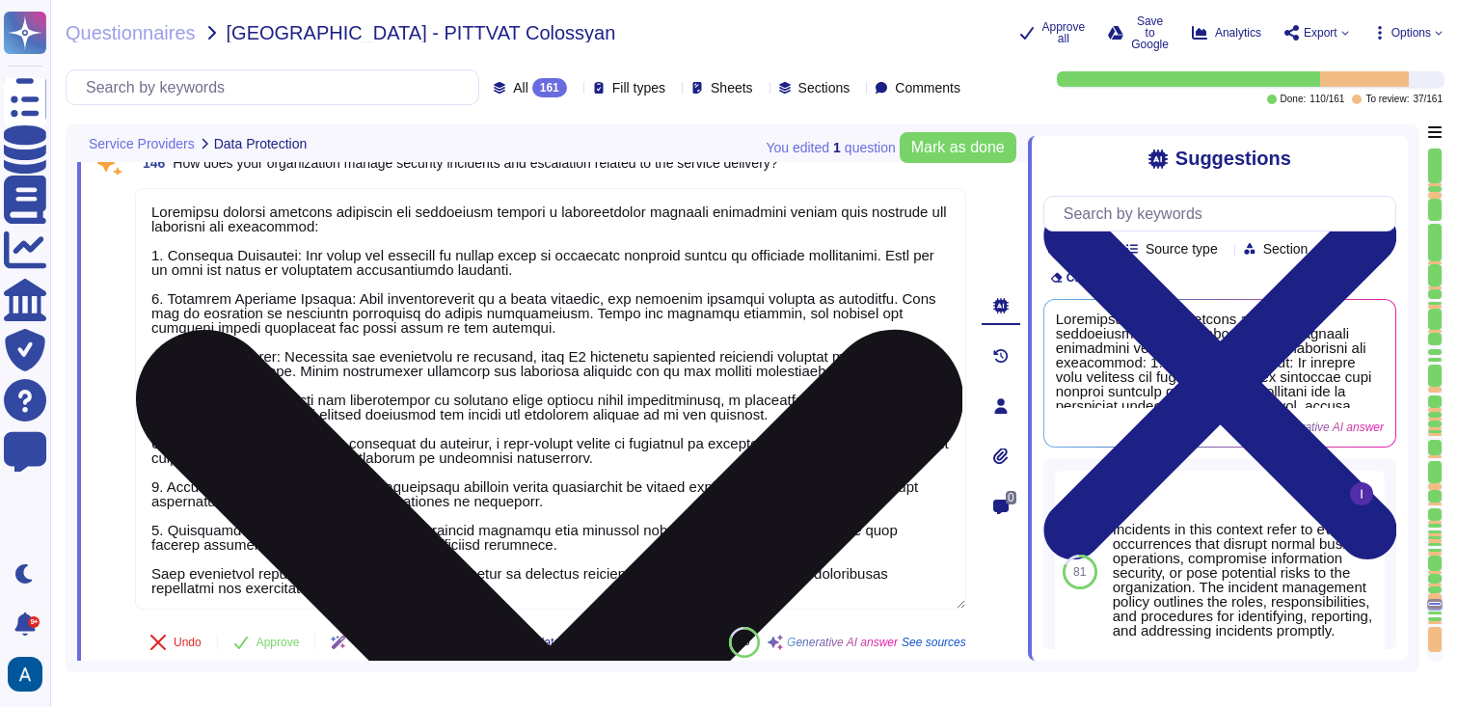
type textarea "Our organization provides verification of secure data removal through the issua…"
type textarea "We collect and store various types of data, including: 1. Media Files: These in…"
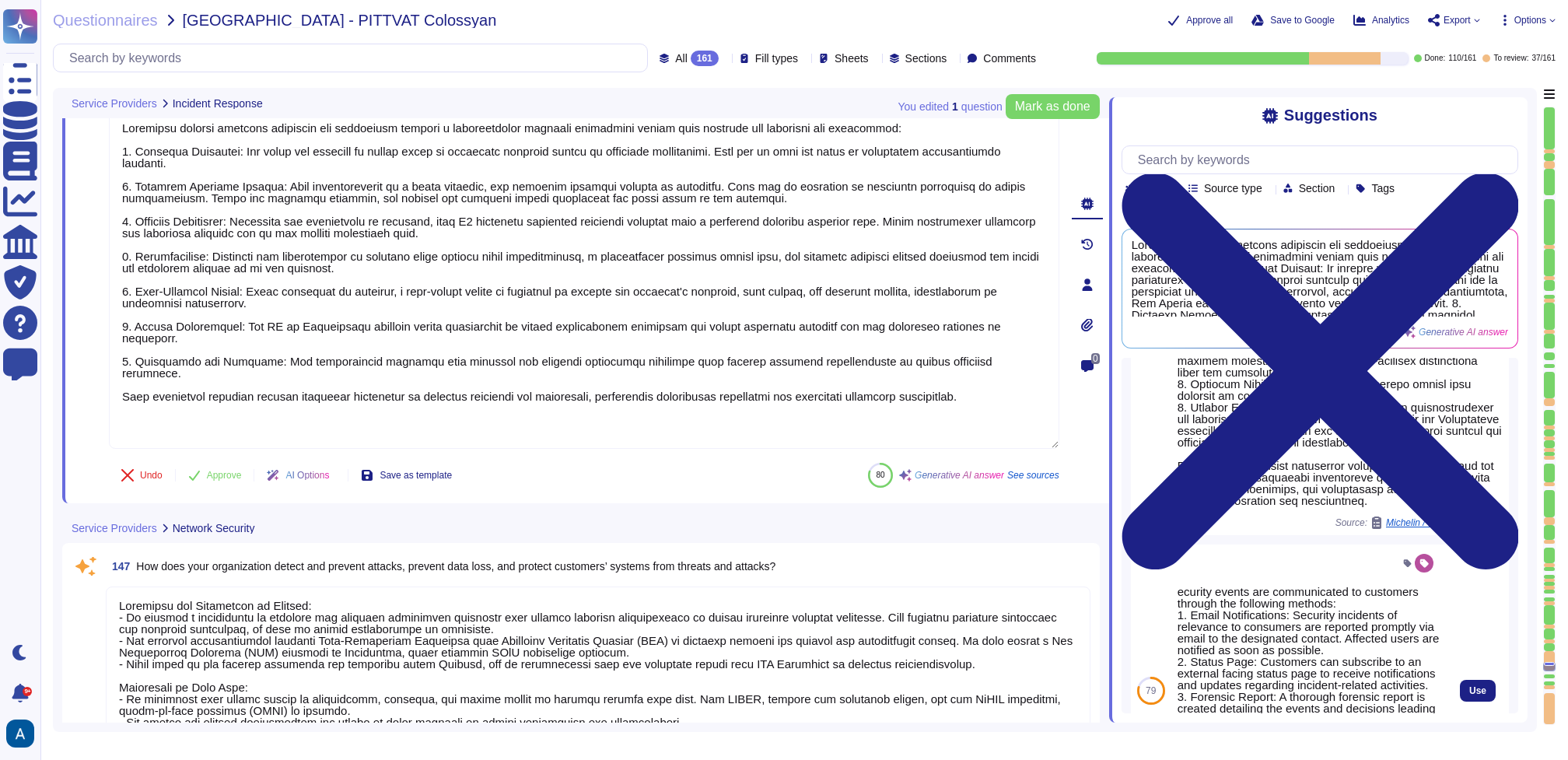
scroll to position [1168, 0]
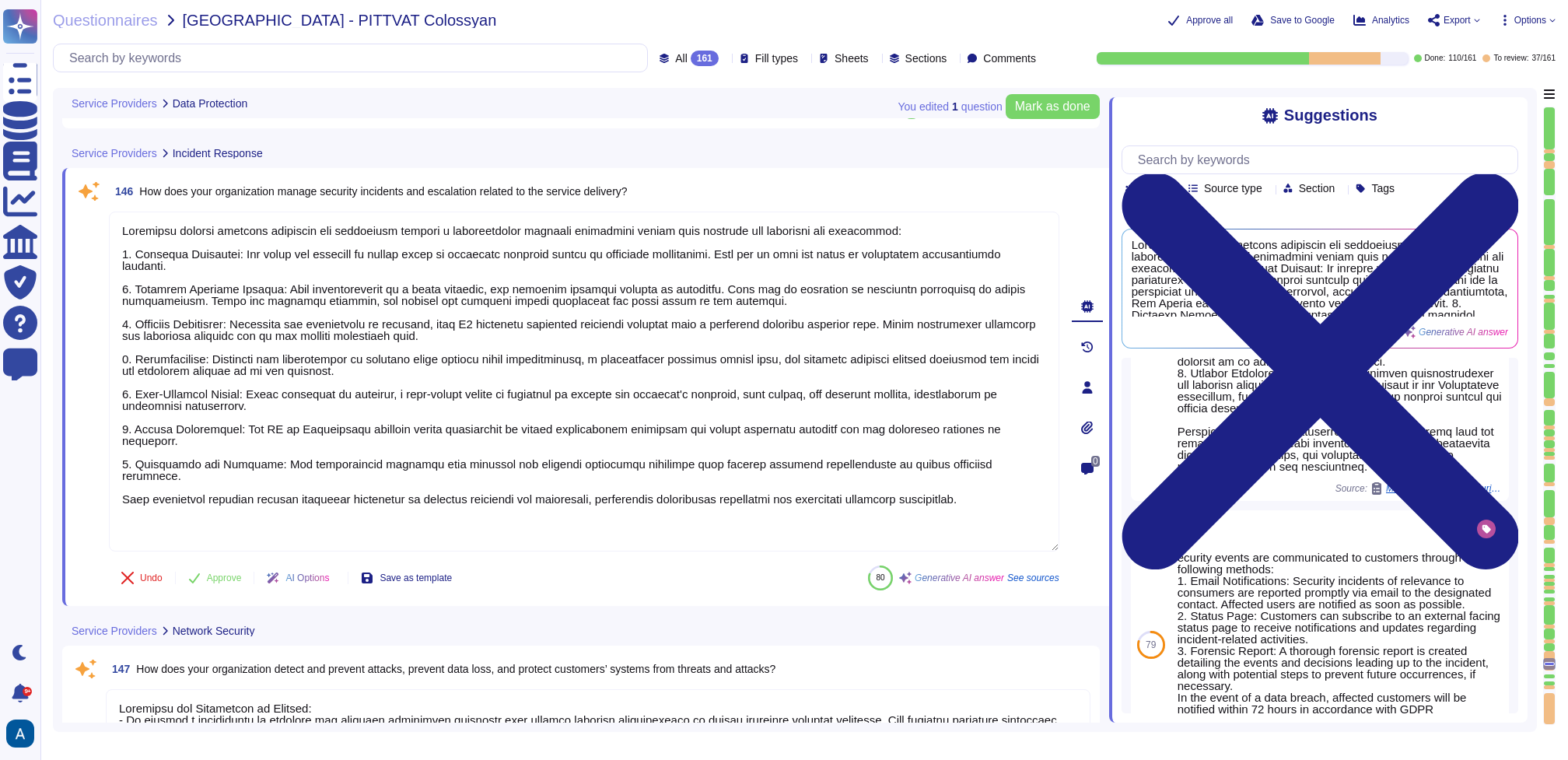
type textarea "Our organization provides verification of secure data removal through the issua…"
type textarea "We collect and store various types of data, including: 1. Media Files: These in…"
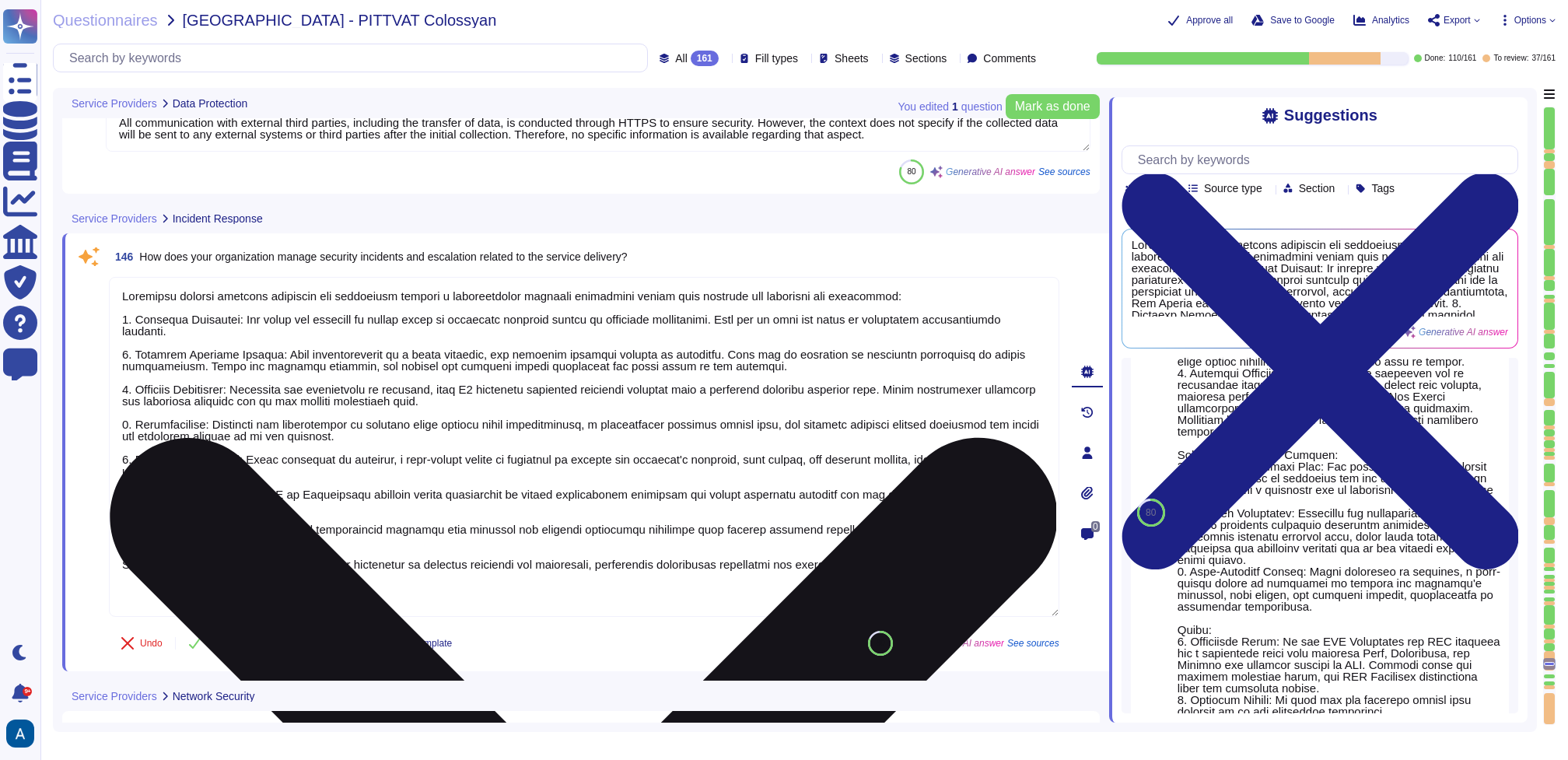
scroll to position [801, 0]
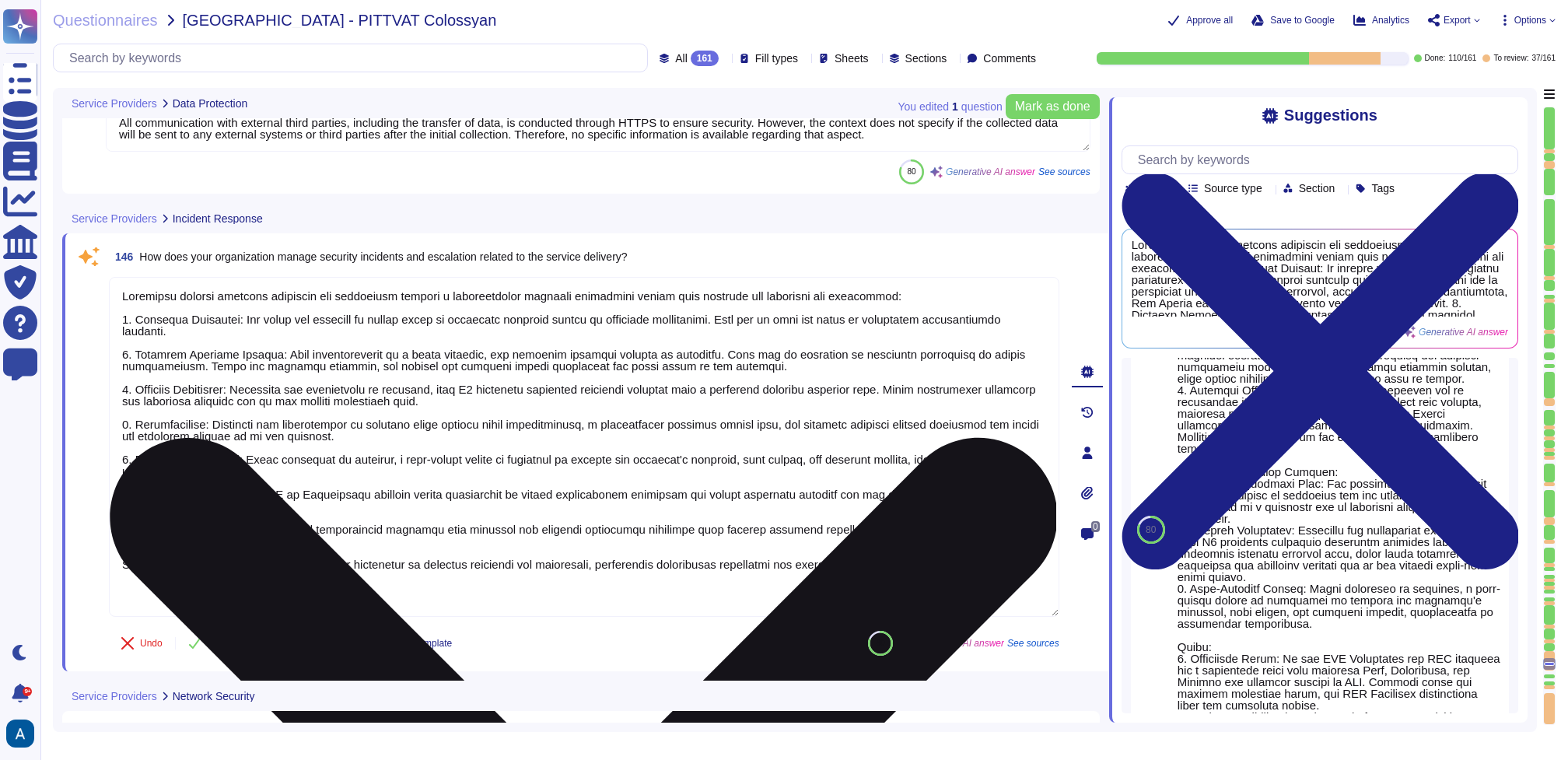
click at [805, 483] on textarea at bounding box center [584, 446] width 950 height 340
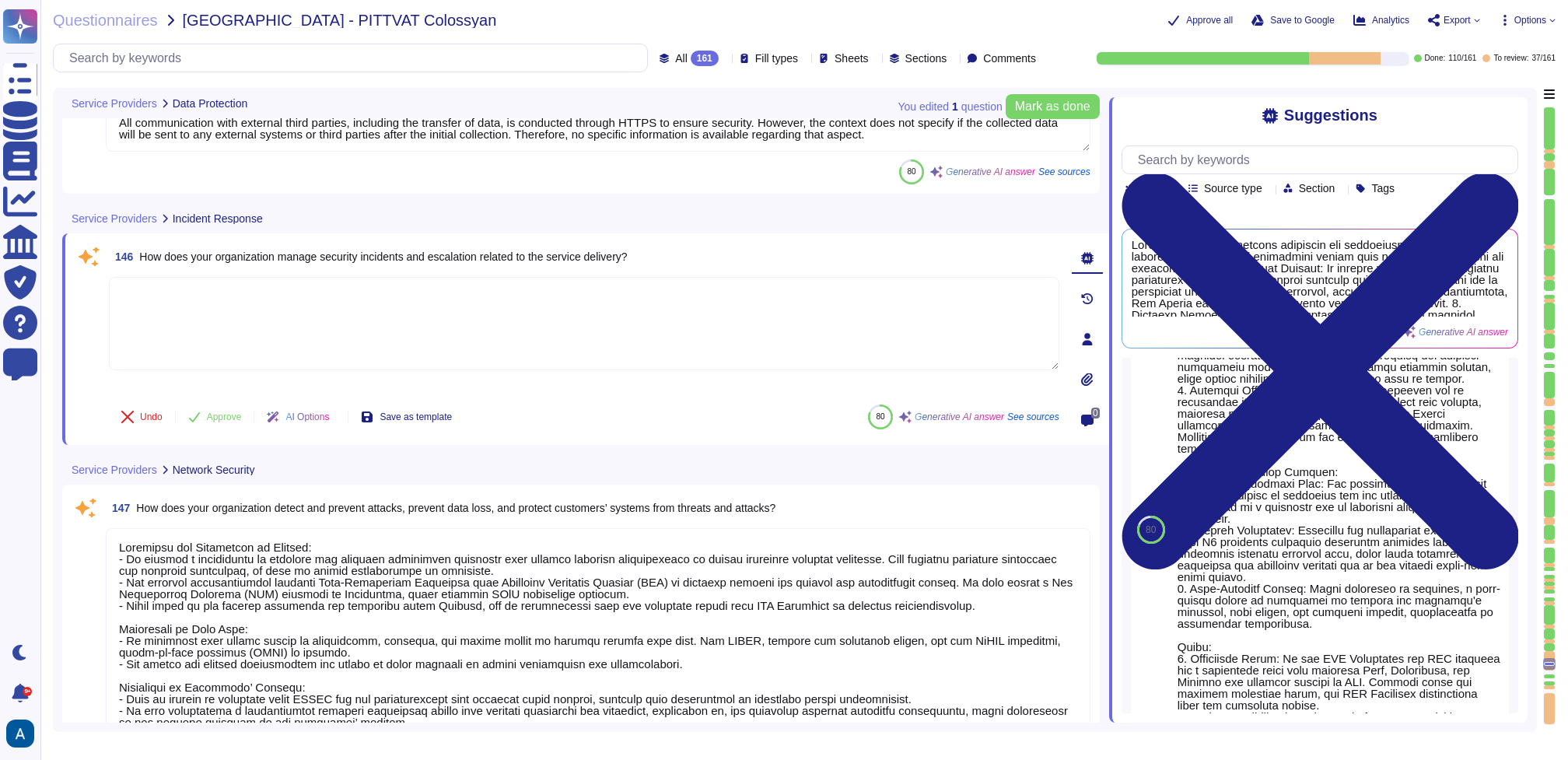
type textarea "Services are provided from [GEOGRAPHIC_DATA] ([GEOGRAPHIC_DATA]) and the [GEOGR…"
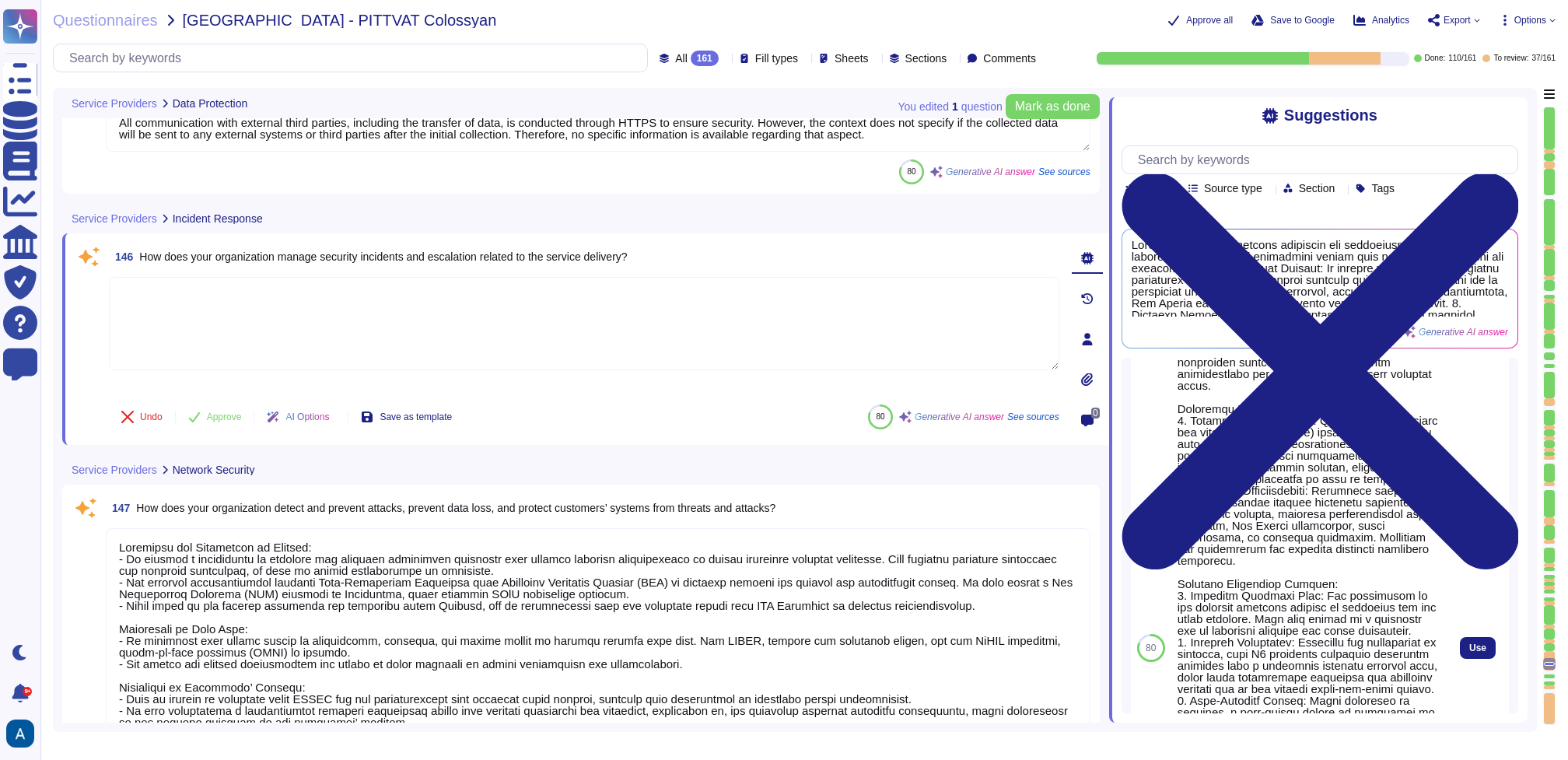
scroll to position [773, 0]
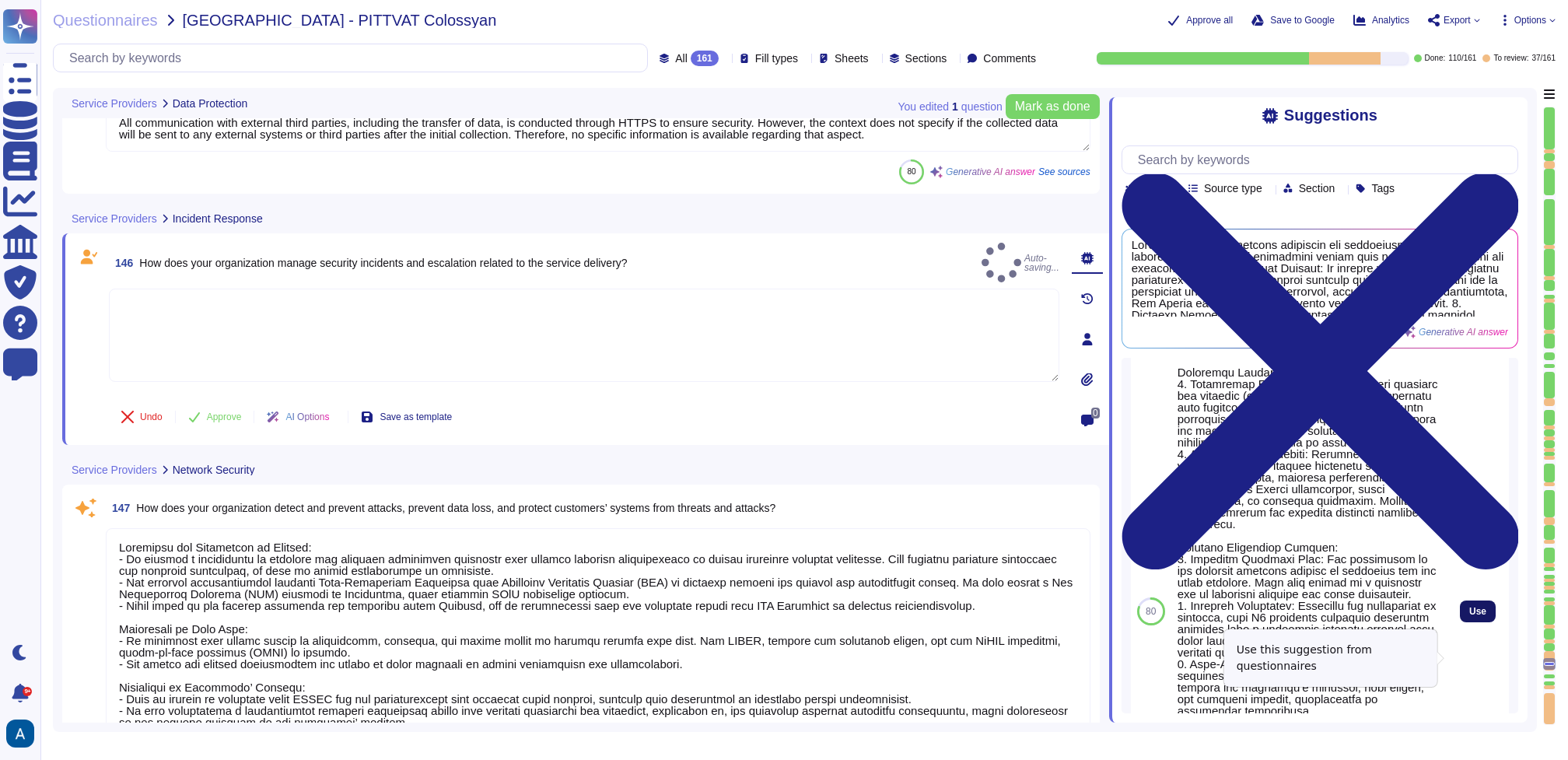
click at [1175, 570] on span "Use" at bounding box center [1478, 612] width 17 height 10
type textarea "Colossyan has established a comprehensive incident management policy that inclu…"
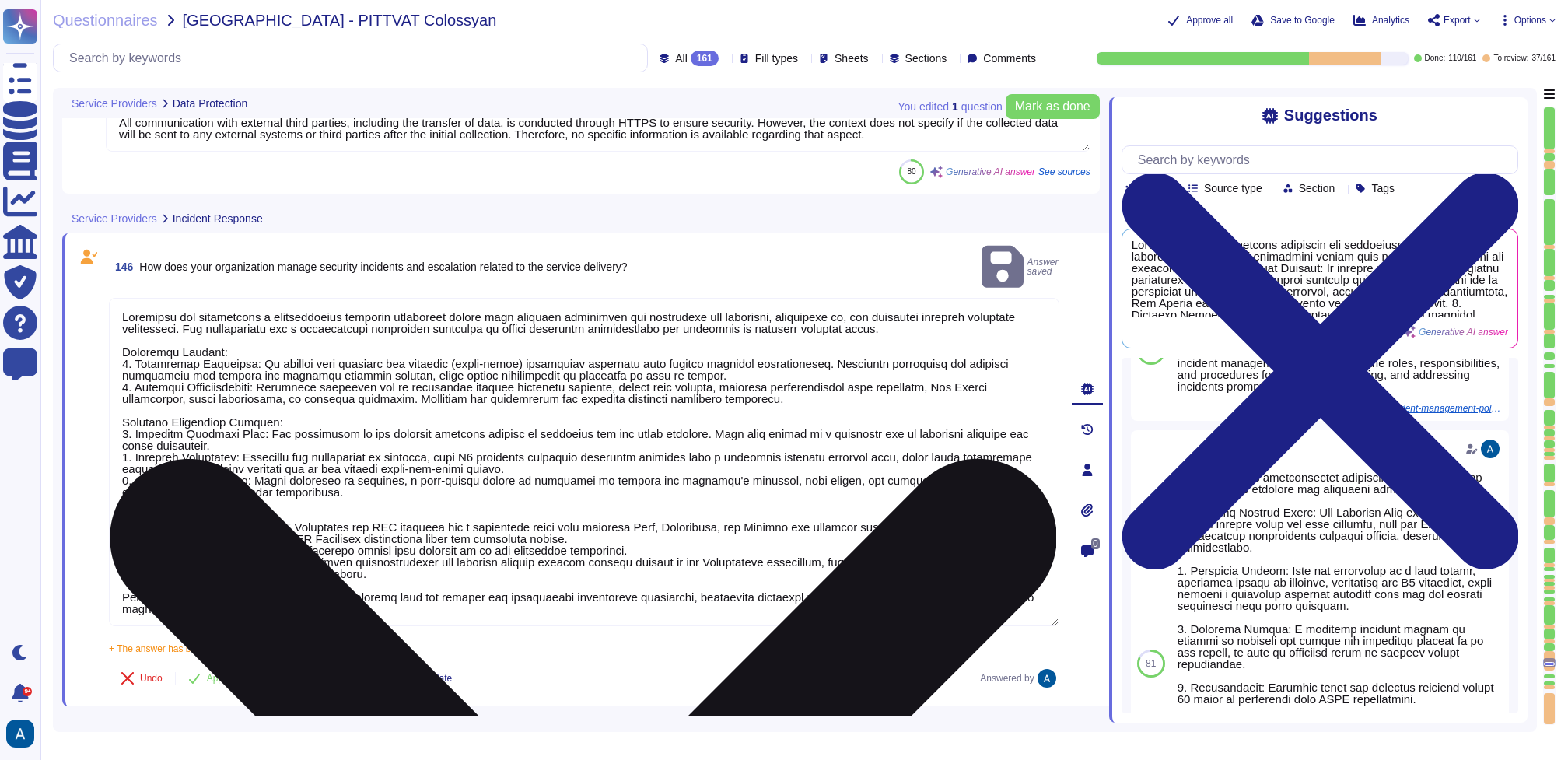
click at [715, 570] on textarea at bounding box center [584, 461] width 950 height 328
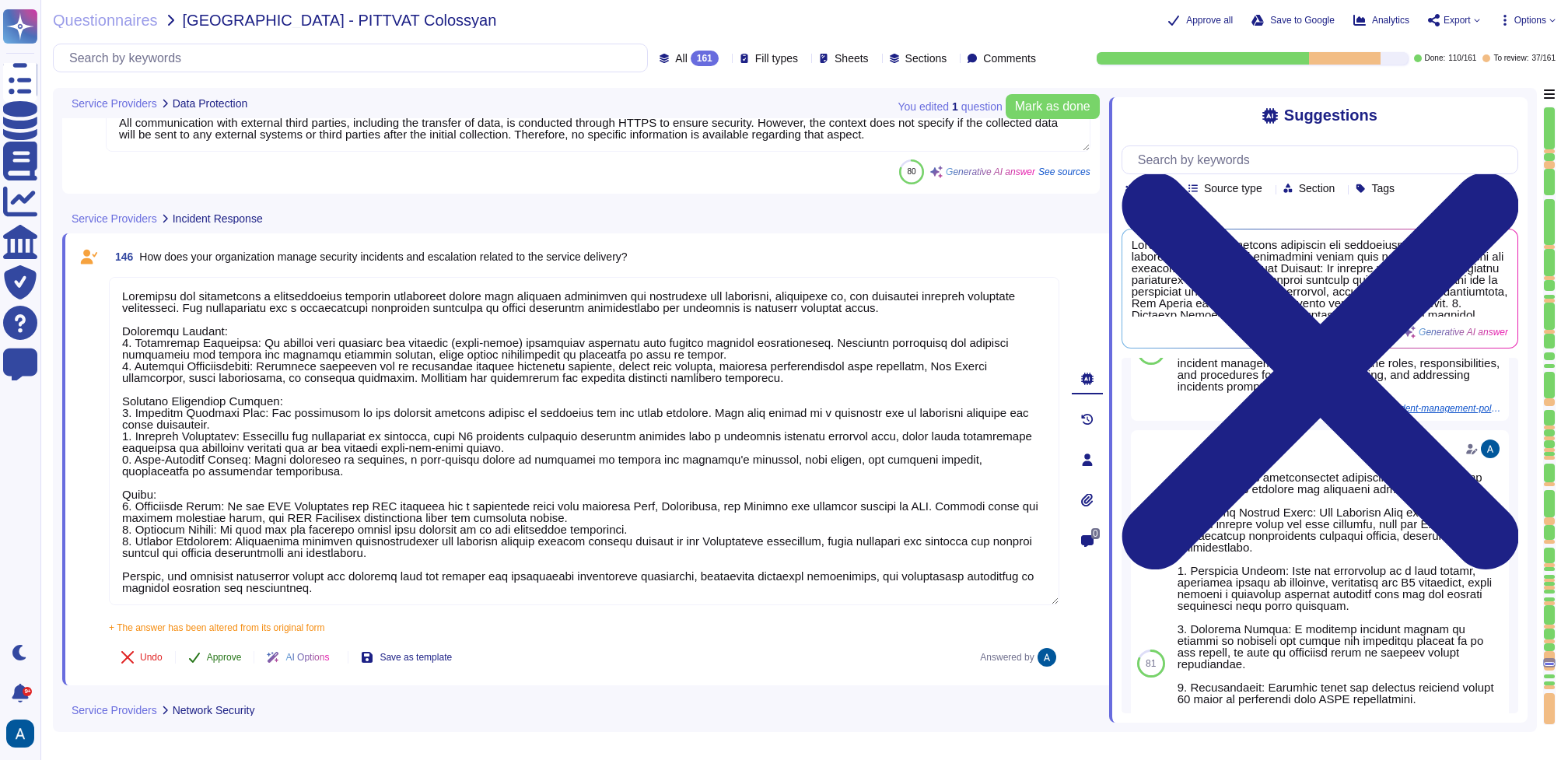
click at [227, 570] on button "Approve" at bounding box center [215, 658] width 78 height 31
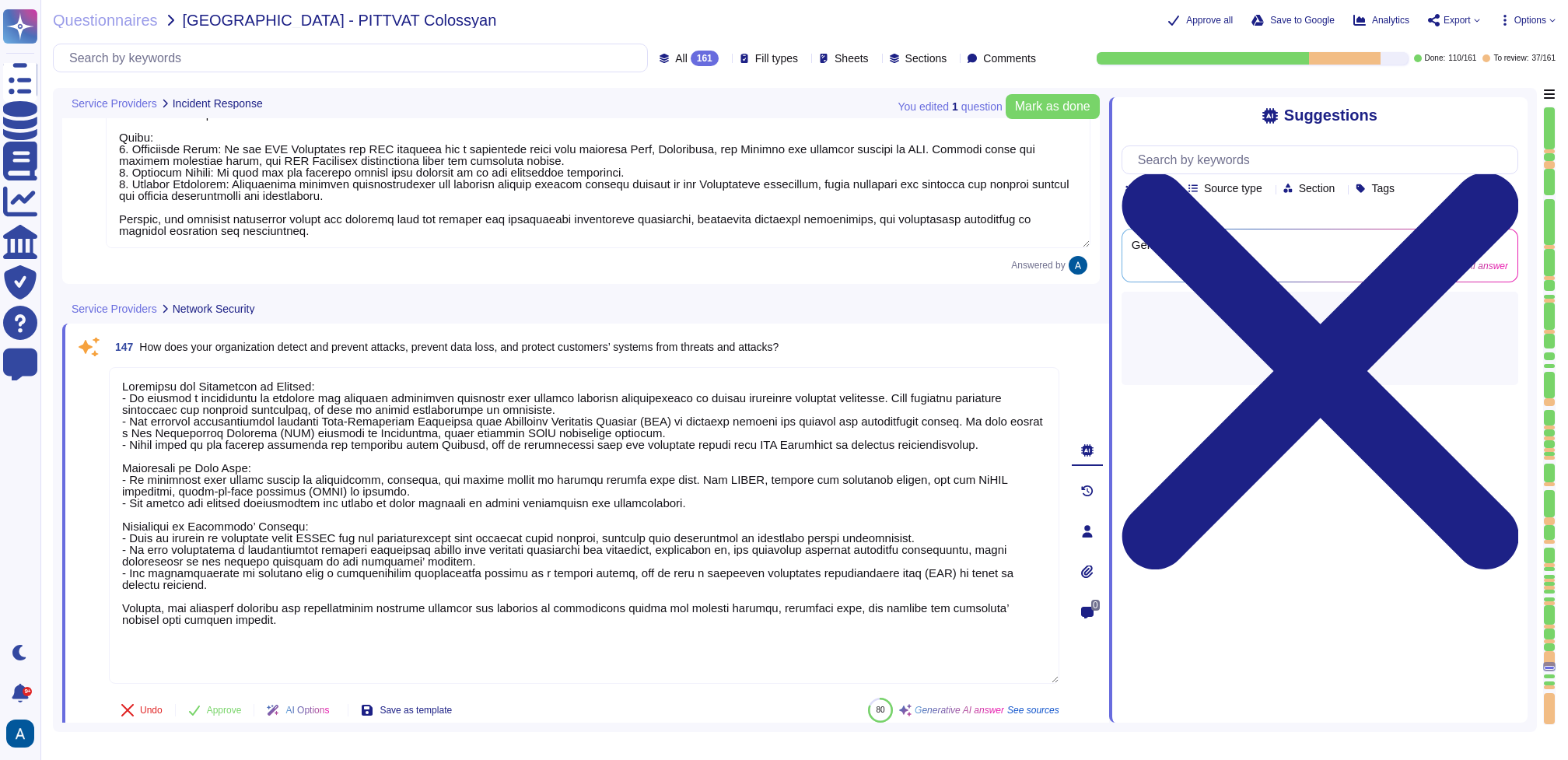
type textarea "Services are provided from [GEOGRAPHIC_DATA] ([GEOGRAPHIC_DATA]) and the [GEOGR…"
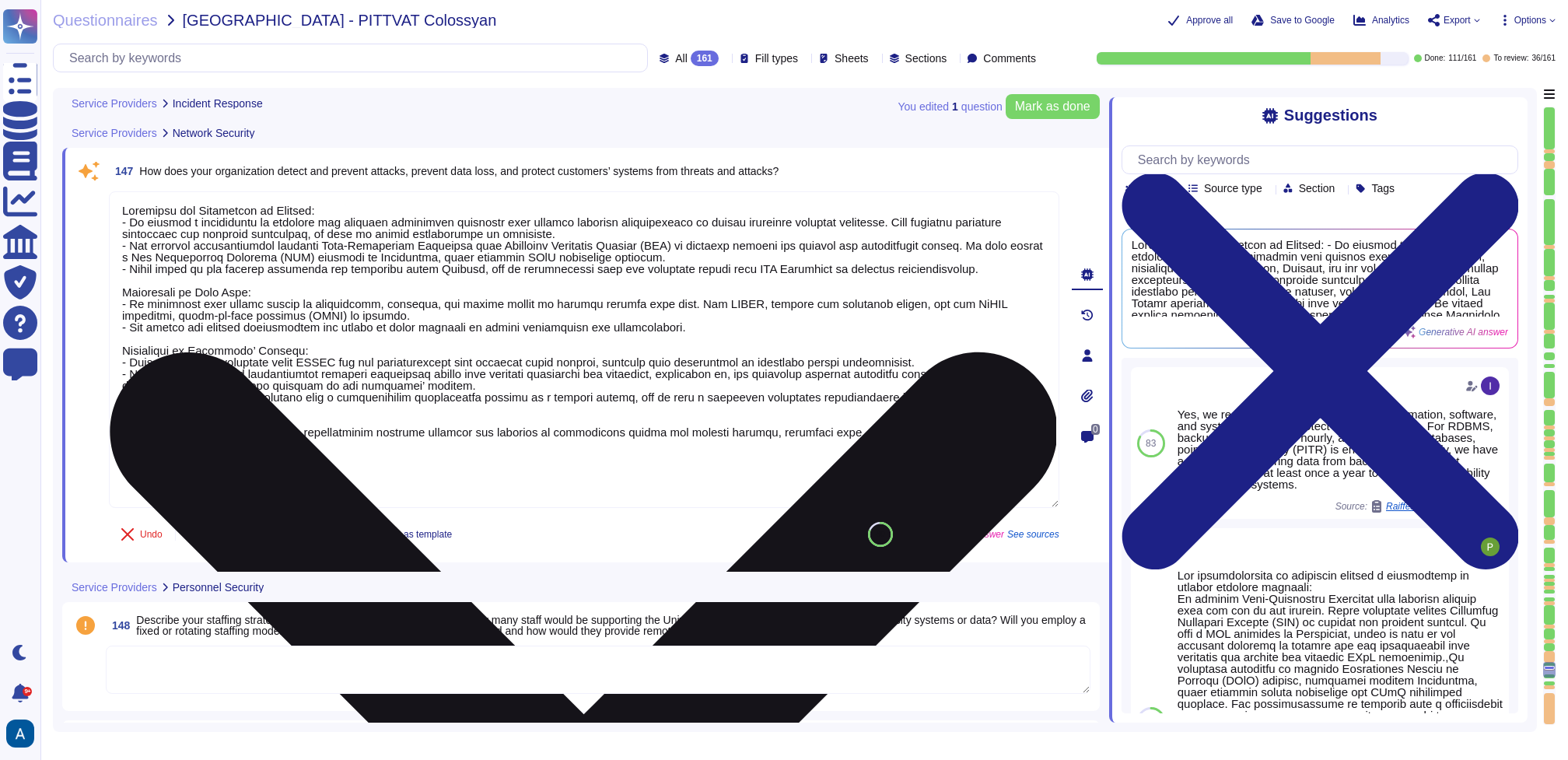
type textarea "We commit to be available 99%+"
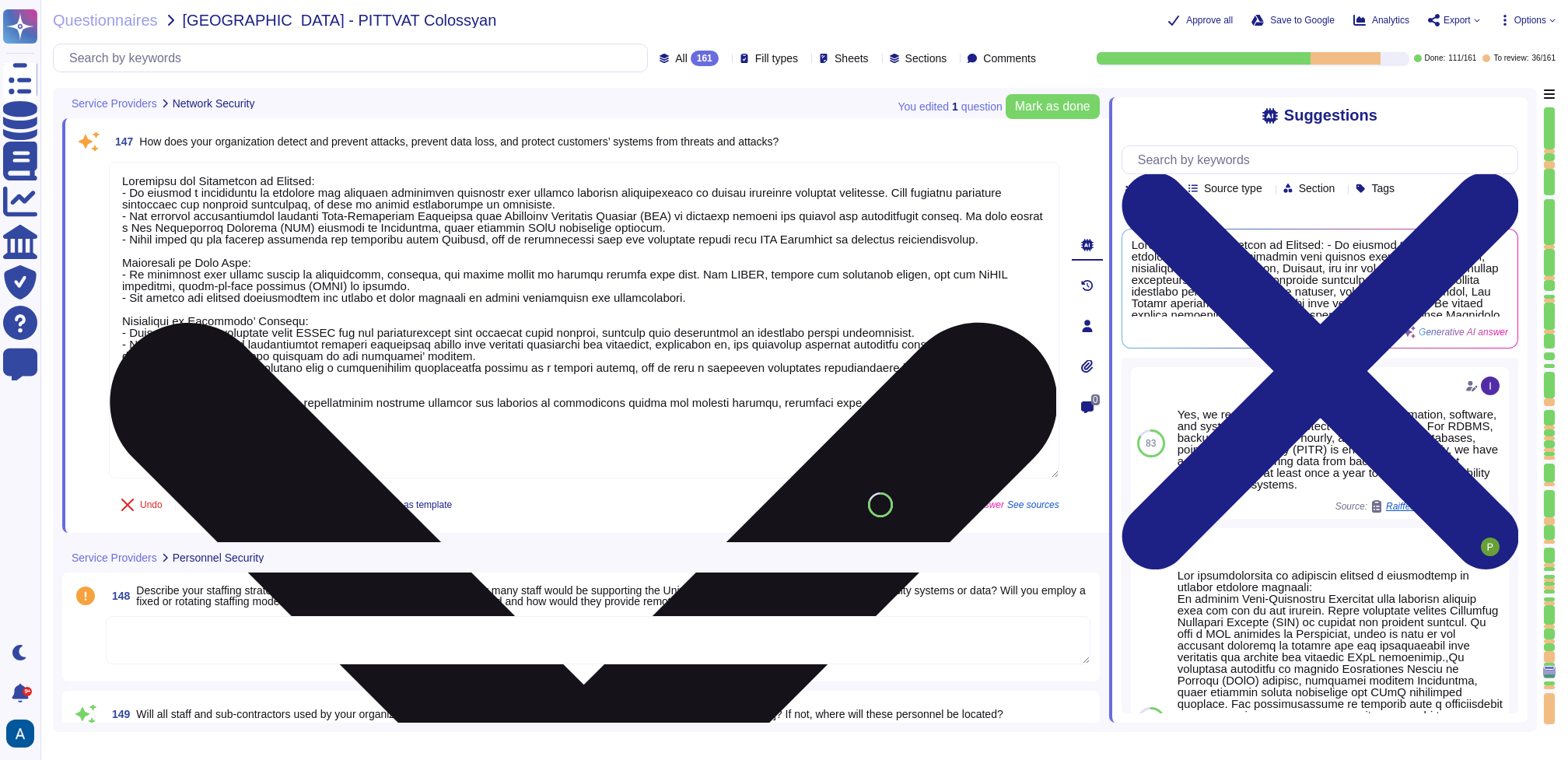
click at [681, 287] on textarea at bounding box center [584, 320] width 950 height 316
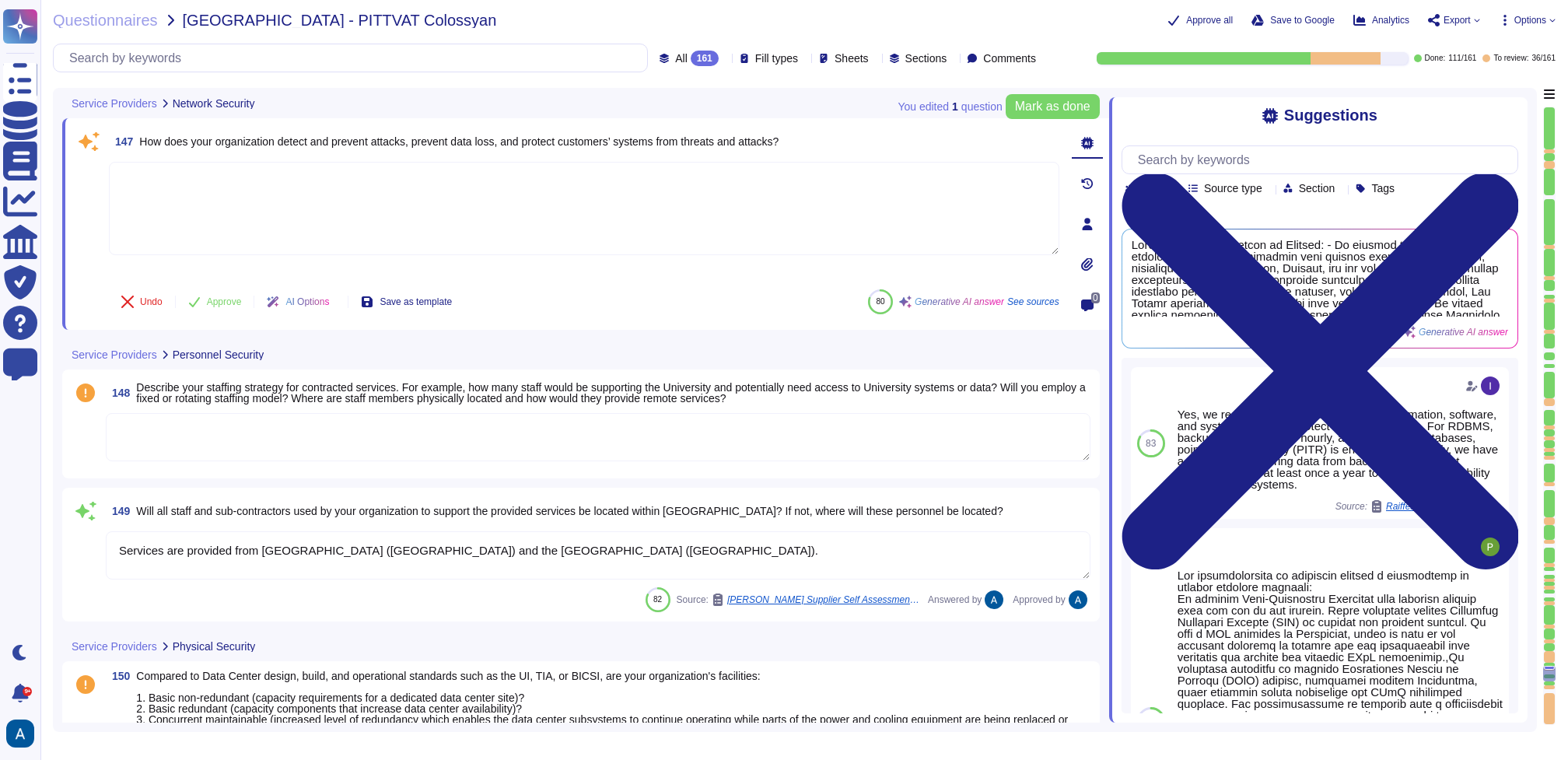
type textarea "Our organization implements secure remote access standards through several meas…"
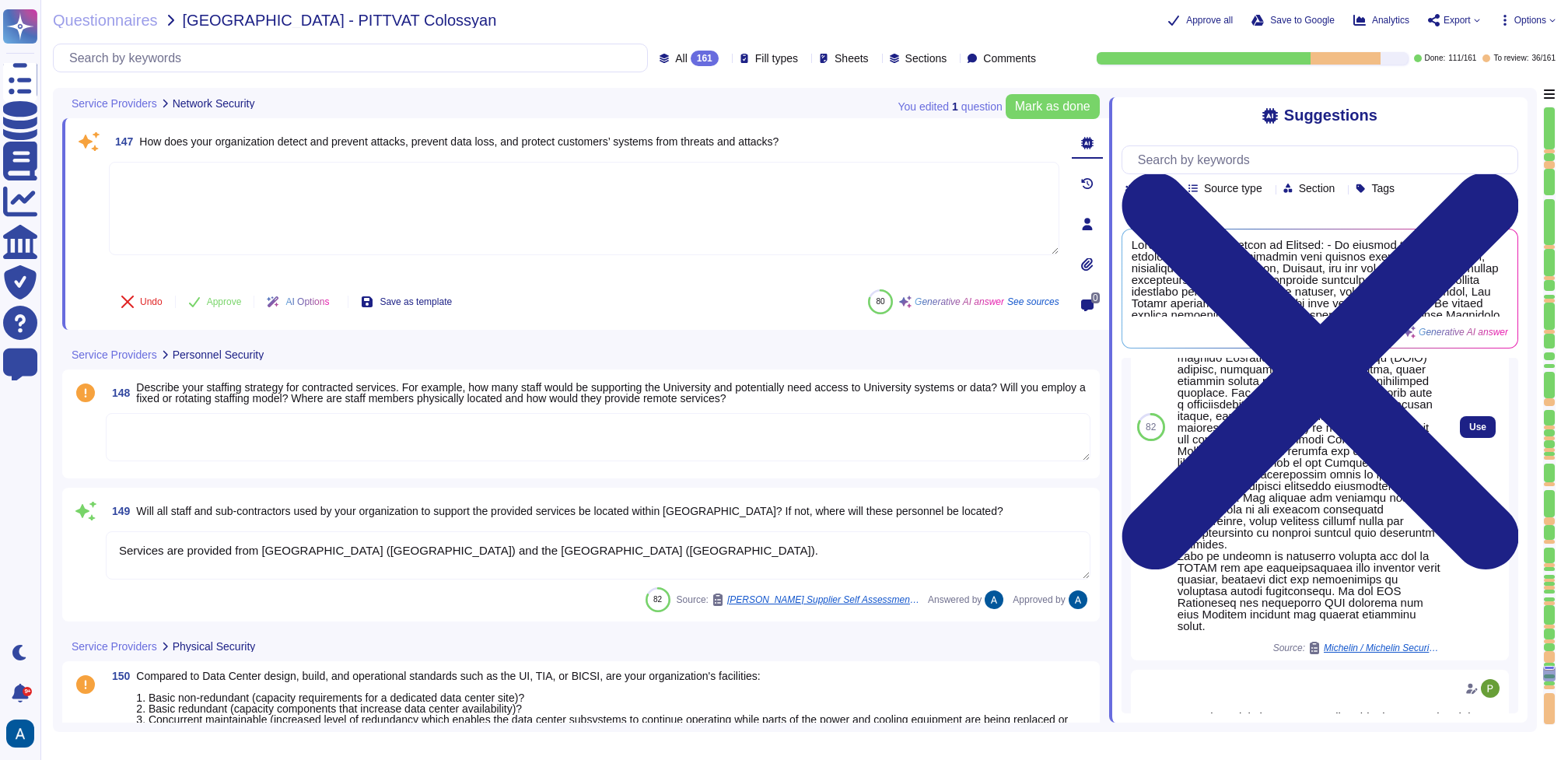
scroll to position [353, 0]
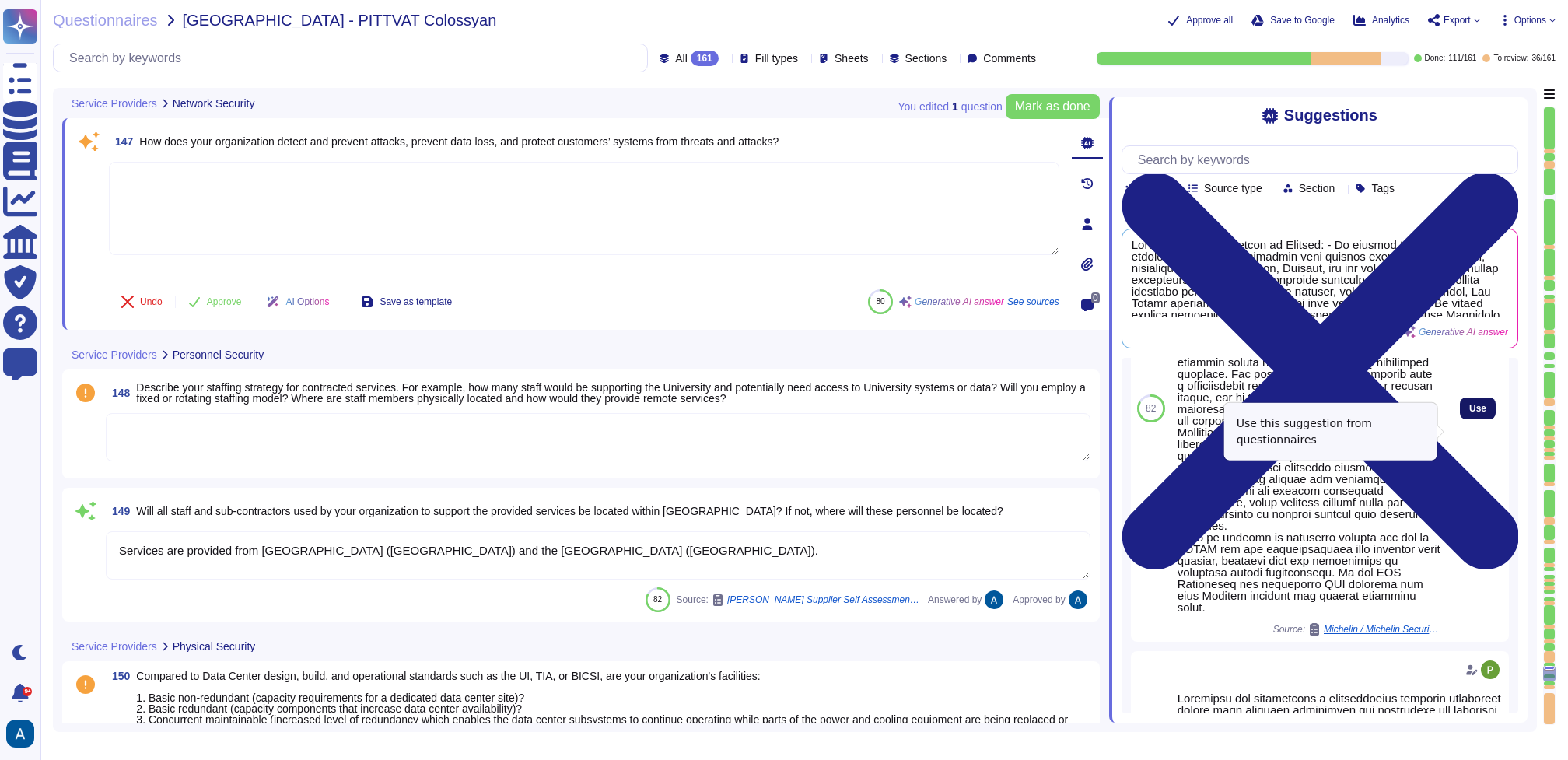
click at [1175, 413] on span "Use" at bounding box center [1478, 408] width 17 height 10
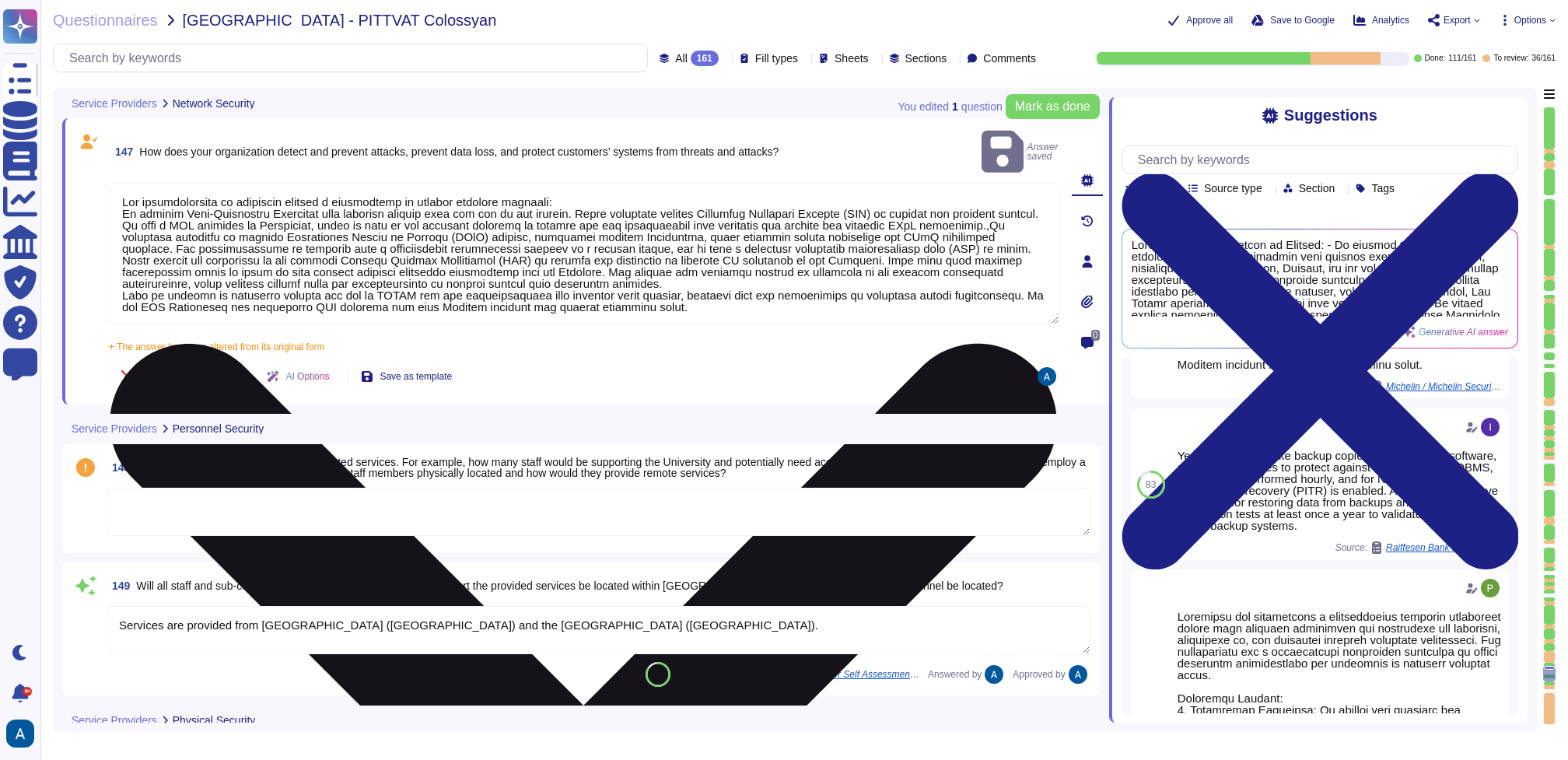
click at [651, 183] on textarea at bounding box center [584, 254] width 950 height 142
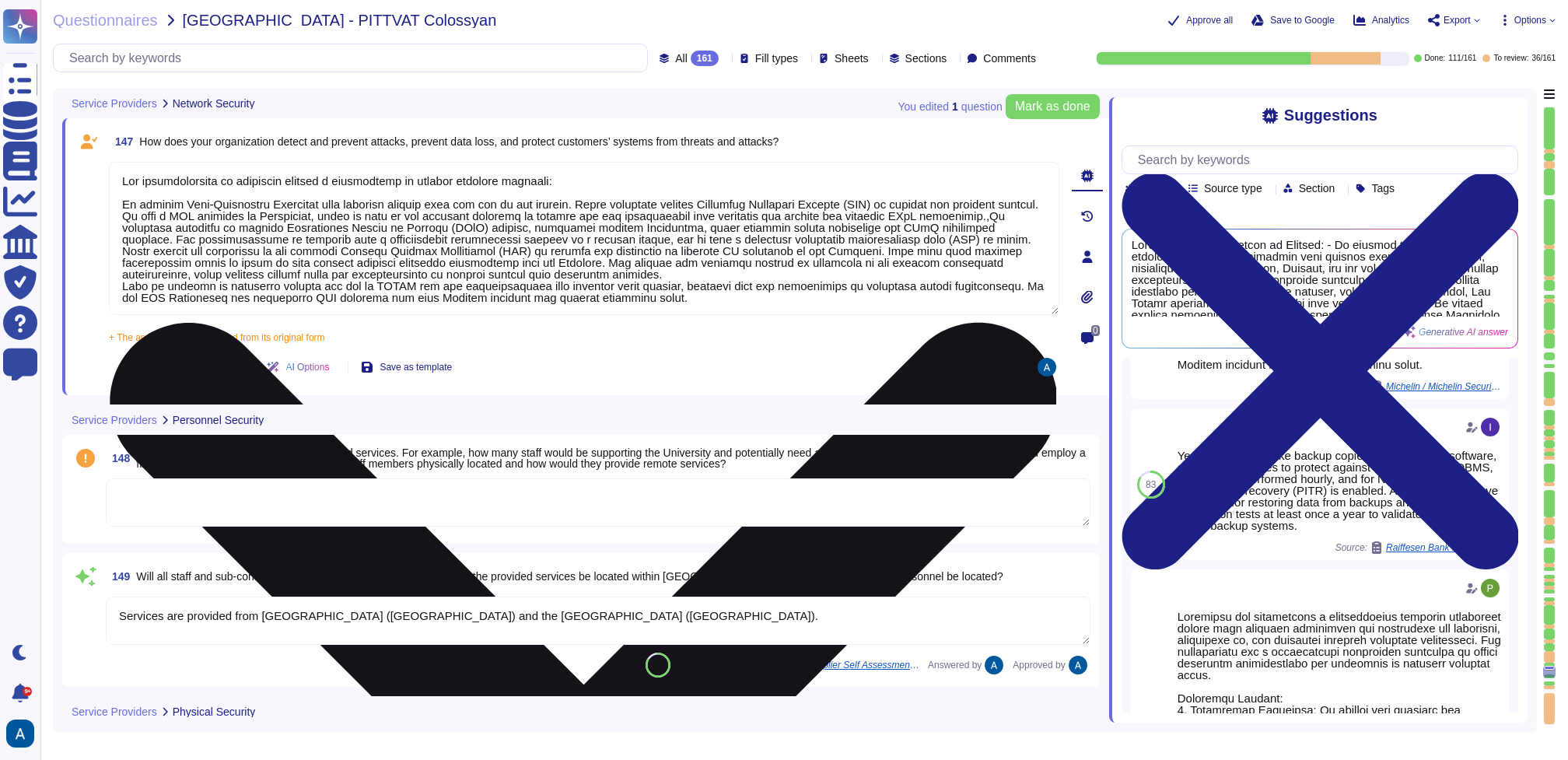
click at [208, 252] on textarea at bounding box center [584, 239] width 950 height 153
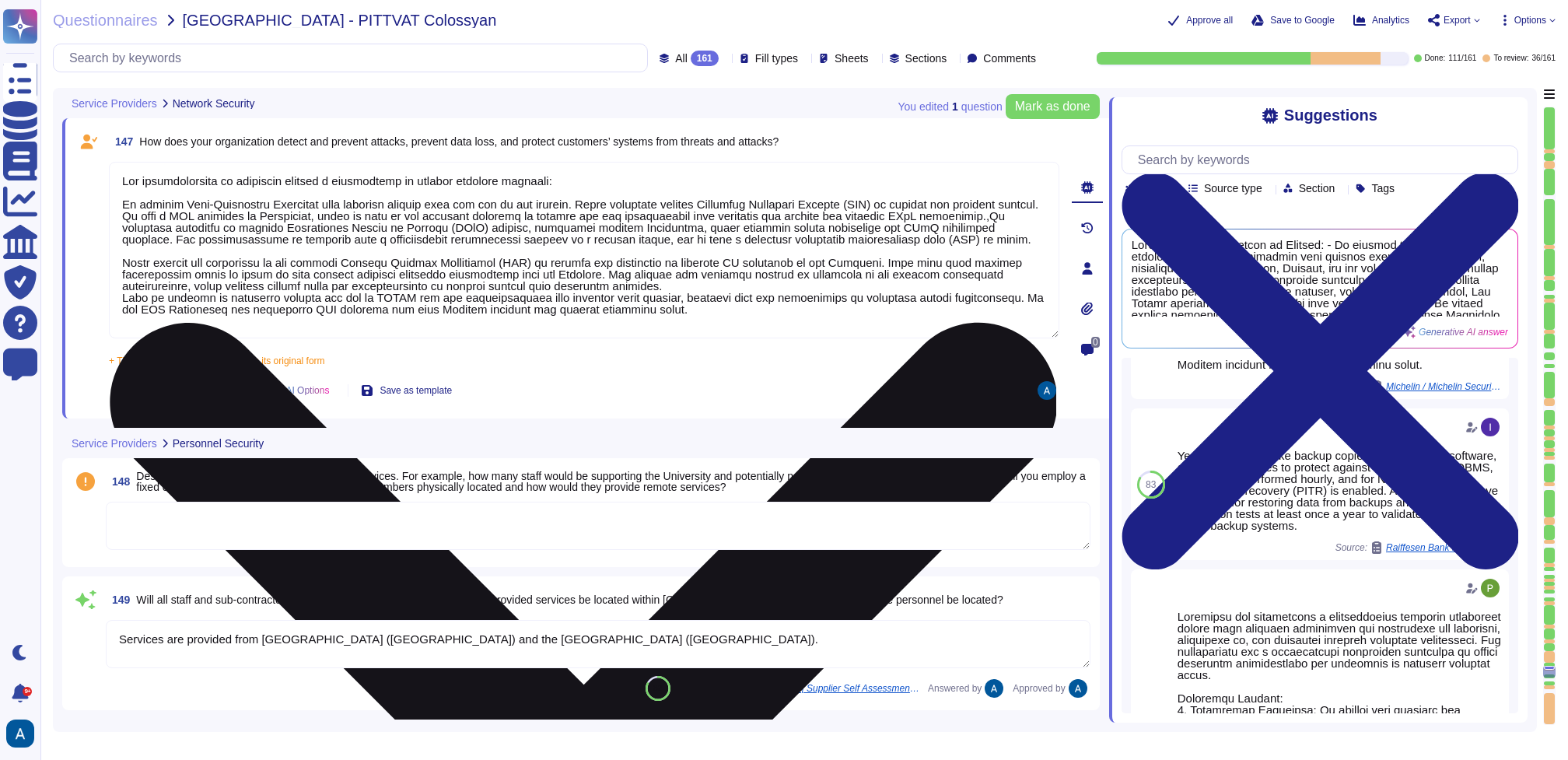
click at [686, 293] on textarea at bounding box center [584, 250] width 950 height 177
click at [716, 300] on textarea at bounding box center [584, 250] width 950 height 177
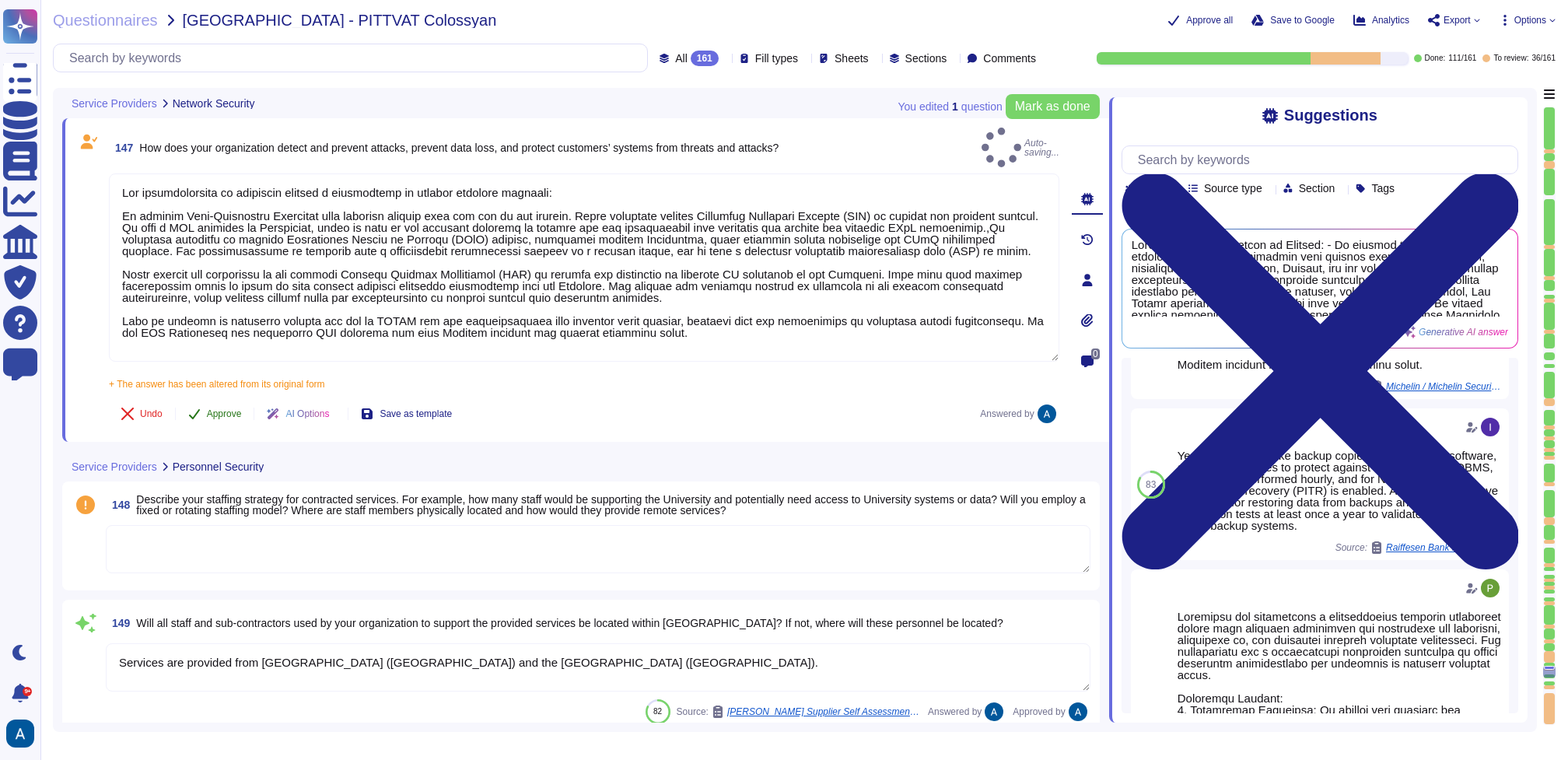
type textarea "Our infrastructure is protected through a combination of several security measu…"
click at [213, 399] on button "Approve" at bounding box center [215, 414] width 78 height 31
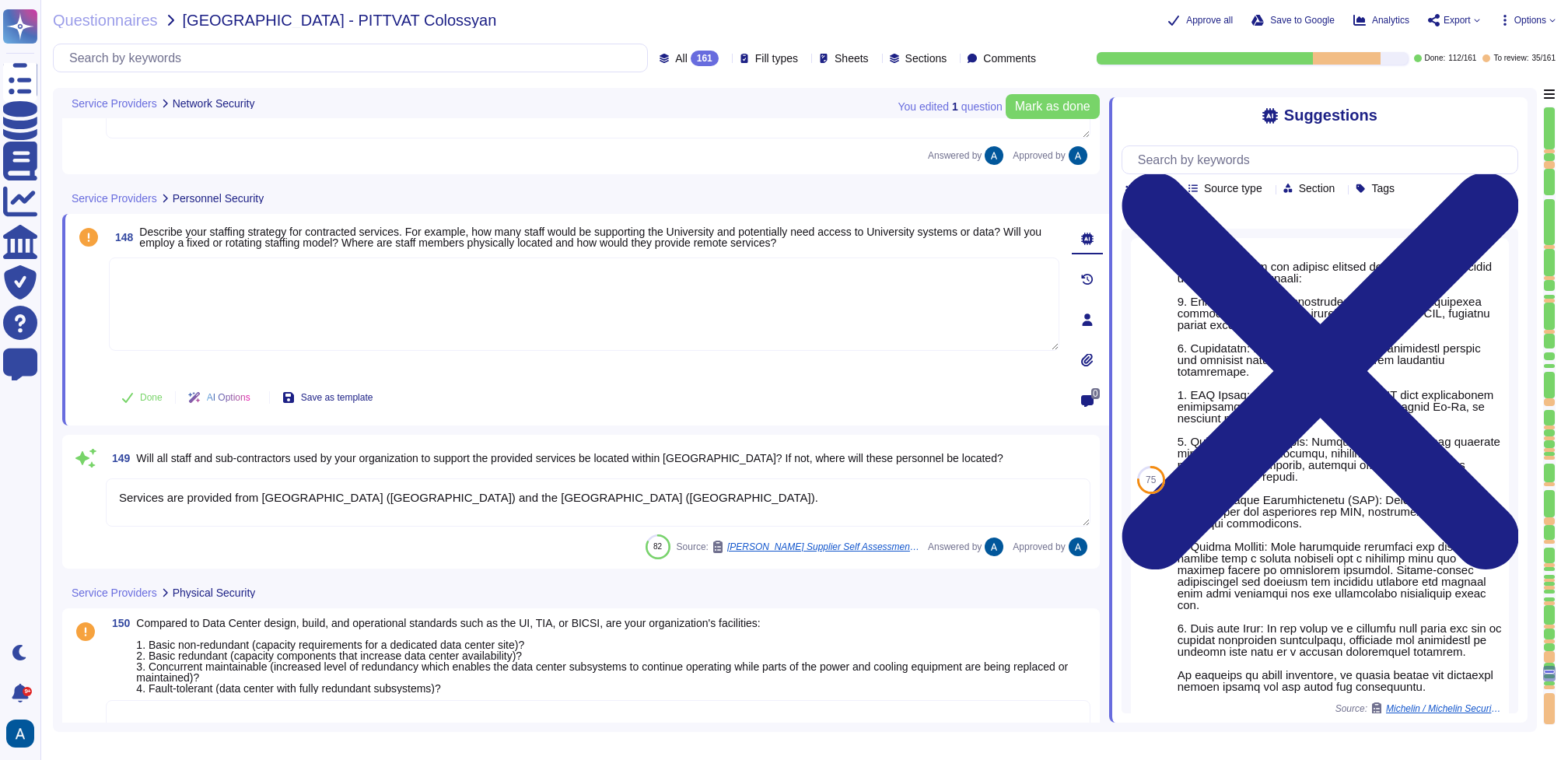
type textarea "Our organization implements secure remote access standards through several meas…"
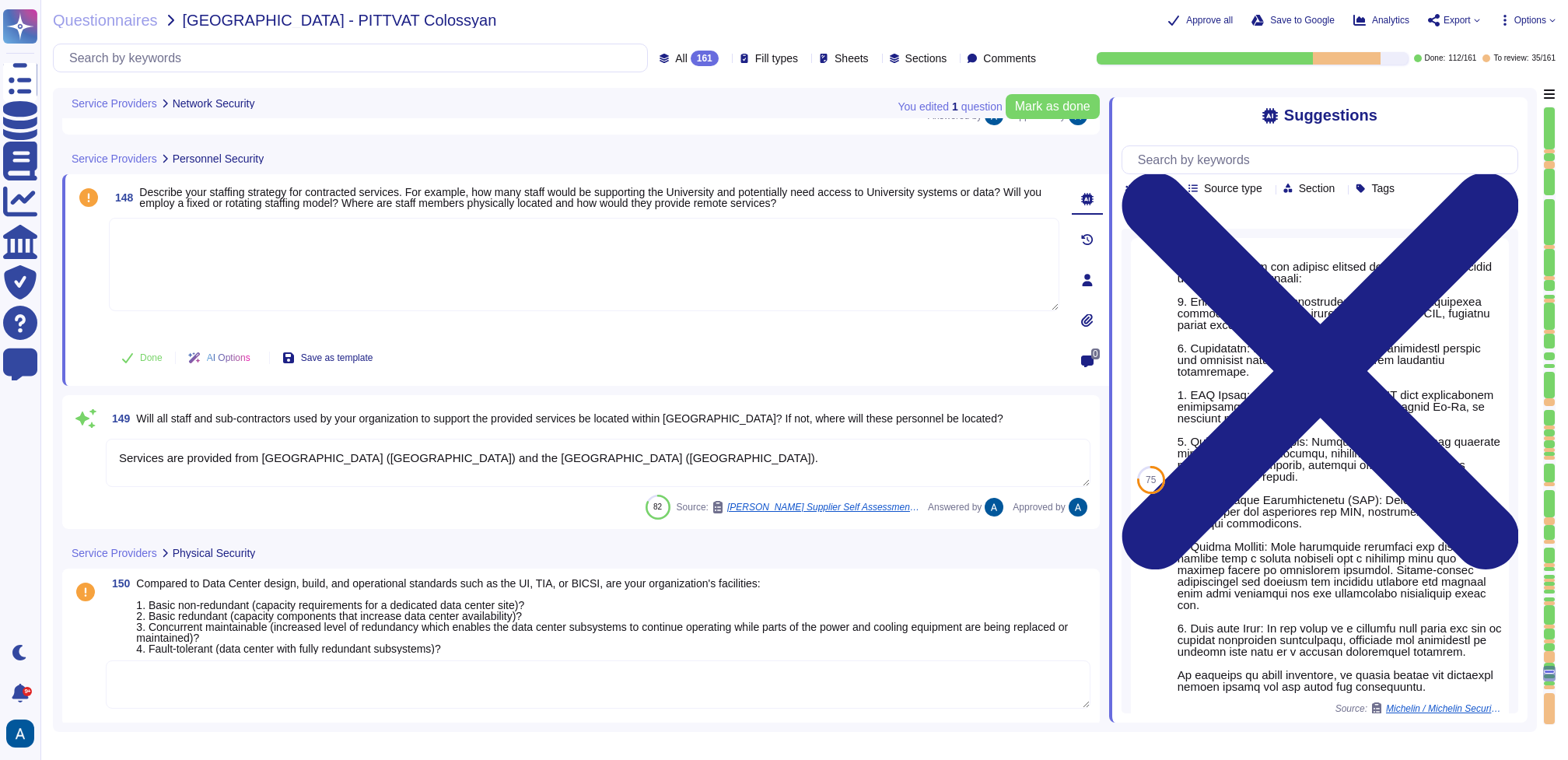
scroll to position [28339, 0]
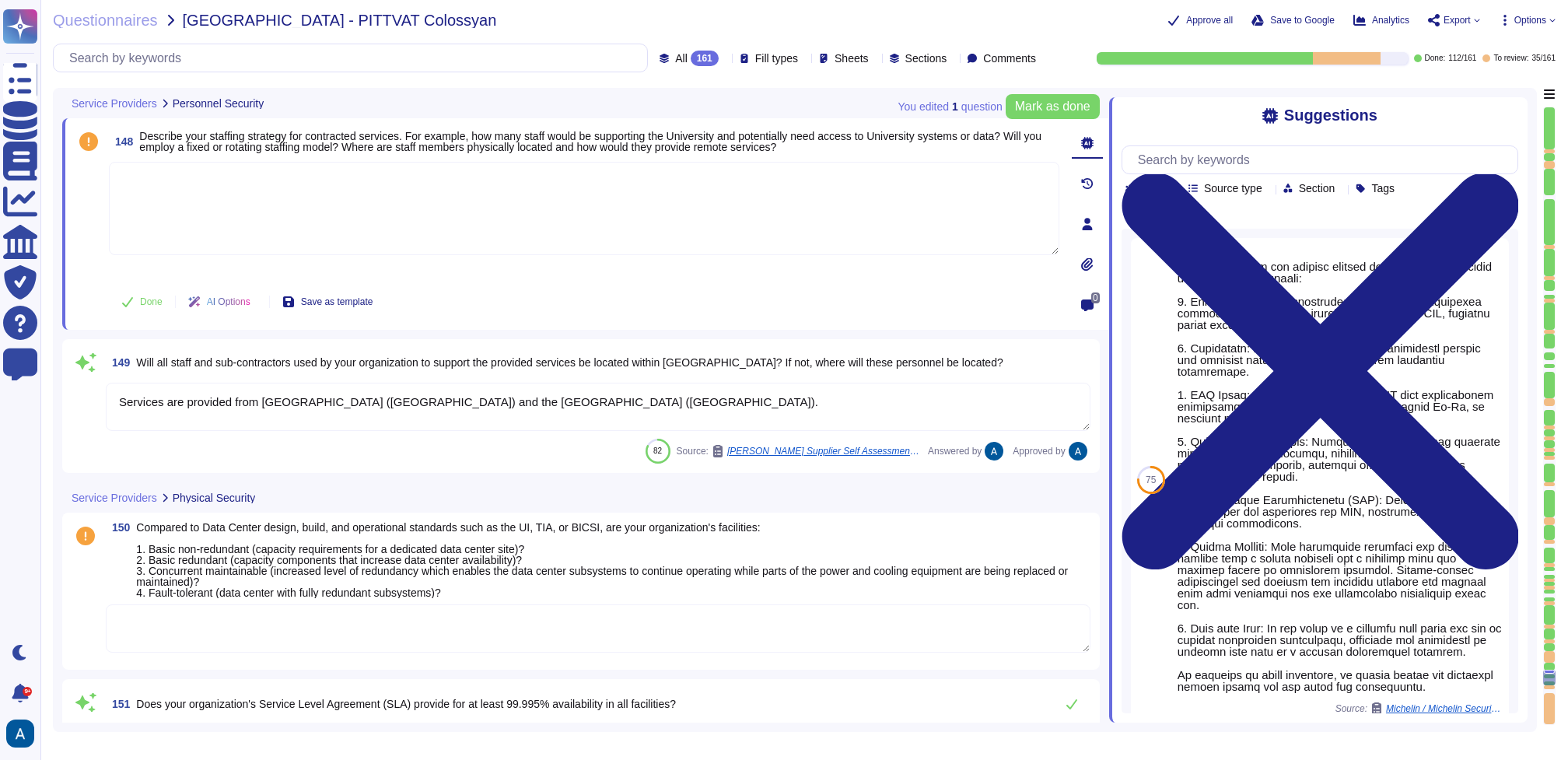
click at [1175, 570] on div "Questionnaires [GEOGRAPHIC_DATA] - PITTVAT Colossyan Approve all Save to Google…" at bounding box center [804, 380] width 1528 height 760
click at [1175, 570] on div at bounding box center [1549, 708] width 11 height 31
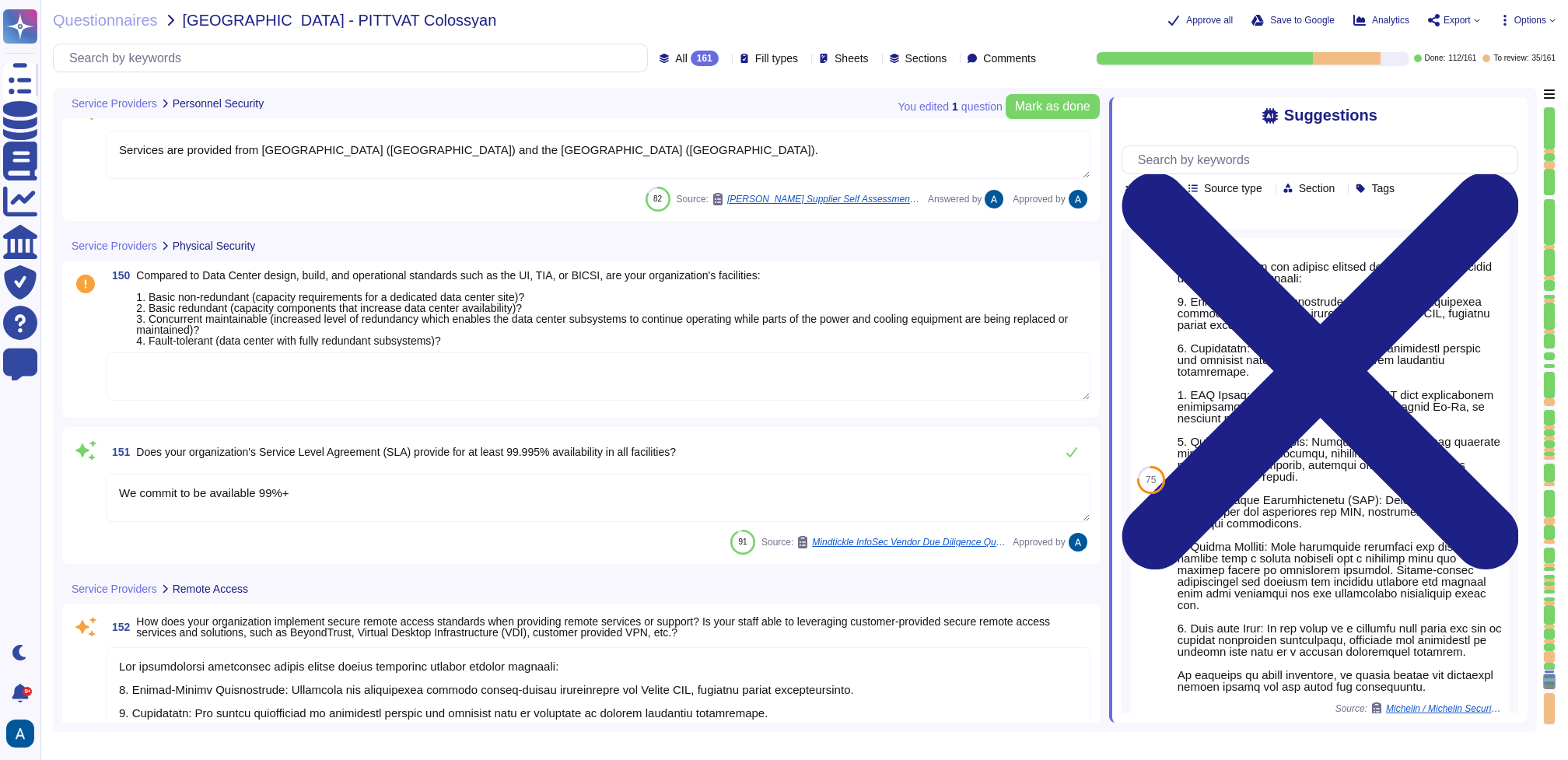
type textarea "Our organization ensures that staff providing remote services are using secure …"
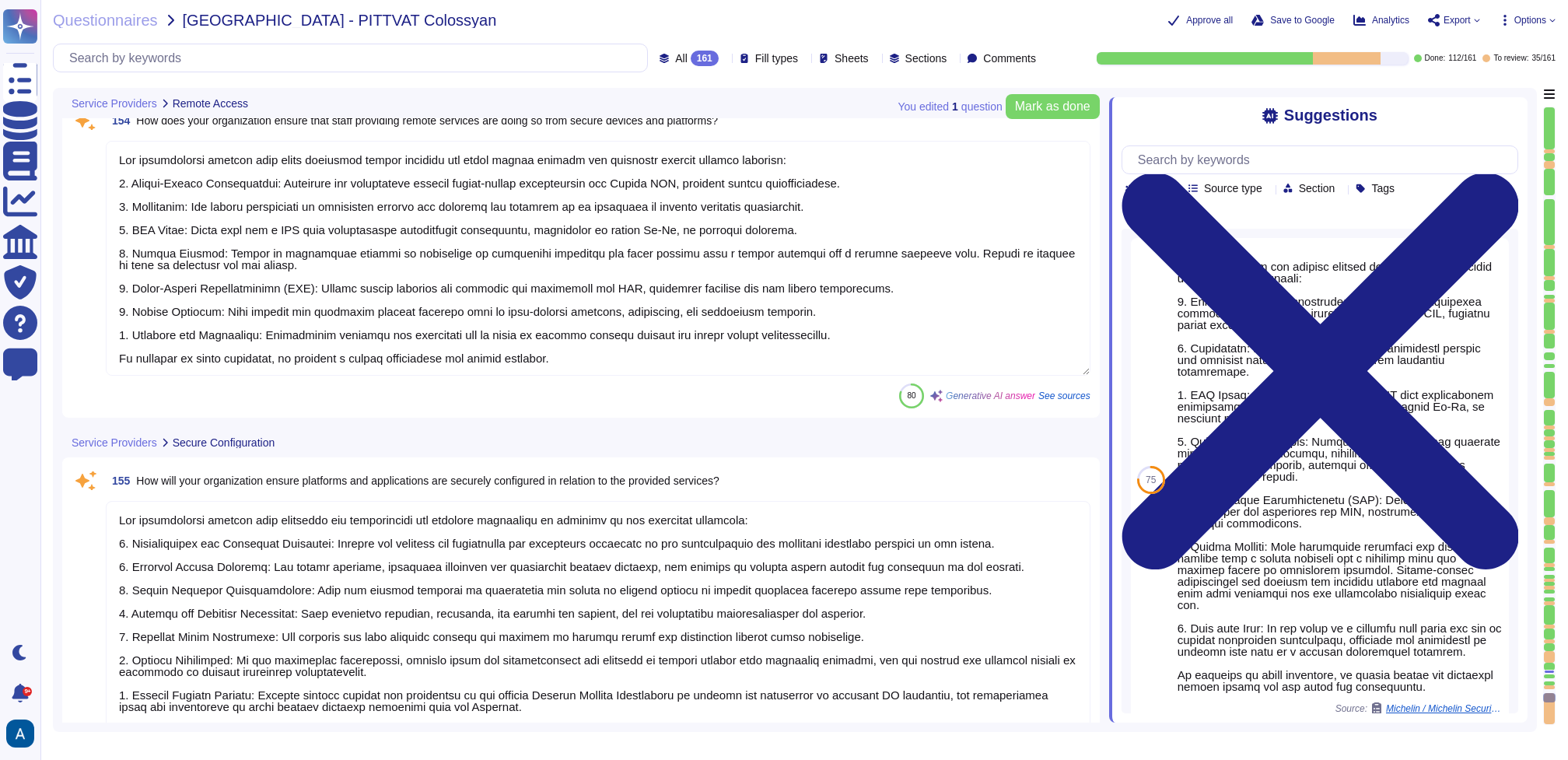
type textarea "Our organization ensures that platforms and applications are securely configure…"
type textarea "Our organization ensures that administrative functions related to provided serv…"
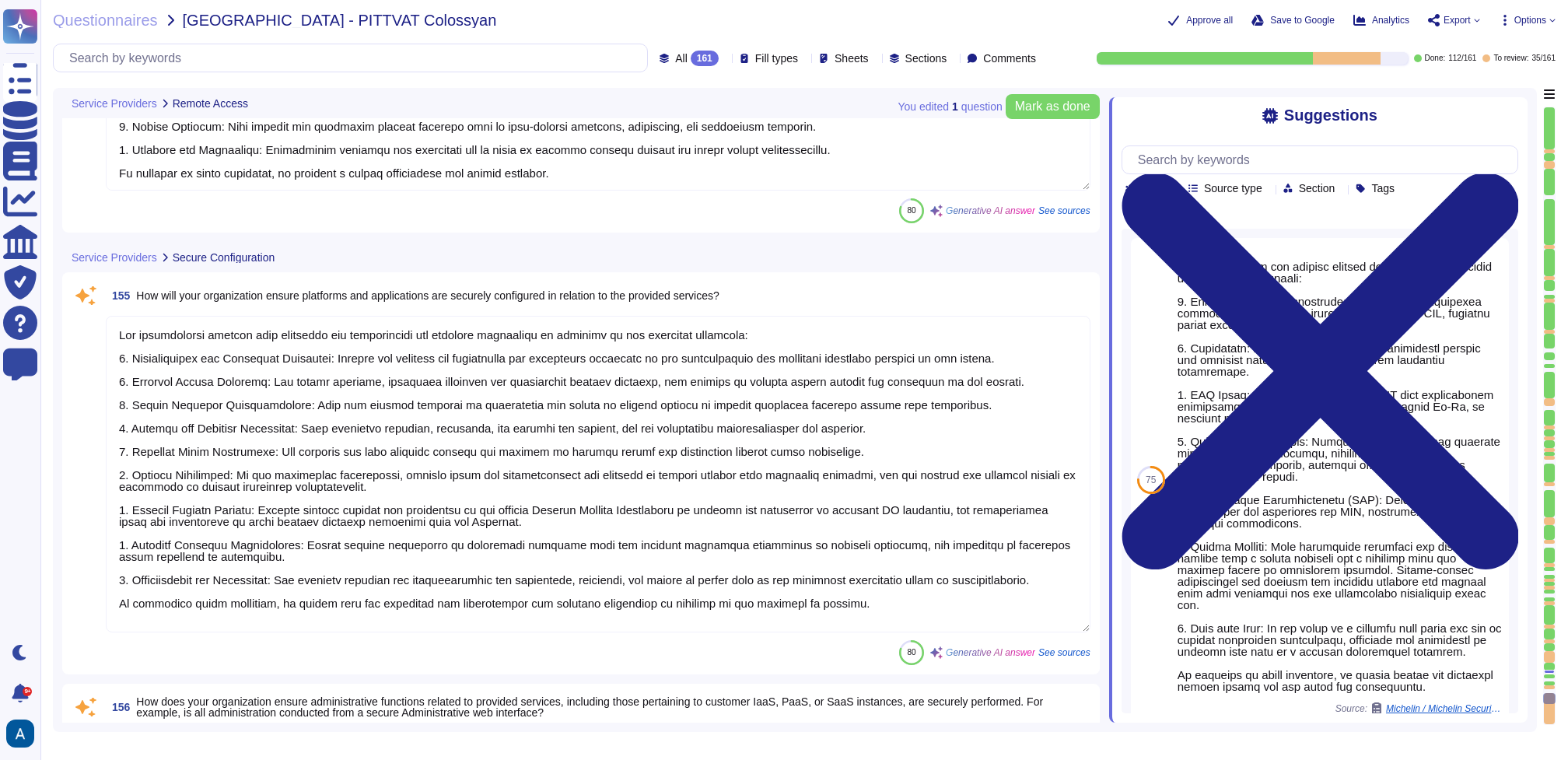
type textarea "- Our solution supports integration with Microsoft Active Directory Domain Serv…"
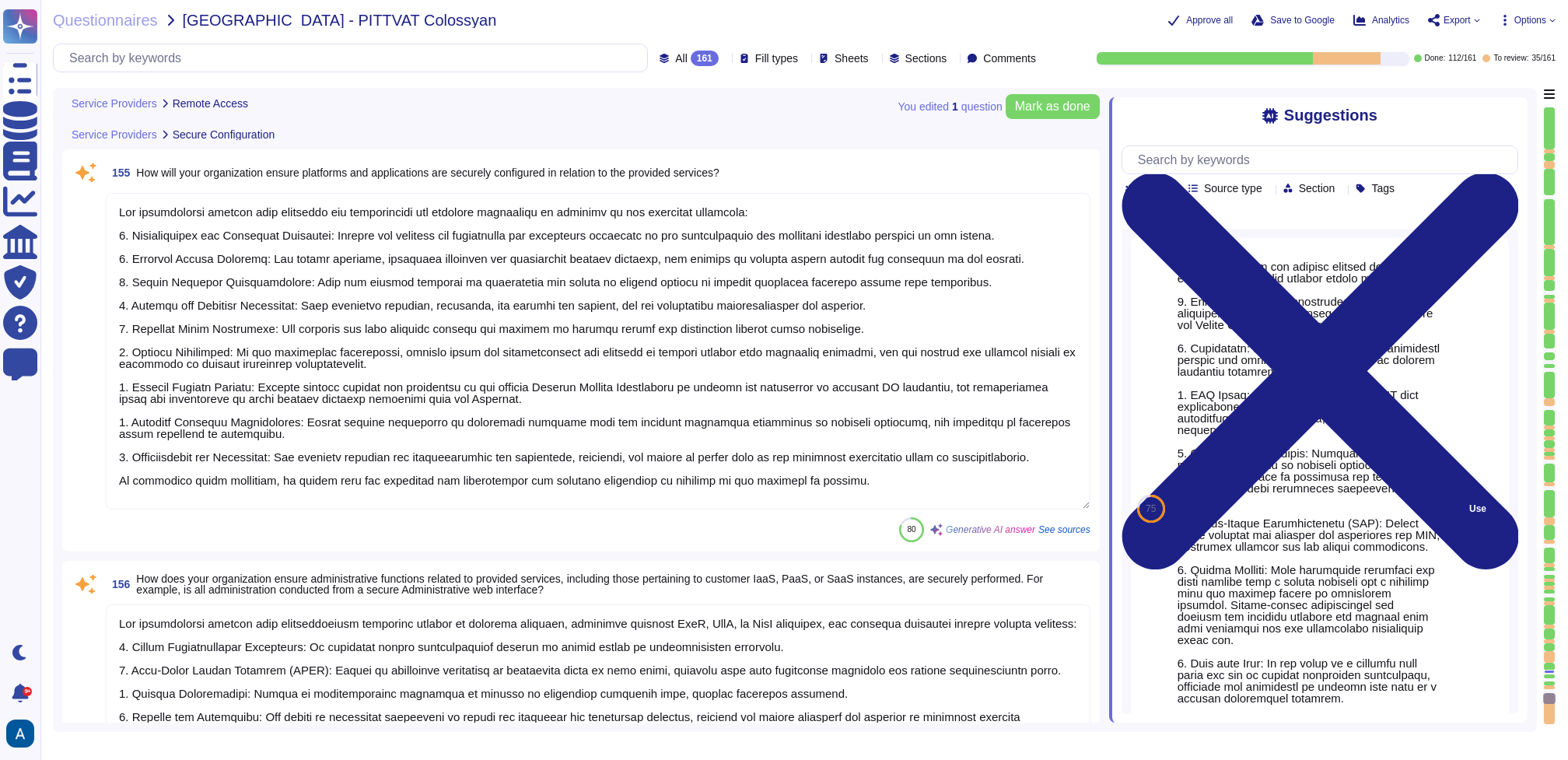
scroll to position [29831, 0]
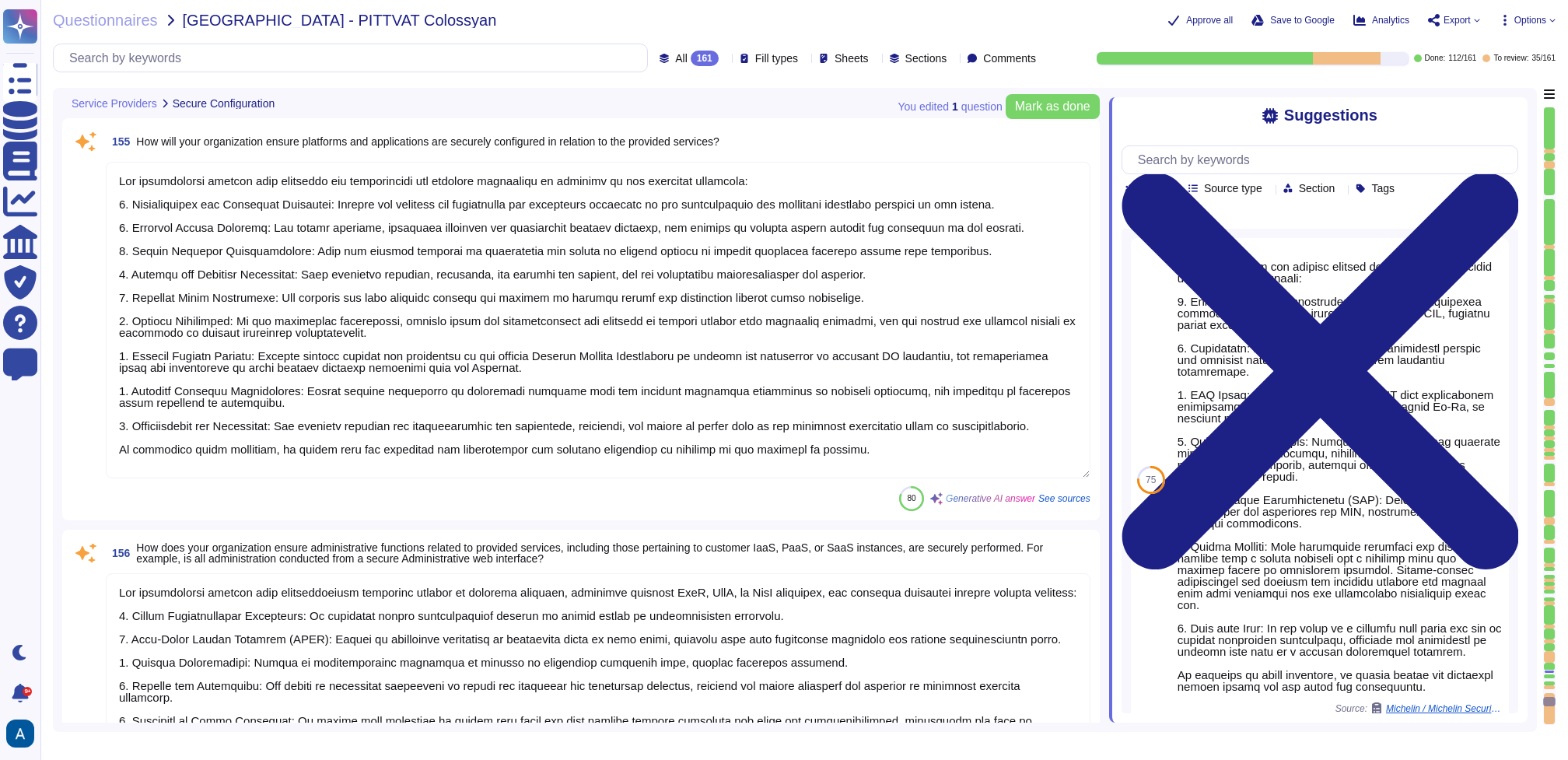
click at [731, 355] on textarea at bounding box center [598, 320] width 985 height 316
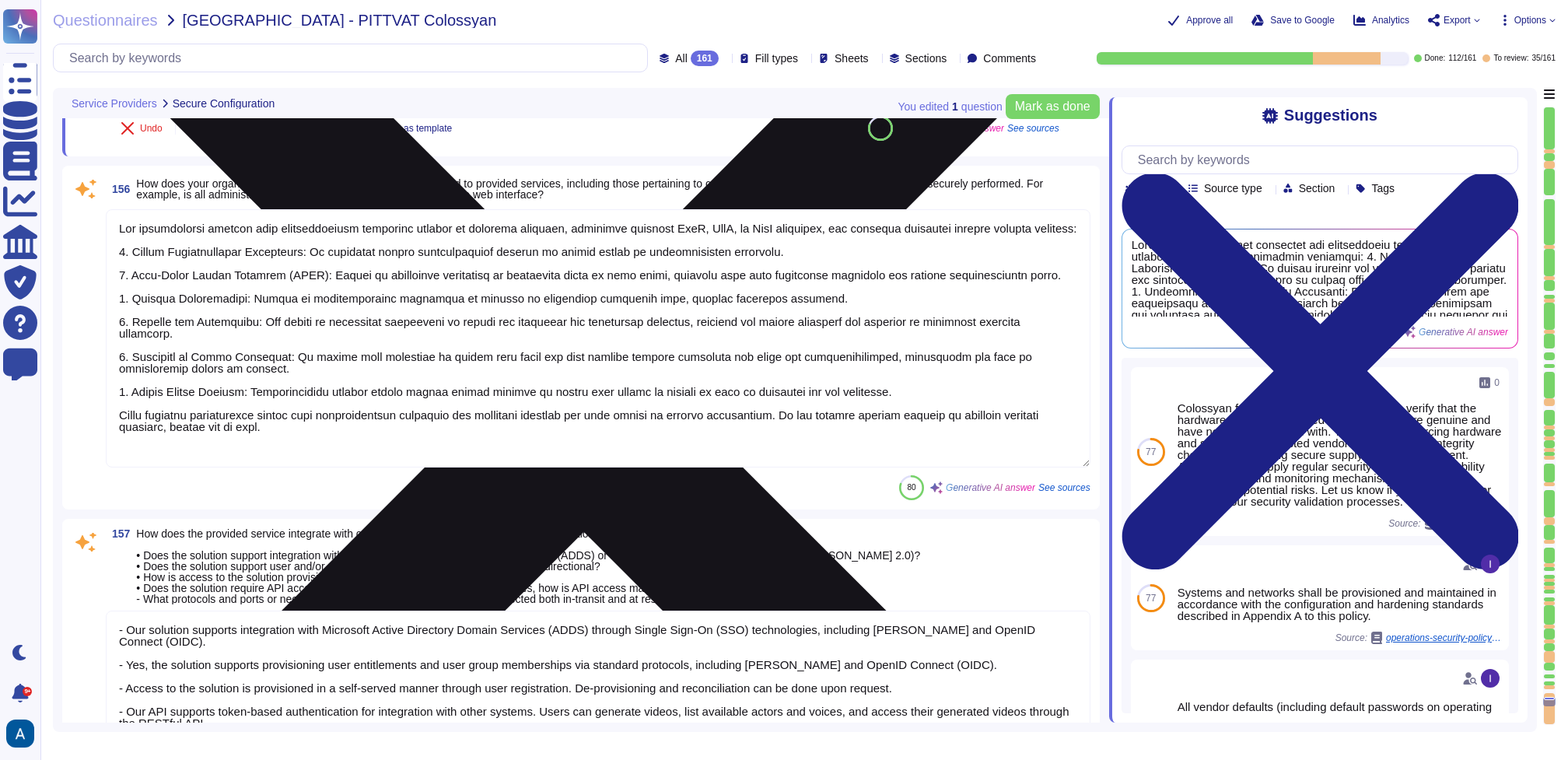
scroll to position [1, 0]
type textarea "- Our organization implements Key Management Services by fully managing encrypt…"
type textarea "Colossyan implements security best practices for database security through seve…"
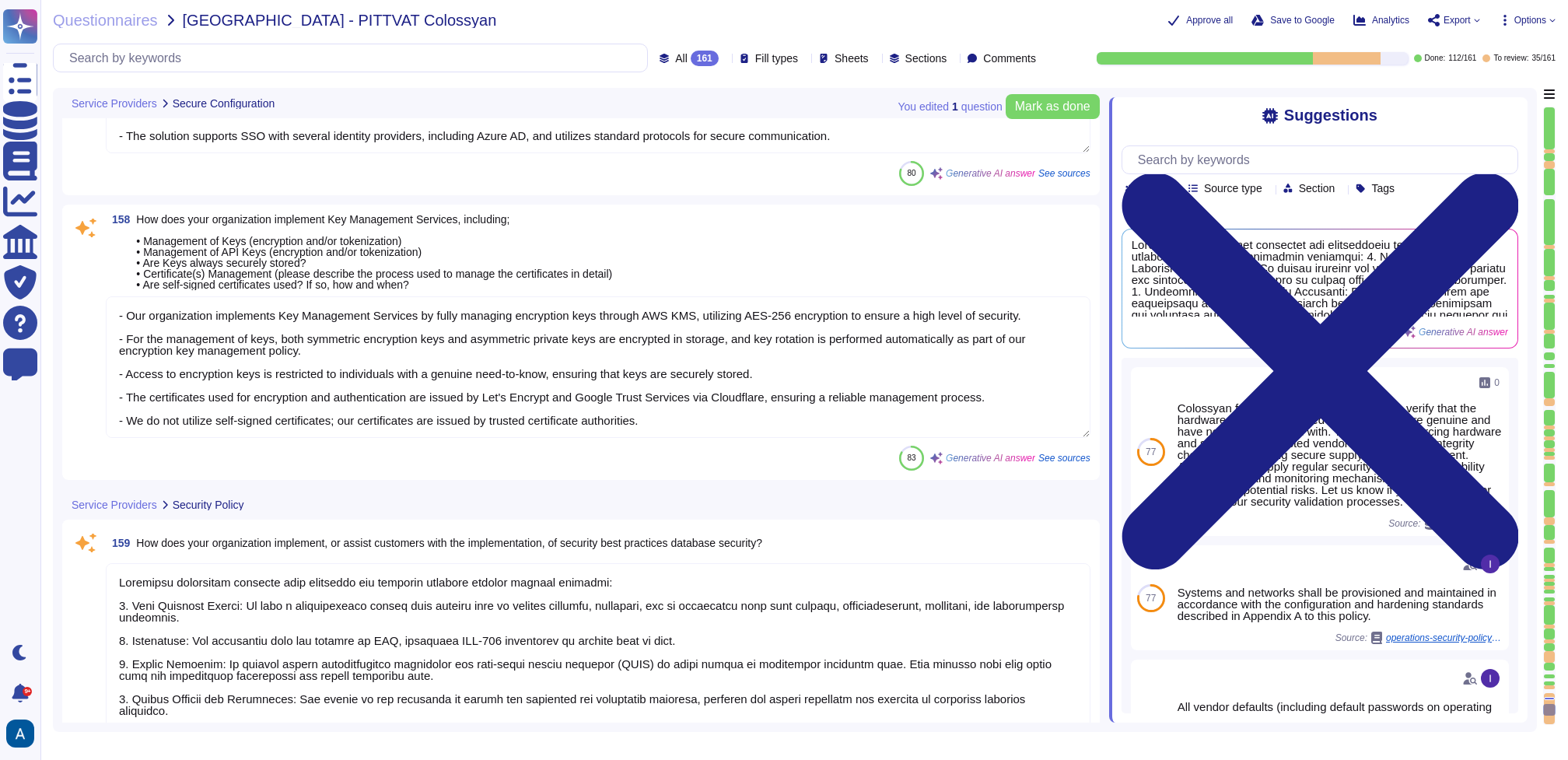
type textarea "Our organization employs a comprehensive patch management approach that include…"
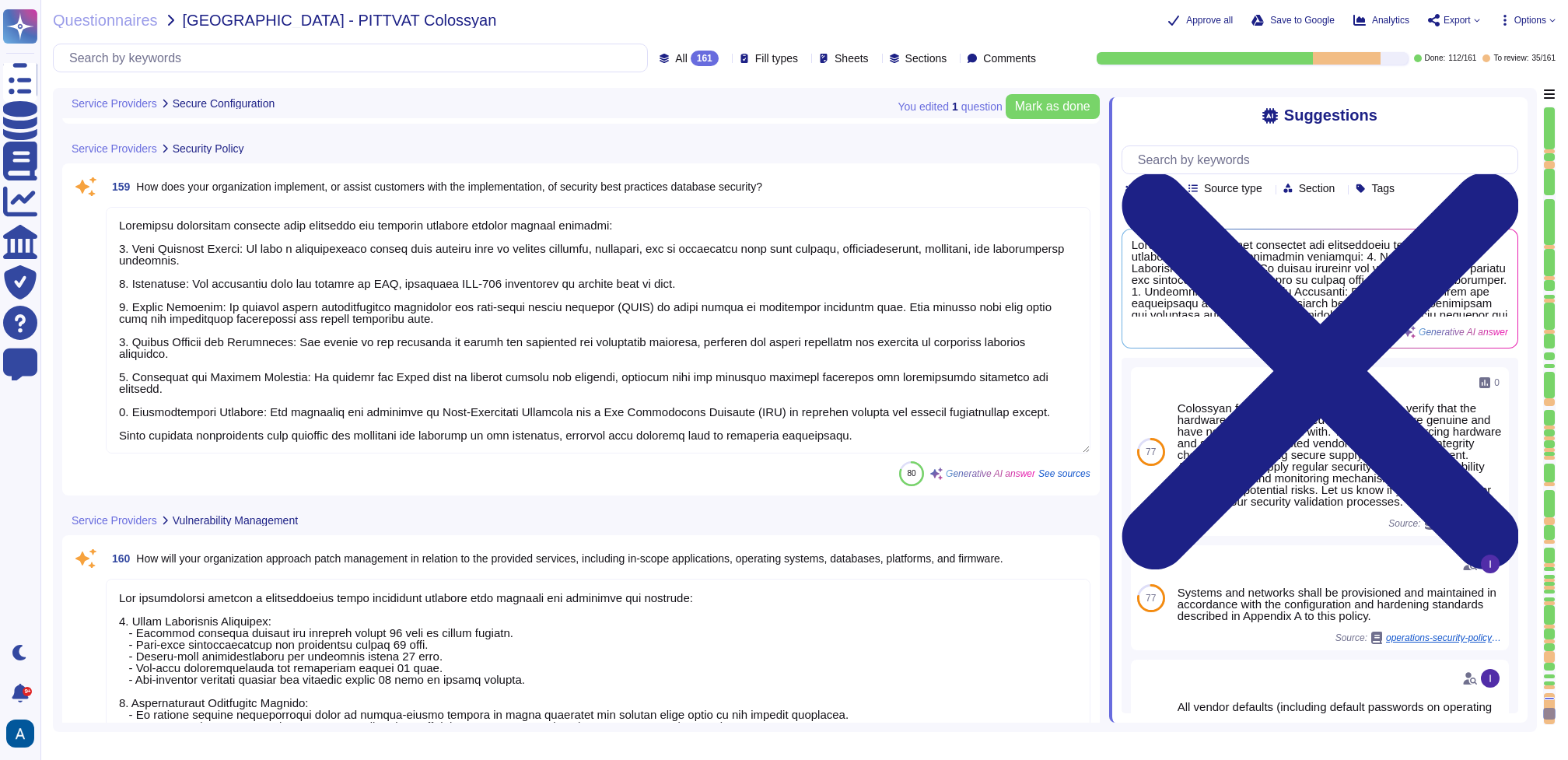
type textarea "Colossyan employs a comprehensive vulnerability management process that include…"
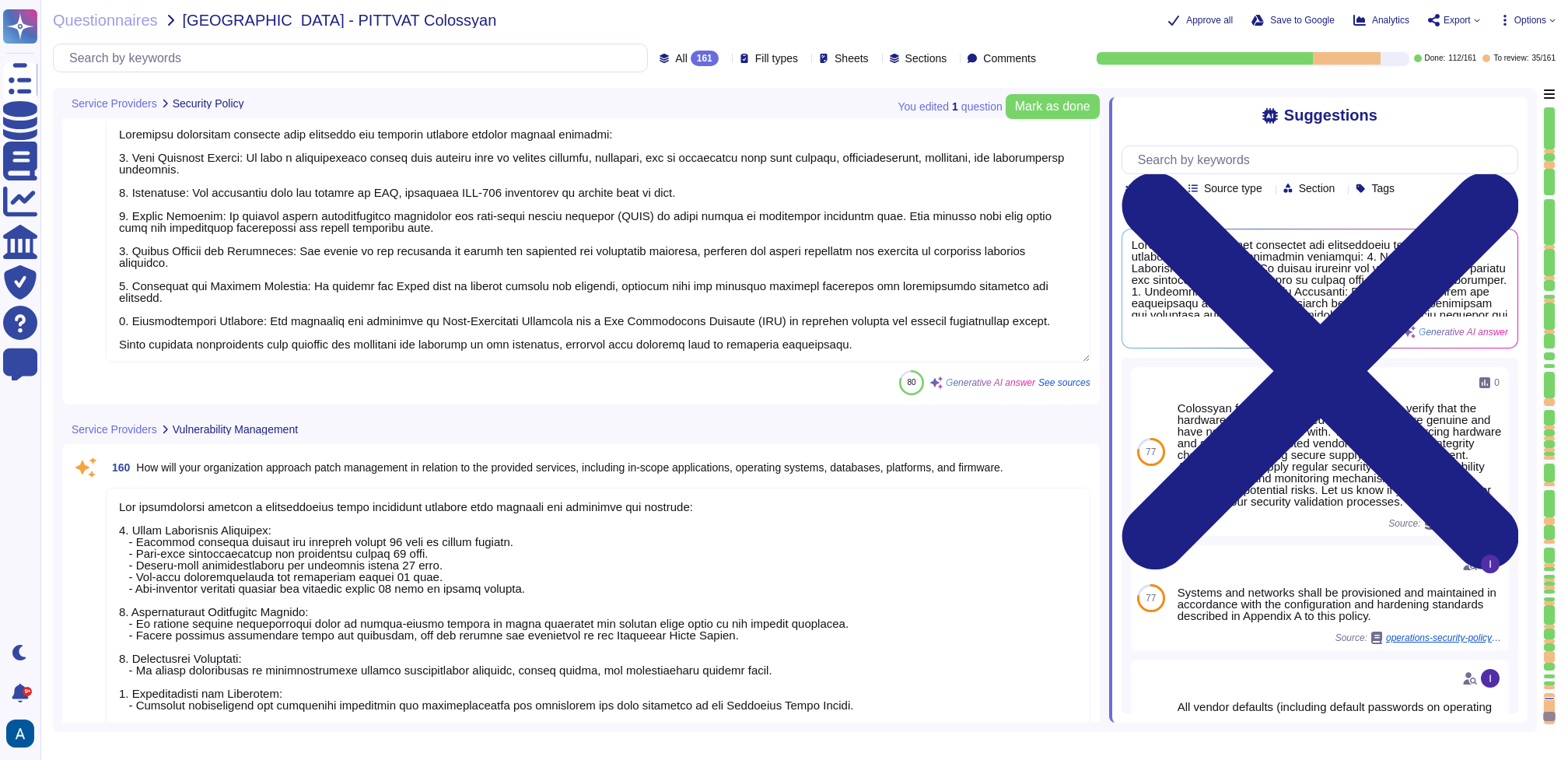
scroll to position [31229, 0]
click at [628, 570] on textarea at bounding box center [598, 657] width 985 height 340
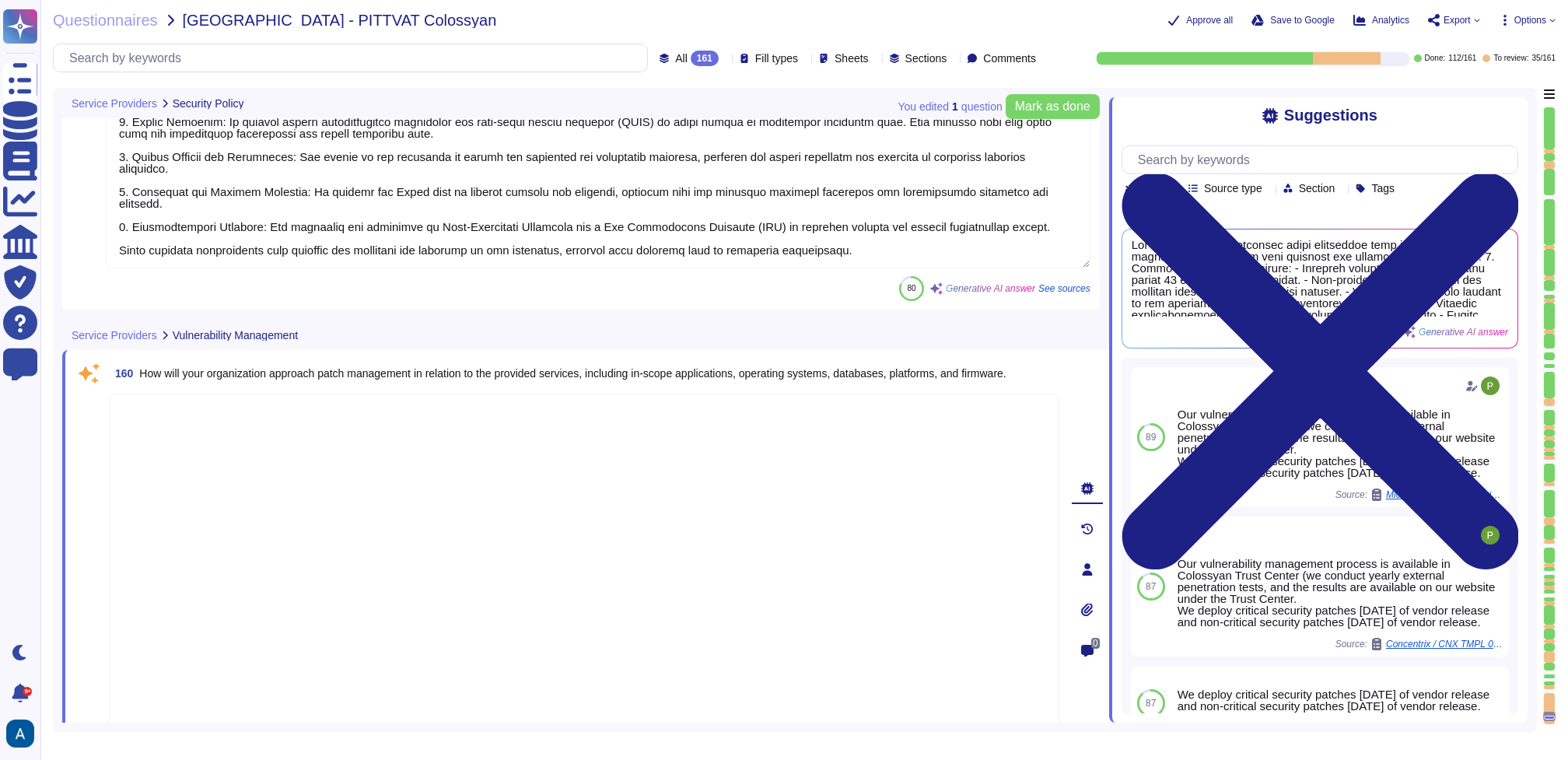
scroll to position [0, 0]
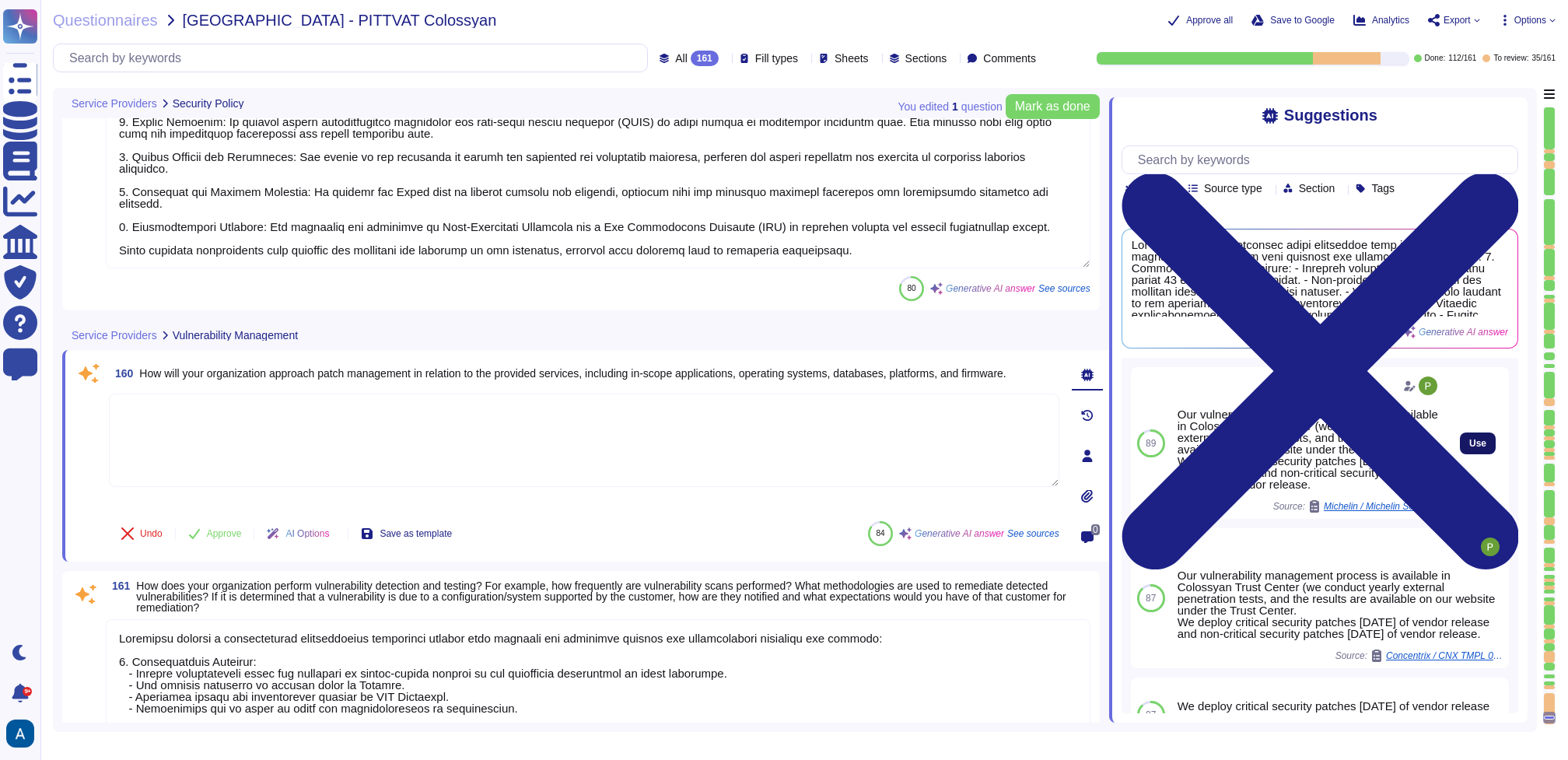
click at [1175, 447] on button "Use" at bounding box center [1478, 443] width 35 height 22
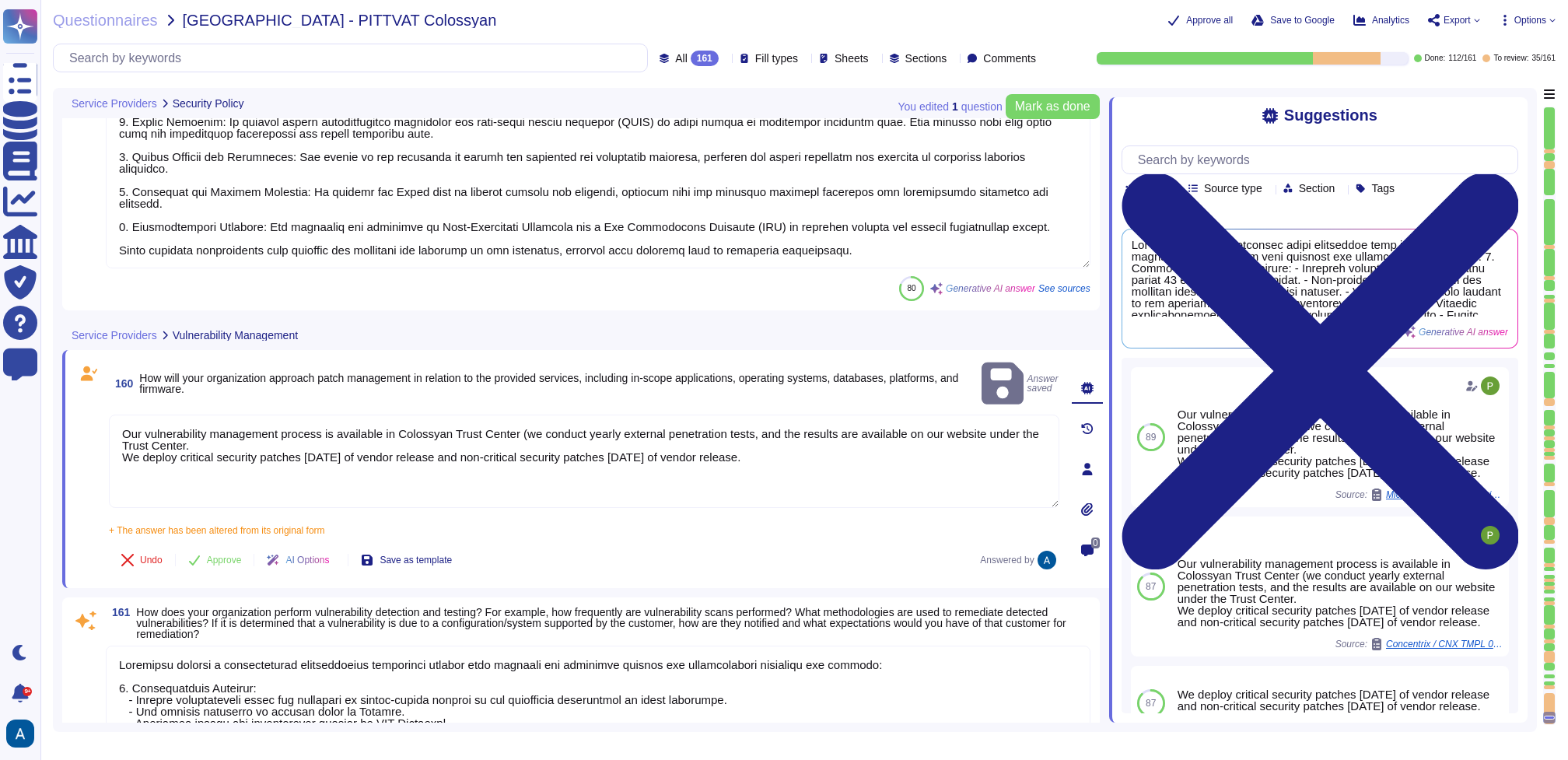
drag, startPoint x: 446, startPoint y: 423, endPoint x: 81, endPoint y: 397, distance: 365.9
click at [81, 397] on div "160 How will your organization approach patch management in relation to the pro…" at bounding box center [567, 470] width 985 height 219
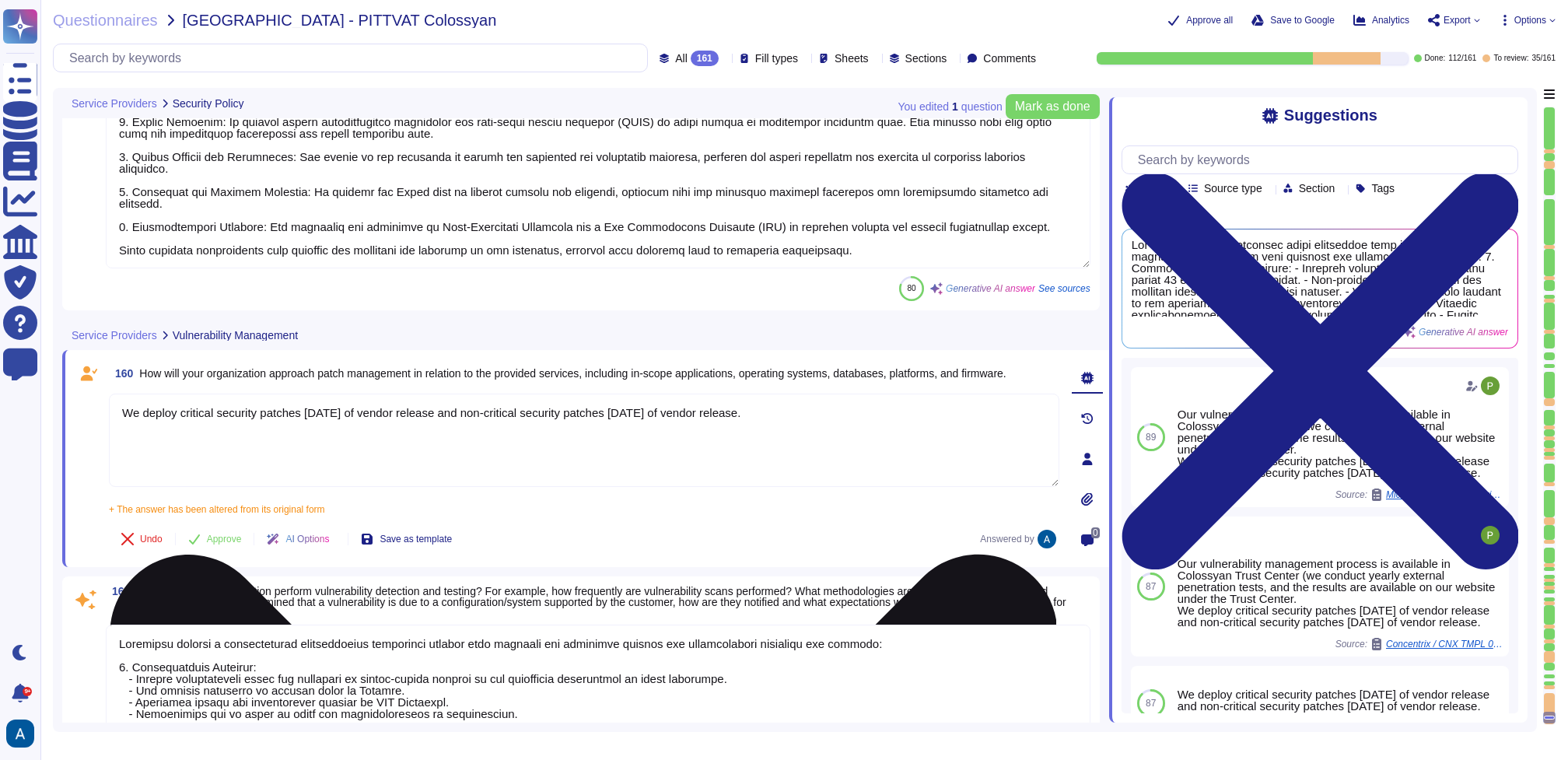
click at [895, 408] on textarea "We deploy critical security patches [DATE] of vendor release and non-critical s…" at bounding box center [584, 441] width 950 height 94
paste textarea "Our vulnerability management process is available in Colossyan Trust Center (we…"
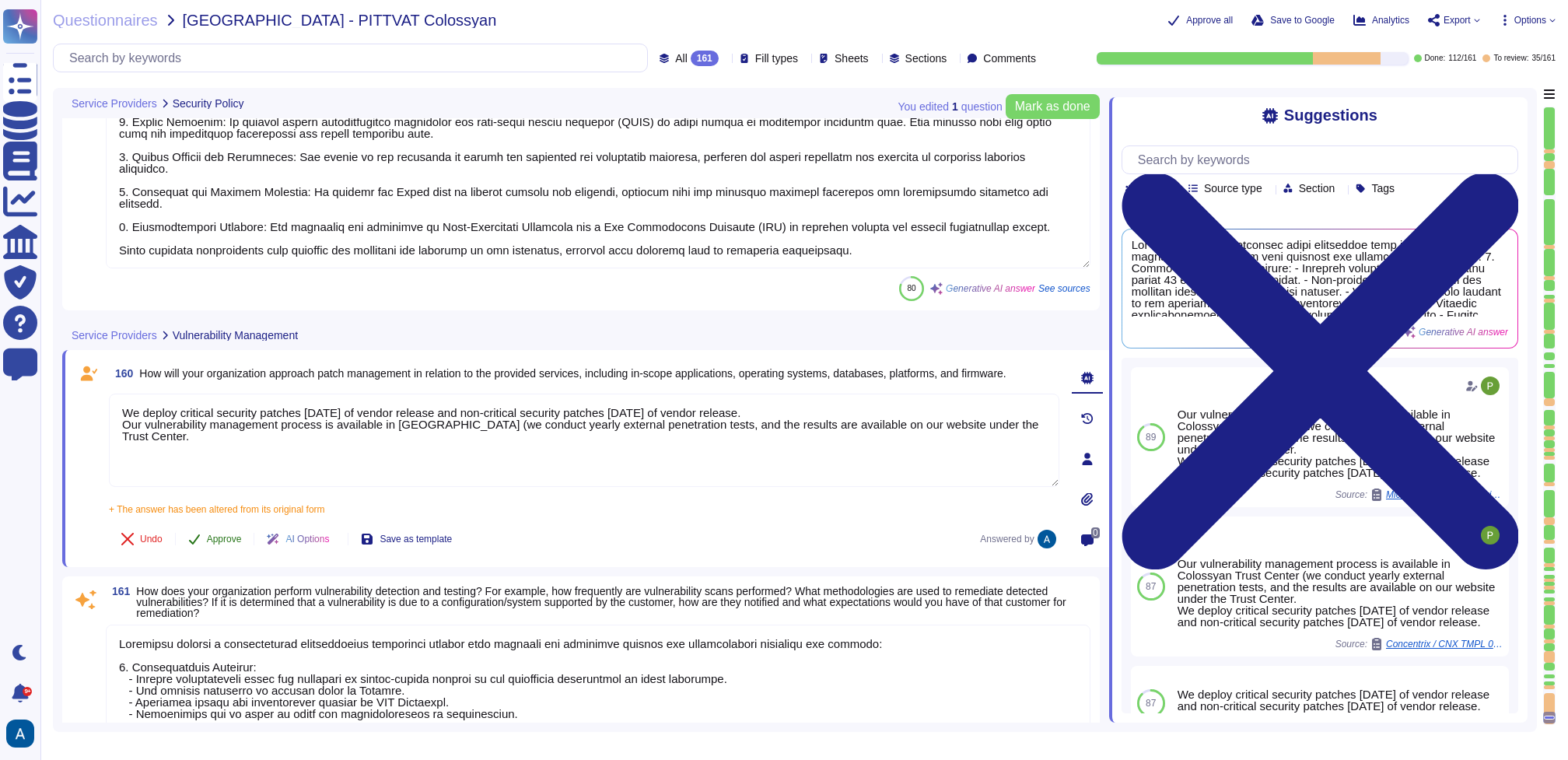
click at [224, 530] on button "Approve" at bounding box center [215, 539] width 78 height 31
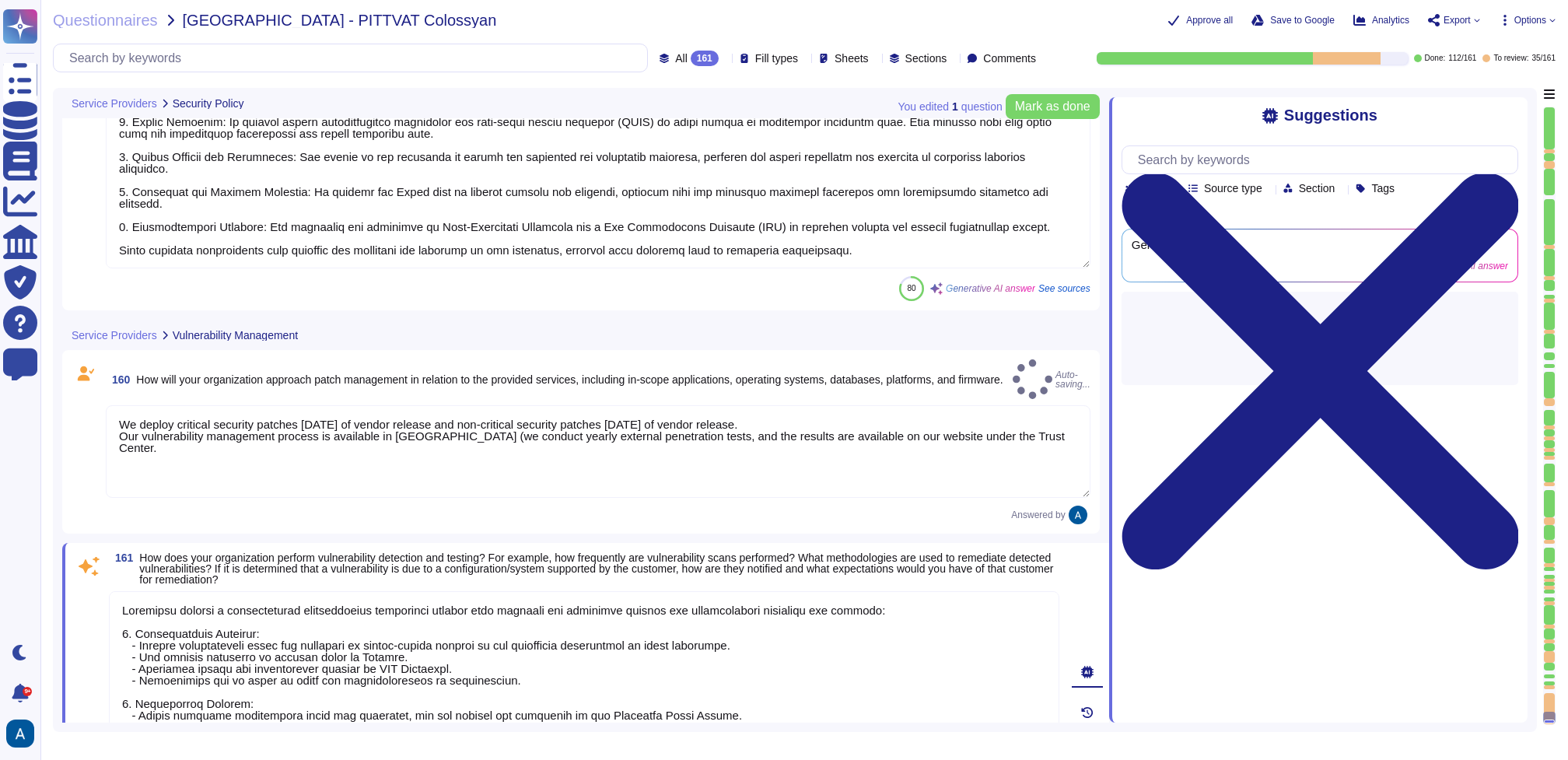
type textarea "Our vulnerability management process is available in Colossyan Trust Center (we…"
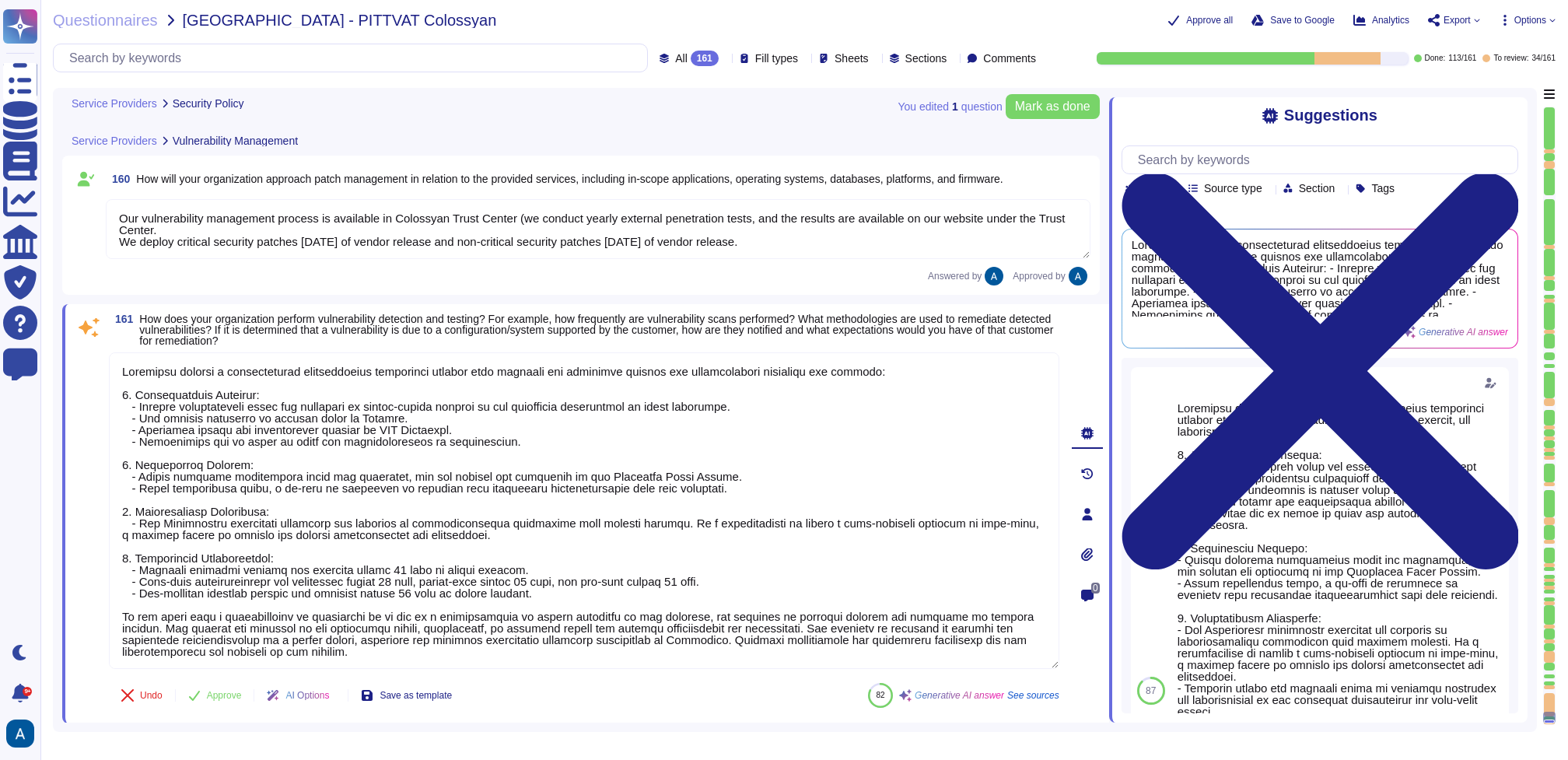
click at [1175, 570] on div at bounding box center [1549, 704] width 11 height 23
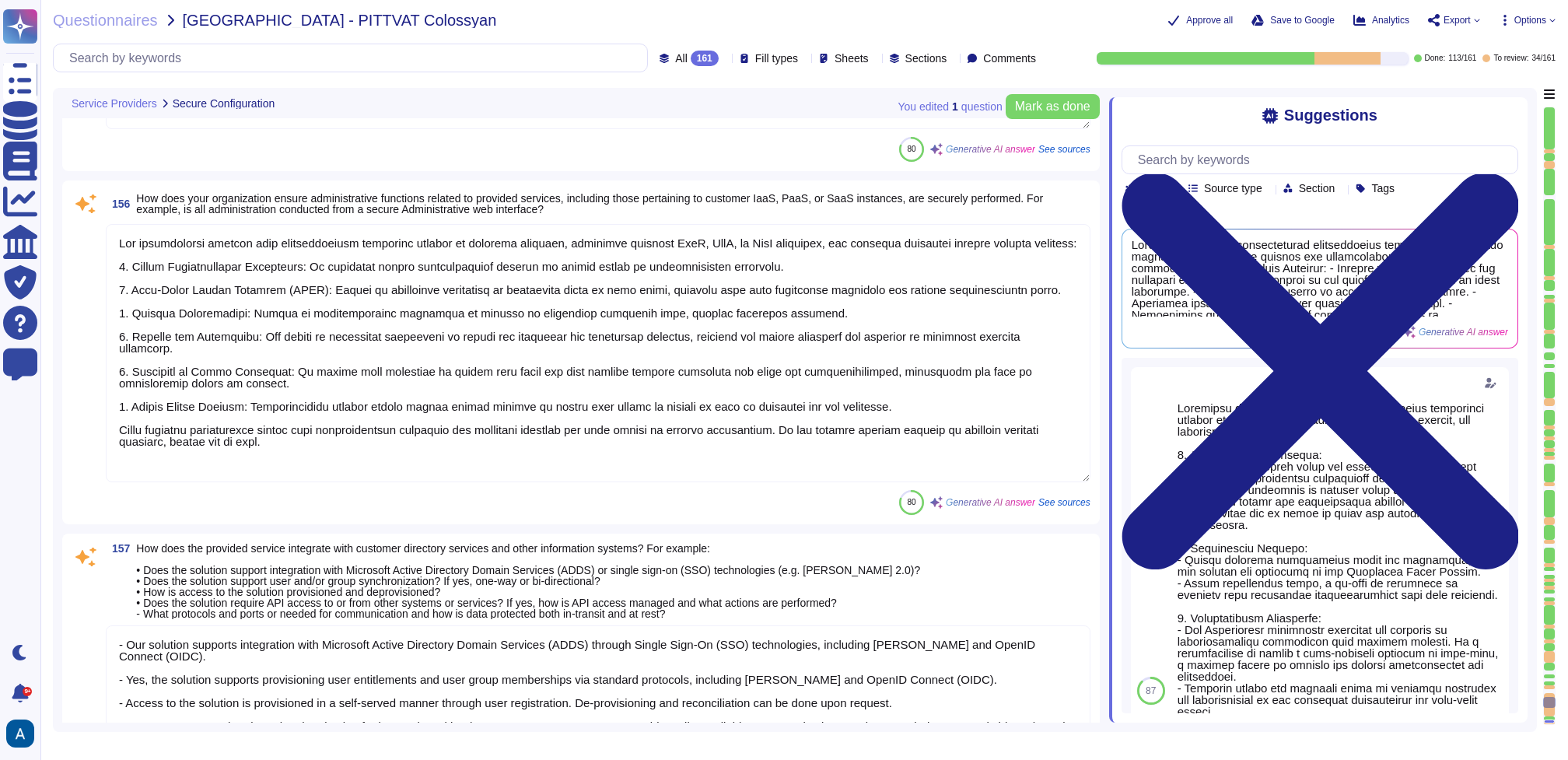
type textarea "Our organization ensures that platforms and applications are securely configure…"
type textarea "Our organization ensures that administrative functions related to provided serv…"
type textarea "- Our solution supports integration with Microsoft Active Directory Domain Serv…"
type textarea "- Our organization implements Key Management Services by fully managing encrypt…"
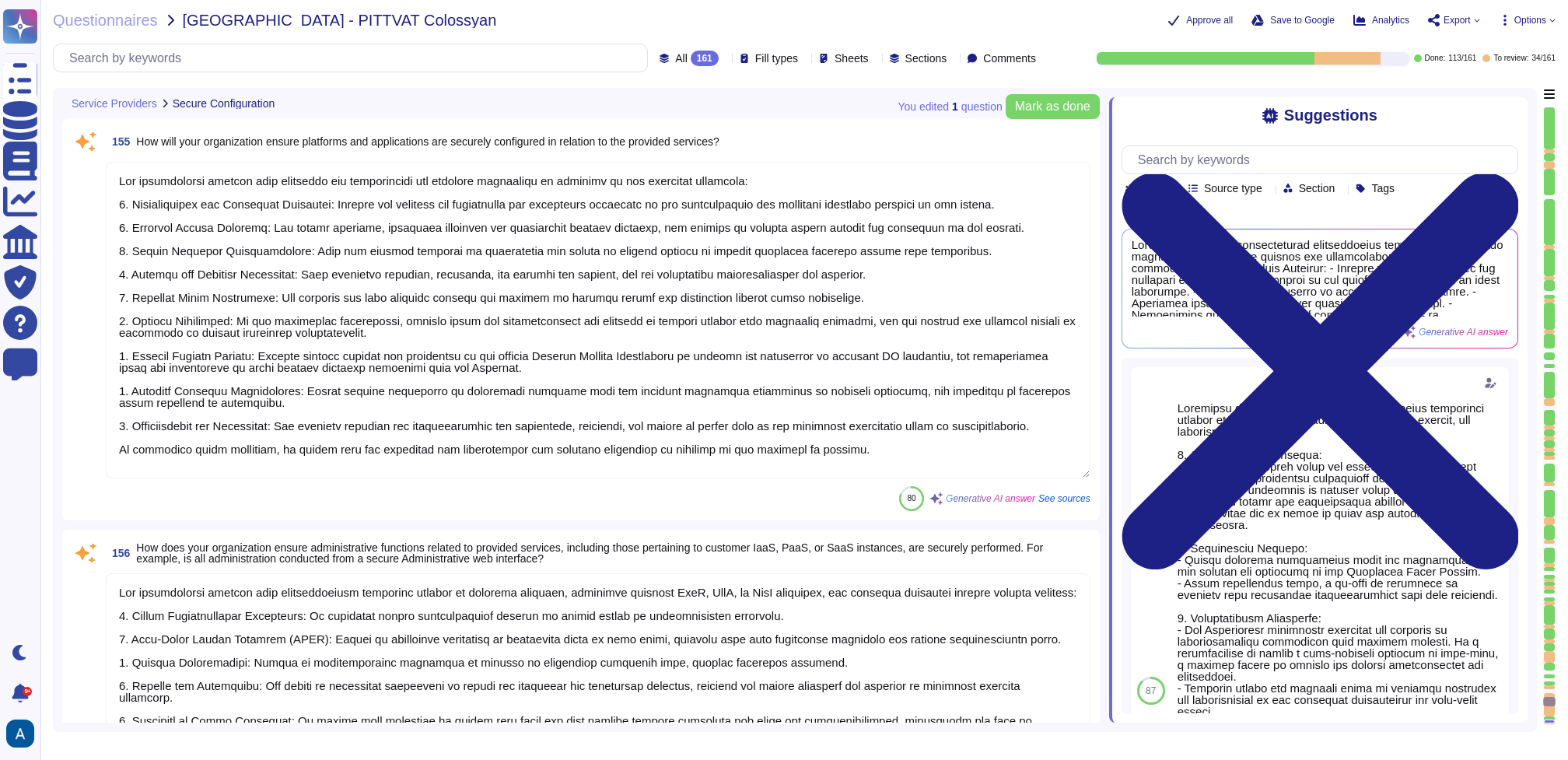
scroll to position [1, 0]
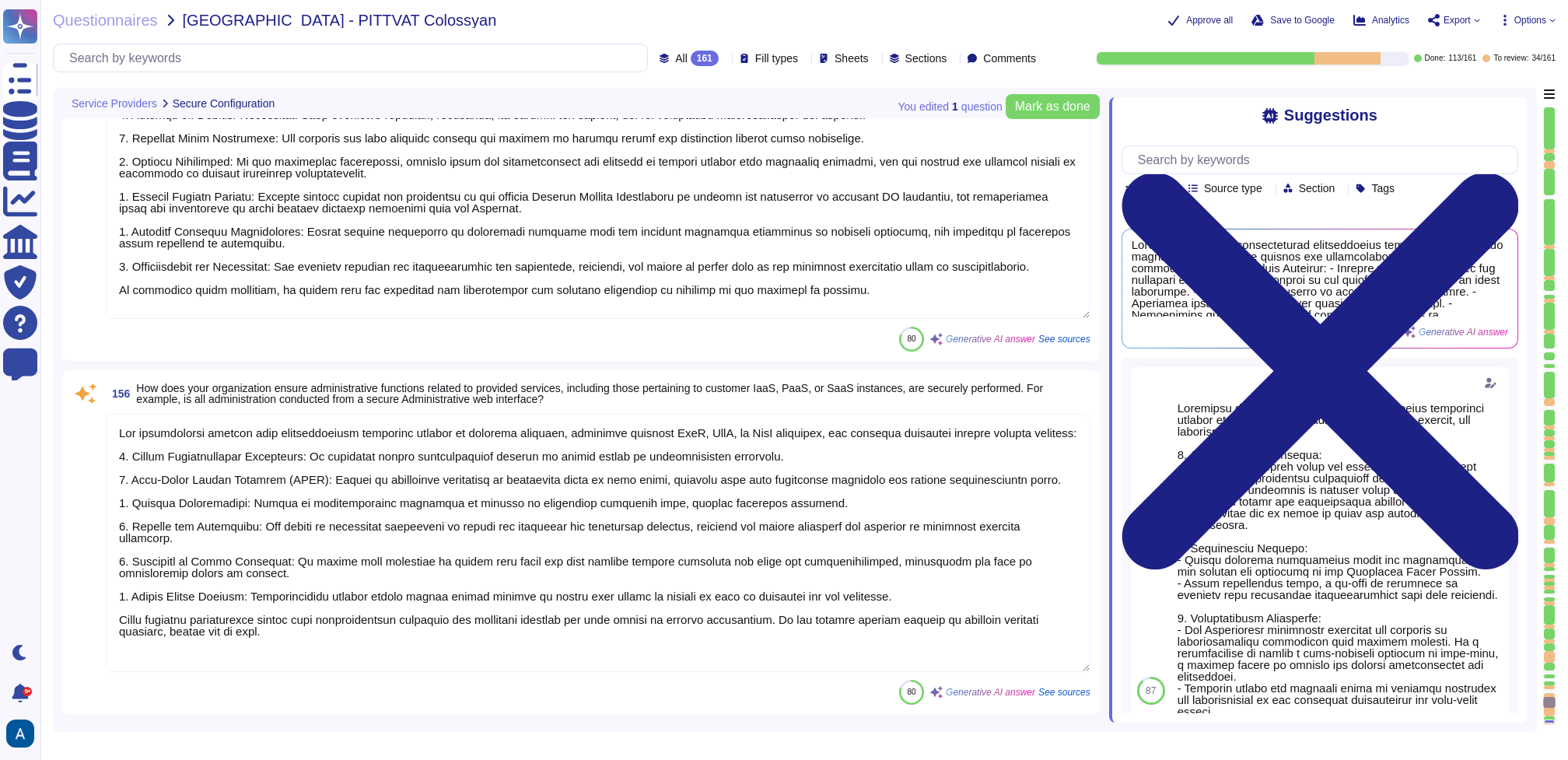
type textarea "- Our organization implements Key Management Services by fully managing encrypt…"
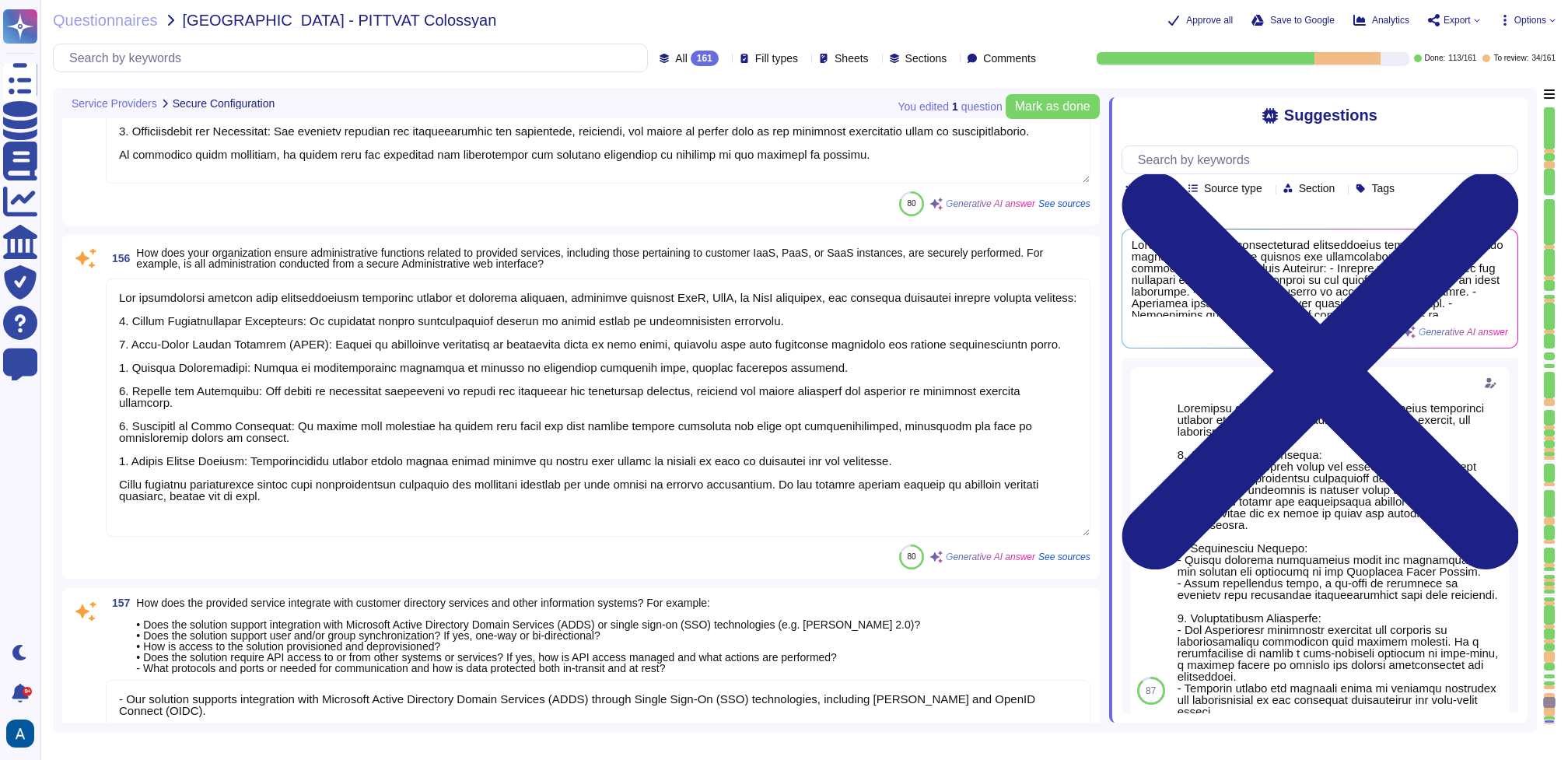
click at [780, 306] on textarea at bounding box center [598, 407] width 985 height 258
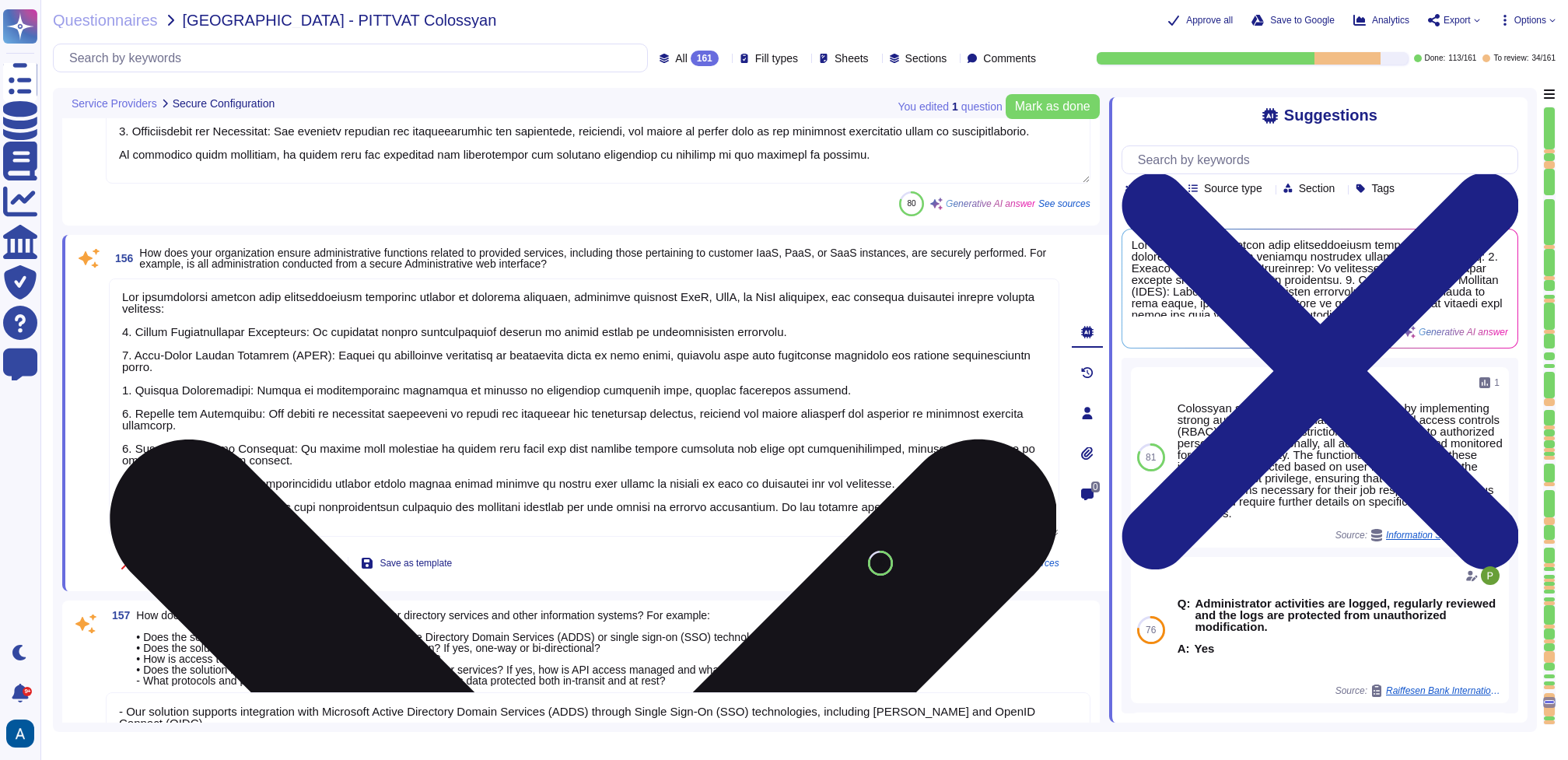
click at [920, 448] on textarea at bounding box center [584, 407] width 950 height 258
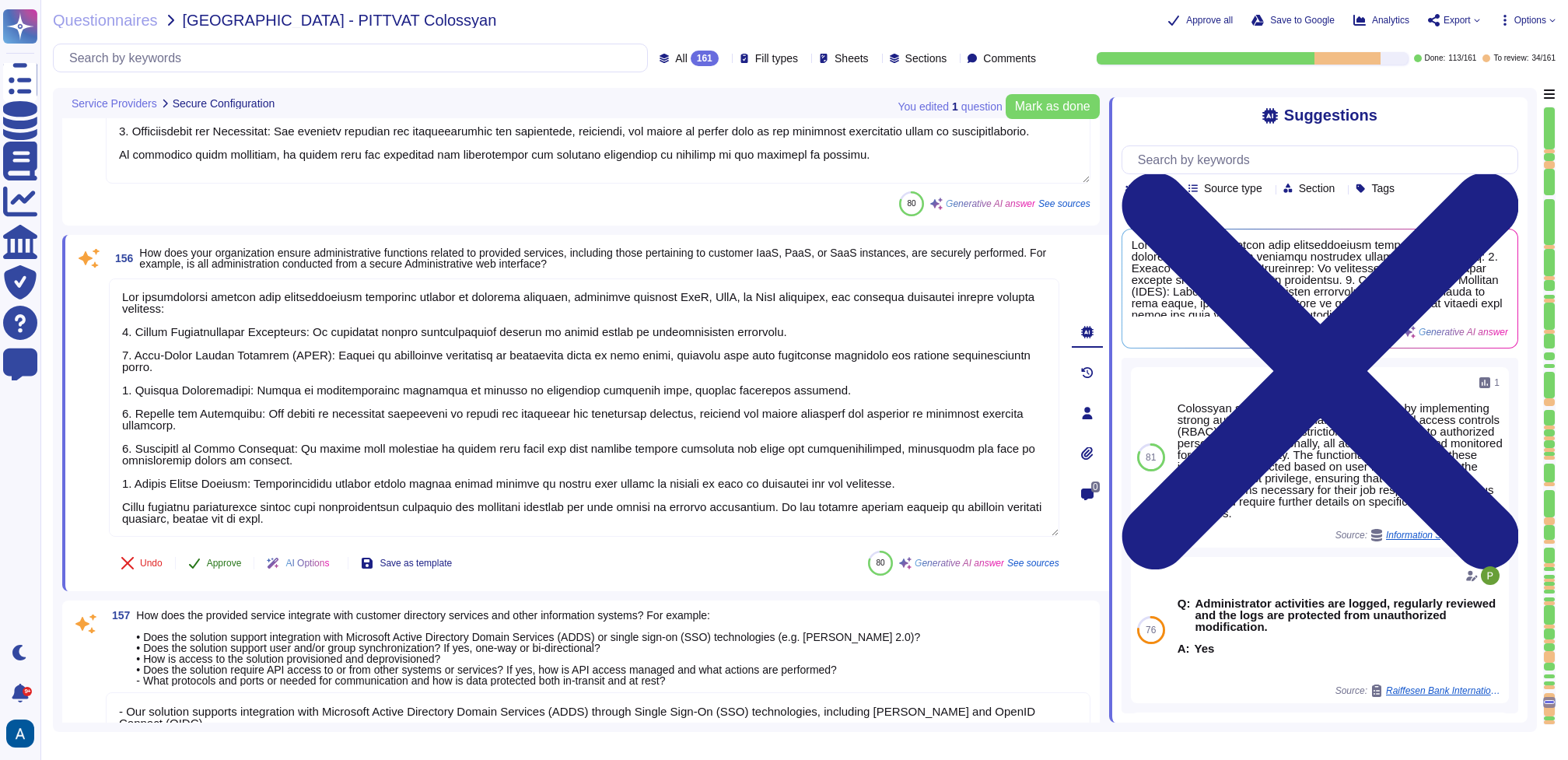
click at [237, 556] on button "Approve" at bounding box center [215, 563] width 78 height 31
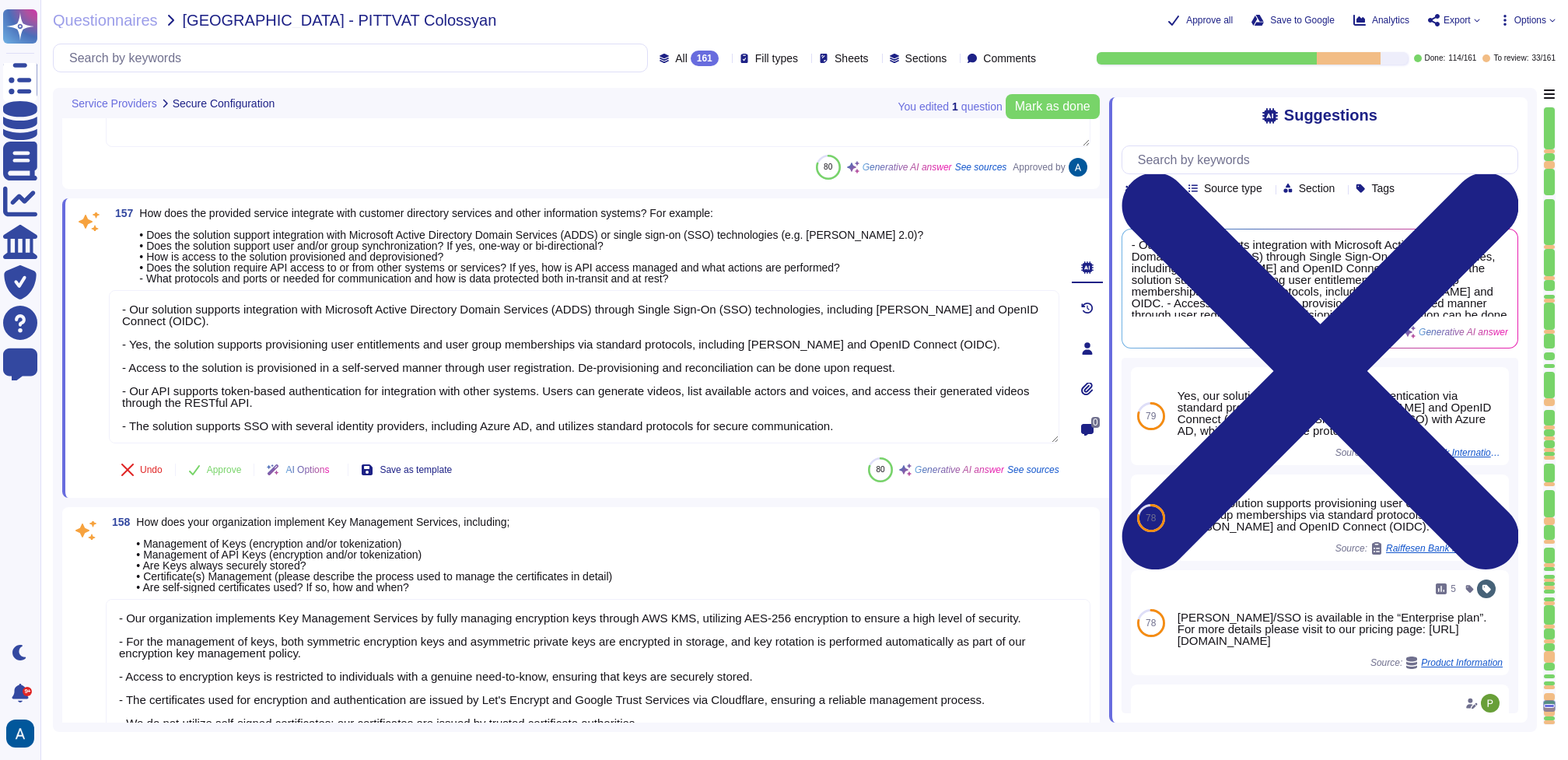
type textarea "Colossyan implements security best practices for database security through seve…"
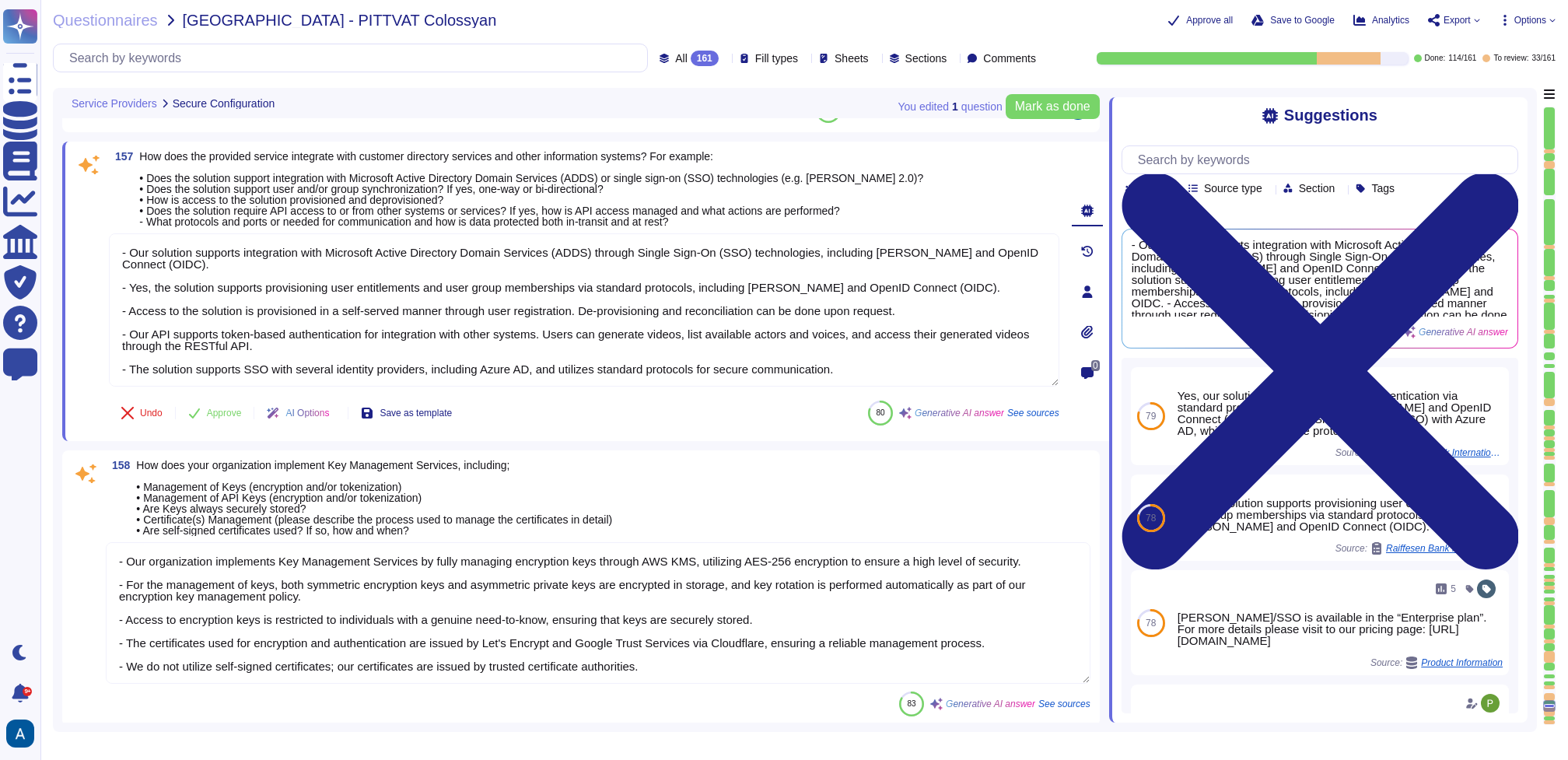
scroll to position [30581, 0]
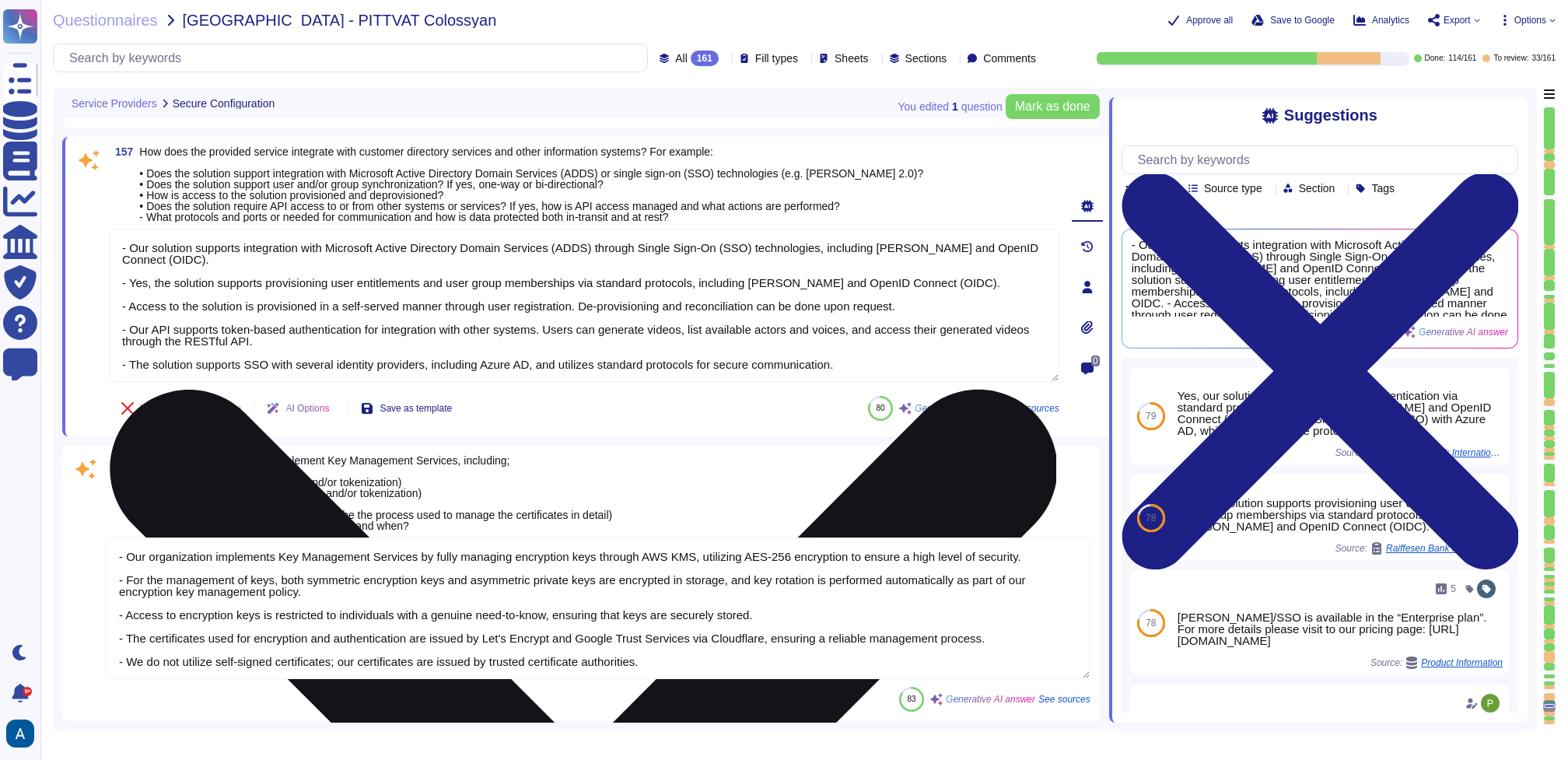
click at [314, 342] on textarea "- Our solution supports integration with Microsoft Active Directory Domain Serv…" at bounding box center [584, 306] width 950 height 153
